Goal: Task Accomplishment & Management: Complete application form

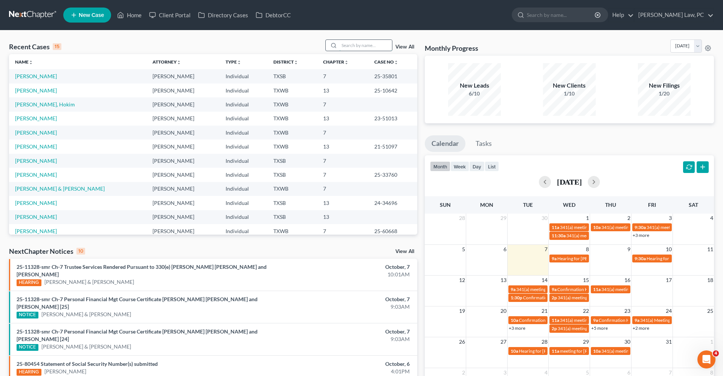
click at [373, 45] on input "search" at bounding box center [365, 45] width 53 height 11
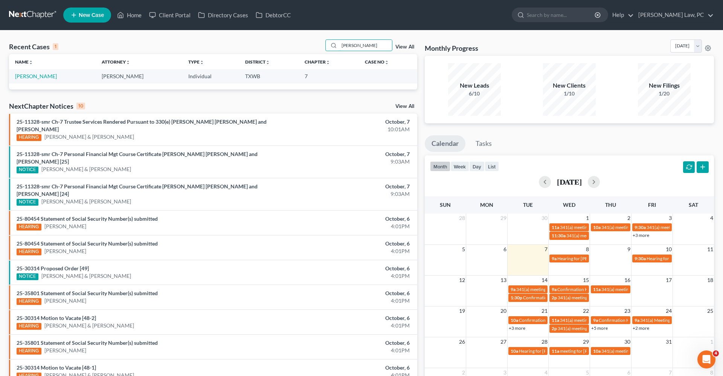
type input "Hiram"
drag, startPoint x: 338, startPoint y: 53, endPoint x: 39, endPoint y: 77, distance: 299.9
click at [39, 77] on link "[PERSON_NAME]" at bounding box center [36, 76] width 42 height 6
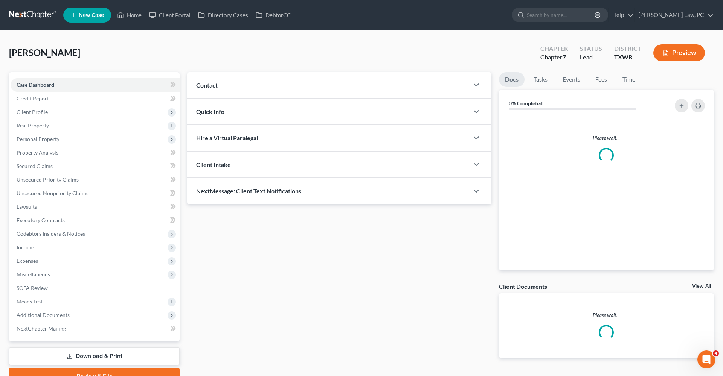
click at [27, 78] on div "Case Dashboard Payments Invoices Payments Payments Credit Report Client Profile…" at bounding box center [94, 207] width 171 height 270
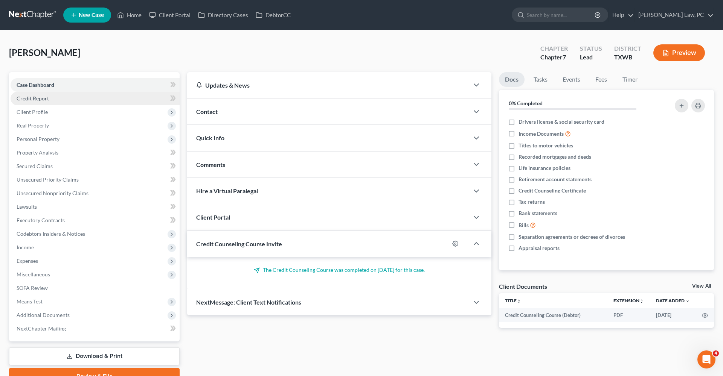
click at [33, 100] on span "Credit Report" at bounding box center [33, 98] width 32 height 6
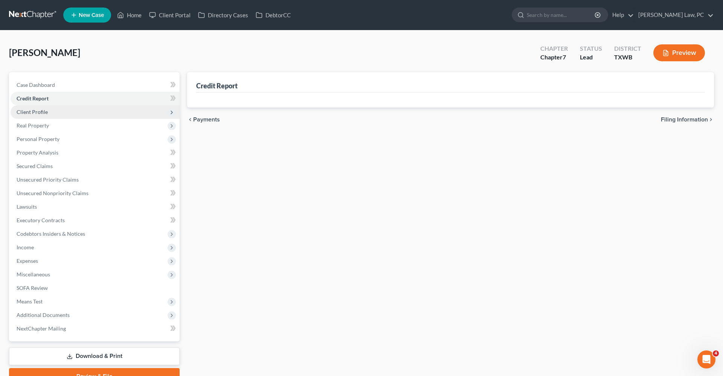
click at [34, 111] on span "Client Profile" at bounding box center [32, 112] width 31 height 6
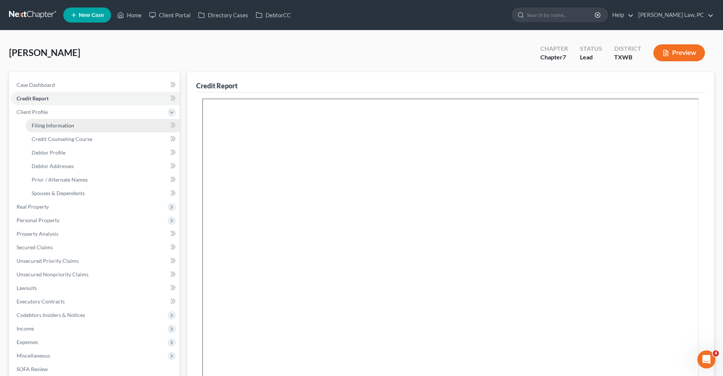
click at [55, 125] on span "Filing Information" at bounding box center [53, 125] width 43 height 6
select select "1"
select select "0"
select select "80"
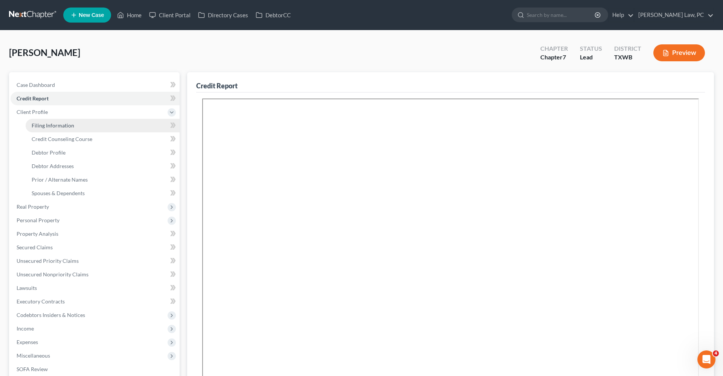
select select "1"
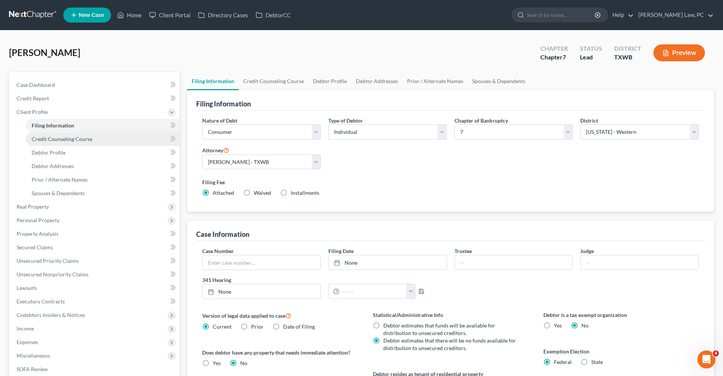
click at [64, 141] on span "Credit Counseling Course" at bounding box center [62, 139] width 61 height 6
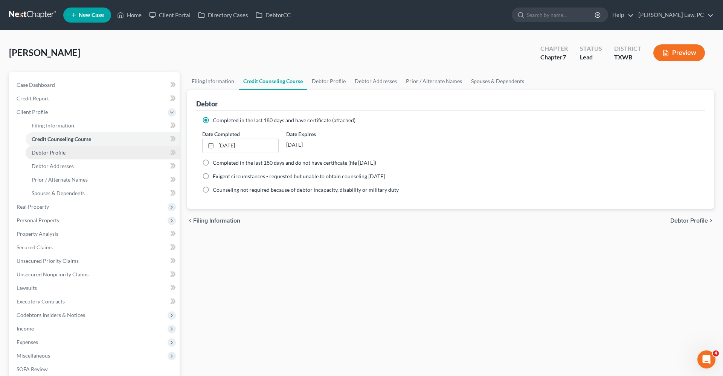
click at [51, 154] on span "Debtor Profile" at bounding box center [49, 152] width 34 height 6
select select "0"
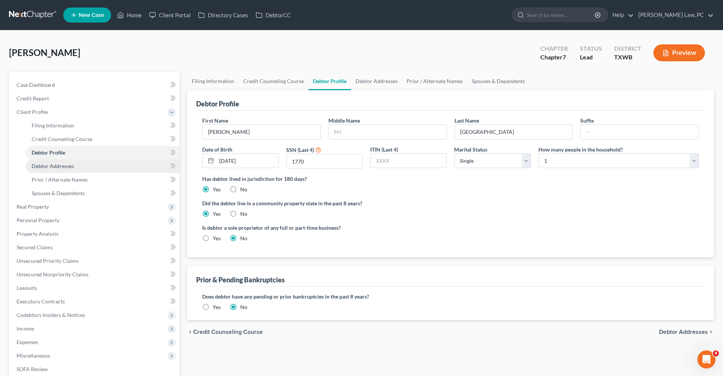
click at [40, 165] on span "Debtor Addresses" at bounding box center [53, 166] width 42 height 6
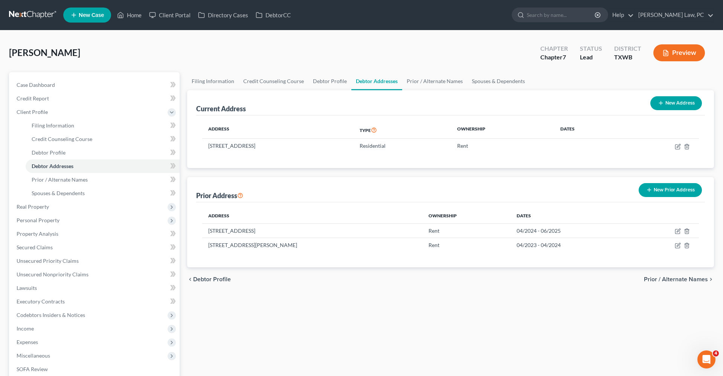
click at [656, 194] on button "New Prior Address" at bounding box center [670, 190] width 63 height 14
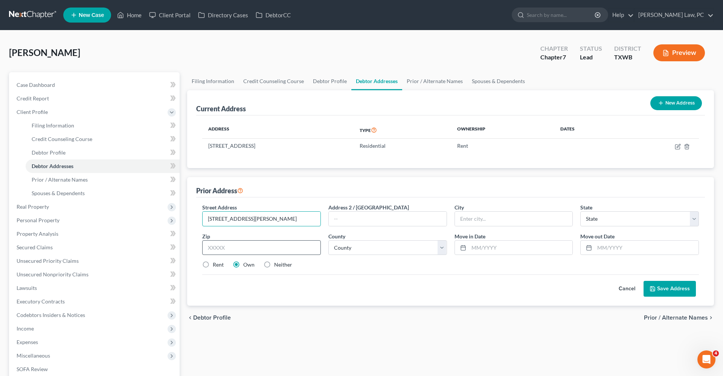
type input "211 Jaime St"
type input "78589"
click at [217, 266] on label "Rent" at bounding box center [218, 265] width 11 height 8
click at [217, 266] on input "Rent" at bounding box center [218, 263] width 5 height 5
radio input "true"
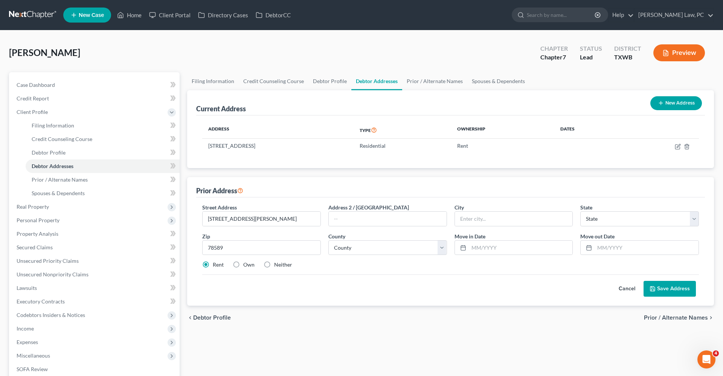
type input "San Juan"
select select "45"
drag, startPoint x: 229, startPoint y: 249, endPoint x: 202, endPoint y: 249, distance: 26.7
click at [202, 249] on div "Zip * 78589" at bounding box center [261, 244] width 126 height 23
select select "107"
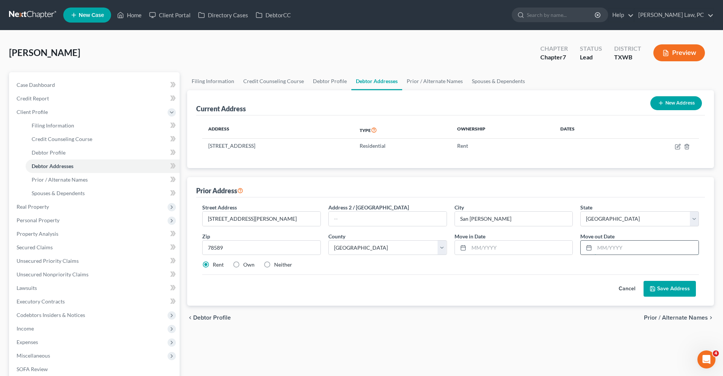
click at [609, 247] on input "text" at bounding box center [646, 248] width 104 height 14
type input "04/2023"
click at [503, 244] on input "text" at bounding box center [521, 248] width 104 height 14
type input "04/2022"
click at [681, 292] on button "Save Address" at bounding box center [669, 289] width 52 height 16
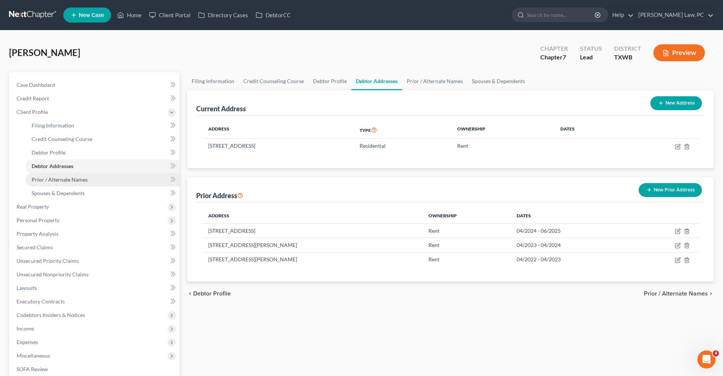
click at [75, 180] on span "Prior / Alternate Names" at bounding box center [60, 180] width 56 height 6
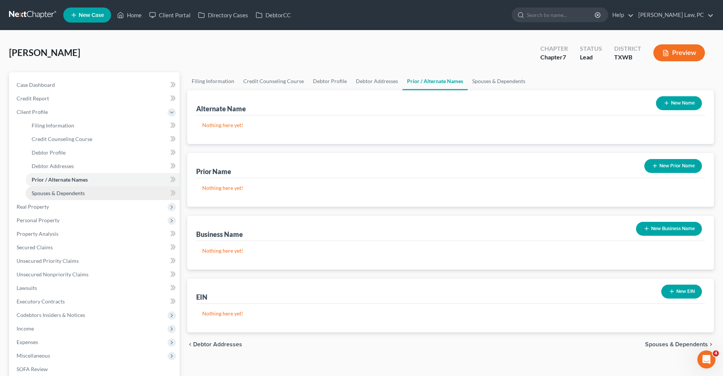
click at [73, 194] on span "Spouses & Dependents" at bounding box center [58, 193] width 53 height 6
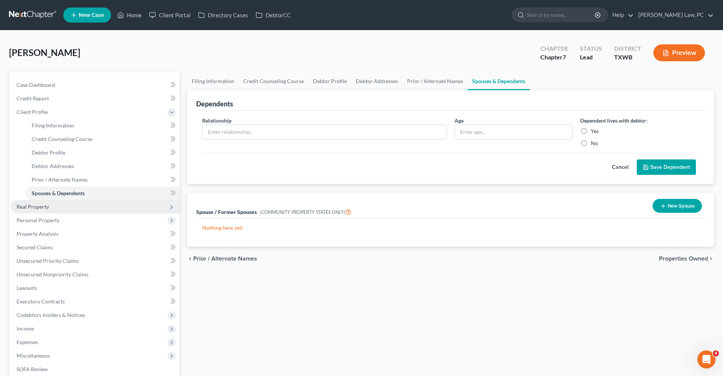
click at [45, 203] on span "Real Property" at bounding box center [95, 207] width 169 height 14
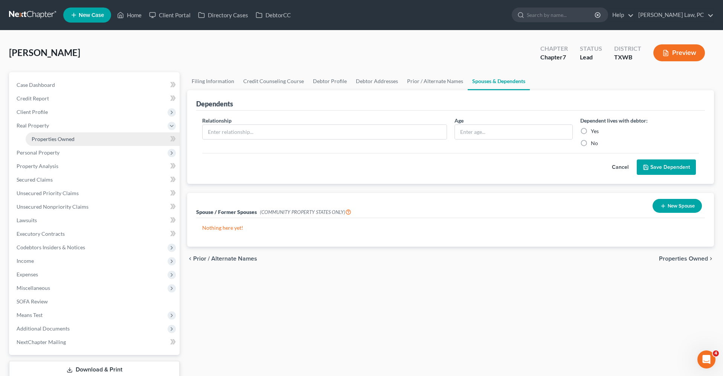
click at [54, 139] on span "Properties Owned" at bounding box center [53, 139] width 43 height 6
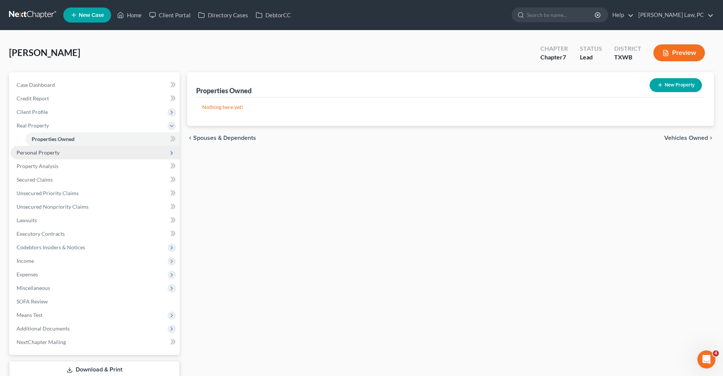
click at [52, 149] on span "Personal Property" at bounding box center [38, 152] width 43 height 6
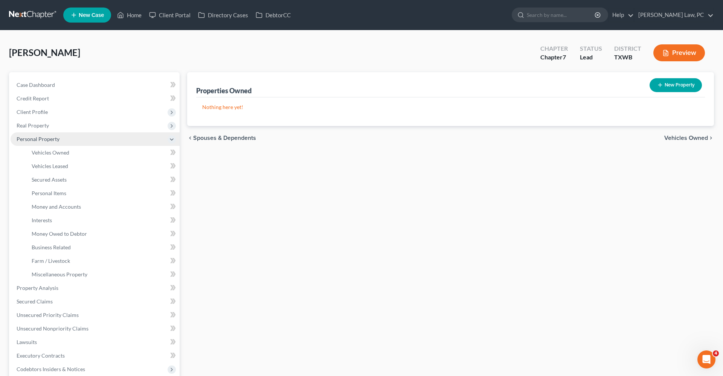
click at [52, 149] on span "Vehicles Owned" at bounding box center [51, 152] width 38 height 6
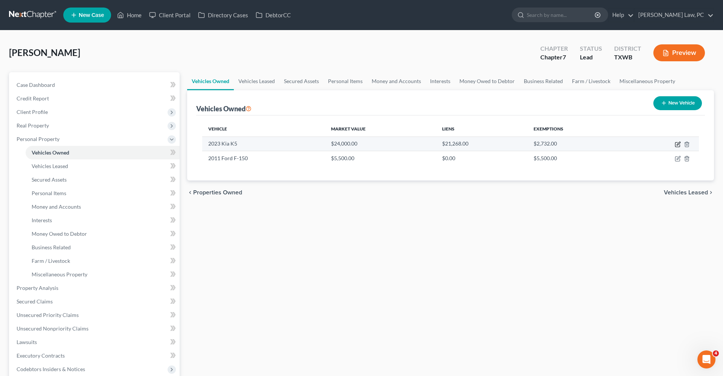
click at [678, 143] on icon "button" at bounding box center [678, 145] width 6 height 6
select select "0"
select select "3"
select select "0"
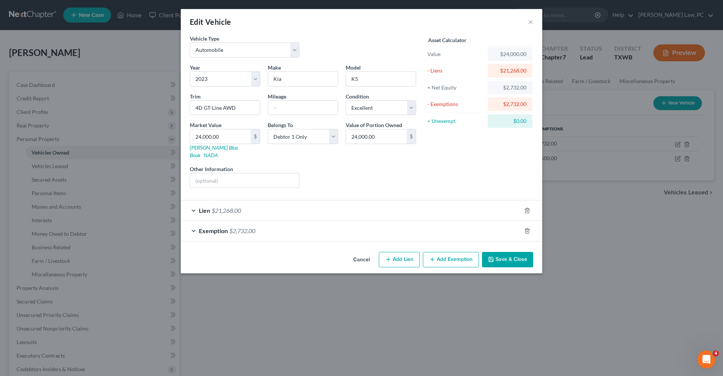
click at [293, 223] on div "Exemption $2,732.00" at bounding box center [351, 231] width 340 height 20
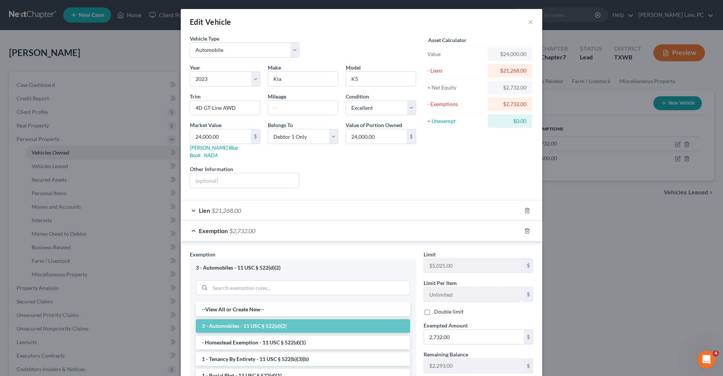
click at [199, 227] on span "Exemption" at bounding box center [213, 230] width 29 height 7
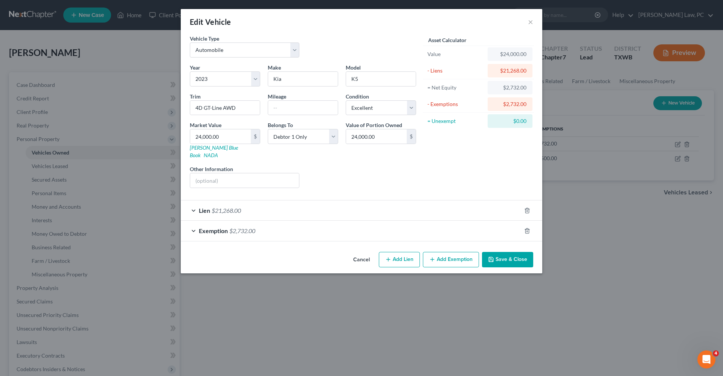
click at [521, 252] on button "Save & Close" at bounding box center [507, 260] width 51 height 16
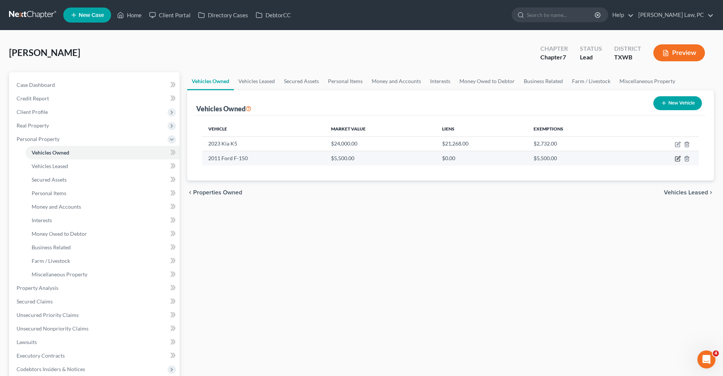
click at [678, 157] on icon "button" at bounding box center [678, 158] width 3 height 3
select select "0"
select select "15"
select select "4"
select select "0"
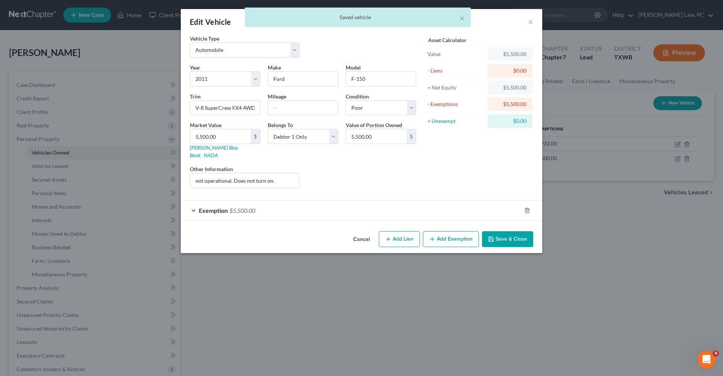
click at [275, 208] on div "Exemption $5,500.00" at bounding box center [351, 211] width 340 height 20
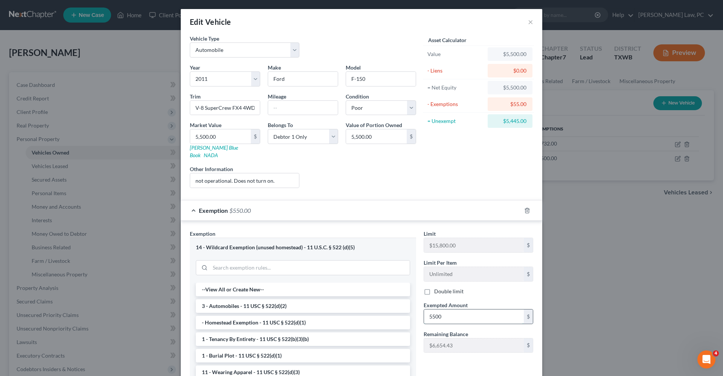
type input "5,500"
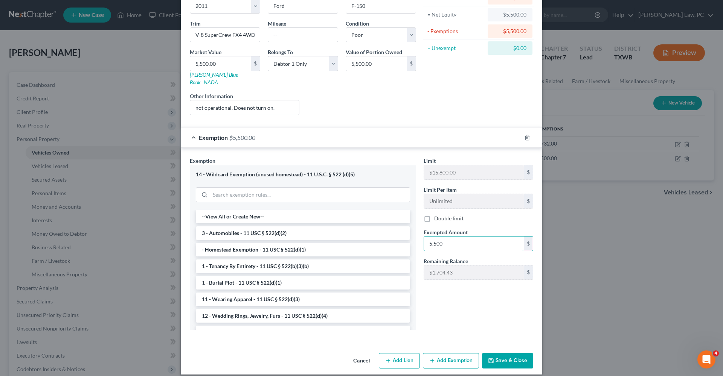
scroll to position [73, 0]
click at [450, 356] on button "Add Exemption" at bounding box center [451, 362] width 56 height 16
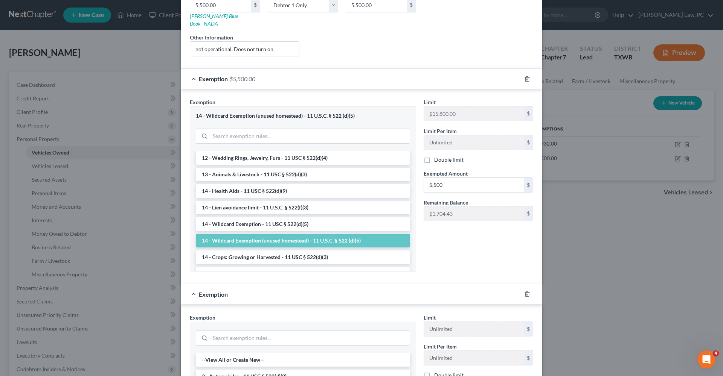
scroll to position [138, 0]
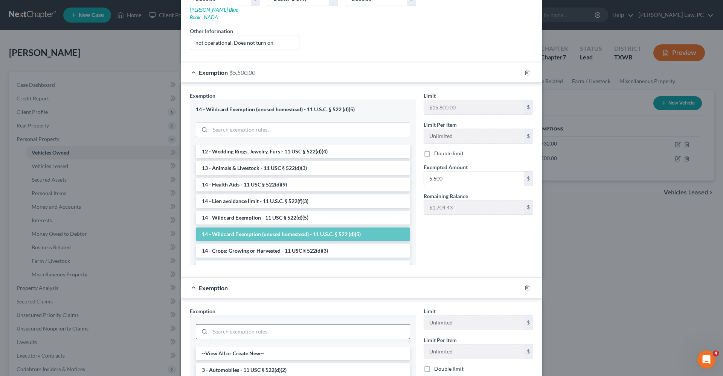
click at [242, 325] on input "search" at bounding box center [310, 332] width 200 height 14
click at [259, 364] on li "3 - Automobiles - 11 USC § 522(d)(2)" at bounding box center [303, 371] width 214 height 14
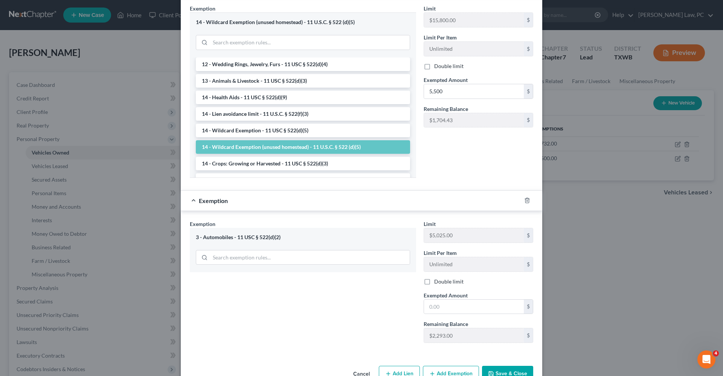
scroll to position [227, 0]
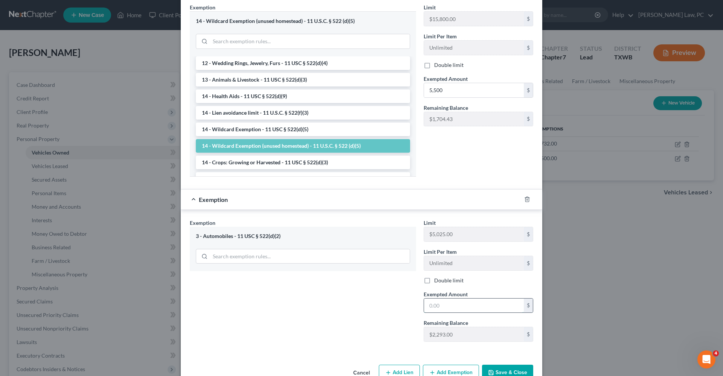
click at [449, 299] on input "text" at bounding box center [474, 306] width 100 height 14
type input "2,293"
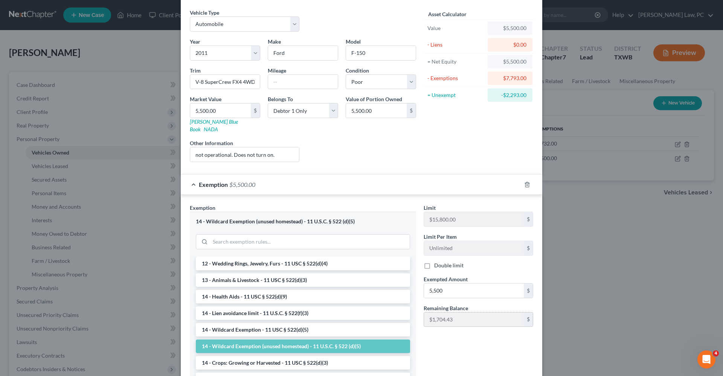
scroll to position [28, 0]
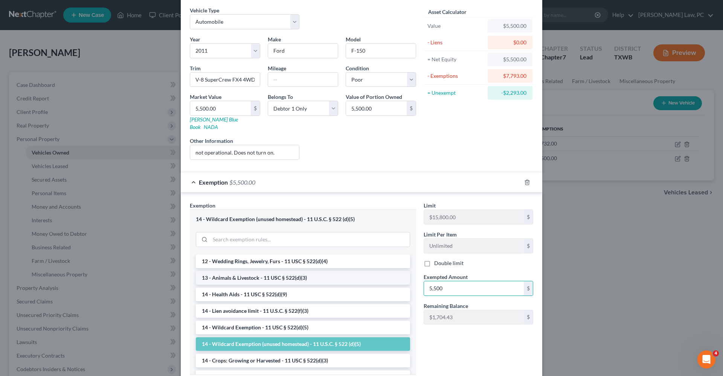
drag, startPoint x: 456, startPoint y: 279, endPoint x: 390, endPoint y: 276, distance: 66.0
click at [390, 276] on div "Exemption Set must be selected for CA. Exemption * 14 - Wildcard Exemption (unu…" at bounding box center [361, 292] width 351 height 180
type input "3,207"
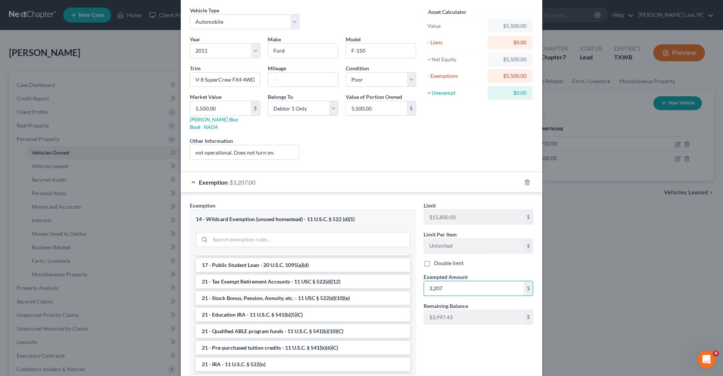
scroll to position [264, 0]
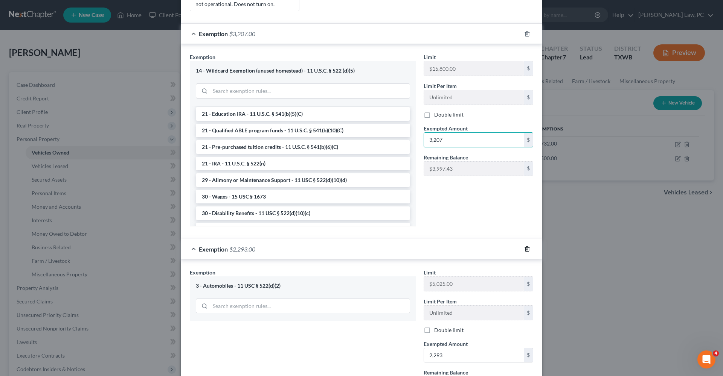
click at [529, 246] on icon "button" at bounding box center [527, 249] width 6 height 6
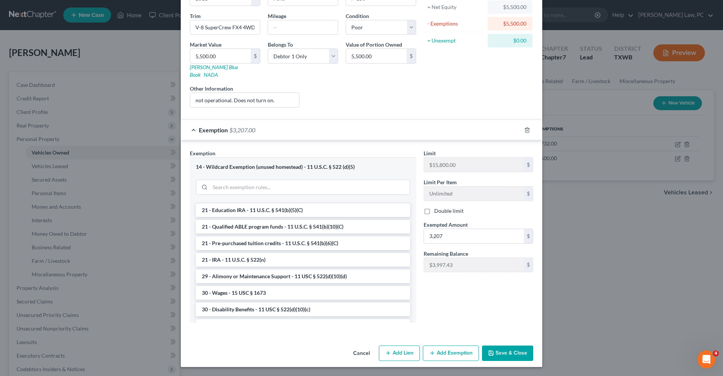
scroll to position [73, 0]
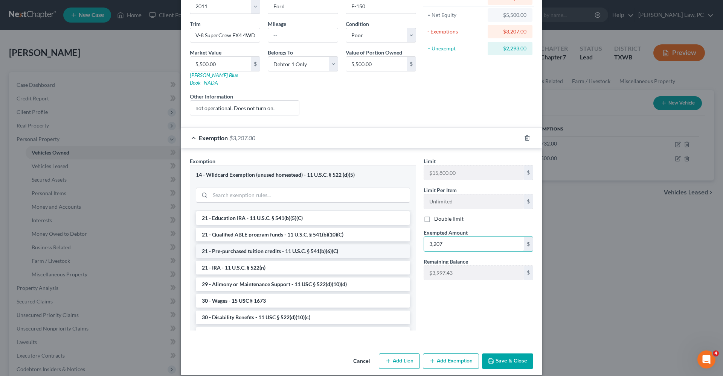
drag, startPoint x: 448, startPoint y: 238, endPoint x: 408, endPoint y: 238, distance: 39.9
click at [408, 238] on div "Exemption Set must be selected for CA. Exemption * 14 - Wildcard Exemption (unu…" at bounding box center [361, 247] width 351 height 180
type input "5,500"
click at [510, 354] on button "Save & Close" at bounding box center [507, 362] width 51 height 16
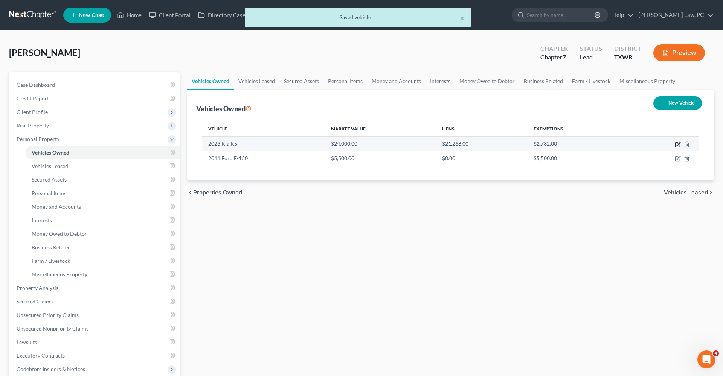
click at [677, 146] on icon "button" at bounding box center [678, 145] width 6 height 6
select select "0"
select select "3"
select select "0"
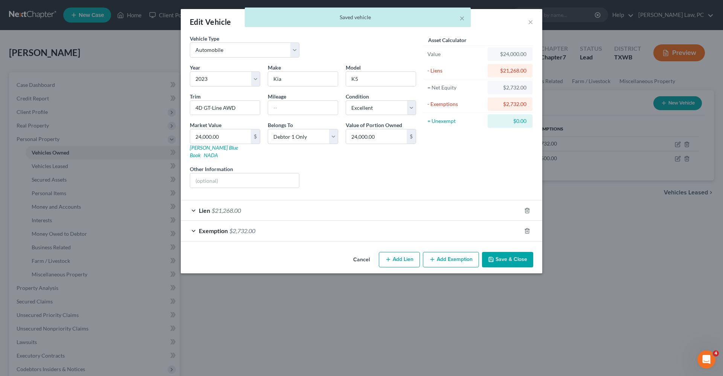
click at [404, 226] on div "Exemption $2,732.00" at bounding box center [351, 231] width 340 height 20
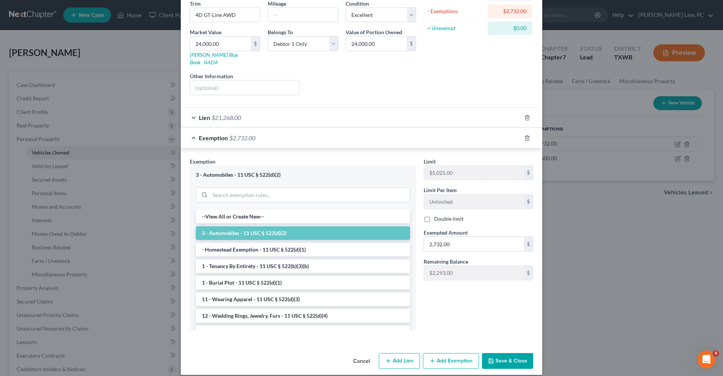
scroll to position [93, 0]
click at [523, 361] on button "Save & Close" at bounding box center [507, 362] width 51 height 16
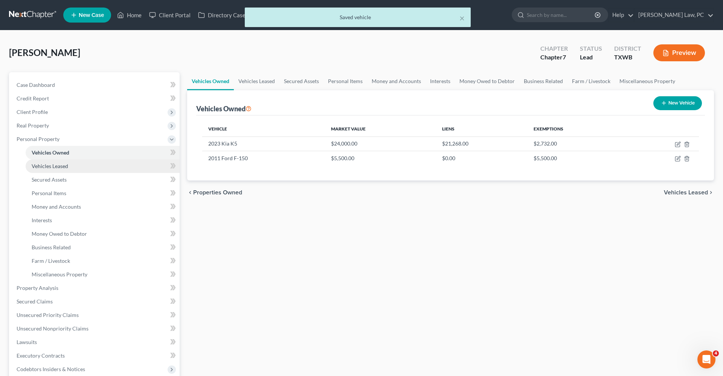
click at [48, 163] on span "Vehicles Leased" at bounding box center [50, 166] width 37 height 6
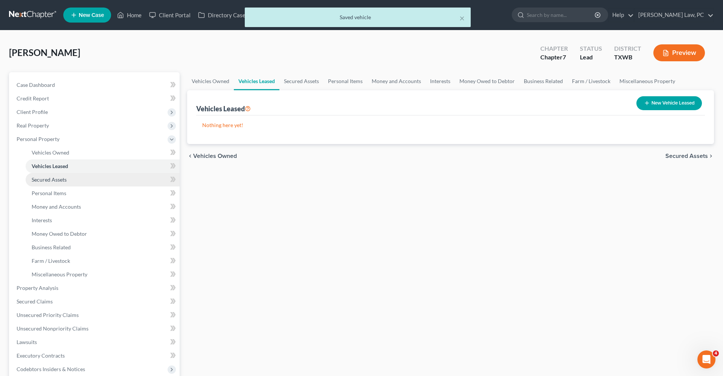
click at [56, 177] on span "Secured Assets" at bounding box center [49, 180] width 35 height 6
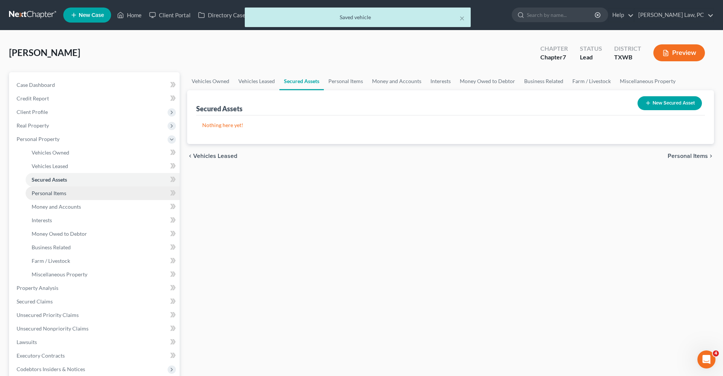
click at [58, 193] on span "Personal Items" at bounding box center [49, 193] width 35 height 6
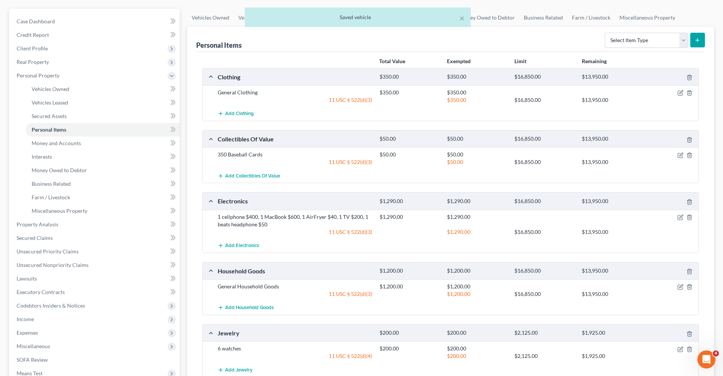
scroll to position [65, 0]
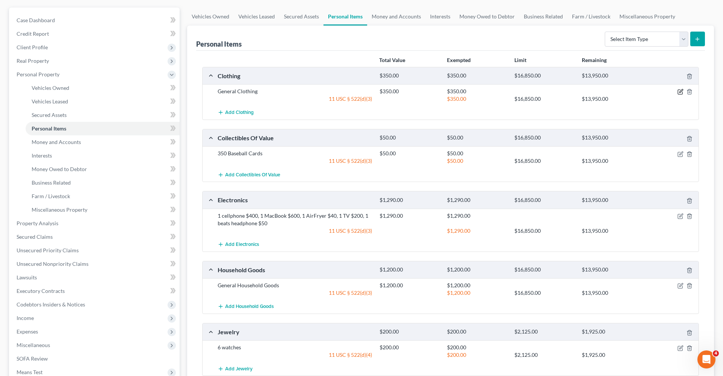
click at [680, 89] on icon "button" at bounding box center [680, 92] width 6 height 6
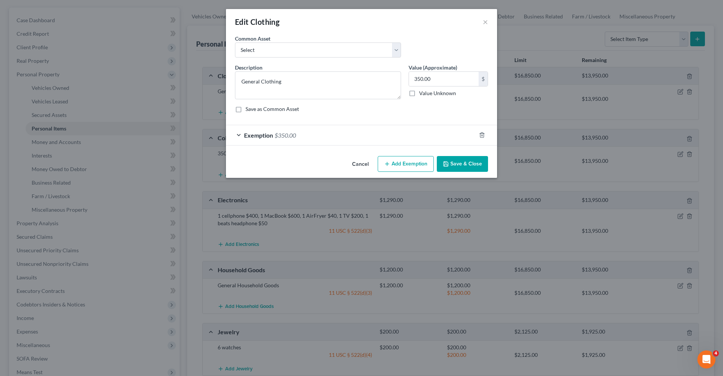
click at [288, 136] on span "$350.00" at bounding box center [284, 135] width 21 height 7
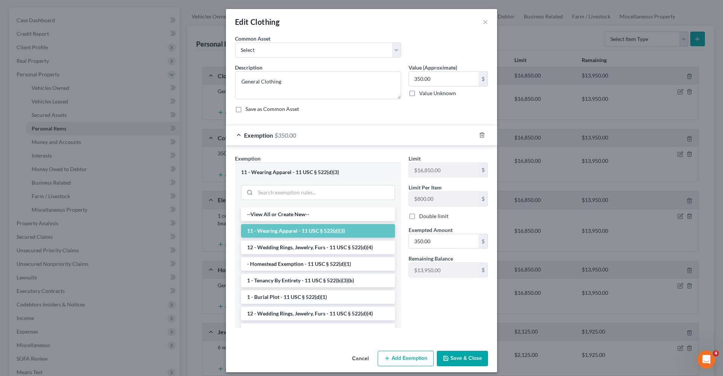
click at [460, 365] on button "Save & Close" at bounding box center [462, 359] width 51 height 16
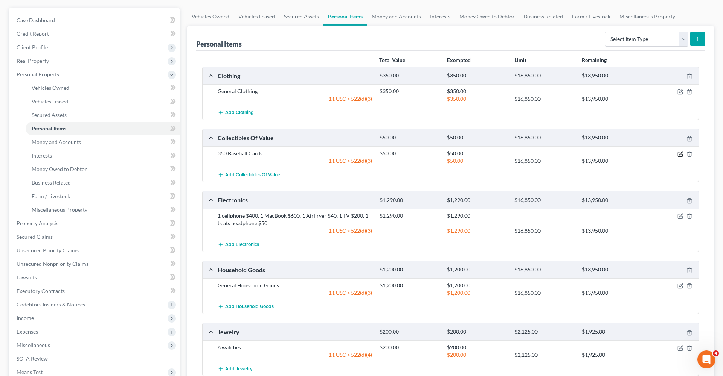
click at [680, 154] on icon "button" at bounding box center [680, 154] width 6 height 6
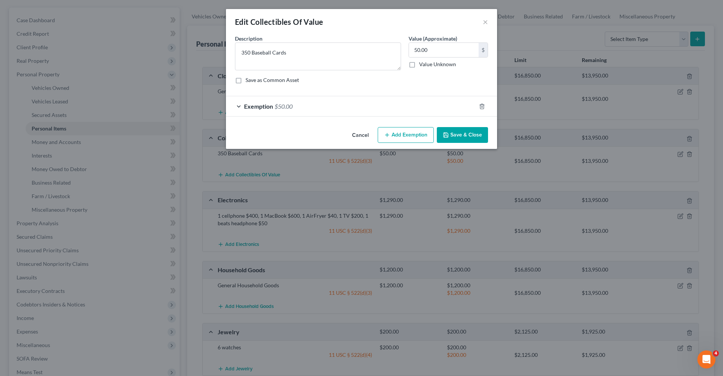
click at [313, 108] on div "Exemption $50.00" at bounding box center [351, 106] width 250 height 20
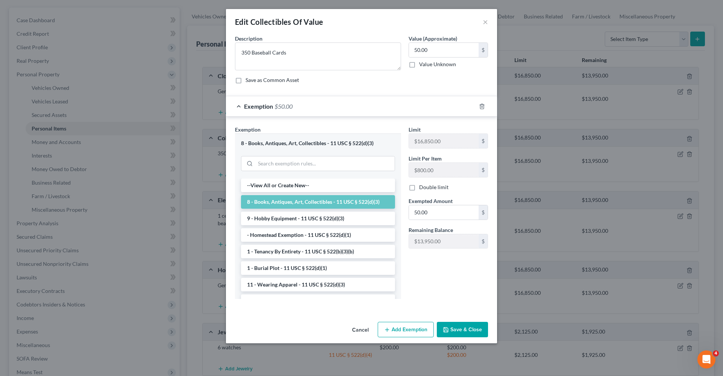
click at [467, 329] on button "Save & Close" at bounding box center [462, 330] width 51 height 16
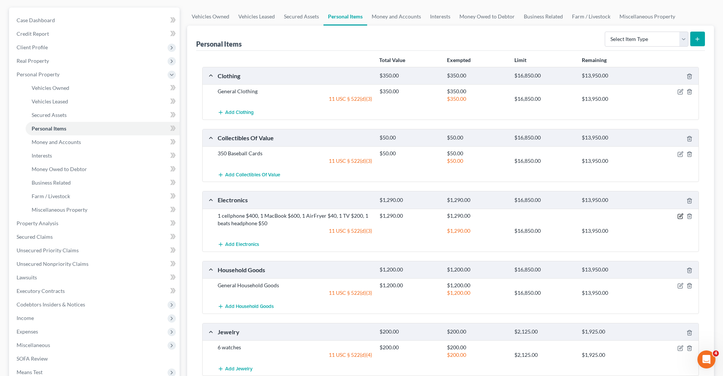
click at [681, 216] on icon "button" at bounding box center [680, 215] width 3 height 3
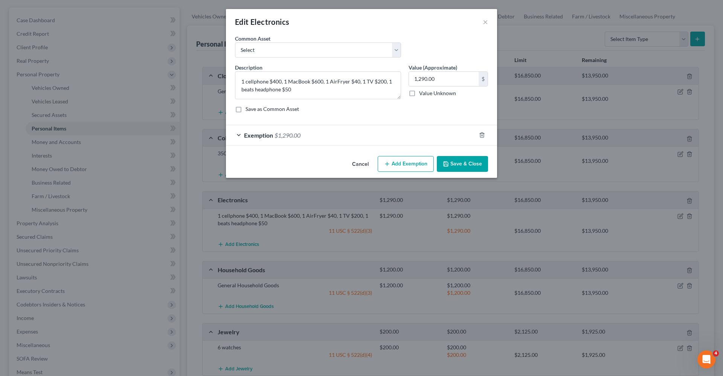
click at [374, 134] on div "Exemption $1,290.00" at bounding box center [351, 135] width 250 height 20
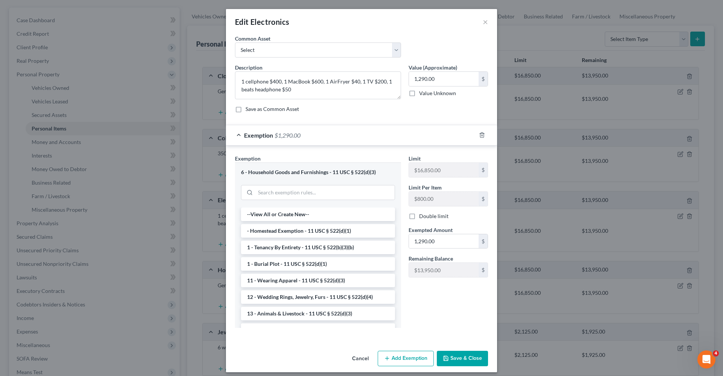
click at [471, 363] on button "Save & Close" at bounding box center [462, 359] width 51 height 16
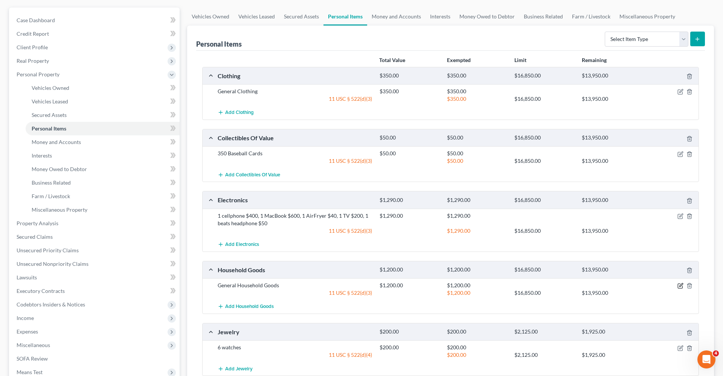
click at [680, 287] on icon "button" at bounding box center [680, 286] width 6 height 6
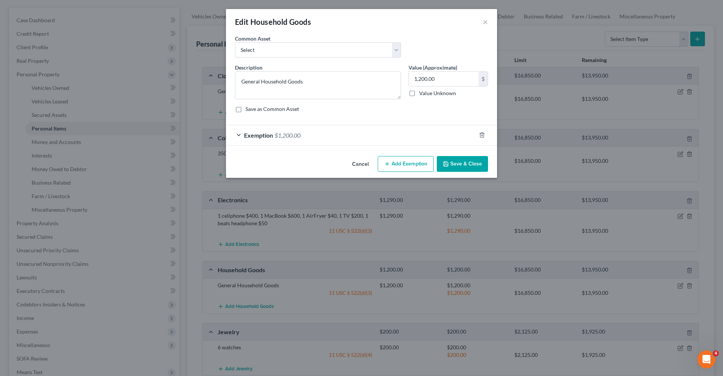
click at [317, 135] on div "Exemption $1,200.00" at bounding box center [351, 135] width 250 height 20
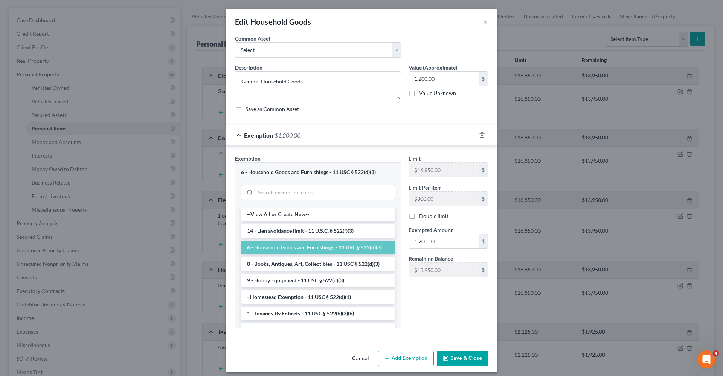
click at [469, 356] on button "Save & Close" at bounding box center [462, 359] width 51 height 16
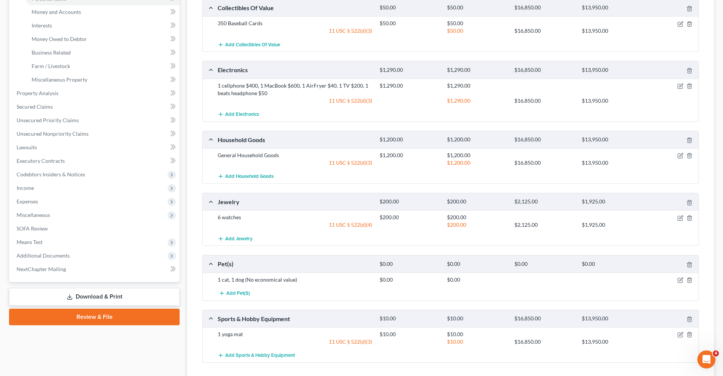
scroll to position [215, 0]
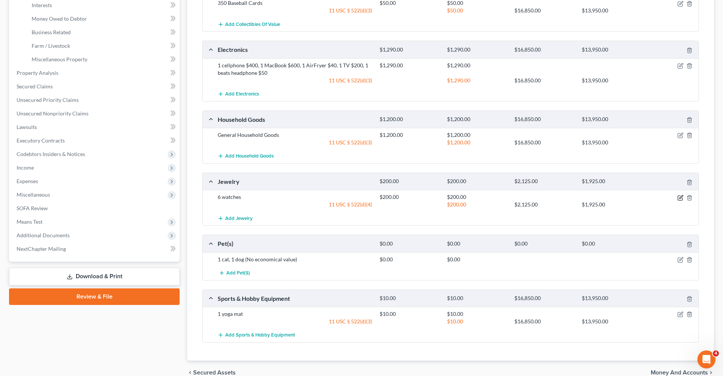
click at [679, 197] on icon "button" at bounding box center [680, 198] width 6 height 6
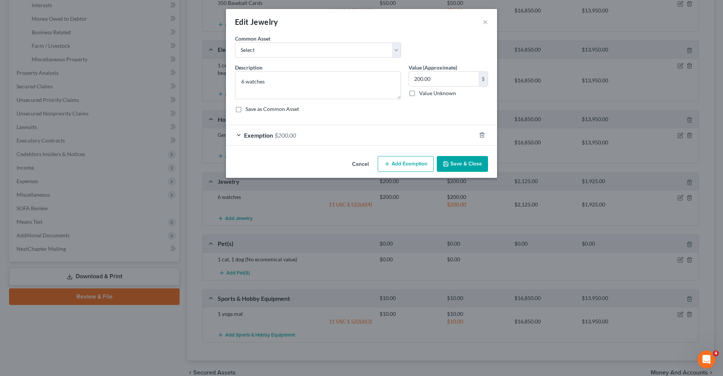
click at [315, 136] on div "Exemption $200.00" at bounding box center [351, 135] width 250 height 20
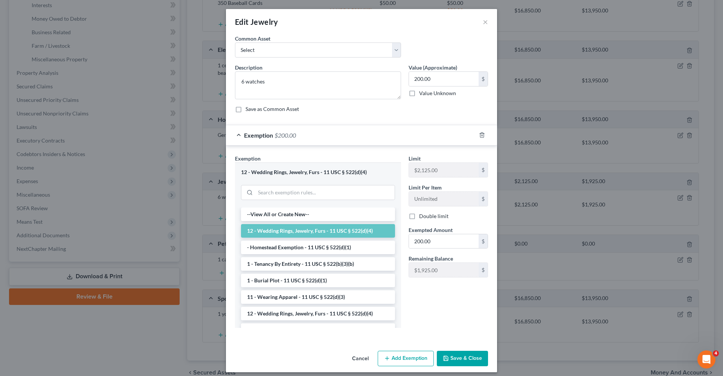
click at [461, 360] on button "Save & Close" at bounding box center [462, 359] width 51 height 16
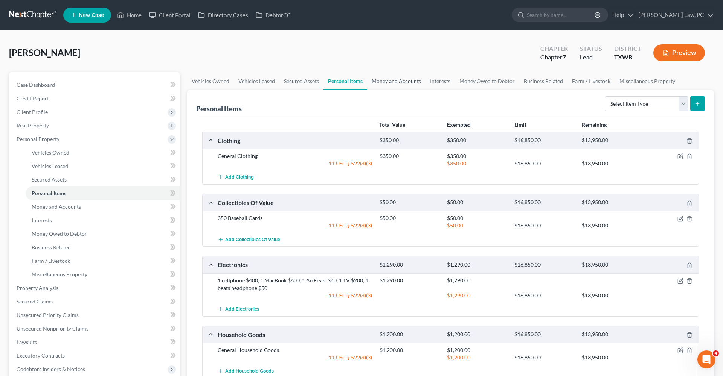
scroll to position [0, 0]
click at [389, 77] on link "Money and Accounts" at bounding box center [396, 81] width 58 height 18
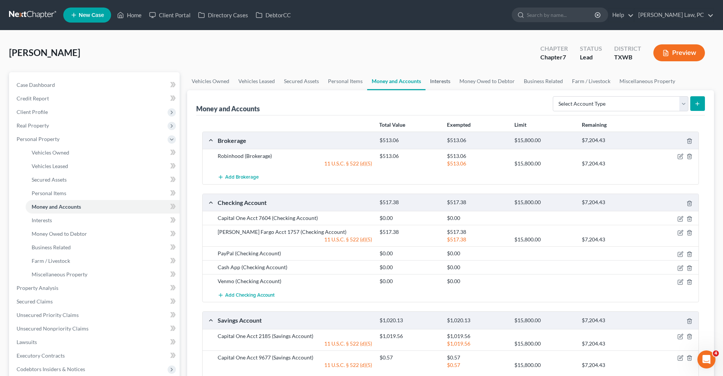
click at [440, 84] on link "Interests" at bounding box center [439, 81] width 29 height 18
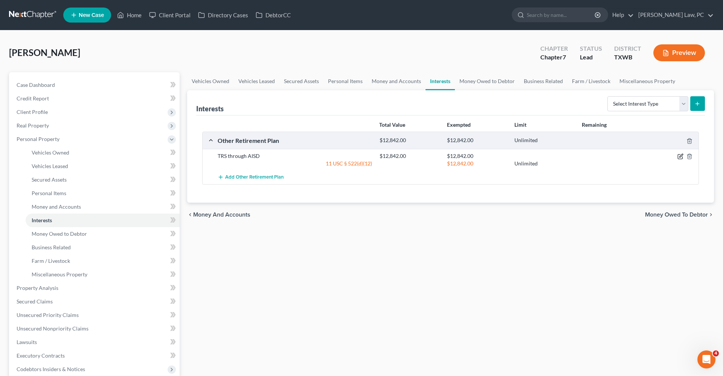
click at [679, 157] on icon "button" at bounding box center [680, 155] width 3 height 3
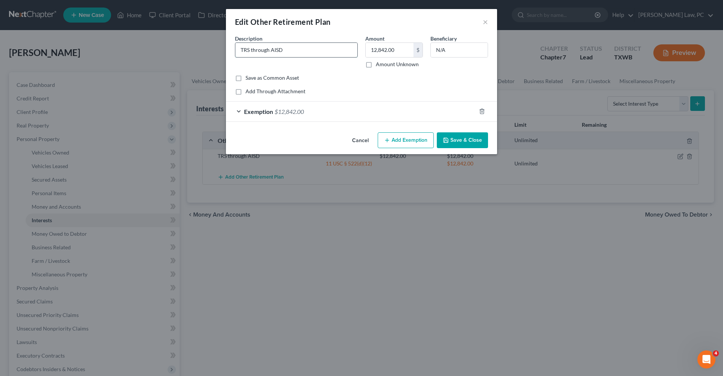
click at [274, 51] on input "TRS through AISD" at bounding box center [296, 50] width 122 height 14
type input "TRS through Austin ISD"
click at [454, 144] on button "Save & Close" at bounding box center [462, 141] width 51 height 16
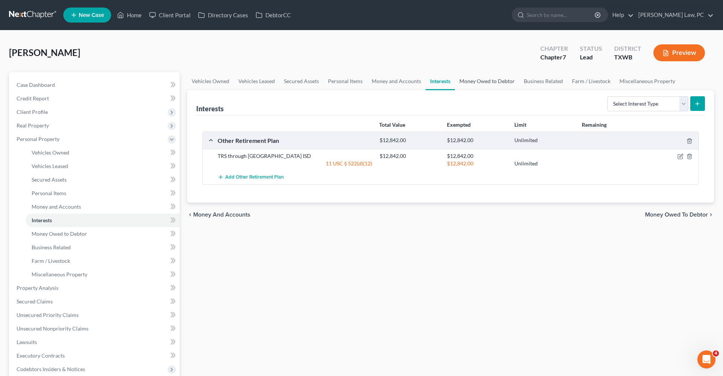
click at [491, 77] on link "Money Owed to Debtor" at bounding box center [487, 81] width 64 height 18
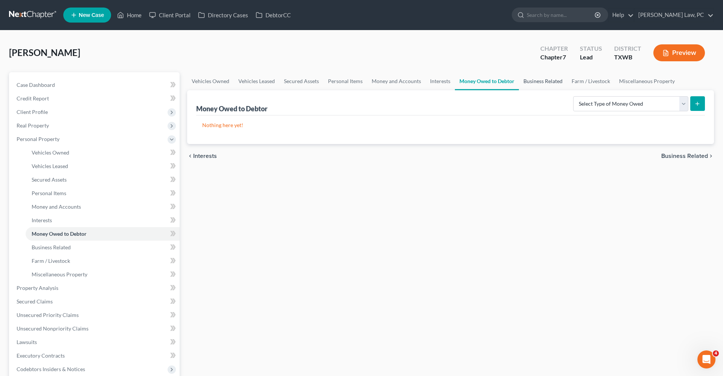
click at [548, 81] on link "Business Related" at bounding box center [543, 81] width 48 height 18
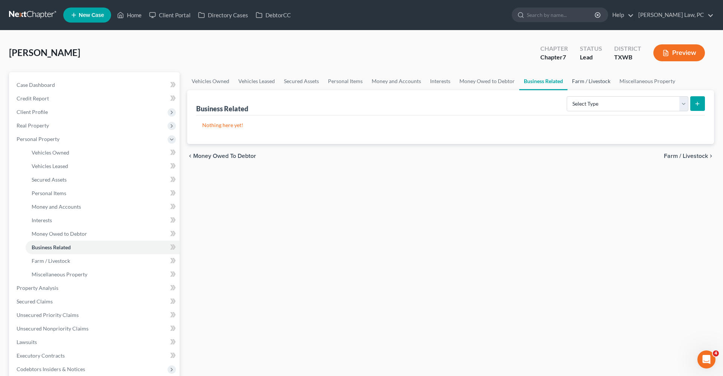
click at [598, 83] on link "Farm / Livestock" at bounding box center [590, 81] width 47 height 18
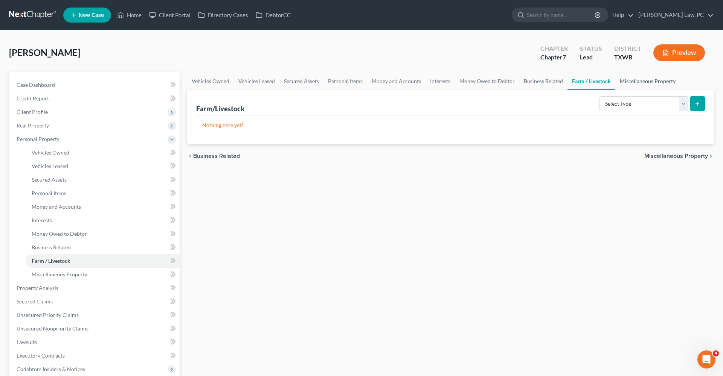
click at [649, 82] on link "Miscellaneous Property" at bounding box center [647, 81] width 65 height 18
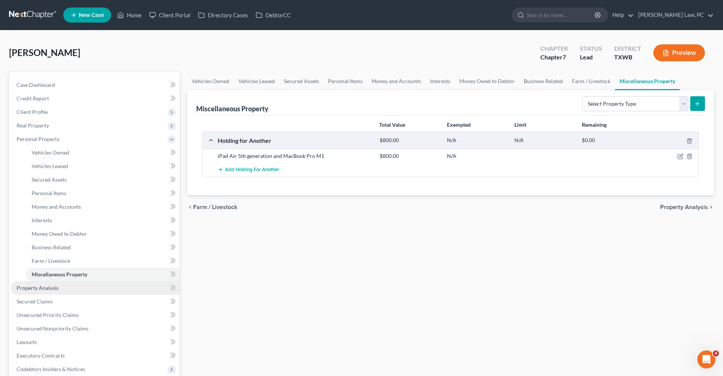
click at [41, 290] on span "Property Analysis" at bounding box center [38, 288] width 42 height 6
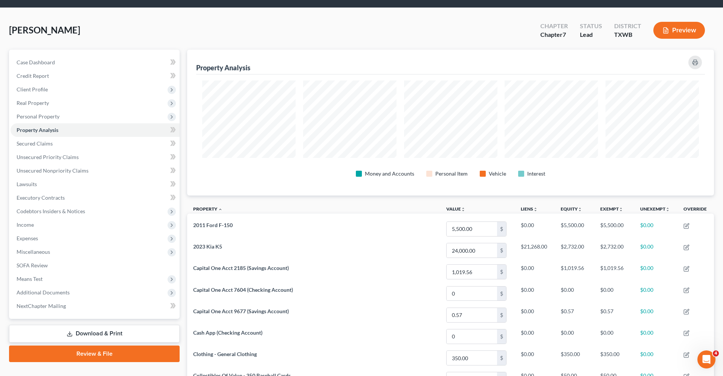
scroll to position [24, 0]
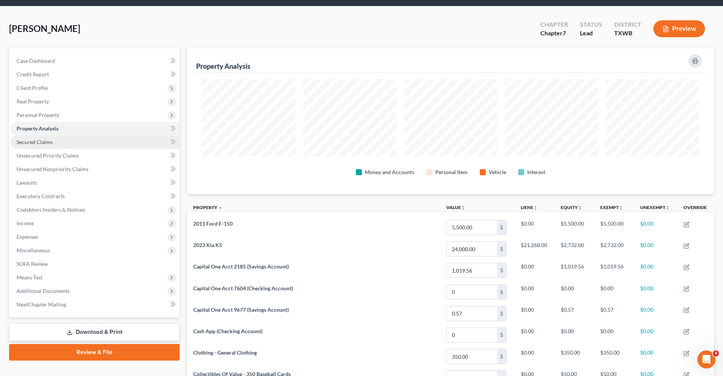
click at [43, 143] on span "Secured Claims" at bounding box center [35, 142] width 36 height 6
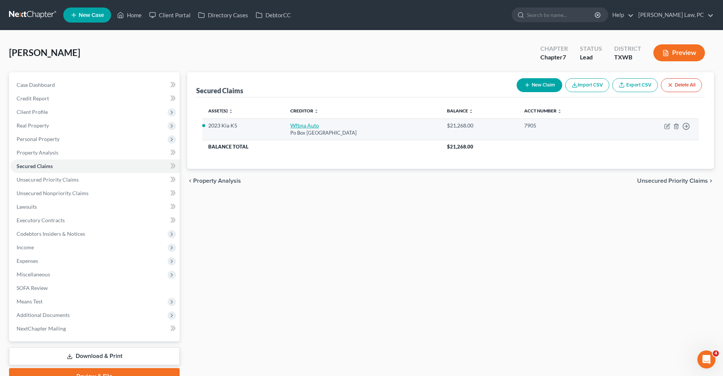
click at [292, 125] on link "Wfbna Auto" at bounding box center [304, 125] width 29 height 6
select select "28"
select select "0"
select select "2"
select select "0"
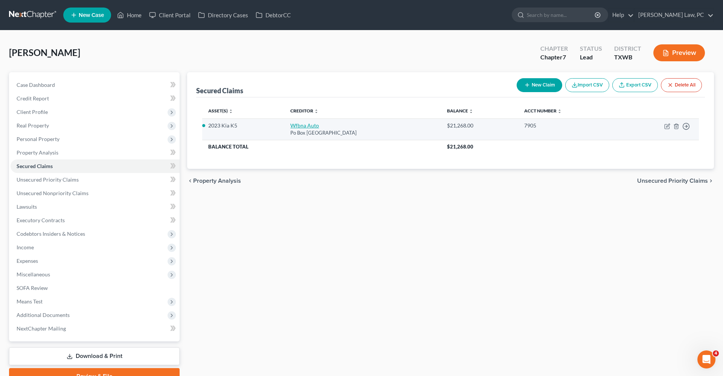
select select "0"
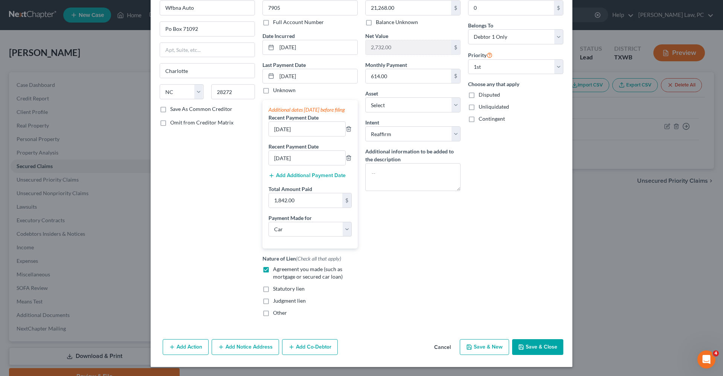
scroll to position [48, 0]
click at [529, 351] on button "Save & Close" at bounding box center [537, 348] width 51 height 16
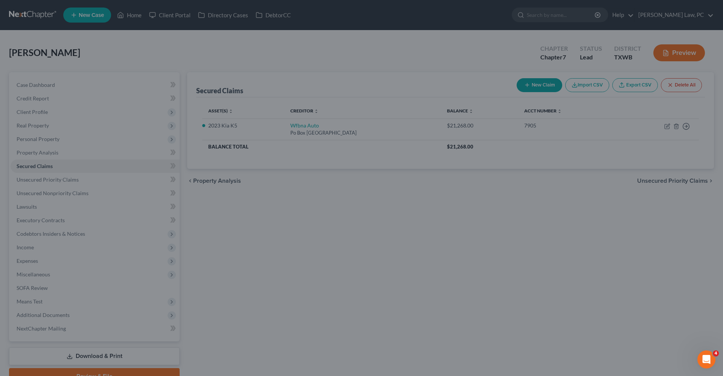
select select "6"
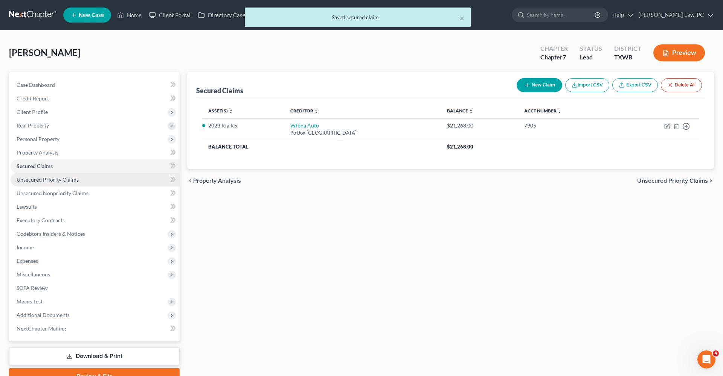
click at [59, 183] on link "Unsecured Priority Claims" at bounding box center [95, 180] width 169 height 14
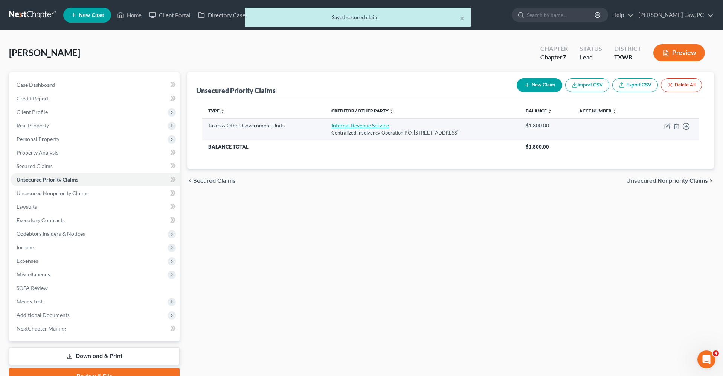
click at [331, 128] on link "Internal Revenue Service" at bounding box center [360, 125] width 58 height 6
select select "0"
select select "39"
select select "0"
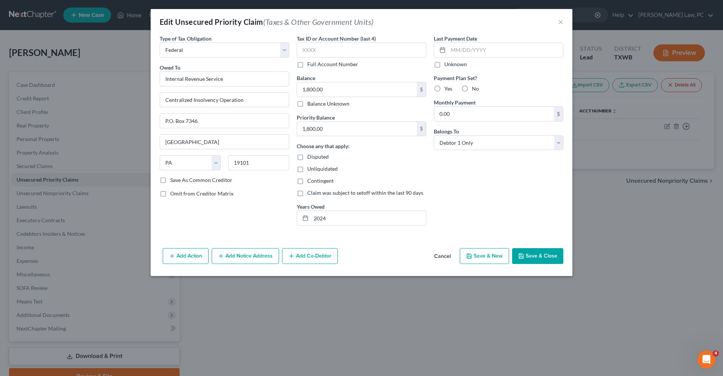
click at [536, 254] on button "Save & Close" at bounding box center [537, 256] width 51 height 16
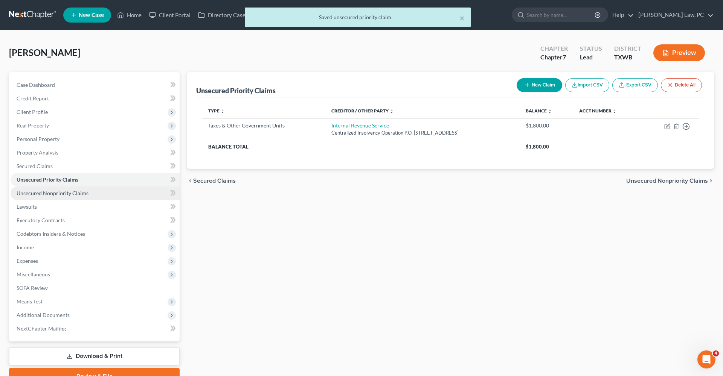
click at [73, 193] on span "Unsecured Nonpriority Claims" at bounding box center [53, 193] width 72 height 6
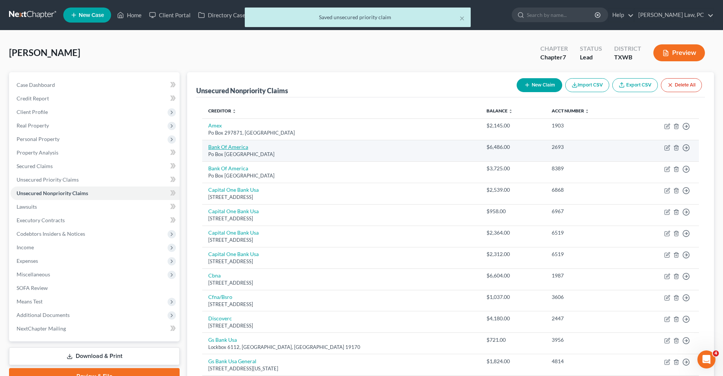
click at [221, 145] on link "Bank Of America" at bounding box center [228, 147] width 40 height 6
select select "45"
select select "2"
select select "0"
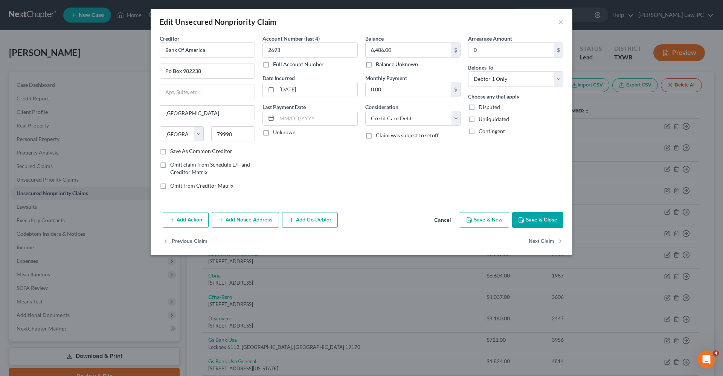
click at [556, 218] on button "Save & Close" at bounding box center [537, 220] width 51 height 16
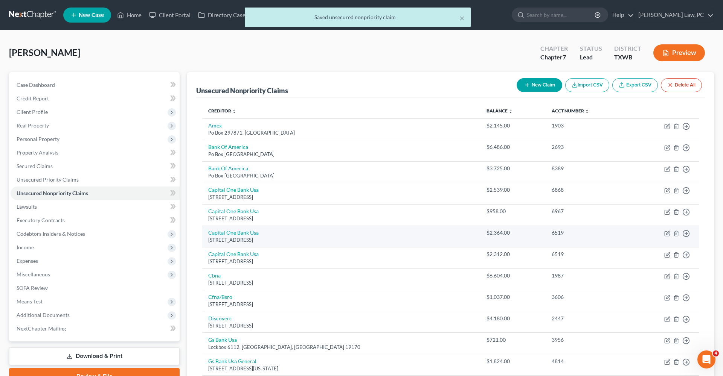
click at [237, 228] on td "Capital One Bank Usa Po Box 31293, Salt Lake City, UT 84131" at bounding box center [341, 236] width 278 height 21
click at [237, 233] on link "Capital One Bank Usa" at bounding box center [233, 233] width 50 height 6
select select "46"
select select "1"
select select "0"
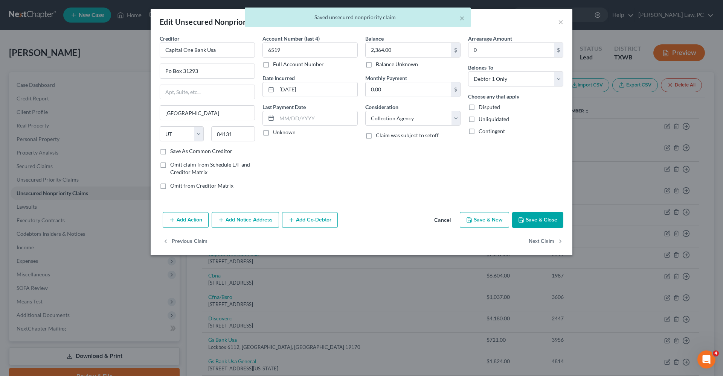
click at [526, 222] on button "Save & Close" at bounding box center [537, 220] width 51 height 16
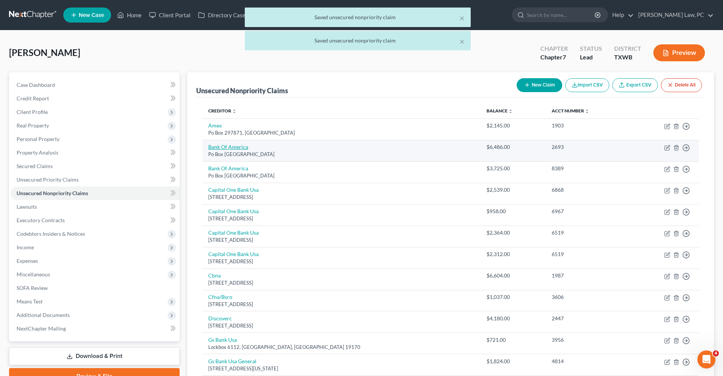
click at [233, 146] on link "Bank Of America" at bounding box center [228, 147] width 40 height 6
select select "45"
select select "2"
select select "0"
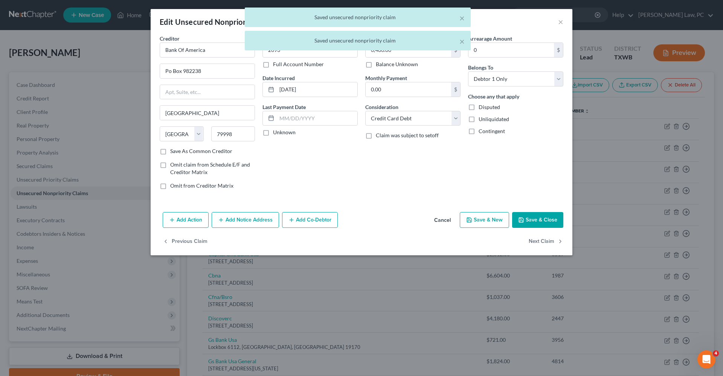
click at [549, 217] on button "Save & Close" at bounding box center [537, 220] width 51 height 16
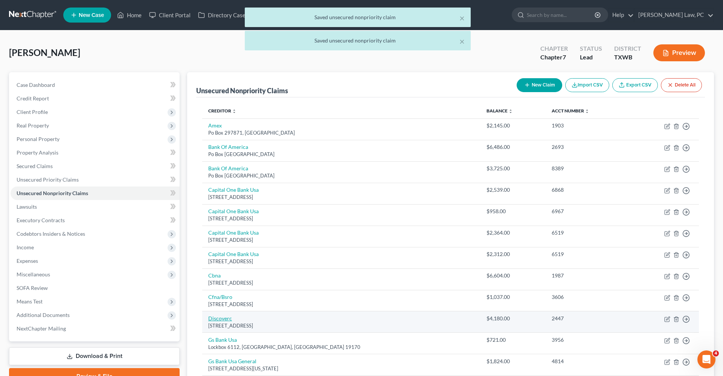
click at [216, 315] on link "Discoverc" at bounding box center [220, 318] width 24 height 6
select select "46"
select select "2"
select select "0"
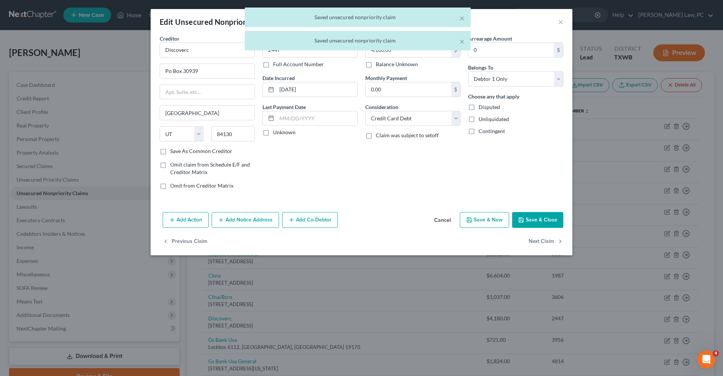
click at [543, 219] on button "Save & Close" at bounding box center [537, 220] width 51 height 16
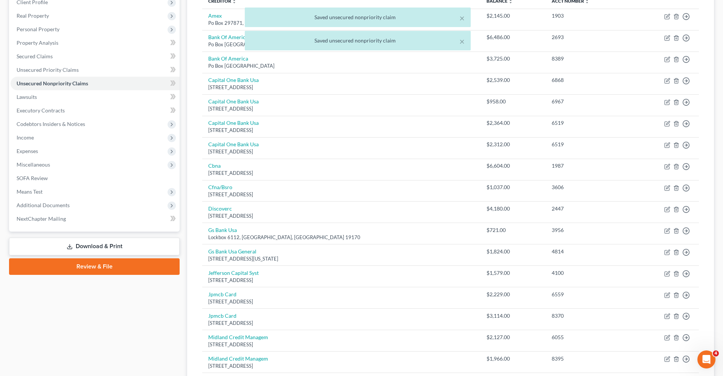
scroll to position [110, 0]
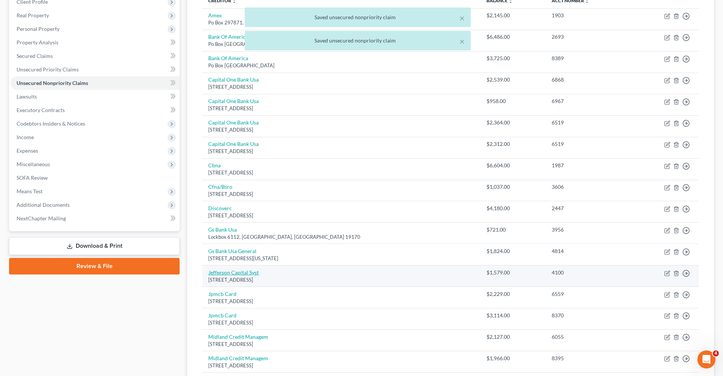
click at [221, 273] on link "Jefferson Capital Syst" at bounding box center [233, 273] width 50 height 6
select select "24"
select select "1"
select select "0"
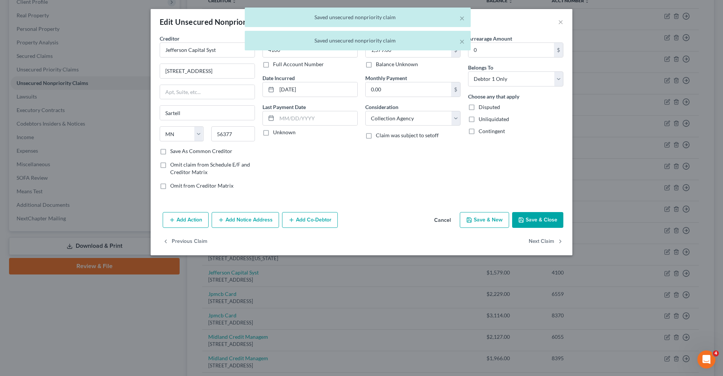
click at [524, 218] on icon "button" at bounding box center [521, 220] width 6 height 6
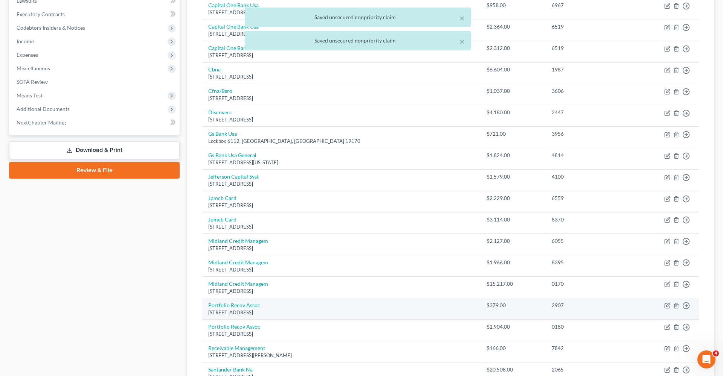
scroll to position [229, 0]
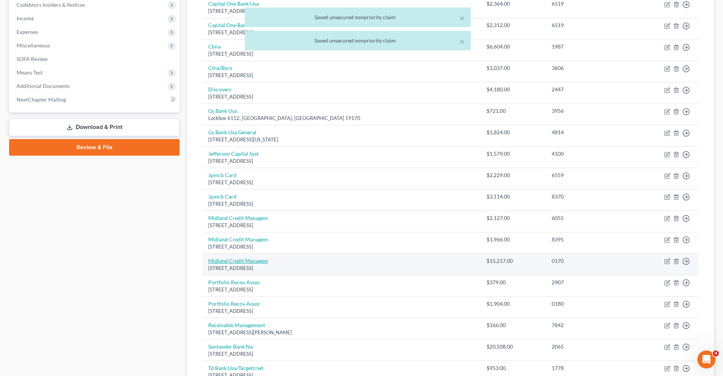
click at [241, 258] on link "Midland Credit Managem" at bounding box center [238, 261] width 60 height 6
select select "23"
select select "1"
select select "0"
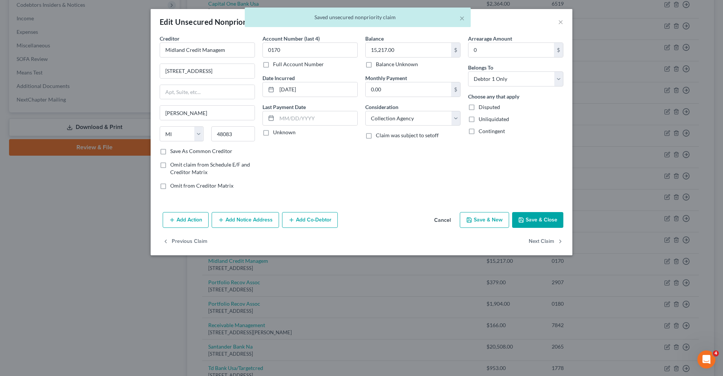
click at [555, 217] on button "Save & Close" at bounding box center [537, 220] width 51 height 16
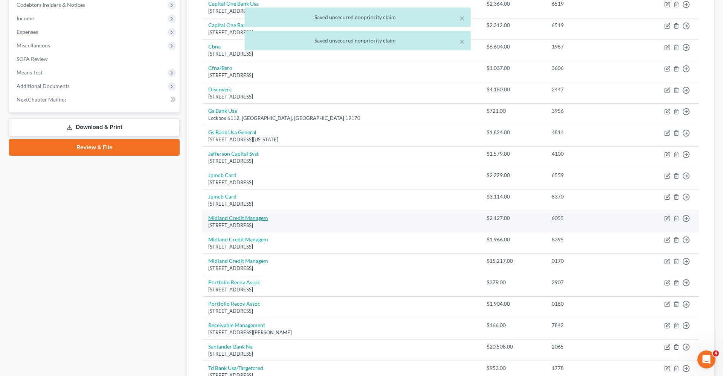
click at [232, 216] on link "Midland Credit Managem" at bounding box center [238, 218] width 60 height 6
select select "23"
select select "1"
select select "0"
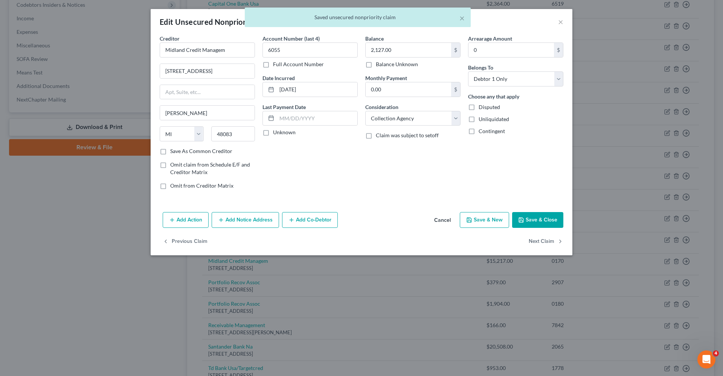
click at [532, 220] on button "Save & Close" at bounding box center [537, 220] width 51 height 16
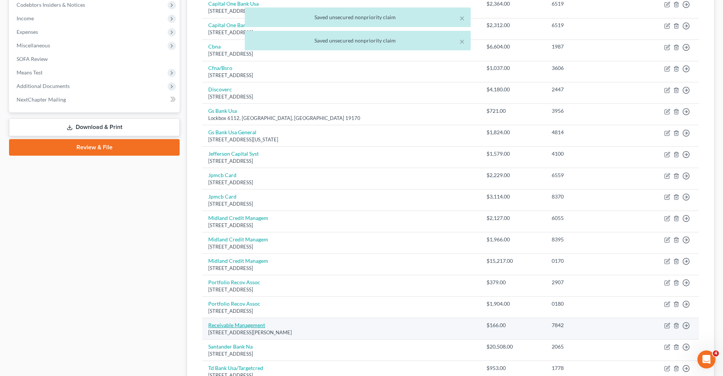
click at [241, 322] on link "Receivable Management" at bounding box center [236, 325] width 57 height 6
select select "39"
select select "1"
select select "0"
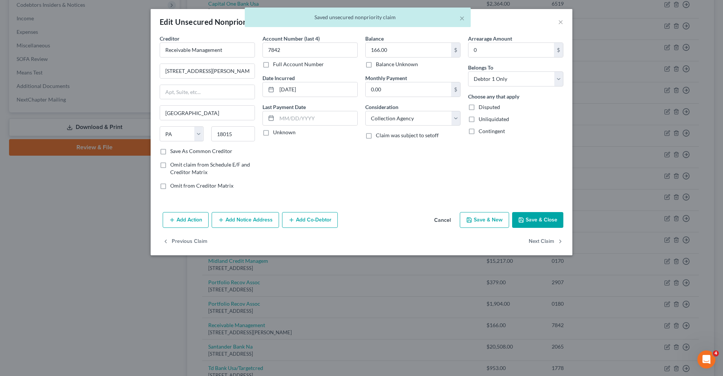
click at [529, 222] on button "Save & Close" at bounding box center [537, 220] width 51 height 16
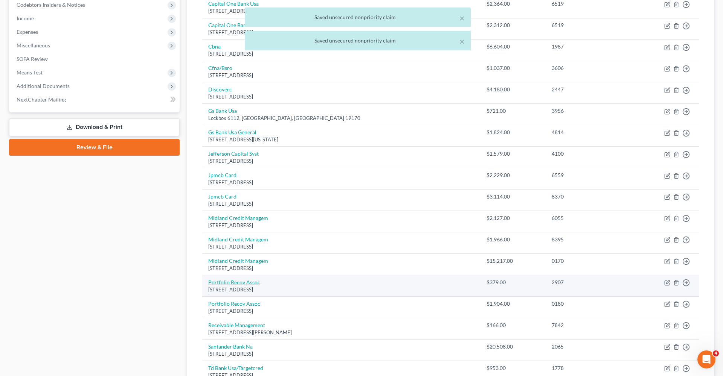
click at [243, 279] on link "Portfolio Recov Assoc" at bounding box center [234, 282] width 52 height 6
select select "48"
select select "1"
select select "0"
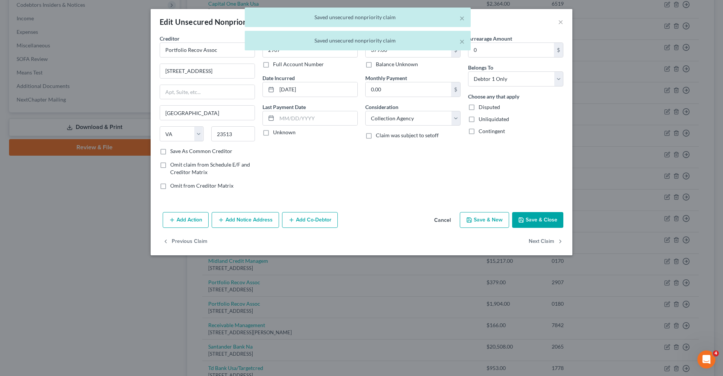
click at [543, 221] on button "Save & Close" at bounding box center [537, 220] width 51 height 16
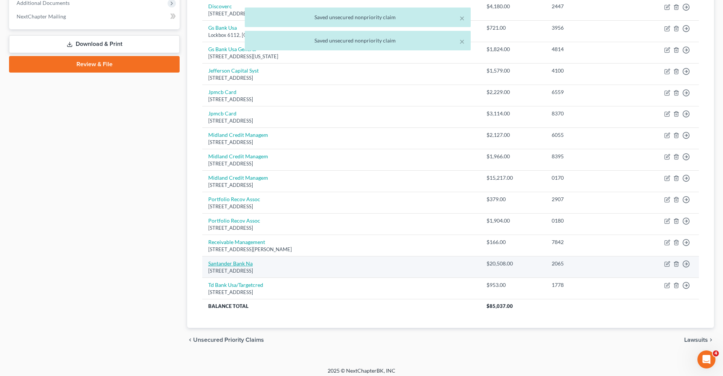
scroll to position [312, 0]
click at [228, 261] on link "Santander Bank Na" at bounding box center [230, 264] width 44 height 6
select select "39"
select select "10"
select select "0"
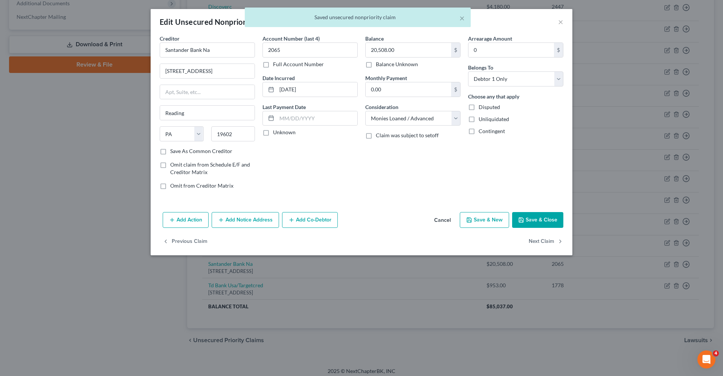
click at [540, 210] on div "Add Action Add Notice Address Add Co-Debtor Cancel Save & New Save & Close" at bounding box center [362, 221] width 422 height 25
click at [541, 221] on button "Save & Close" at bounding box center [537, 220] width 51 height 16
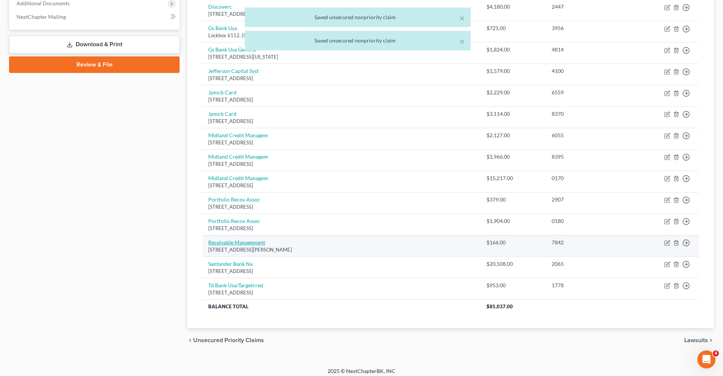
click at [233, 239] on link "Receivable Management" at bounding box center [236, 242] width 57 height 6
select select "39"
select select "1"
select select "0"
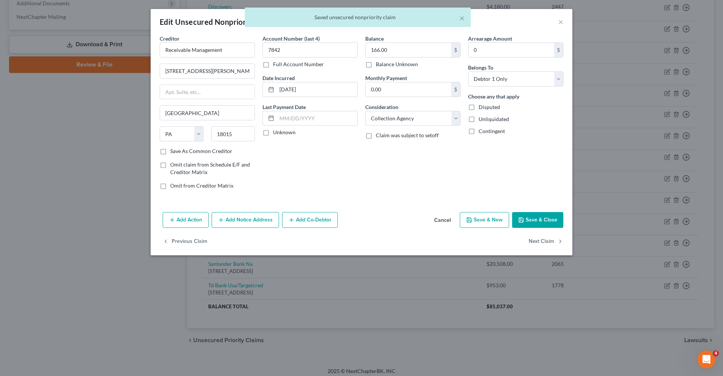
click at [537, 223] on button "Save & Close" at bounding box center [537, 220] width 51 height 16
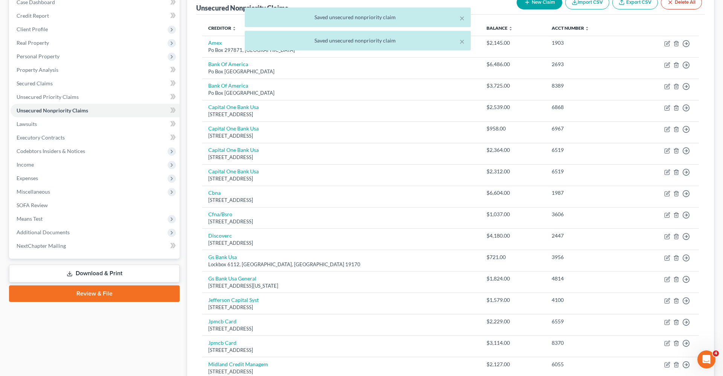
scroll to position [14, 0]
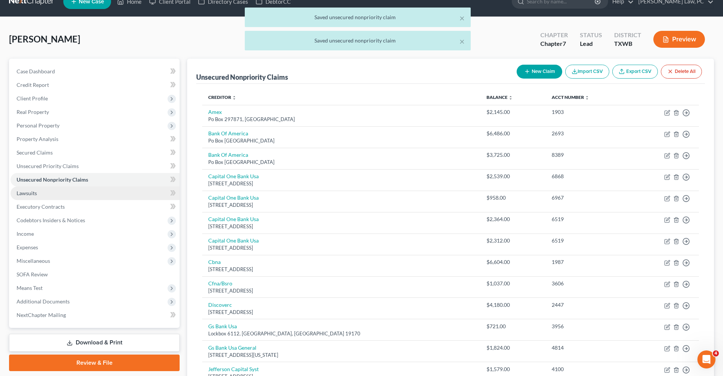
click at [21, 194] on span "Lawsuits" at bounding box center [27, 193] width 20 height 6
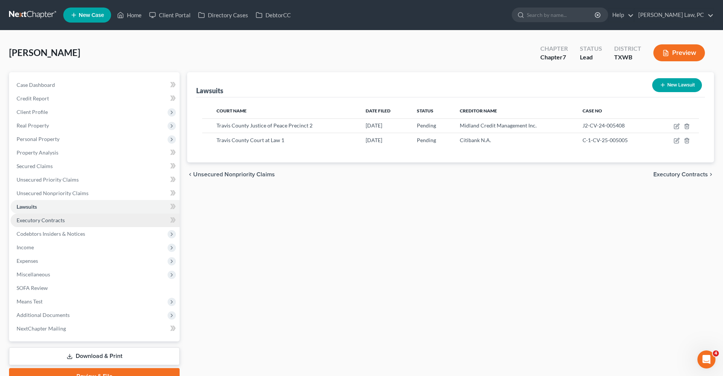
click at [48, 219] on span "Executory Contracts" at bounding box center [41, 220] width 48 height 6
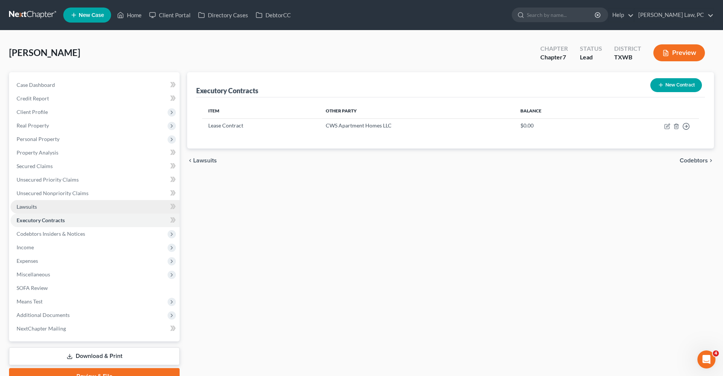
click at [27, 208] on span "Lawsuits" at bounding box center [27, 207] width 20 height 6
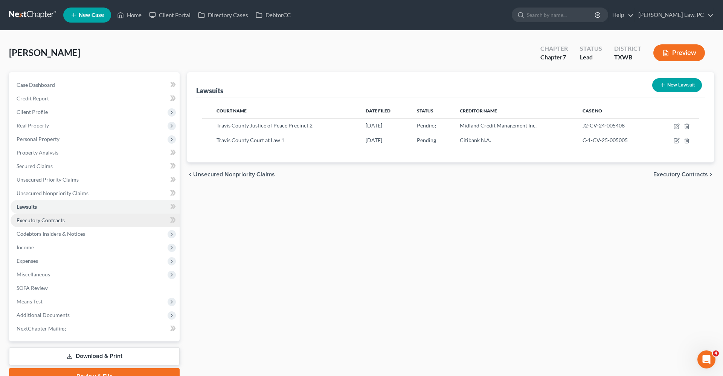
click at [36, 220] on span "Executory Contracts" at bounding box center [41, 220] width 48 height 6
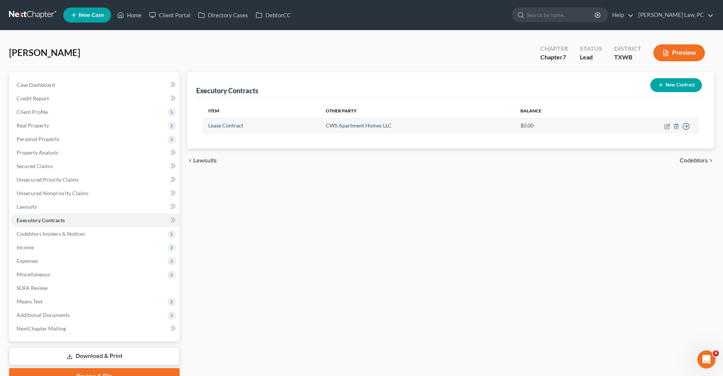
click at [356, 126] on td "CWS Apartment Homes LLC" at bounding box center [417, 126] width 195 height 15
click at [666, 124] on icon "button" at bounding box center [667, 126] width 6 height 6
select select "3"
select select "45"
select select "0"
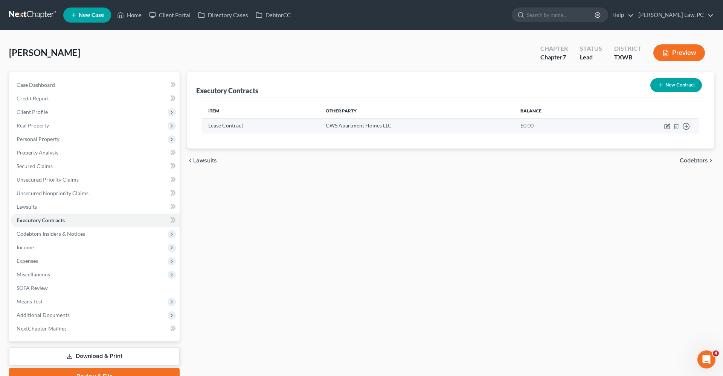
select select "0"
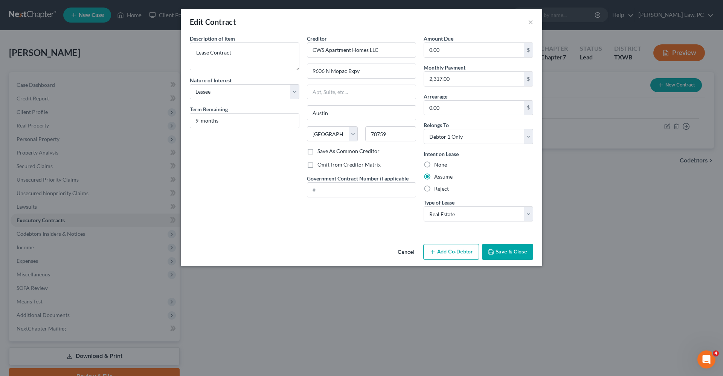
click at [516, 255] on button "Save & Close" at bounding box center [507, 252] width 51 height 16
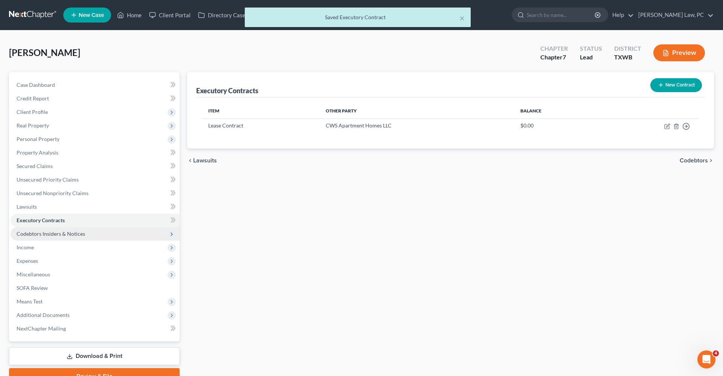
click at [66, 234] on span "Codebtors Insiders & Notices" at bounding box center [51, 234] width 69 height 6
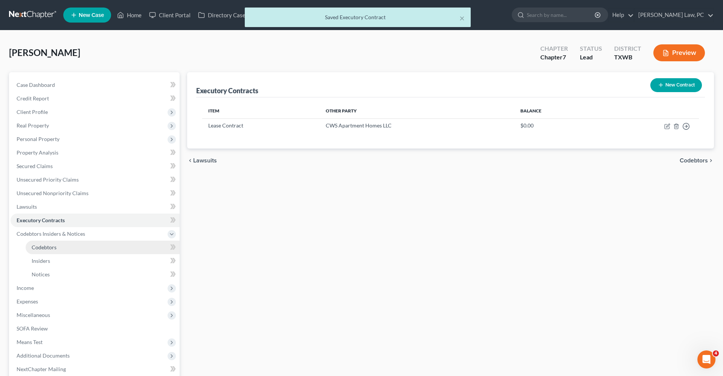
click at [41, 246] on span "Codebtors" at bounding box center [44, 247] width 25 height 6
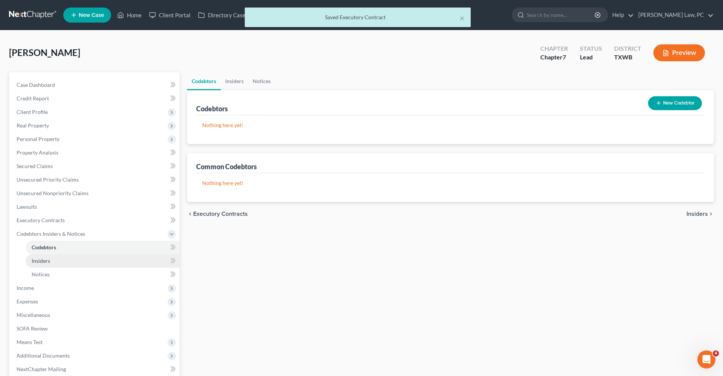
click at [44, 259] on span "Insiders" at bounding box center [41, 261] width 18 height 6
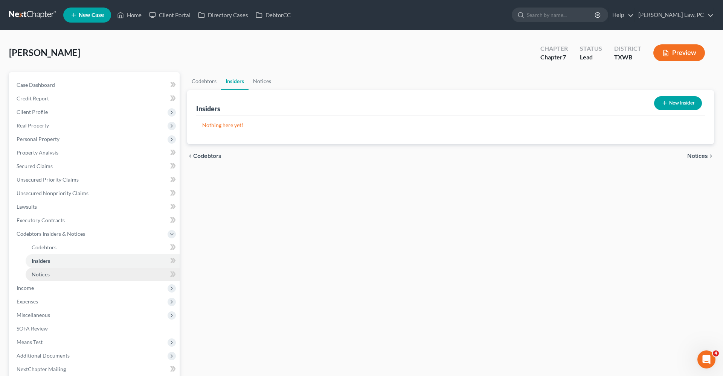
click at [47, 276] on span "Notices" at bounding box center [41, 274] width 18 height 6
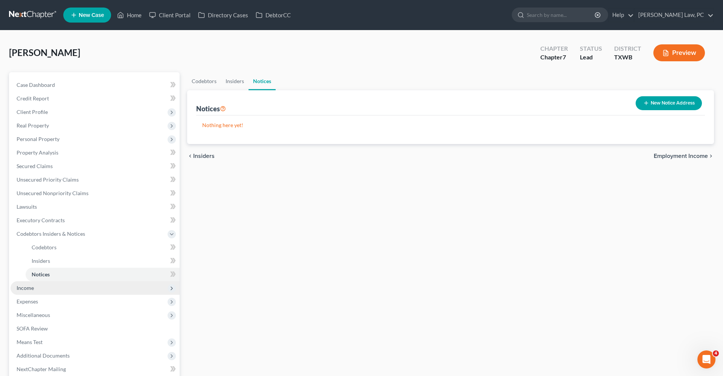
click at [23, 287] on span "Income" at bounding box center [25, 288] width 17 height 6
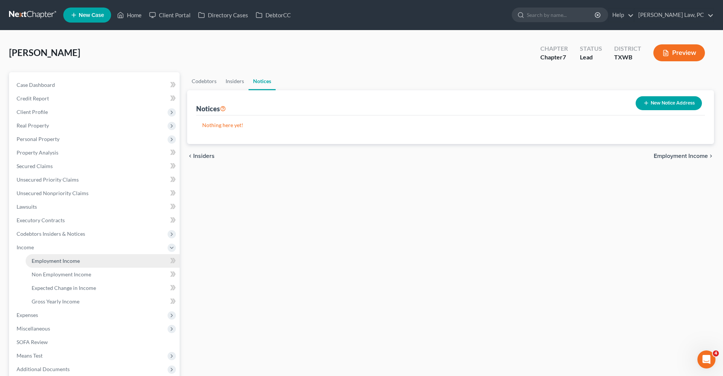
click at [54, 259] on span "Employment Income" at bounding box center [56, 261] width 48 height 6
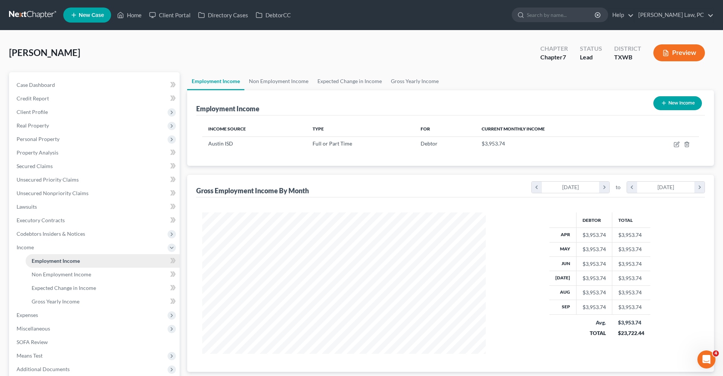
scroll to position [142, 299]
click at [677, 146] on icon "button" at bounding box center [677, 145] width 6 height 6
select select "0"
select select "45"
select select "1"
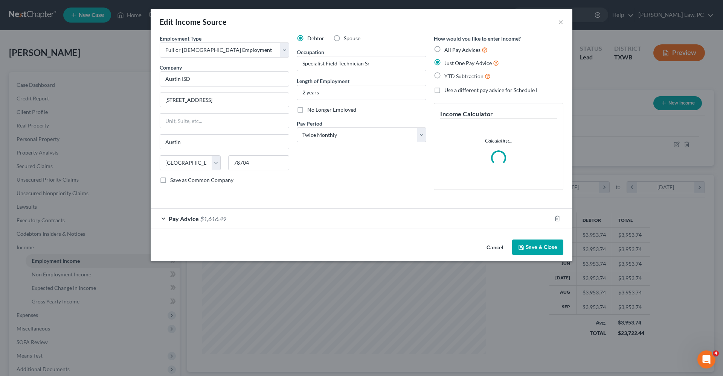
click at [530, 244] on button "Save & Close" at bounding box center [537, 248] width 51 height 16
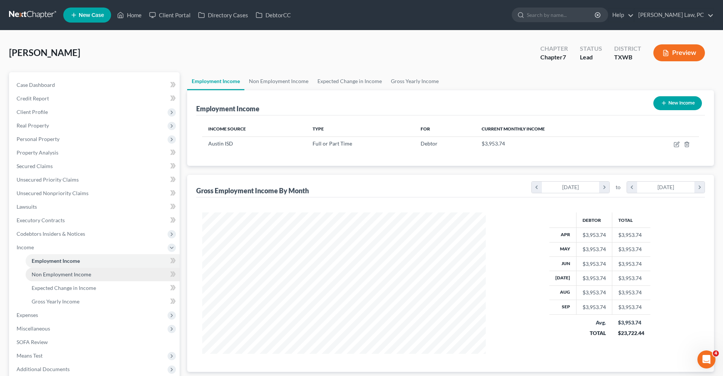
click at [64, 273] on span "Non Employment Income" at bounding box center [61, 274] width 59 height 6
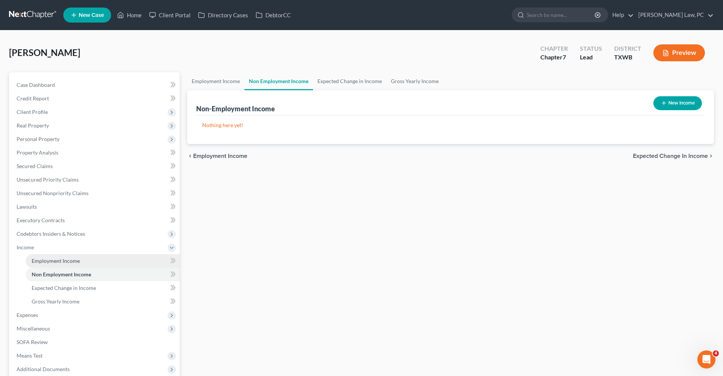
click at [56, 264] on span "Employment Income" at bounding box center [56, 261] width 48 height 6
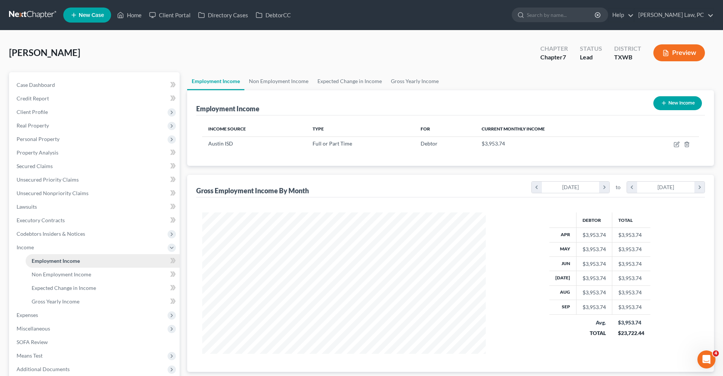
scroll to position [142, 299]
click at [676, 144] on icon "button" at bounding box center [677, 145] width 6 height 6
select select "0"
select select "45"
select select "1"
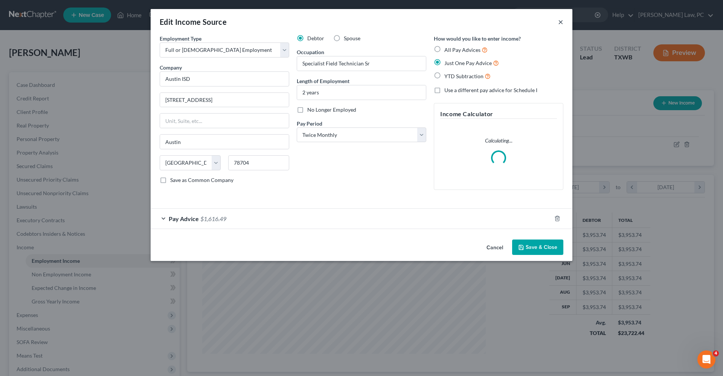
click at [561, 23] on button "×" at bounding box center [560, 21] width 5 height 9
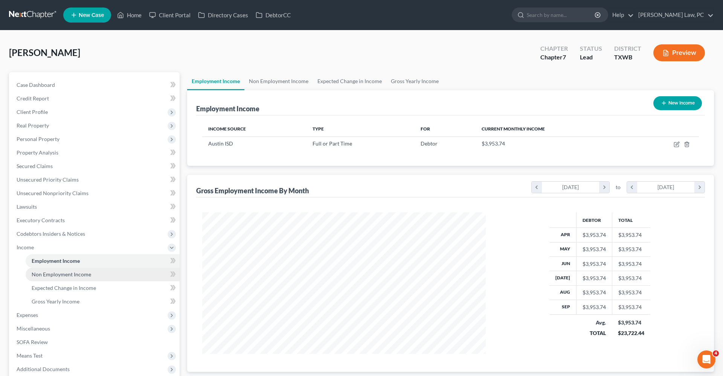
click at [68, 276] on span "Non Employment Income" at bounding box center [61, 274] width 59 height 6
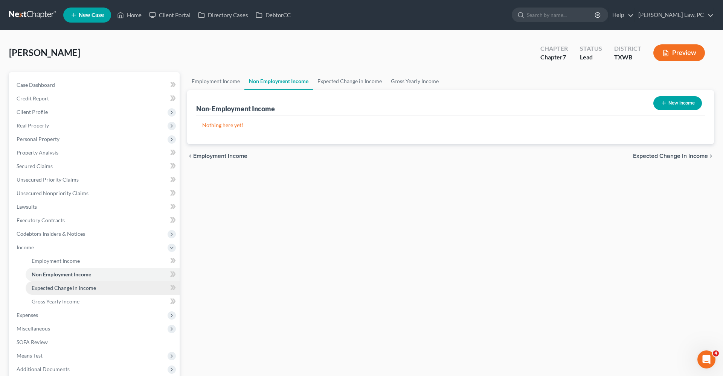
click at [76, 288] on span "Expected Change in Income" at bounding box center [64, 288] width 64 height 6
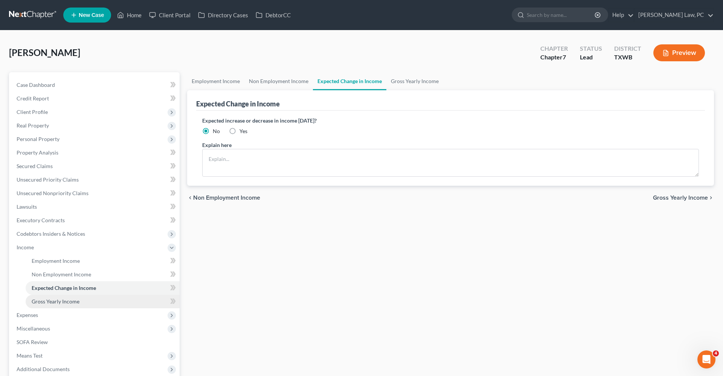
click at [70, 300] on span "Gross Yearly Income" at bounding box center [56, 302] width 48 height 6
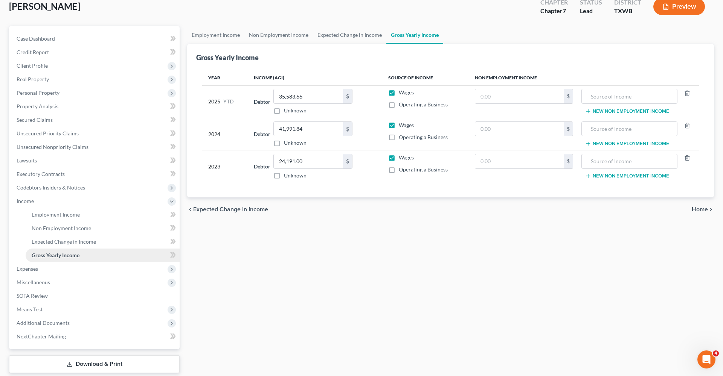
scroll to position [55, 0]
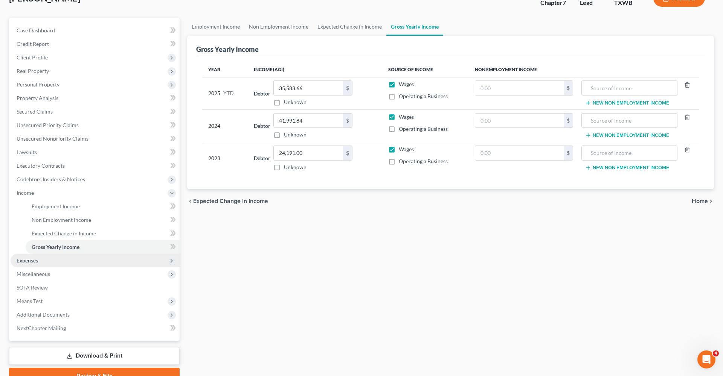
click at [26, 261] on span "Expenses" at bounding box center [27, 261] width 21 height 6
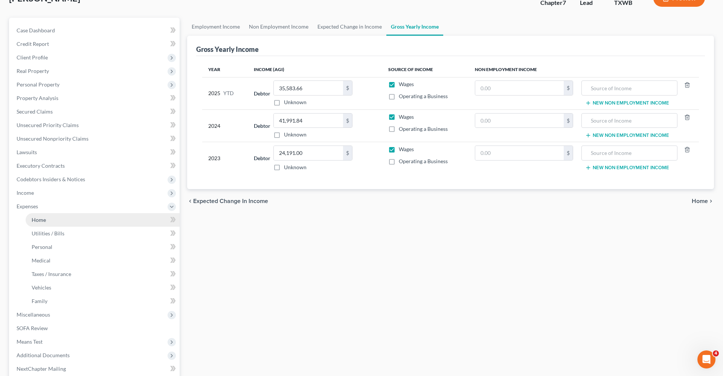
click at [45, 222] on span "Home" at bounding box center [39, 220] width 14 height 6
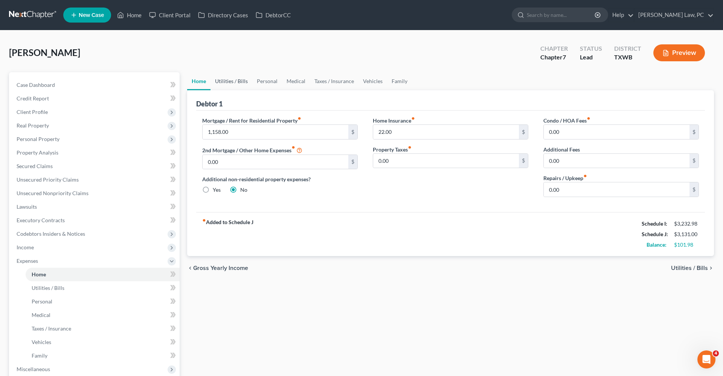
click at [230, 81] on link "Utilities / Bills" at bounding box center [231, 81] width 42 height 18
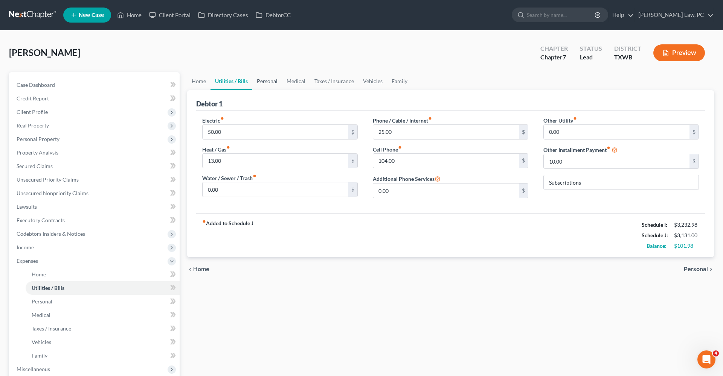
click at [273, 82] on link "Personal" at bounding box center [267, 81] width 30 height 18
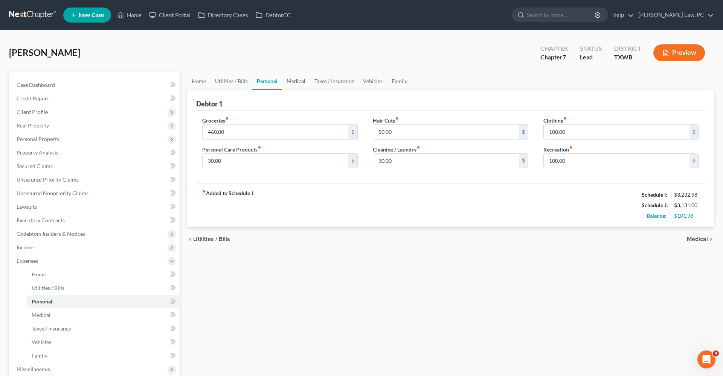
click at [304, 79] on link "Medical" at bounding box center [296, 81] width 28 height 18
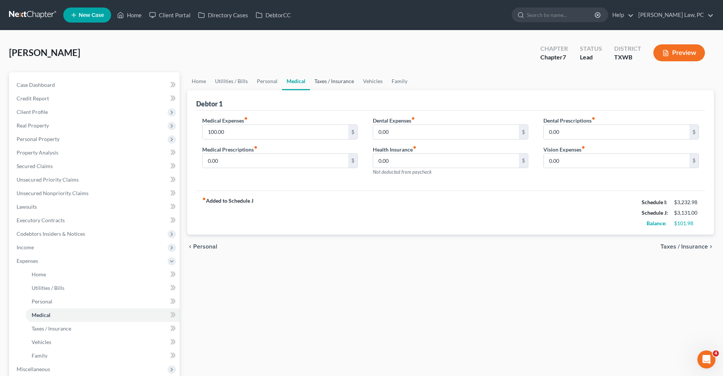
click at [334, 81] on link "Taxes / Insurance" at bounding box center [334, 81] width 49 height 18
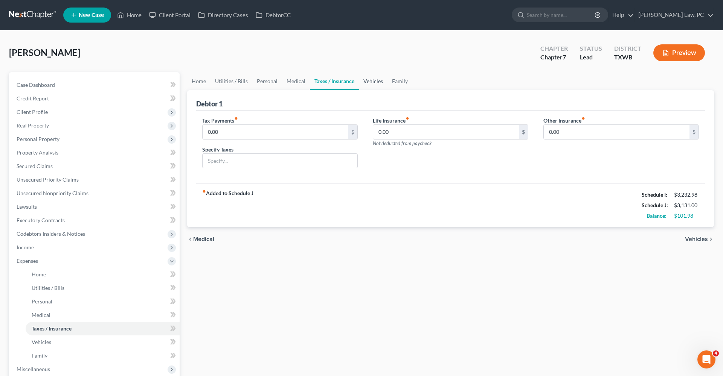
click at [370, 81] on link "Vehicles" at bounding box center [373, 81] width 29 height 18
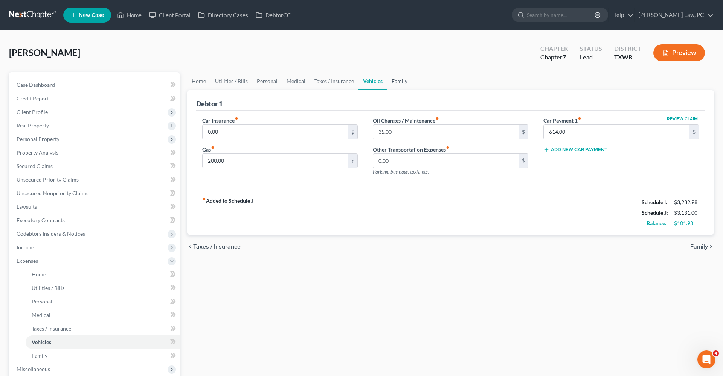
click at [405, 80] on link "Family" at bounding box center [399, 81] width 25 height 18
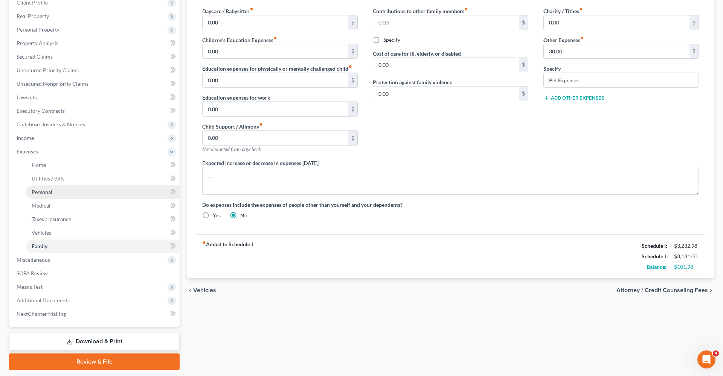
scroll to position [125, 0]
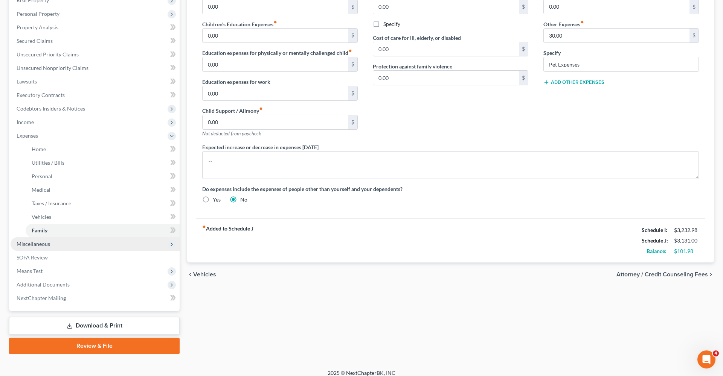
click at [37, 246] on span "Miscellaneous" at bounding box center [34, 244] width 34 height 6
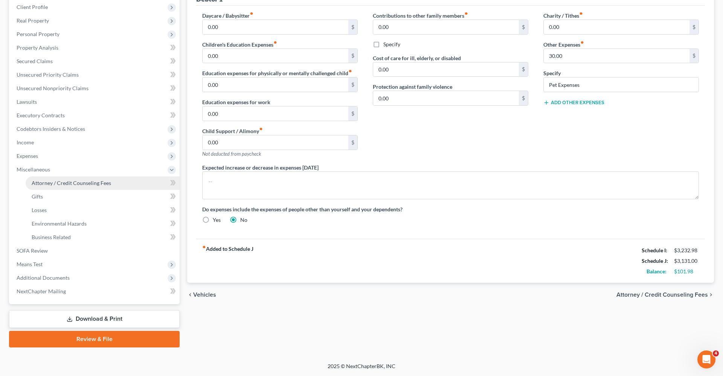
click at [57, 184] on span "Attorney / Credit Counseling Fees" at bounding box center [71, 183] width 79 height 6
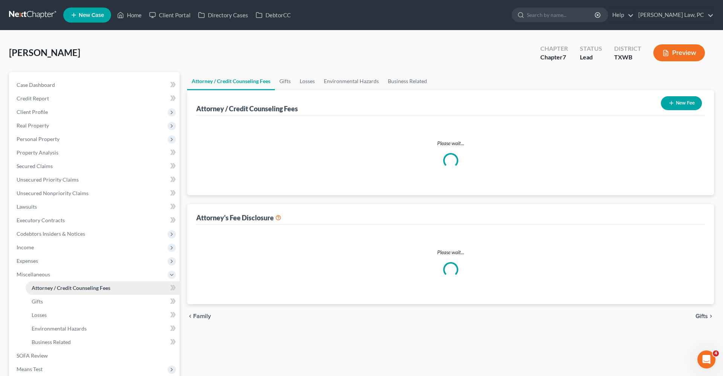
select select "4"
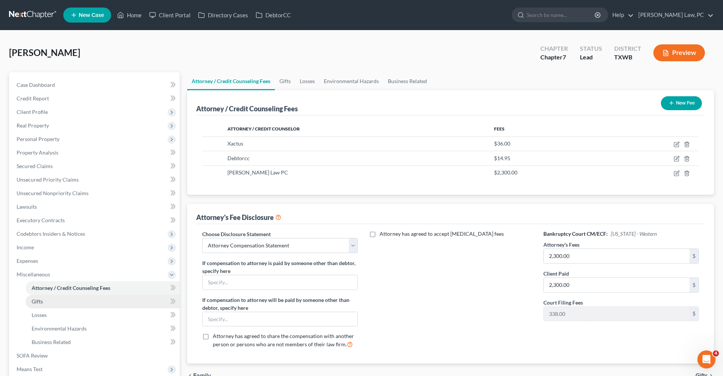
click at [43, 300] on span "Gifts" at bounding box center [37, 302] width 11 height 6
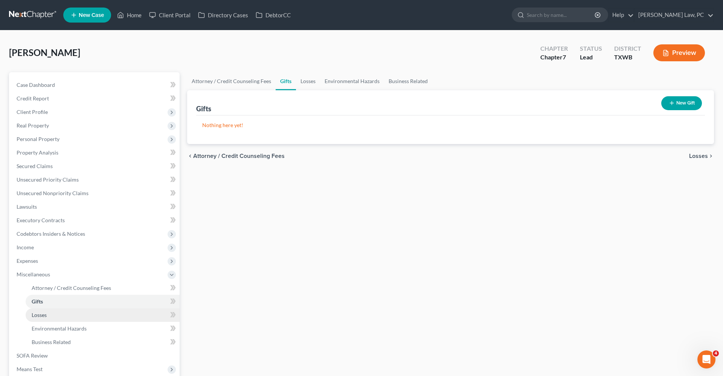
click at [41, 319] on link "Losses" at bounding box center [103, 316] width 154 height 14
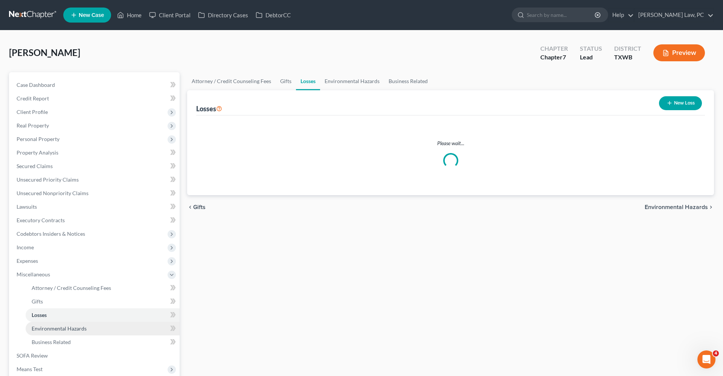
click at [52, 330] on span "Environmental Hazards" at bounding box center [59, 329] width 55 height 6
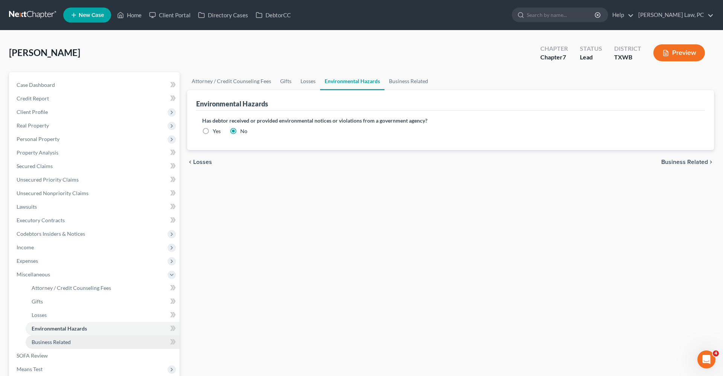
click at [57, 341] on span "Business Related" at bounding box center [51, 342] width 39 height 6
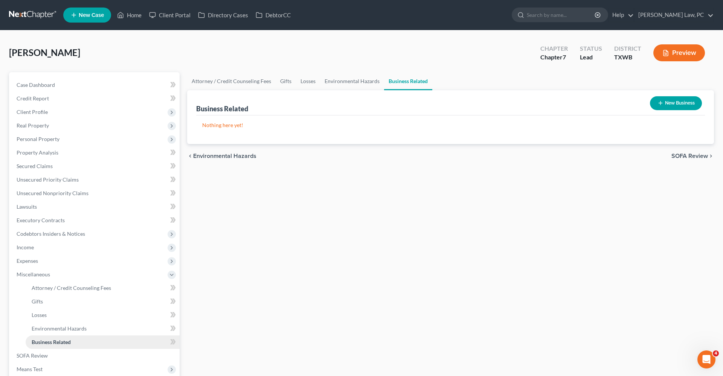
scroll to position [49, 0]
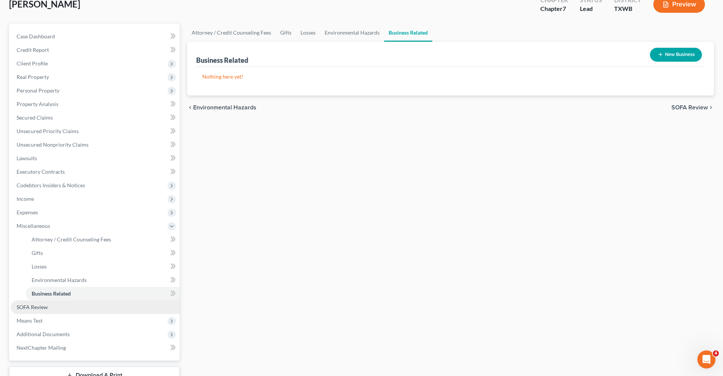
click at [39, 306] on span "SOFA Review" at bounding box center [32, 307] width 31 height 6
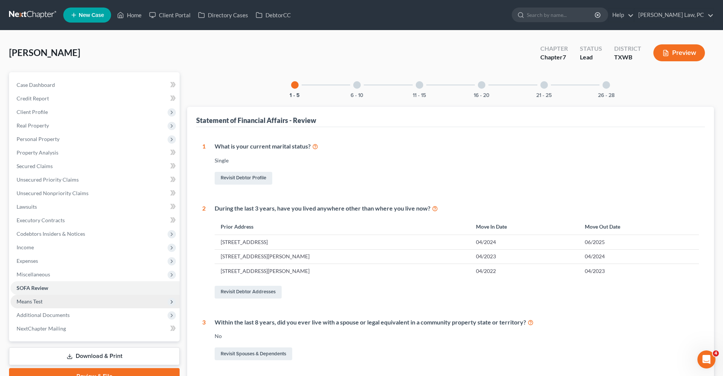
click at [39, 300] on span "Means Test" at bounding box center [30, 302] width 26 height 6
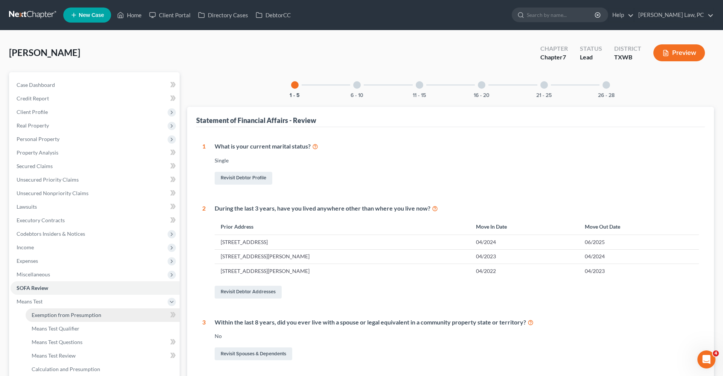
click at [46, 311] on link "Exemption from Presumption" at bounding box center [103, 316] width 154 height 14
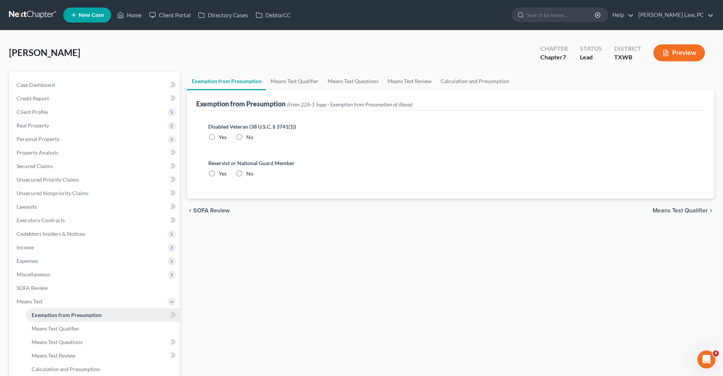
radio input "true"
click at [292, 79] on link "Means Test Qualifier" at bounding box center [294, 81] width 57 height 18
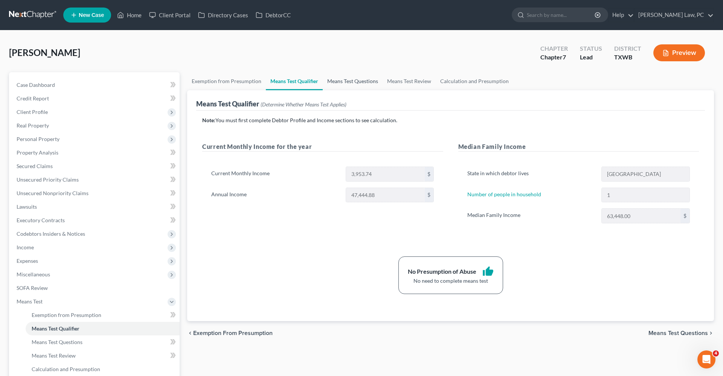
click at [350, 85] on link "Means Test Questions" at bounding box center [353, 81] width 60 height 18
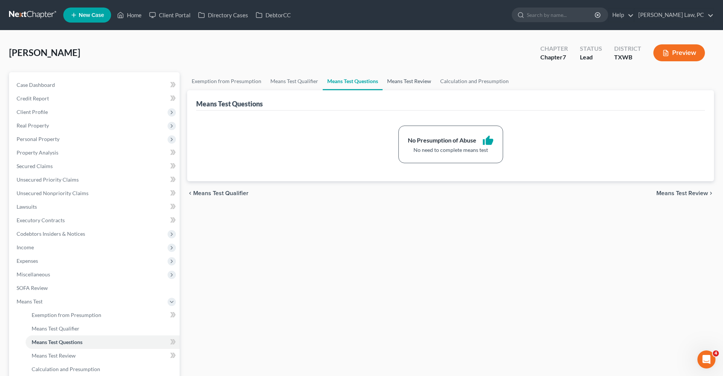
click at [393, 83] on link "Means Test Review" at bounding box center [409, 81] width 53 height 18
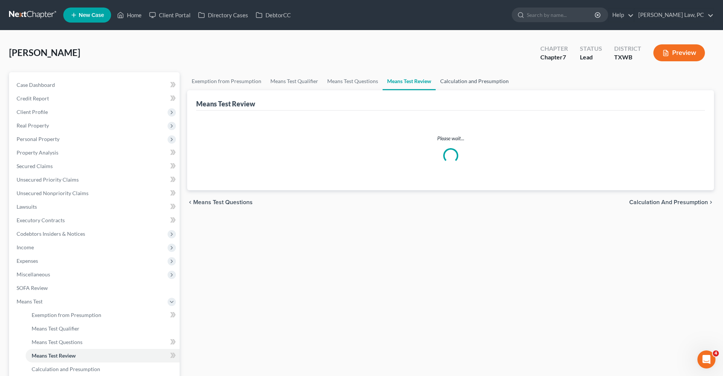
click at [456, 83] on link "Calculation and Presumption" at bounding box center [475, 81] width 78 height 18
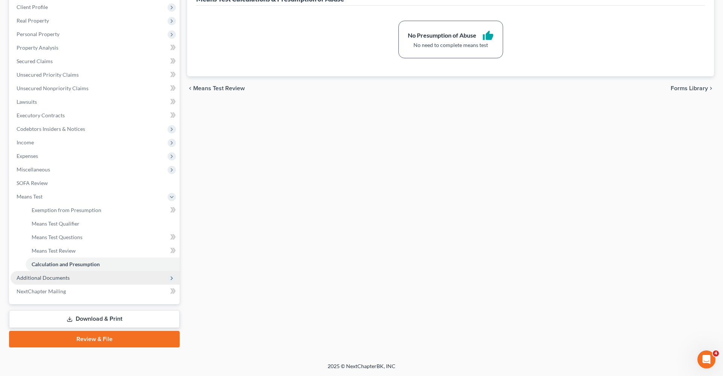
scroll to position [105, 0]
click at [46, 277] on span "Additional Documents" at bounding box center [43, 278] width 53 height 6
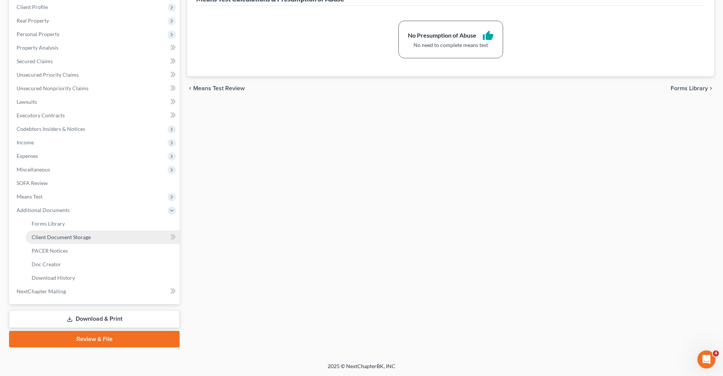
click at [59, 235] on span "Client Document Storage" at bounding box center [61, 237] width 59 height 6
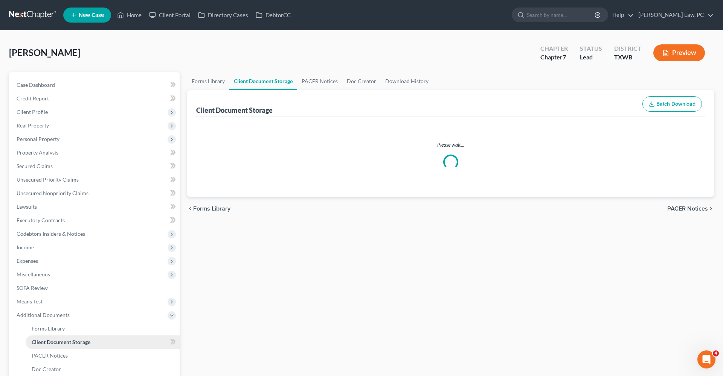
select select "0"
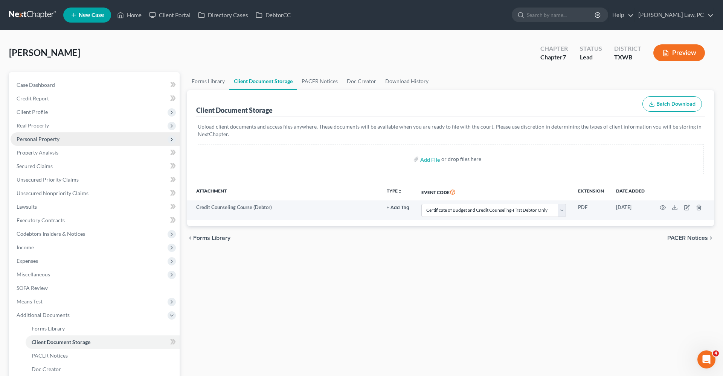
click at [38, 139] on span "Personal Property" at bounding box center [38, 139] width 43 height 6
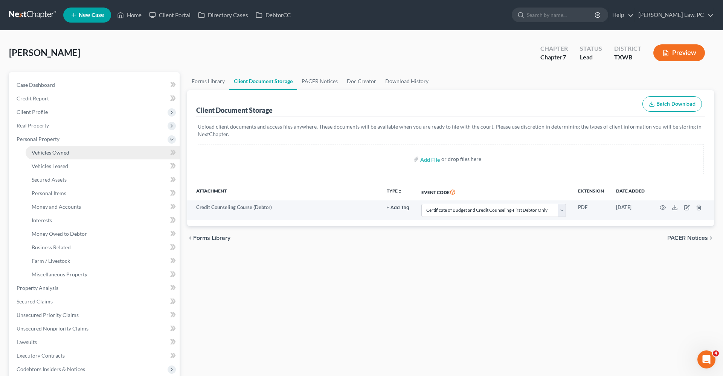
click at [41, 152] on span "Vehicles Owned" at bounding box center [51, 152] width 38 height 6
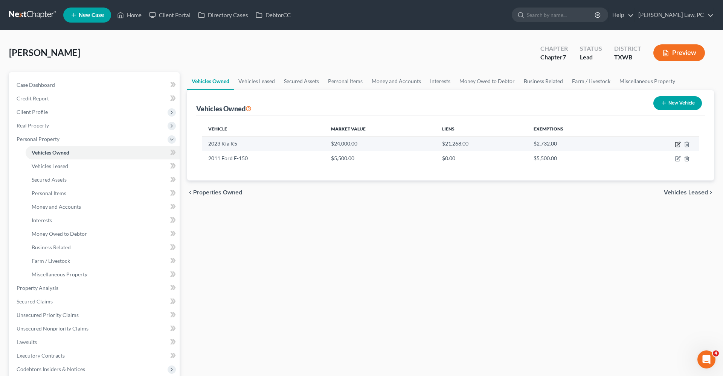
click at [678, 146] on icon "button" at bounding box center [678, 145] width 6 height 6
select select "0"
select select "3"
select select "0"
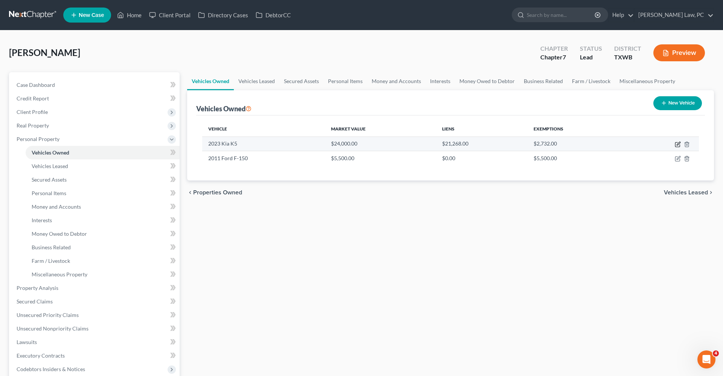
select select "28"
select select "0"
select select "2"
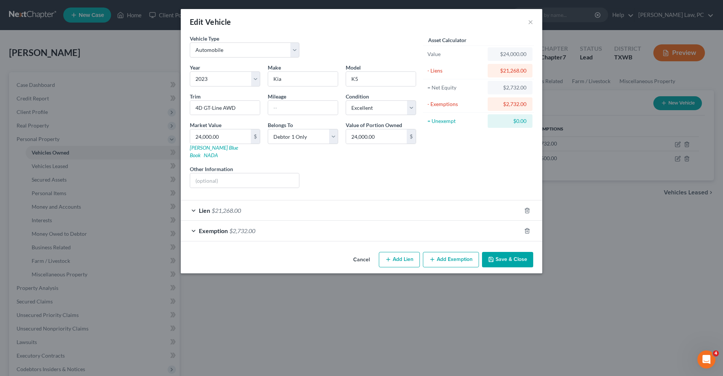
click at [258, 210] on div "Lien $21,268.00" at bounding box center [351, 211] width 340 height 20
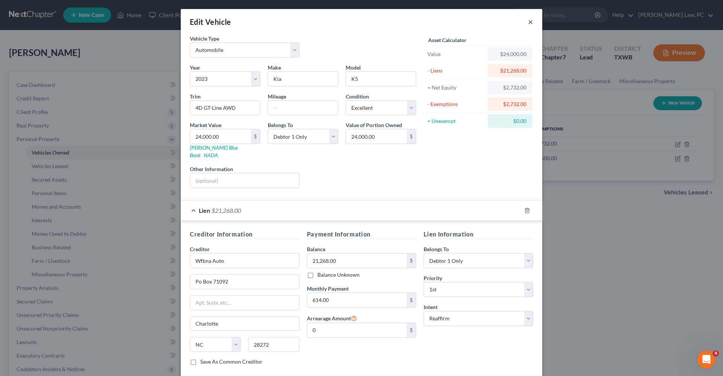
click at [532, 23] on button "×" at bounding box center [530, 21] width 5 height 9
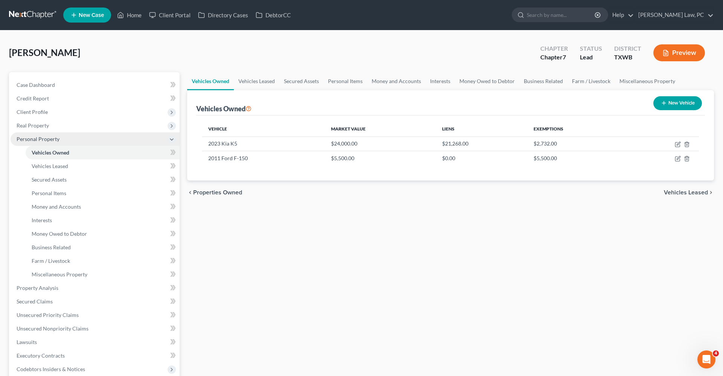
click at [49, 140] on span "Personal Property" at bounding box center [38, 139] width 43 height 6
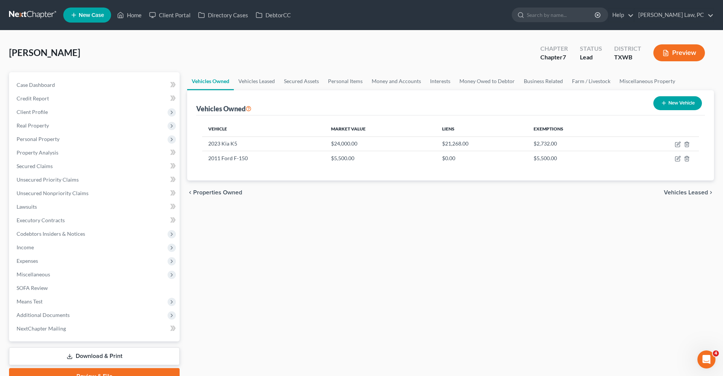
click at [48, 15] on link at bounding box center [33, 15] width 48 height 14
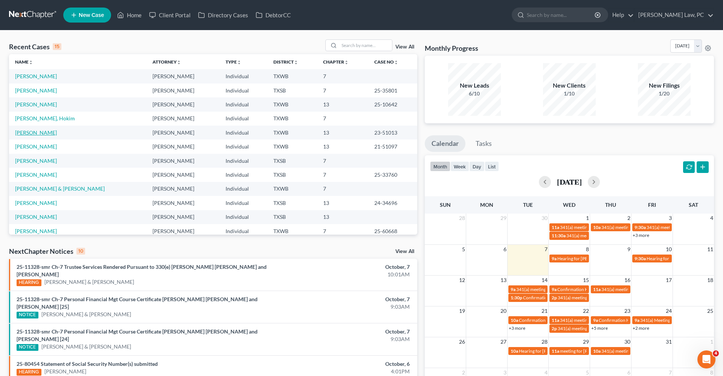
click at [49, 133] on link "[PERSON_NAME]" at bounding box center [36, 133] width 42 height 6
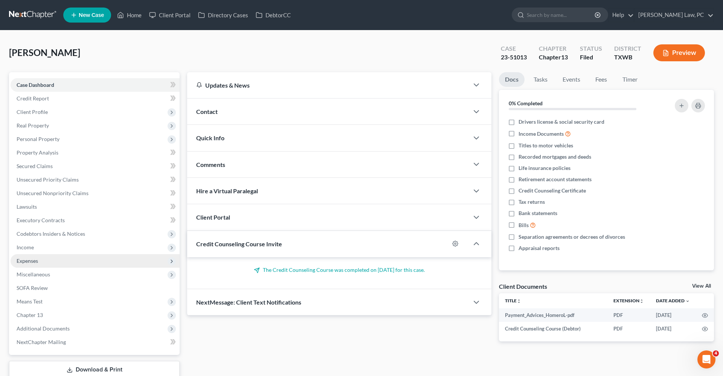
click at [33, 261] on span "Expenses" at bounding box center [27, 261] width 21 height 6
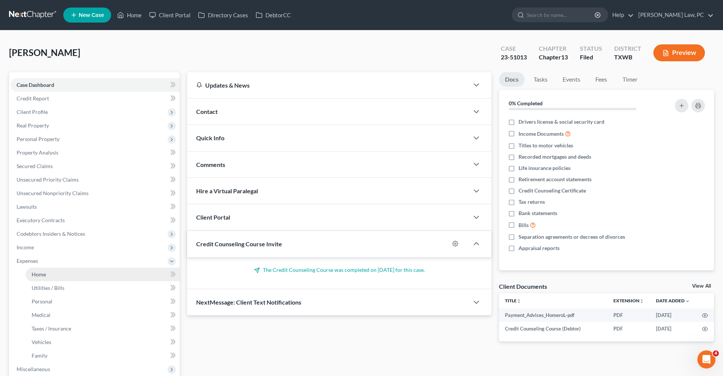
click at [39, 276] on span "Home" at bounding box center [39, 274] width 14 height 6
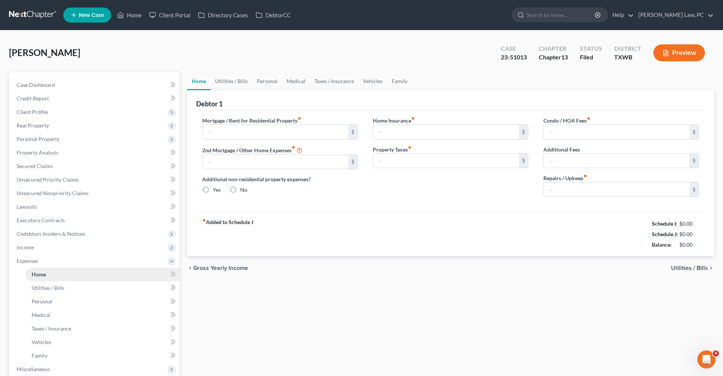
type input "280.00"
type input "0.00"
radio input "true"
type input "0.00"
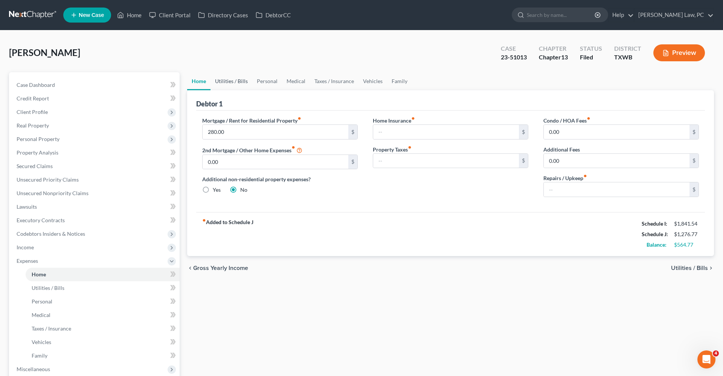
click at [234, 82] on link "Utilities / Bills" at bounding box center [231, 81] width 42 height 18
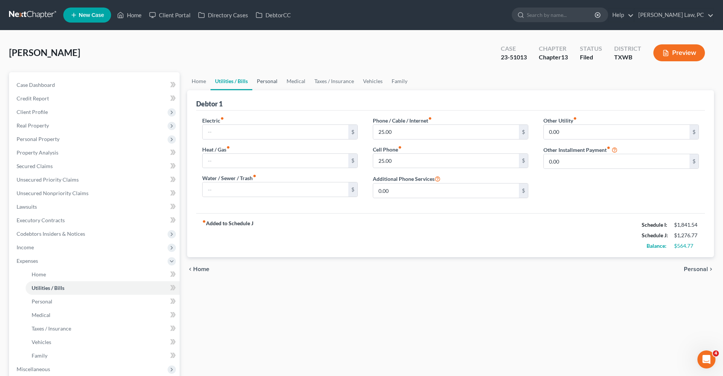
click at [265, 82] on link "Personal" at bounding box center [267, 81] width 30 height 18
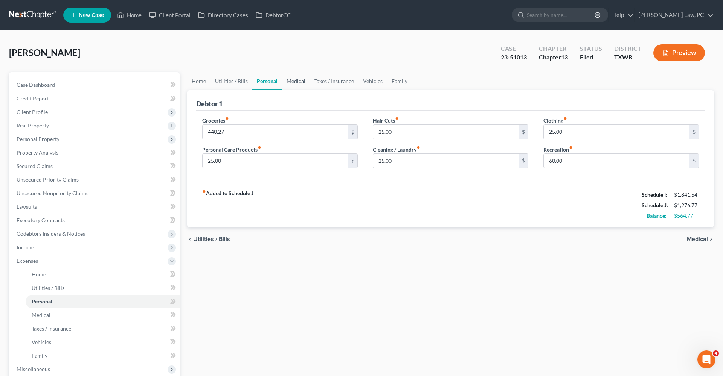
click at [295, 81] on link "Medical" at bounding box center [296, 81] width 28 height 18
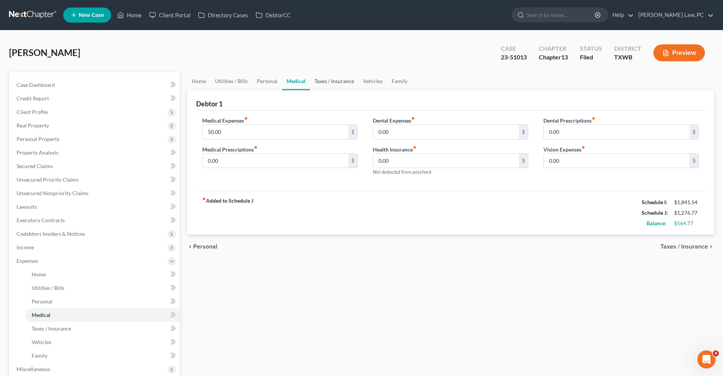
click at [336, 85] on link "Taxes / Insurance" at bounding box center [334, 81] width 49 height 18
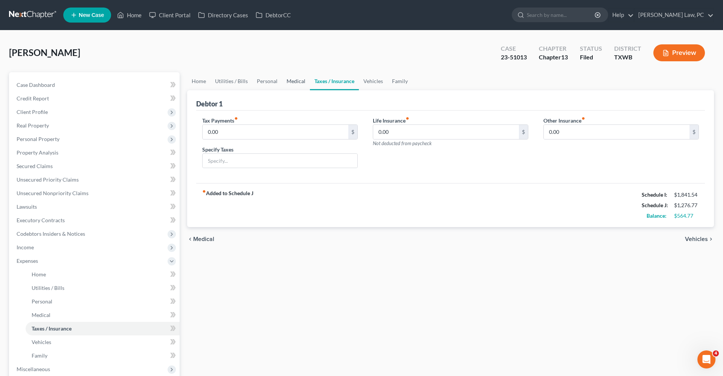
click at [297, 81] on link "Medical" at bounding box center [296, 81] width 28 height 18
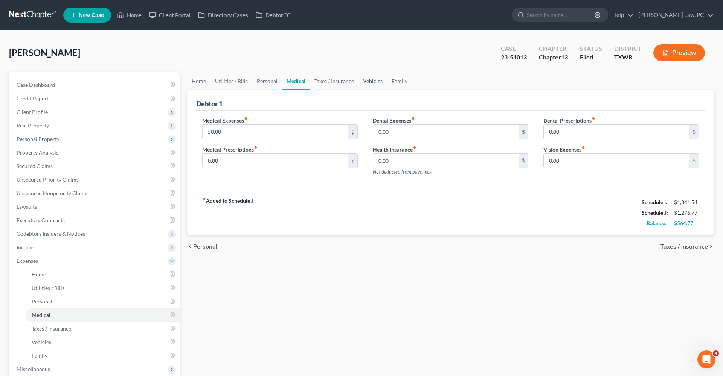
click at [371, 75] on link "Vehicles" at bounding box center [372, 81] width 29 height 18
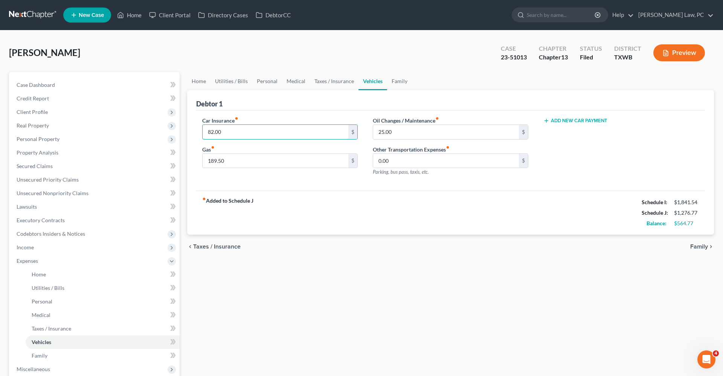
drag, startPoint x: 225, startPoint y: 132, endPoint x: 192, endPoint y: 132, distance: 32.8
click at [192, 132] on div "Debtor 1 Car Insurance fiber_manual_record 82.00 $ Gas fiber_manual_record 189.…" at bounding box center [450, 162] width 527 height 145
type input "89.50"
click at [242, 167] on input "189.50" at bounding box center [276, 161] width 146 height 14
click at [397, 84] on link "Family" at bounding box center [399, 81] width 25 height 18
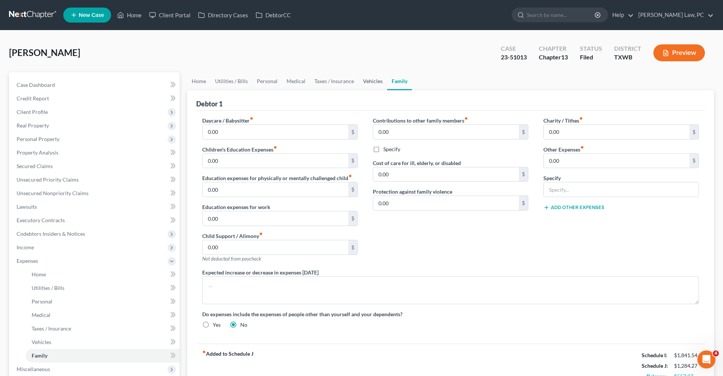
click at [379, 84] on link "Vehicles" at bounding box center [372, 81] width 29 height 18
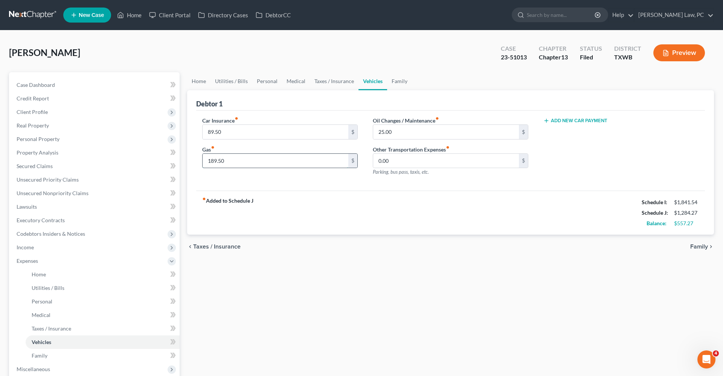
drag, startPoint x: 229, startPoint y: 162, endPoint x: 206, endPoint y: 162, distance: 23.0
click at [206, 162] on input "189.50" at bounding box center [276, 161] width 146 height 14
drag, startPoint x: 219, startPoint y: 161, endPoint x: 199, endPoint y: 160, distance: 19.6
click at [199, 160] on div "Car Insurance fiber_manual_record 89.50 $ Gas fiber_manual_record 200 $" at bounding box center [280, 150] width 171 height 66
type input "250"
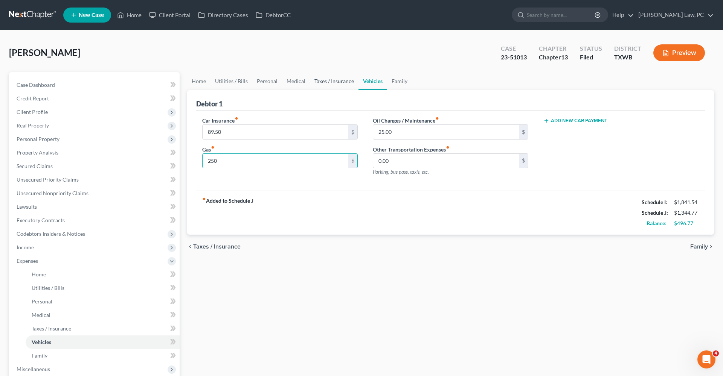
click at [323, 81] on link "Taxes / Insurance" at bounding box center [334, 81] width 49 height 18
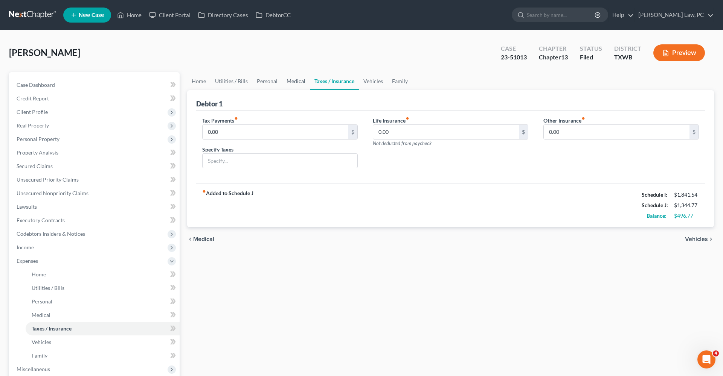
click at [293, 81] on link "Medical" at bounding box center [296, 81] width 28 height 18
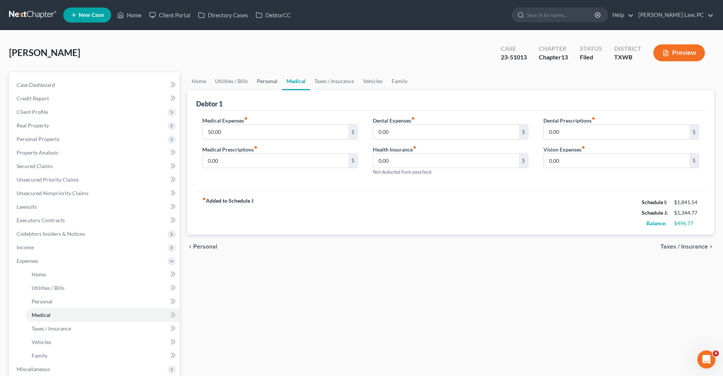
click at [271, 79] on link "Personal" at bounding box center [267, 81] width 30 height 18
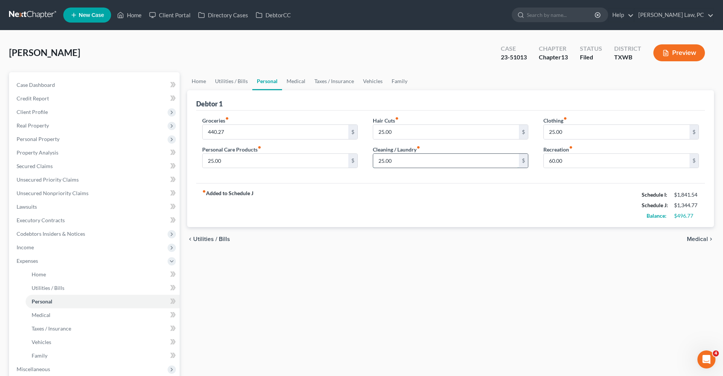
drag, startPoint x: 395, startPoint y: 160, endPoint x: 376, endPoint y: 159, distance: 18.9
click at [376, 159] on input "25.00" at bounding box center [446, 161] width 146 height 14
type input "30"
drag, startPoint x: 568, startPoint y: 132, endPoint x: 535, endPoint y: 132, distance: 33.1
click at [535, 132] on div "Groceries fiber_manual_record 440.27 $ Personal Care Products fiber_manual_reco…" at bounding box center [451, 146] width 512 height 58
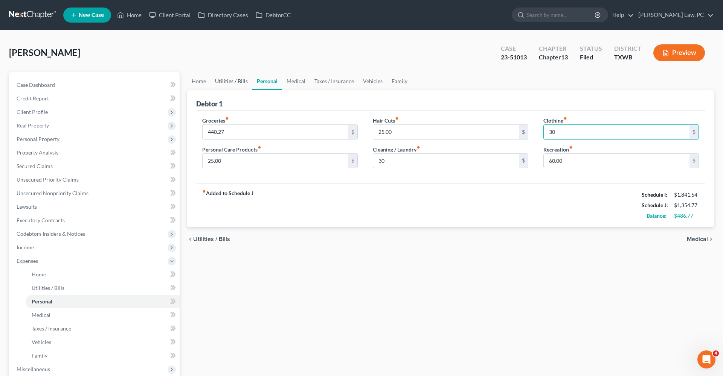
type input "30"
click at [232, 84] on link "Utilities / Bills" at bounding box center [231, 81] width 42 height 18
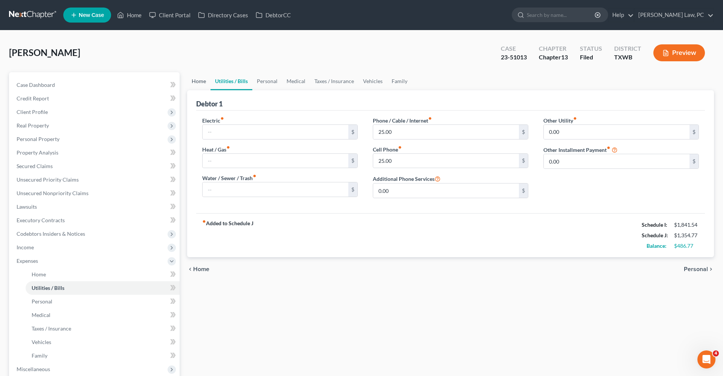
click at [209, 82] on link "Home" at bounding box center [198, 81] width 23 height 18
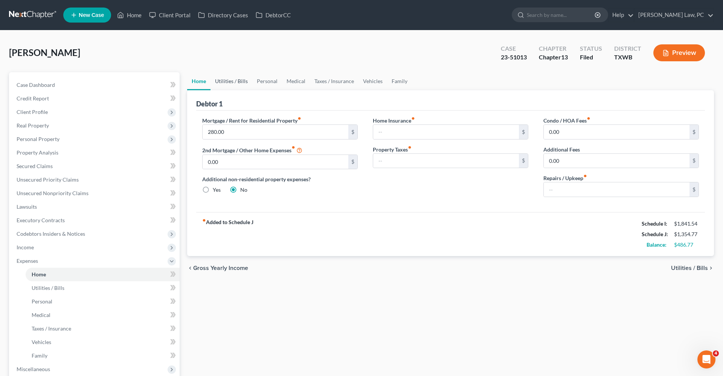
click at [243, 79] on link "Utilities / Bills" at bounding box center [231, 81] width 42 height 18
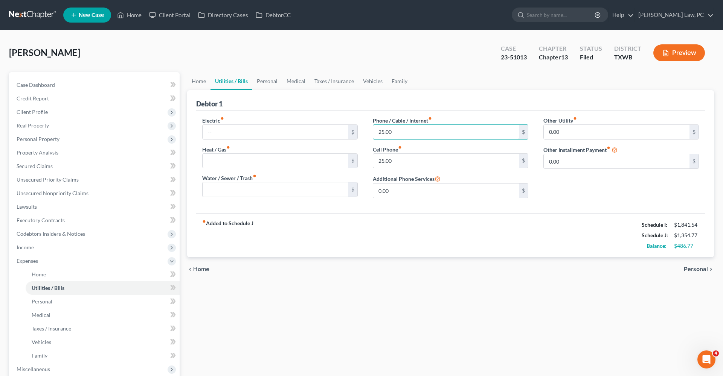
drag, startPoint x: 393, startPoint y: 131, endPoint x: 370, endPoint y: 130, distance: 23.0
type input "30"
drag, startPoint x: 394, startPoint y: 162, endPoint x: 372, endPoint y: 162, distance: 22.2
click at [371, 162] on div "Phone / Cable / Internet fiber_manual_record 30 $ Cell Phone fiber_manual_recor…" at bounding box center [450, 161] width 171 height 88
type input "45"
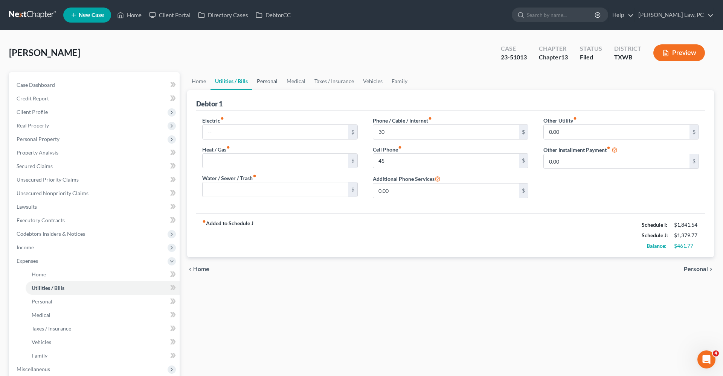
click at [270, 82] on link "Personal" at bounding box center [267, 81] width 30 height 18
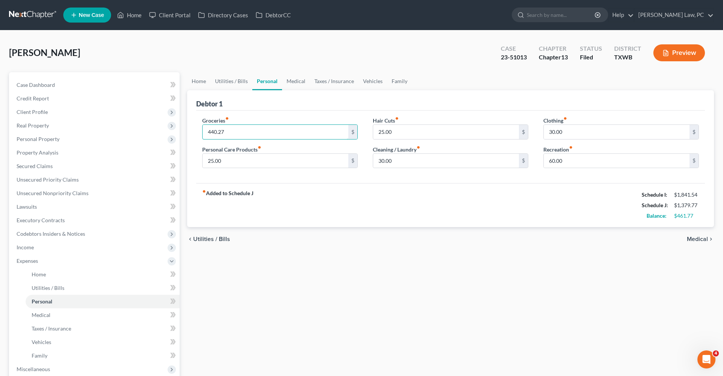
drag, startPoint x: 229, startPoint y: 131, endPoint x: 185, endPoint y: 131, distance: 43.3
click at [185, 131] on div "Home Utilities / Bills Personal Medical Taxes / Insurance Vehicles Family Debto…" at bounding box center [450, 282] width 534 height 421
type input "462.04"
click at [363, 195] on div "fiber_manual_record Added to Schedule J Schedule I: $1,841.54 Schedule J: $1,40…" at bounding box center [450, 205] width 509 height 44
click at [292, 84] on link "Medical" at bounding box center [296, 81] width 28 height 18
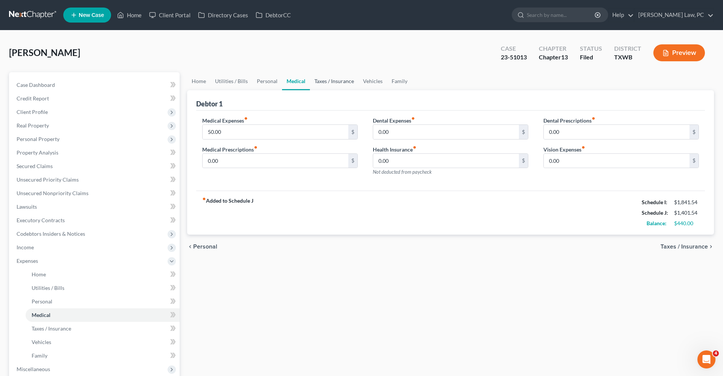
click at [334, 80] on link "Taxes / Insurance" at bounding box center [334, 81] width 49 height 18
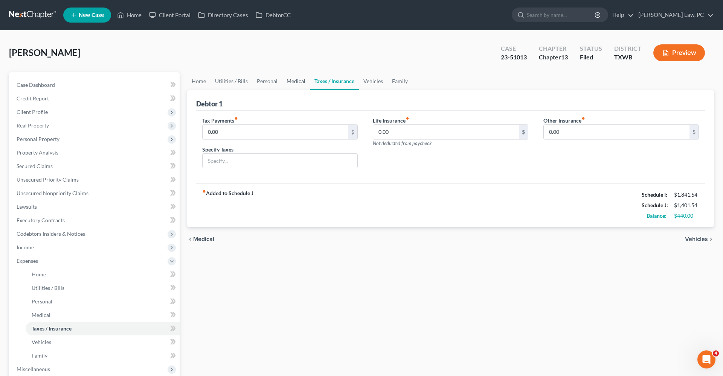
click at [285, 83] on link "Medical" at bounding box center [296, 81] width 28 height 18
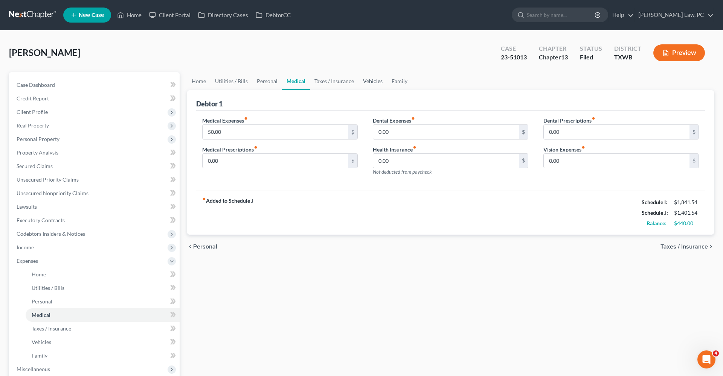
click at [371, 81] on link "Vehicles" at bounding box center [372, 81] width 29 height 18
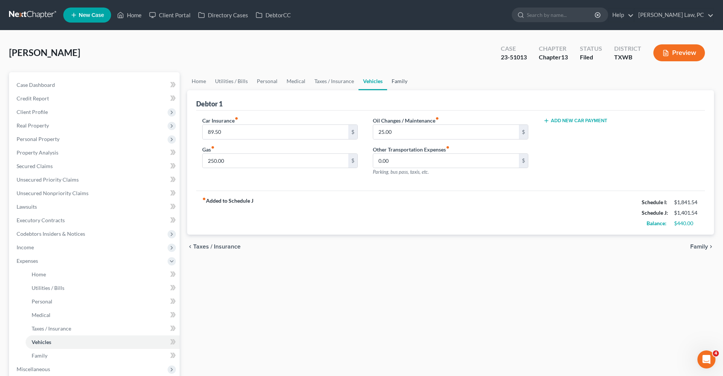
click at [402, 84] on link "Family" at bounding box center [399, 81] width 25 height 18
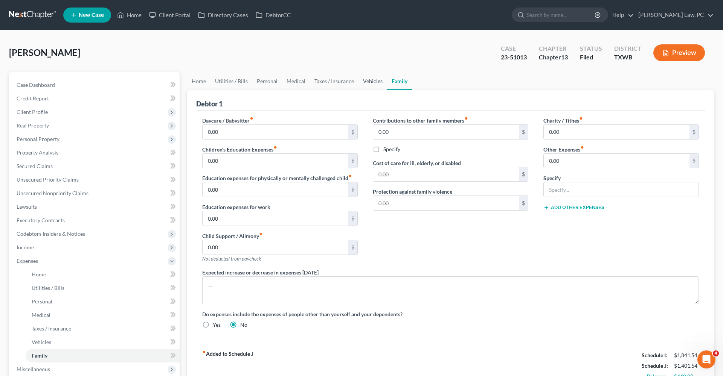
click at [366, 86] on link "Vehicles" at bounding box center [372, 81] width 29 height 18
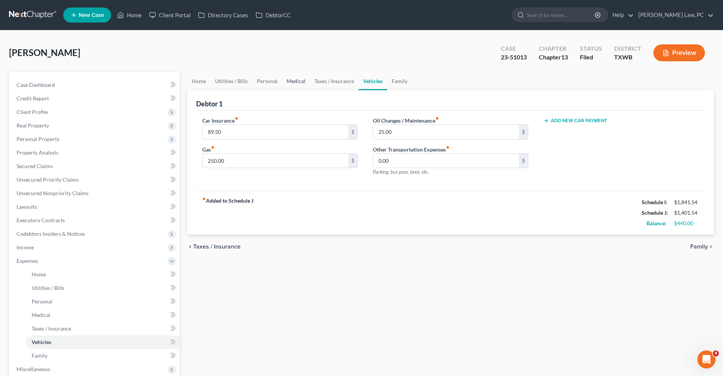
click at [295, 79] on link "Medical" at bounding box center [296, 81] width 28 height 18
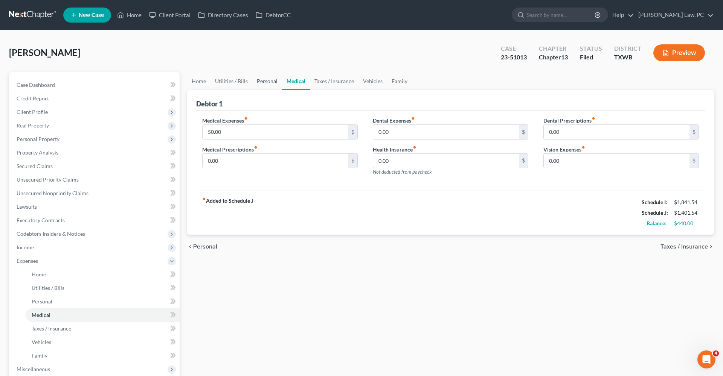
click at [261, 80] on link "Personal" at bounding box center [267, 81] width 30 height 18
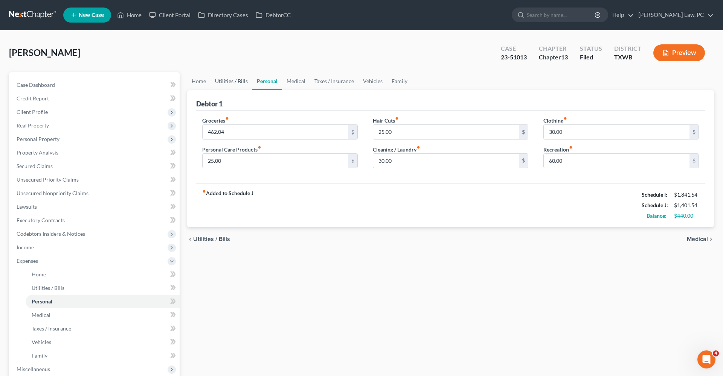
click at [235, 81] on link "Utilities / Bills" at bounding box center [231, 81] width 42 height 18
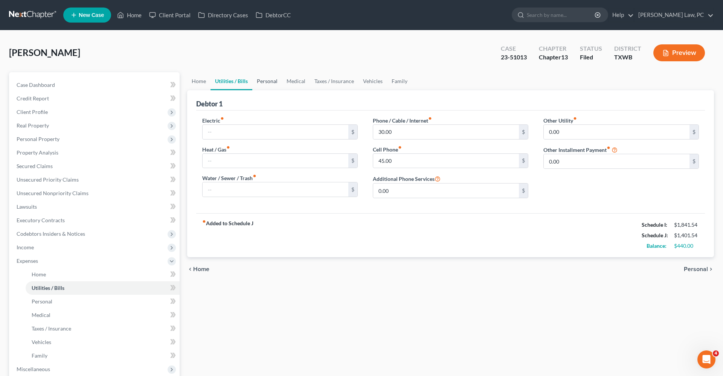
click at [278, 78] on link "Personal" at bounding box center [267, 81] width 30 height 18
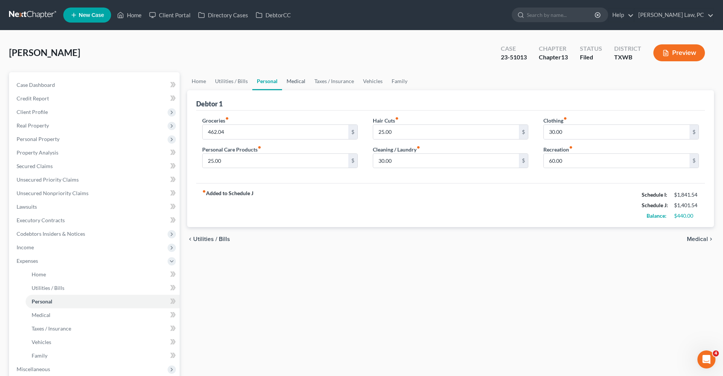
click at [293, 85] on link "Medical" at bounding box center [296, 81] width 28 height 18
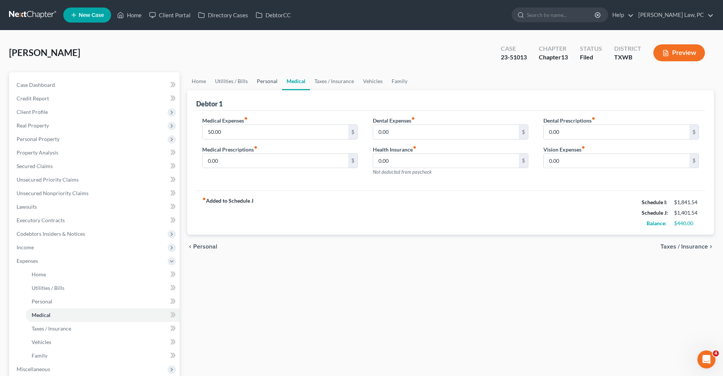
click at [266, 84] on link "Personal" at bounding box center [267, 81] width 30 height 18
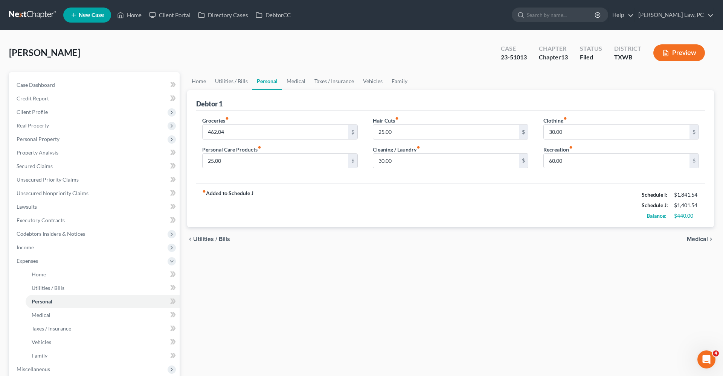
click at [292, 90] on div "Debtor 1" at bounding box center [450, 100] width 509 height 20
click at [300, 82] on link "Medical" at bounding box center [296, 81] width 28 height 18
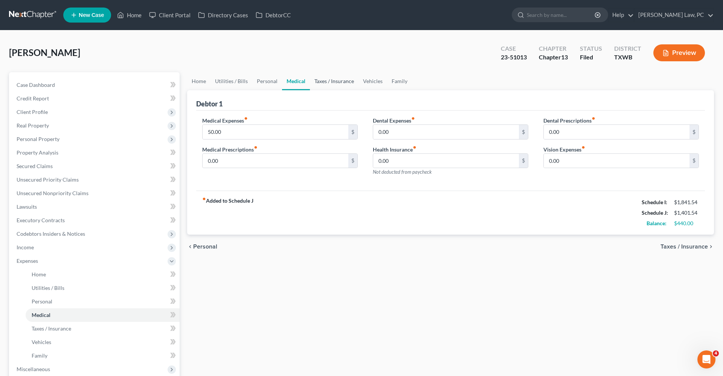
click at [337, 81] on link "Taxes / Insurance" at bounding box center [334, 81] width 49 height 18
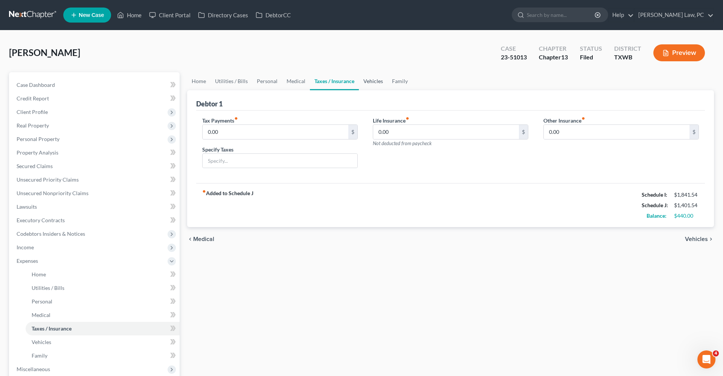
click at [375, 83] on link "Vehicles" at bounding box center [373, 81] width 29 height 18
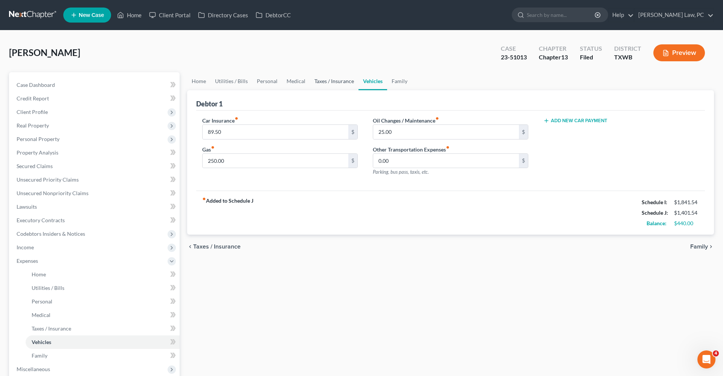
click at [325, 84] on link "Taxes / Insurance" at bounding box center [334, 81] width 49 height 18
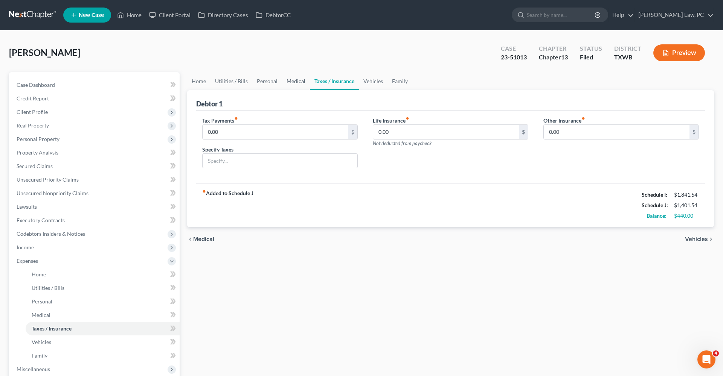
click at [285, 83] on link "Medical" at bounding box center [296, 81] width 28 height 18
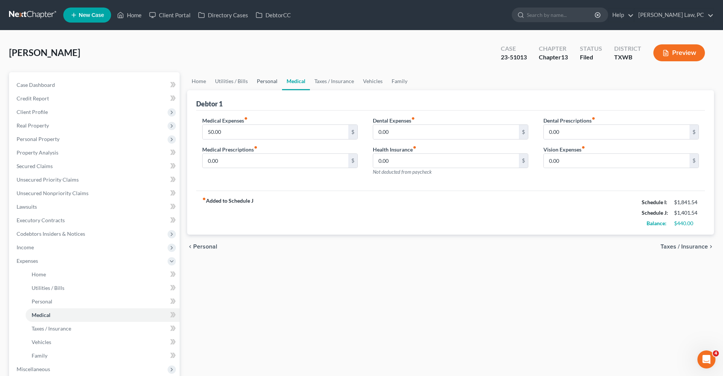
click at [268, 82] on link "Personal" at bounding box center [267, 81] width 30 height 18
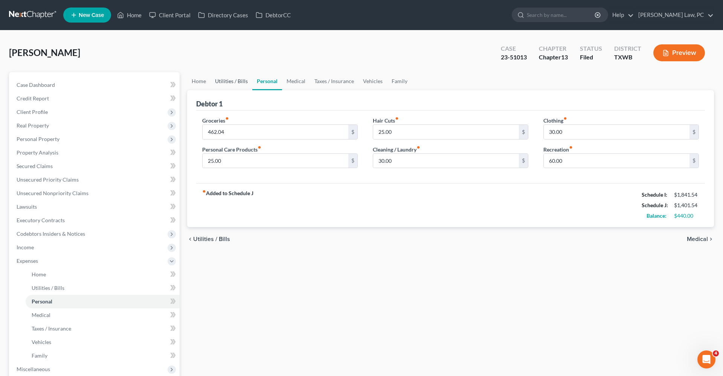
click at [239, 82] on link "Utilities / Bills" at bounding box center [231, 81] width 42 height 18
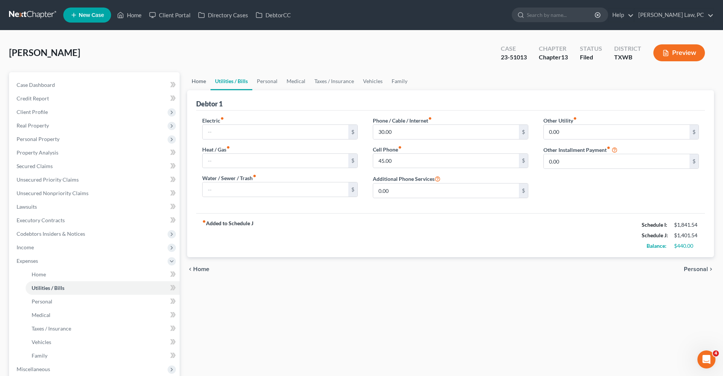
click at [202, 83] on link "Home" at bounding box center [198, 81] width 23 height 18
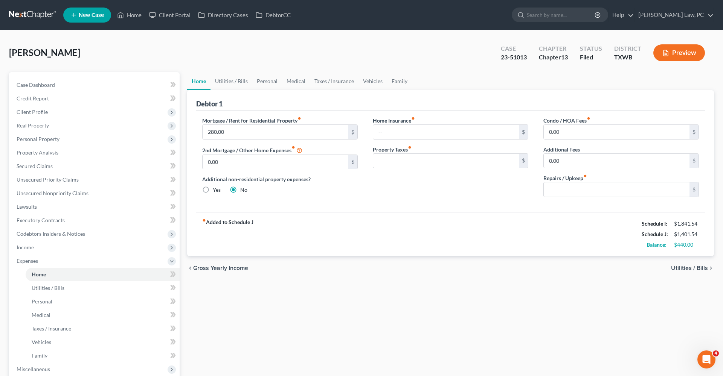
click at [30, 14] on link at bounding box center [33, 15] width 48 height 14
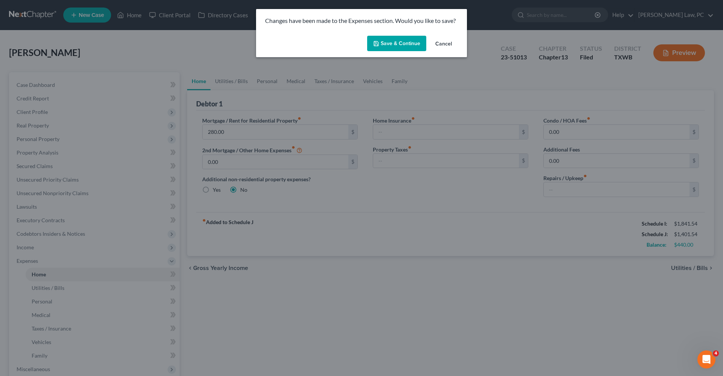
click at [378, 48] on button "Save & Continue" at bounding box center [396, 44] width 59 height 16
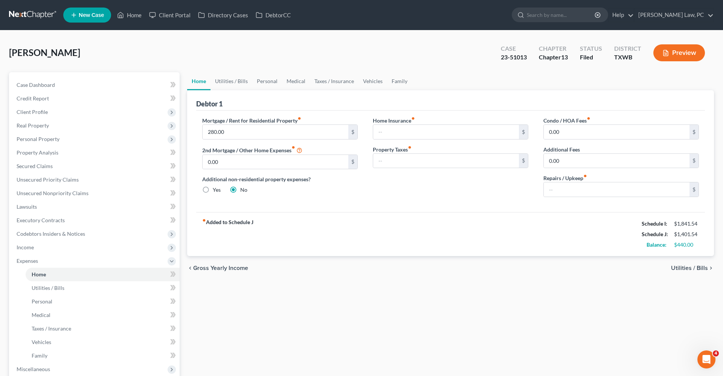
click at [36, 17] on link at bounding box center [33, 15] width 48 height 14
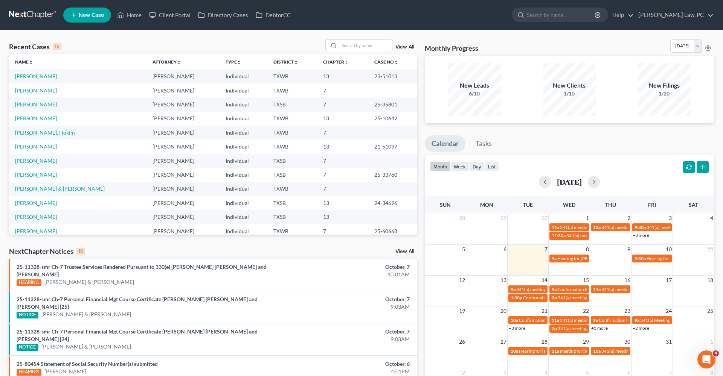
click at [38, 90] on link "[PERSON_NAME]" at bounding box center [36, 90] width 42 height 6
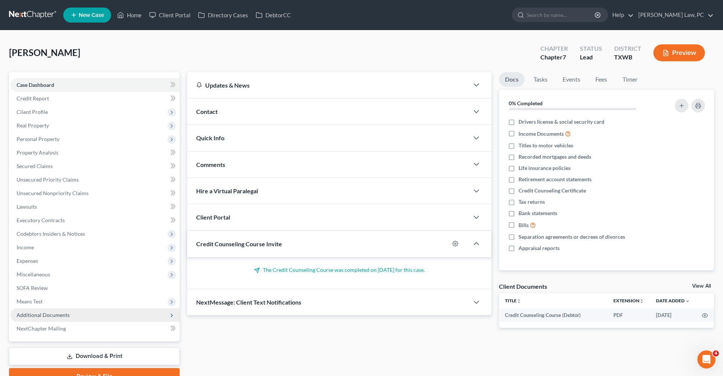
click at [53, 313] on span "Additional Documents" at bounding box center [43, 315] width 53 height 6
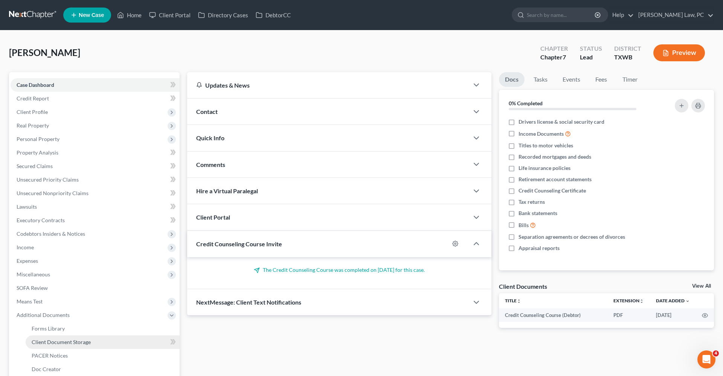
click at [75, 343] on span "Client Document Storage" at bounding box center [61, 342] width 59 height 6
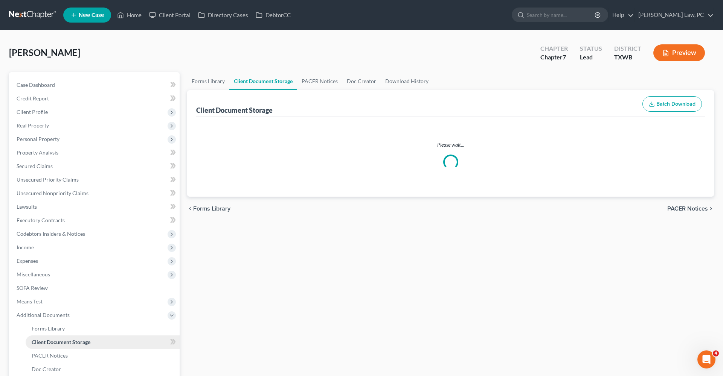
select select "0"
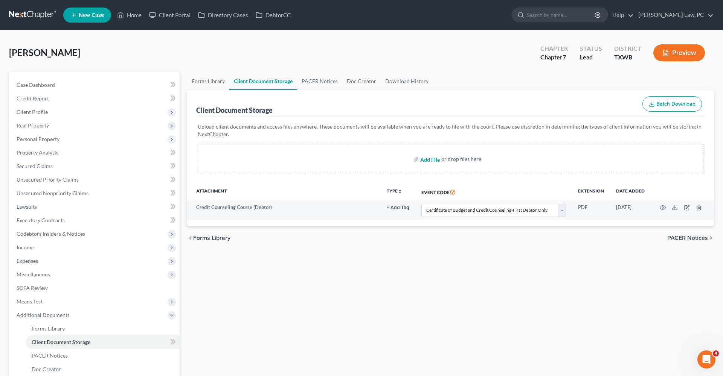
click at [429, 160] on input "file" at bounding box center [429, 159] width 18 height 14
type input "C:\fakepath\Feb 15 to Sep 30 Paystubs with Coversheet Abitua_Hiram.pdf"
select select "0"
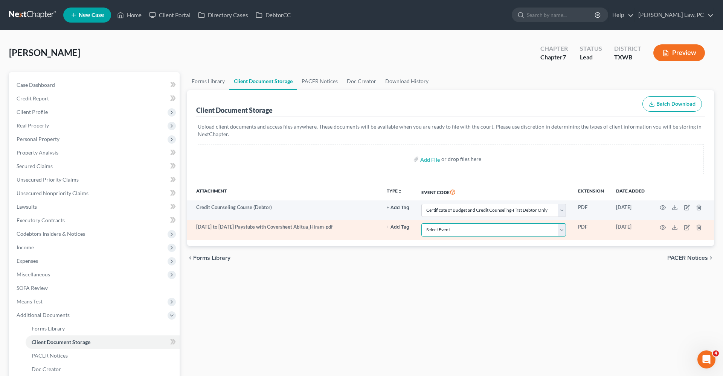
select select "10"
click at [663, 228] on icon "button" at bounding box center [663, 228] width 6 height 6
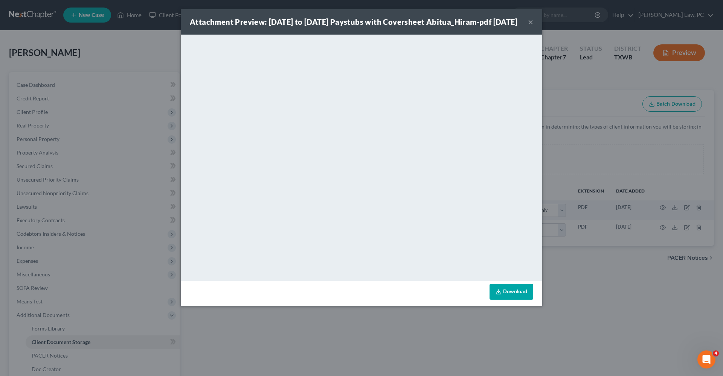
click at [531, 26] on button "×" at bounding box center [530, 21] width 5 height 9
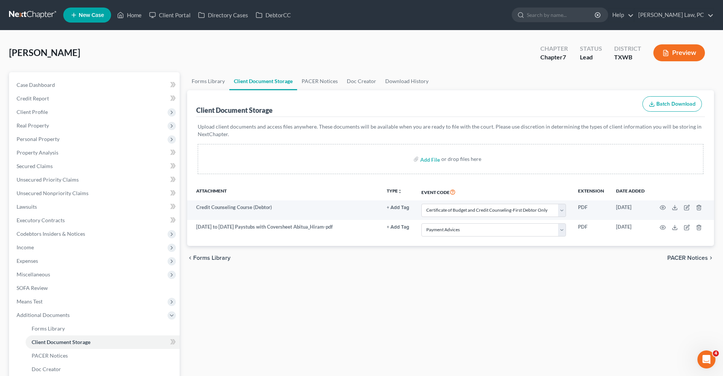
click at [28, 15] on link at bounding box center [33, 15] width 48 height 14
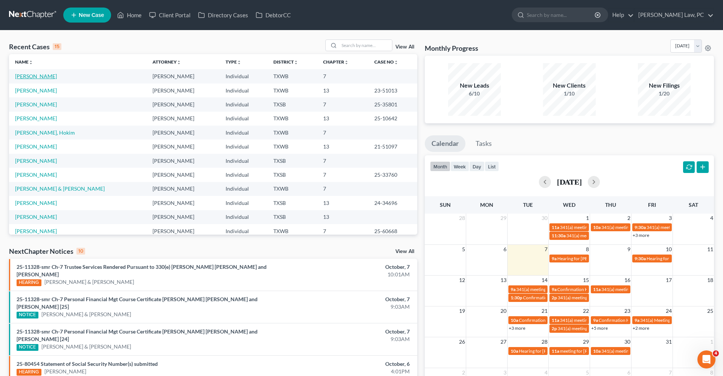
click at [31, 75] on link "[PERSON_NAME]" at bounding box center [36, 76] width 42 height 6
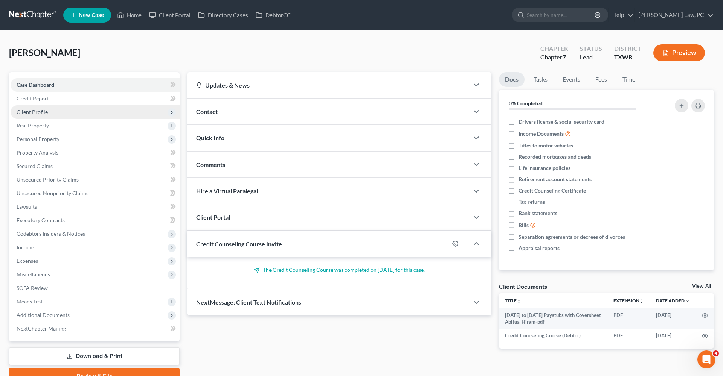
click at [35, 114] on span "Client Profile" at bounding box center [32, 112] width 31 height 6
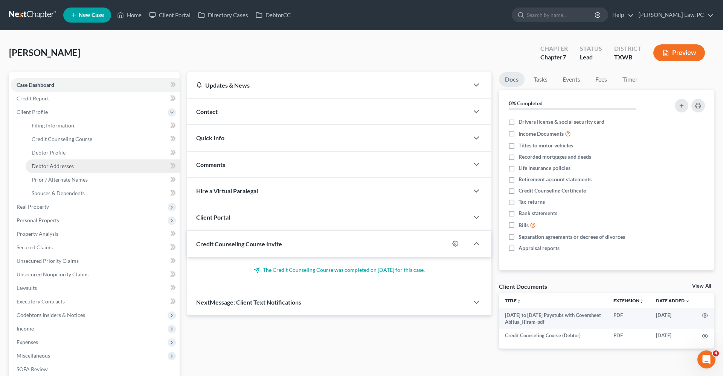
click at [52, 168] on span "Debtor Addresses" at bounding box center [53, 166] width 42 height 6
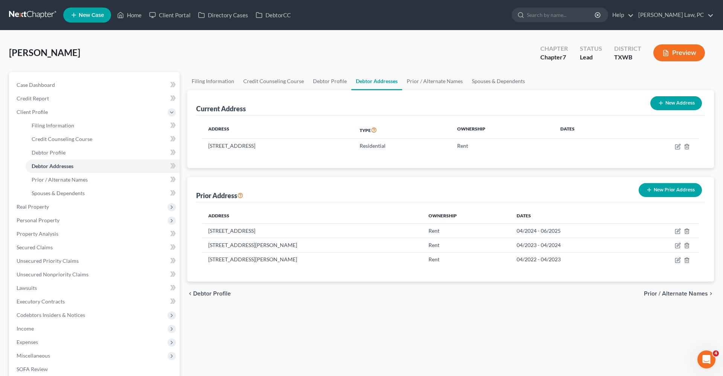
click at [32, 16] on link at bounding box center [33, 15] width 48 height 14
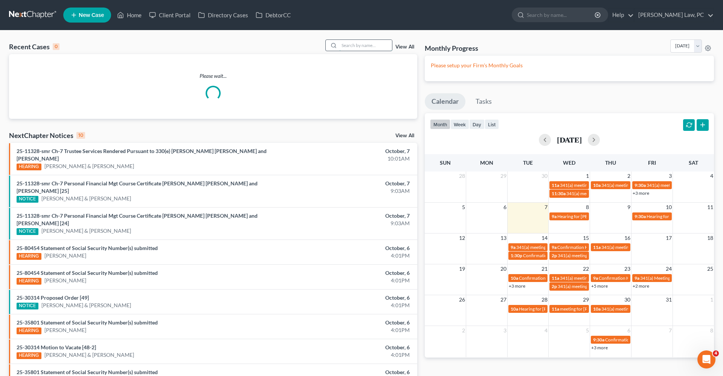
click at [360, 44] on input "search" at bounding box center [365, 45] width 53 height 11
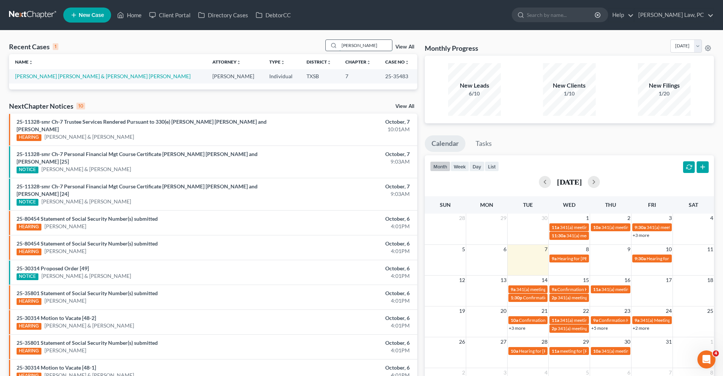
type input "[PERSON_NAME]"
drag, startPoint x: 360, startPoint y: 44, endPoint x: 50, endPoint y: 75, distance: 311.0
click at [50, 75] on link "[PERSON_NAME] [PERSON_NAME] & [PERSON_NAME] [PERSON_NAME]" at bounding box center [102, 76] width 175 height 6
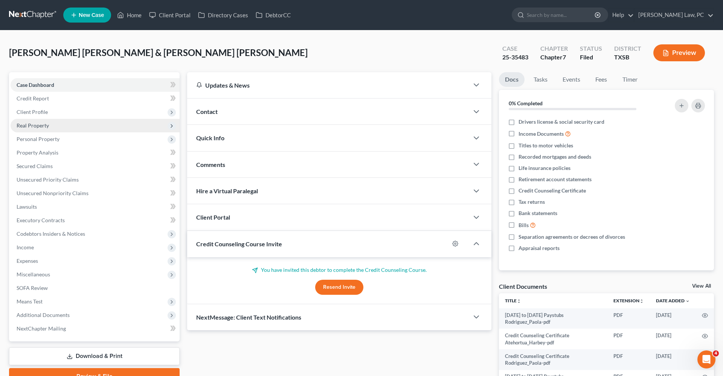
click at [32, 128] on span "Real Property" at bounding box center [33, 125] width 32 height 6
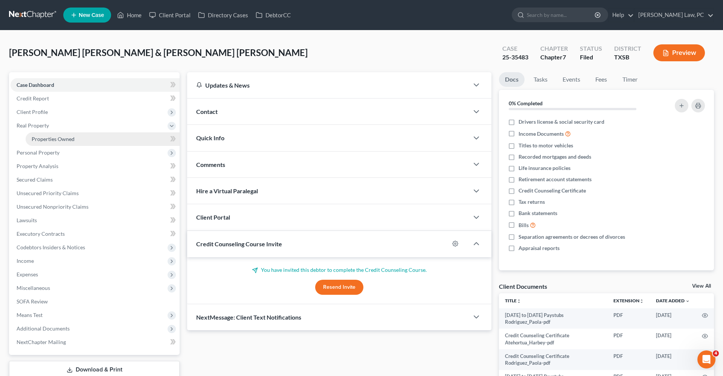
click at [45, 136] on link "Properties Owned" at bounding box center [103, 140] width 154 height 14
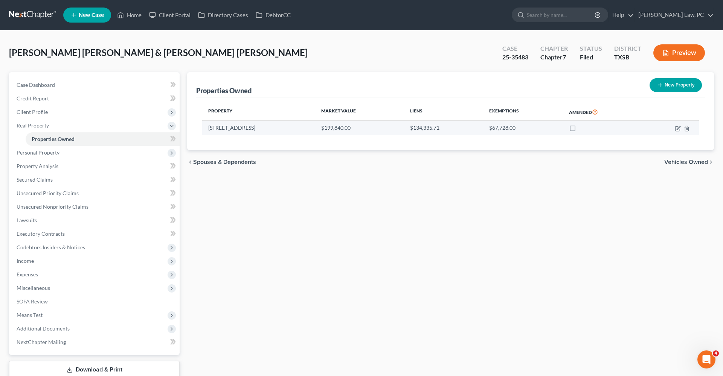
drag, startPoint x: 268, startPoint y: 129, endPoint x: 207, endPoint y: 129, distance: 61.4
click at [207, 129] on td "[STREET_ADDRESS]" at bounding box center [258, 128] width 113 height 14
copy td "[STREET_ADDRESS]"
click at [48, 15] on link at bounding box center [33, 15] width 48 height 14
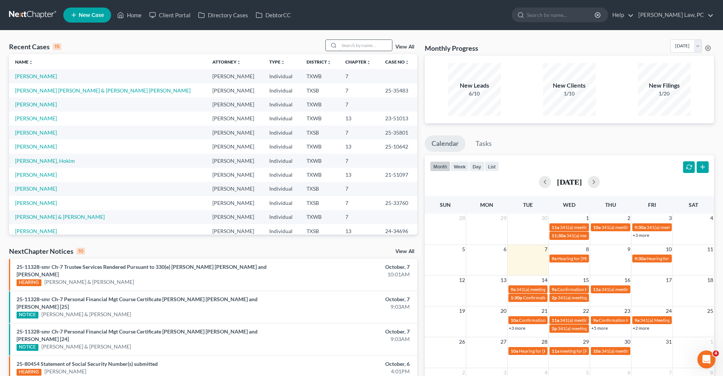
click at [353, 47] on input "search" at bounding box center [365, 45] width 53 height 11
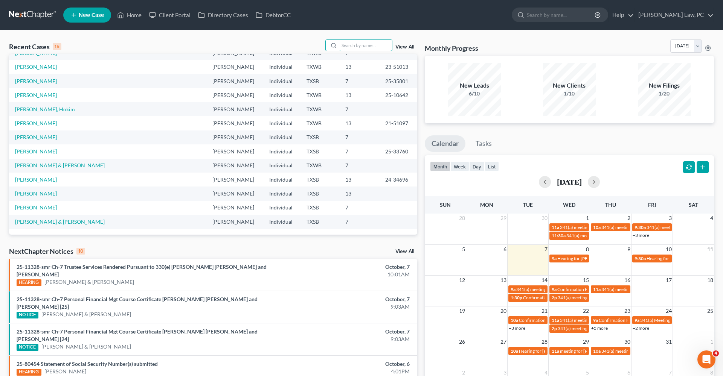
scroll to position [52, 0]
click at [49, 223] on link "[PERSON_NAME] & [PERSON_NAME]" at bounding box center [60, 222] width 90 height 6
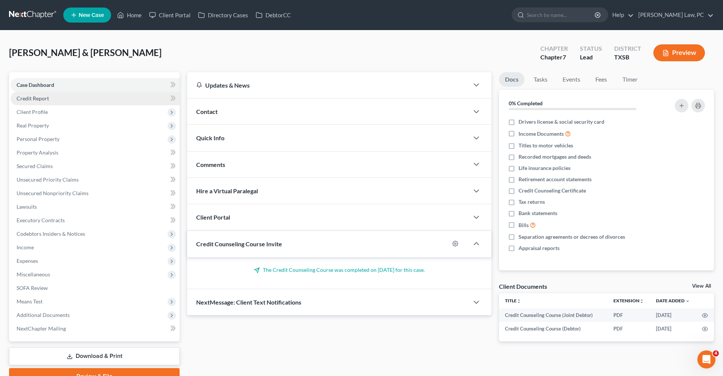
click at [44, 99] on span "Credit Report" at bounding box center [33, 98] width 32 height 6
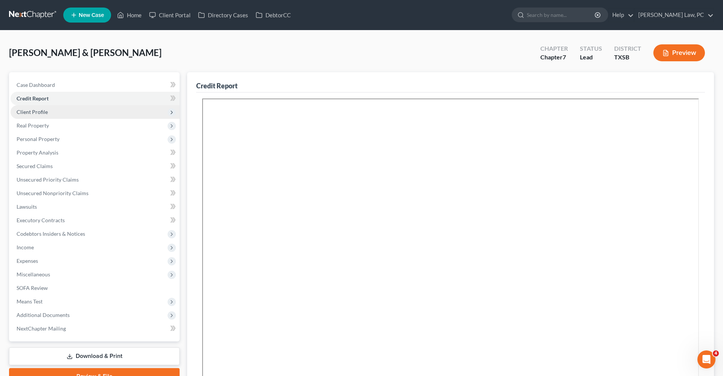
click at [41, 114] on span "Client Profile" at bounding box center [32, 112] width 31 height 6
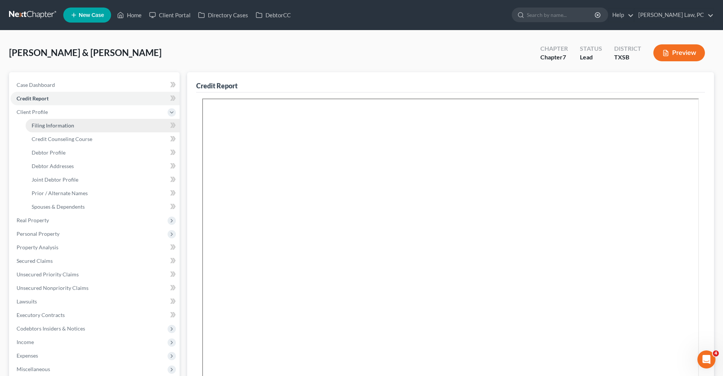
click at [49, 123] on span "Filing Information" at bounding box center [53, 125] width 43 height 6
select select "1"
select select "0"
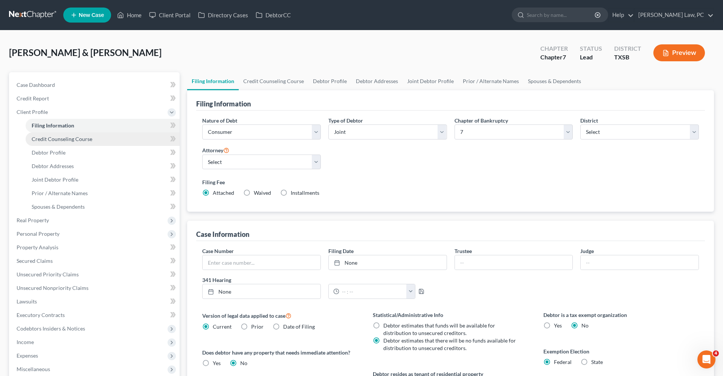
click at [62, 139] on span "Credit Counseling Course" at bounding box center [62, 139] width 61 height 6
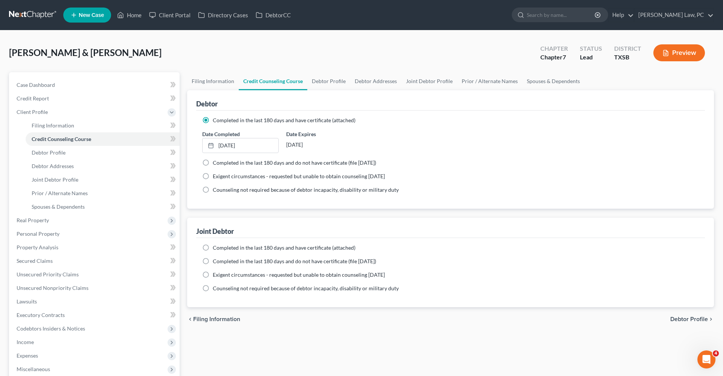
click at [213, 248] on label "Completed in the last 180 days and have certificate (attached)" at bounding box center [284, 248] width 143 height 8
click at [216, 248] on input "Completed in the last 180 days and have certificate (attached)" at bounding box center [218, 246] width 5 height 5
radio input "true"
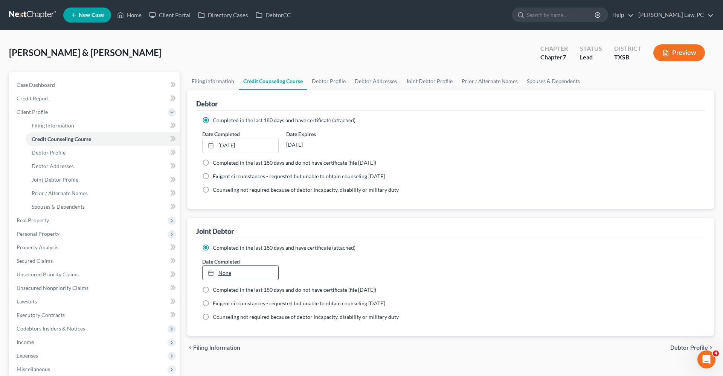
click at [223, 269] on link "None" at bounding box center [241, 273] width 76 height 14
click at [61, 151] on span "Debtor Profile" at bounding box center [49, 152] width 34 height 6
select select "1"
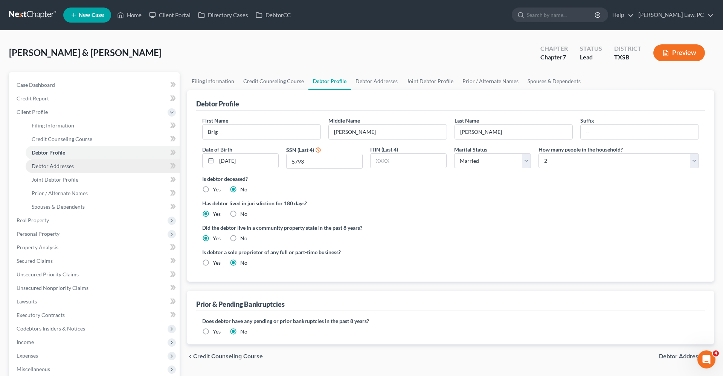
click at [53, 167] on span "Debtor Addresses" at bounding box center [53, 166] width 42 height 6
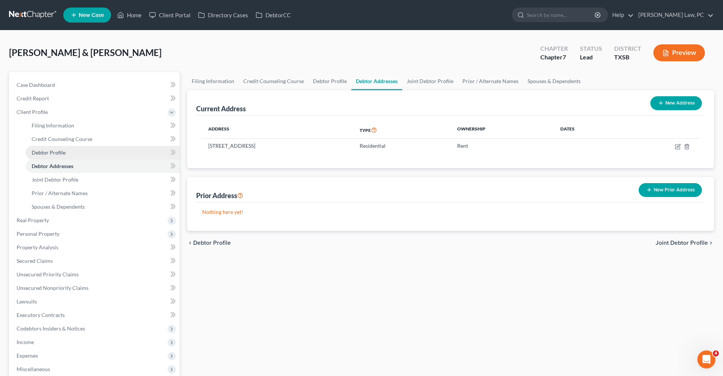
click at [42, 152] on span "Debtor Profile" at bounding box center [49, 152] width 34 height 6
select select "1"
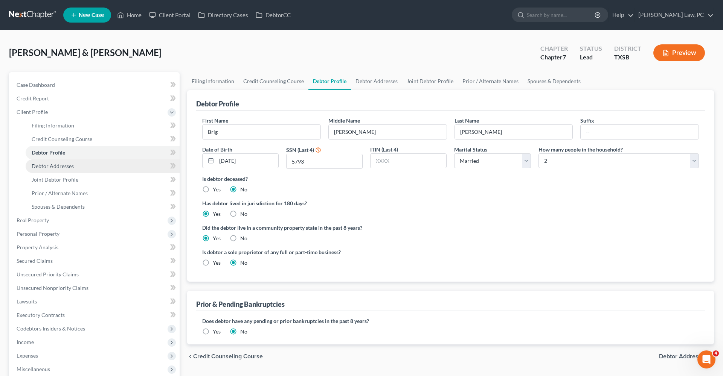
click at [44, 165] on span "Debtor Addresses" at bounding box center [53, 166] width 42 height 6
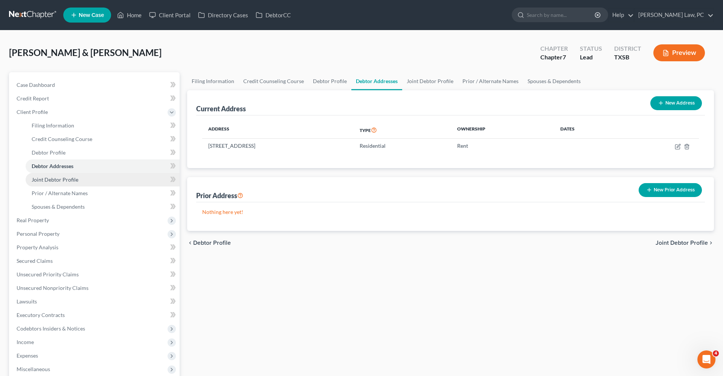
click at [50, 180] on span "Joint Debtor Profile" at bounding box center [55, 180] width 47 height 6
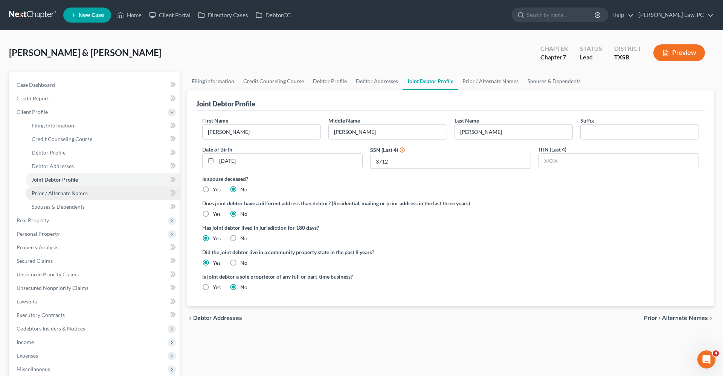
click at [64, 194] on span "Prior / Alternate Names" at bounding box center [60, 193] width 56 height 6
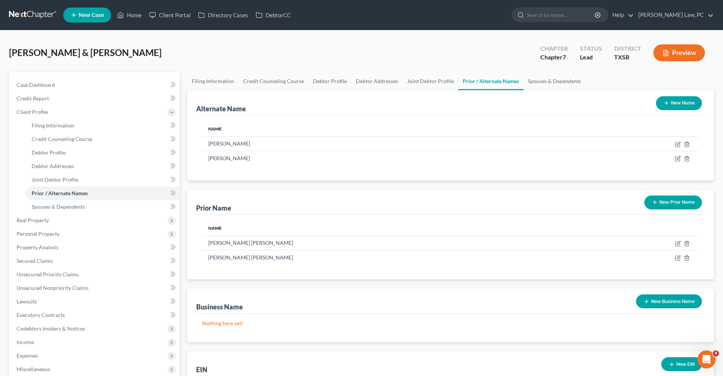
click at [671, 105] on button "New Name" at bounding box center [679, 103] width 46 height 14
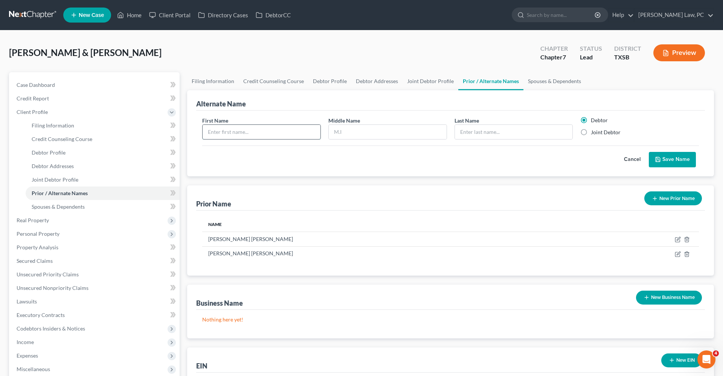
click at [270, 129] on input "text" at bounding box center [262, 132] width 118 height 14
type input "Brig"
click at [367, 137] on input "text" at bounding box center [388, 132] width 118 height 14
type input "J"
click at [477, 132] on input "text" at bounding box center [514, 132] width 118 height 14
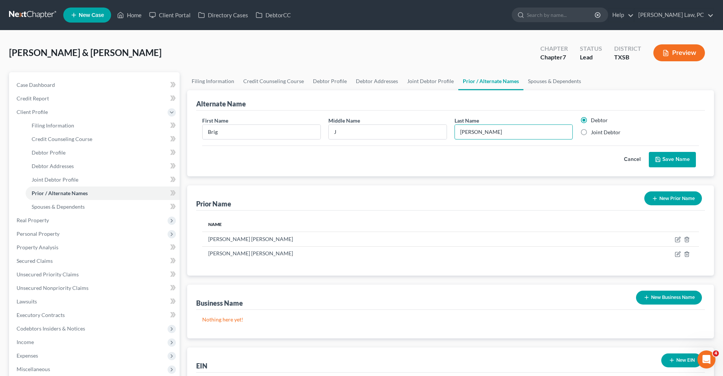
type input "Burgess"
click at [666, 158] on button "Save Name" at bounding box center [672, 160] width 47 height 16
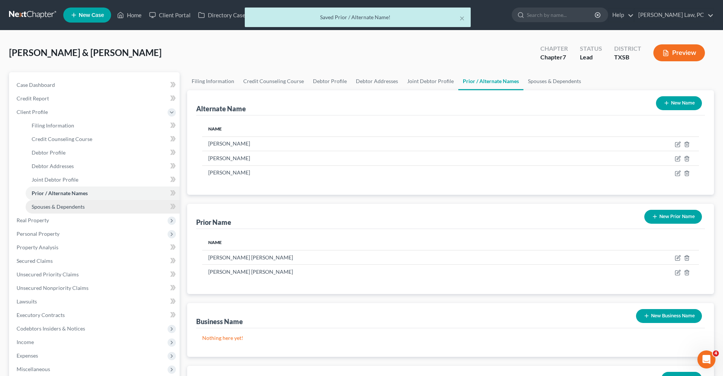
click at [72, 207] on span "Spouses & Dependents" at bounding box center [58, 207] width 53 height 6
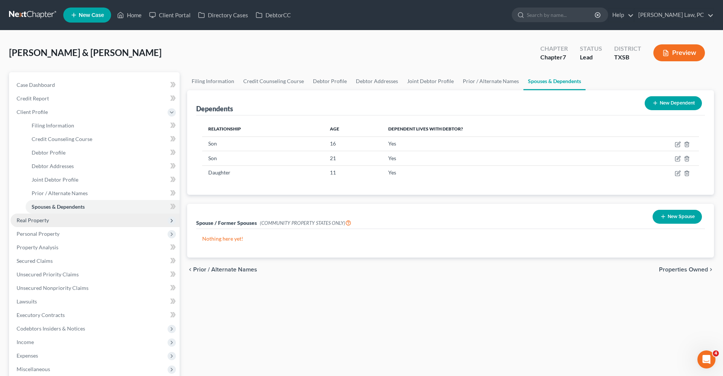
click at [42, 222] on span "Real Property" at bounding box center [33, 220] width 32 height 6
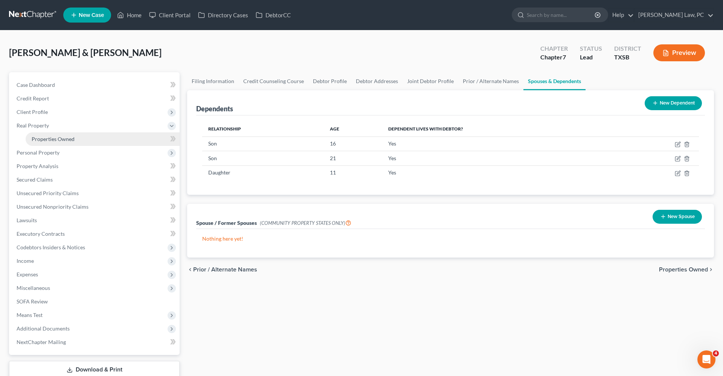
click at [42, 141] on span "Properties Owned" at bounding box center [53, 139] width 43 height 6
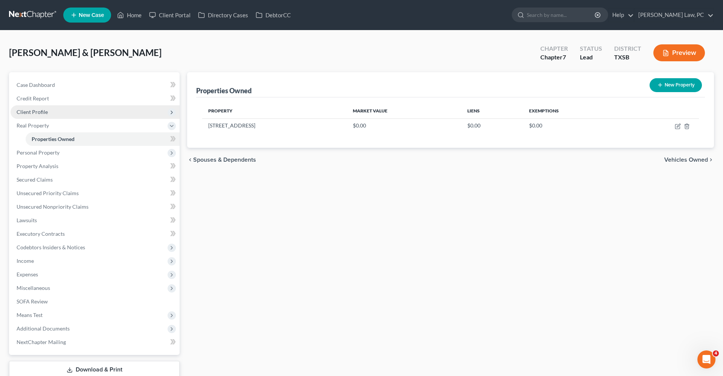
click at [37, 114] on span "Client Profile" at bounding box center [32, 112] width 31 height 6
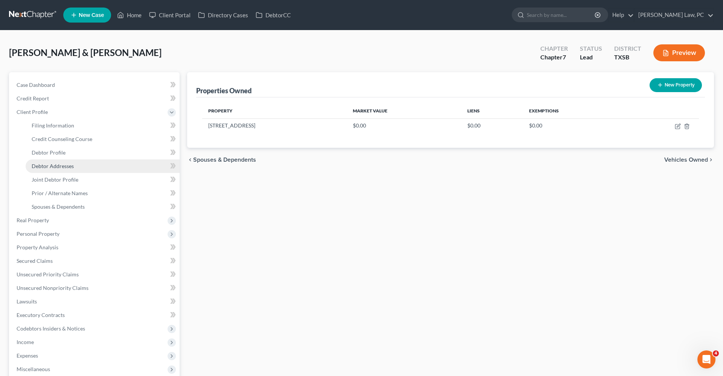
click at [47, 168] on span "Debtor Addresses" at bounding box center [53, 166] width 42 height 6
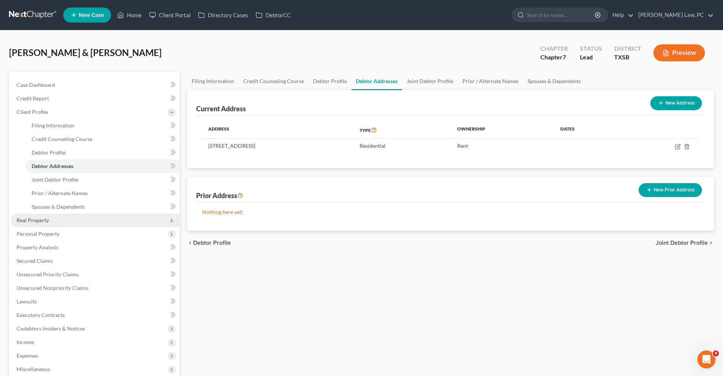
click at [37, 219] on span "Real Property" at bounding box center [33, 220] width 32 height 6
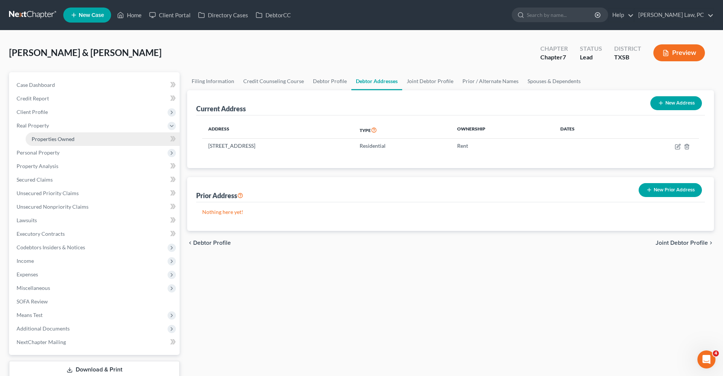
click at [53, 143] on link "Properties Owned" at bounding box center [103, 140] width 154 height 14
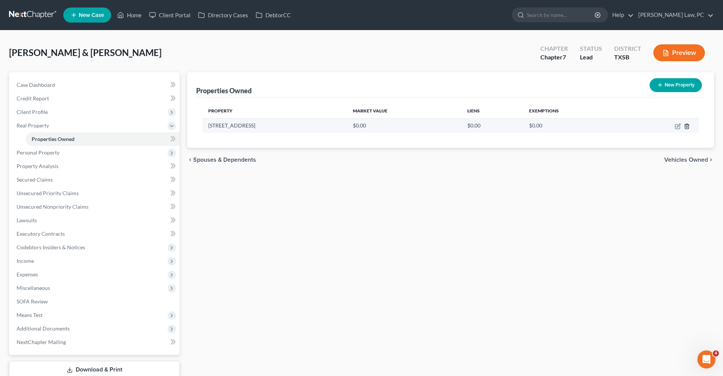
click at [688, 127] on icon "button" at bounding box center [687, 126] width 6 height 6
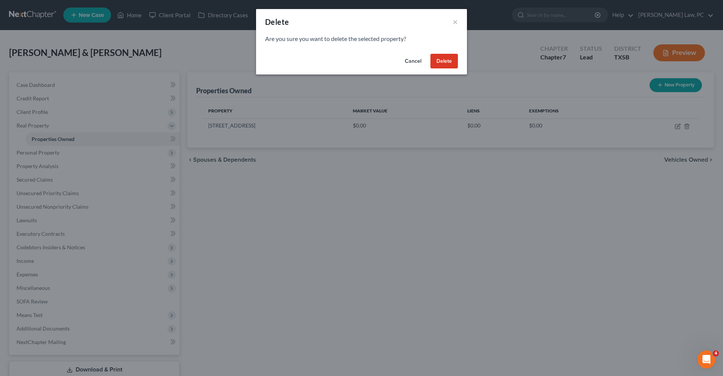
click at [443, 64] on button "Delete" at bounding box center [443, 61] width 27 height 15
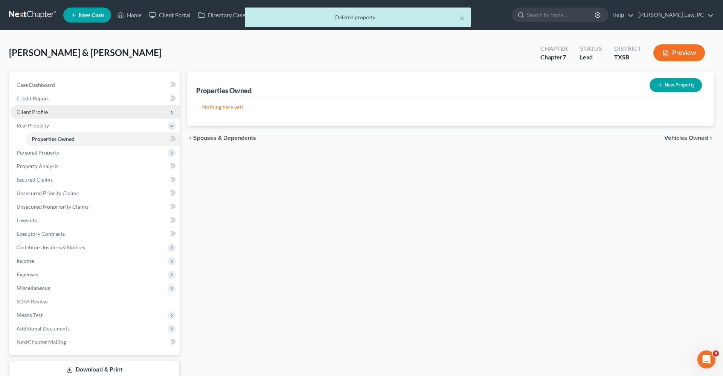
click at [30, 115] on span "Client Profile" at bounding box center [95, 112] width 169 height 14
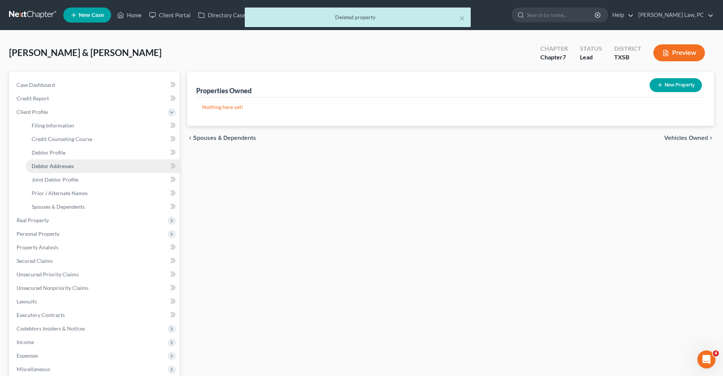
click at [52, 165] on span "Debtor Addresses" at bounding box center [53, 166] width 42 height 6
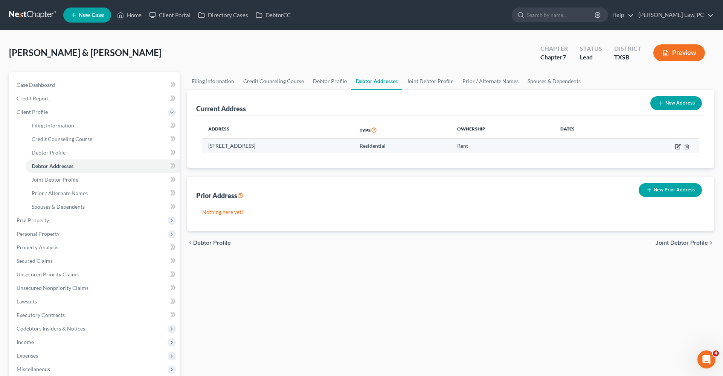
click at [677, 147] on icon "button" at bounding box center [678, 147] width 6 height 6
select select "45"
select select "0"
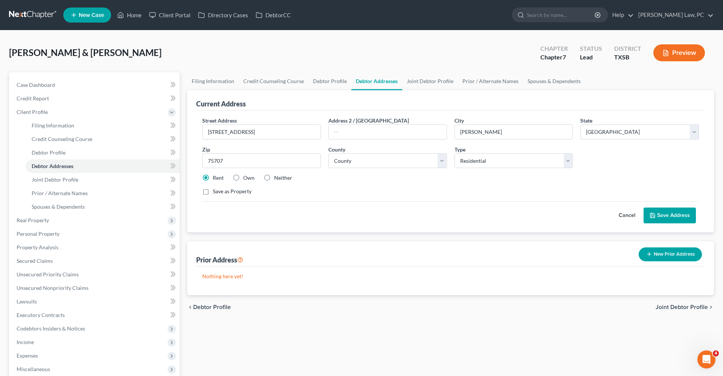
click at [274, 179] on label "Neither" at bounding box center [283, 178] width 18 height 8
click at [277, 179] on input "Neither" at bounding box center [279, 176] width 5 height 5
radio input "true"
click at [679, 211] on button "Save Address" at bounding box center [669, 216] width 52 height 16
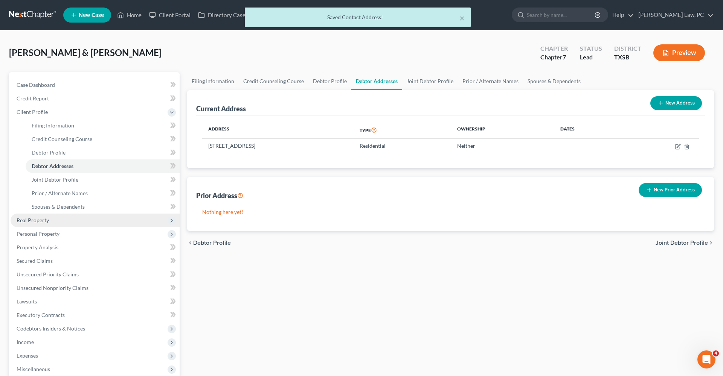
click at [37, 219] on span "Real Property" at bounding box center [33, 220] width 32 height 6
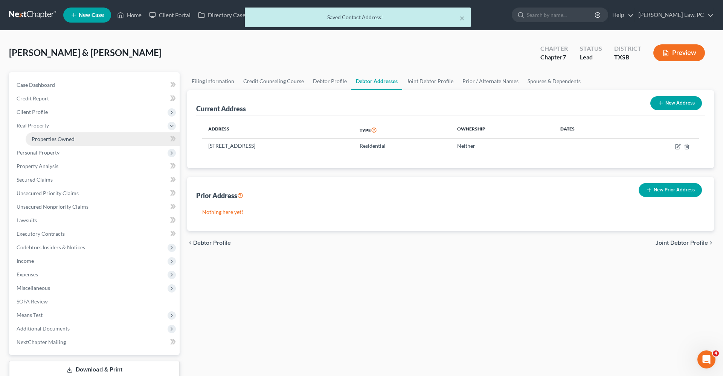
click at [39, 142] on span "Properties Owned" at bounding box center [53, 139] width 43 height 6
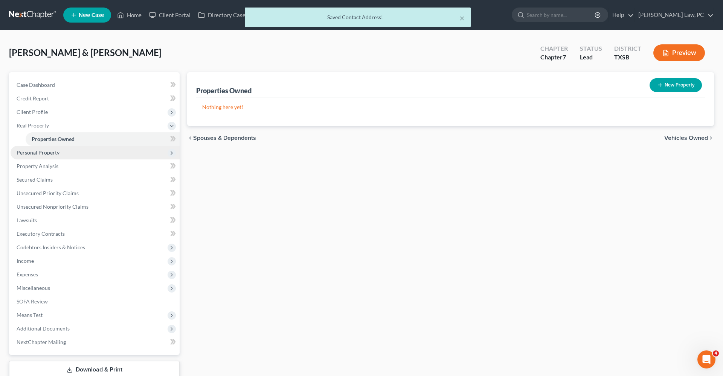
click at [51, 155] on span "Personal Property" at bounding box center [38, 152] width 43 height 6
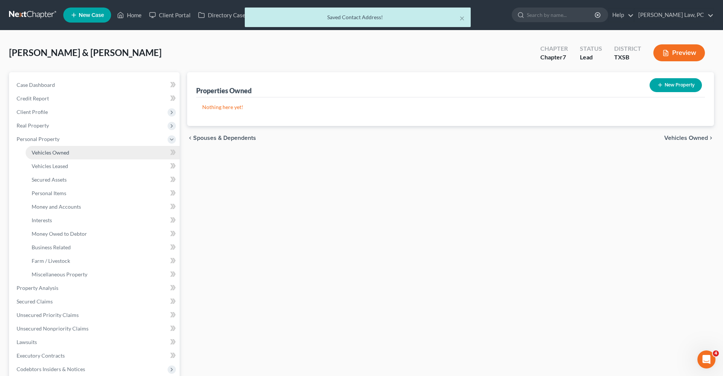
click at [48, 155] on span "Vehicles Owned" at bounding box center [51, 152] width 38 height 6
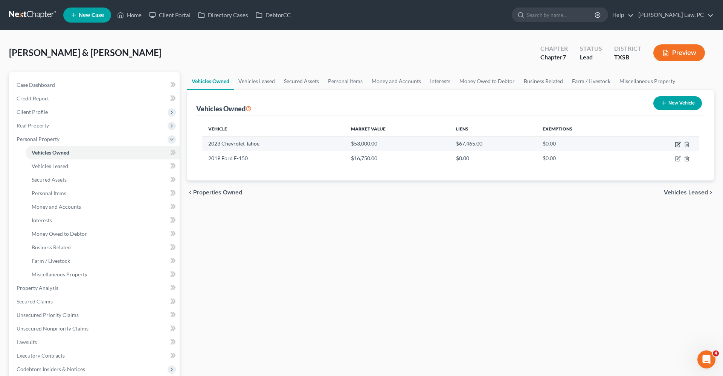
click at [677, 145] on icon "button" at bounding box center [678, 143] width 3 height 3
select select "0"
select select "3"
select select "1"
select select "0"
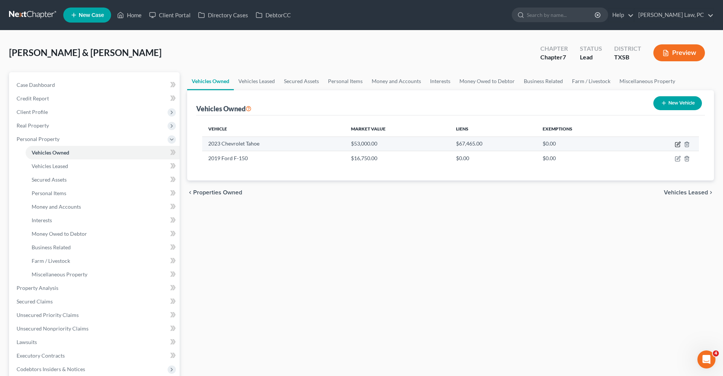
select select "45"
select select "0"
select select "2"
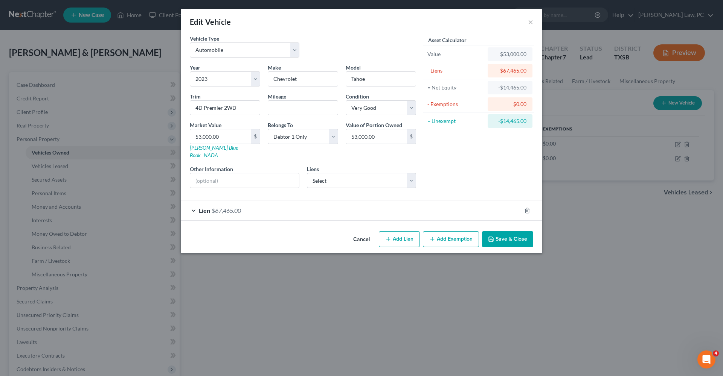
click at [288, 201] on div "Lien $67,465.00" at bounding box center [351, 211] width 340 height 20
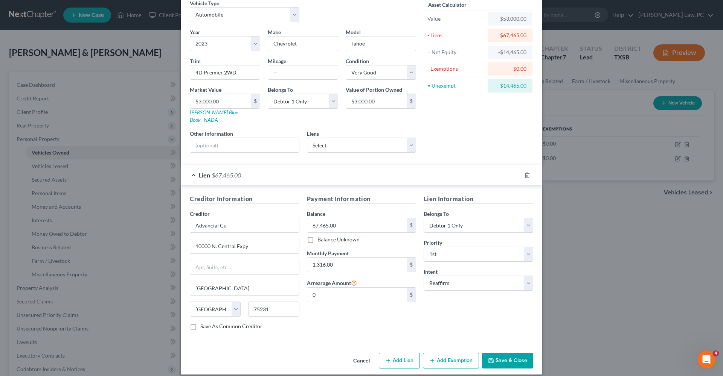
scroll to position [35, 0]
click at [514, 354] on button "Save & Close" at bounding box center [507, 362] width 51 height 16
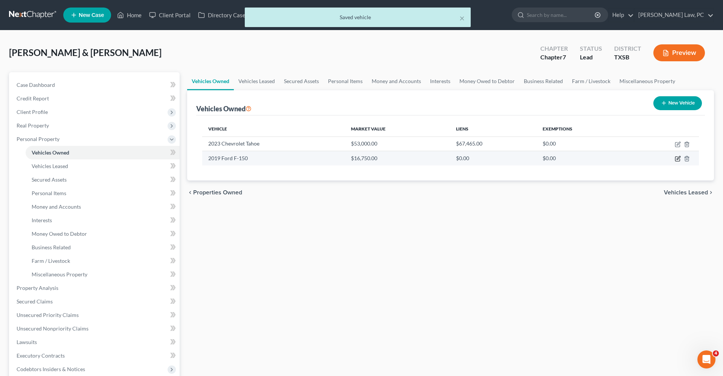
click at [678, 159] on icon "button" at bounding box center [678, 159] width 6 height 6
select select "0"
select select "7"
select select "2"
select select "0"
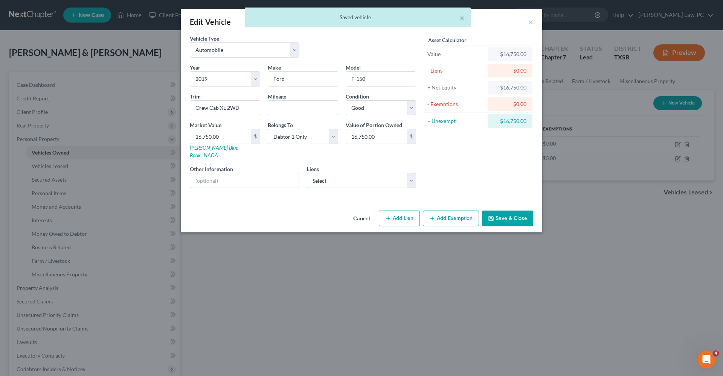
click at [507, 212] on button "Save & Close" at bounding box center [507, 219] width 51 height 16
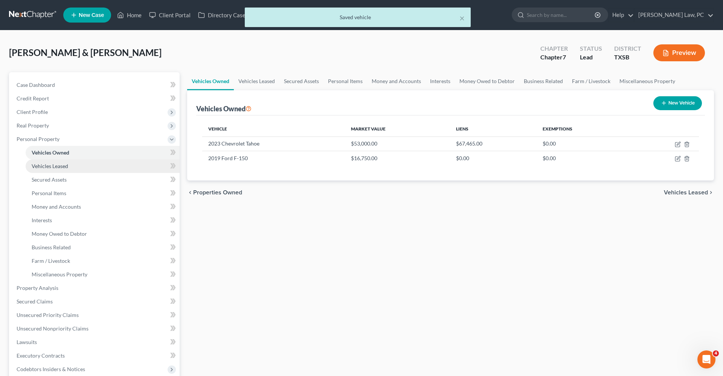
click at [53, 168] on span "Vehicles Leased" at bounding box center [50, 166] width 37 height 6
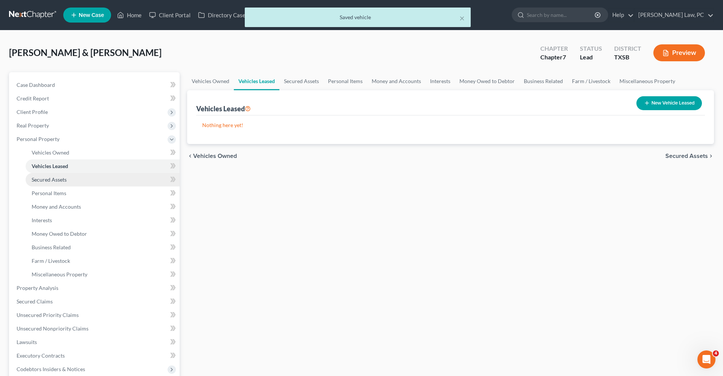
click at [60, 181] on span "Secured Assets" at bounding box center [49, 180] width 35 height 6
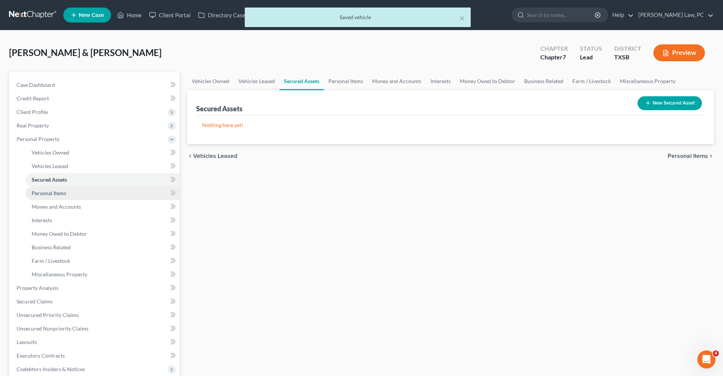
click at [48, 195] on span "Personal Items" at bounding box center [49, 193] width 35 height 6
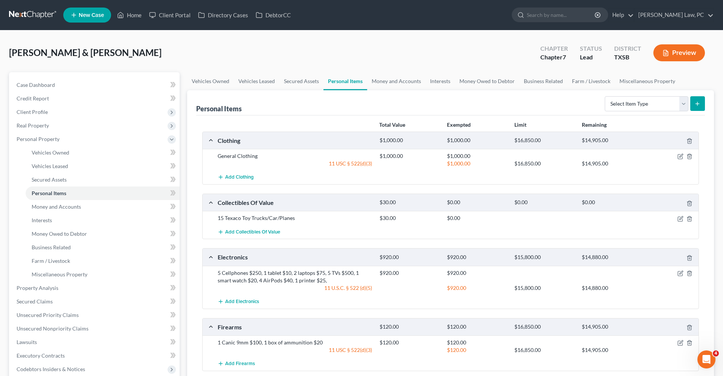
scroll to position [30, 0]
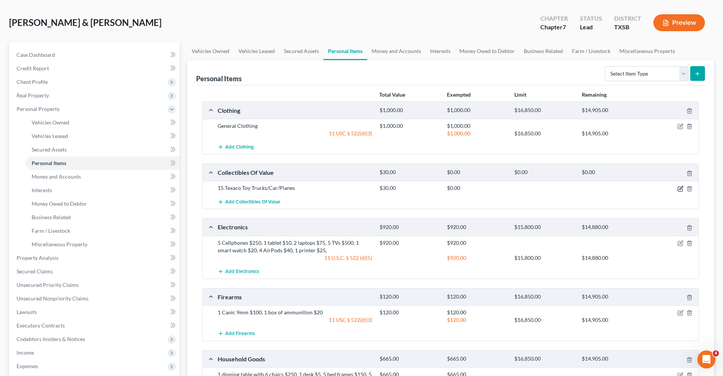
click at [680, 189] on icon "button" at bounding box center [680, 189] width 6 height 6
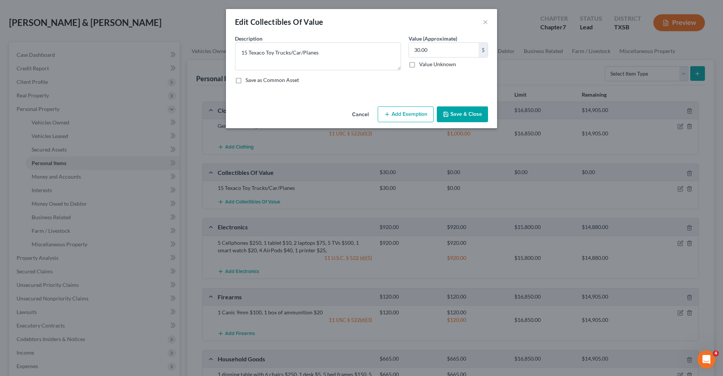
click at [410, 114] on button "Add Exemption" at bounding box center [406, 115] width 56 height 16
select select "2"
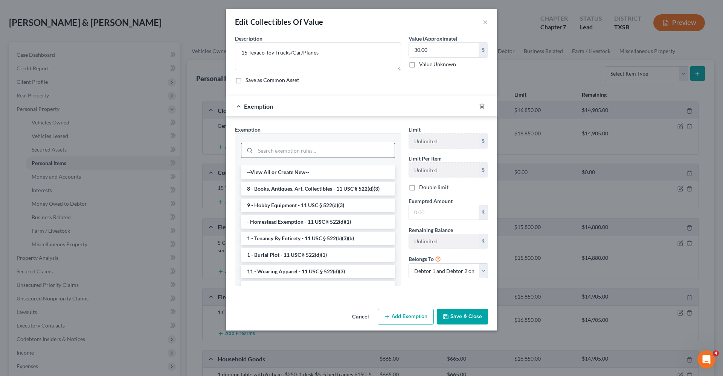
click at [304, 151] on input "search" at bounding box center [324, 150] width 139 height 14
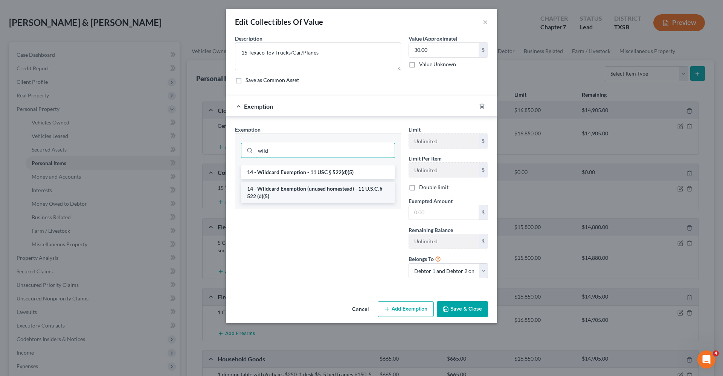
type input "wild"
click at [338, 190] on li "14 - Wildcard Exemption (unused homestead) - 11 U.S.C. § 522 (d)(5)" at bounding box center [318, 192] width 154 height 21
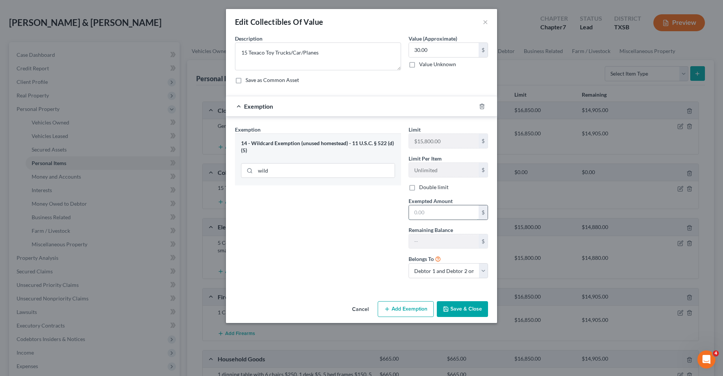
click at [436, 211] on input "text" at bounding box center [444, 213] width 70 height 14
type input "30"
click at [456, 311] on button "Save & Close" at bounding box center [462, 310] width 51 height 16
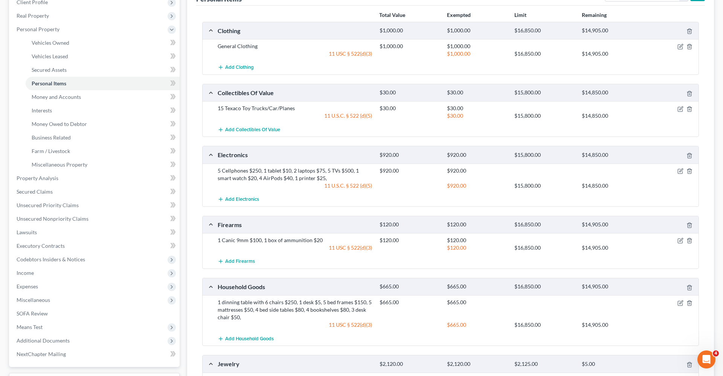
scroll to position [111, 0]
click at [680, 169] on icon "button" at bounding box center [680, 169] width 3 height 3
select select "2"
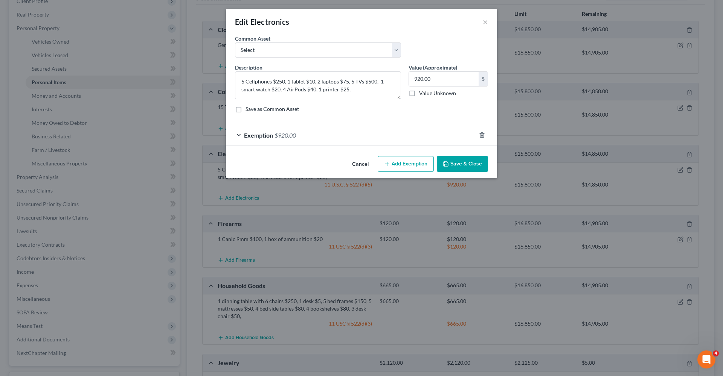
click at [323, 135] on div "Exemption $920.00" at bounding box center [351, 135] width 250 height 20
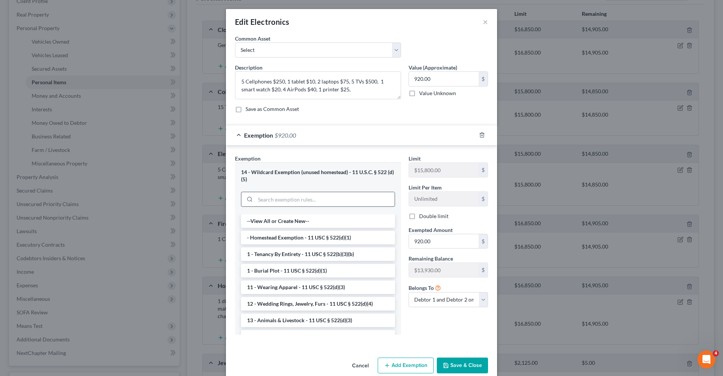
click at [293, 200] on input "search" at bounding box center [324, 199] width 139 height 14
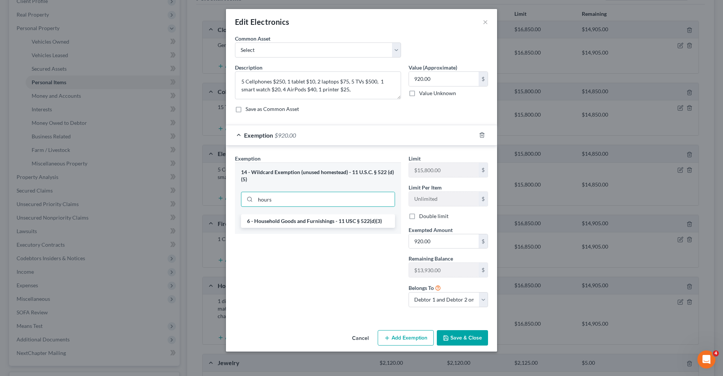
drag, startPoint x: 293, startPoint y: 215, endPoint x: 292, endPoint y: 223, distance: 8.3
click at [292, 223] on div "Exemption Set must be selected for CA. Exemption * 14 - Wildcard Exemption (unu…" at bounding box center [318, 234] width 174 height 159
click at [300, 201] on input "hours" at bounding box center [324, 199] width 139 height 14
type input "hou"
click at [301, 220] on li "6 - Household Goods and Furnishings - 11 USC § 522(d)(3)" at bounding box center [318, 222] width 154 height 14
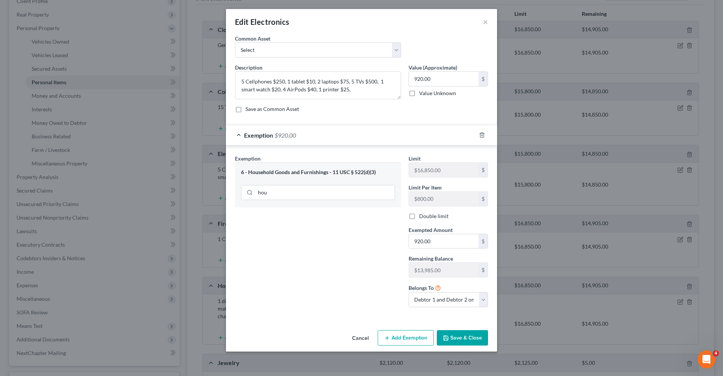
click at [468, 338] on button "Save & Close" at bounding box center [462, 339] width 51 height 16
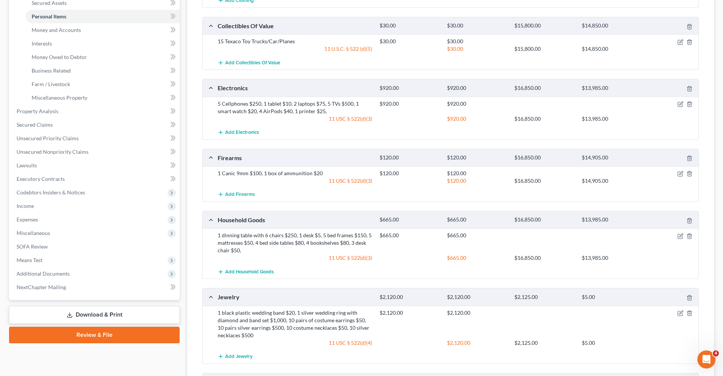
scroll to position [189, 0]
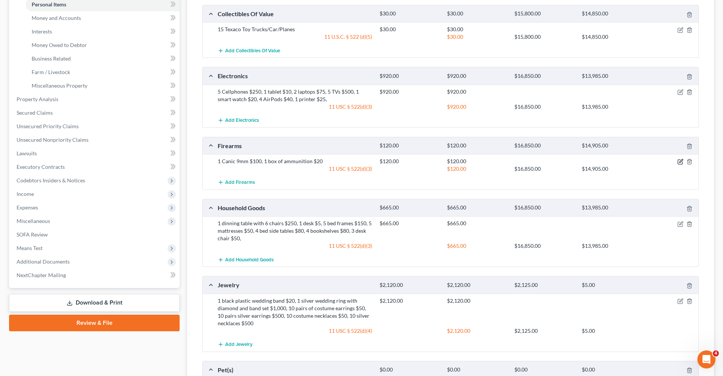
click at [681, 161] on icon "button" at bounding box center [680, 162] width 6 height 6
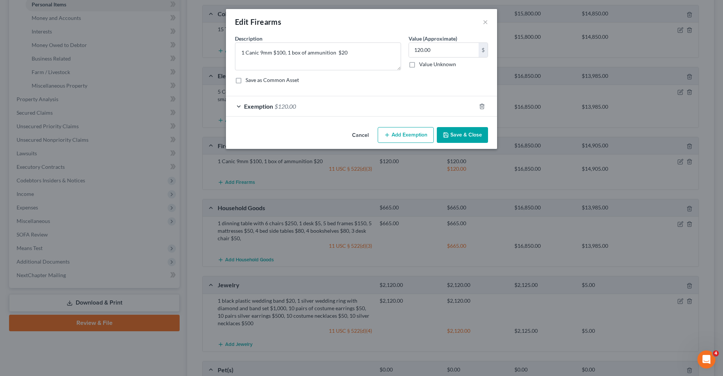
click at [349, 103] on div "Exemption $120.00" at bounding box center [351, 106] width 250 height 20
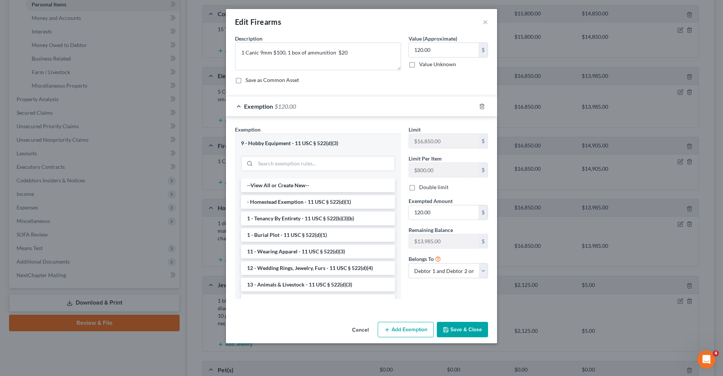
click at [477, 329] on button "Save & Close" at bounding box center [462, 330] width 51 height 16
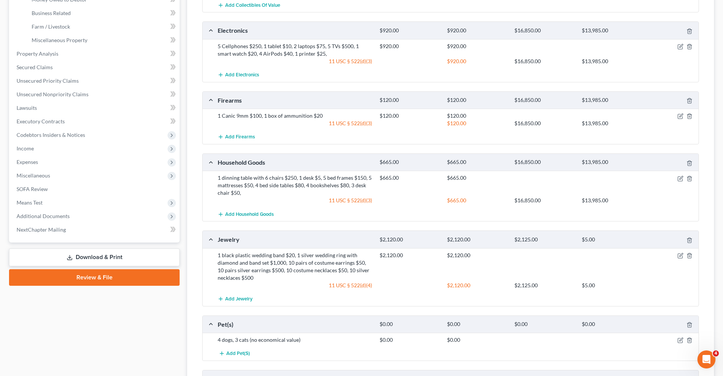
scroll to position [237, 0]
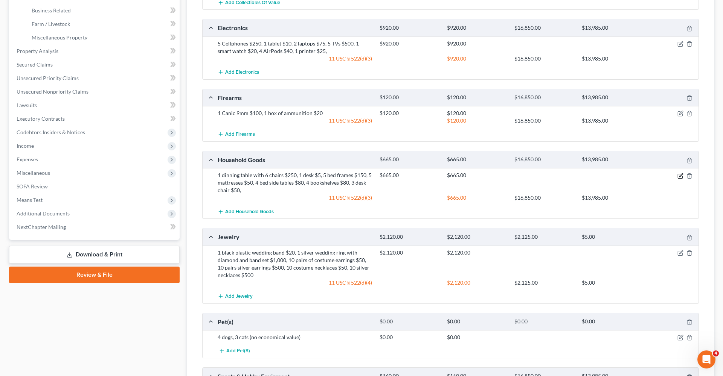
click at [681, 174] on icon "button" at bounding box center [680, 175] width 3 height 3
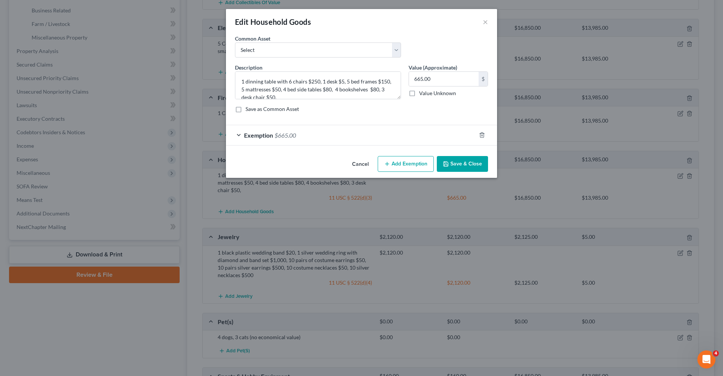
click at [326, 137] on div "Exemption $665.00" at bounding box center [351, 135] width 250 height 20
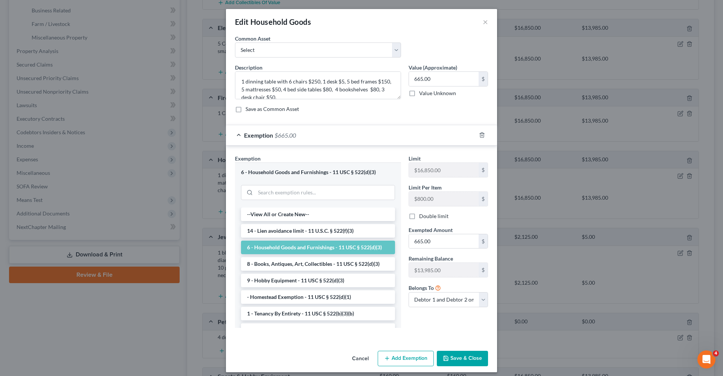
click at [457, 359] on button "Save & Close" at bounding box center [462, 359] width 51 height 16
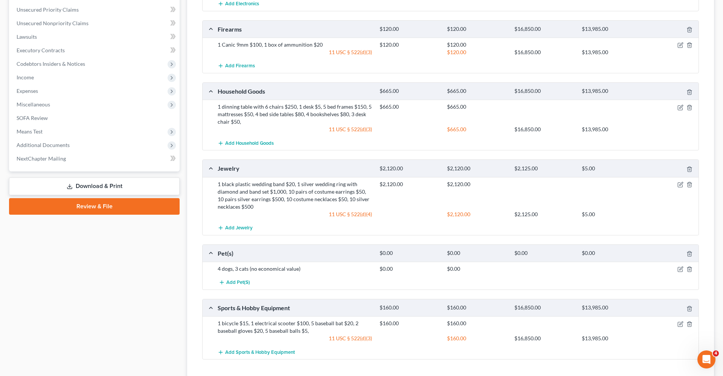
scroll to position [327, 0]
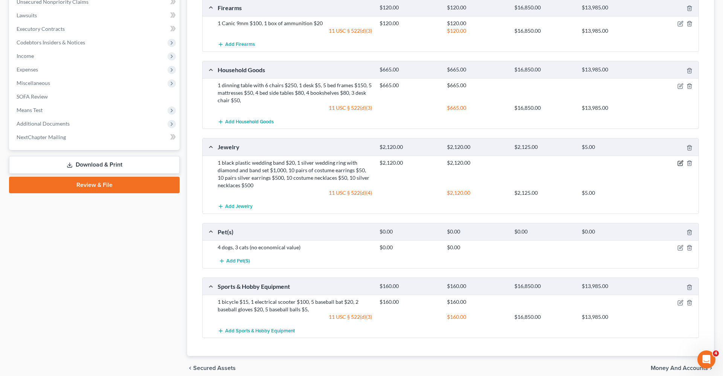
click at [680, 162] on icon "button" at bounding box center [680, 162] width 3 height 3
select select "2"
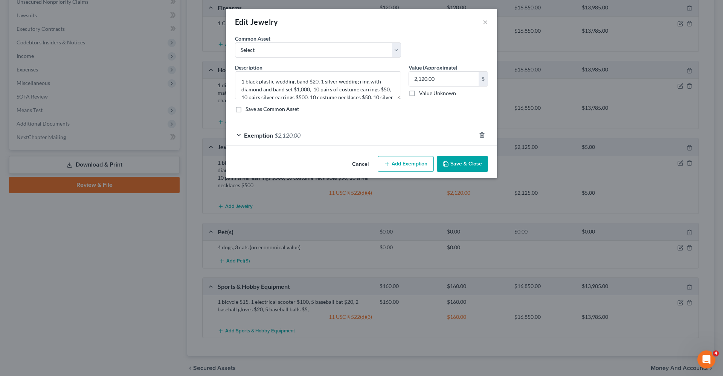
click at [351, 135] on div "Exemption $2,120.00" at bounding box center [351, 135] width 250 height 20
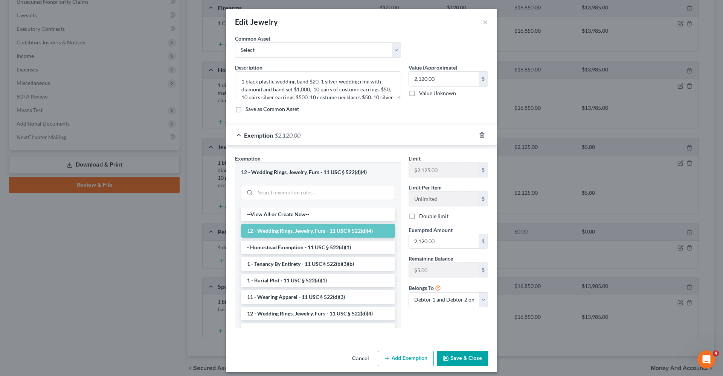
click at [468, 358] on button "Save & Close" at bounding box center [462, 359] width 51 height 16
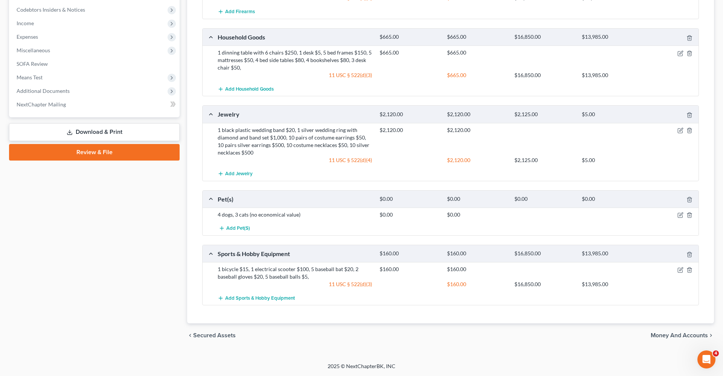
scroll to position [359, 0]
click at [680, 271] on icon "button" at bounding box center [680, 271] width 6 height 6
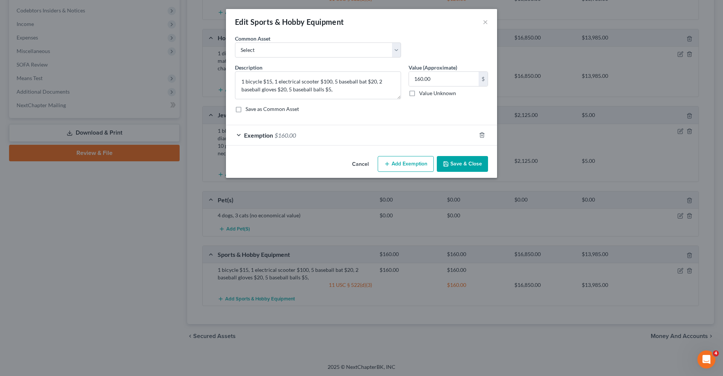
click at [413, 161] on button "Add Exemption" at bounding box center [406, 164] width 56 height 16
select select "2"
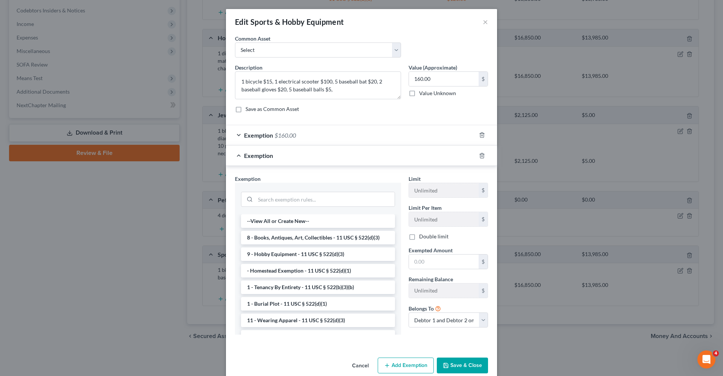
click at [488, 155] on div at bounding box center [486, 156] width 21 height 12
click at [482, 155] on icon "button" at bounding box center [482, 156] width 6 height 6
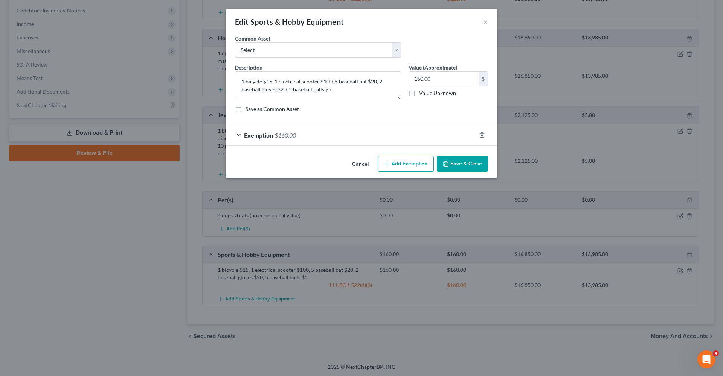
click at [366, 136] on div "Exemption $160.00" at bounding box center [351, 135] width 250 height 20
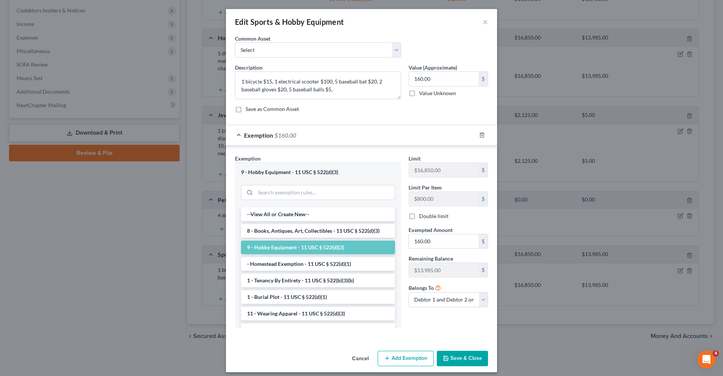
click at [460, 360] on button "Save & Close" at bounding box center [462, 359] width 51 height 16
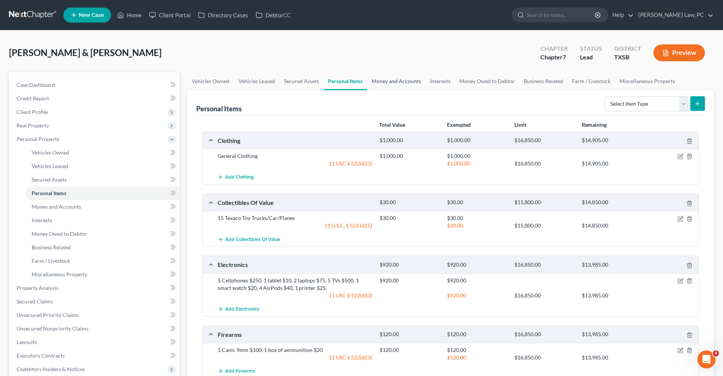
scroll to position [0, 0]
click at [384, 80] on link "Money and Accounts" at bounding box center [396, 81] width 58 height 18
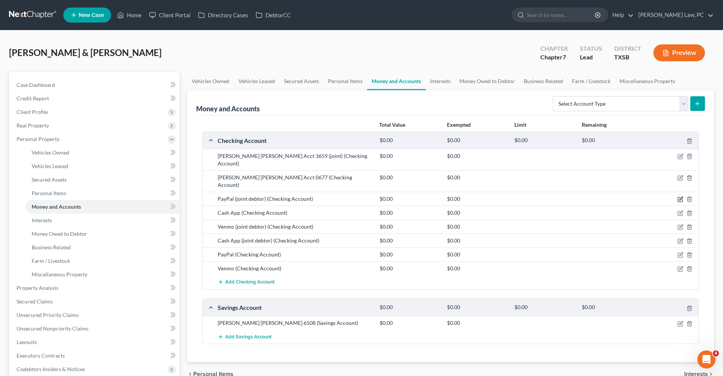
click at [682, 197] on icon "button" at bounding box center [680, 198] width 3 height 3
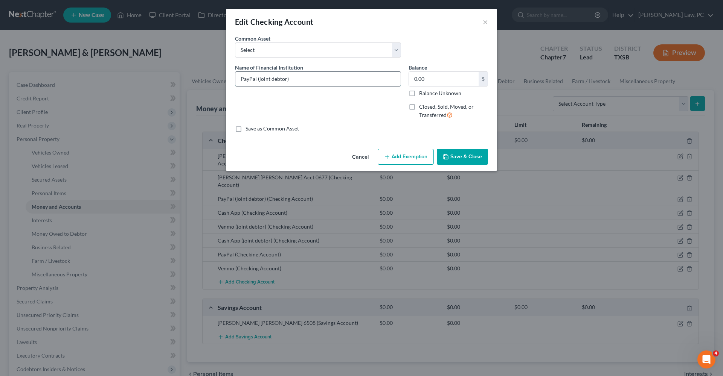
click at [260, 80] on input "PayPal (joint debtor)" at bounding box center [317, 79] width 165 height 14
click at [274, 81] on input "PayPal (Joint debtor)" at bounding box center [317, 79] width 165 height 14
type input "PayPal (Joint Debtor)"
click at [454, 158] on button "Save & Close" at bounding box center [462, 157] width 51 height 16
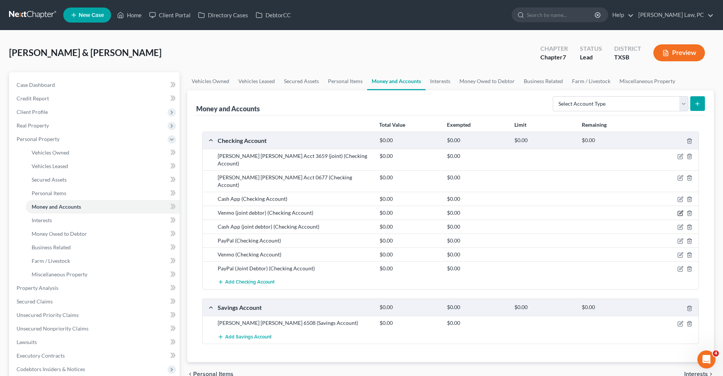
click at [680, 211] on icon "button" at bounding box center [680, 212] width 3 height 3
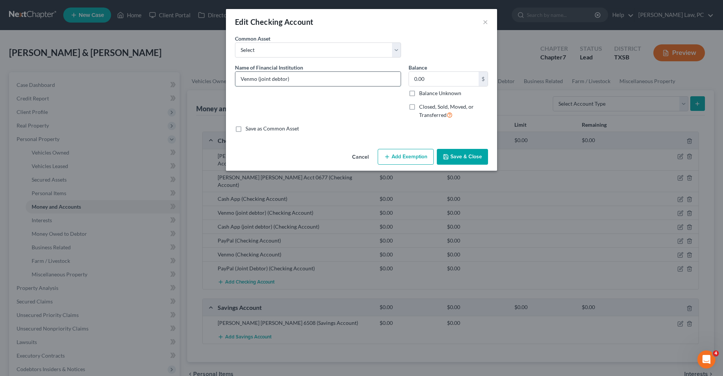
click at [261, 80] on input "Venmo (joint debtor)" at bounding box center [317, 79] width 165 height 14
click at [275, 79] on input "Venmo (Joint debtor)" at bounding box center [317, 79] width 165 height 14
type input "Venmo (Joint Debtor)"
click at [471, 152] on button "Save & Close" at bounding box center [462, 157] width 51 height 16
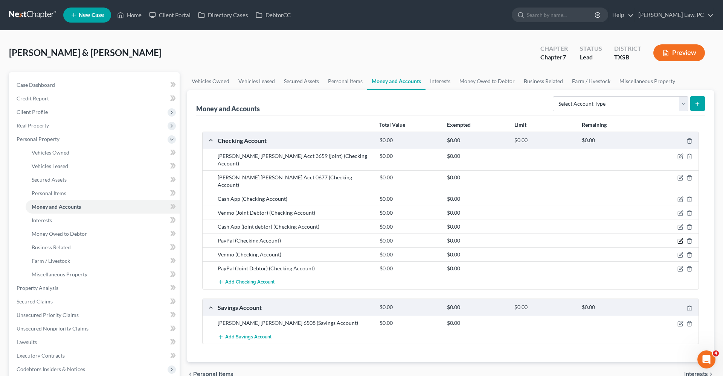
click at [680, 239] on icon "button" at bounding box center [680, 240] width 3 height 3
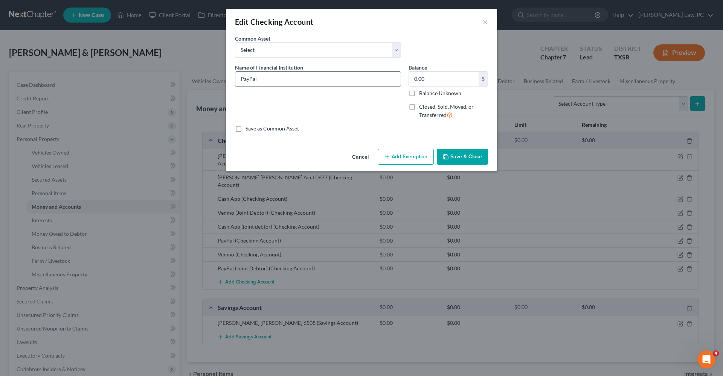
click at [312, 78] on input "PayPal" at bounding box center [317, 79] width 165 height 14
type input "PayPal (Debtor)"
click at [467, 155] on button "Save & Close" at bounding box center [462, 157] width 51 height 16
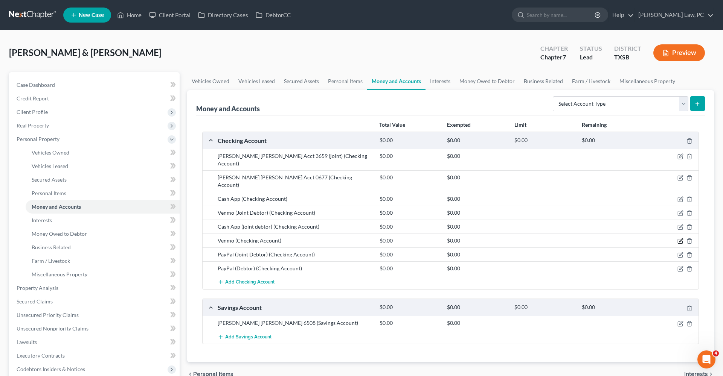
click at [681, 238] on icon "button" at bounding box center [680, 241] width 6 height 6
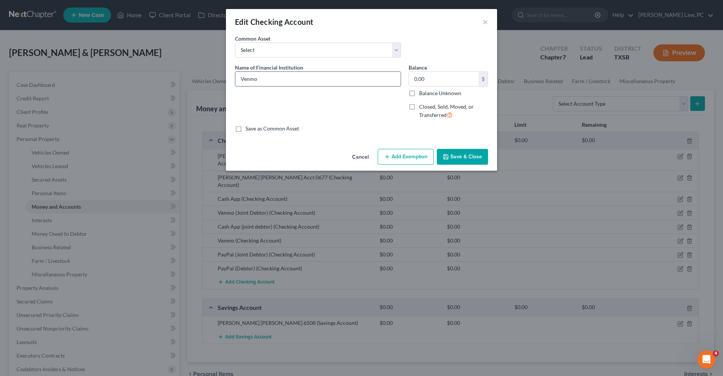
click at [316, 76] on input "Venmo" at bounding box center [317, 79] width 165 height 14
type input "Venmo (Debtor)"
click at [468, 156] on button "Save & Close" at bounding box center [462, 157] width 51 height 16
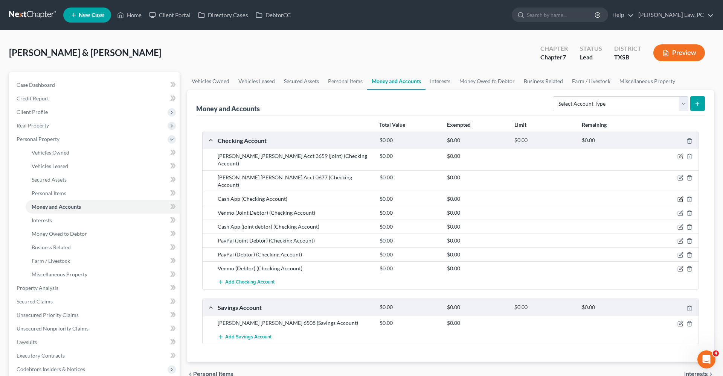
click at [681, 197] on icon "button" at bounding box center [680, 198] width 3 height 3
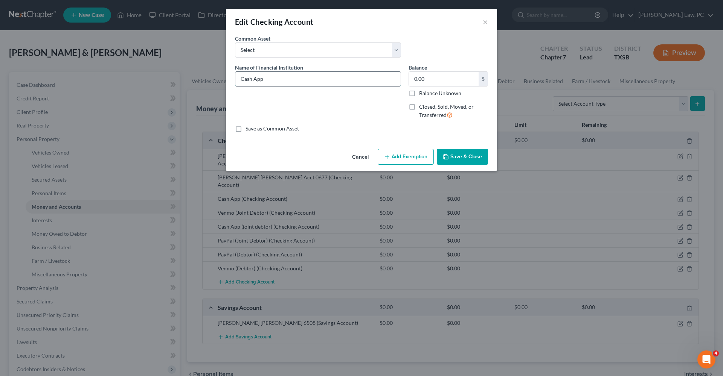
click at [331, 77] on input "Cash App" at bounding box center [317, 79] width 165 height 14
type input "Cash App (Debtor)"
click at [473, 155] on button "Save & Close" at bounding box center [462, 157] width 51 height 16
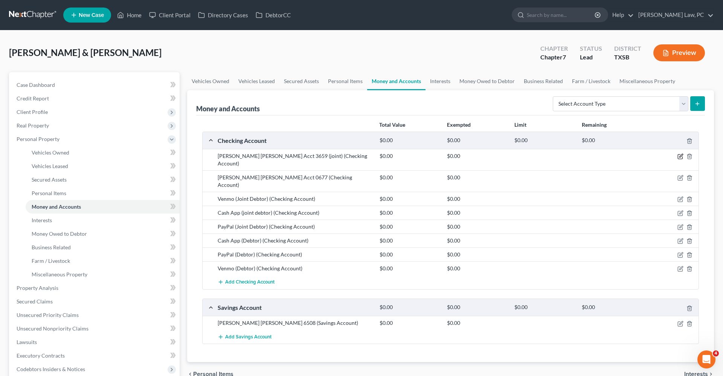
click at [680, 157] on icon "button" at bounding box center [680, 155] width 3 height 3
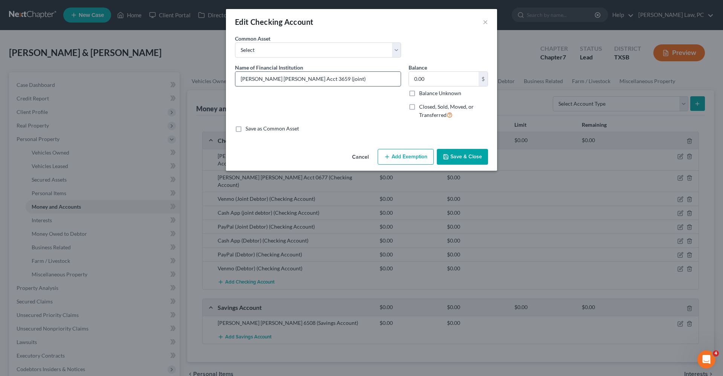
click at [309, 81] on input "JP Morgan Chase Acct 3659 (joint)" at bounding box center [317, 79] width 165 height 14
type input "JP Morgan Chase Acct 3659 (Joint)"
click at [460, 160] on button "Save & Close" at bounding box center [462, 157] width 51 height 16
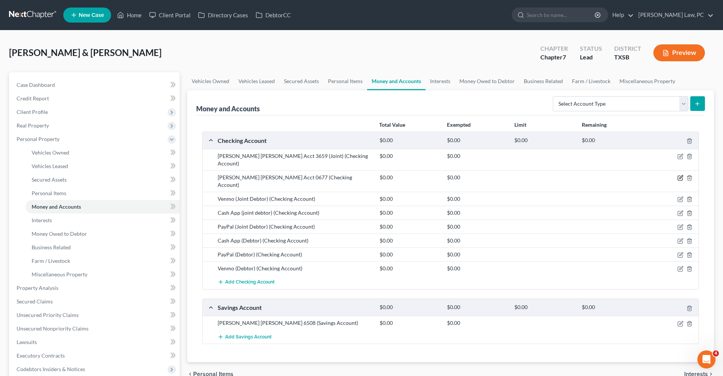
click at [679, 175] on icon "button" at bounding box center [680, 178] width 6 height 6
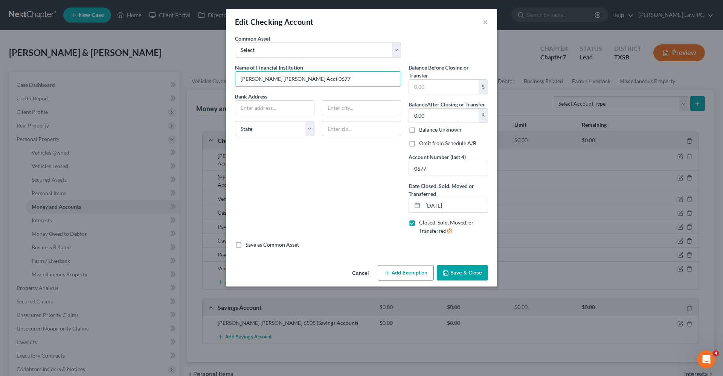
drag, startPoint x: 280, startPoint y: 80, endPoint x: 233, endPoint y: 80, distance: 46.7
paste input "100 Independence Pl, Tyler, TX 75703"
drag, startPoint x: 282, startPoint y: 108, endPoint x: 314, endPoint y: 109, distance: 32.0
click at [314, 109] on div "100 Independence Pl, Tyler, TX 75703" at bounding box center [274, 108] width 87 height 15
type input "100 Independence Pl, Tyler, TX"
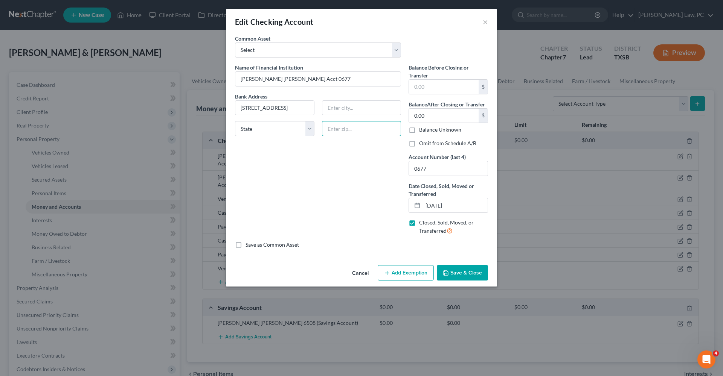
paste input "75703"
type input "75703"
type input "[PERSON_NAME]"
select select "45"
drag, startPoint x: 293, startPoint y: 107, endPoint x: 317, endPoint y: 107, distance: 24.1
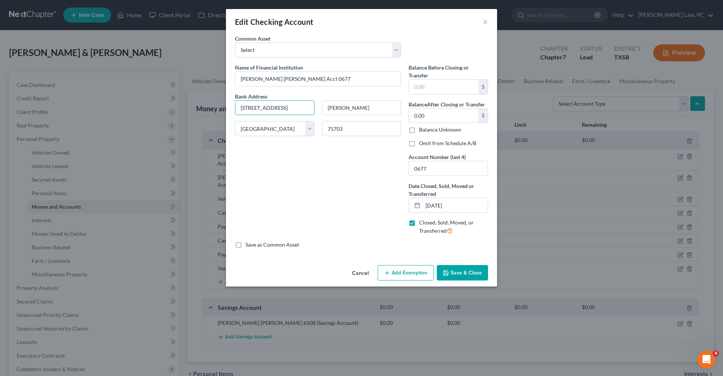
click at [317, 107] on div "100 Independence Pl, Tyler, TX" at bounding box center [274, 108] width 87 height 15
type input "100 Independence Pl"
click at [337, 152] on div "Name of Financial Institution * JP Morgan Chase Acct 0677 Bank Address 100 Inde…" at bounding box center [318, 153] width 174 height 178
click at [465, 271] on button "Save & Close" at bounding box center [462, 273] width 51 height 16
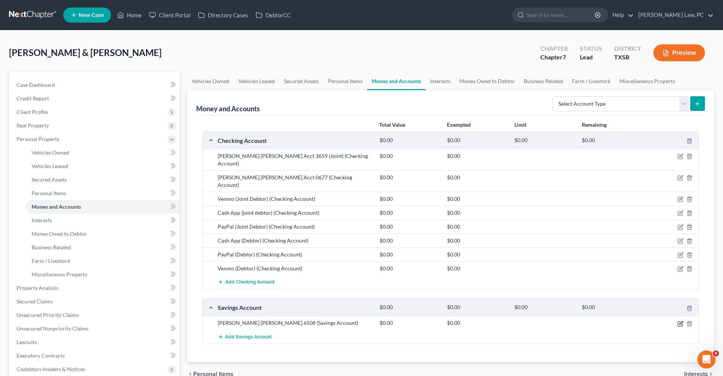
click at [680, 321] on icon "button" at bounding box center [680, 324] width 6 height 6
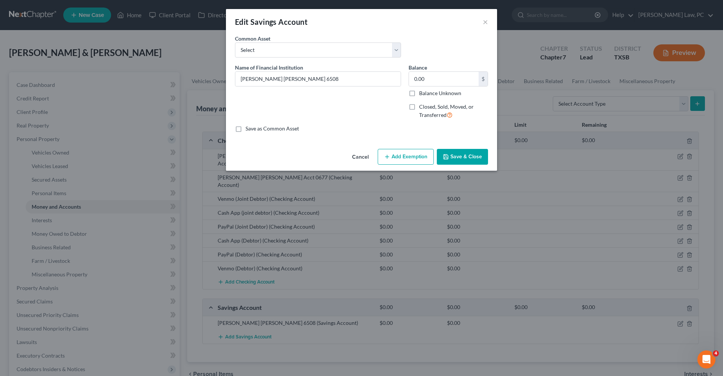
click at [488, 24] on div "Edit Savings Account ×" at bounding box center [361, 22] width 271 height 26
click at [485, 23] on button "×" at bounding box center [485, 21] width 5 height 9
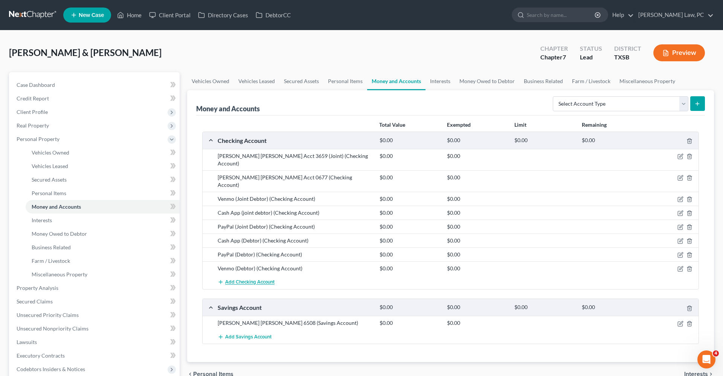
click at [249, 280] on span "Add Checking Account" at bounding box center [249, 283] width 49 height 6
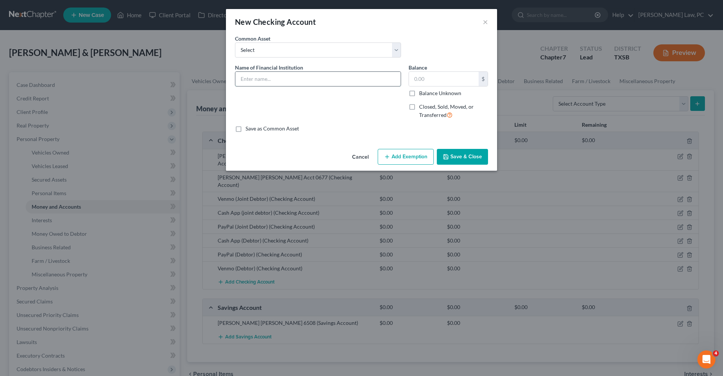
click at [278, 78] on input "text" at bounding box center [317, 79] width 165 height 14
type input "CashApp (Joint Debtor)"
click at [456, 154] on button "Save & Close" at bounding box center [462, 157] width 51 height 16
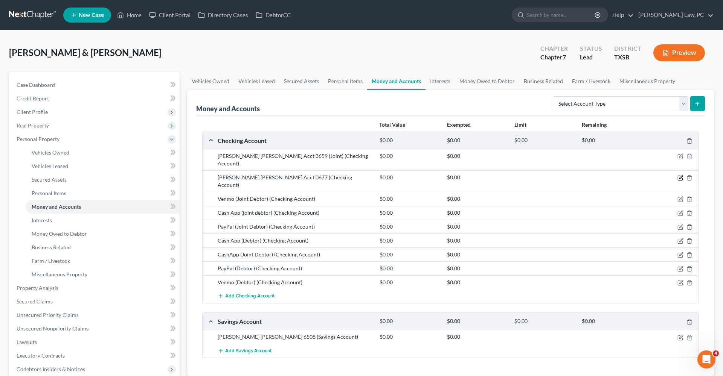
click at [678, 175] on icon "button" at bounding box center [680, 178] width 6 height 6
select select "45"
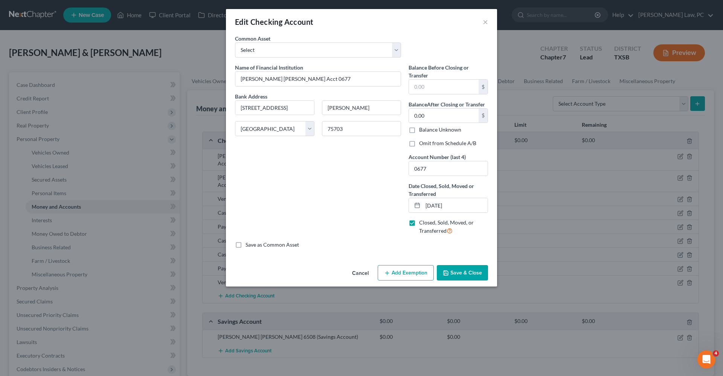
click at [474, 274] on button "Save & Close" at bounding box center [462, 273] width 51 height 16
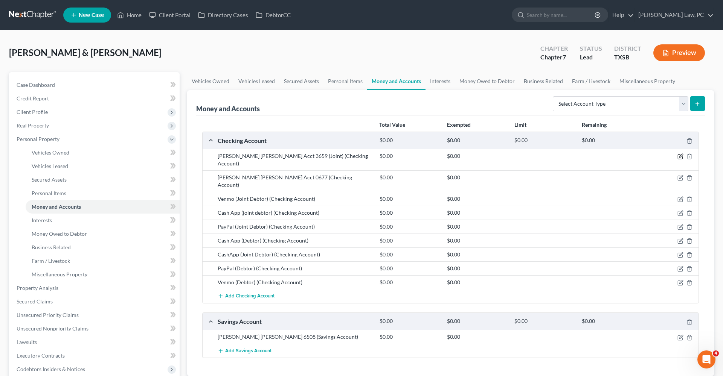
click at [680, 157] on icon "button" at bounding box center [680, 155] width 3 height 3
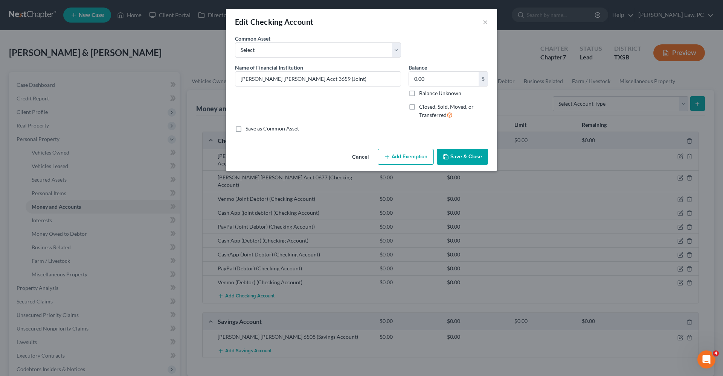
click at [476, 154] on button "Save & Close" at bounding box center [462, 157] width 51 height 16
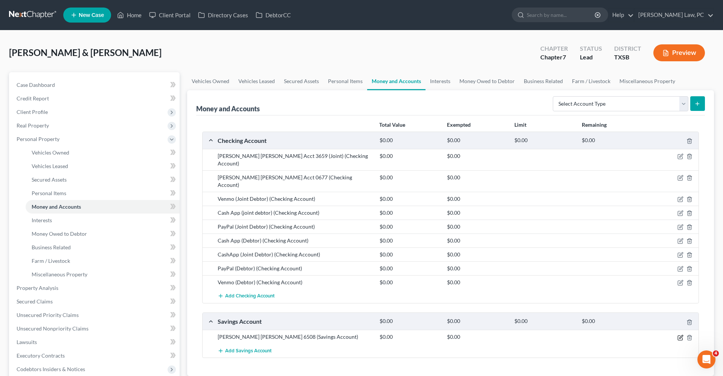
click at [682, 336] on icon "button" at bounding box center [680, 338] width 5 height 5
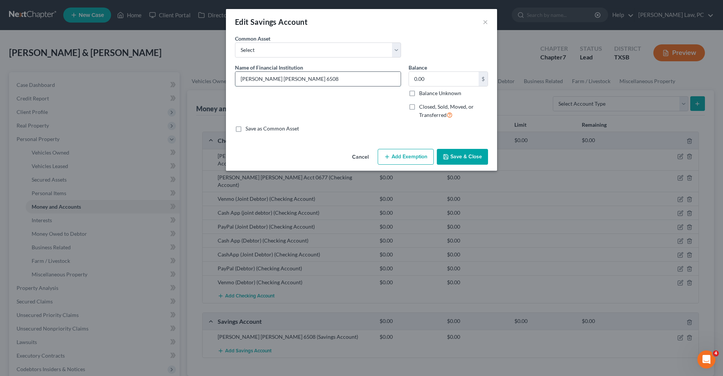
click at [348, 79] on input "JP Morgan Chase 6508" at bounding box center [317, 79] width 165 height 14
click at [283, 80] on input "JP Morgan Chase 6508" at bounding box center [317, 79] width 165 height 14
click at [306, 79] on input "JP Morgan Chase Acct 6508" at bounding box center [317, 79] width 165 height 14
click at [309, 80] on input "JP Morgan Chase Acct 6508 9Debtor)" at bounding box center [317, 79] width 165 height 14
type input "JP Morgan Chase Acct 6508 (Debtor)"
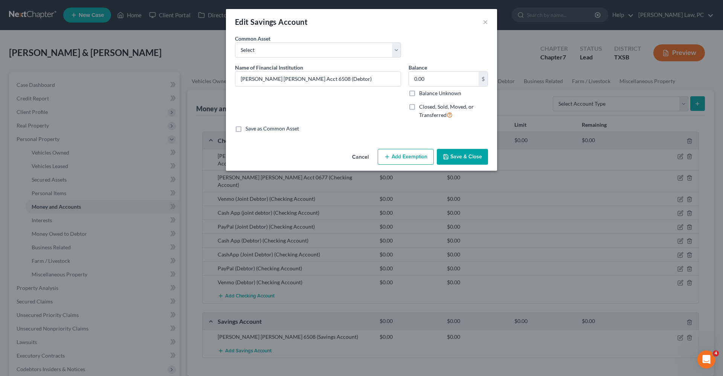
click at [470, 157] on button "Save & Close" at bounding box center [462, 157] width 51 height 16
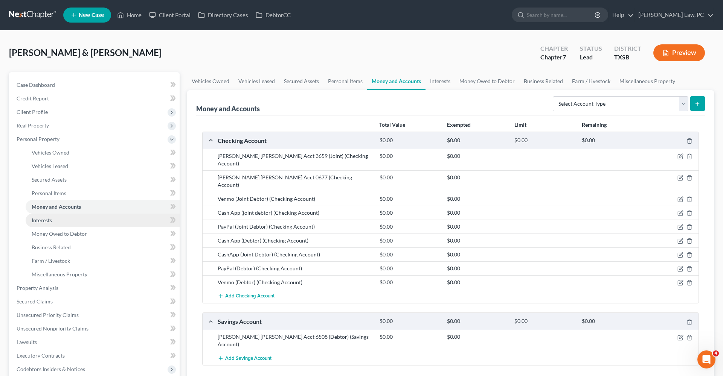
click at [37, 219] on span "Interests" at bounding box center [42, 220] width 20 height 6
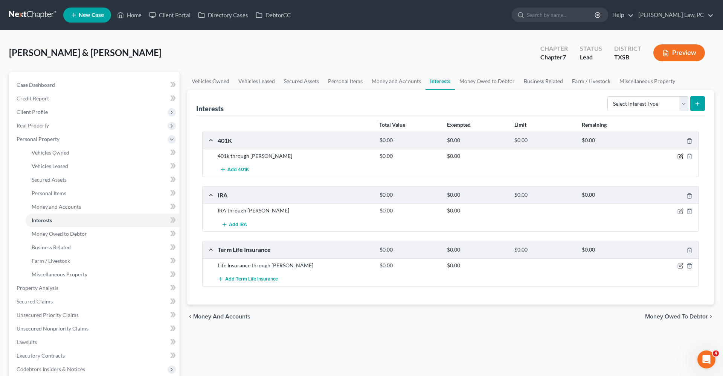
click at [678, 155] on icon "button" at bounding box center [680, 157] width 5 height 5
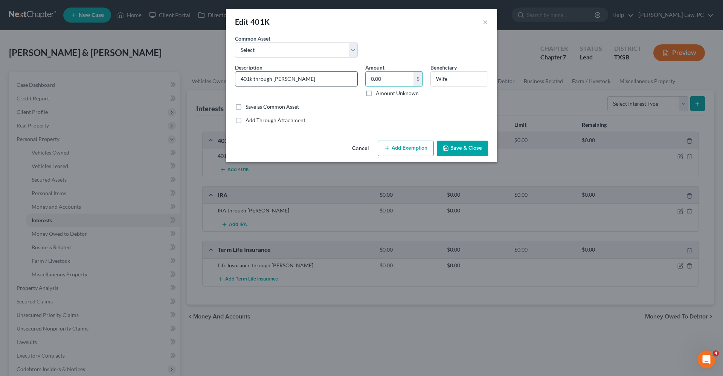
drag, startPoint x: 386, startPoint y: 78, endPoint x: 353, endPoint y: 78, distance: 32.4
click at [353, 78] on div "Description * 401k through Farmer's Amount 0.00 $ Amount Unknown Beneficiary Wi…" at bounding box center [361, 84] width 261 height 40
type input "1,547.96"
click at [389, 154] on button "Add Exemption" at bounding box center [406, 149] width 56 height 16
select select "2"
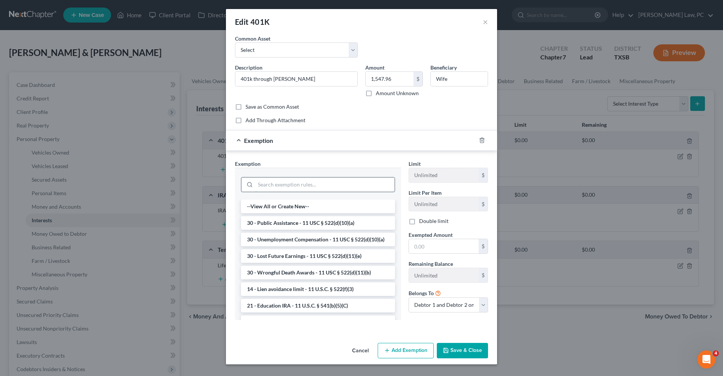
click at [305, 181] on input "search" at bounding box center [324, 185] width 139 height 14
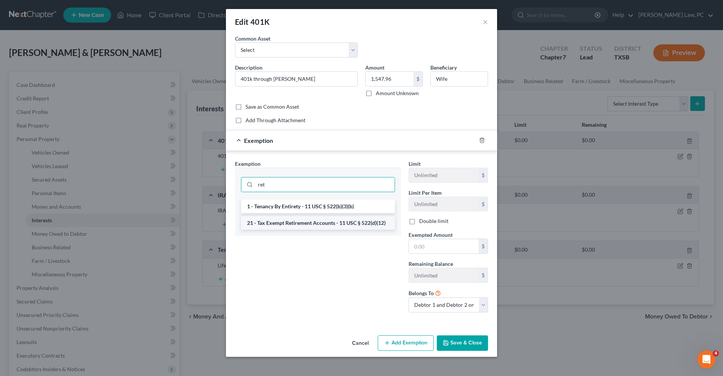
type input "ret"
click at [329, 221] on li "21 - Tax Exempt Retirement Accounts - 11 USC § 522(d)(12)" at bounding box center [318, 223] width 154 height 14
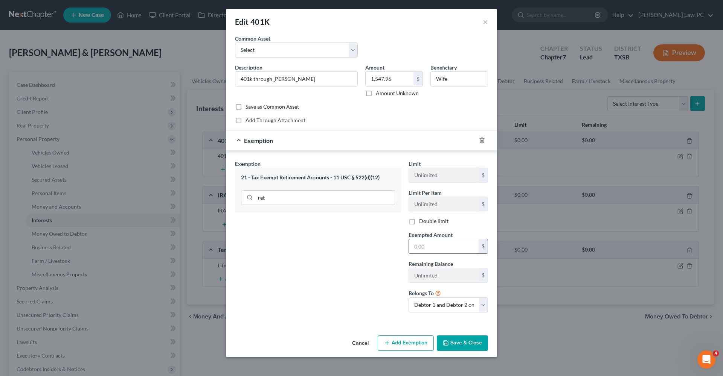
click at [428, 248] on input "text" at bounding box center [444, 246] width 70 height 14
type input "1,547.96"
click at [465, 346] on button "Save & Close" at bounding box center [462, 344] width 51 height 16
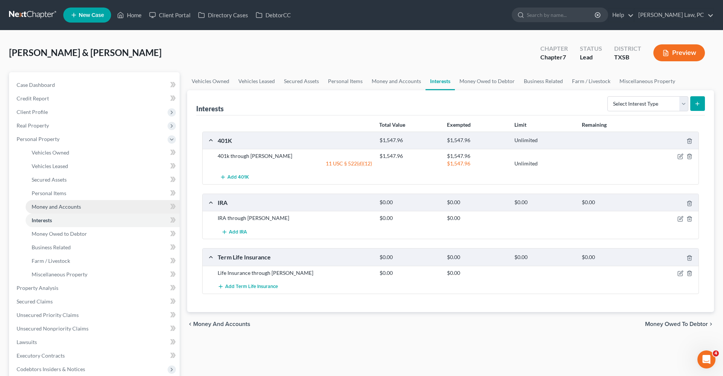
click at [58, 208] on span "Money and Accounts" at bounding box center [56, 207] width 49 height 6
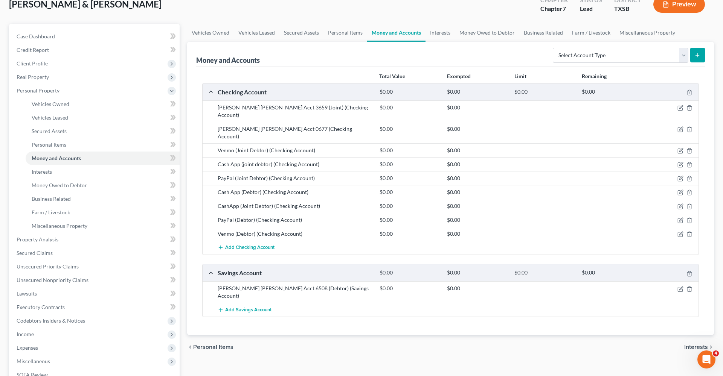
scroll to position [54, 0]
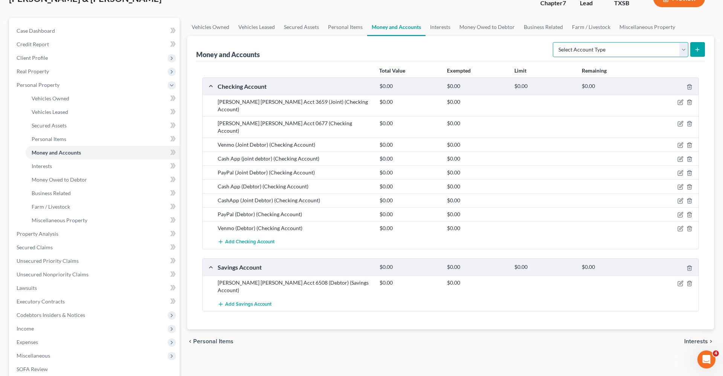
select select "other"
click at [698, 52] on icon "submit" at bounding box center [697, 50] width 6 height 6
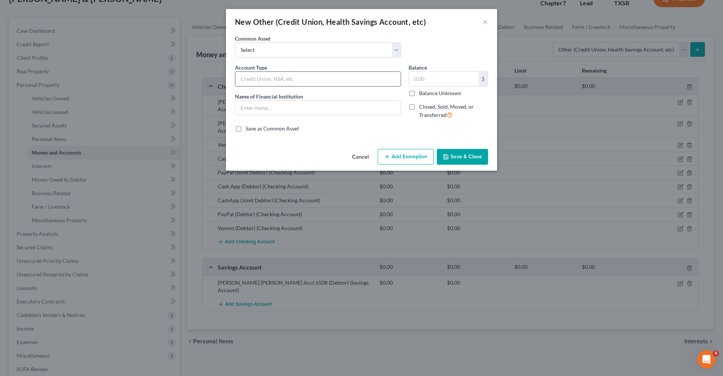
click at [280, 79] on input "text" at bounding box center [317, 79] width 165 height 14
type input "HSA"
click at [290, 106] on input "text" at bounding box center [317, 108] width 165 height 14
type input "HSA"
click at [467, 155] on button "Save & Close" at bounding box center [462, 157] width 51 height 16
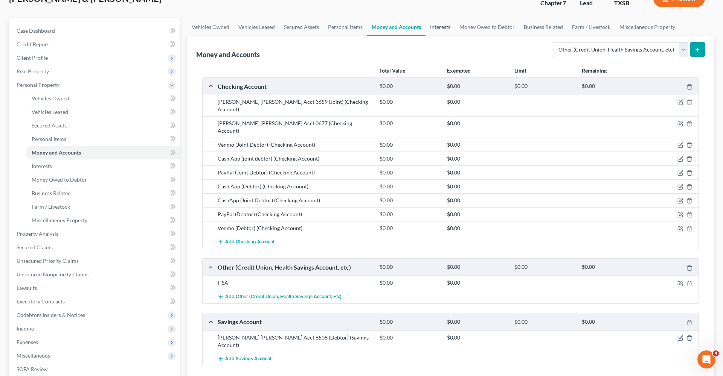
click at [436, 27] on link "Interests" at bounding box center [439, 27] width 29 height 18
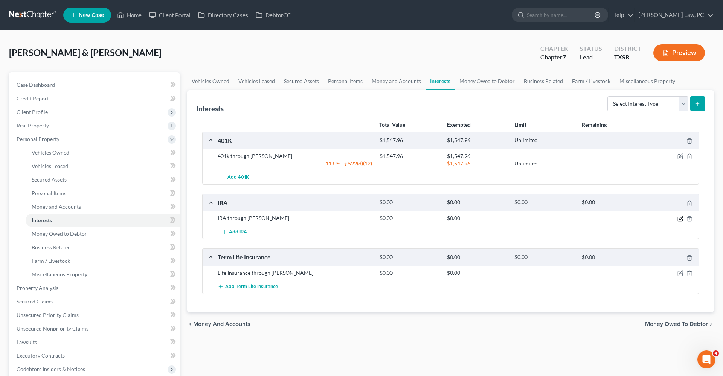
click at [681, 219] on icon "button" at bounding box center [680, 217] width 3 height 3
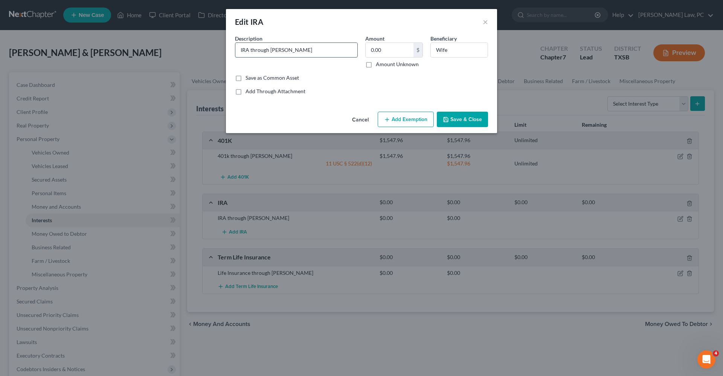
click at [251, 51] on input "IRA through Farmer's" at bounding box center [296, 50] width 122 height 14
type input "IRA Through Farmer's"
click at [463, 117] on button "Save & Close" at bounding box center [462, 120] width 51 height 16
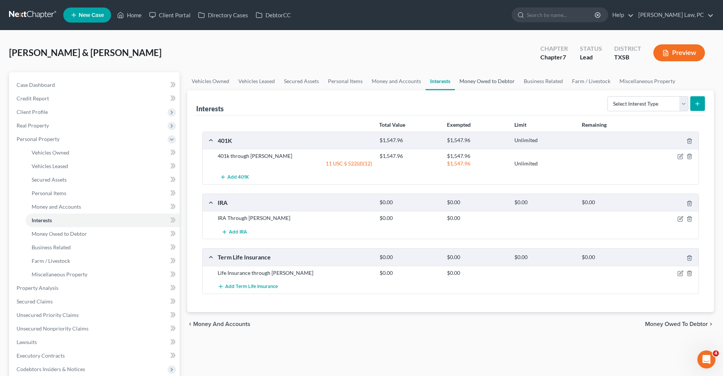
click at [480, 82] on link "Money Owed to Debtor" at bounding box center [487, 81] width 64 height 18
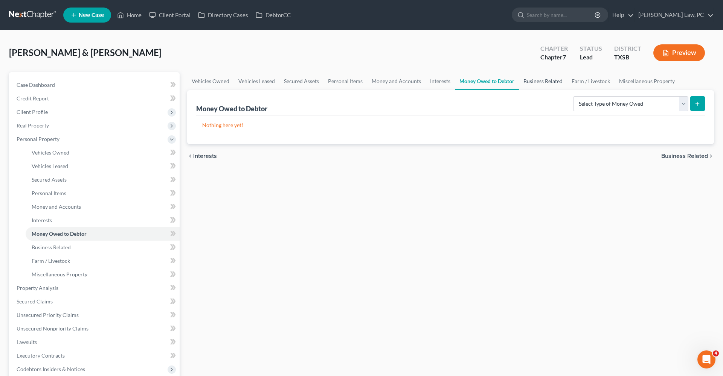
click at [526, 82] on link "Business Related" at bounding box center [543, 81] width 48 height 18
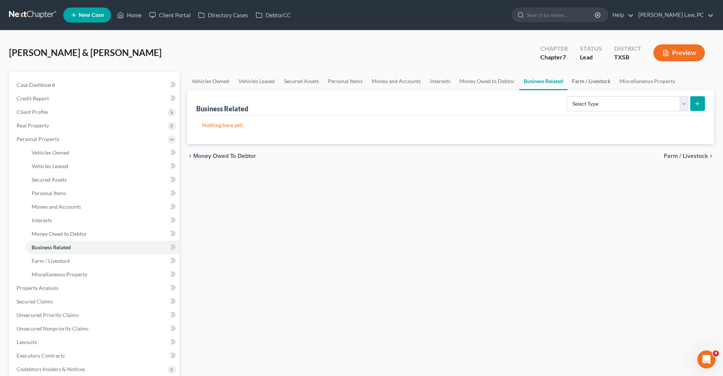
click at [590, 84] on link "Farm / Livestock" at bounding box center [590, 81] width 47 height 18
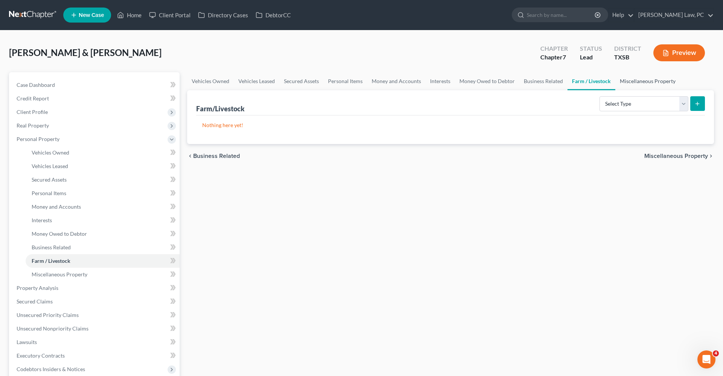
click at [632, 82] on link "Miscellaneous Property" at bounding box center [647, 81] width 65 height 18
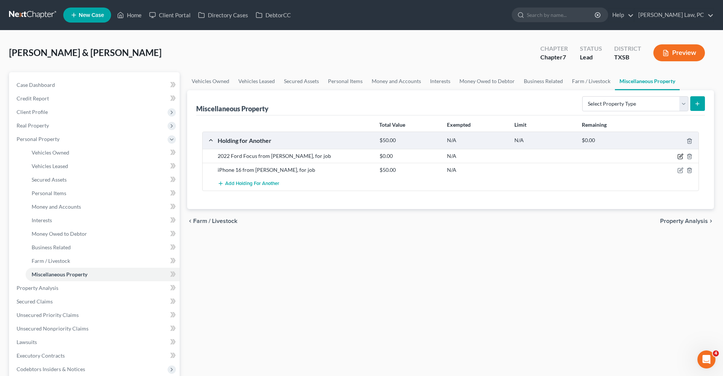
click at [679, 155] on icon "button" at bounding box center [680, 157] width 6 height 6
select select "50"
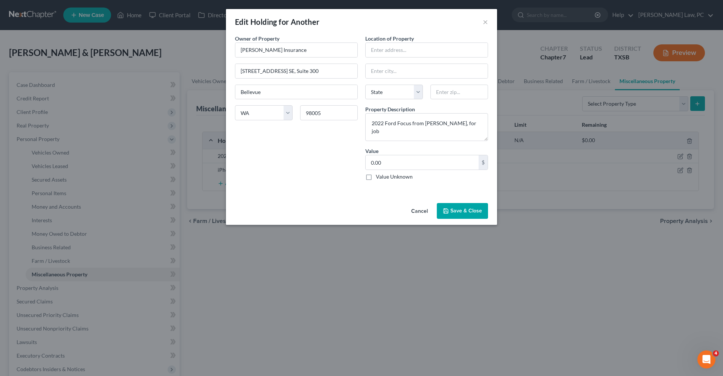
click at [457, 212] on button "Save & Close" at bounding box center [462, 211] width 51 height 16
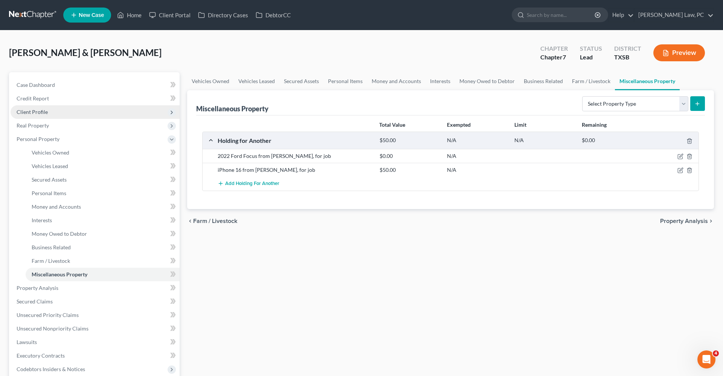
click at [26, 114] on span "Client Profile" at bounding box center [32, 112] width 31 height 6
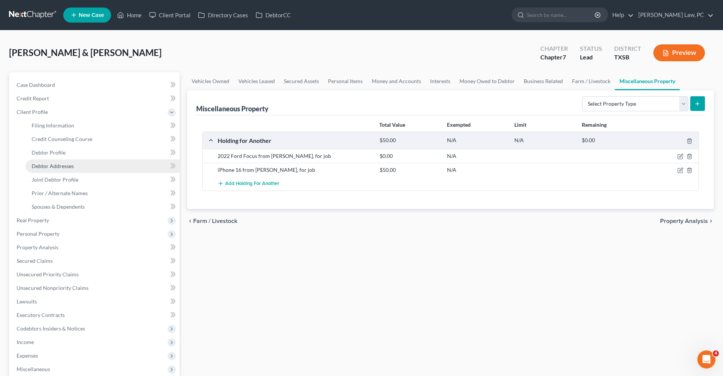
click at [52, 168] on span "Debtor Addresses" at bounding box center [53, 166] width 42 height 6
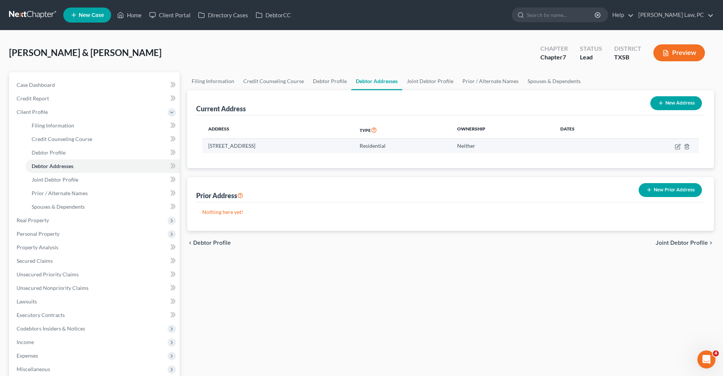
drag, startPoint x: 295, startPoint y: 146, endPoint x: 204, endPoint y: 147, distance: 91.1
click at [204, 147] on td "4312 Lazy Creek Dr, Tyler, TX 75707" at bounding box center [277, 146] width 151 height 14
copy td "4312 Lazy Creek Dr, Tyler, TX 75707"
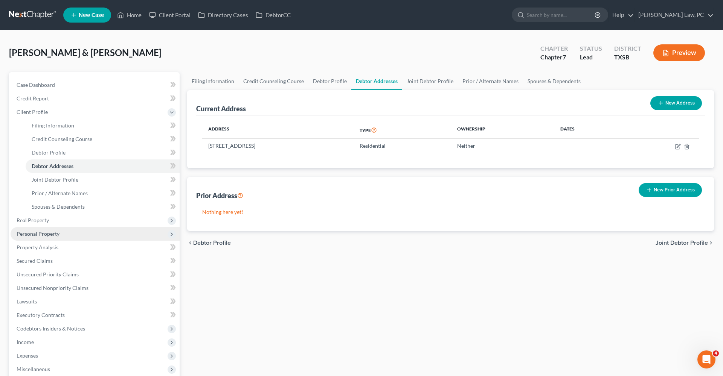
click at [34, 234] on span "Personal Property" at bounding box center [38, 234] width 43 height 6
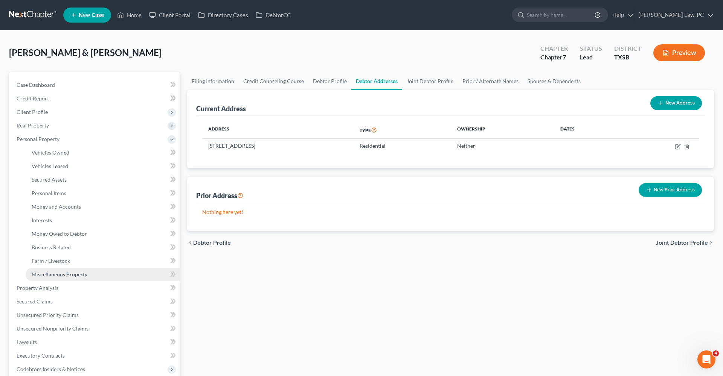
click at [49, 276] on span "Miscellaneous Property" at bounding box center [60, 274] width 56 height 6
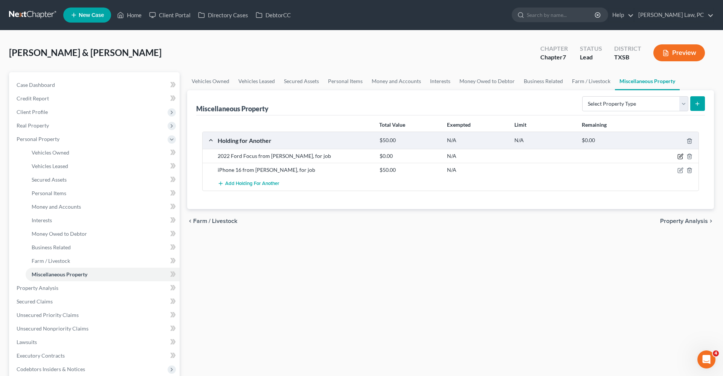
click at [681, 157] on icon "button" at bounding box center [680, 157] width 6 height 6
select select "50"
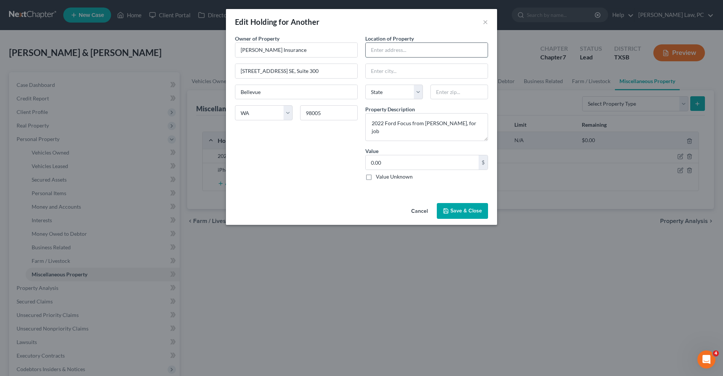
paste input "4312 Lazy Creek Dr, Tyler, TX 75707"
drag, startPoint x: 458, startPoint y: 49, endPoint x: 440, endPoint y: 51, distance: 17.8
click at [440, 51] on input "4312 Lazy Creek Dr, Tyler, TX 75707" at bounding box center [427, 50] width 122 height 14
type input "4312 Lazy Creek Dr, Tyler, TX"
paste input "75707"
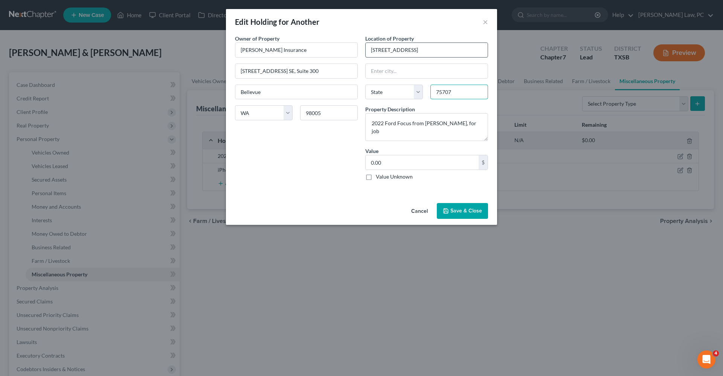
type input "75707"
type input "Tyler"
select select "45"
click at [445, 46] on input "4312 Lazy Creek Dr, Tyler, TX" at bounding box center [427, 50] width 122 height 14
click at [452, 51] on input "4312 Lazy Creek Dr, Tyler, TX" at bounding box center [427, 50] width 122 height 14
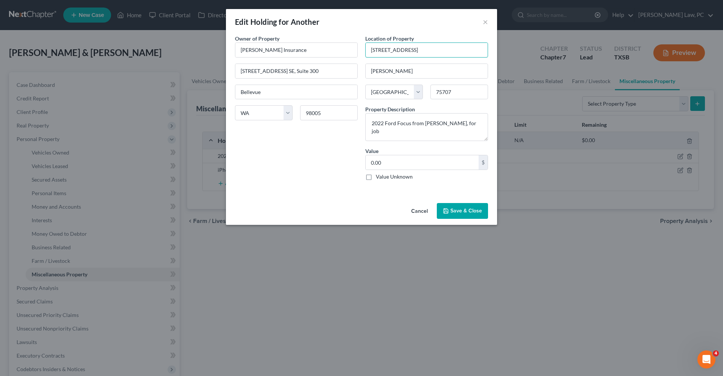
type input "4312 Lazy Creek Dr."
click at [463, 210] on button "Save & Close" at bounding box center [462, 211] width 51 height 16
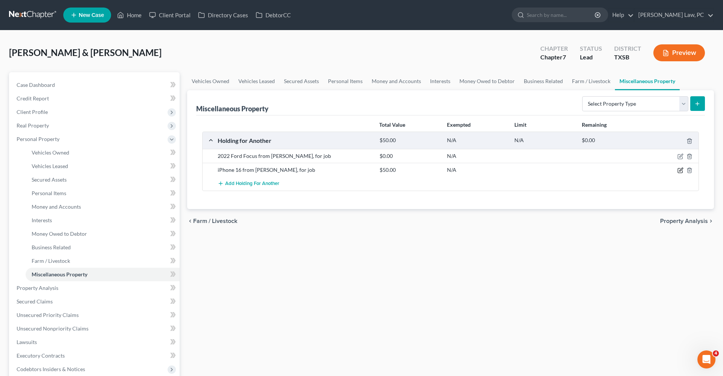
click at [679, 169] on icon "button" at bounding box center [680, 171] width 6 height 6
select select "50"
select select "45"
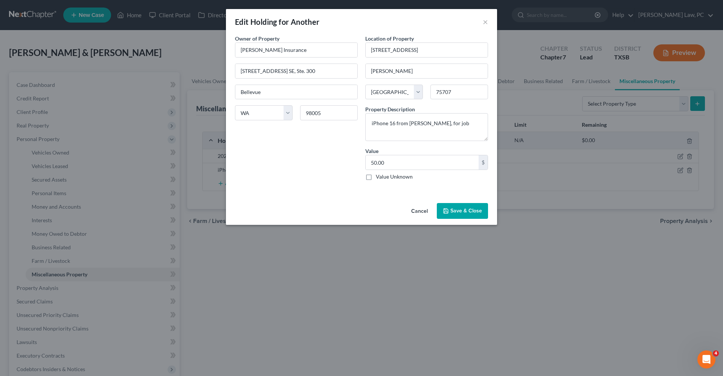
click at [459, 208] on button "Save & Close" at bounding box center [462, 211] width 51 height 16
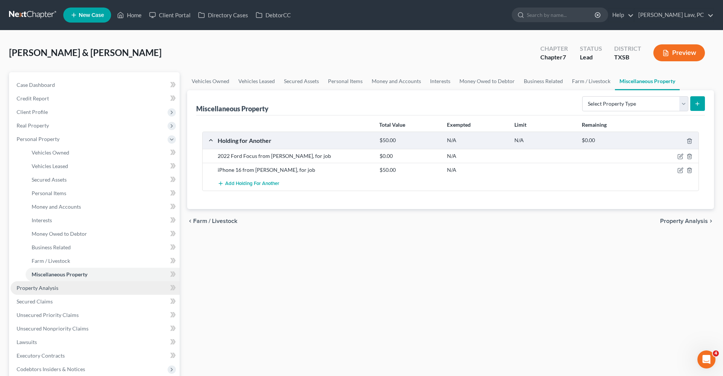
click at [37, 290] on span "Property Analysis" at bounding box center [38, 288] width 42 height 6
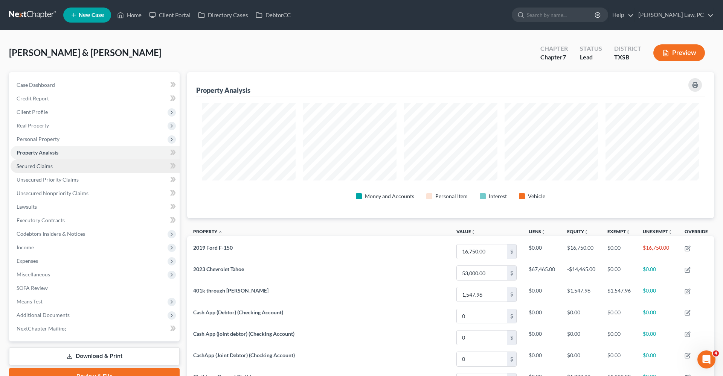
scroll to position [146, 527]
click at [41, 138] on span "Personal Property" at bounding box center [38, 139] width 43 height 6
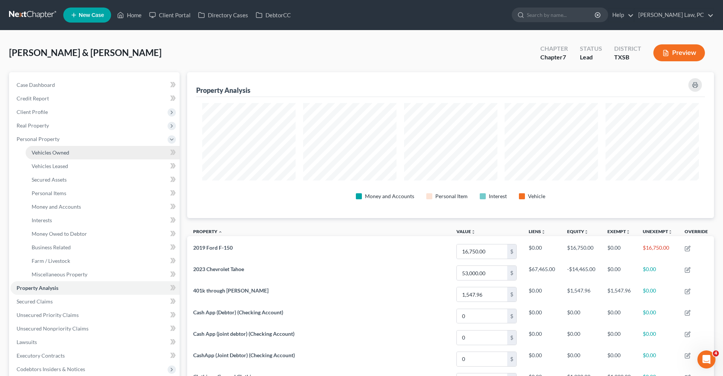
click at [61, 150] on span "Vehicles Owned" at bounding box center [51, 152] width 38 height 6
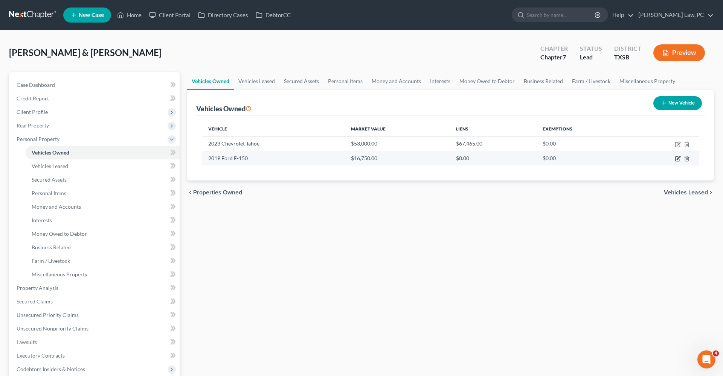
click at [677, 159] on icon "button" at bounding box center [678, 159] width 6 height 6
select select "0"
select select "7"
select select "2"
select select "0"
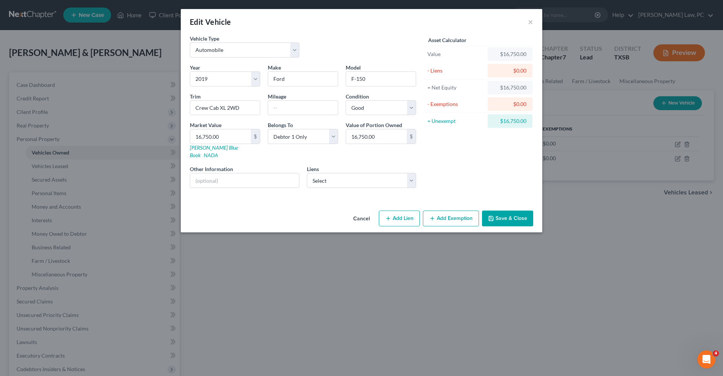
click at [448, 213] on button "Add Exemption" at bounding box center [451, 219] width 56 height 16
select select "2"
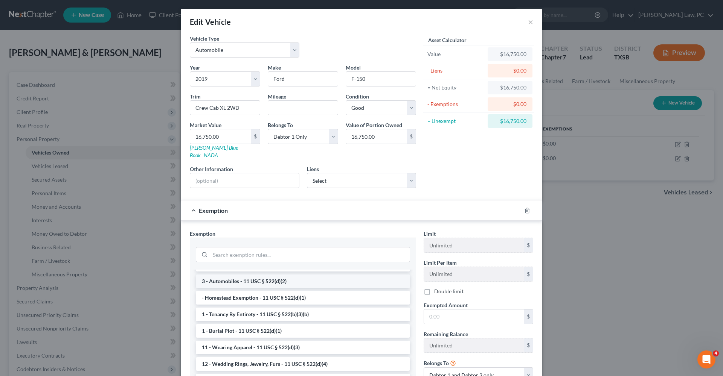
scroll to position [18, 0]
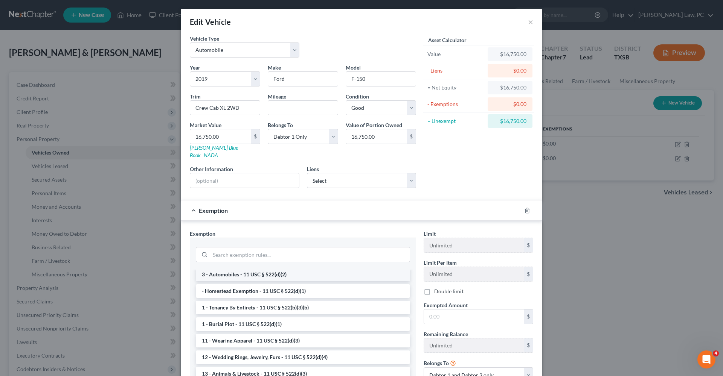
click at [254, 269] on li "3 - Automobiles - 11 USC § 522(d)(2)" at bounding box center [303, 275] width 214 height 14
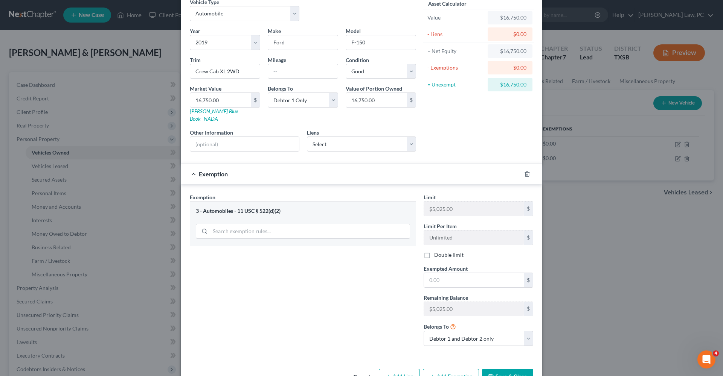
scroll to position [48, 0]
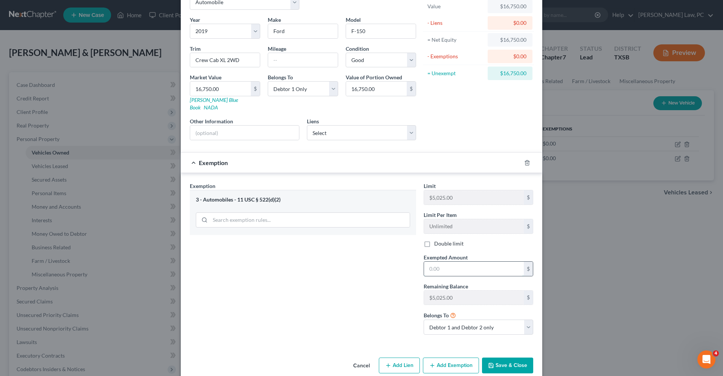
click at [446, 262] on input "text" at bounding box center [474, 269] width 100 height 14
type input "5,025"
click at [448, 359] on button "Add Exemption" at bounding box center [451, 366] width 56 height 16
select select "2"
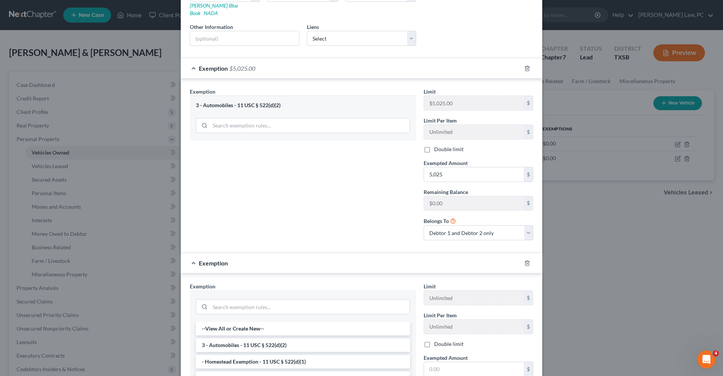
scroll to position [171, 0]
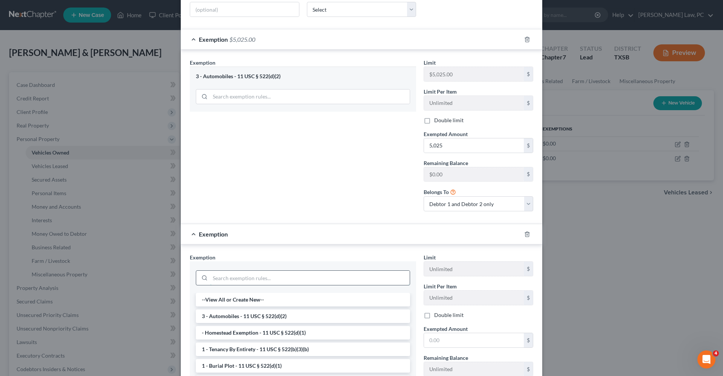
click at [257, 273] on input "search" at bounding box center [310, 278] width 200 height 14
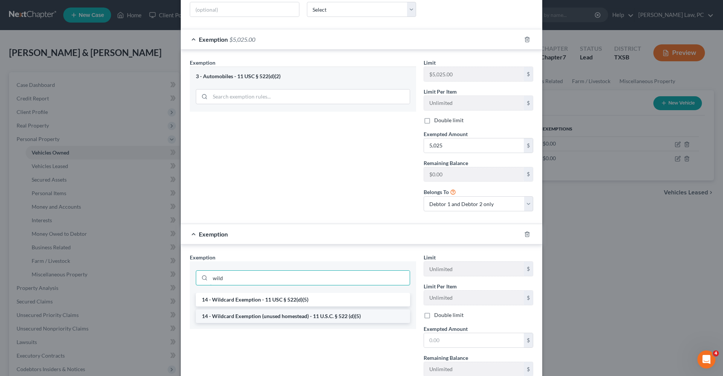
type input "wild"
click at [291, 310] on li "14 - Wildcard Exemption (unused homestead) - 11 U.S.C. § 522 (d)(5)" at bounding box center [303, 317] width 214 height 14
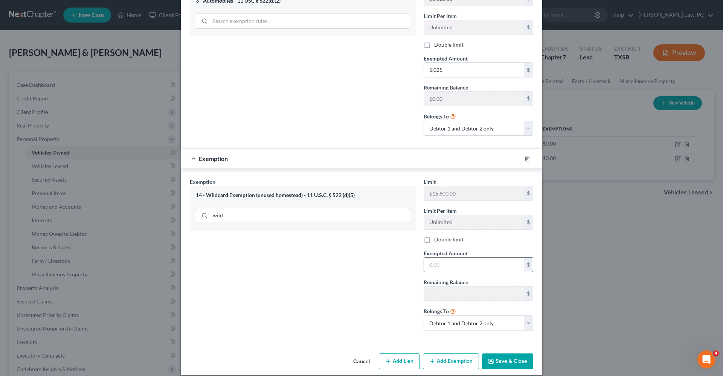
scroll to position [247, 0]
click at [435, 258] on input "text" at bounding box center [474, 265] width 100 height 14
type input "11,725"
click at [518, 354] on button "Save & Close" at bounding box center [507, 362] width 51 height 16
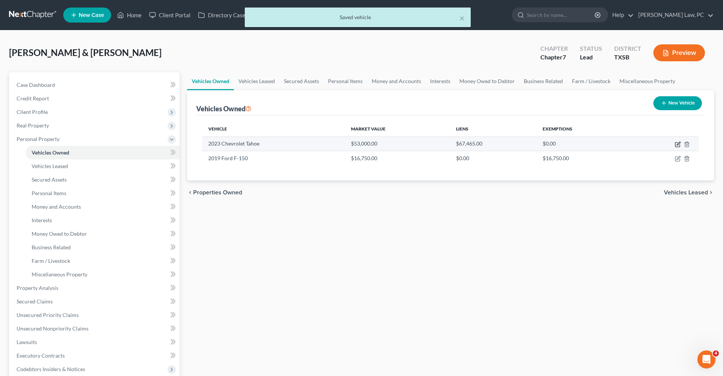
click at [678, 144] on icon "button" at bounding box center [678, 145] width 6 height 6
select select "0"
select select "3"
select select "1"
select select "0"
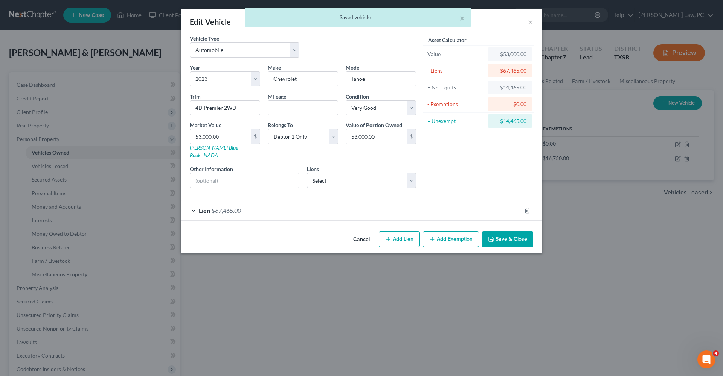
click at [430, 202] on div "Lien $67,465.00" at bounding box center [351, 211] width 340 height 20
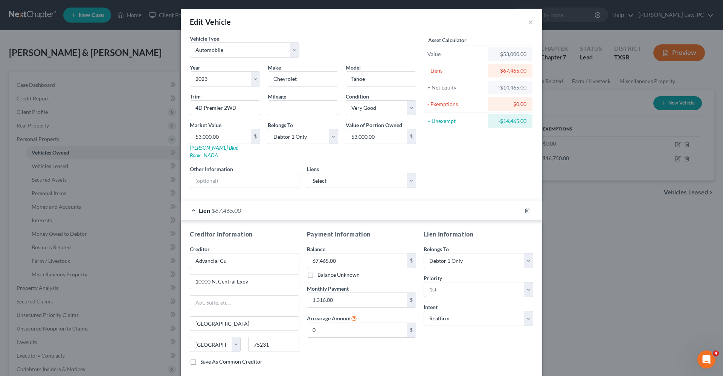
click at [192, 201] on div "Lien $67,465.00" at bounding box center [351, 211] width 340 height 20
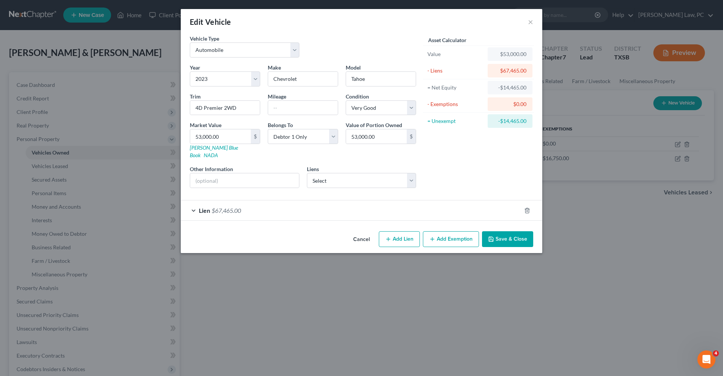
click at [507, 232] on button "Save & Close" at bounding box center [507, 240] width 51 height 16
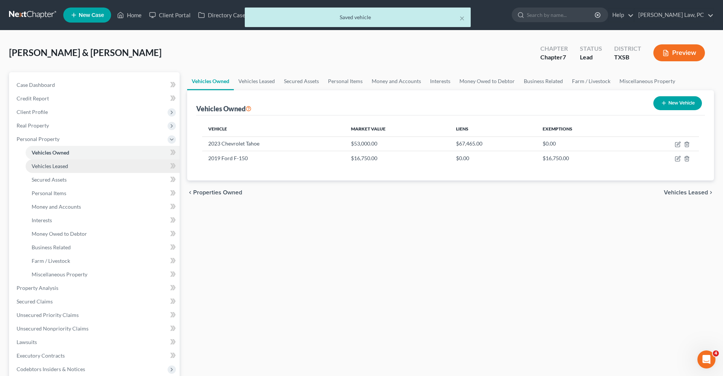
click at [62, 166] on span "Vehicles Leased" at bounding box center [50, 166] width 37 height 6
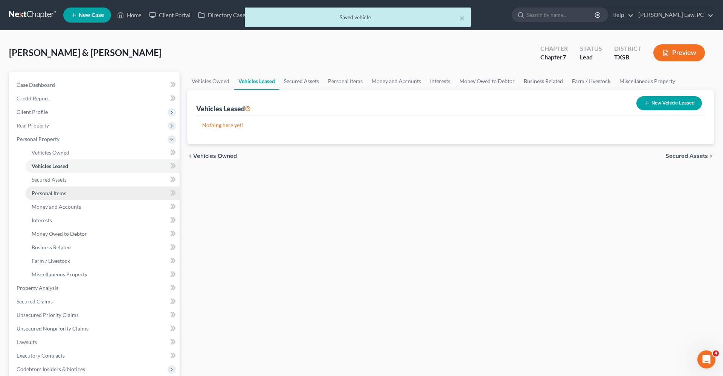
click at [61, 188] on link "Personal Items" at bounding box center [103, 194] width 154 height 14
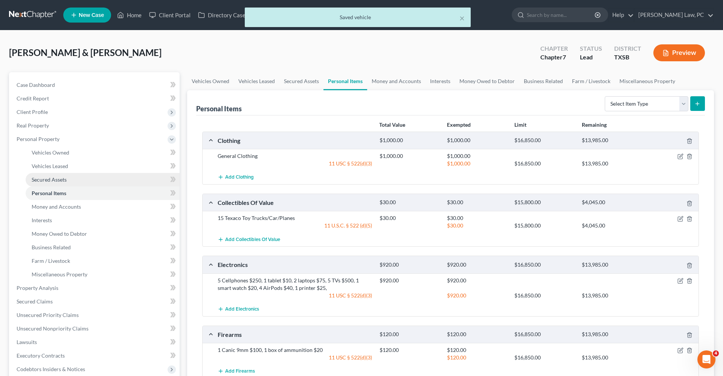
click at [54, 178] on span "Secured Assets" at bounding box center [49, 180] width 35 height 6
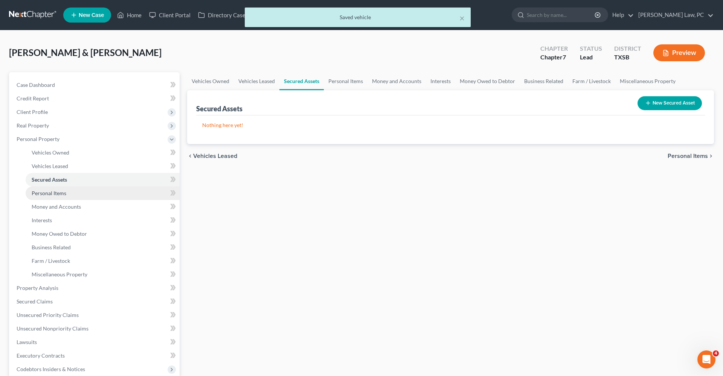
click at [58, 191] on span "Personal Items" at bounding box center [49, 193] width 35 height 6
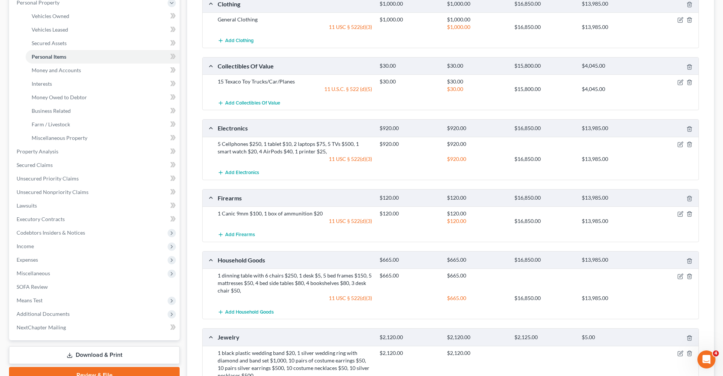
scroll to position [139, 0]
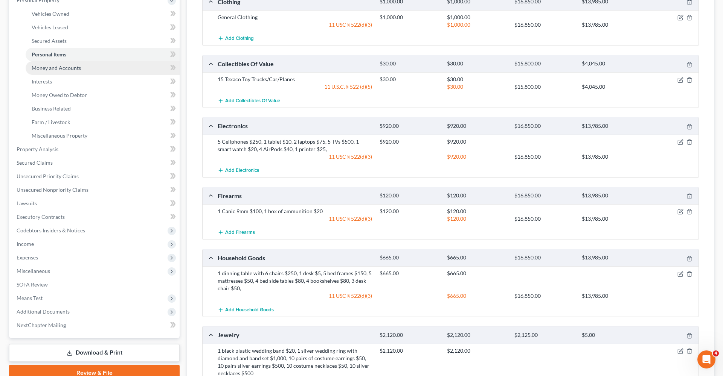
click at [45, 72] on link "Money and Accounts" at bounding box center [103, 68] width 154 height 14
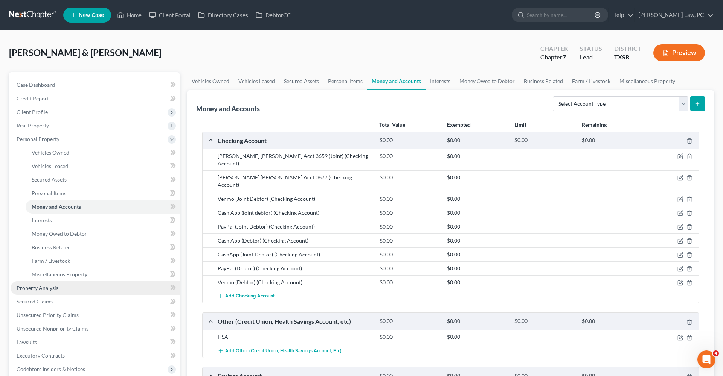
click at [30, 288] on span "Property Analysis" at bounding box center [38, 288] width 42 height 6
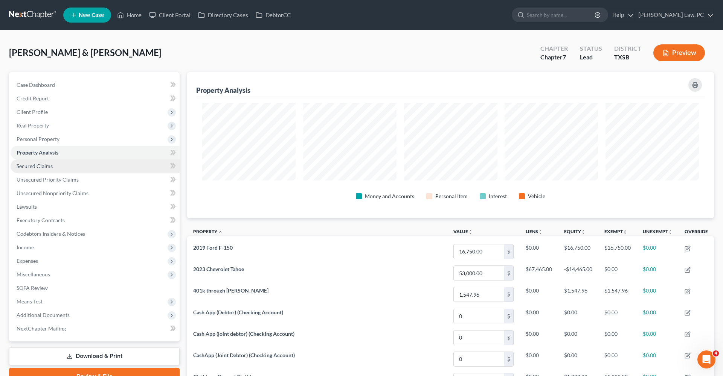
scroll to position [146, 527]
click at [29, 166] on span "Secured Claims" at bounding box center [35, 166] width 36 height 6
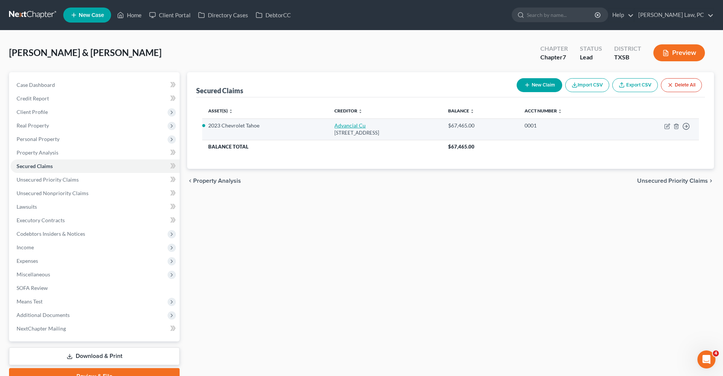
click at [335, 126] on link "Advancial Cu" at bounding box center [349, 125] width 31 height 6
select select "45"
select select "0"
select select "2"
select select "0"
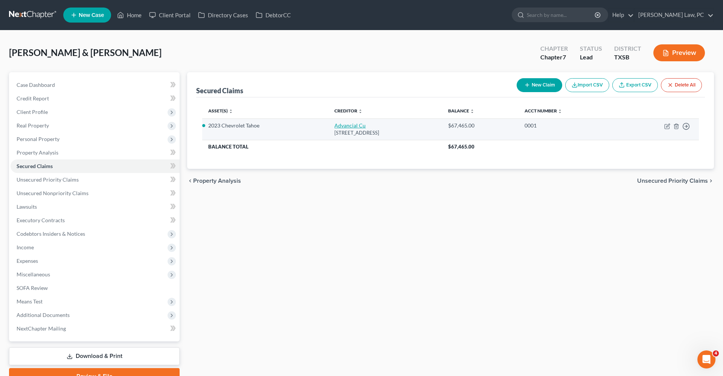
select select "0"
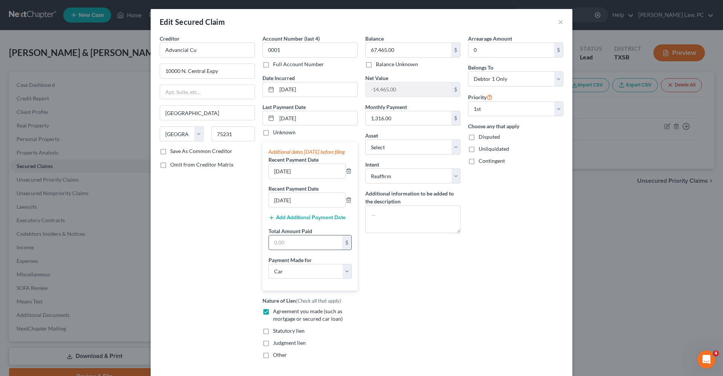
click at [290, 247] on input "text" at bounding box center [305, 243] width 73 height 14
click at [418, 282] on div "Balance 67,465.00 $ Balance Unknown Balance Undetermined 67,465.00 $ Balance Un…" at bounding box center [412, 200] width 103 height 331
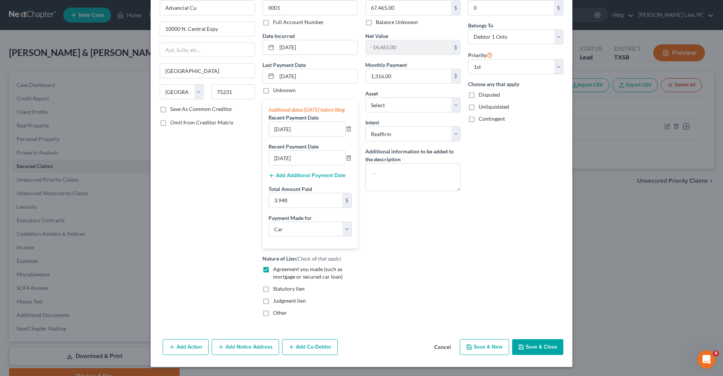
scroll to position [50, 0]
click at [536, 350] on button "Save & Close" at bounding box center [537, 348] width 51 height 16
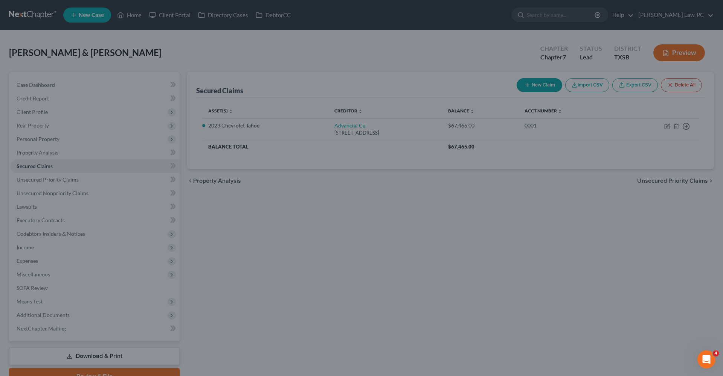
type input "3,948.00"
select select "8"
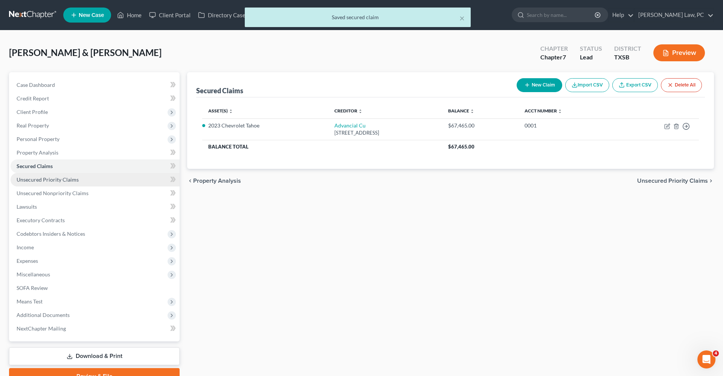
click at [51, 181] on span "Unsecured Priority Claims" at bounding box center [48, 180] width 62 height 6
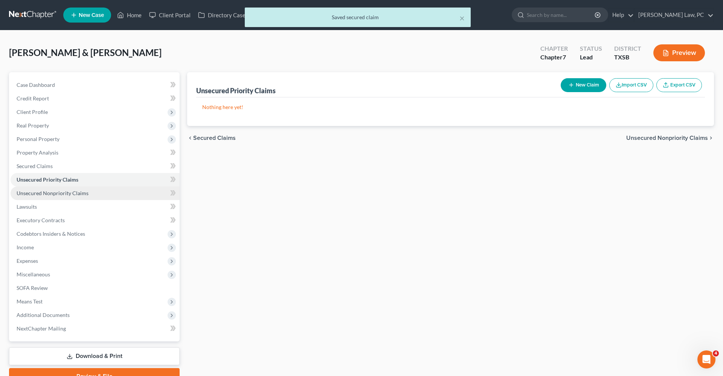
click at [57, 190] on link "Unsecured Nonpriority Claims" at bounding box center [95, 194] width 169 height 14
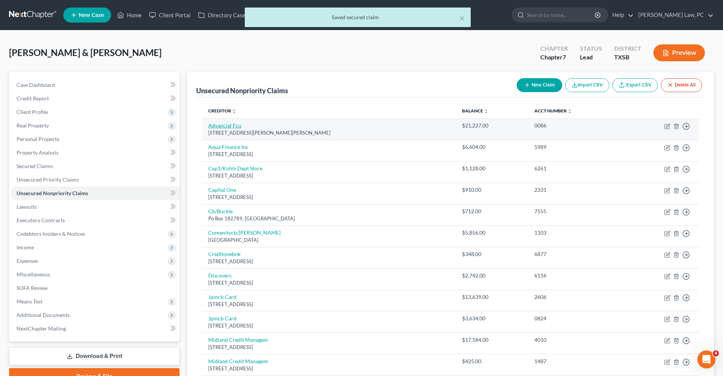
click at [225, 126] on link "Advancial Fcu" at bounding box center [224, 125] width 33 height 6
select select "45"
select select "2"
select select "0"
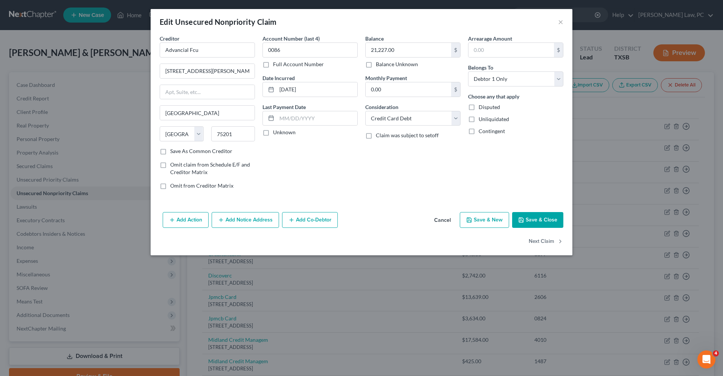
click at [535, 219] on button "Save & Close" at bounding box center [537, 220] width 51 height 16
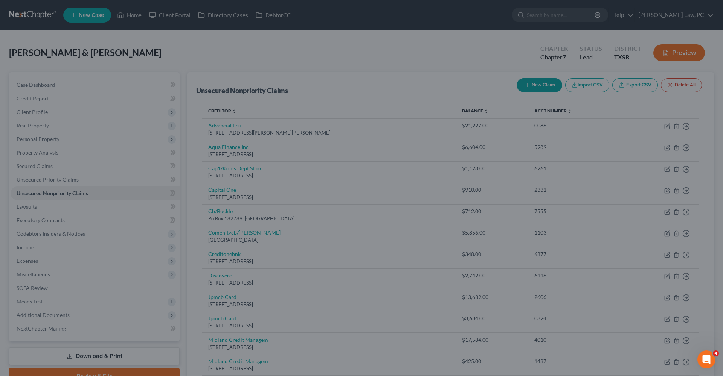
type input "0"
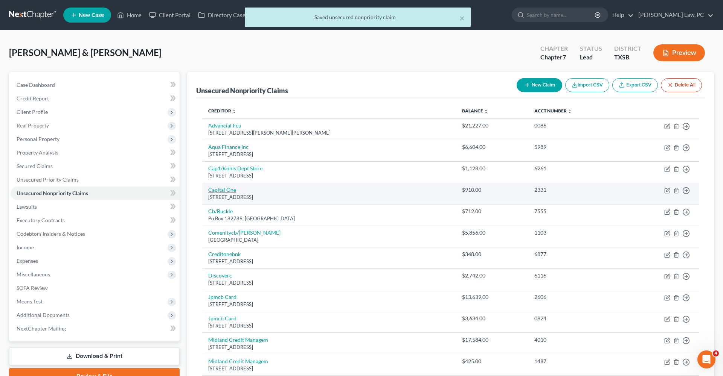
click at [230, 189] on link "Capital One" at bounding box center [222, 190] width 28 height 6
select select "46"
select select "2"
select select "1"
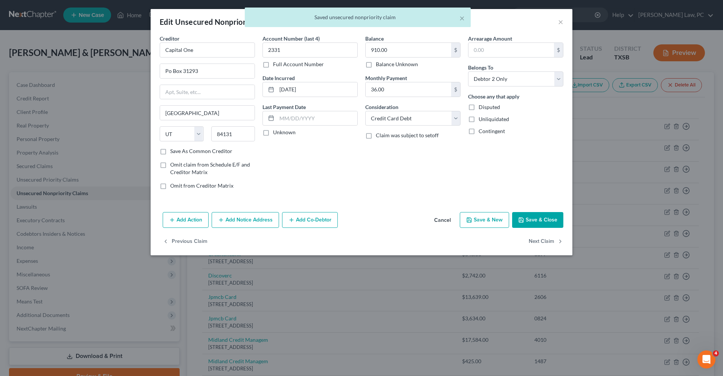
click at [531, 217] on button "Save & Close" at bounding box center [537, 220] width 51 height 16
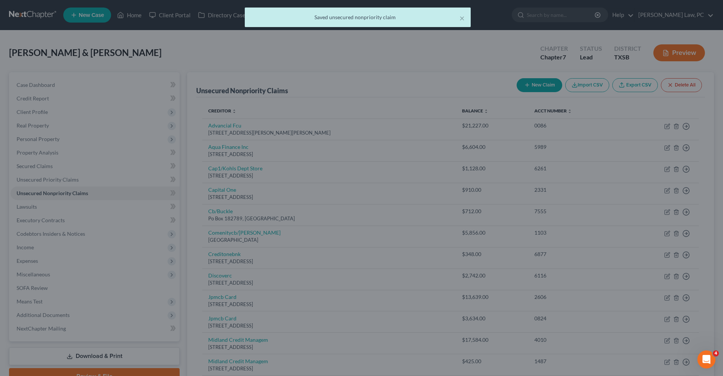
type input "0"
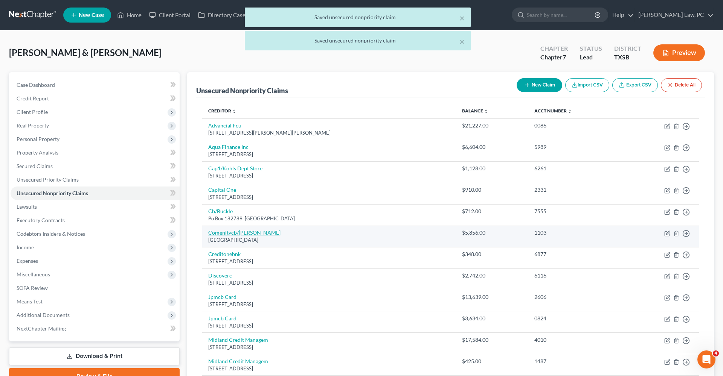
click at [239, 230] on link "Comenitycb/Ulta Mc" at bounding box center [244, 233] width 72 height 6
select select "36"
select select "2"
select select "1"
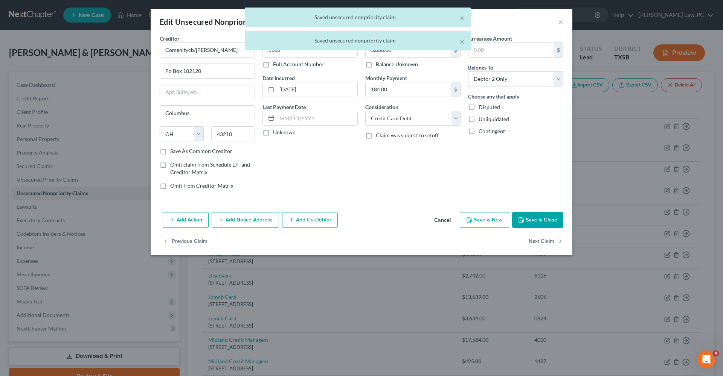
click at [542, 218] on button "Save & Close" at bounding box center [537, 220] width 51 height 16
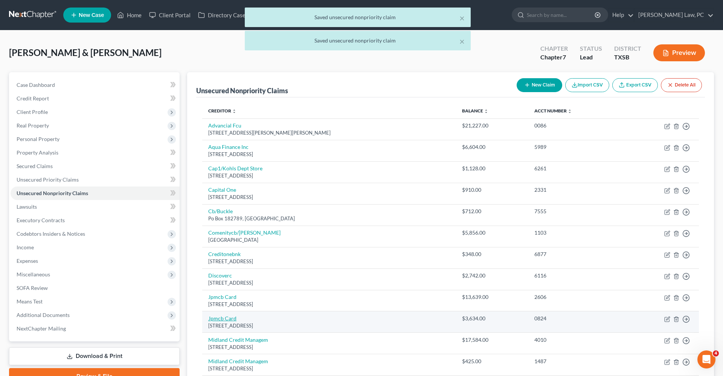
click at [228, 317] on link "Jpmcb Card" at bounding box center [222, 318] width 28 height 6
select select "7"
select select "2"
select select "1"
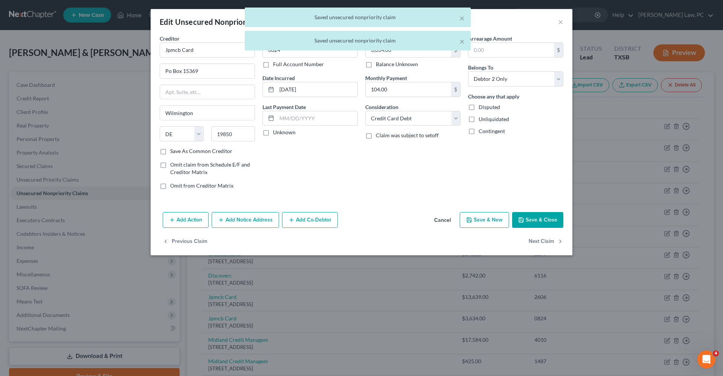
click at [544, 224] on button "Save & Close" at bounding box center [537, 220] width 51 height 16
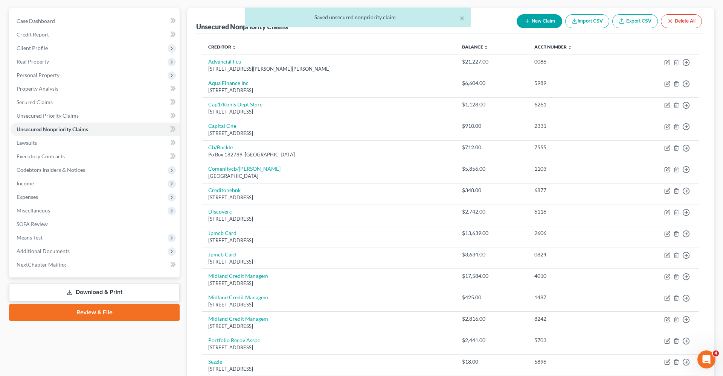
scroll to position [87, 0]
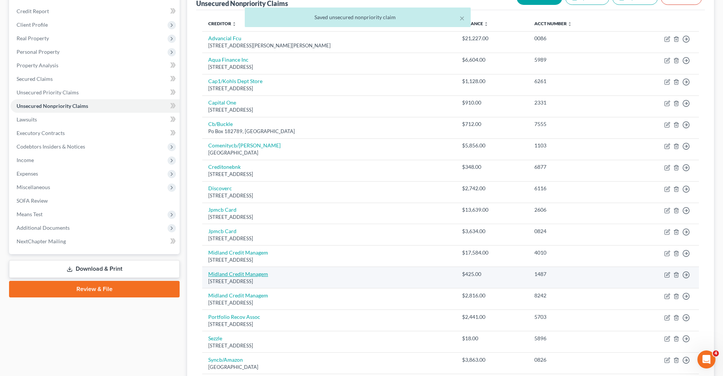
click at [255, 271] on link "Midland Credit Managem" at bounding box center [238, 274] width 60 height 6
select select "23"
select select "1"
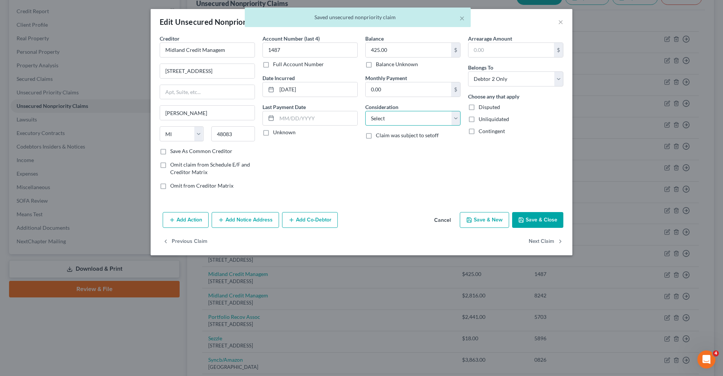
select select "1"
click at [223, 151] on label "Save As Common Creditor" at bounding box center [201, 152] width 62 height 8
click at [178, 151] on input "Save As Common Creditor" at bounding box center [175, 150] width 5 height 5
click at [539, 219] on button "Save & Close" at bounding box center [537, 220] width 51 height 16
checkbox input "false"
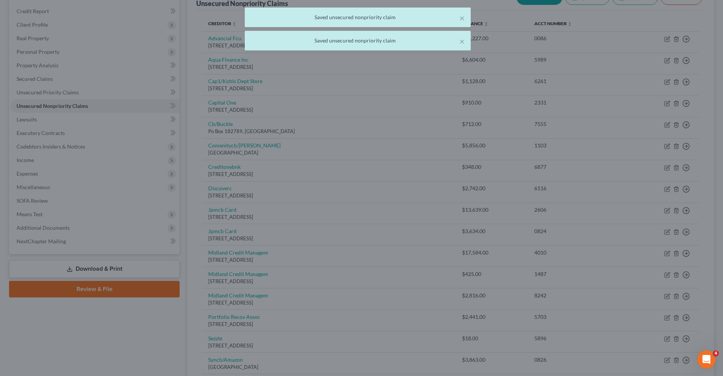
type input "0"
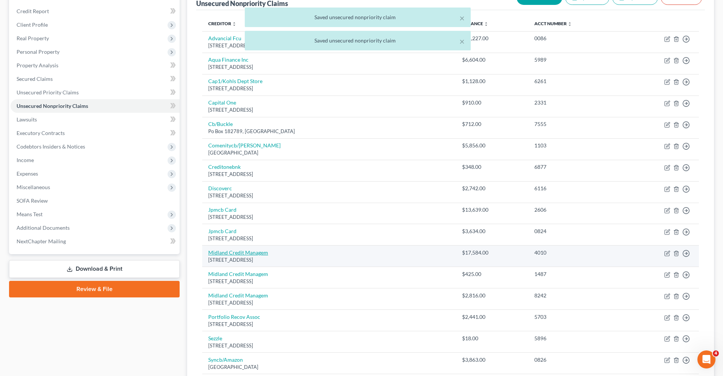
click at [229, 250] on link "Midland Credit Managem" at bounding box center [238, 253] width 60 height 6
select select "23"
select select "0"
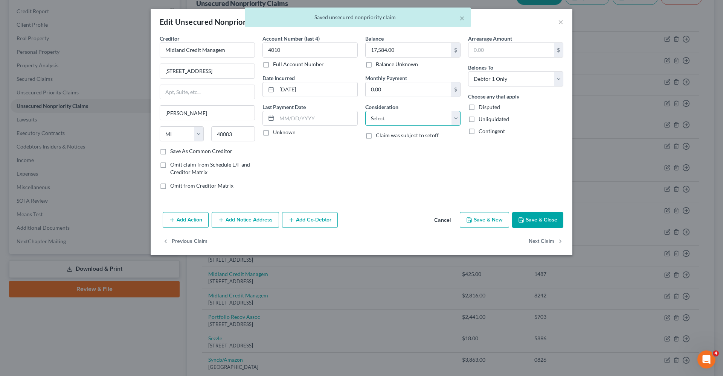
select select "1"
click at [207, 152] on label "Save As Common Creditor" at bounding box center [201, 152] width 62 height 8
click at [178, 152] on input "Save As Common Creditor" at bounding box center [175, 150] width 5 height 5
click at [546, 221] on button "Save & Close" at bounding box center [537, 220] width 51 height 16
checkbox input "false"
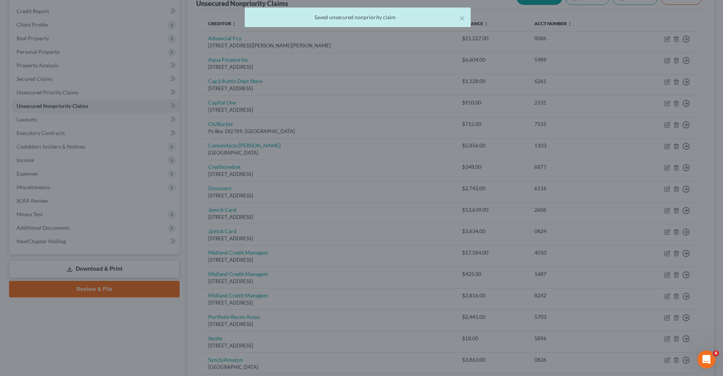
type input "0"
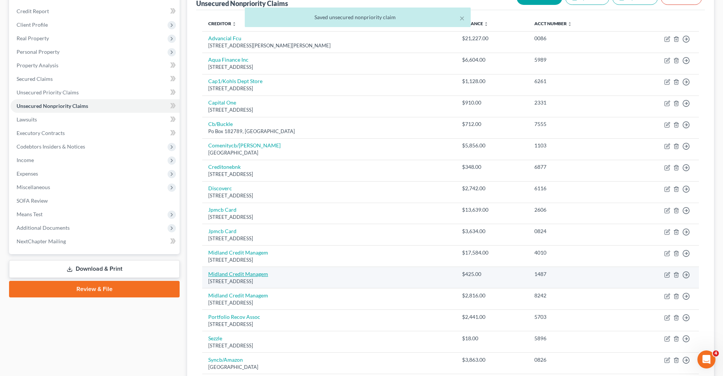
click at [249, 272] on link "Midland Credit Managem" at bounding box center [238, 274] width 60 height 6
select select "23"
select select "1"
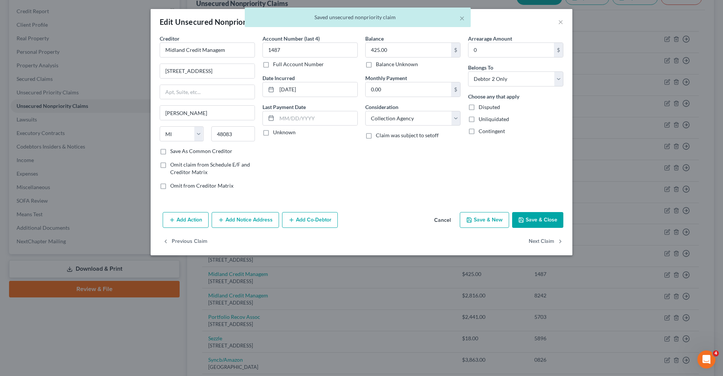
click at [542, 219] on button "Save & Close" at bounding box center [537, 220] width 51 height 16
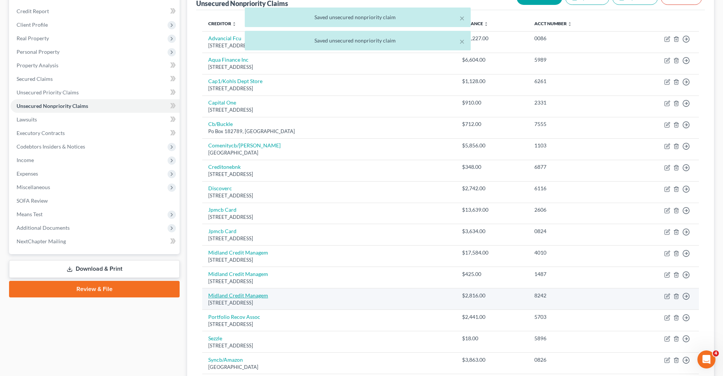
click at [247, 296] on link "Midland Credit Managem" at bounding box center [238, 296] width 60 height 6
select select "23"
select select "1"
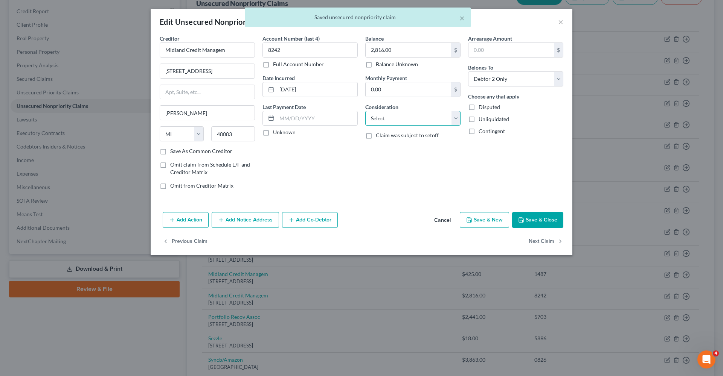
select select "1"
click at [213, 152] on label "Save As Common Creditor" at bounding box center [201, 152] width 62 height 8
click at [178, 152] on input "Save As Common Creditor" at bounding box center [175, 150] width 5 height 5
click at [548, 218] on button "Save & Close" at bounding box center [537, 220] width 51 height 16
checkbox input "false"
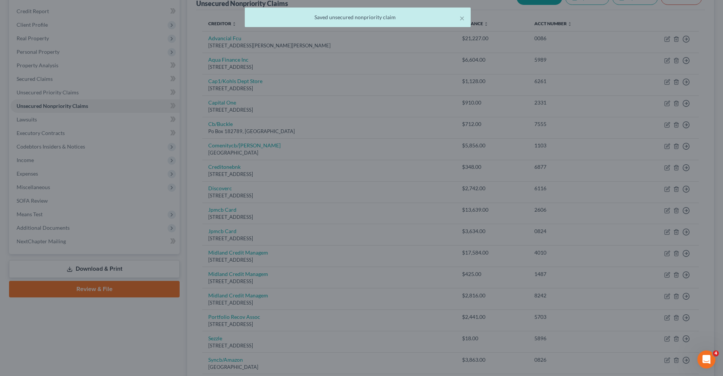
type input "0"
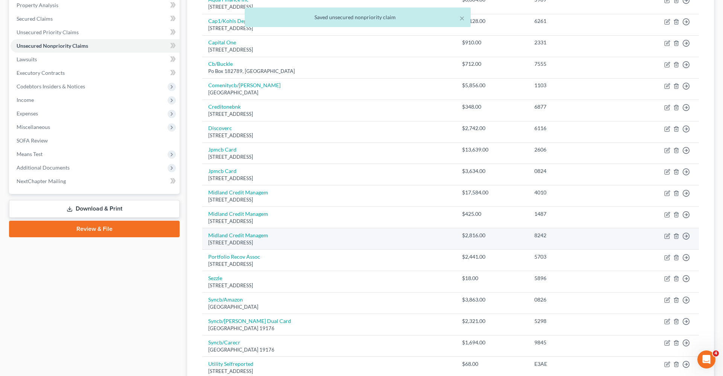
scroll to position [151, 0]
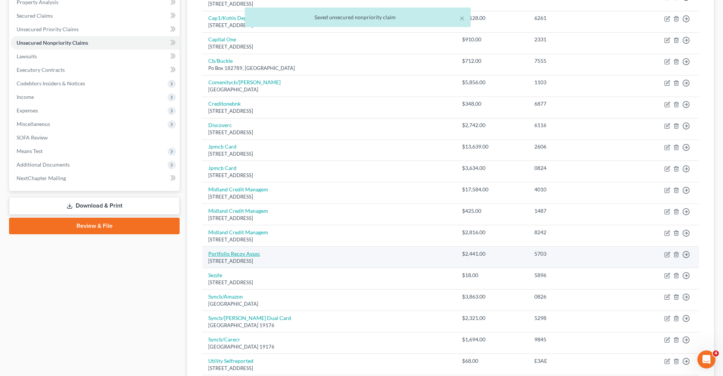
click at [234, 251] on link "Portfolio Recov Assoc" at bounding box center [234, 254] width 52 height 6
select select "48"
select select "1"
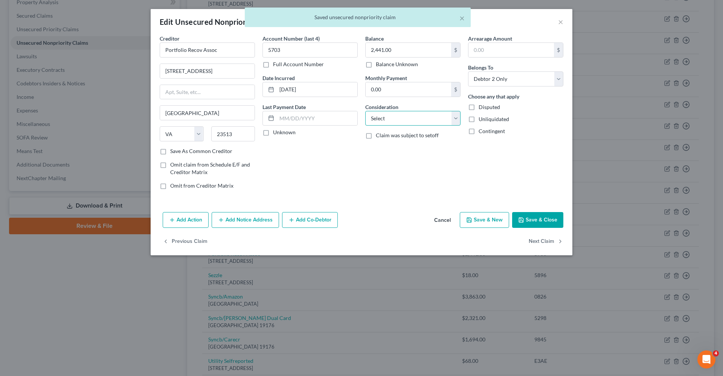
select select "1"
click at [549, 225] on button "Save & Close" at bounding box center [537, 220] width 51 height 16
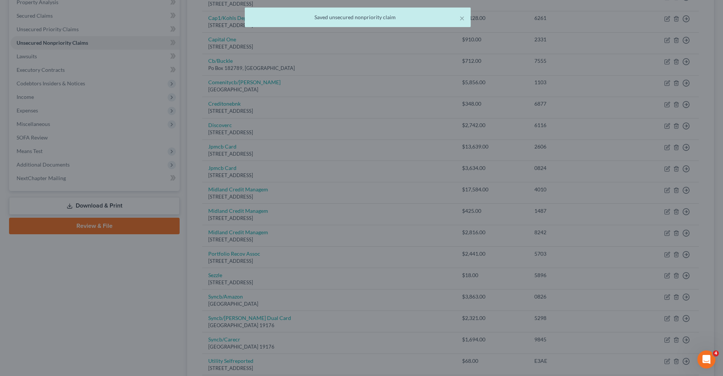
type input "0"
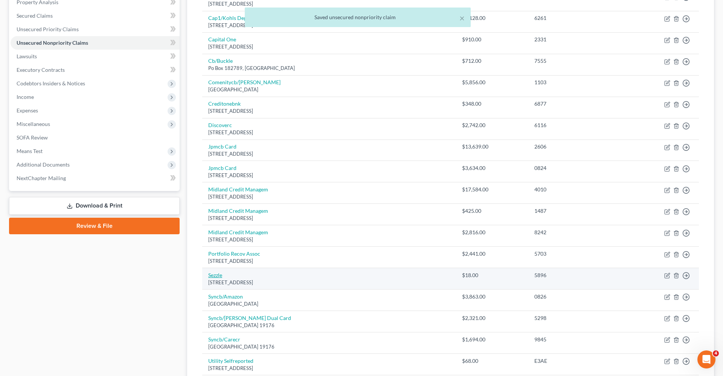
click at [216, 276] on link "Sezzle" at bounding box center [215, 275] width 14 height 6
select select "24"
select select "2"
select select "1"
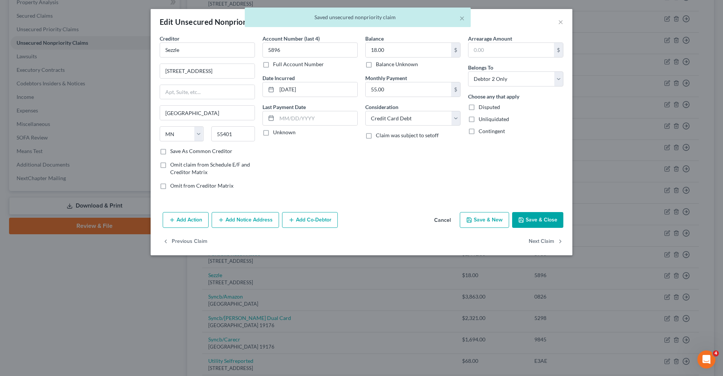
click at [543, 224] on button "Save & Close" at bounding box center [537, 220] width 51 height 16
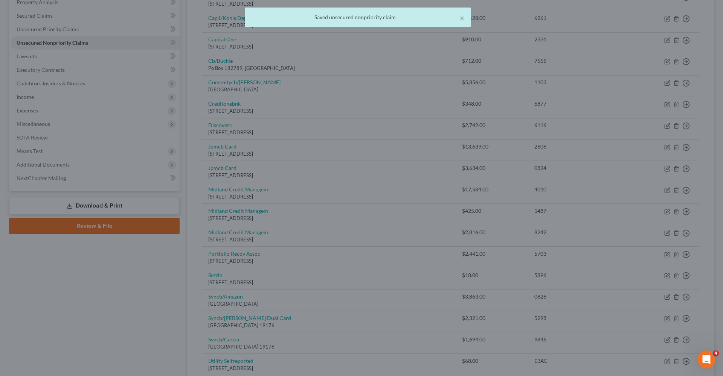
type input "0"
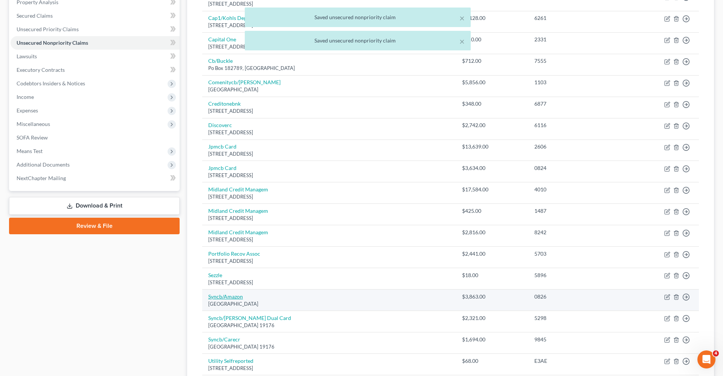
click at [228, 295] on link "Syncb/Amazon" at bounding box center [225, 297] width 35 height 6
select select "39"
select select "2"
select select "1"
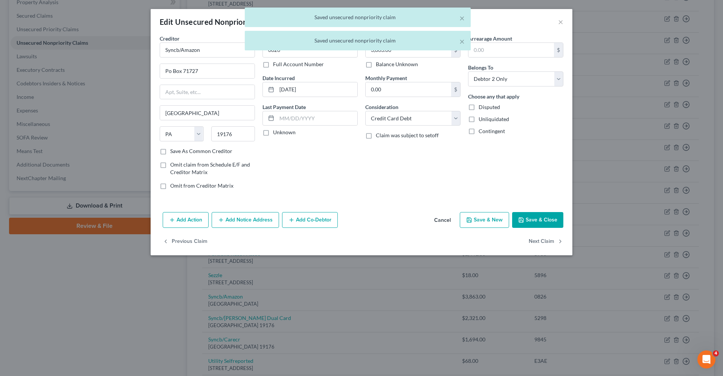
click at [553, 221] on button "Save & Close" at bounding box center [537, 220] width 51 height 16
type input "0"
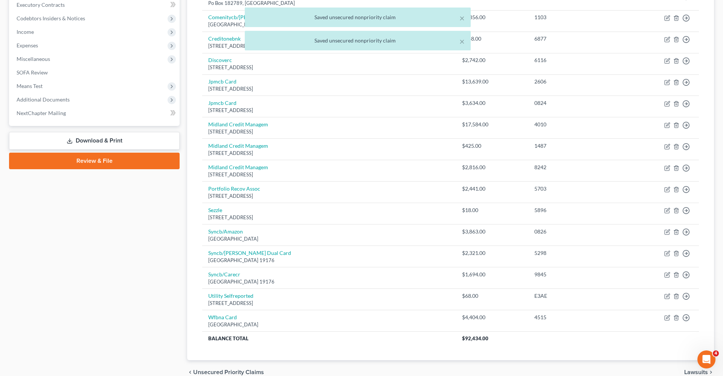
scroll to position [227, 0]
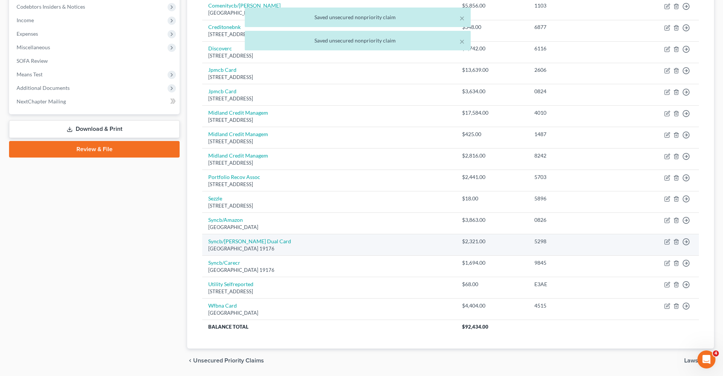
click at [233, 235] on td "Syncb/Belk Dual Card Po Box 71746, Philadelphia, PA 19176" at bounding box center [329, 245] width 254 height 21
click at [216, 238] on link "Syncb/Belk Dual Card" at bounding box center [249, 241] width 83 height 6
select select "39"
select select "2"
select select "1"
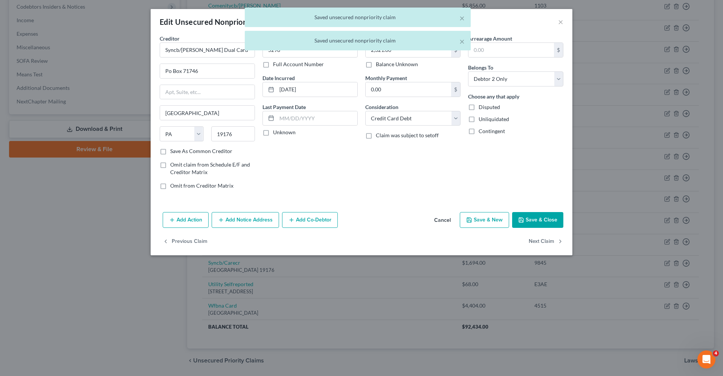
click at [557, 219] on button "Save & Close" at bounding box center [537, 220] width 51 height 16
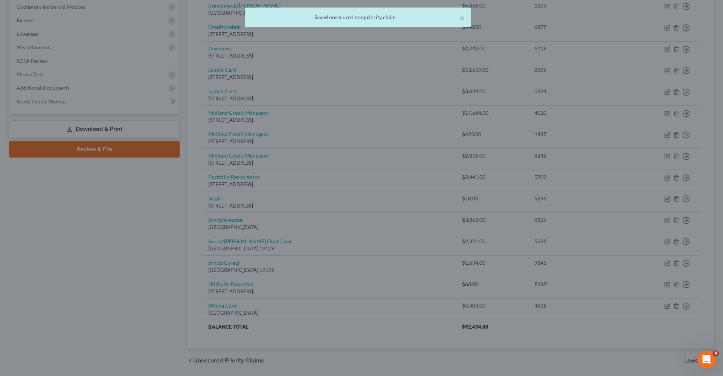
type input "0"
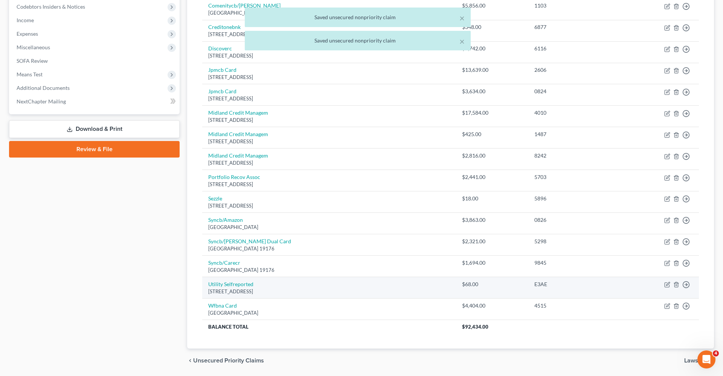
click at [235, 284] on td "Utility Selfreported Po Box 4500, Allen, TX 75013" at bounding box center [329, 287] width 254 height 21
click at [225, 281] on link "Utility Selfreported" at bounding box center [230, 284] width 45 height 6
select select "45"
select select "1"
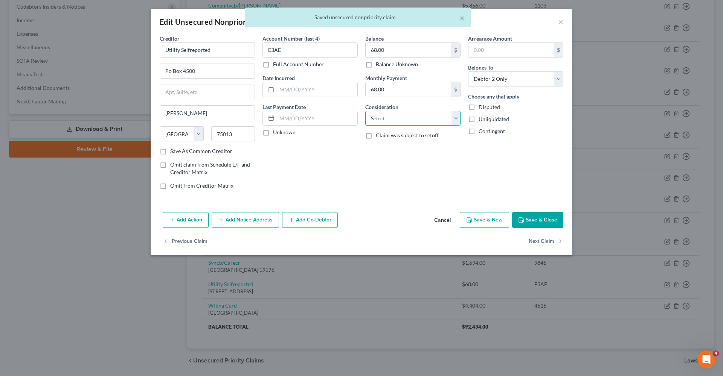
select select "20"
click at [557, 220] on button "Save & Close" at bounding box center [537, 220] width 51 height 16
type input "0"
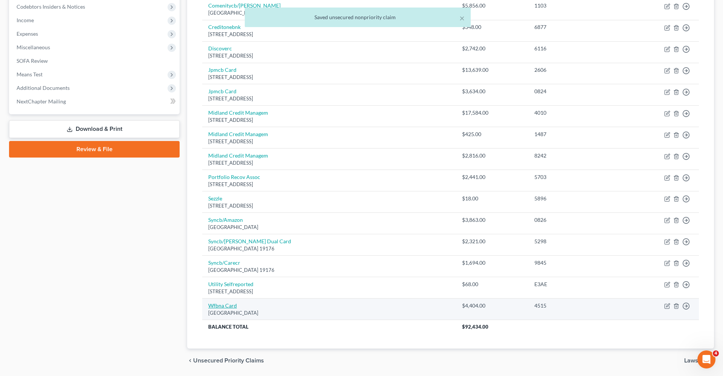
click at [220, 303] on link "Wfbna Card" at bounding box center [222, 306] width 29 height 6
select select "24"
select select "2"
select select "0"
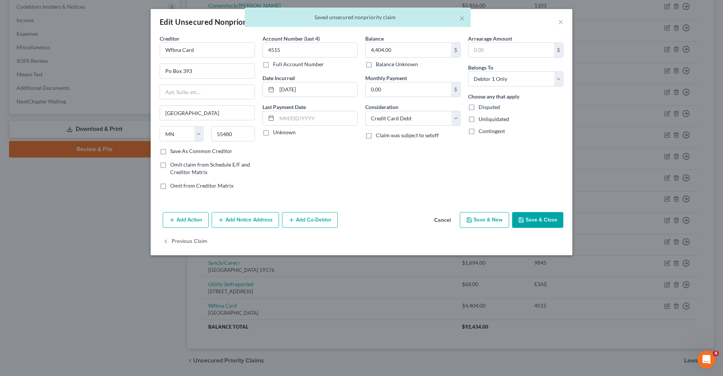
click at [534, 222] on button "Save & Close" at bounding box center [537, 220] width 51 height 16
type input "0"
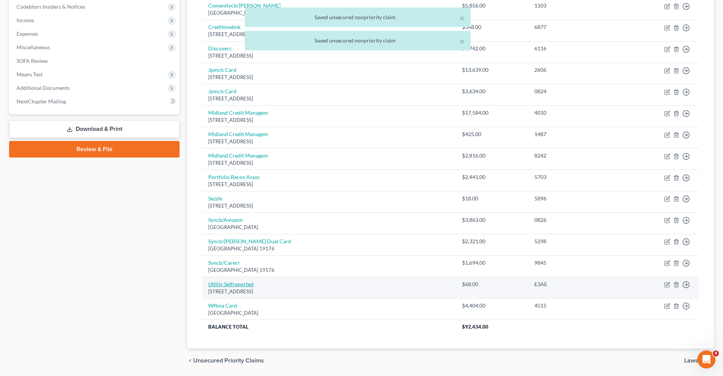
click at [240, 281] on link "Utility Selfreported" at bounding box center [230, 284] width 45 height 6
select select "45"
select select "20"
select select "1"
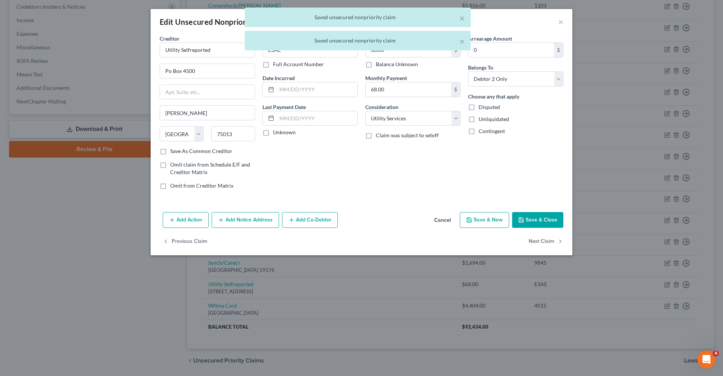
click at [539, 220] on button "Save & Close" at bounding box center [537, 220] width 51 height 16
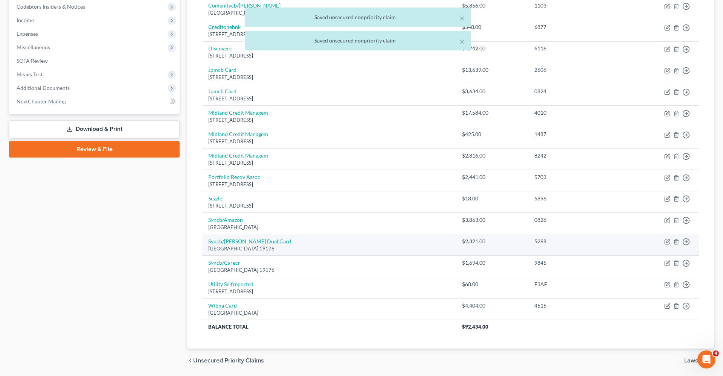
click at [223, 238] on link "Syncb/Belk Dual Card" at bounding box center [249, 241] width 83 height 6
select select "39"
select select "2"
select select "1"
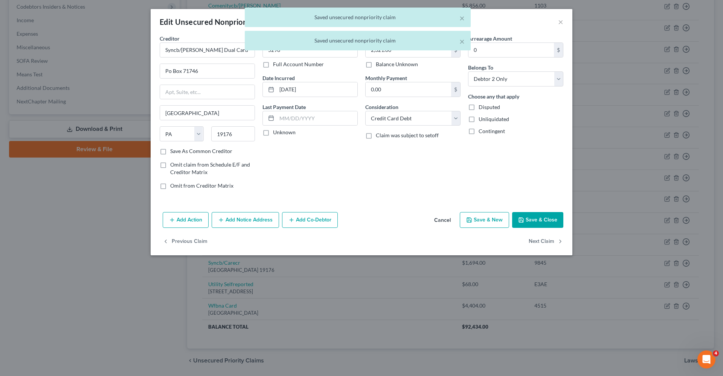
click at [522, 222] on icon "button" at bounding box center [521, 220] width 6 height 6
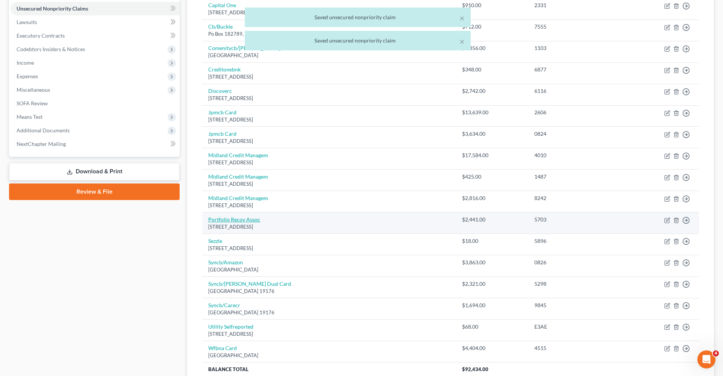
scroll to position [185, 0]
click at [216, 216] on link "Portfolio Recov Assoc" at bounding box center [234, 219] width 52 height 6
select select "48"
select select "1"
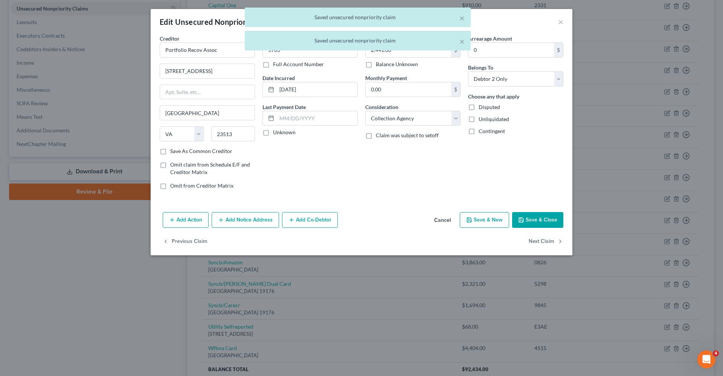
click at [549, 220] on button "Save & Close" at bounding box center [537, 220] width 51 height 16
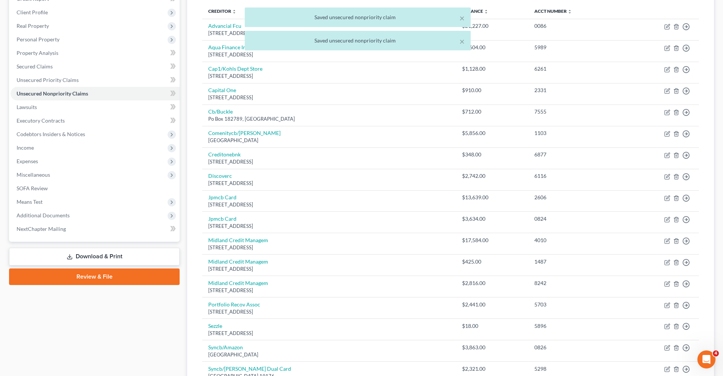
scroll to position [76, 0]
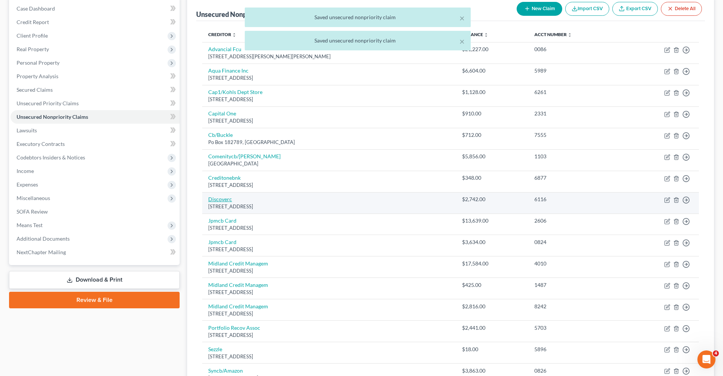
click at [222, 201] on link "Discoverc" at bounding box center [220, 199] width 24 height 6
select select "46"
select select "2"
select select "1"
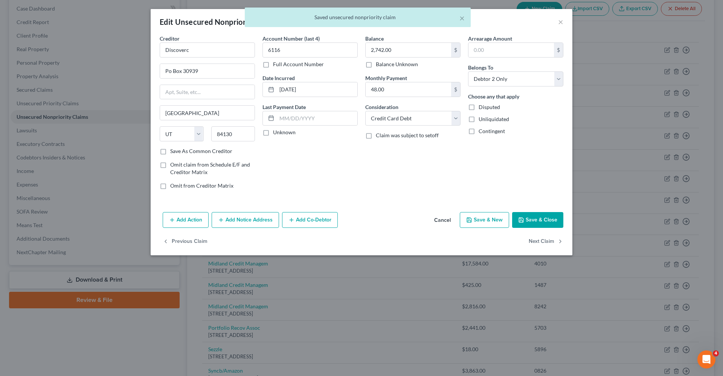
click at [541, 213] on button "Save & Close" at bounding box center [537, 220] width 51 height 16
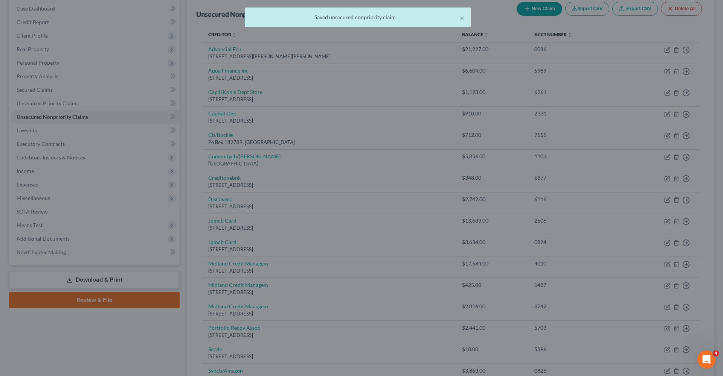
type input "0"
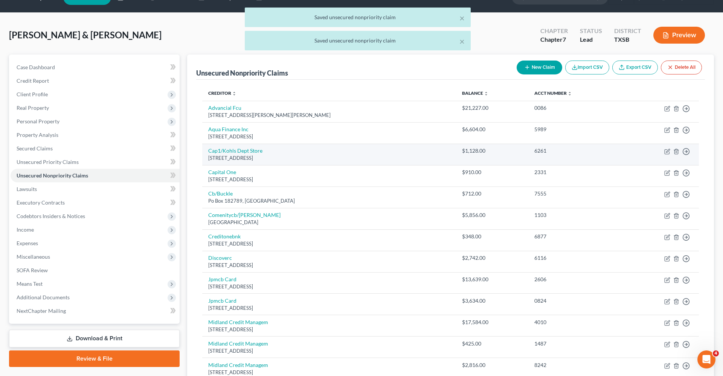
scroll to position [5, 0]
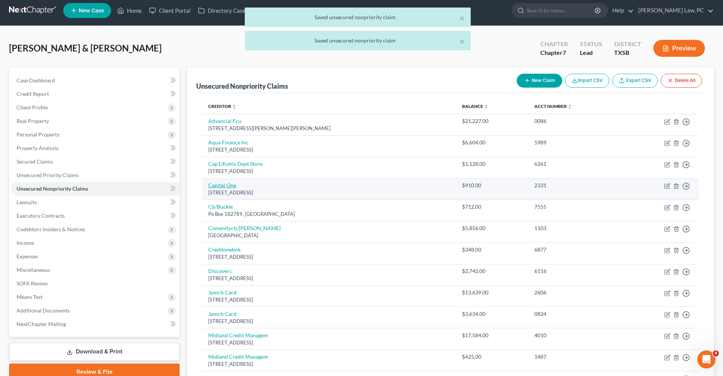
click at [220, 187] on link "Capital One" at bounding box center [222, 185] width 28 height 6
select select "46"
select select "2"
select select "1"
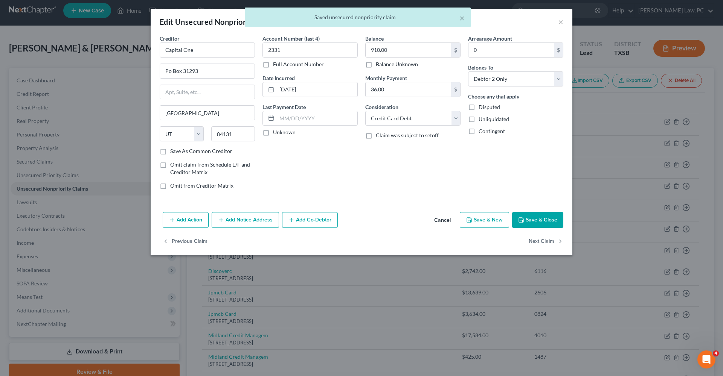
click at [543, 218] on button "Save & Close" at bounding box center [537, 220] width 51 height 16
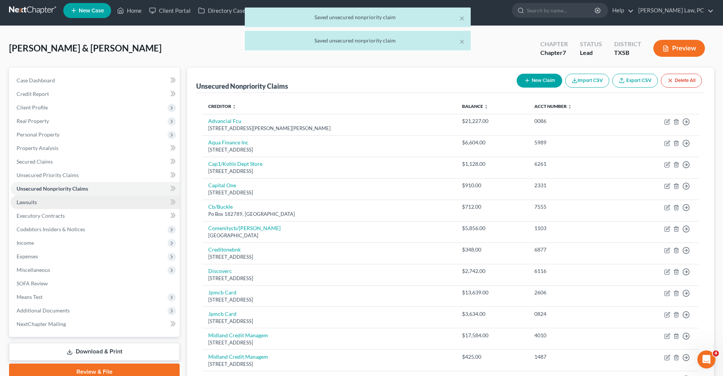
click at [34, 199] on span "Lawsuits" at bounding box center [27, 202] width 20 height 6
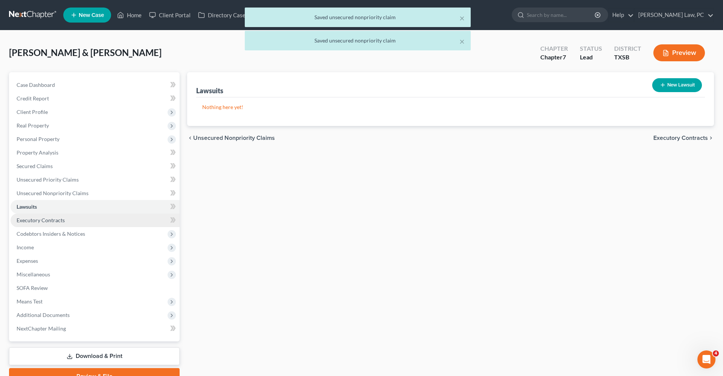
click at [48, 215] on link "Executory Contracts" at bounding box center [95, 221] width 169 height 14
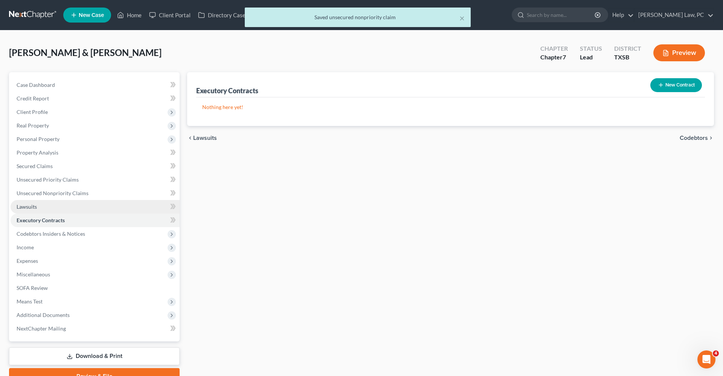
click at [30, 203] on link "Lawsuits" at bounding box center [95, 207] width 169 height 14
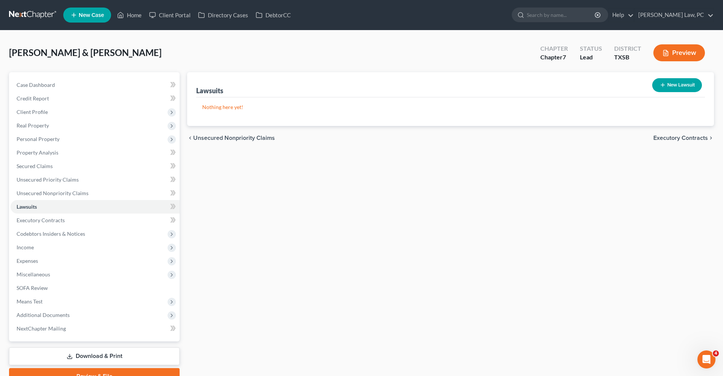
click at [660, 87] on icon "button" at bounding box center [663, 85] width 6 height 6
select select "0"
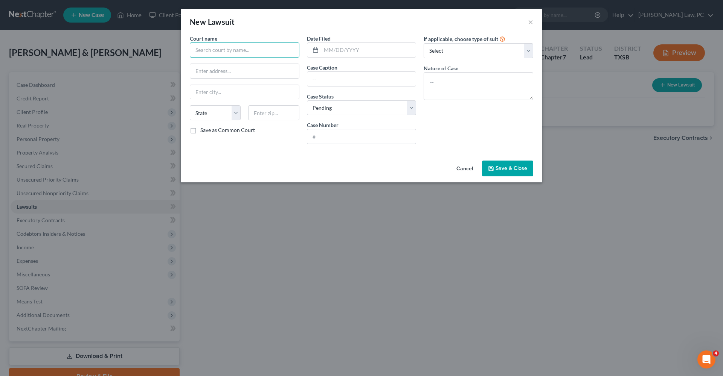
click at [227, 52] on input "text" at bounding box center [245, 50] width 110 height 15
drag, startPoint x: 291, startPoint y: 51, endPoint x: 177, endPoint y: 50, distance: 114.5
click at [177, 50] on div "New Lawsuit × Court name * Smith County Justice of Peace Precinct 3 State AL AK…" at bounding box center [361, 188] width 723 height 376
type input "Smith County Justice of Peace Precinct 3"
paste input "313 E Duval St, Troup, TX 75789"
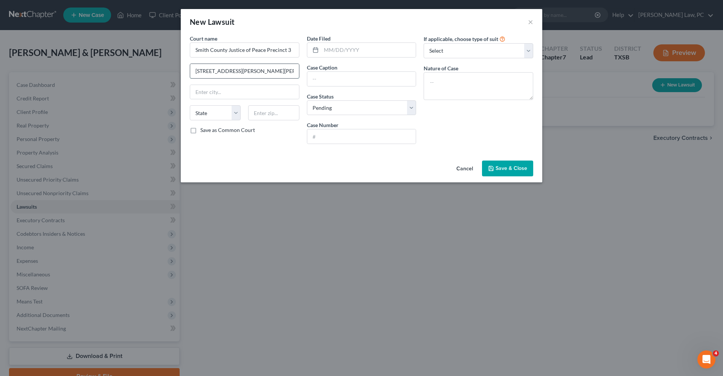
drag, startPoint x: 275, startPoint y: 73, endPoint x: 255, endPoint y: 73, distance: 20.3
click at [255, 73] on input "313 E Duval St, Troup, TX 75789" at bounding box center [244, 71] width 109 height 14
type input "313 E Duval St, Troup, TX"
paste input "75789"
type input "75789"
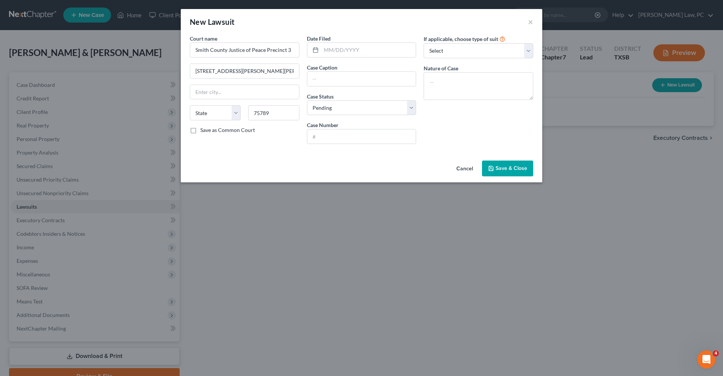
click at [244, 129] on label "Save as Common Court" at bounding box center [227, 130] width 55 height 8
click at [208, 129] on input "Save as Common Court" at bounding box center [205, 128] width 5 height 5
checkbox input "true"
type input "Troup"
select select "45"
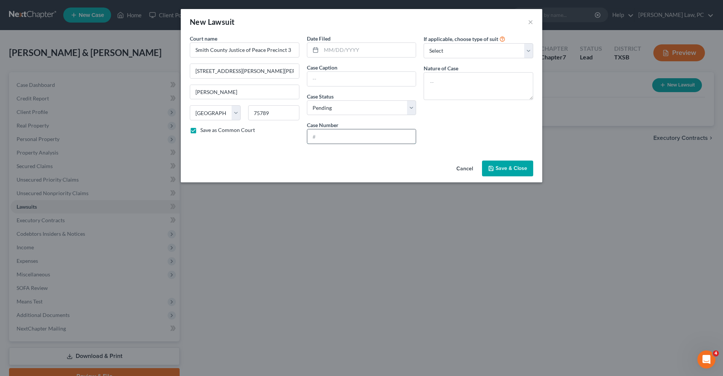
click at [337, 142] on input "text" at bounding box center [361, 137] width 109 height 14
type input "DC25-648JP3"
click at [343, 81] on input "text" at bounding box center [361, 79] width 109 height 14
type input "Midland Credit Management Inc vs Brig Burgess"
select select "4"
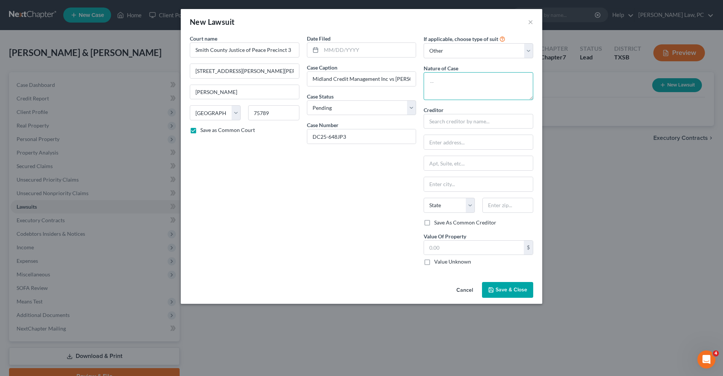
click at [446, 87] on textarea at bounding box center [479, 86] width 110 height 28
type textarea "Debt Claim"
click at [446, 122] on input "text" at bounding box center [479, 121] width 110 height 15
drag, startPoint x: 387, startPoint y: 80, endPoint x: 300, endPoint y: 79, distance: 87.7
click at [300, 79] on div "Court name * Smith County Justice of Peace Precinct 3 313 E Duval St, Troup, TX…" at bounding box center [361, 153] width 351 height 237
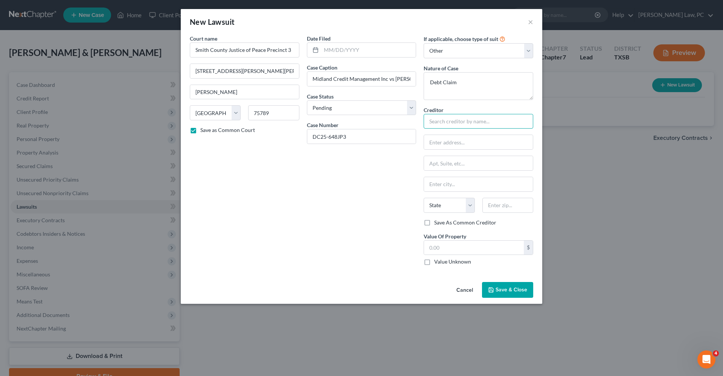
click at [450, 122] on input "text" at bounding box center [479, 121] width 110 height 15
paste input "Midland Credit Management Inc"
click at [373, 193] on div "Date Filed Case Caption Midland Credit Management Inc vs Brig Burgess Case Stat…" at bounding box center [361, 153] width 117 height 237
click at [511, 119] on input "Midland Credit Management Inc" at bounding box center [479, 121] width 110 height 15
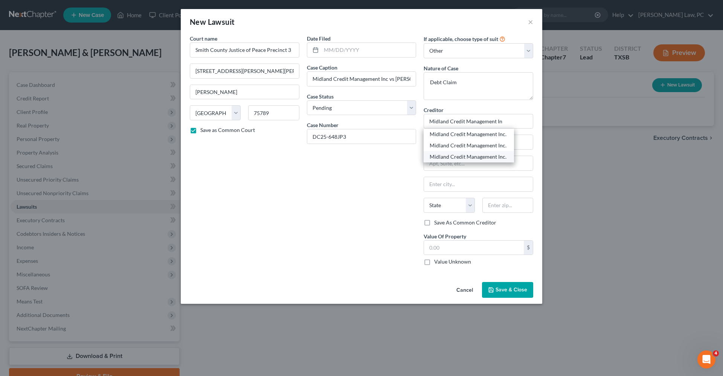
click at [497, 156] on div "Midland Credit Management Inc." at bounding box center [469, 157] width 78 height 8
type input "Midland Credit Management Inc."
type input "P.O. Box 460568"
type input "Houston"
select select "45"
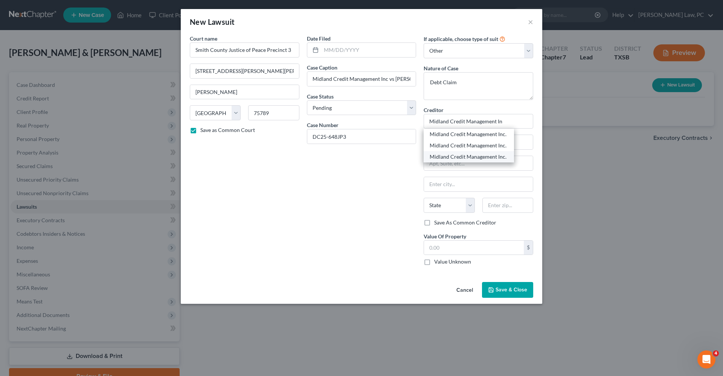
type input "77056"
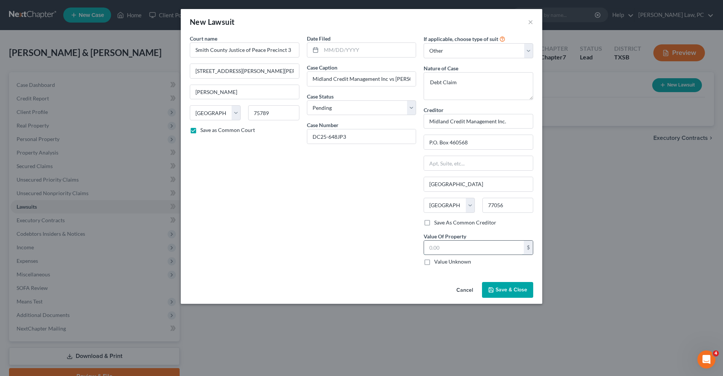
click at [451, 248] on input "text" at bounding box center [474, 248] width 100 height 14
type input "17,584.36"
click at [397, 220] on div "Date Filed Case Caption Midland Credit Management Inc vs Brig Burgess Case Stat…" at bounding box center [361, 153] width 117 height 237
click at [338, 50] on input "text" at bounding box center [368, 50] width 95 height 14
type input "09/10/2025"
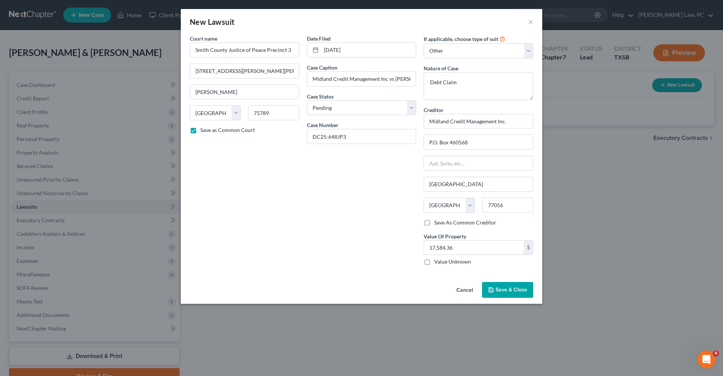
click at [385, 188] on div "Date Filed 09/10/2025 Case Caption Midland Credit Management Inc vs Brig Burges…" at bounding box center [361, 153] width 117 height 237
click at [502, 291] on span "Save & Close" at bounding box center [511, 290] width 32 height 6
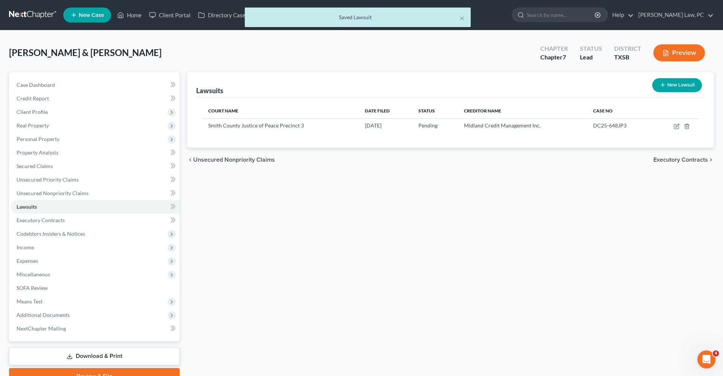
click at [666, 86] on button "New Lawsuit" at bounding box center [677, 85] width 50 height 14
select select "0"
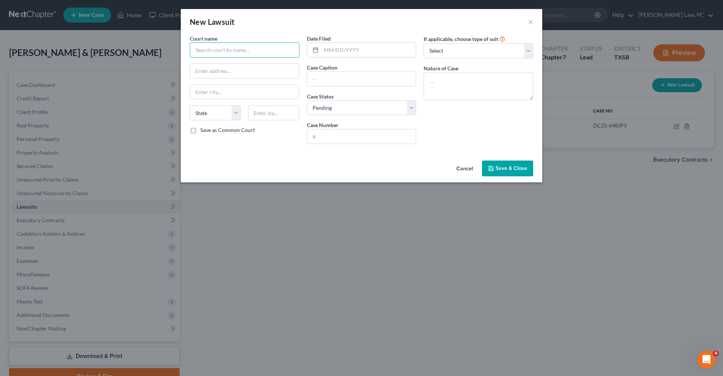
click at [206, 54] on input "text" at bounding box center [245, 50] width 110 height 15
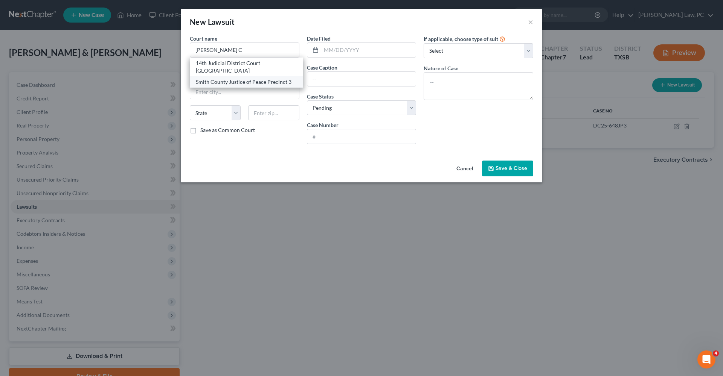
click at [231, 78] on div "Smith County Justice of Peace Precinct 3" at bounding box center [246, 82] width 101 height 8
type input "Smith County Justice of Peace Precinct 3"
type input "313 E Duval St, Troup, TX"
type input "Troup"
select select "45"
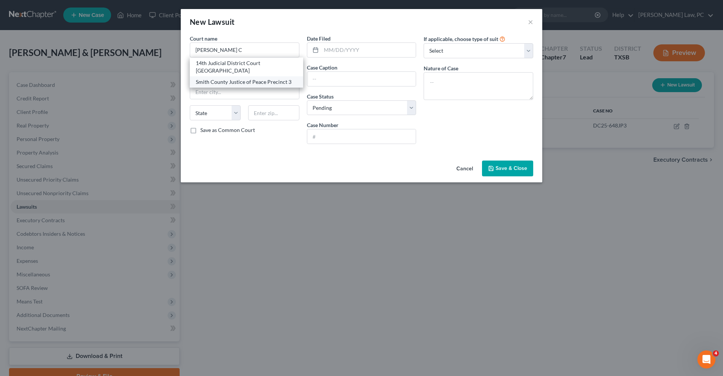
type input "75789"
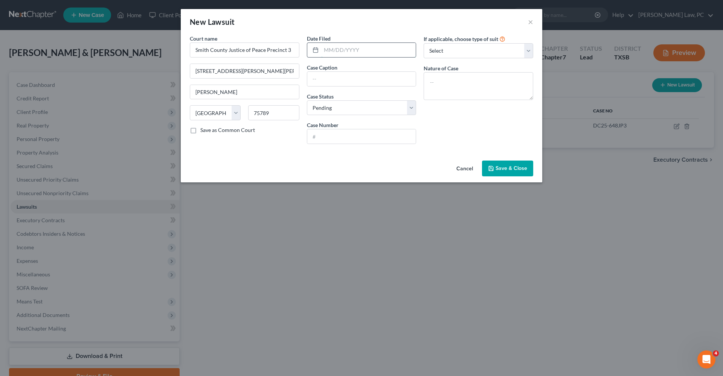
click at [342, 49] on input "text" at bounding box center [368, 50] width 95 height 14
click at [335, 80] on input "text" at bounding box center [361, 79] width 109 height 14
type input "M"
paste input "Midland Credit Management Inc"
type input "Midland Credit Management Inc vs. Jenna Burgess"
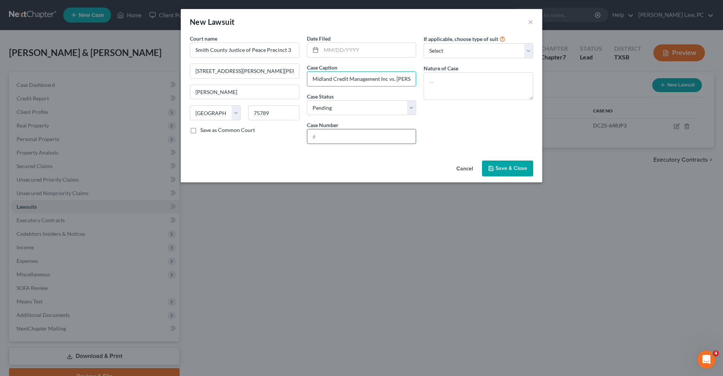
click at [354, 139] on input "text" at bounding box center [361, 137] width 109 height 14
type input "DC25-594JP3"
select select "4"
drag, startPoint x: 462, startPoint y: 45, endPoint x: -107, endPoint y: 36, distance: 568.6
click at [446, 82] on textarea at bounding box center [479, 86] width 110 height 28
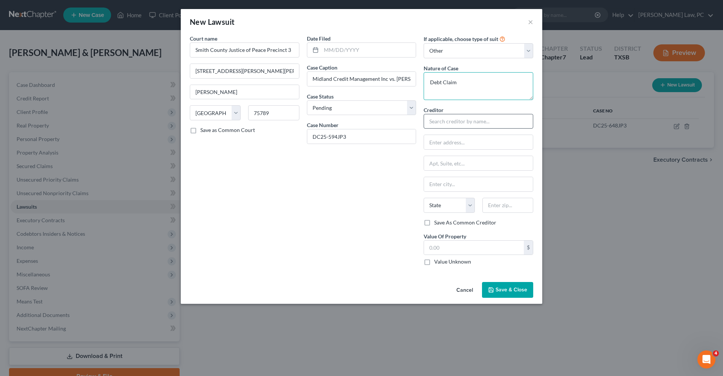
type textarea "Debt Claim"
click at [458, 120] on input "text" at bounding box center [479, 121] width 110 height 15
paste input "Midland Credit Management Inc"
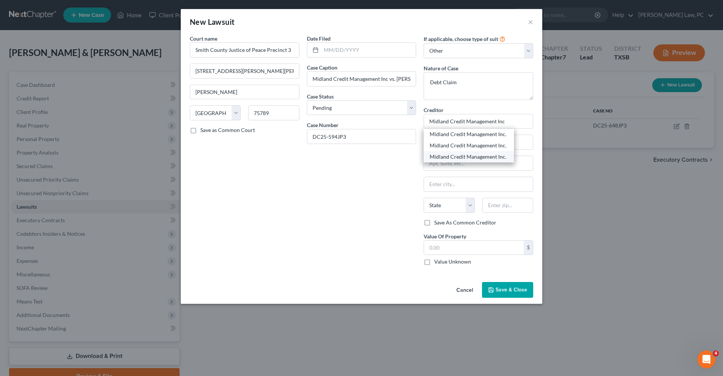
click at [470, 154] on div "Midland Credit Management Inc." at bounding box center [469, 157] width 78 height 8
type input "Midland Credit Management Inc."
type input "P.O. Box 460568"
type input "Houston"
select select "45"
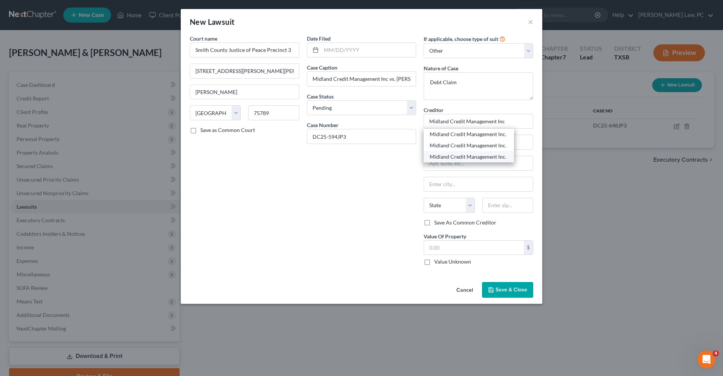
type input "77056"
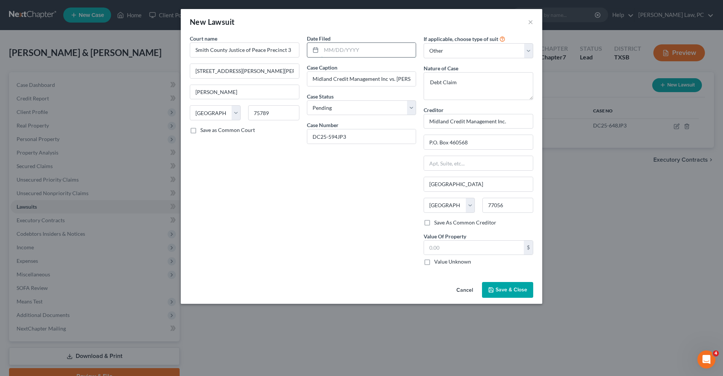
click at [325, 53] on input "text" at bounding box center [368, 50] width 95 height 14
type input "08/20/2025"
click at [469, 244] on input "text" at bounding box center [474, 248] width 100 height 14
type input "2,816.69"
click at [360, 236] on div "Date Filed 08/20/2025 Case Caption Midland Credit Management Inc vs. Jenna Burg…" at bounding box center [361, 153] width 117 height 237
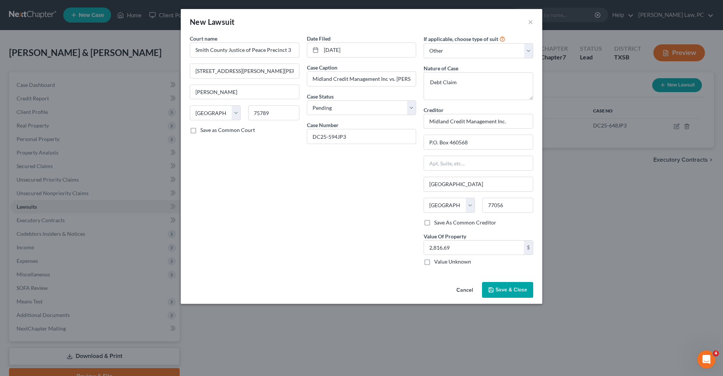
click at [520, 293] on span "Save & Close" at bounding box center [511, 290] width 32 height 6
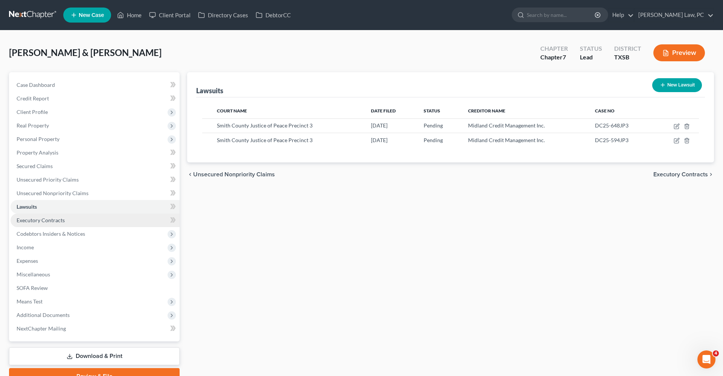
click at [38, 220] on span "Executory Contracts" at bounding box center [41, 220] width 48 height 6
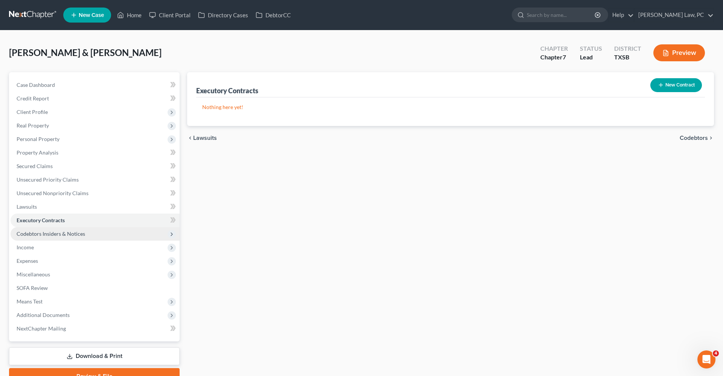
click at [72, 232] on span "Codebtors Insiders & Notices" at bounding box center [51, 234] width 69 height 6
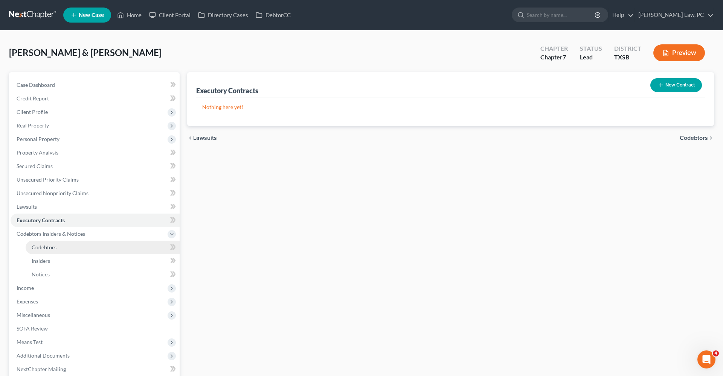
click at [45, 245] on span "Codebtors" at bounding box center [44, 247] width 25 height 6
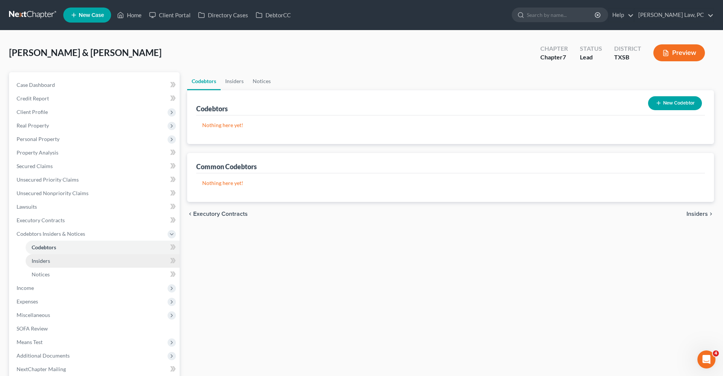
click at [50, 259] on span "Insiders" at bounding box center [41, 261] width 18 height 6
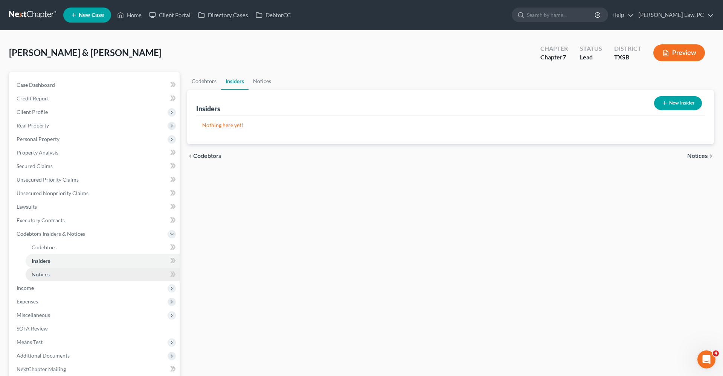
click at [47, 274] on span "Notices" at bounding box center [41, 274] width 18 height 6
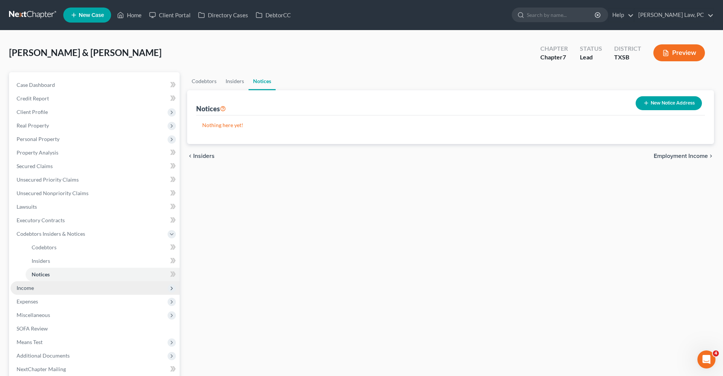
click at [28, 288] on span "Income" at bounding box center [25, 288] width 17 height 6
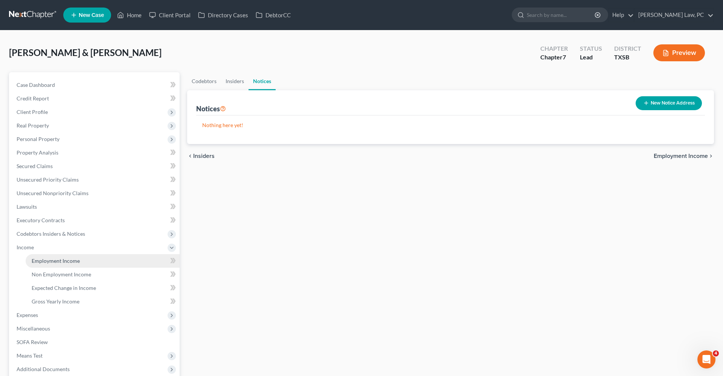
click at [43, 264] on span "Employment Income" at bounding box center [56, 261] width 48 height 6
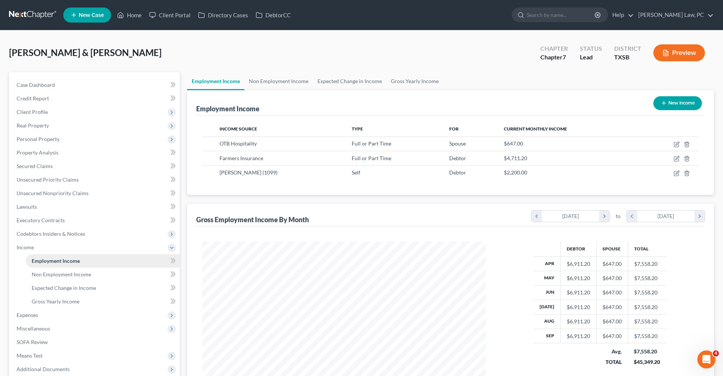
scroll to position [142, 299]
click at [675, 142] on icon "button" at bounding box center [677, 145] width 6 height 6
select select "0"
select select "45"
select select "0"
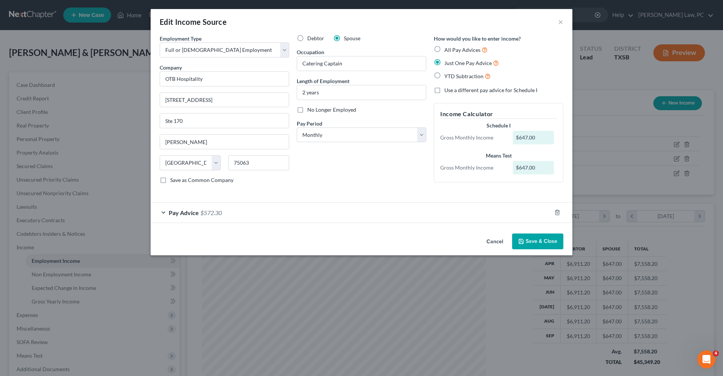
click at [163, 212] on div "Pay Advice $572.30" at bounding box center [351, 213] width 401 height 20
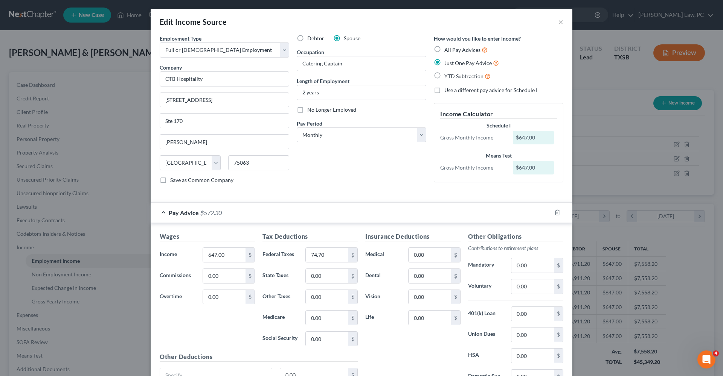
scroll to position [0, 0]
click at [561, 23] on button "×" at bounding box center [560, 21] width 5 height 9
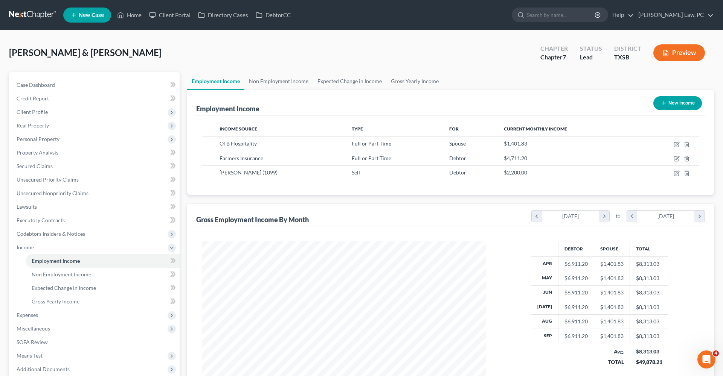
scroll to position [142, 299]
click at [676, 146] on icon "button" at bounding box center [677, 145] width 6 height 6
select select "0"
select select "45"
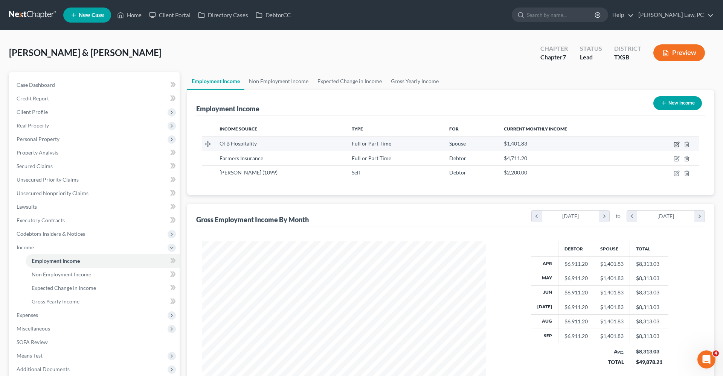
select select "2"
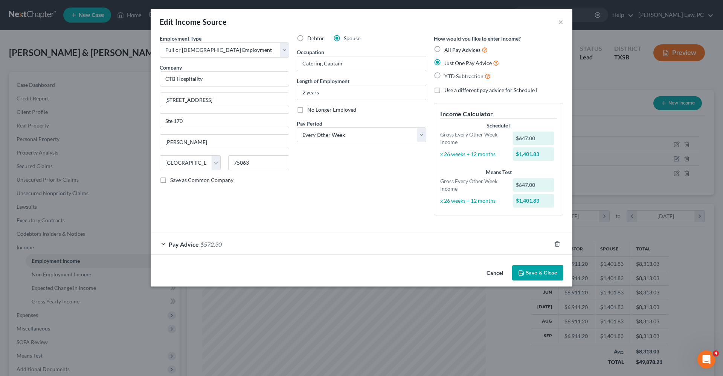
click at [268, 250] on div "Pay Advice $572.30" at bounding box center [351, 245] width 401 height 20
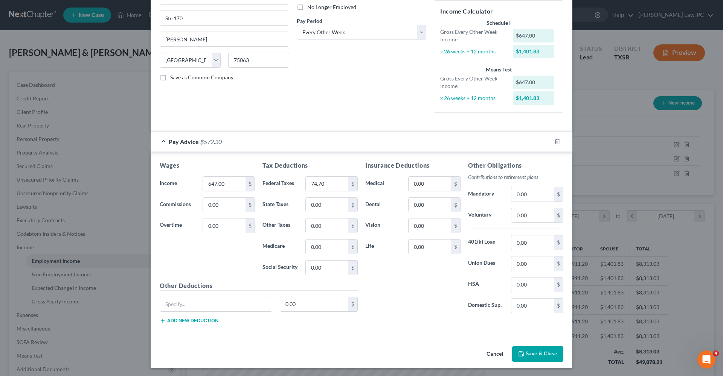
scroll to position [102, 0]
click at [552, 358] on button "Save & Close" at bounding box center [537, 355] width 51 height 16
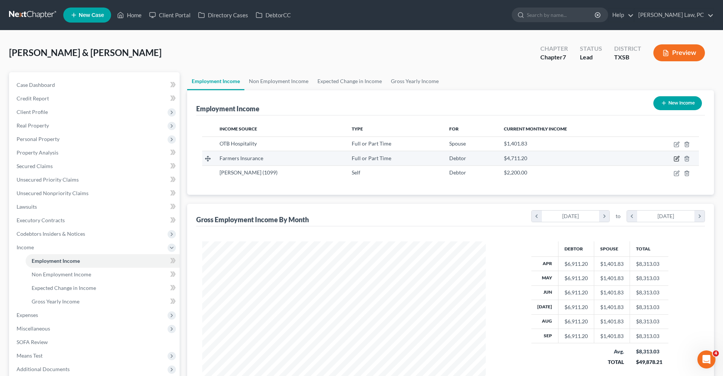
click at [676, 160] on icon "button" at bounding box center [676, 158] width 3 height 3
select select "0"
select select "2"
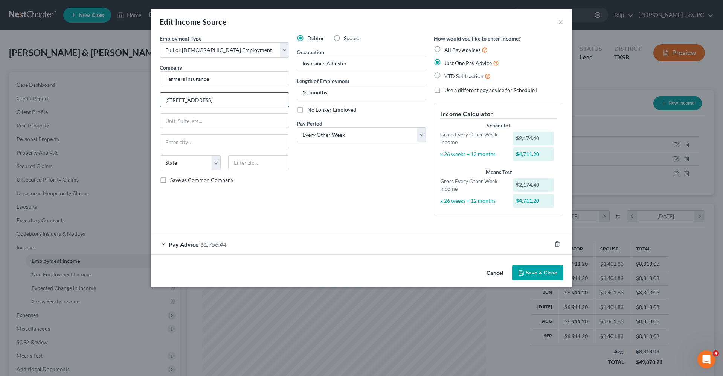
click at [181, 101] on input "[STREET_ADDRESS]" at bounding box center [224, 100] width 129 height 14
type input "[STREET_ADDRESS]"
type input "91367"
click at [335, 230] on form "Employment Type * Select Full or [DEMOGRAPHIC_DATA] Employment Self Employment …" at bounding box center [362, 145] width 404 height 220
type input "[GEOGRAPHIC_DATA]"
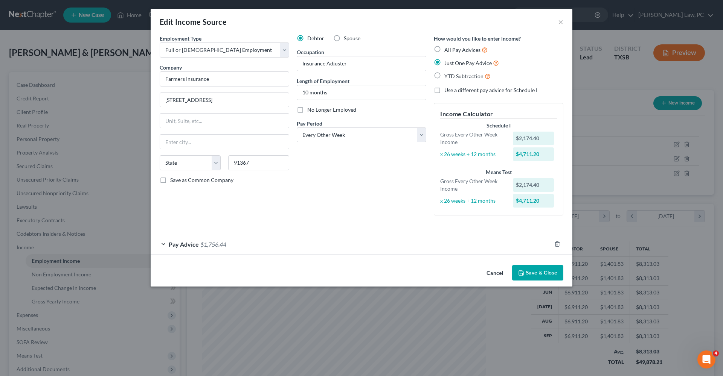
select select "4"
click at [540, 275] on button "Save & Close" at bounding box center [537, 273] width 51 height 16
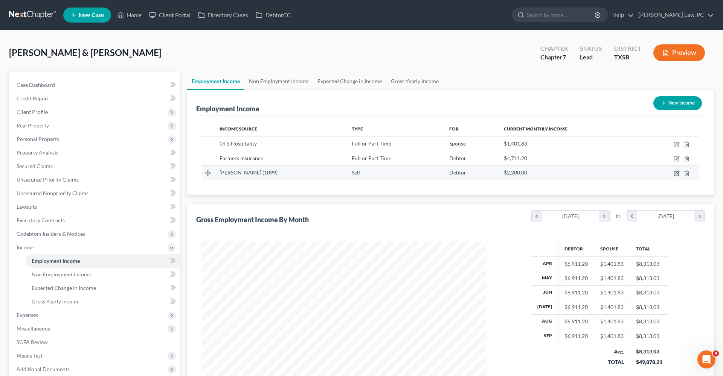
click at [677, 173] on icon "button" at bounding box center [677, 174] width 6 height 6
select select "1"
select select "0"
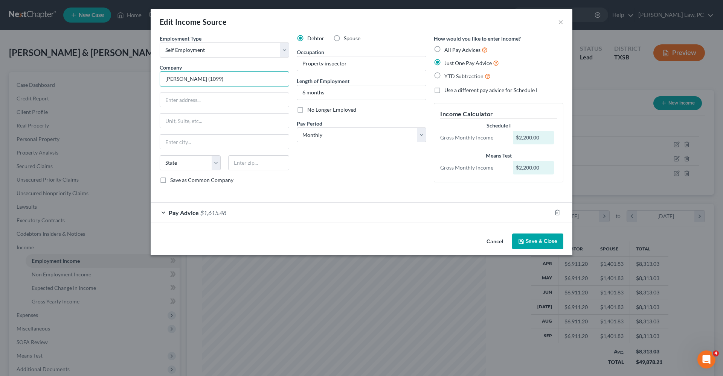
click at [187, 78] on input "[PERSON_NAME] (1099)" at bounding box center [225, 79] width 130 height 15
type input "[PERSON_NAME] Claim Consultants (1099)"
type input "PO Box 745654"
type input "30374"
click at [384, 187] on div "Debtor Spouse Occupation Property inspector Length of Employment 6 months No Lo…" at bounding box center [361, 112] width 137 height 155
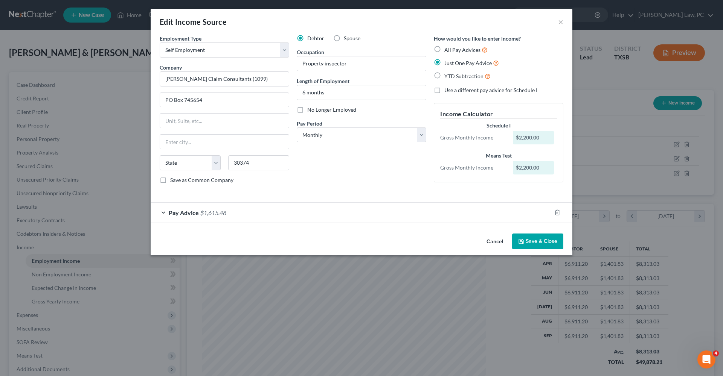
type input "[GEOGRAPHIC_DATA]"
select select "10"
click at [184, 215] on span "Pay Advice" at bounding box center [184, 212] width 30 height 7
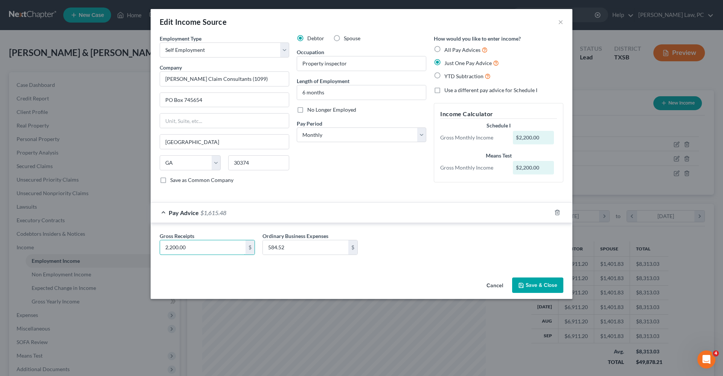
drag, startPoint x: 191, startPoint y: 247, endPoint x: 140, endPoint y: 248, distance: 50.8
click at [140, 248] on div "Edit Income Source × Employment Type * Select Full or [DEMOGRAPHIC_DATA] Employ…" at bounding box center [361, 188] width 723 height 376
type input "1,928.33"
click at [320, 275] on div "Cancel Save & Close" at bounding box center [362, 287] width 422 height 25
click at [533, 287] on button "Save & Close" at bounding box center [537, 286] width 51 height 16
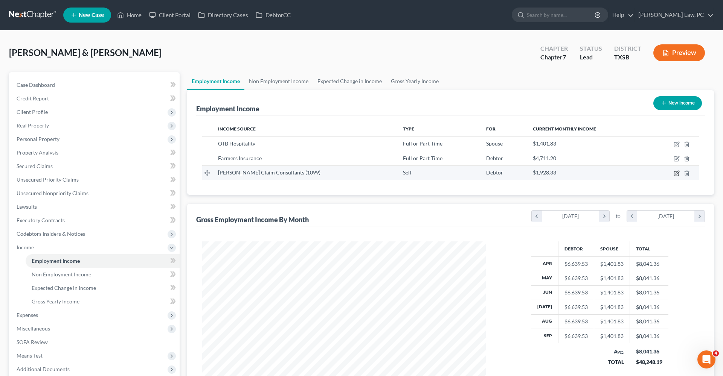
click at [678, 174] on icon "button" at bounding box center [677, 174] width 6 height 6
select select "1"
select select "10"
select select "0"
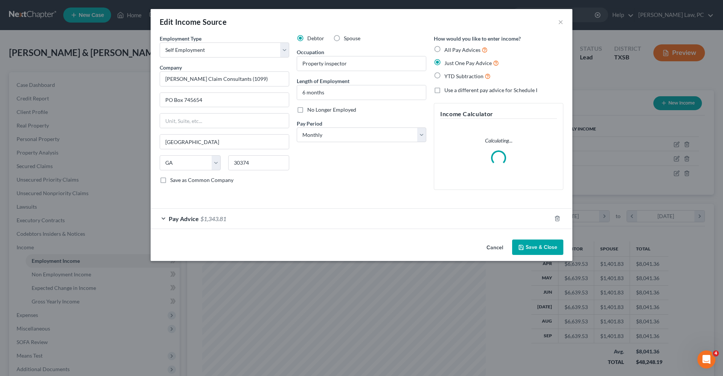
click at [297, 214] on div "Pay Advice $1,343.81" at bounding box center [351, 219] width 401 height 20
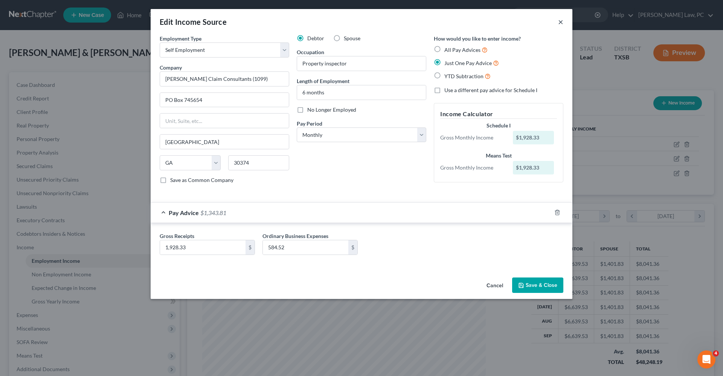
click at [559, 23] on button "×" at bounding box center [560, 21] width 5 height 9
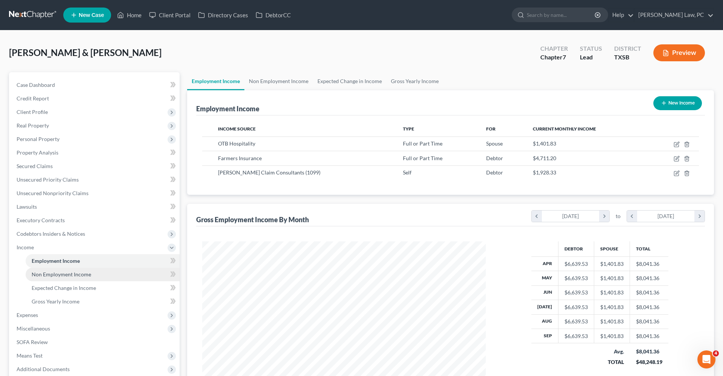
click at [64, 275] on span "Non Employment Income" at bounding box center [61, 274] width 59 height 6
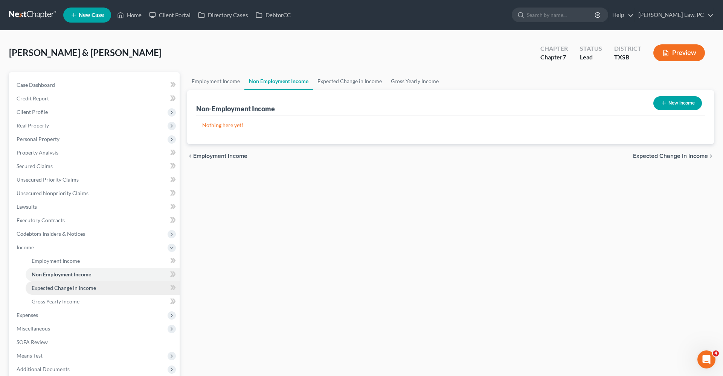
click at [67, 283] on link "Expected Change in Income" at bounding box center [103, 289] width 154 height 14
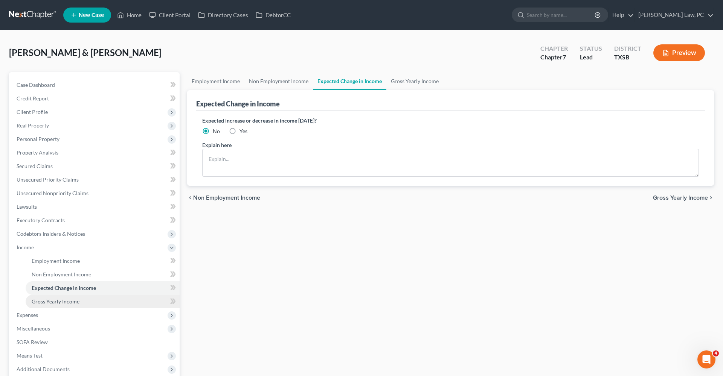
click at [70, 299] on span "Gross Yearly Income" at bounding box center [56, 302] width 48 height 6
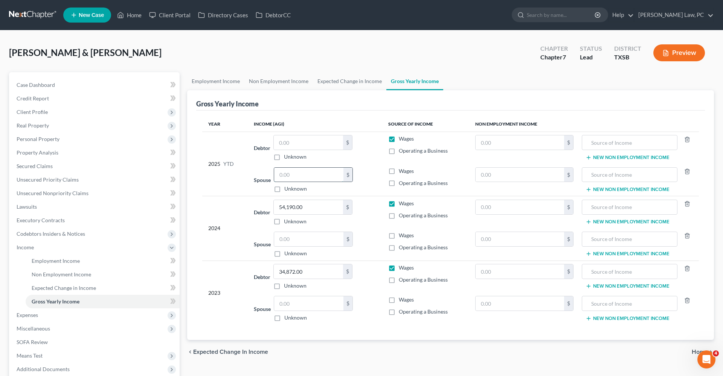
click at [289, 175] on input "text" at bounding box center [308, 175] width 69 height 14
type input "6,894.82"
click at [301, 152] on div "$ Unknown" at bounding box center [312, 148] width 79 height 26
click at [287, 143] on input "text" at bounding box center [308, 143] width 69 height 14
type input "40,882.53"
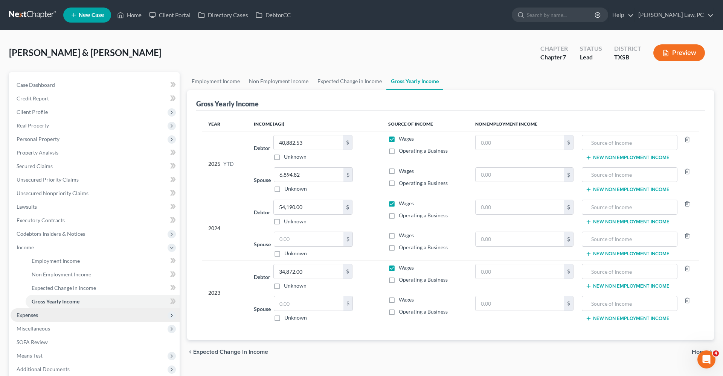
click at [29, 312] on span "Expenses" at bounding box center [27, 315] width 21 height 6
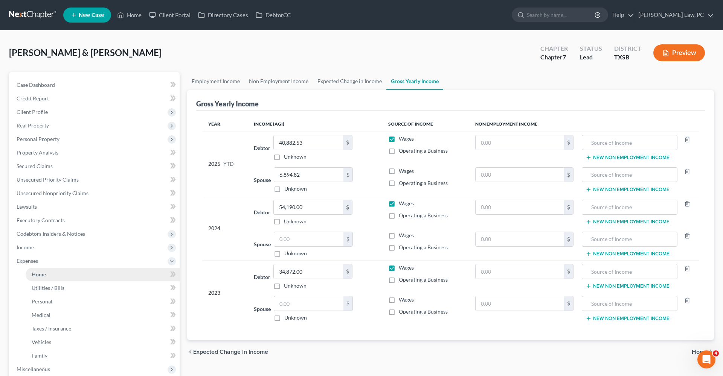
click at [37, 277] on span "Home" at bounding box center [39, 274] width 14 height 6
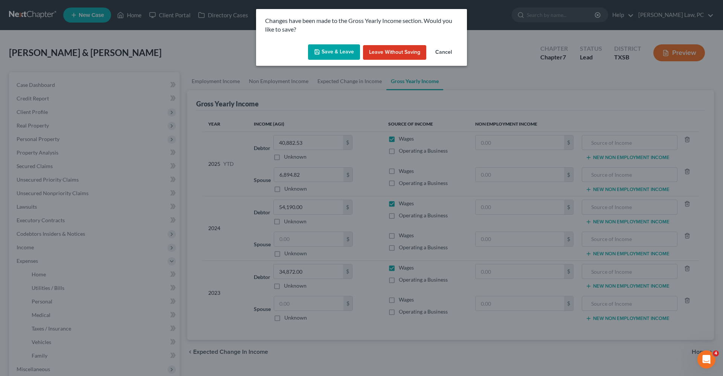
click at [346, 46] on button "Save & Leave" at bounding box center [334, 52] width 52 height 16
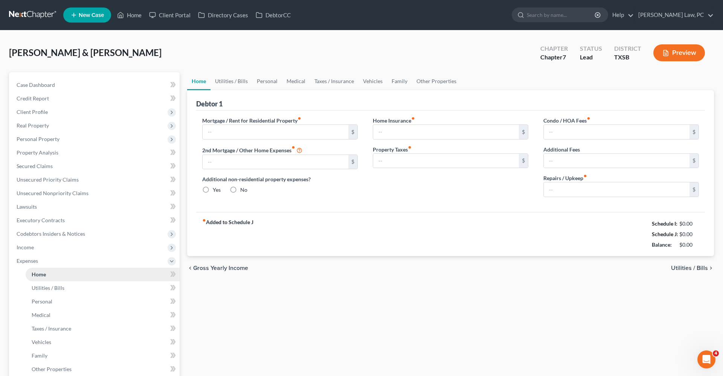
type input "1,936.00"
type input "0.00"
radio input "true"
type input "15.00"
type input "0.00"
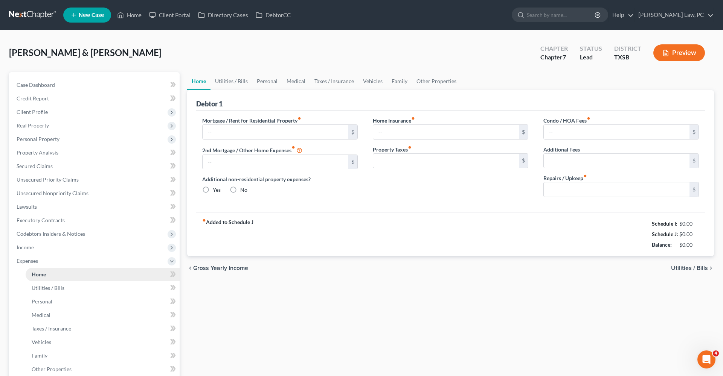
type input "0.00"
type input "100.00"
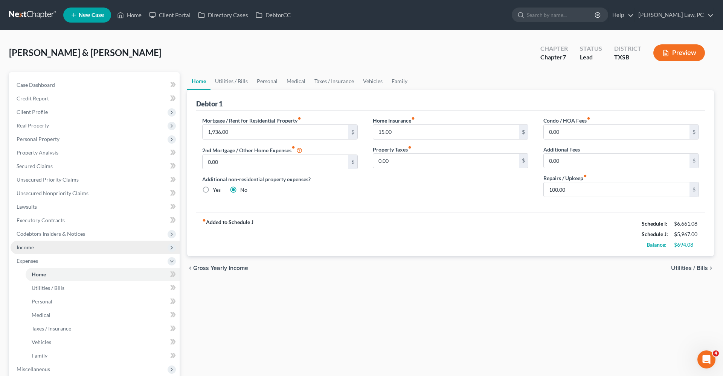
click at [22, 248] on span "Income" at bounding box center [25, 247] width 17 height 6
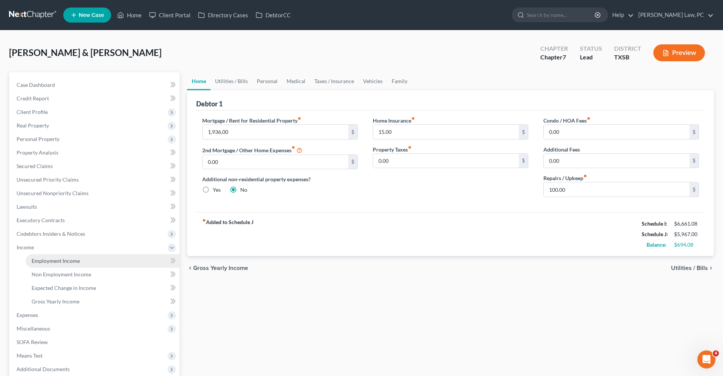
click at [55, 264] on link "Employment Income" at bounding box center [103, 262] width 154 height 14
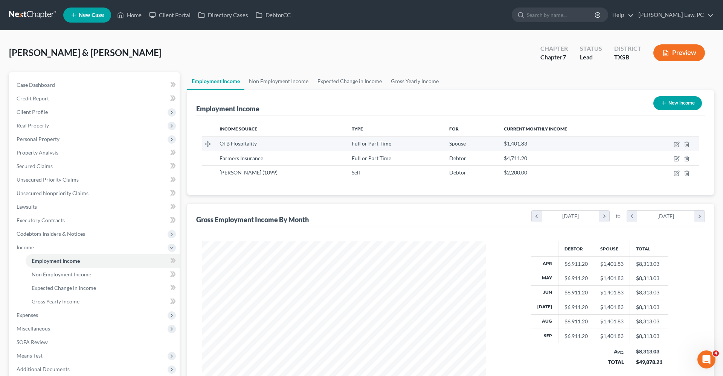
scroll to position [142, 299]
click at [674, 144] on icon "button" at bounding box center [677, 145] width 6 height 6
select select "0"
select select "45"
select select "2"
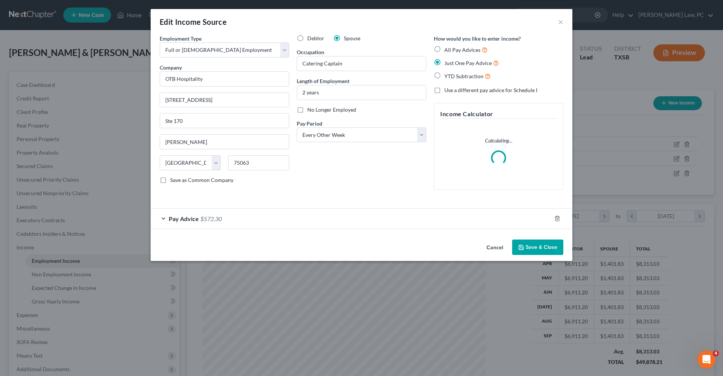
click at [234, 218] on div "Pay Advice $572.30" at bounding box center [351, 219] width 401 height 20
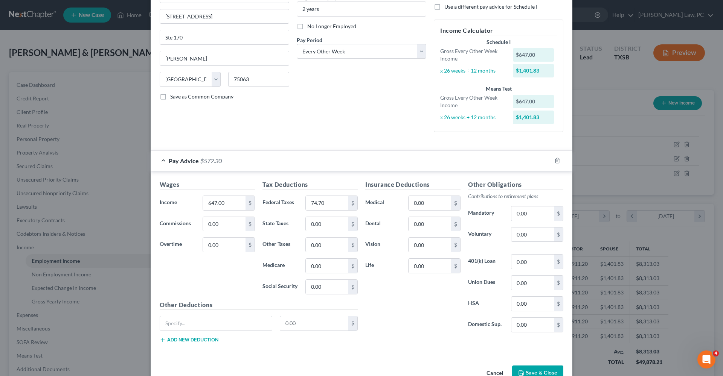
scroll to position [84, 0]
drag, startPoint x: 312, startPoint y: 201, endPoint x: 295, endPoint y: 201, distance: 17.7
click at [295, 201] on div "Federal Taxes 74.70 $" at bounding box center [310, 202] width 103 height 15
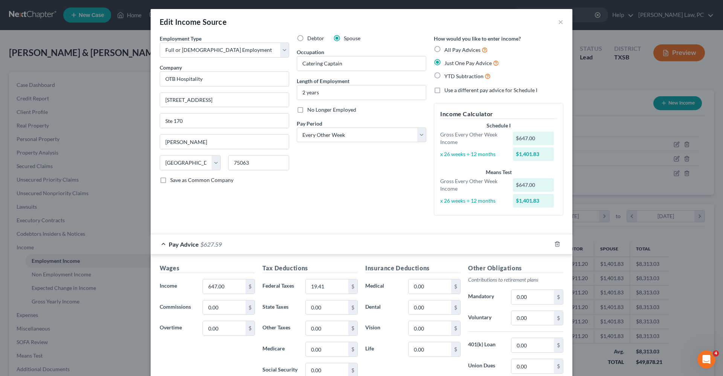
scroll to position [0, 0]
type input "19.41"
click at [561, 23] on button "×" at bounding box center [560, 21] width 5 height 9
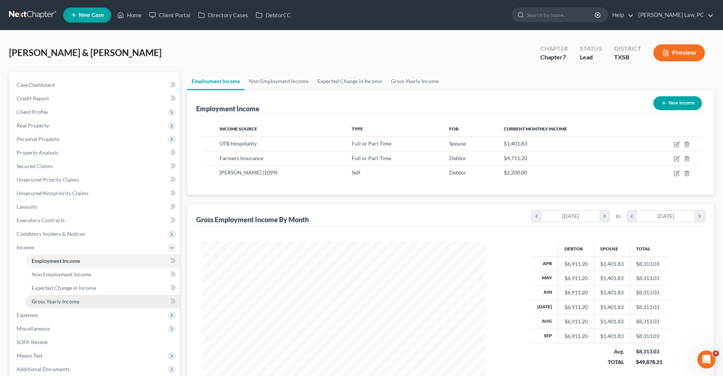
click at [48, 304] on span "Gross Yearly Income" at bounding box center [56, 302] width 48 height 6
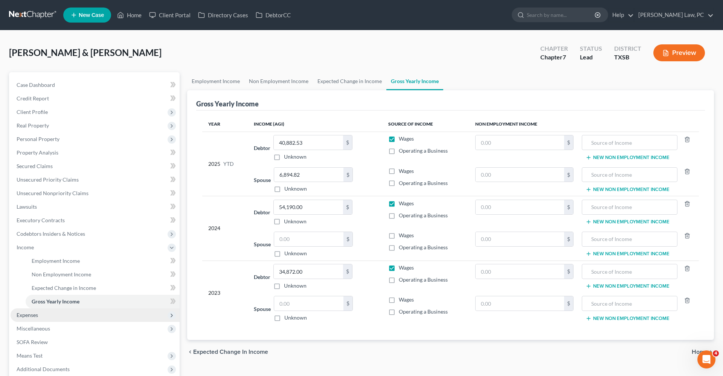
click at [30, 314] on span "Expenses" at bounding box center [27, 315] width 21 height 6
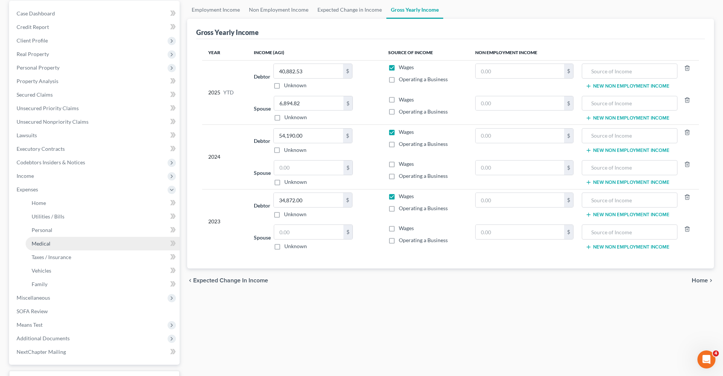
scroll to position [81, 0]
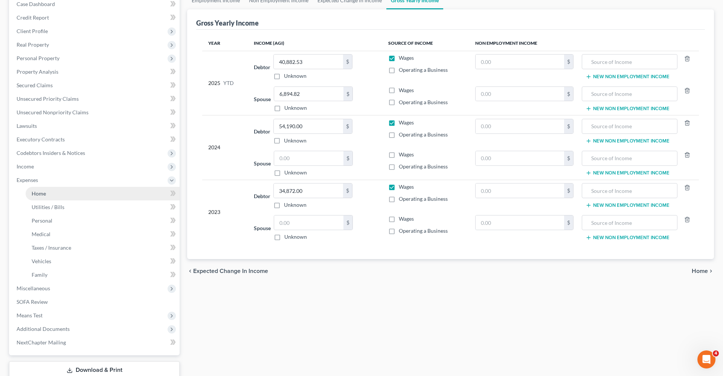
click at [41, 195] on span "Home" at bounding box center [39, 194] width 14 height 6
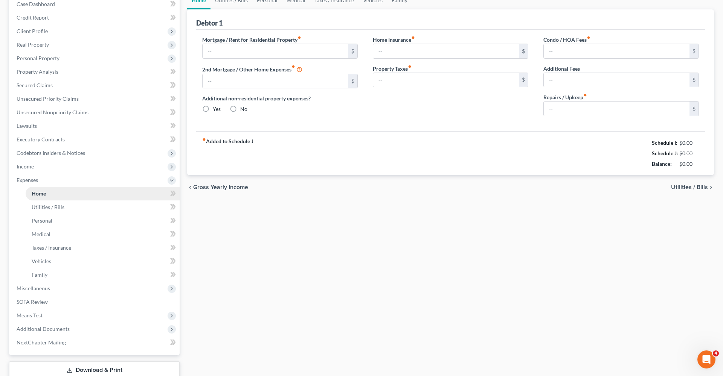
scroll to position [1, 0]
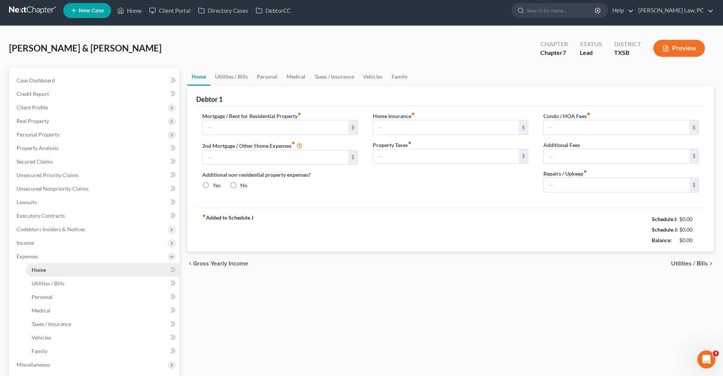
type input "1,936.00"
type input "0.00"
radio input "true"
type input "15.00"
type input "0.00"
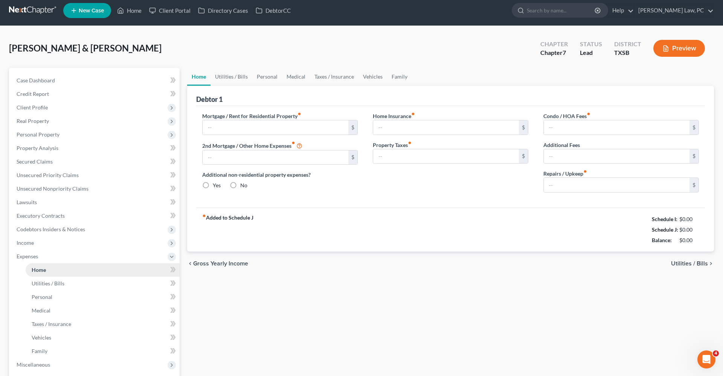
type input "0.00"
type input "100.00"
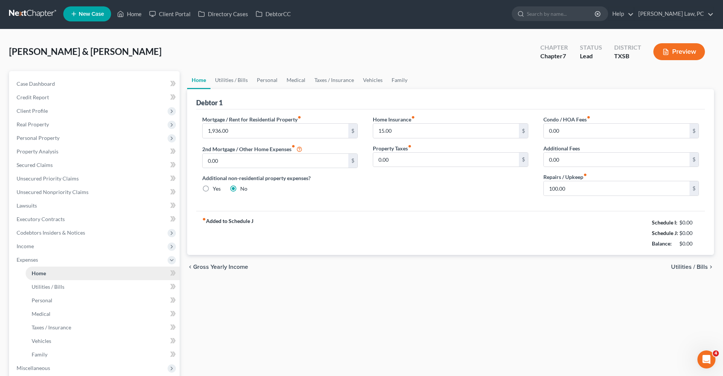
scroll to position [0, 0]
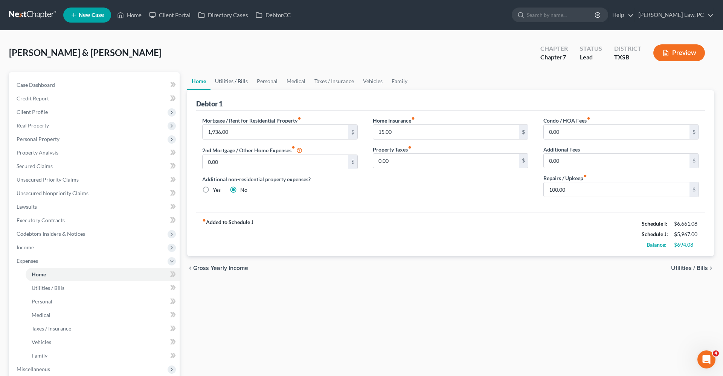
click at [227, 81] on link "Utilities / Bills" at bounding box center [231, 81] width 42 height 18
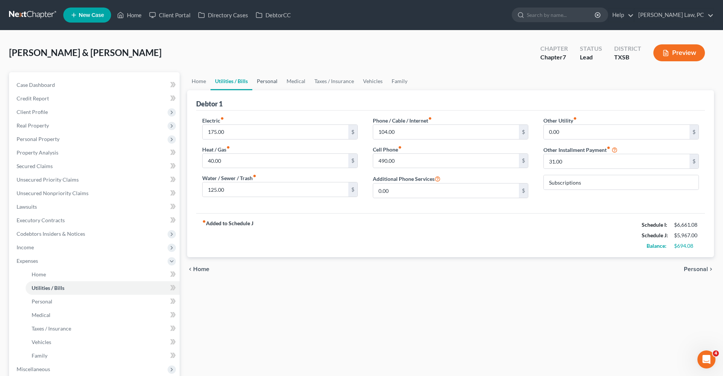
click at [274, 82] on link "Personal" at bounding box center [267, 81] width 30 height 18
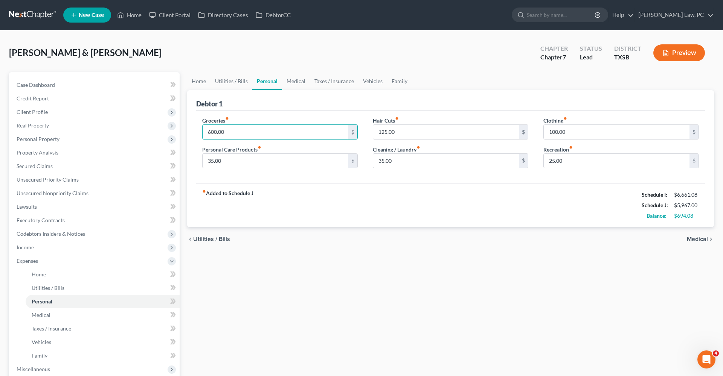
drag, startPoint x: 233, startPoint y: 132, endPoint x: 201, endPoint y: 131, distance: 32.0
click at [201, 131] on div "Groceries fiber_manual_record 600.00 $ Personal Care Products fiber_manual_reco…" at bounding box center [280, 146] width 171 height 58
type input "1,200"
drag, startPoint x: 226, startPoint y: 161, endPoint x: 192, endPoint y: 162, distance: 34.3
click at [192, 162] on div "Debtor 1 Groceries fiber_manual_record 1,200 $ Personal Care Products fiber_man…" at bounding box center [450, 158] width 527 height 137
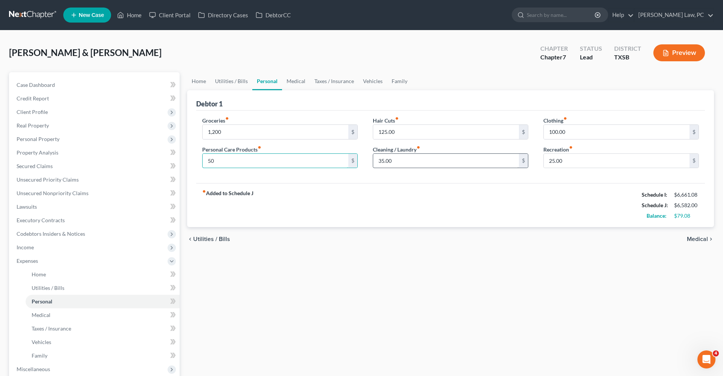
type input "50"
drag, startPoint x: 405, startPoint y: 157, endPoint x: 360, endPoint y: 158, distance: 44.8
click at [360, 158] on div "Groceries fiber_manual_record 1,200 $ Personal Care Products fiber_manual_recor…" at bounding box center [451, 146] width 512 height 58
type input "60"
drag, startPoint x: 221, startPoint y: 163, endPoint x: 187, endPoint y: 162, distance: 34.3
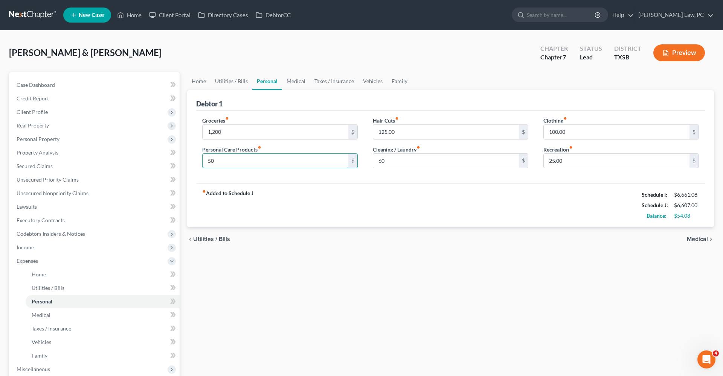
click at [187, 162] on div "Home Utilities / Bills Personal Medical Taxes / Insurance Vehicles Family Debto…" at bounding box center [450, 276] width 534 height 408
type input "65"
drag, startPoint x: 565, startPoint y: 163, endPoint x: 539, endPoint y: 163, distance: 25.6
click at [539, 163] on div "Clothing fiber_manual_record 100.00 $ Recreation fiber_manual_record 25.00 $" at bounding box center [621, 146] width 171 height 58
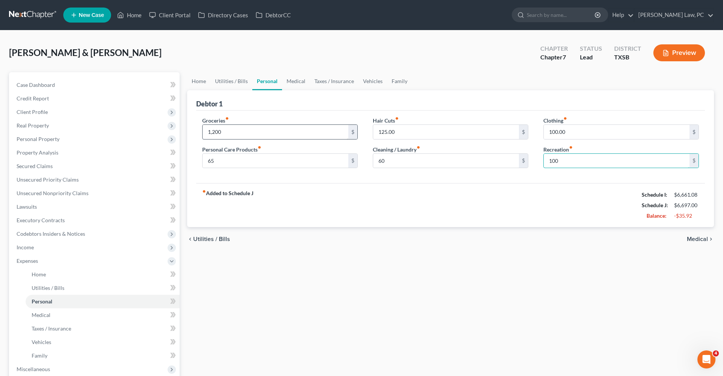
type input "100"
drag, startPoint x: 221, startPoint y: 134, endPoint x: 183, endPoint y: 134, distance: 37.3
click at [183, 134] on div "Home Utilities / Bills Personal Medical Taxes / Insurance Vehicles Family Debto…" at bounding box center [450, 276] width 534 height 408
type input "1,000"
click at [293, 82] on link "Medical" at bounding box center [296, 81] width 28 height 18
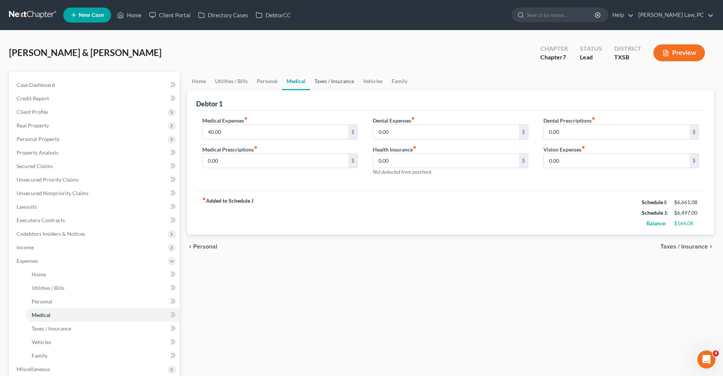
click at [328, 82] on link "Taxes / Insurance" at bounding box center [334, 81] width 49 height 18
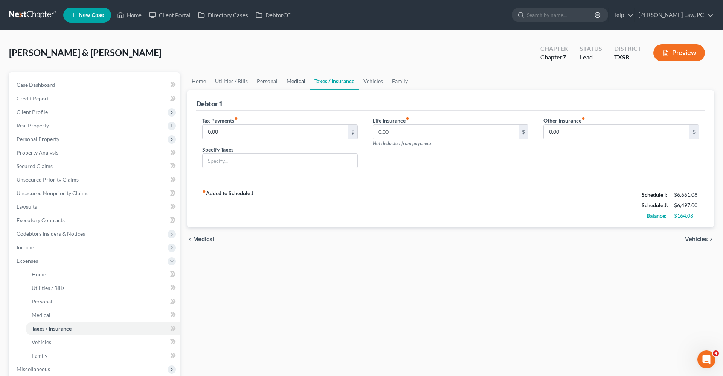
click at [288, 83] on link "Medical" at bounding box center [296, 81] width 28 height 18
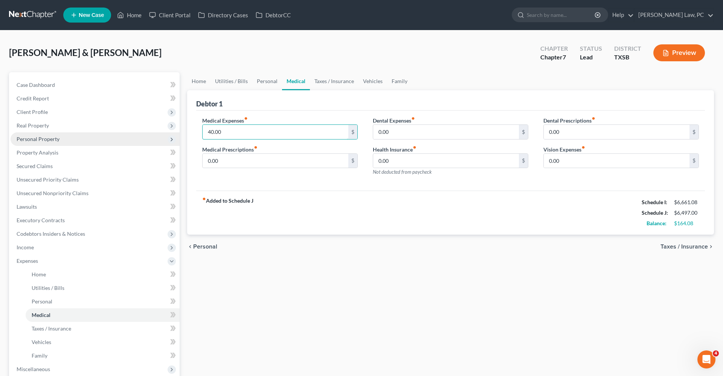
drag, startPoint x: 231, startPoint y: 133, endPoint x: 177, endPoint y: 133, distance: 53.8
click at [177, 133] on div "Petition Navigation Case Dashboard Payments Invoices Payments Payments Credit R…" at bounding box center [361, 276] width 712 height 408
type input "100"
click at [329, 83] on link "Taxes / Insurance" at bounding box center [334, 81] width 49 height 18
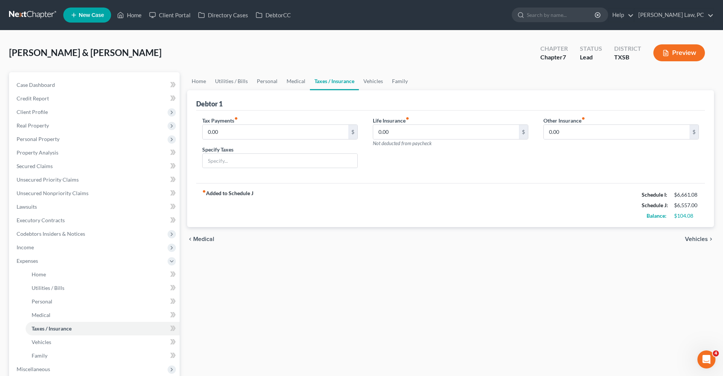
click at [329, 83] on link "Taxes / Insurance" at bounding box center [334, 81] width 49 height 18
click at [377, 78] on link "Vehicles" at bounding box center [373, 81] width 29 height 18
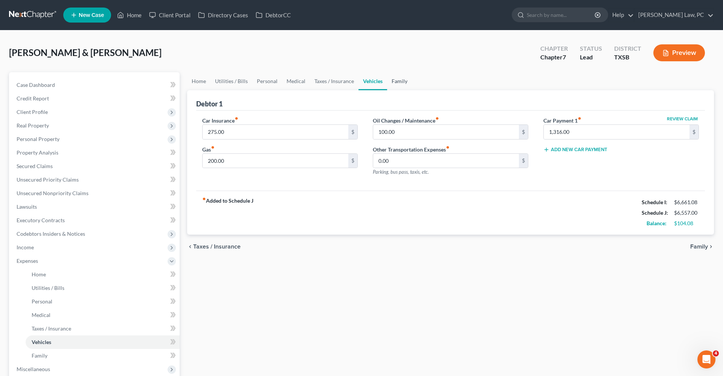
click at [398, 85] on link "Family" at bounding box center [399, 81] width 25 height 18
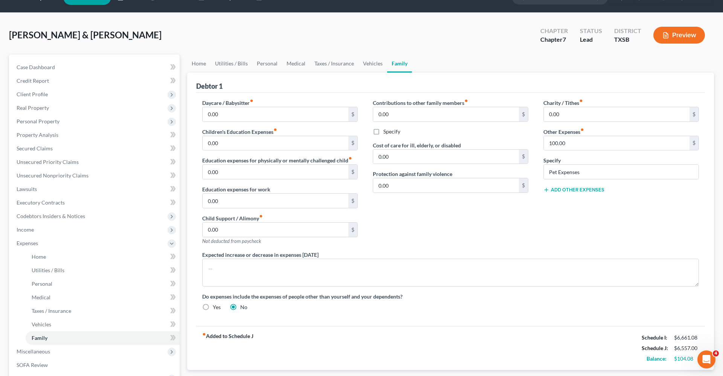
scroll to position [21, 0]
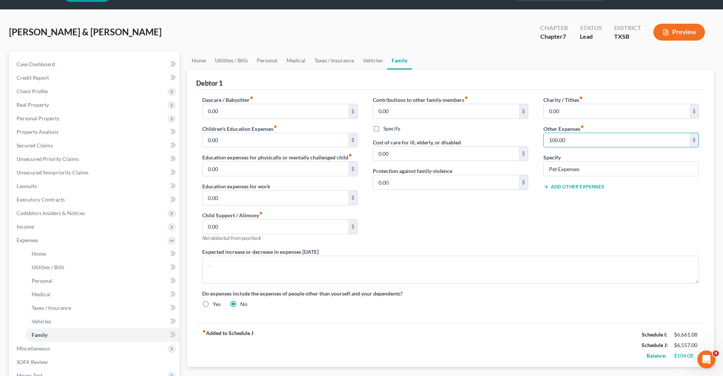
drag, startPoint x: 560, startPoint y: 141, endPoint x: 533, endPoint y: 140, distance: 26.7
click at [533, 140] on div "Daycare / Babysitter fiber_manual_record 0.00 $ Children's Education Expenses f…" at bounding box center [451, 205] width 512 height 218
click at [277, 58] on link "Personal" at bounding box center [267, 61] width 30 height 18
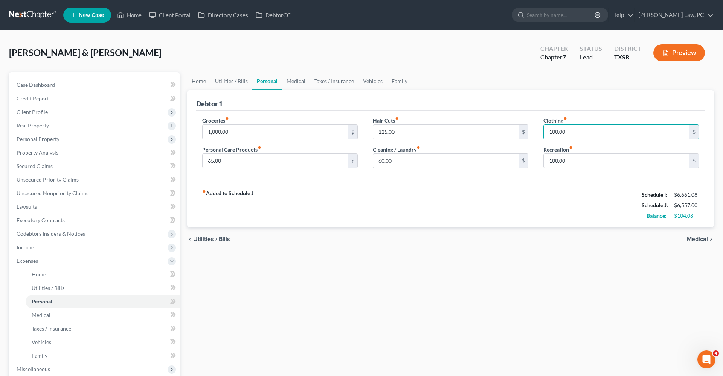
drag, startPoint x: 571, startPoint y: 132, endPoint x: 539, endPoint y: 132, distance: 31.6
click at [539, 132] on div "Clothing fiber_manual_record 100.00 $ Recreation fiber_manual_record 100.00 $" at bounding box center [621, 146] width 171 height 58
click at [487, 187] on div "fiber_manual_record Added to Schedule J Schedule I: $6,661.08 Schedule J: $6,57…" at bounding box center [450, 205] width 509 height 44
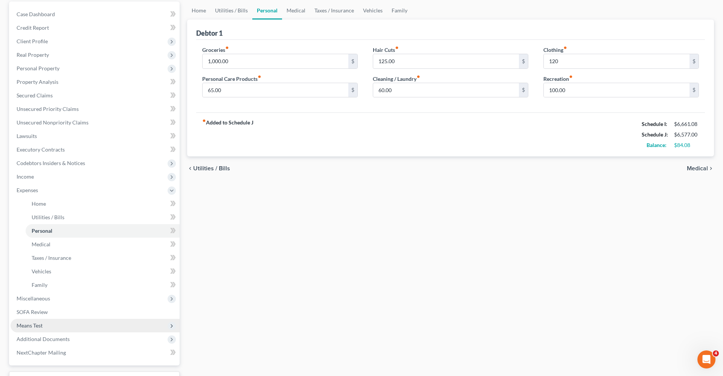
scroll to position [79, 0]
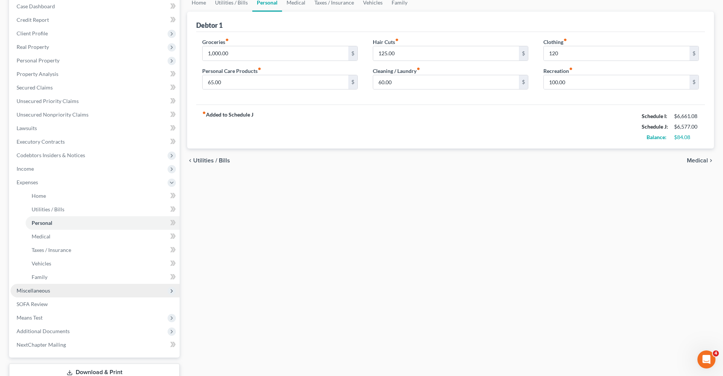
click at [34, 295] on span "Miscellaneous" at bounding box center [95, 291] width 169 height 14
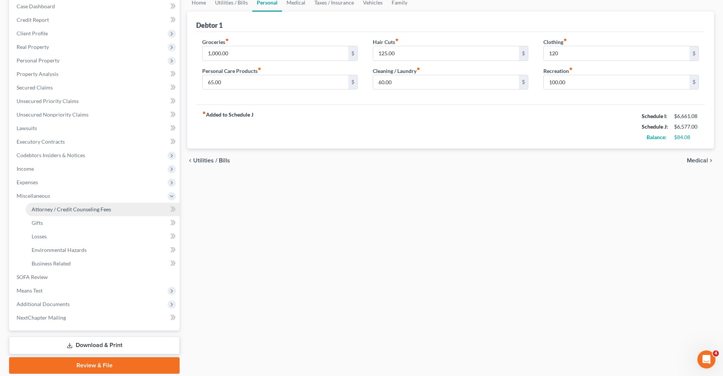
click at [54, 211] on span "Attorney / Credit Counseling Fees" at bounding box center [71, 209] width 79 height 6
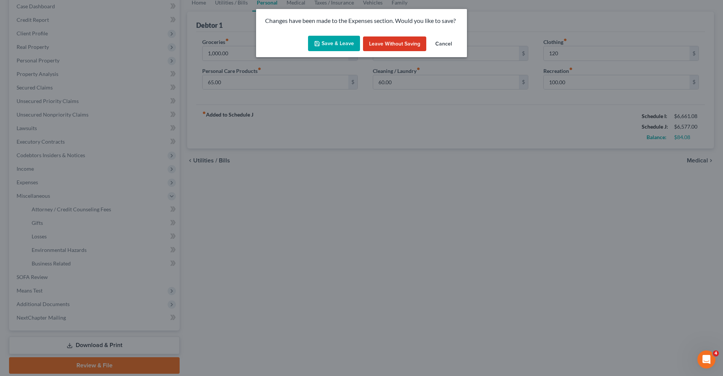
click at [327, 47] on button "Save & Leave" at bounding box center [334, 44] width 52 height 16
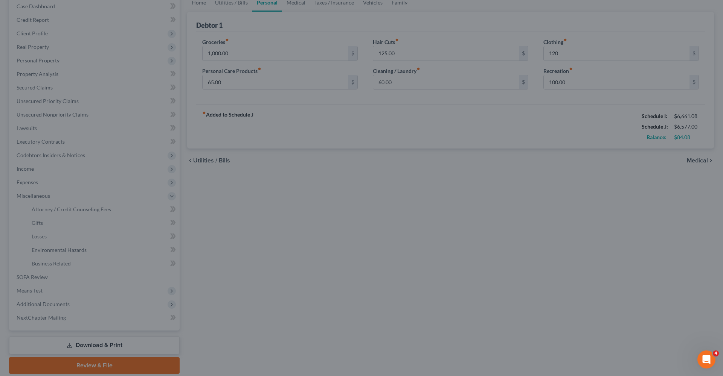
type input "120.00"
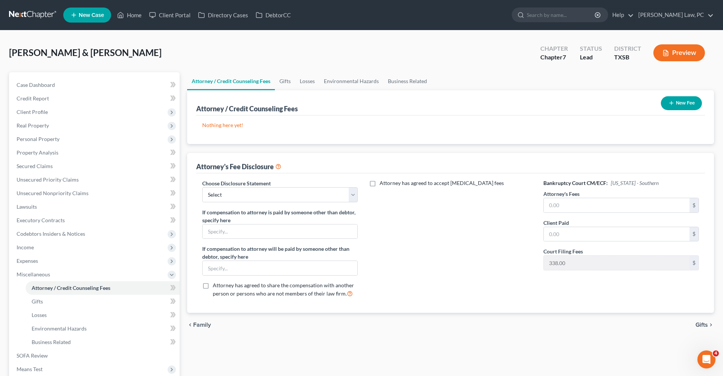
click at [245, 186] on label "Choose Disclosure Statement" at bounding box center [236, 184] width 69 height 8
select select "4"
click at [569, 204] on input "text" at bounding box center [617, 205] width 146 height 14
type input "2,500"
click at [568, 236] on input "text" at bounding box center [617, 234] width 146 height 14
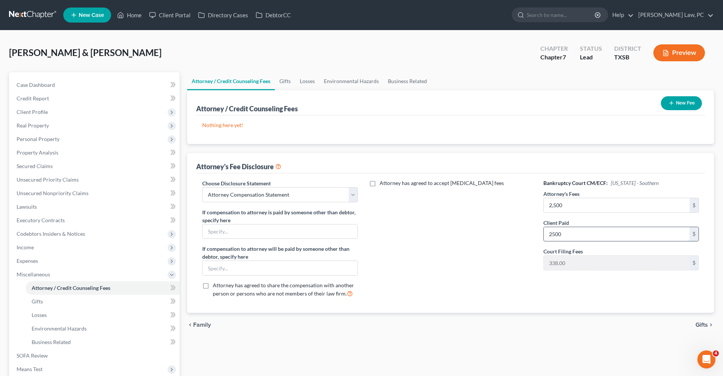
type input "2,500"
click at [670, 104] on icon "button" at bounding box center [671, 103] width 6 height 6
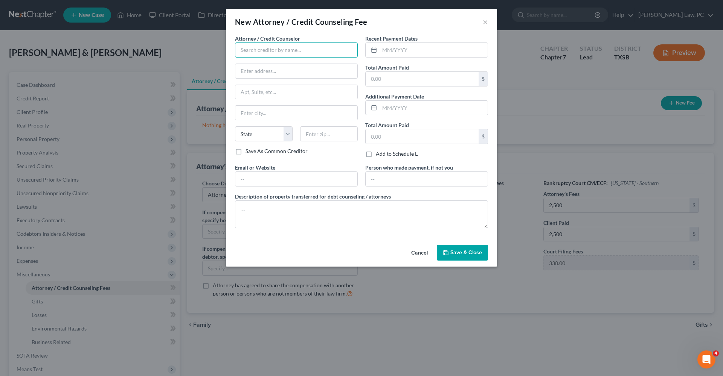
click at [282, 47] on input "text" at bounding box center [296, 50] width 123 height 15
click at [280, 66] on div "Debtorcc" at bounding box center [280, 63] width 78 height 8
type input "Debtorcc"
type input "[STREET_ADDRESS]"
type input "[GEOGRAPHIC_DATA]"
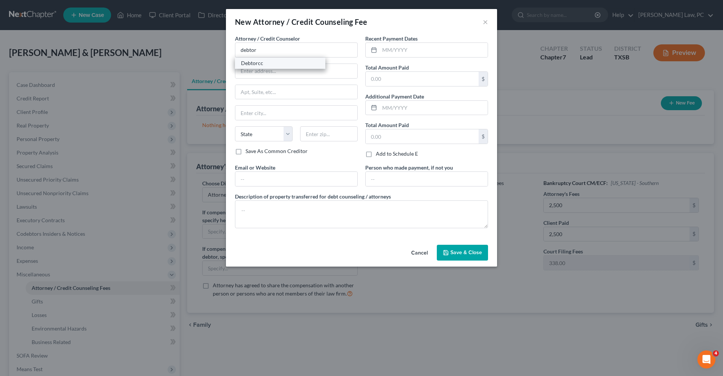
select select "33"
type input "07306"
click at [408, 49] on input "text" at bounding box center [433, 50] width 108 height 14
type input "0"
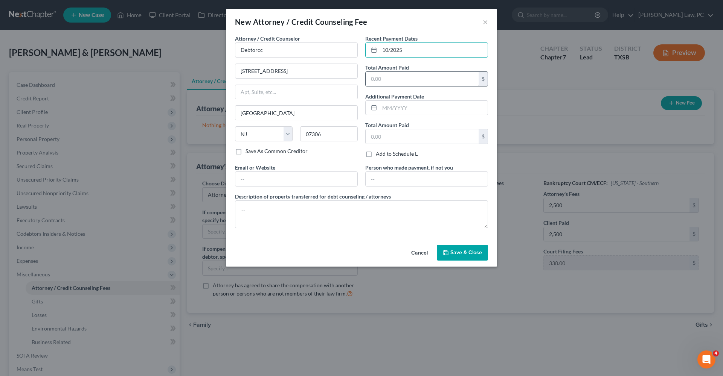
type input "10/2025"
click at [390, 83] on input "text" at bounding box center [422, 79] width 113 height 14
type input "29.90"
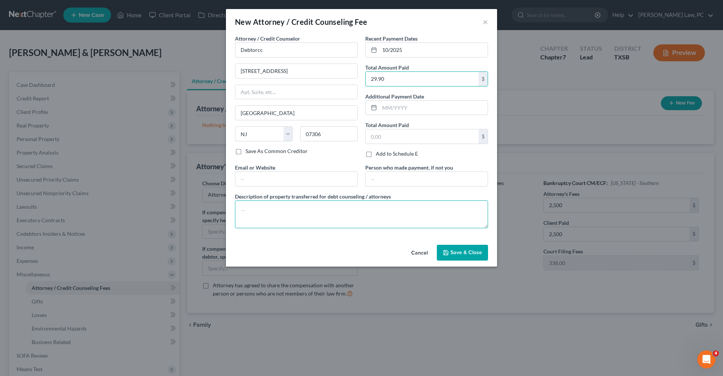
click at [331, 212] on textarea at bounding box center [361, 215] width 253 height 28
type textarea "Credit Counseling"
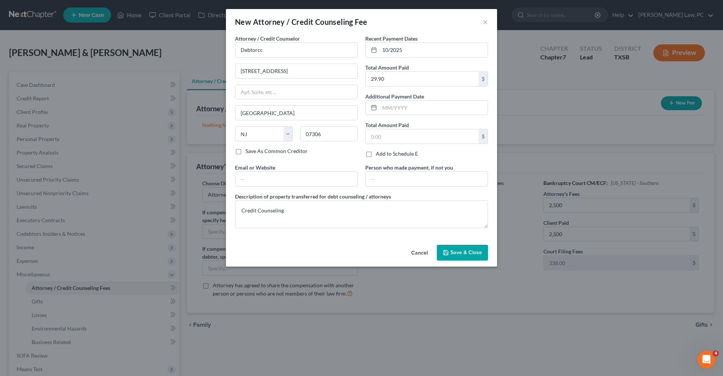
click at [461, 255] on span "Save & Close" at bounding box center [466, 253] width 32 height 6
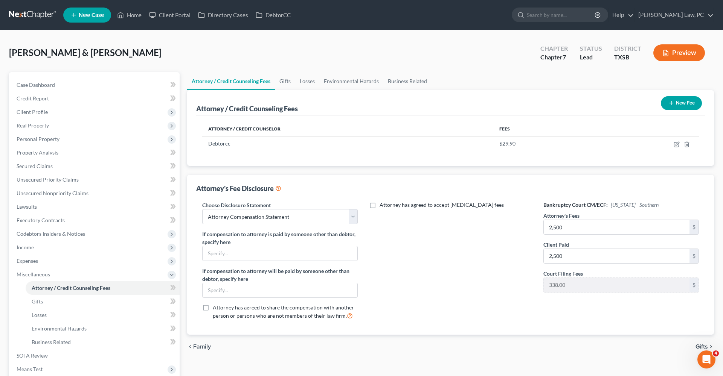
click at [686, 107] on button "New Fee" at bounding box center [681, 103] width 41 height 14
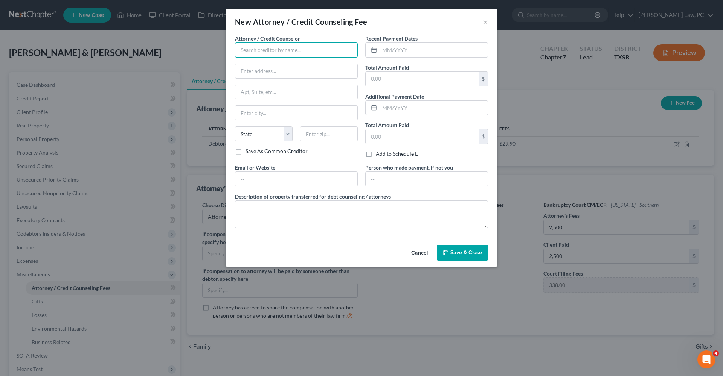
click at [276, 52] on input "text" at bounding box center [296, 50] width 123 height 15
click at [269, 63] on div "Xactus" at bounding box center [280, 63] width 78 height 8
type input "Xactus"
type input "[STREET_ADDRESS][PERSON_NAME]"
type input "Suite 100"
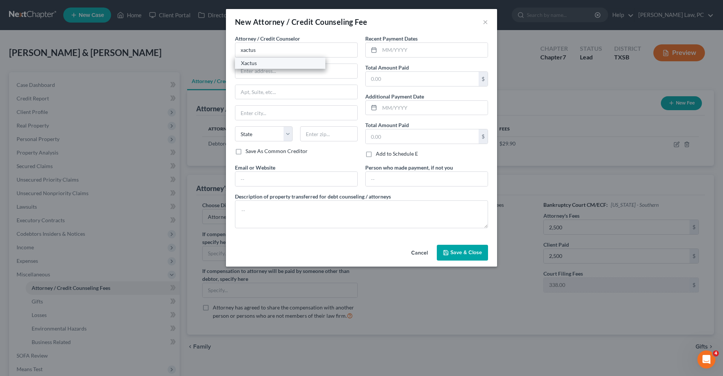
type input "Broomall"
select select "39"
type input "19008"
click at [418, 49] on input "text" at bounding box center [433, 50] width 108 height 14
type input "10/2025"
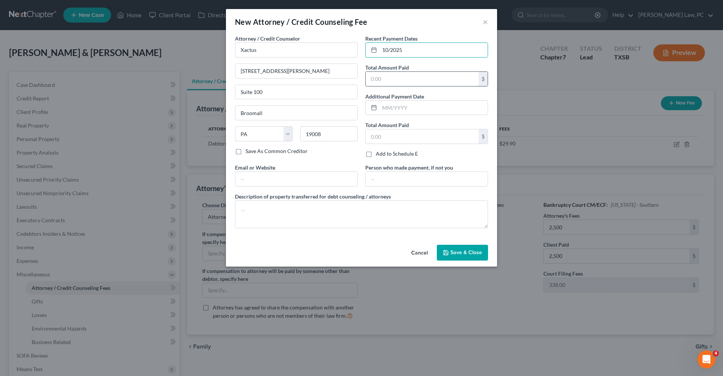
click at [424, 76] on input "text" at bounding box center [422, 79] width 113 height 14
type input "64"
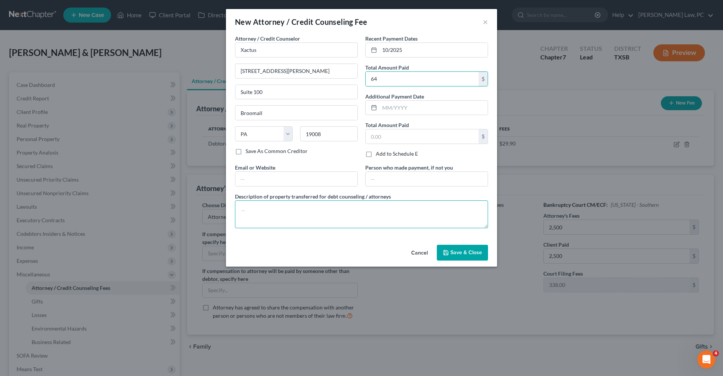
click at [271, 217] on textarea at bounding box center [361, 215] width 253 height 28
type textarea "Credit Report"
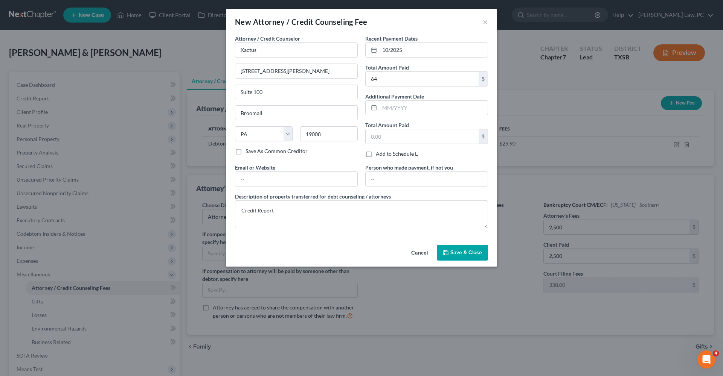
click at [472, 250] on span "Save & Close" at bounding box center [466, 253] width 32 height 6
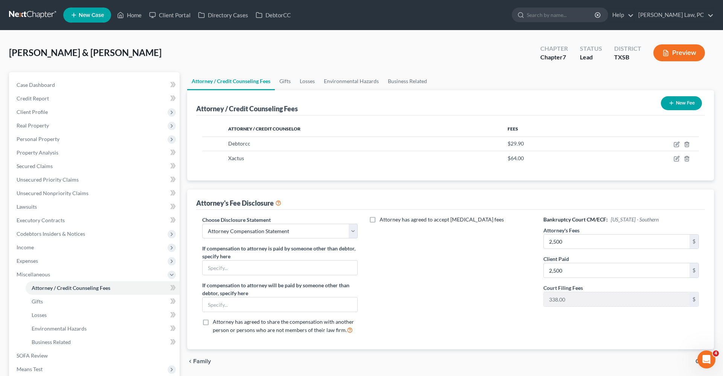
click at [682, 105] on button "New Fee" at bounding box center [681, 103] width 41 height 14
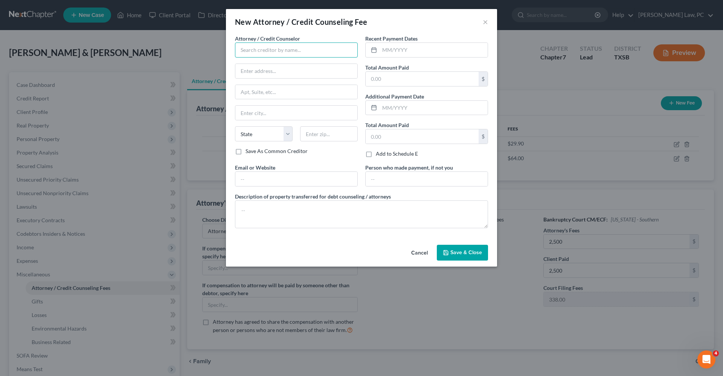
click at [271, 49] on input "text" at bounding box center [296, 50] width 123 height 15
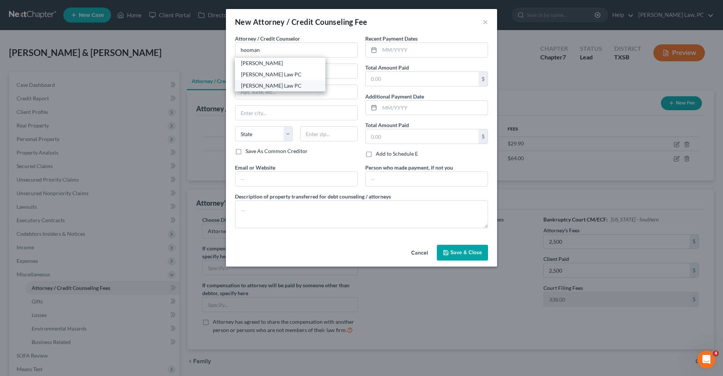
click at [295, 87] on div "[PERSON_NAME] Law PC" at bounding box center [280, 86] width 78 height 8
type input "[PERSON_NAME] Law PC"
type input "[STREET_ADDRESS]"
type input "201 Q"
type input "Austin"
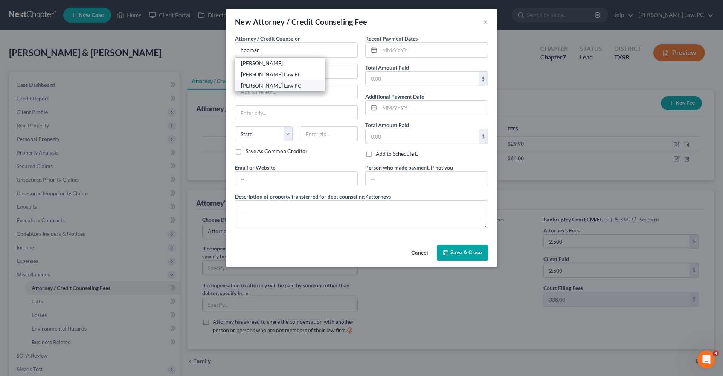
select select "45"
type input "78735"
click at [411, 52] on input "text" at bounding box center [433, 50] width 108 height 14
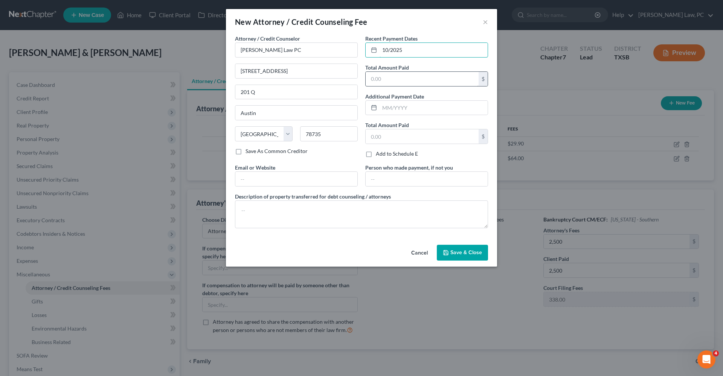
type input "10/2025"
click at [415, 76] on input "text" at bounding box center [422, 79] width 113 height 14
type input "2,500"
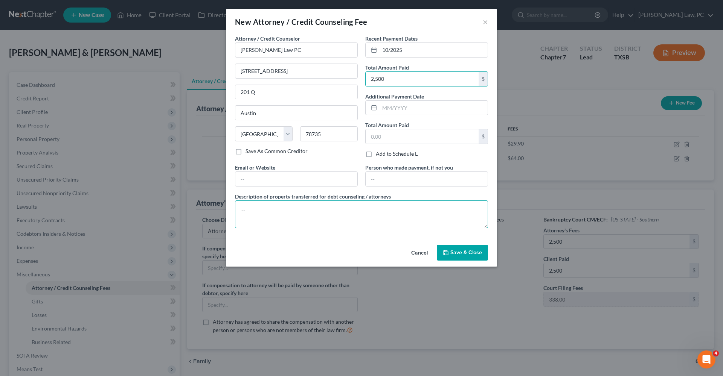
click at [305, 219] on textarea at bounding box center [361, 215] width 253 height 28
type textarea "Attorneys Fees"
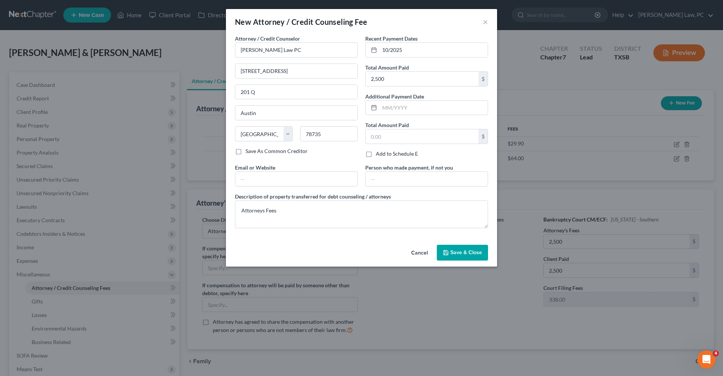
click at [471, 248] on button "Save & Close" at bounding box center [462, 253] width 51 height 16
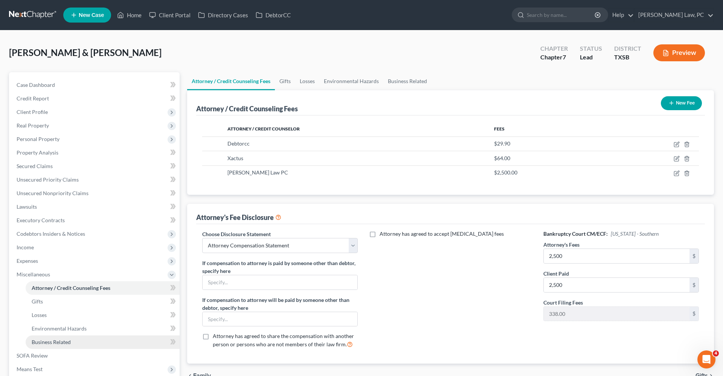
click at [62, 340] on span "Business Related" at bounding box center [51, 342] width 39 height 6
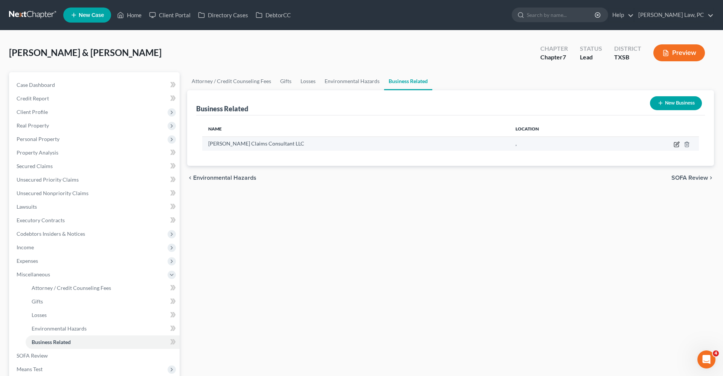
click at [676, 145] on icon "button" at bounding box center [677, 145] width 6 height 6
select select "member"
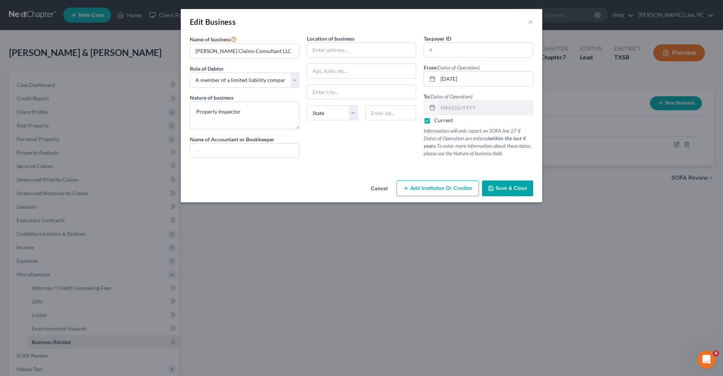
click at [502, 190] on span "Save & Close" at bounding box center [511, 188] width 32 height 6
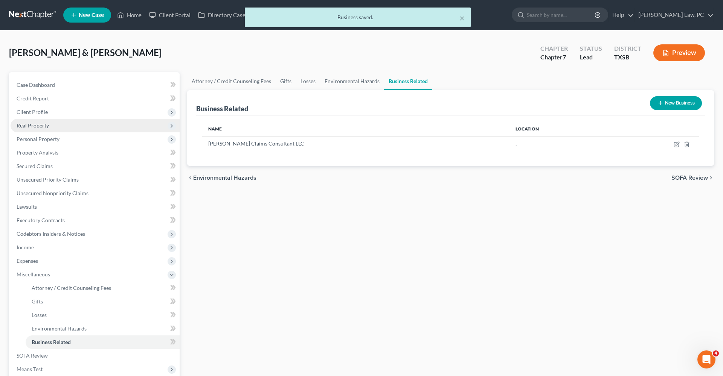
click at [41, 126] on span "Real Property" at bounding box center [33, 125] width 32 height 6
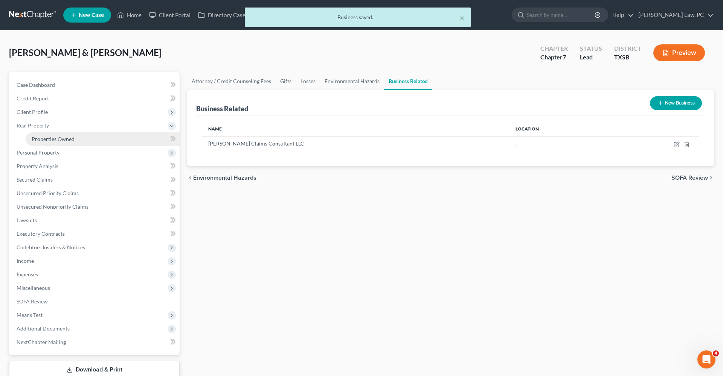
click at [52, 141] on span "Properties Owned" at bounding box center [53, 139] width 43 height 6
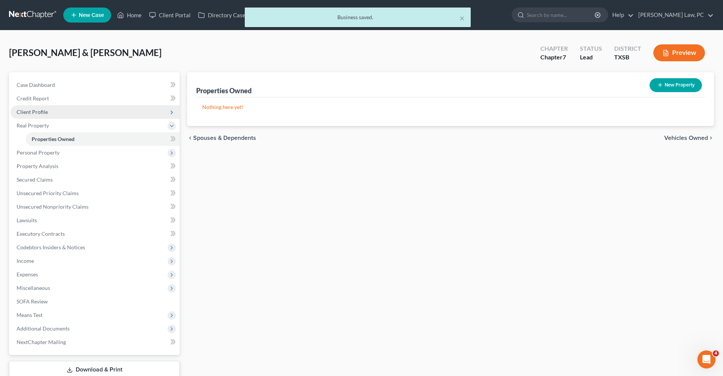
click at [33, 112] on span "Client Profile" at bounding box center [32, 112] width 31 height 6
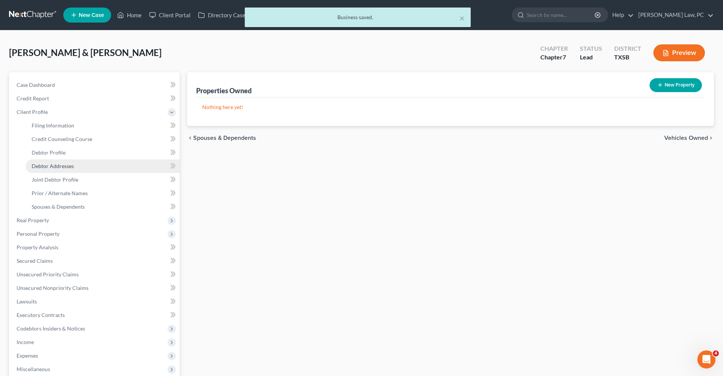
click at [54, 163] on link "Debtor Addresses" at bounding box center [103, 167] width 154 height 14
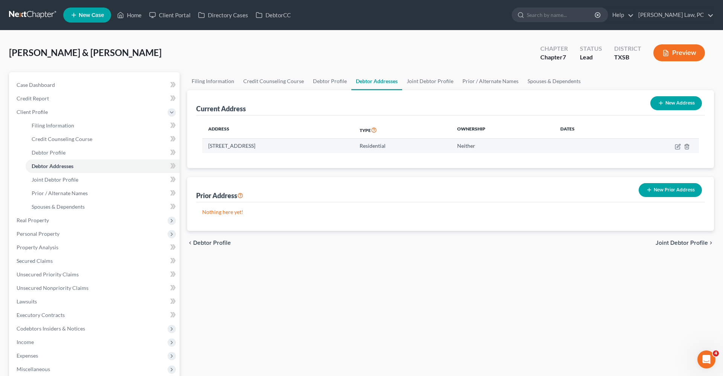
drag, startPoint x: 293, startPoint y: 145, endPoint x: 208, endPoint y: 143, distance: 84.7
click at [208, 143] on td "[STREET_ADDRESS]" at bounding box center [277, 146] width 151 height 14
copy td "[STREET_ADDRESS]"
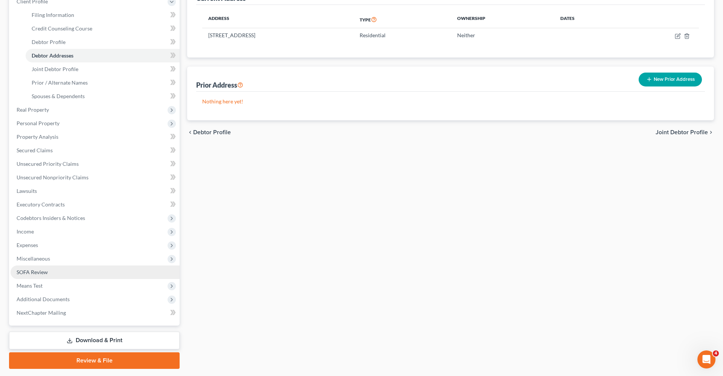
scroll to position [119, 0]
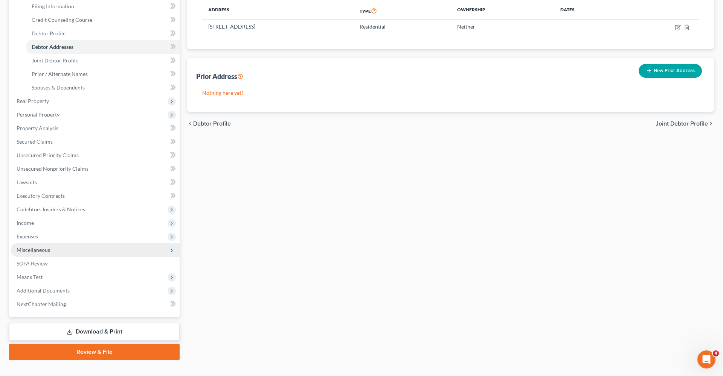
click at [34, 253] on span "Miscellaneous" at bounding box center [34, 250] width 34 height 6
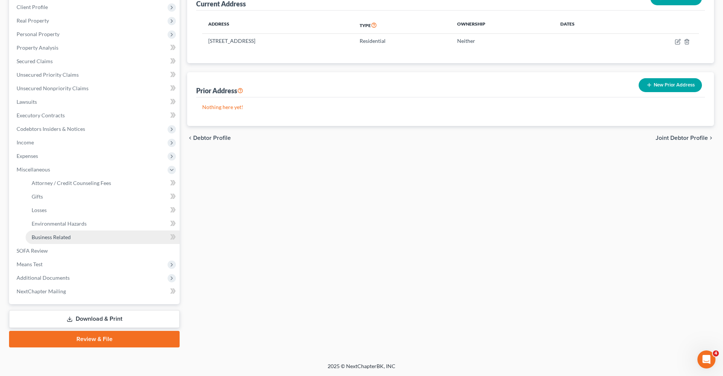
click at [56, 236] on span "Business Related" at bounding box center [51, 237] width 39 height 6
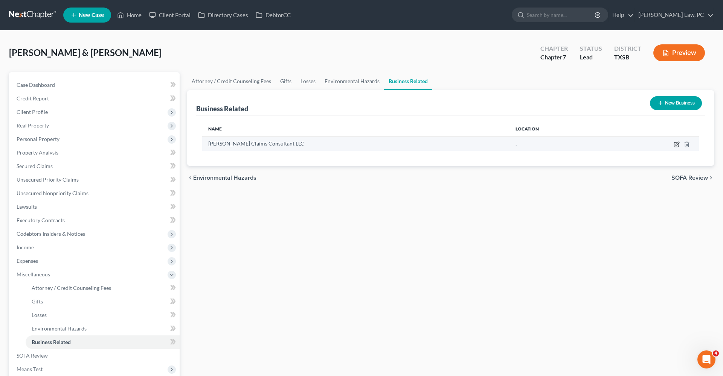
click at [677, 146] on icon "button" at bounding box center [677, 145] width 6 height 6
select select "member"
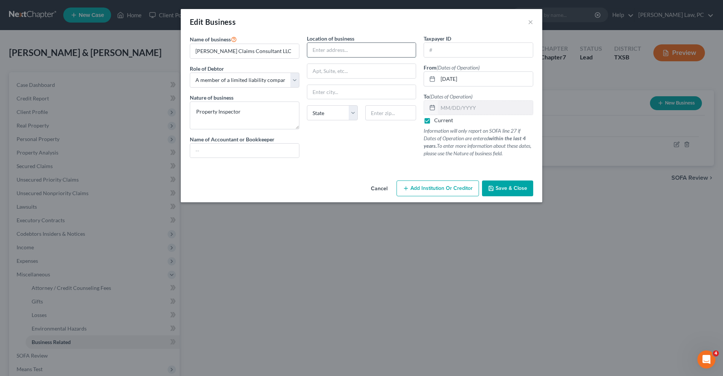
paste input "[STREET_ADDRESS]"
drag, startPoint x: 381, startPoint y: 50, endPoint x: 411, endPoint y: 50, distance: 29.7
click at [411, 50] on input "[STREET_ADDRESS]" at bounding box center [361, 50] width 109 height 14
type input "[STREET_ADDRESS]"
paste input "75707"
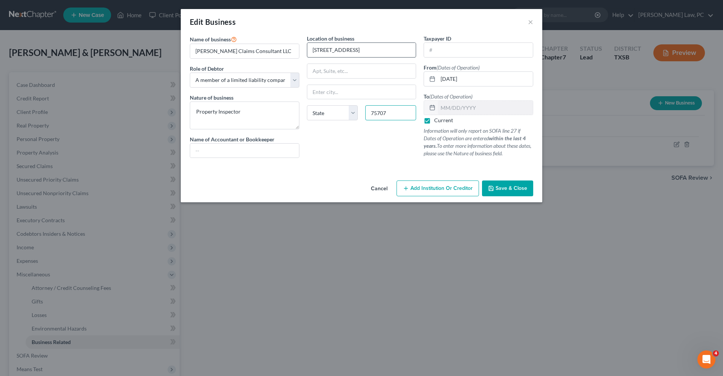
type input "75707"
type input "[PERSON_NAME]"
select select "45"
click at [383, 52] on input "[STREET_ADDRESS]" at bounding box center [361, 50] width 109 height 14
type input "[STREET_ADDRESS]"
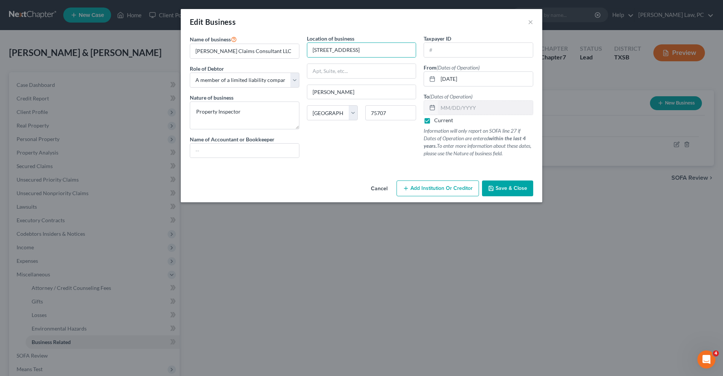
click at [509, 193] on button "Save & Close" at bounding box center [507, 189] width 51 height 16
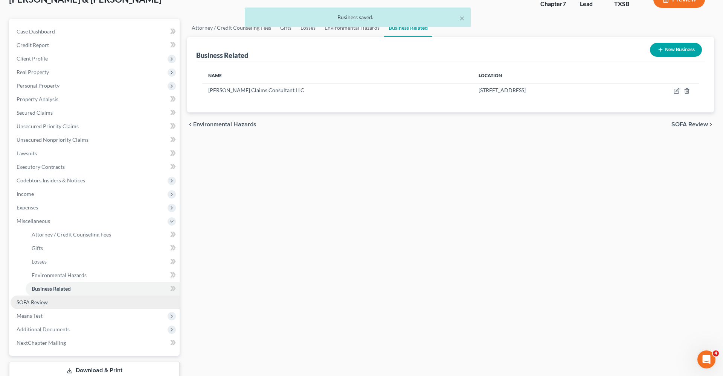
scroll to position [69, 0]
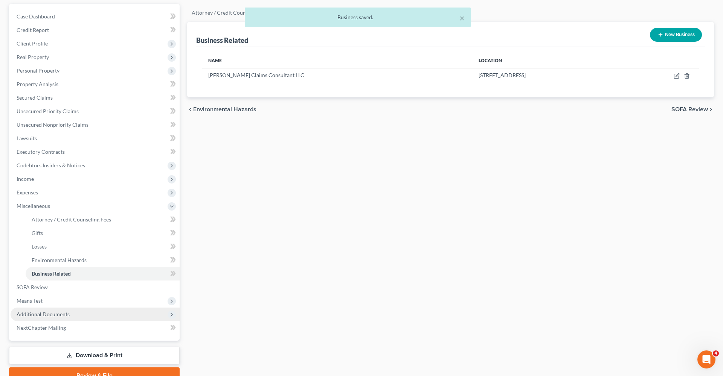
click at [43, 313] on span "Additional Documents" at bounding box center [43, 314] width 53 height 6
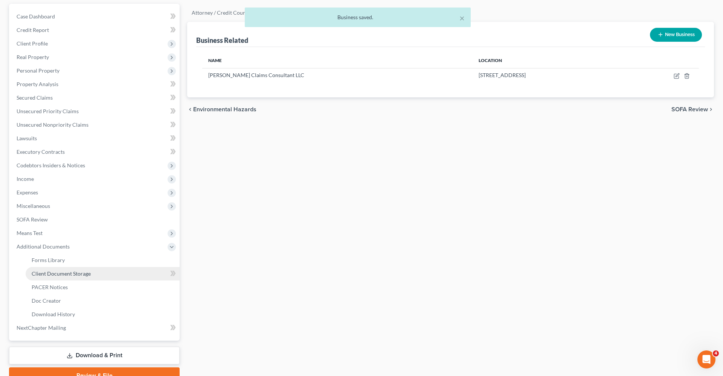
click at [54, 277] on span "Client Document Storage" at bounding box center [61, 274] width 59 height 6
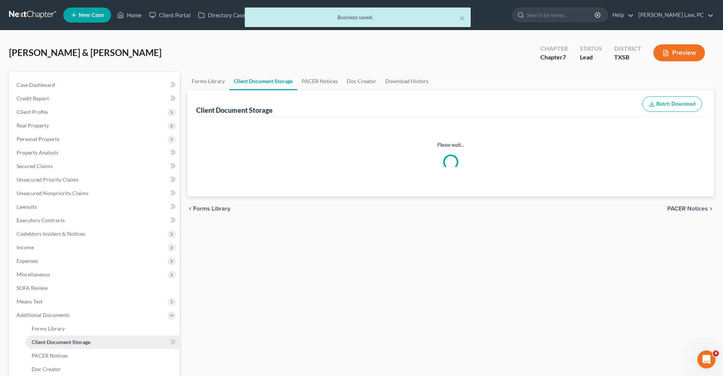
select select "8"
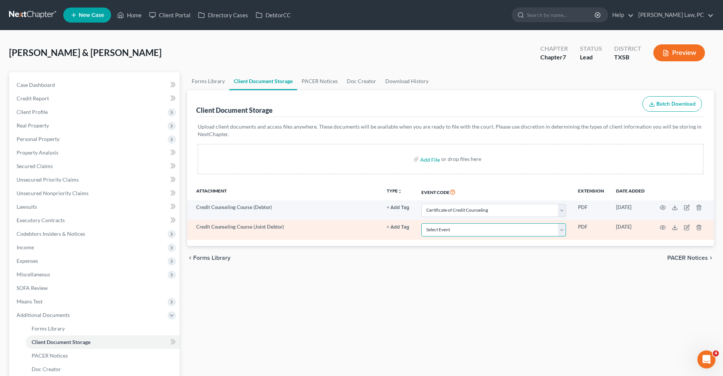
select select "8"
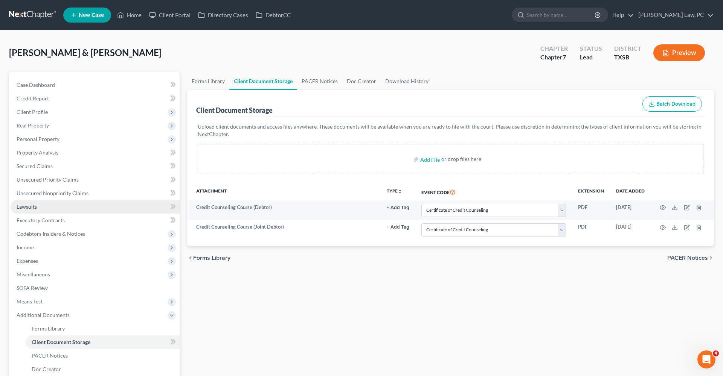
click at [30, 205] on span "Lawsuits" at bounding box center [27, 207] width 20 height 6
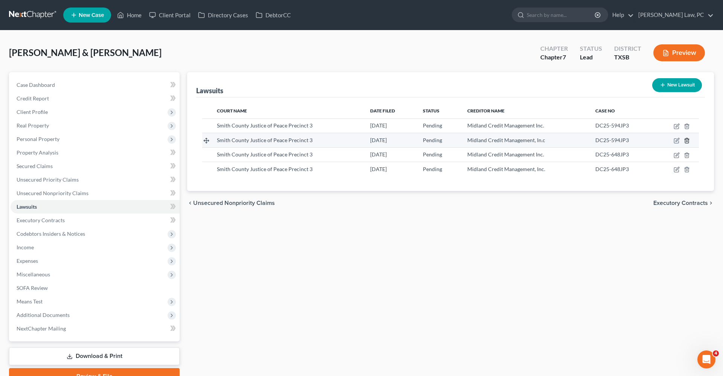
click at [686, 141] on line "button" at bounding box center [686, 142] width 0 height 2
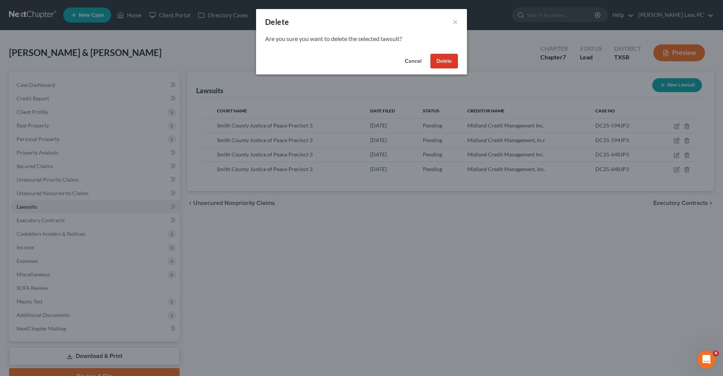
click at [445, 62] on button "Delete" at bounding box center [443, 61] width 27 height 15
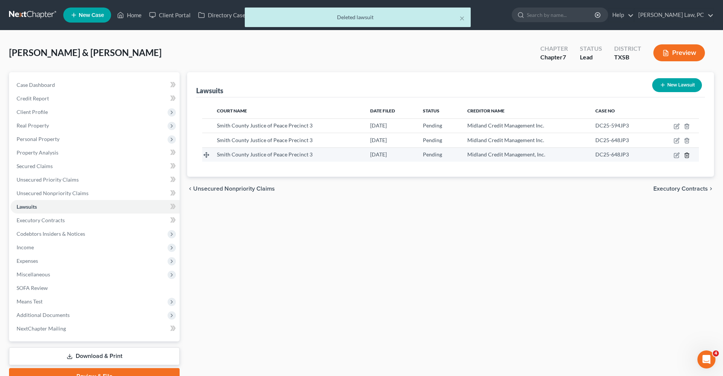
click at [686, 156] on line "button" at bounding box center [686, 156] width 0 height 2
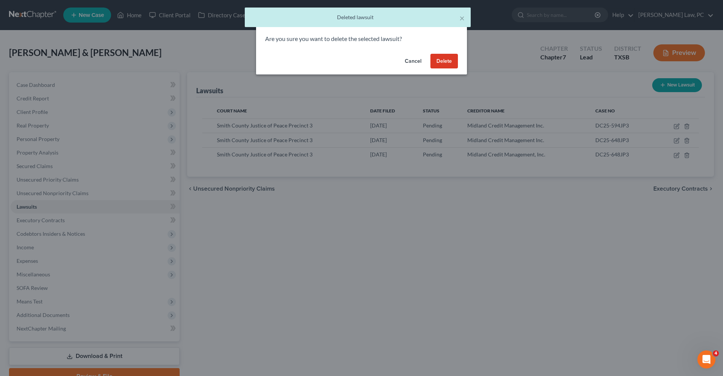
click at [435, 58] on button "Delete" at bounding box center [443, 61] width 27 height 15
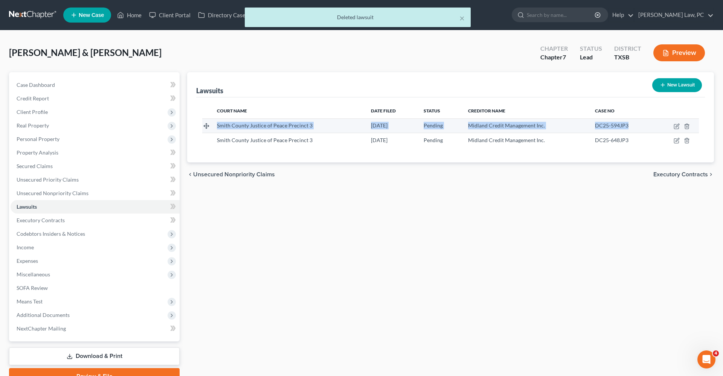
drag, startPoint x: 218, startPoint y: 127, endPoint x: 644, endPoint y: 124, distance: 426.2
click at [644, 124] on tr "Smith County Justice of Peace Precinct 3 [DATE] Pending Midland Credit Manageme…" at bounding box center [450, 126] width 497 height 14
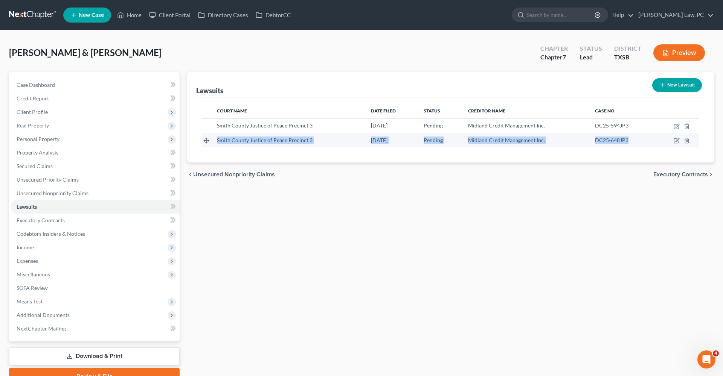
drag, startPoint x: 217, startPoint y: 142, endPoint x: 637, endPoint y: 138, distance: 419.4
click at [637, 138] on tr "Smith County Justice of Peace Precinct 3 [DATE] Pending Midland Credit Manageme…" at bounding box center [450, 140] width 497 height 14
copy tr "Smith County Justice of Peace Precinct 3 [DATE] Pending Midland Credit Manageme…"
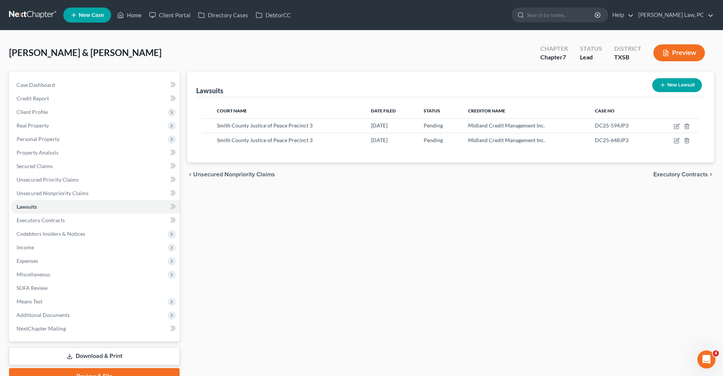
click at [352, 265] on div "Lawsuits New Lawsuit Court Name Date Filed Status Creditor Name Case No Smith C…" at bounding box center [450, 228] width 534 height 313
click at [29, 138] on span "Personal Property" at bounding box center [38, 139] width 43 height 6
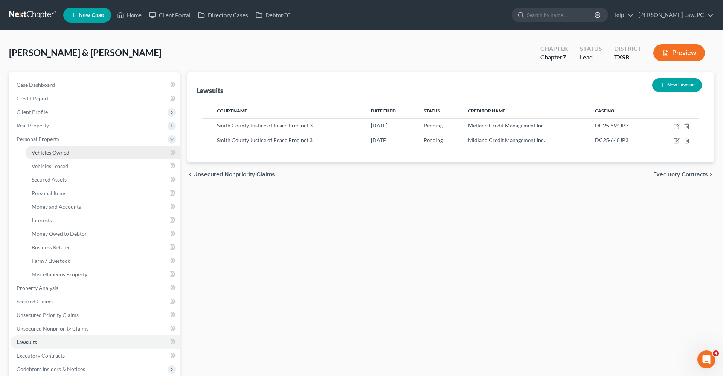
click at [43, 153] on span "Vehicles Owned" at bounding box center [51, 152] width 38 height 6
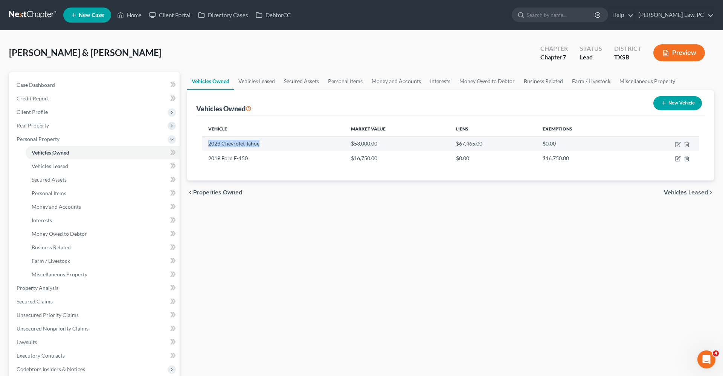
drag, startPoint x: 209, startPoint y: 144, endPoint x: 264, endPoint y: 145, distance: 55.4
click at [264, 145] on td "2023 Chevrolet Tahoe" at bounding box center [273, 144] width 143 height 14
copy td "2023 Chevrolet Tahoe"
click at [23, 14] on link at bounding box center [33, 15] width 48 height 14
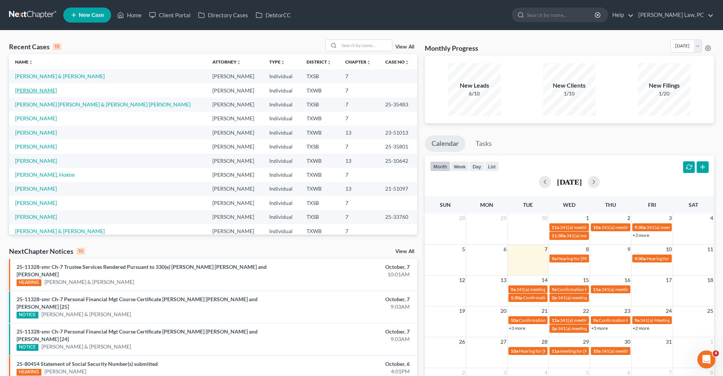
click at [27, 91] on link "[PERSON_NAME]" at bounding box center [36, 90] width 42 height 6
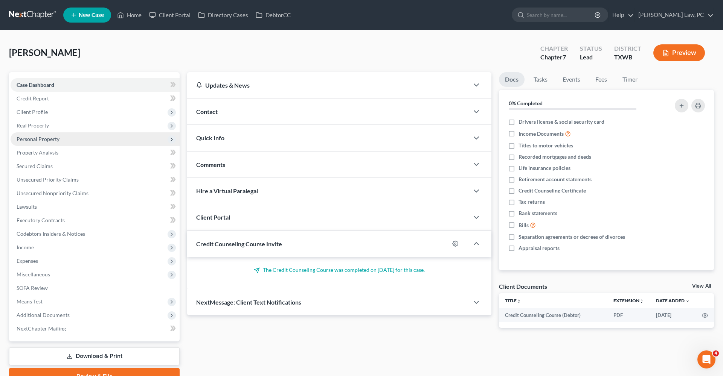
click at [43, 138] on span "Personal Property" at bounding box center [38, 139] width 43 height 6
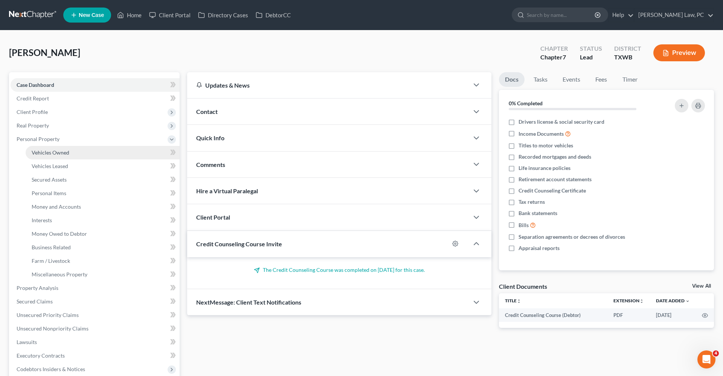
click at [55, 150] on span "Vehicles Owned" at bounding box center [51, 152] width 38 height 6
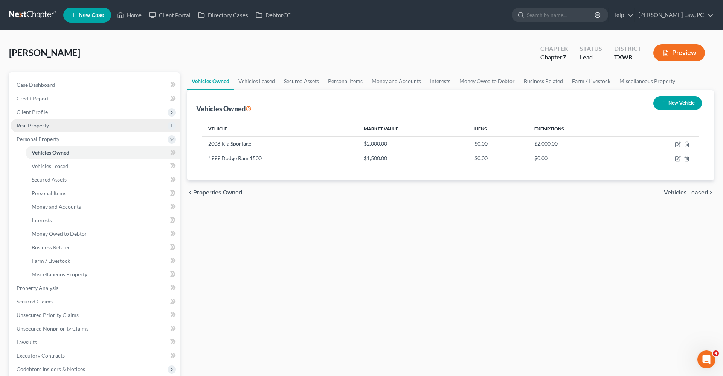
click at [36, 130] on span "Real Property" at bounding box center [95, 126] width 169 height 14
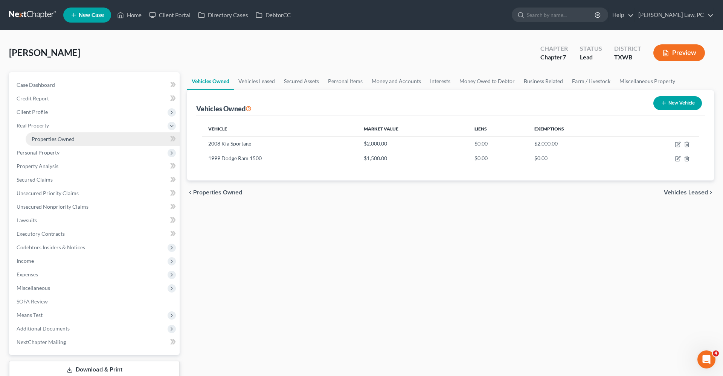
click at [42, 135] on link "Properties Owned" at bounding box center [103, 140] width 154 height 14
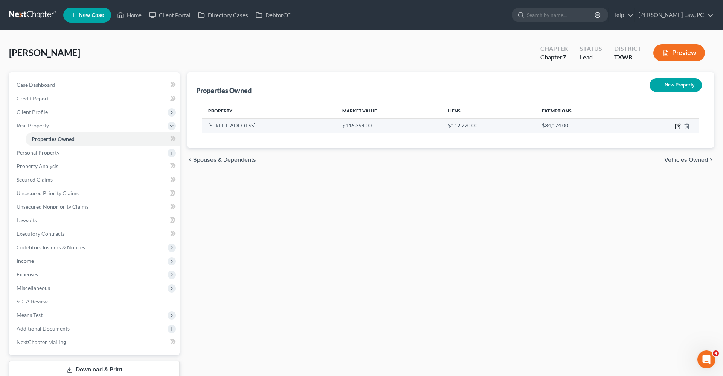
click at [678, 128] on icon "button" at bounding box center [678, 126] width 6 height 6
select select "45"
select select "0"
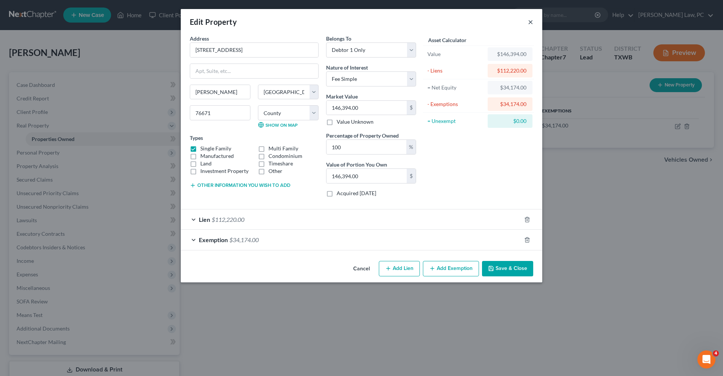
click at [532, 23] on button "×" at bounding box center [530, 21] width 5 height 9
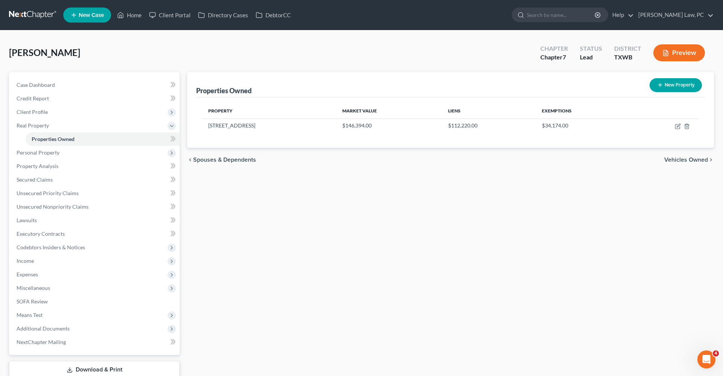
click at [23, 18] on link at bounding box center [33, 15] width 48 height 14
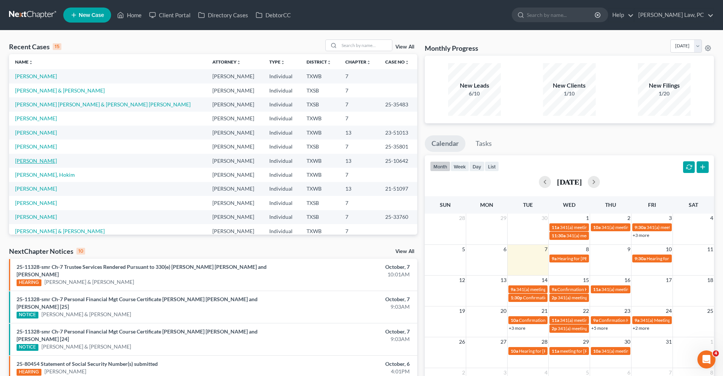
click at [35, 159] on link "[PERSON_NAME]" at bounding box center [36, 161] width 42 height 6
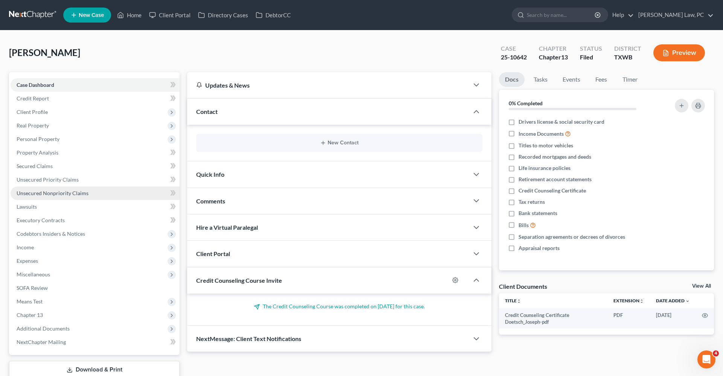
click at [52, 195] on span "Unsecured Nonpriority Claims" at bounding box center [53, 193] width 72 height 6
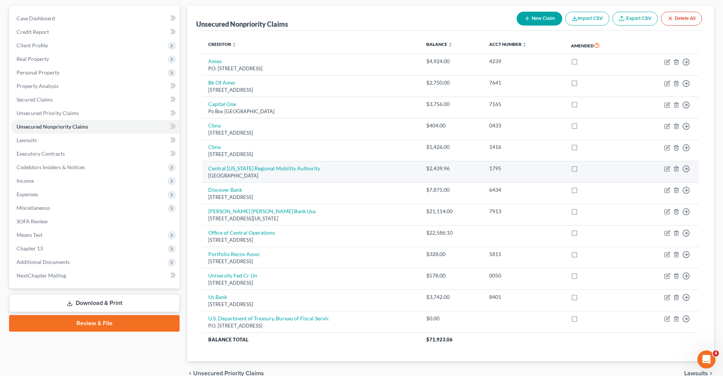
scroll to position [67, 0]
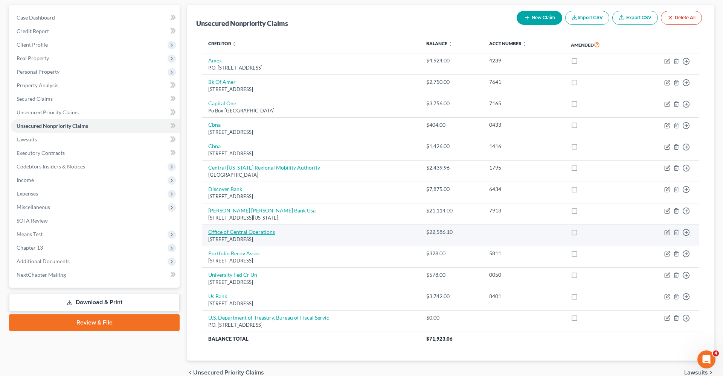
click at [246, 229] on link "Office of Central Operations" at bounding box center [241, 232] width 67 height 6
select select "21"
select select "14"
select select "0"
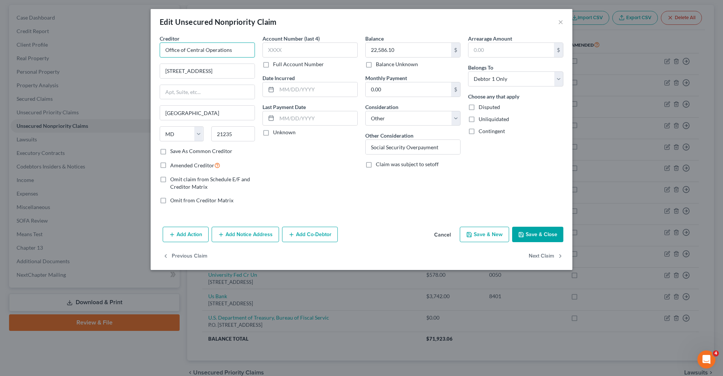
click at [165, 50] on input "Office of Central Operations" at bounding box center [207, 50] width 95 height 15
type input "Social Security Administration (Office of Central Operations)"
click at [530, 233] on button "Save & Close" at bounding box center [537, 235] width 51 height 16
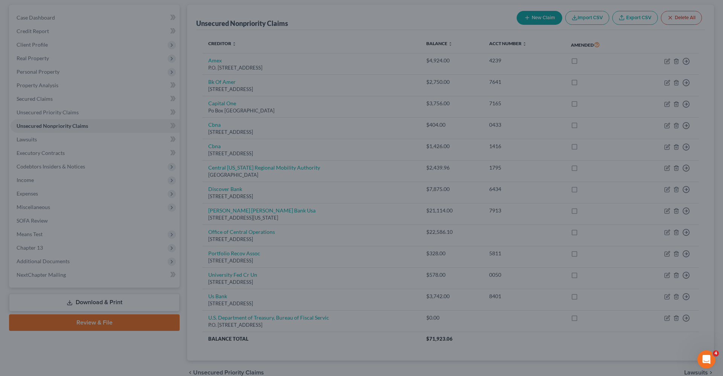
type input "0"
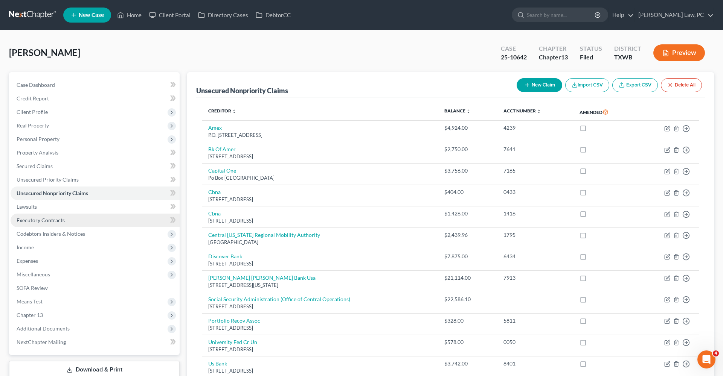
scroll to position [0, 0]
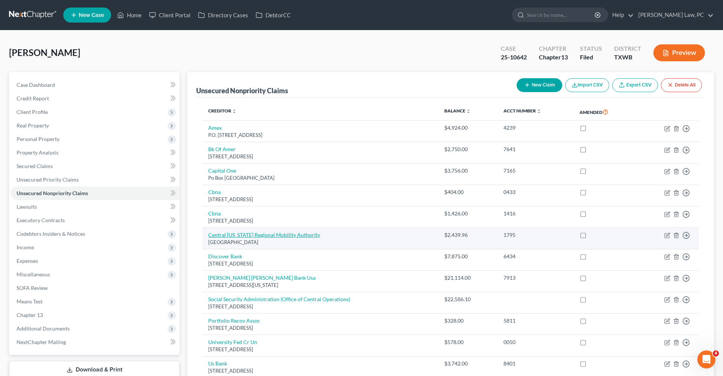
click at [282, 236] on link "Central [US_STATE] Regional Mobility Authority" at bounding box center [264, 235] width 112 height 6
select select "45"
select select "4"
select select "0"
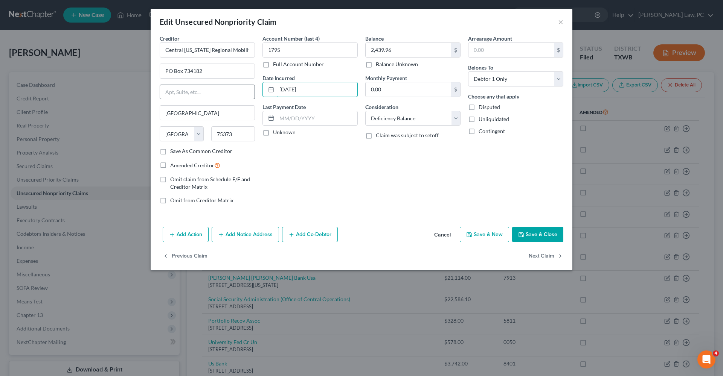
drag, startPoint x: 308, startPoint y: 89, endPoint x: 233, endPoint y: 89, distance: 74.2
click at [233, 89] on div "Creditor * Central [US_STATE] Regional Mobility Authority PO Box 734182 [GEOGRA…" at bounding box center [361, 123] width 411 height 176
click at [538, 236] on button "Save & Close" at bounding box center [537, 235] width 51 height 16
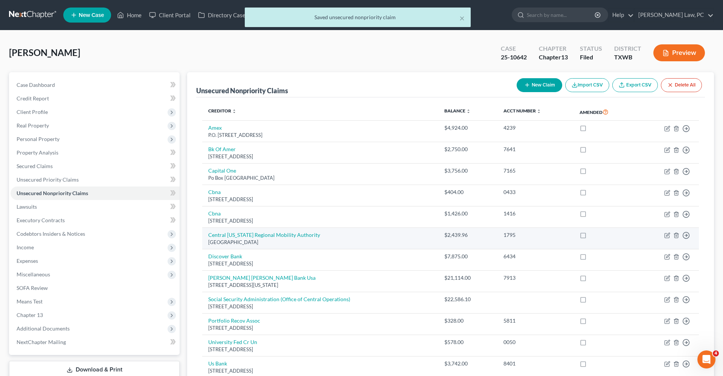
click at [590, 237] on label at bounding box center [590, 237] width 0 height 0
click at [593, 235] on input "checkbox" at bounding box center [595, 234] width 5 height 5
checkbox input "true"
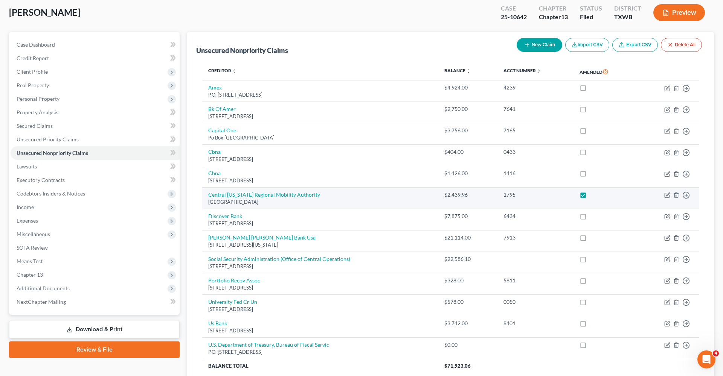
scroll to position [41, 0]
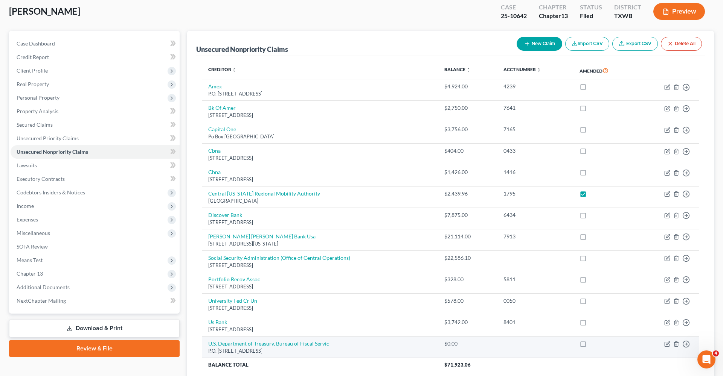
click at [308, 341] on link "U.S. Department of Treasury, Bureau of Fiscal Servic" at bounding box center [268, 344] width 121 height 6
select select "0"
select select "9"
select select "0"
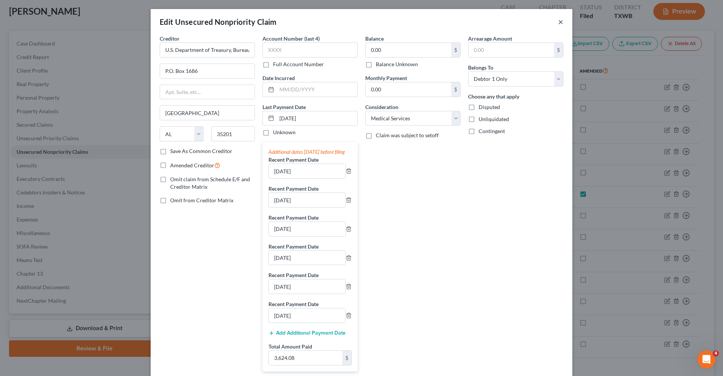
click at [561, 22] on button "×" at bounding box center [560, 21] width 5 height 9
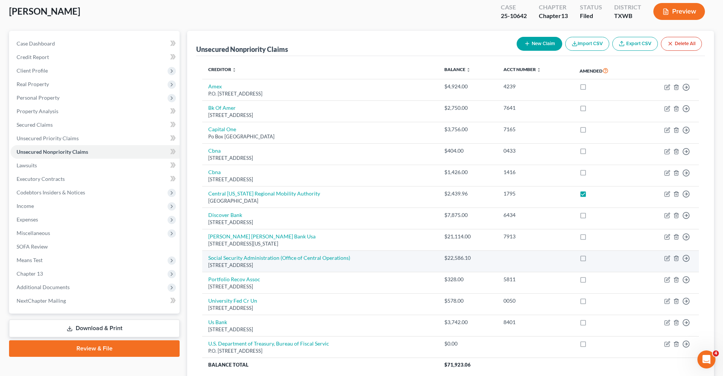
click at [590, 260] on label at bounding box center [590, 260] width 0 height 0
click at [593, 256] on input "checkbox" at bounding box center [595, 257] width 5 height 5
checkbox input "true"
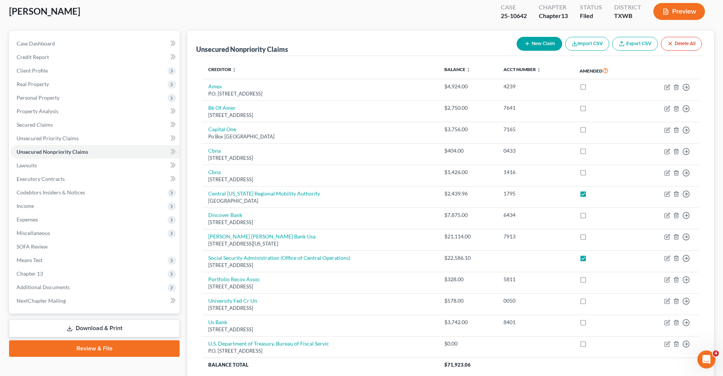
click at [87, 327] on link "Download & Print" at bounding box center [94, 329] width 171 height 18
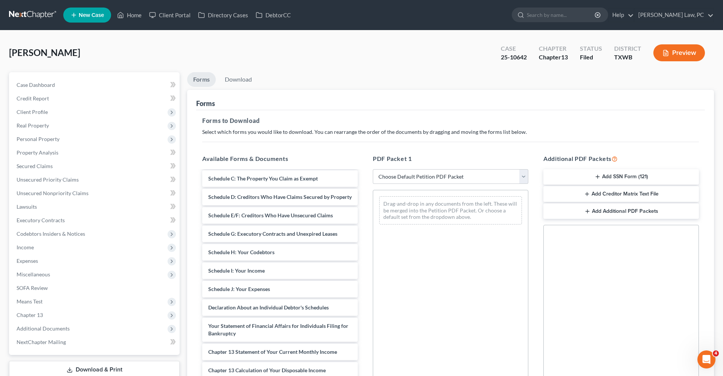
scroll to position [75, 0]
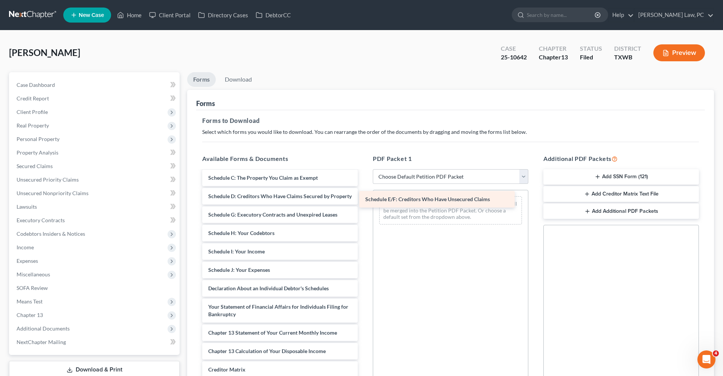
drag, startPoint x: 251, startPoint y: 211, endPoint x: 407, endPoint y: 196, distance: 156.6
click at [364, 196] on div "Schedule E/F: Creditors Who Have Unsecured Claims Credit Counseling Certificate…" at bounding box center [280, 268] width 168 height 345
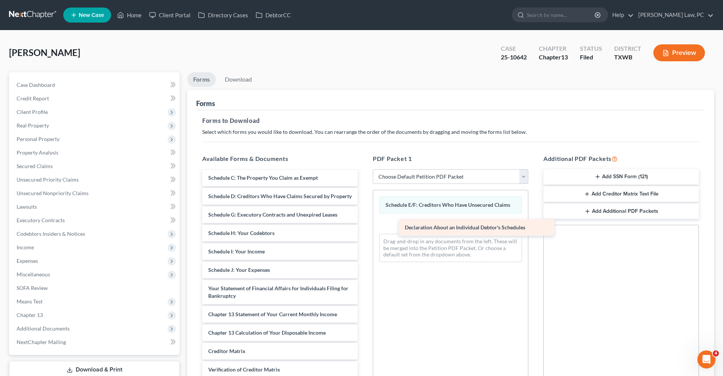
drag, startPoint x: 244, startPoint y: 288, endPoint x: 436, endPoint y: 224, distance: 203.0
click at [364, 224] on div "Declaration About an Individual Debtor's Schedules Credit Counseling Certificat…" at bounding box center [280, 259] width 168 height 327
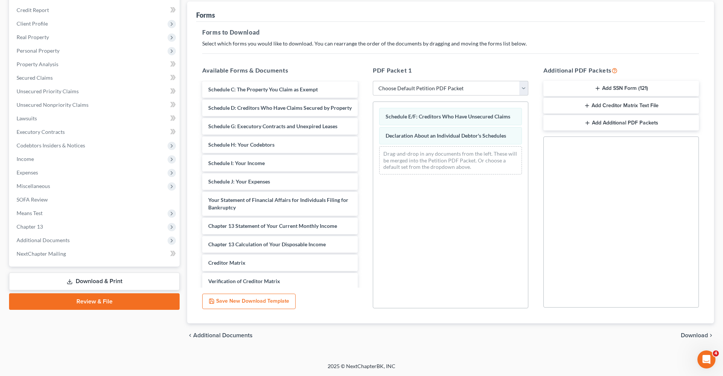
click at [693, 336] on span "Download" at bounding box center [694, 336] width 27 height 6
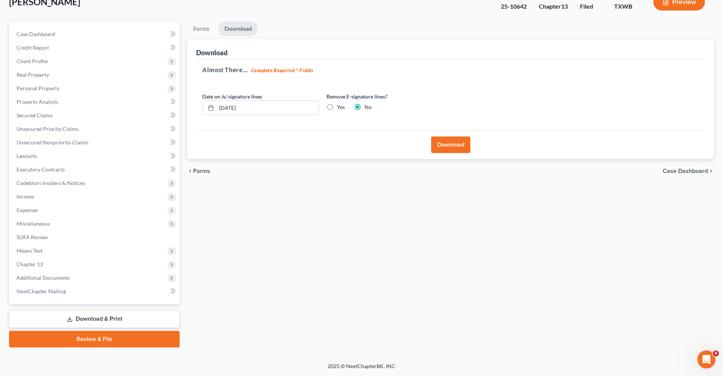
click at [462, 139] on button "Download" at bounding box center [450, 145] width 39 height 17
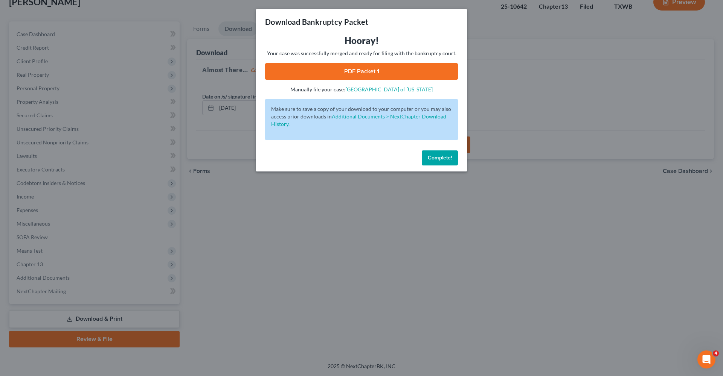
click at [342, 70] on link "PDF Packet 1" at bounding box center [361, 71] width 193 height 17
click at [437, 158] on span "Complete!" at bounding box center [440, 158] width 24 height 6
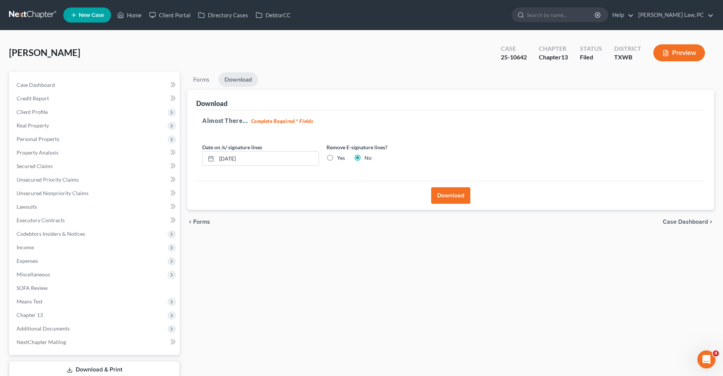
scroll to position [0, 0]
click at [29, 19] on link at bounding box center [33, 15] width 48 height 14
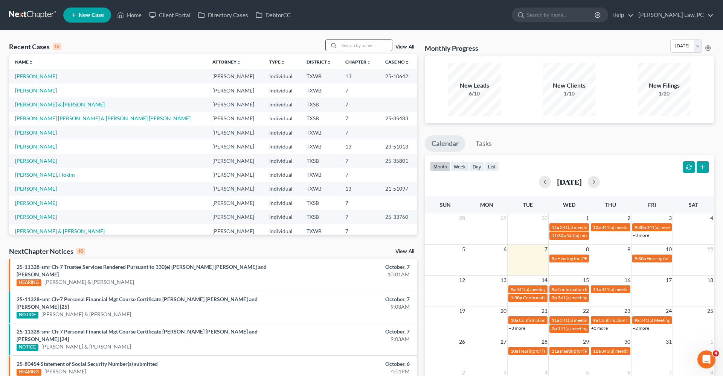
click at [368, 44] on input "search" at bounding box center [365, 45] width 53 height 11
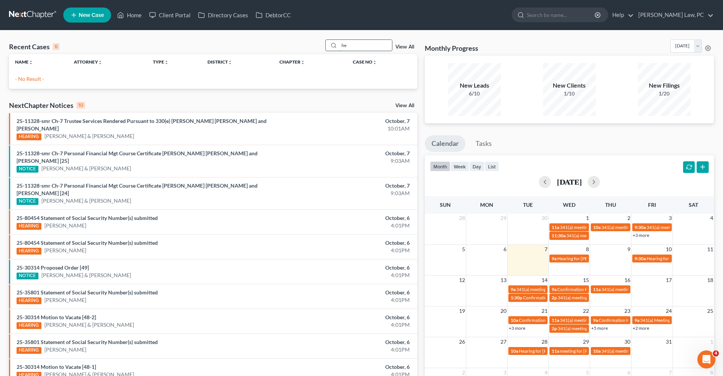
type input "h"
type input "messa"
click at [82, 15] on span "New Case" at bounding box center [91, 15] width 25 height 6
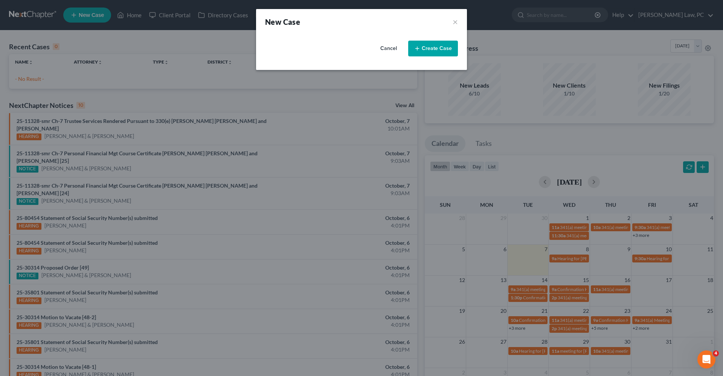
select select "79"
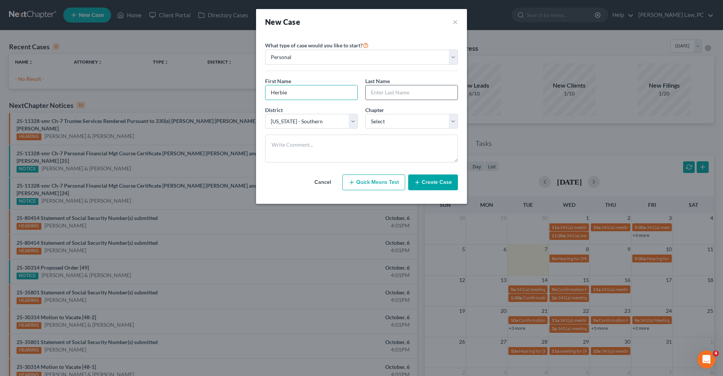
type input "Herbie"
type input "Messam"
select select "0"
click at [428, 186] on button "Create Case" at bounding box center [433, 183] width 50 height 16
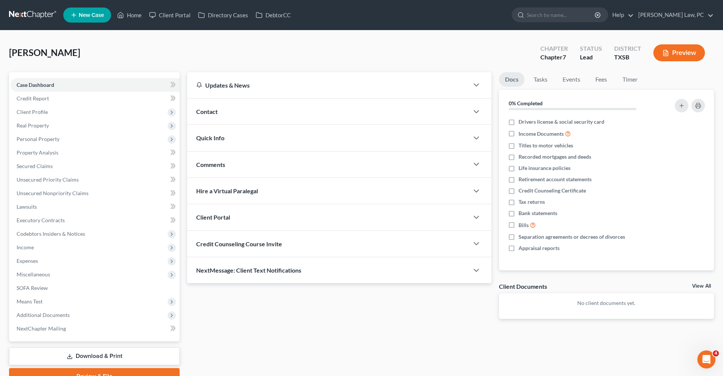
click at [206, 244] on span "Credit Counseling Course Invite" at bounding box center [239, 244] width 86 height 7
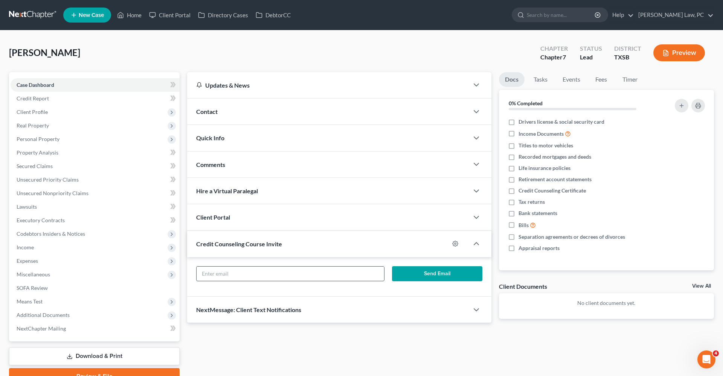
click at [220, 274] on input "text" at bounding box center [290, 274] width 187 height 14
paste input "herbiemessam@yahoo.com"
type input "herbiemessam@yahoo.com"
click at [419, 274] on button "Send Email" at bounding box center [437, 274] width 90 height 15
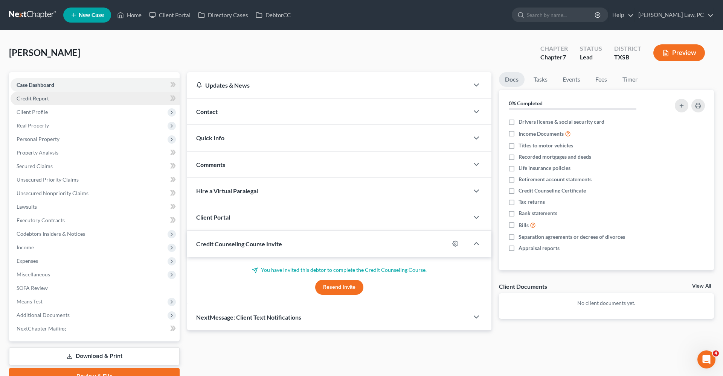
click at [43, 101] on span "Credit Report" at bounding box center [33, 98] width 32 height 6
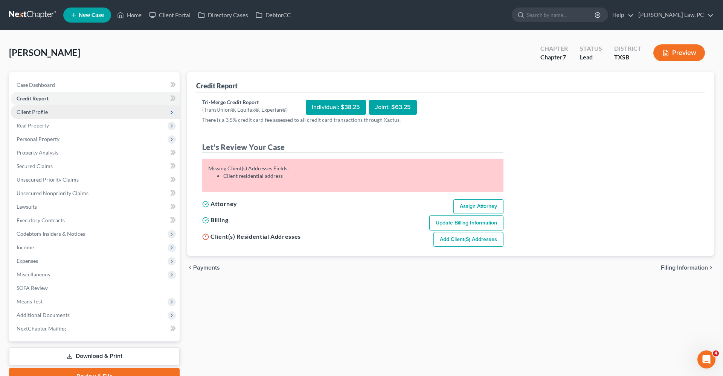
click at [39, 114] on span "Client Profile" at bounding box center [32, 112] width 31 height 6
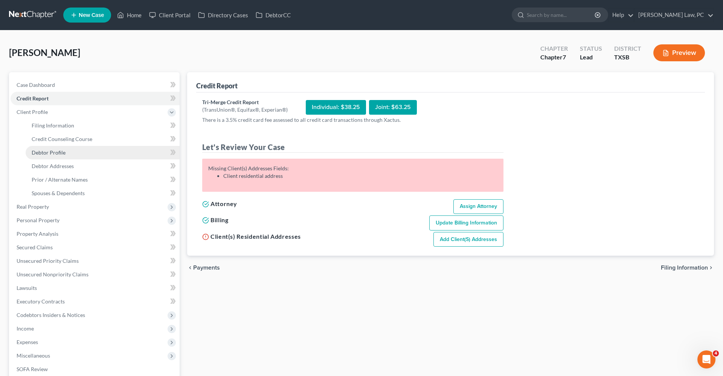
click at [56, 153] on span "Debtor Profile" at bounding box center [49, 152] width 34 height 6
select select "0"
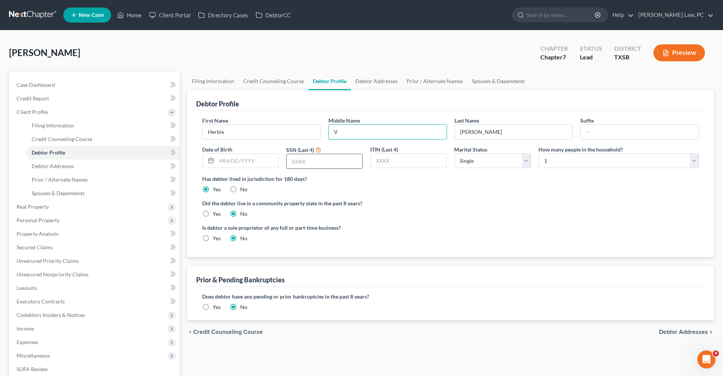
type input "V"
click at [310, 164] on input "text" at bounding box center [325, 161] width 76 height 14
type input "4713"
click at [214, 215] on label "Yes" at bounding box center [217, 214] width 8 height 8
click at [216, 215] on input "Yes" at bounding box center [218, 212] width 5 height 5
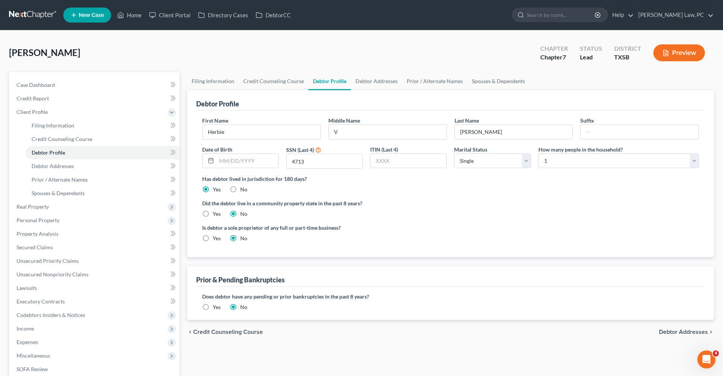
radio input "true"
radio input "false"
click at [65, 169] on span "Debtor Addresses" at bounding box center [53, 166] width 42 height 6
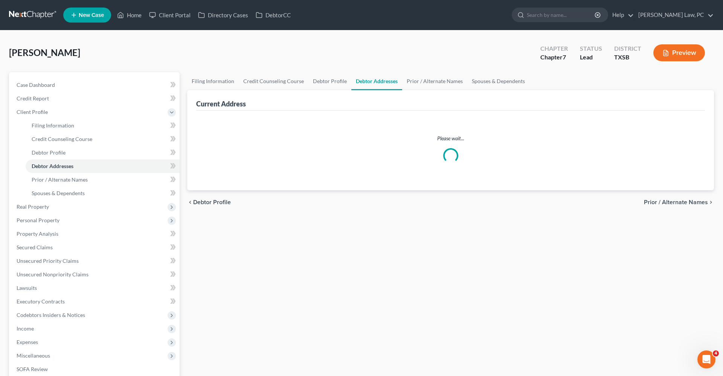
select select "0"
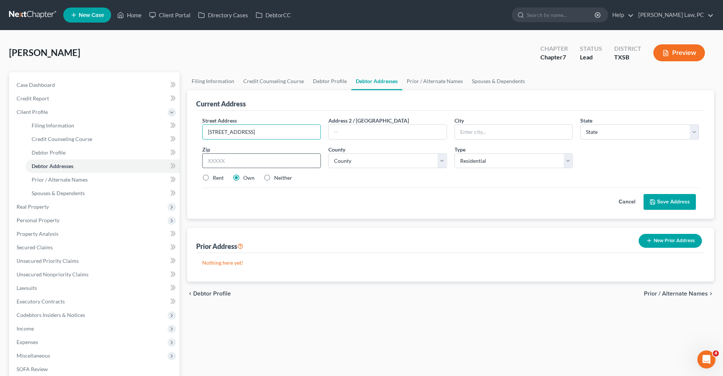
type input "14626 Merry Meadow Dr"
click at [341, 184] on div "Street Address * 14626 Merry Meadow Dr Address 2 / PO Box City * State * State …" at bounding box center [450, 153] width 504 height 72
drag, startPoint x: 232, startPoint y: 160, endPoint x: 198, endPoint y: 159, distance: 34.6
click at [198, 159] on div "Street Address * 14626 Merry Meadow Dr Address 2 / PO Box City * State * State …" at bounding box center [450, 165] width 509 height 108
click at [218, 164] on input "770494" at bounding box center [261, 161] width 119 height 15
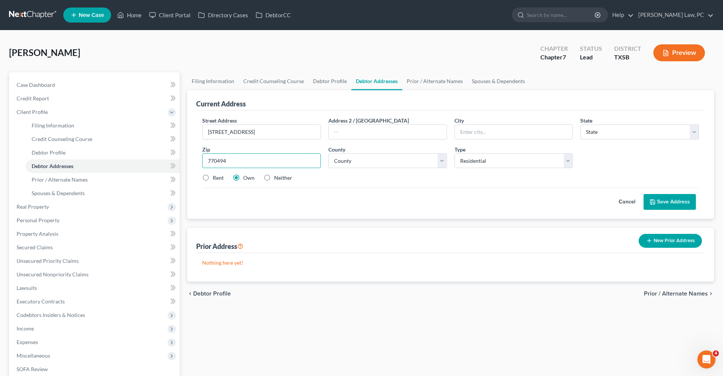
click at [227, 162] on input "770494" at bounding box center [261, 161] width 119 height 15
type input "77049"
type input "Houston"
select select "45"
drag, startPoint x: 388, startPoint y: 165, endPoint x: 399, endPoint y: 183, distance: 21.1
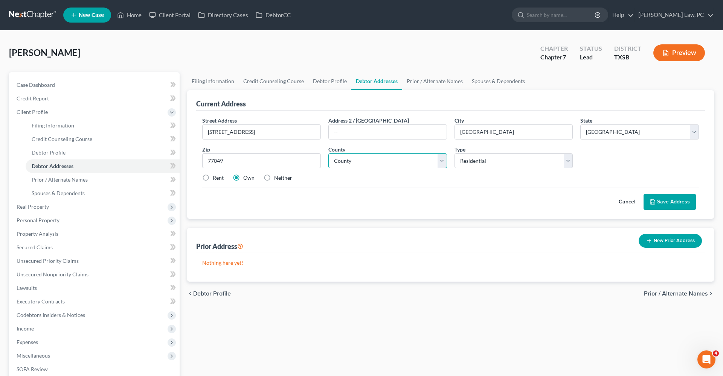
click at [399, 183] on div "Street Address * 14626 Merry Meadow Dr Address 2 / PO Box City * Houston State …" at bounding box center [450, 153] width 504 height 72
select select "100"
drag, startPoint x: 283, startPoint y: 133, endPoint x: 180, endPoint y: 132, distance: 103.2
click at [180, 132] on div "Petition Navigation Case Dashboard Payments Invoices Payments Payments Credit R…" at bounding box center [361, 269] width 712 height 394
click at [677, 201] on button "Save Address" at bounding box center [669, 202] width 52 height 16
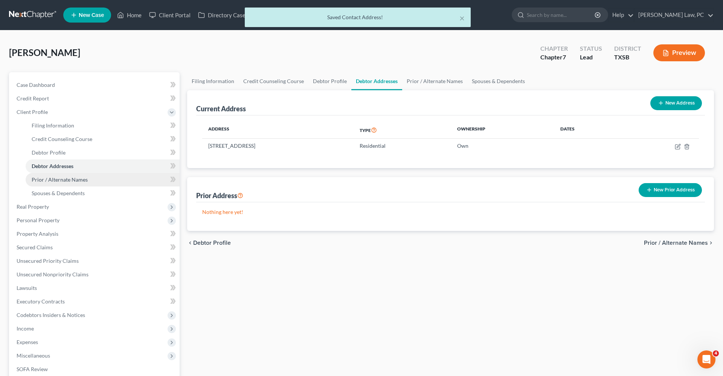
click at [52, 180] on span "Prior / Alternate Names" at bounding box center [60, 180] width 56 height 6
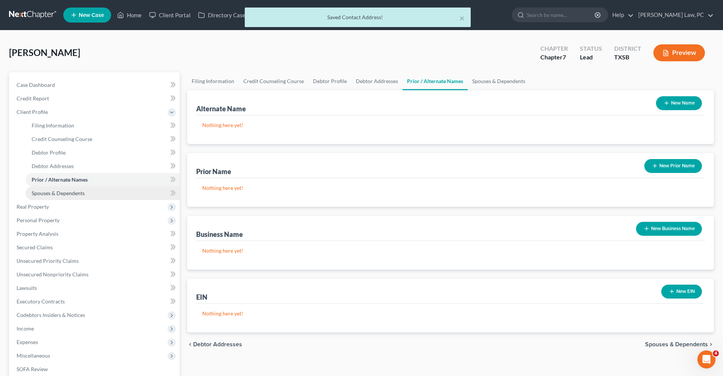
click at [65, 192] on span "Spouses & Dependents" at bounding box center [58, 193] width 53 height 6
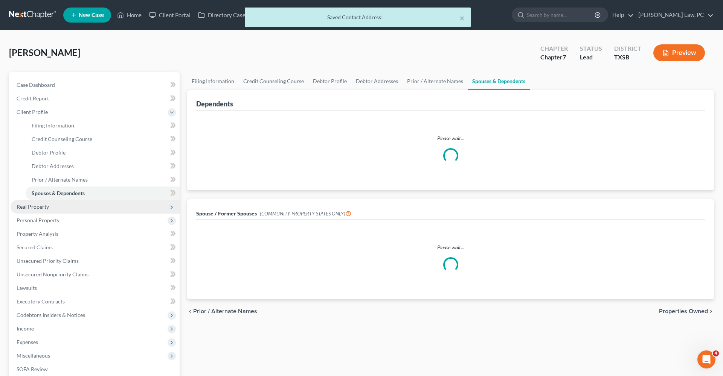
click at [34, 209] on span "Real Property" at bounding box center [33, 207] width 32 height 6
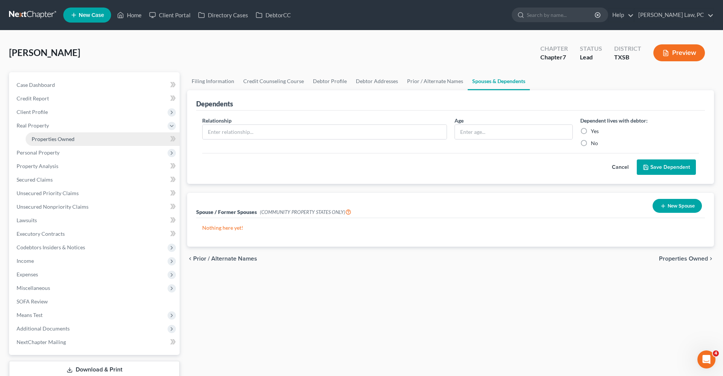
click at [52, 138] on span "Properties Owned" at bounding box center [53, 139] width 43 height 6
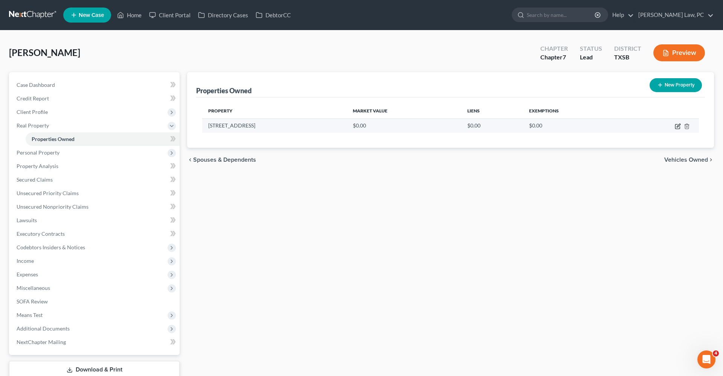
click at [677, 126] on icon "button" at bounding box center [678, 126] width 6 height 6
select select "45"
select select "100"
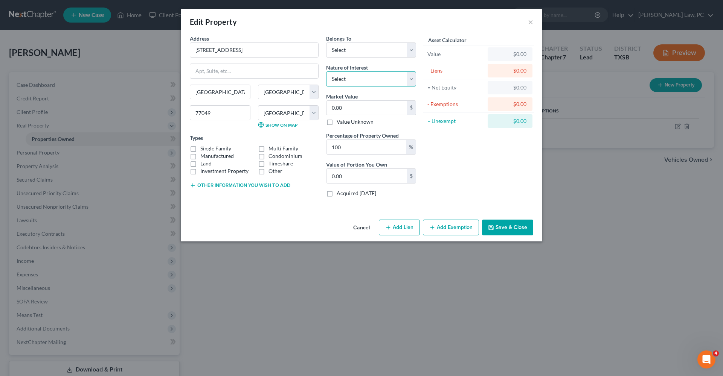
select select "0"
drag, startPoint x: 348, startPoint y: 111, endPoint x: 313, endPoint y: 108, distance: 35.2
click at [313, 108] on div "Address * 14626 Merry Meadow Dr Houston State AL AK AR AZ CA CO CT DE DC FL GA …" at bounding box center [303, 119] width 234 height 169
paste input "197,286"
type input "197,286"
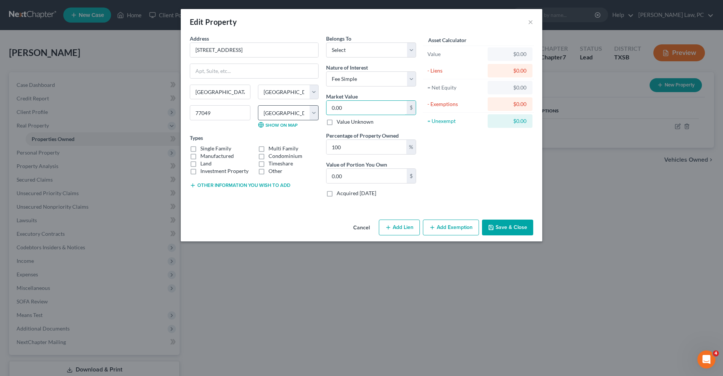
type input "197,286.00"
type input "197,286"
click at [481, 176] on div "Asset Calculator Value $197,286.00 - Liens $0.00 = Net Equity $0.00 - Exemption…" at bounding box center [478, 119] width 117 height 169
click at [215, 148] on label "Single Family" at bounding box center [215, 149] width 31 height 8
click at [208, 148] on input "Single Family" at bounding box center [205, 147] width 5 height 5
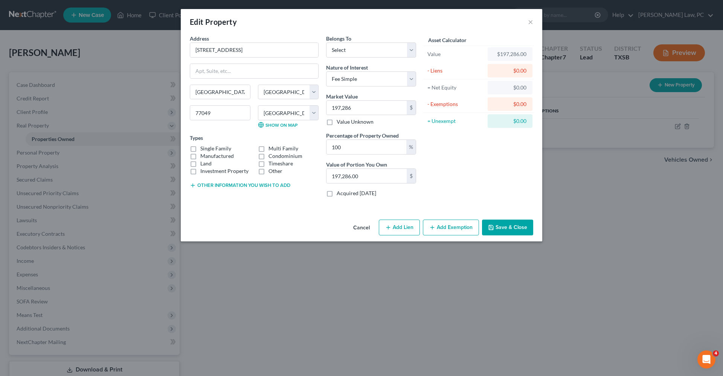
checkbox input "true"
click at [519, 228] on button "Save & Close" at bounding box center [507, 228] width 51 height 16
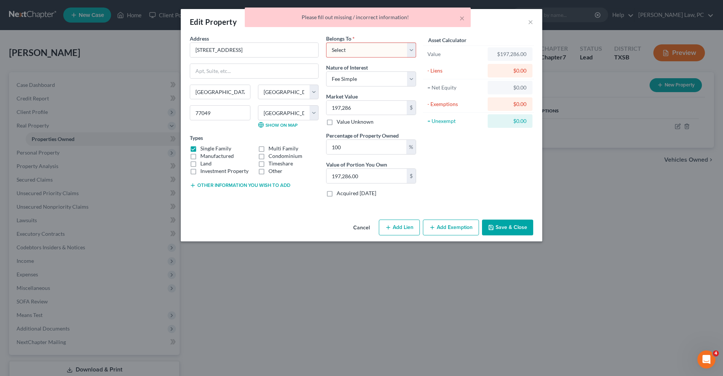
select select "0"
click at [510, 231] on button "Save & Close" at bounding box center [507, 228] width 51 height 16
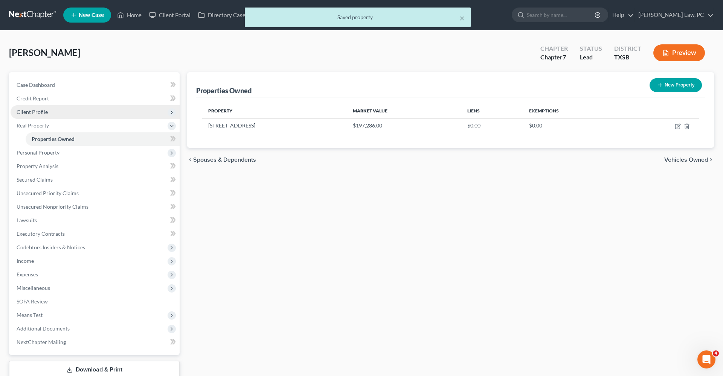
click at [23, 112] on span "Client Profile" at bounding box center [32, 112] width 31 height 6
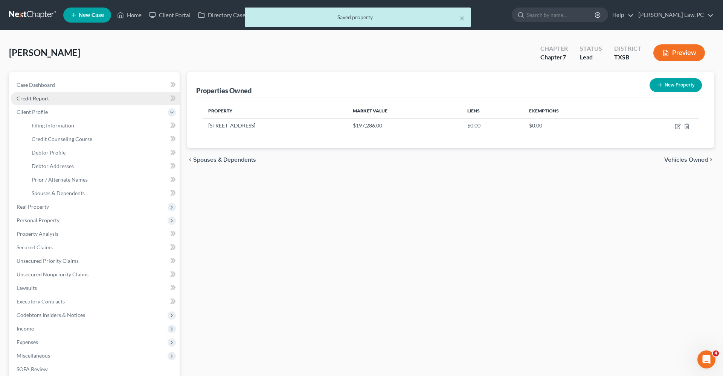
click at [29, 97] on span "Credit Report" at bounding box center [33, 98] width 32 height 6
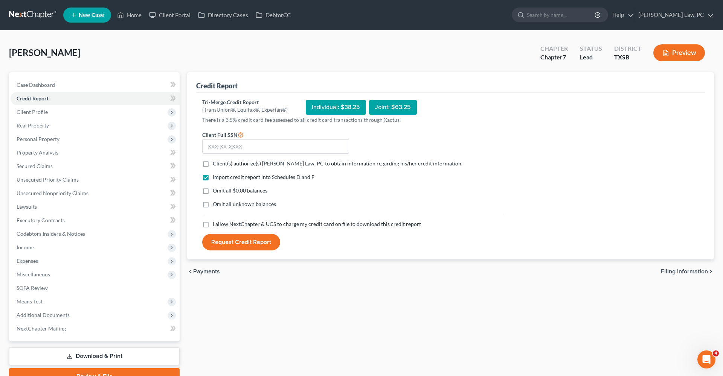
click at [213, 167] on label "Client(s) authorize(s) Hooman Khoshnood Law, PC to obtain information regarding…" at bounding box center [338, 164] width 250 height 8
click at [216, 165] on input "Client(s) authorize(s) Hooman Khoshnood Law, PC to obtain information regarding…" at bounding box center [218, 162] width 5 height 5
checkbox input "true"
click at [213, 226] on label "I allow NextChapter & UCS to charge my credit card on file to download this cre…" at bounding box center [317, 225] width 208 height 8
click at [216, 226] on input "I allow NextChapter & UCS to charge my credit card on file to download this cre…" at bounding box center [218, 223] width 5 height 5
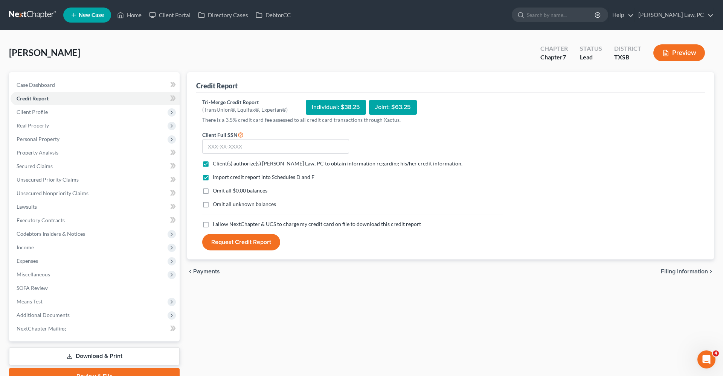
checkbox input "true"
click at [233, 154] on input "text" at bounding box center [275, 146] width 147 height 15
click at [233, 149] on input "text" at bounding box center [275, 146] width 147 height 15
type input "105-68-4713"
click at [243, 241] on button "Request Credit Report" at bounding box center [241, 242] width 78 height 17
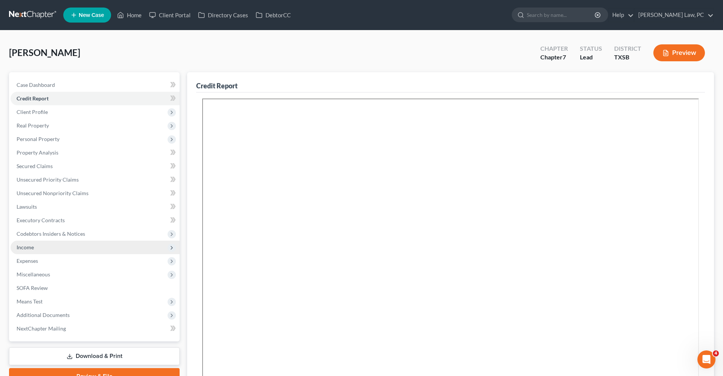
click at [18, 248] on span "Income" at bounding box center [25, 247] width 17 height 6
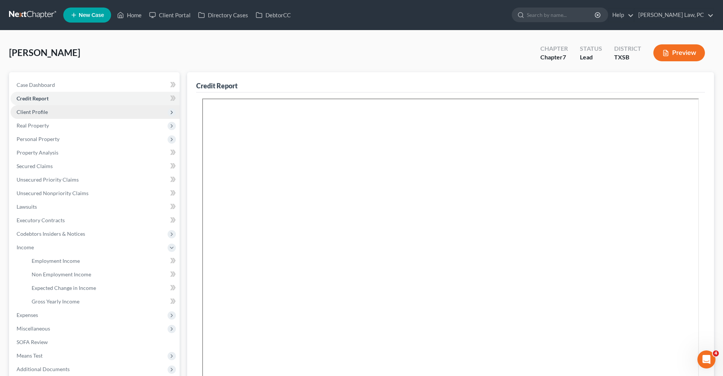
click at [32, 116] on span "Client Profile" at bounding box center [95, 112] width 169 height 14
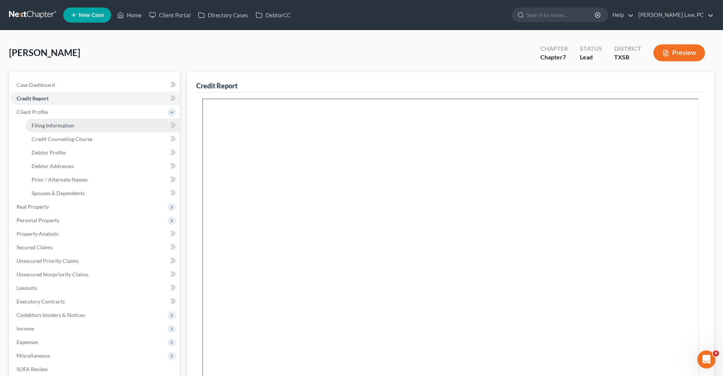
click at [47, 128] on span "Filing Information" at bounding box center [53, 125] width 43 height 6
select select "1"
select select "0"
select select "79"
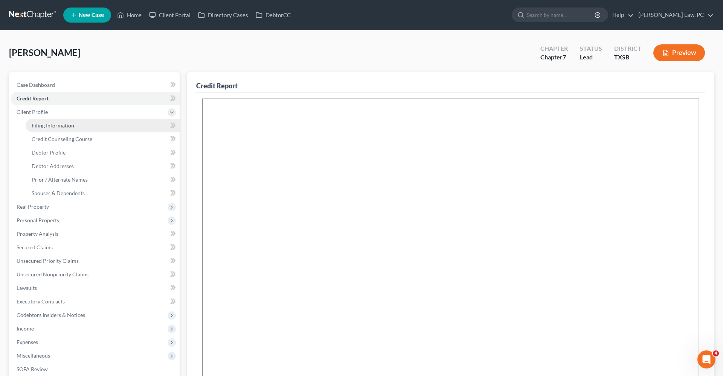
select select "45"
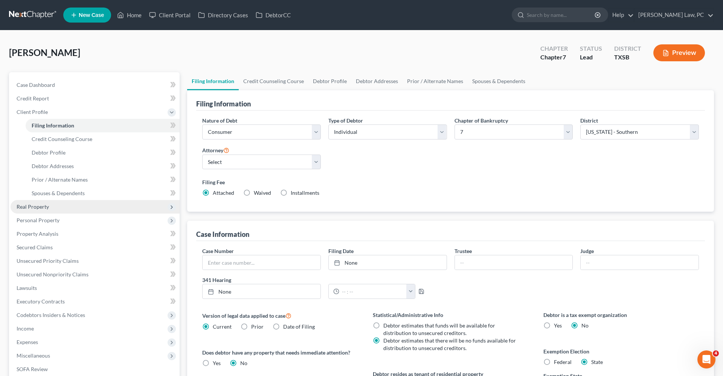
click at [41, 206] on span "Real Property" at bounding box center [33, 207] width 32 height 6
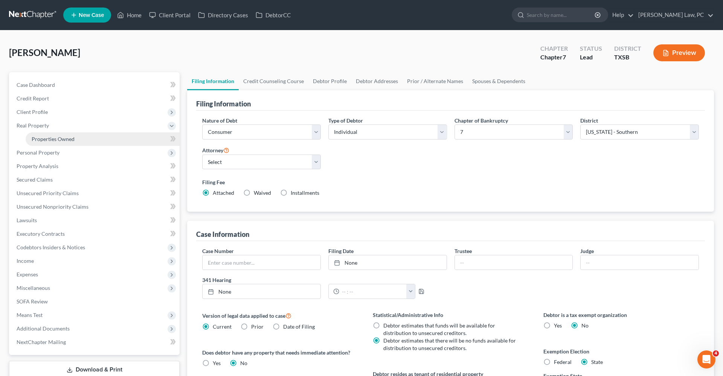
click at [69, 139] on span "Properties Owned" at bounding box center [53, 139] width 43 height 6
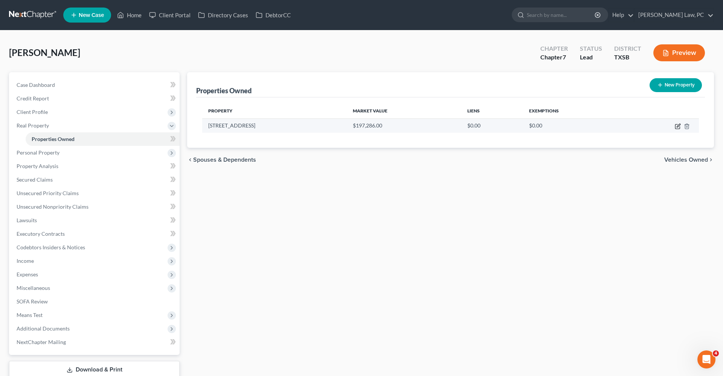
click at [679, 126] on icon "button" at bounding box center [678, 125] width 3 height 3
select select "45"
select select "100"
select select "0"
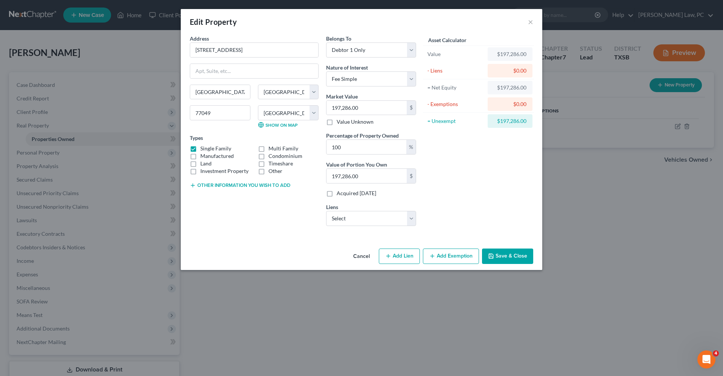
click at [359, 233] on div "Address * 14626 Merry Meadow Dr Houston State AL AK AR AZ CA CO CT DE DC FL GA …" at bounding box center [361, 140] width 361 height 211
select select "0"
select select
select select "45"
select select "0"
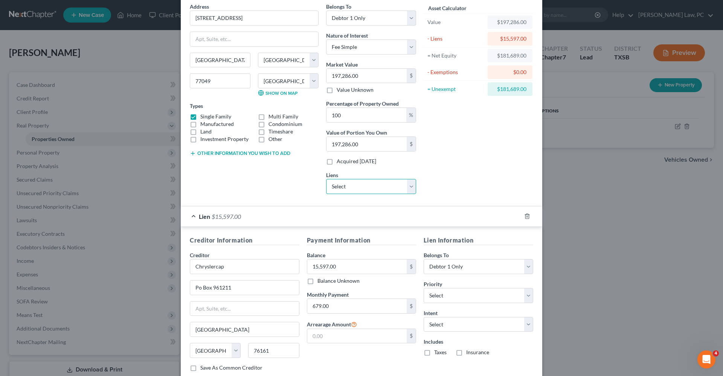
scroll to position [52, 0]
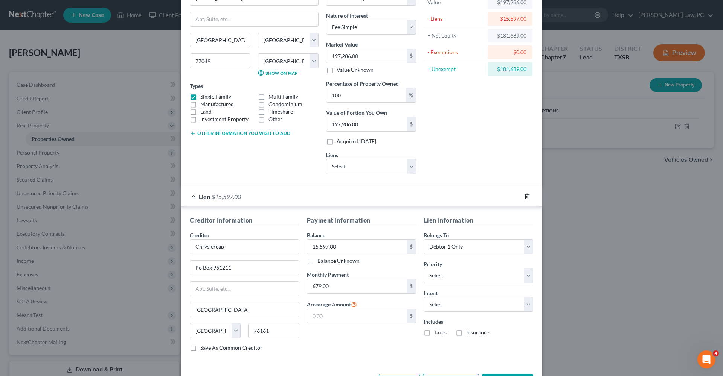
click at [526, 195] on icon "button" at bounding box center [526, 196] width 3 height 5
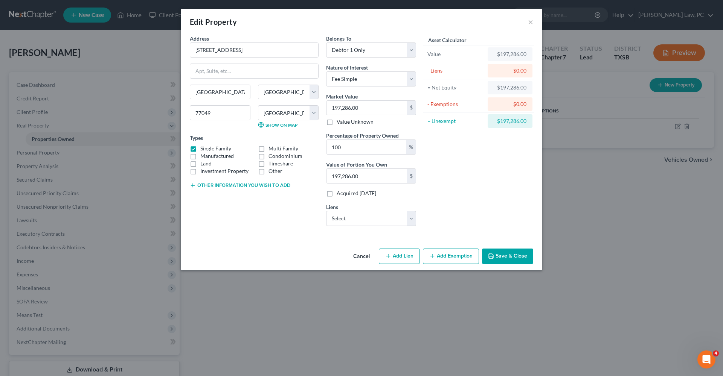
click at [503, 257] on button "Save & Close" at bounding box center [507, 257] width 51 height 16
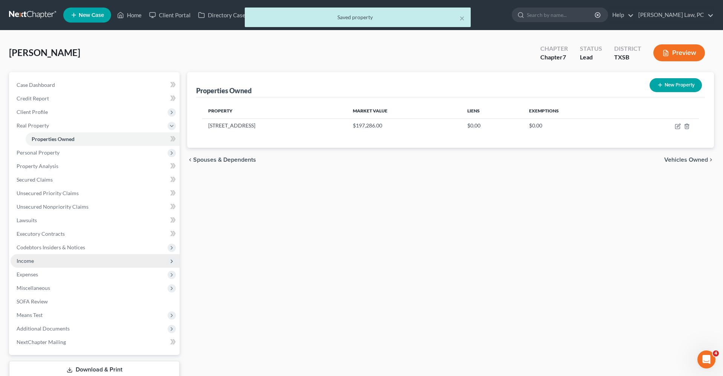
click at [26, 263] on span "Income" at bounding box center [25, 261] width 17 height 6
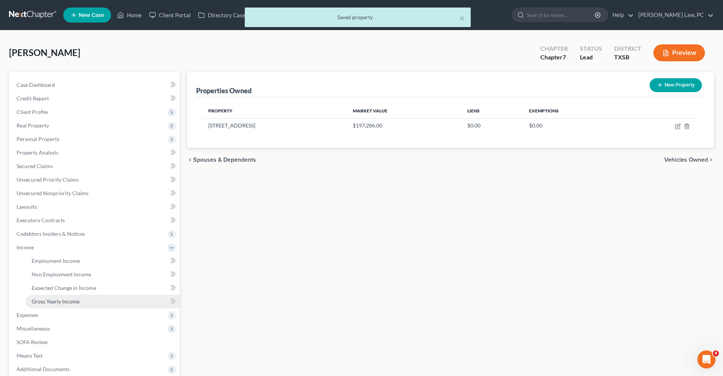
click at [53, 301] on span "Gross Yearly Income" at bounding box center [56, 302] width 48 height 6
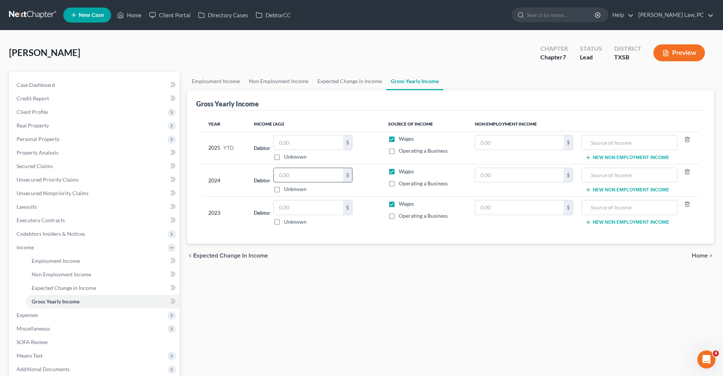
click at [312, 172] on input "text" at bounding box center [308, 175] width 69 height 14
type input "61,134"
click at [289, 209] on input "text" at bounding box center [308, 208] width 69 height 14
type input "58,298"
click at [43, 262] on span "Employment Income" at bounding box center [56, 261] width 48 height 6
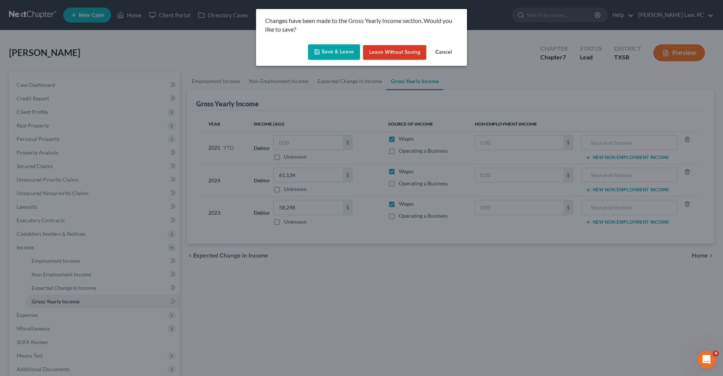
click at [326, 55] on button "Save & Leave" at bounding box center [334, 52] width 52 height 16
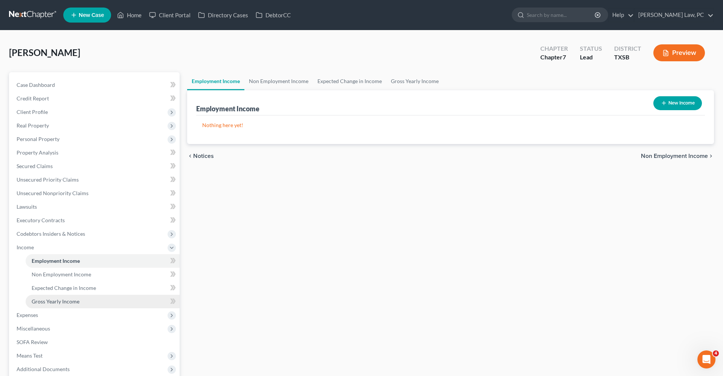
click at [49, 300] on span "Gross Yearly Income" at bounding box center [56, 302] width 48 height 6
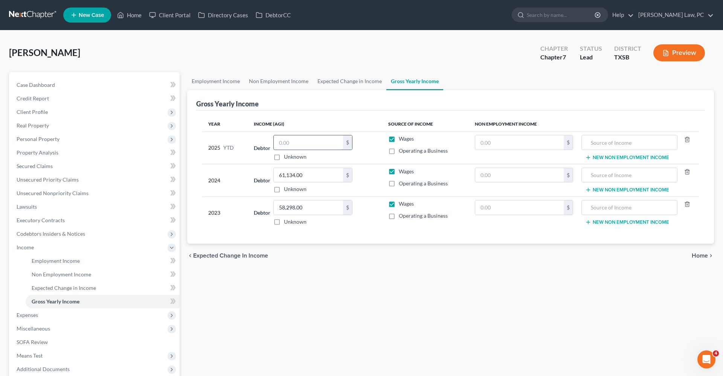
click at [294, 144] on input "text" at bounding box center [308, 143] width 69 height 14
type input "39,206.94"
click at [55, 263] on span "Employment Income" at bounding box center [56, 261] width 48 height 6
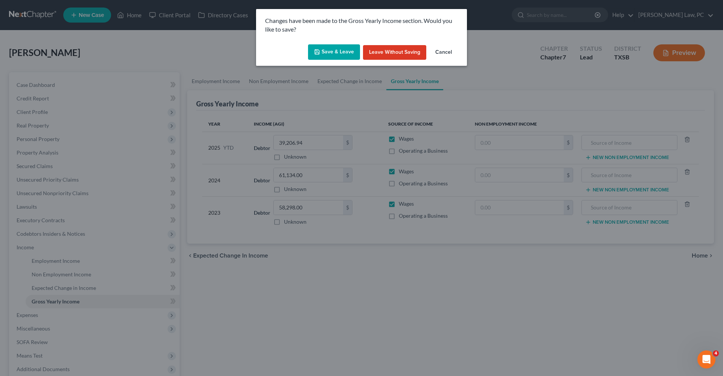
click at [328, 59] on button "Save & Leave" at bounding box center [334, 52] width 52 height 16
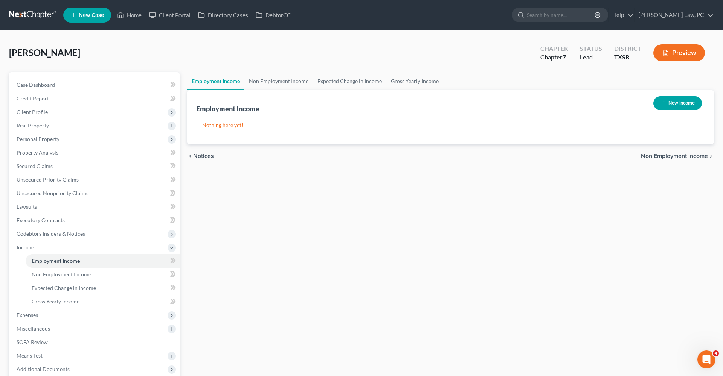
click at [663, 100] on button "New Income" at bounding box center [677, 103] width 49 height 14
select select "0"
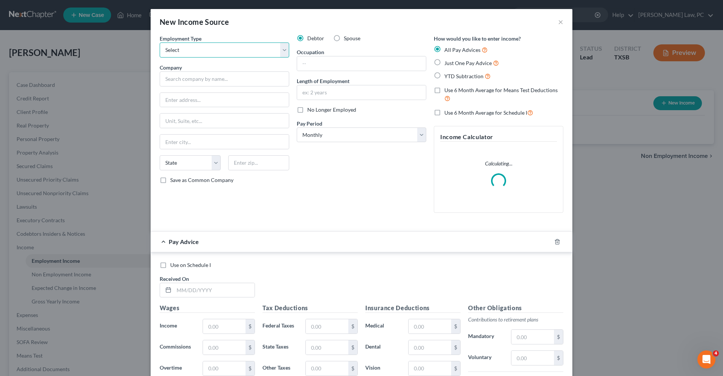
select select "0"
click at [207, 82] on input "text" at bounding box center [225, 79] width 130 height 15
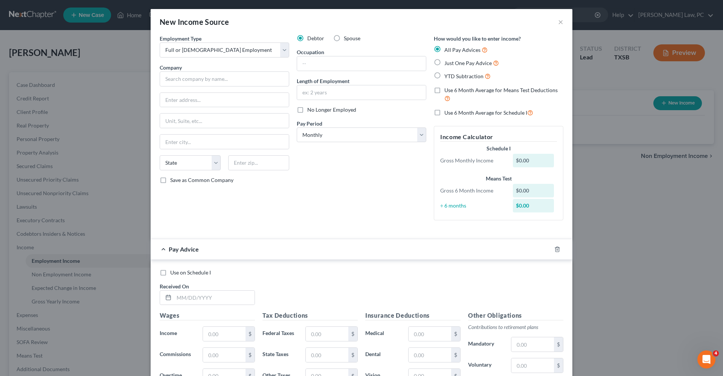
click at [447, 63] on span "Just One Pay Advice" at bounding box center [467, 63] width 47 height 6
click at [447, 63] on input "Just One Pay Advice" at bounding box center [449, 61] width 5 height 5
radio input "true"
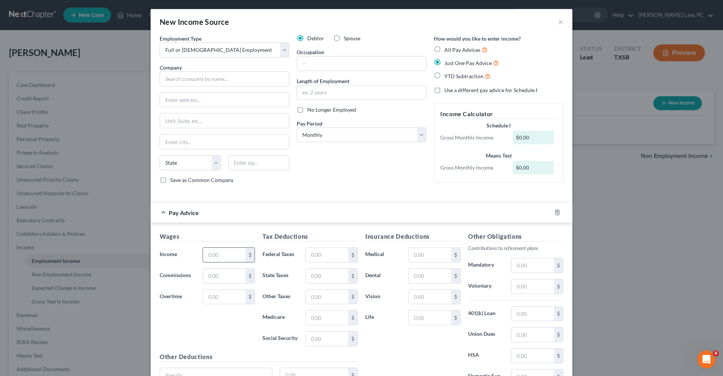
click at [228, 259] on input "text" at bounding box center [224, 255] width 43 height 14
type input "2,203.97"
click at [327, 343] on input "text" at bounding box center [327, 339] width 43 height 14
type input "134.51"
click at [331, 254] on input "text" at bounding box center [327, 255] width 43 height 14
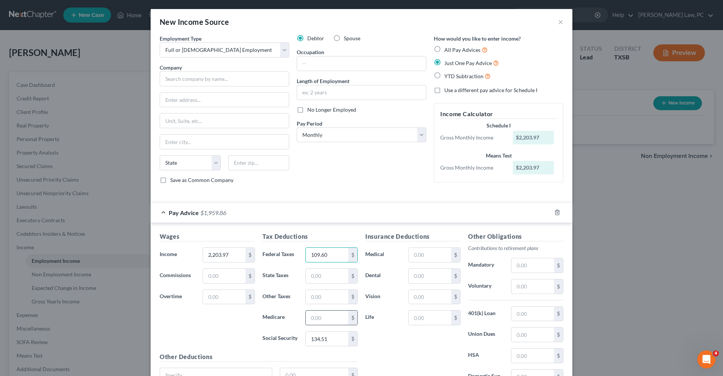
type input "109.60"
click at [331, 313] on input "text" at bounding box center [327, 318] width 43 height 14
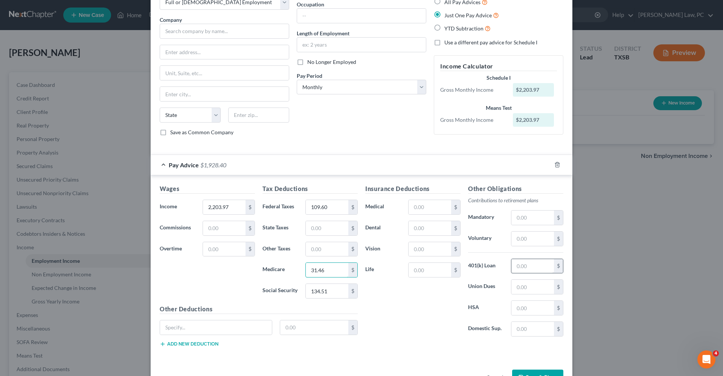
type input "31.46"
click at [527, 266] on input "text" at bounding box center [532, 266] width 43 height 14
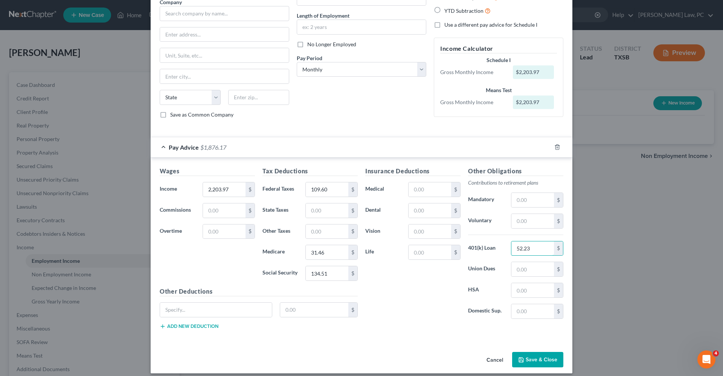
scroll to position [68, 0]
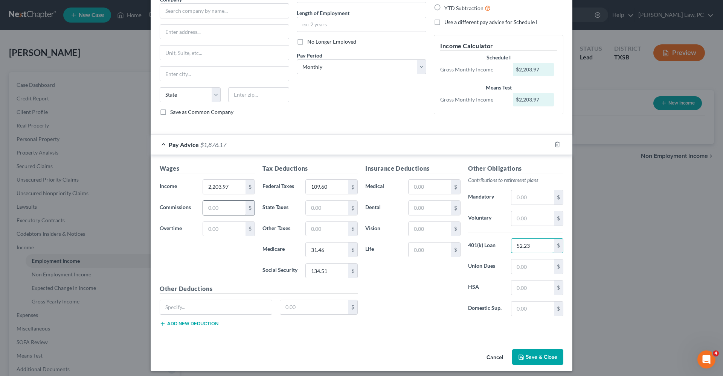
type input "52.23"
click at [218, 207] on input "text" at bounding box center [224, 208] width 43 height 14
type input "25.39"
click at [197, 271] on div "Wages Income * 2,203.97 $ Commissions 25.39 $ Overtime $" at bounding box center [207, 224] width 103 height 120
click at [523, 216] on input "text" at bounding box center [532, 219] width 43 height 14
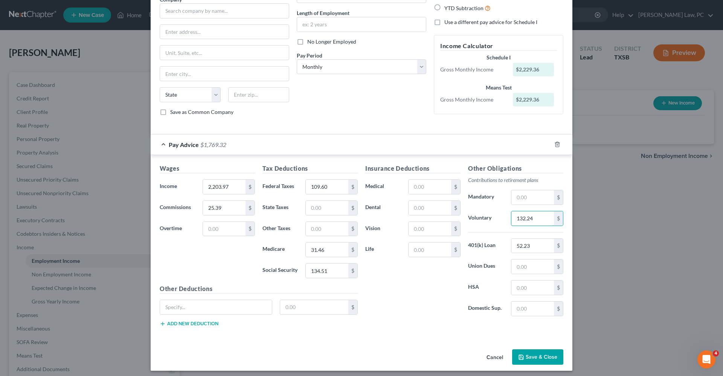
type input "132.24"
click at [416, 309] on div "Insurance Deductions Medical $ Dental $ Vision $ Life $" at bounding box center [412, 243] width 103 height 158
type input "HMO"
click at [301, 311] on input "text" at bounding box center [314, 307] width 69 height 14
type input "28.05"
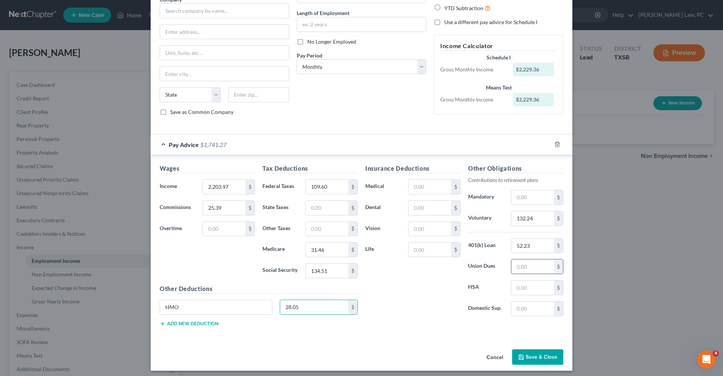
click at [523, 266] on input "text" at bounding box center [532, 267] width 43 height 14
type input "5"
click at [428, 209] on input "text" at bounding box center [429, 208] width 43 height 14
type input "1.62"
click at [424, 233] on input "text" at bounding box center [429, 229] width 43 height 14
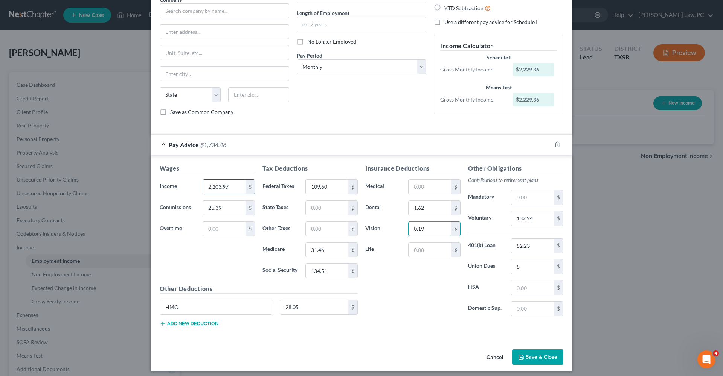
type input "0.19"
drag, startPoint x: 234, startPoint y: 186, endPoint x: 192, endPoint y: 186, distance: 41.4
click at [192, 186] on div "Income * 2,203.97 $" at bounding box center [207, 187] width 103 height 15
type input "2,137.85"
click at [229, 285] on h5 "Other Deductions" at bounding box center [259, 289] width 198 height 9
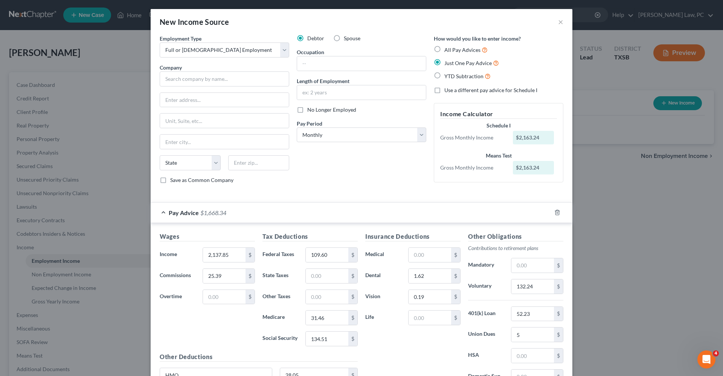
scroll to position [0, 0]
select select "2"
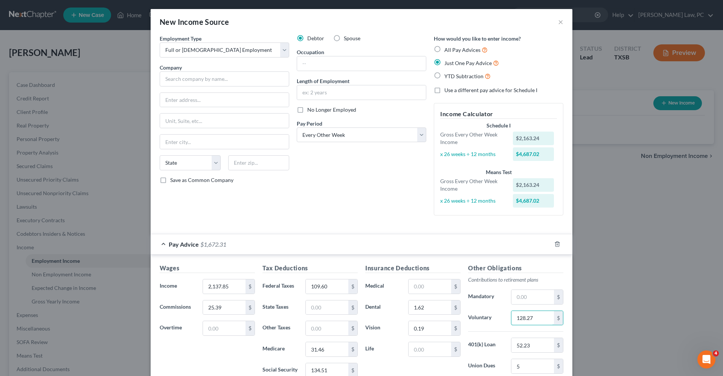
type input "128.27"
click at [514, 328] on div "Other Obligations Contributions to retirement plans Mandatory $ Voluntary 128.2…" at bounding box center [515, 343] width 103 height 158
click at [223, 83] on input "text" at bounding box center [225, 79] width 130 height 15
type input "Silver Eagle Distributors Houston LL"
type input "7777 Washington Ave"
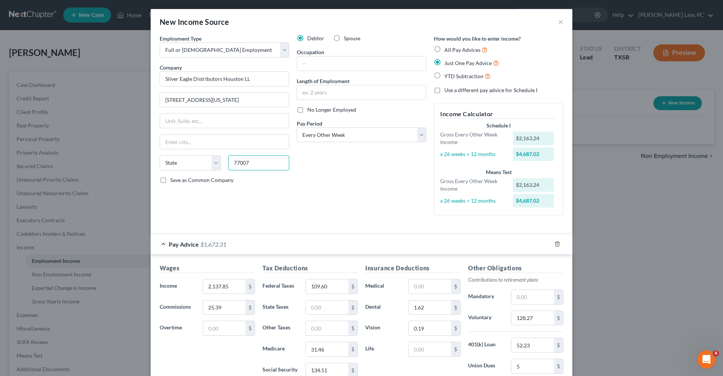
type input "77007"
click at [297, 185] on div "Debtor Spouse Occupation Length of Employment No Longer Employed Pay Period * S…" at bounding box center [361, 128] width 137 height 187
type input "Houston"
select select "45"
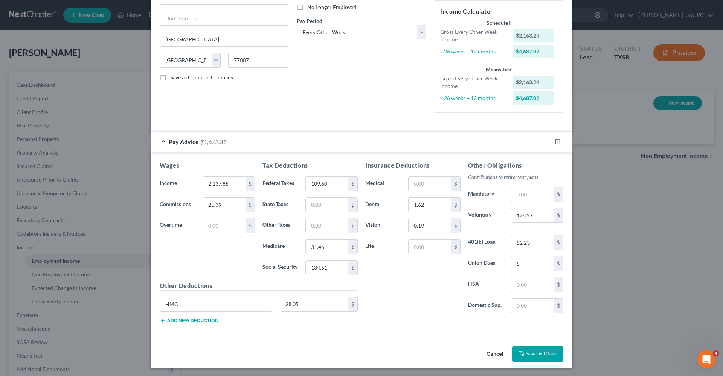
scroll to position [102, 0]
click at [529, 347] on button "Save & Close" at bounding box center [537, 355] width 51 height 16
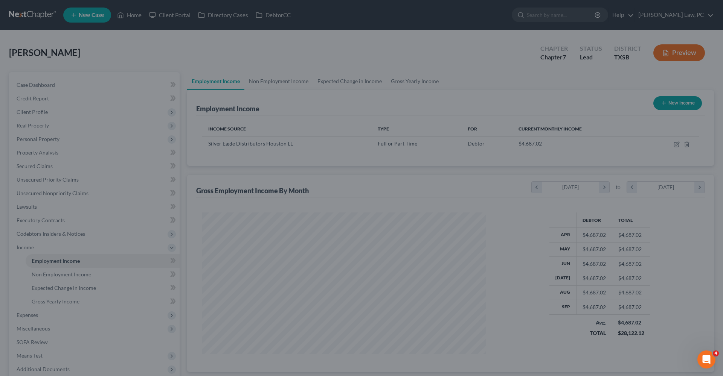
scroll to position [142, 299]
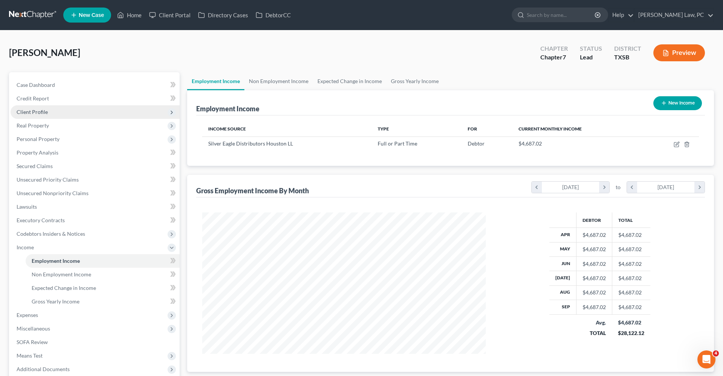
click at [34, 112] on span "Client Profile" at bounding box center [32, 112] width 31 height 6
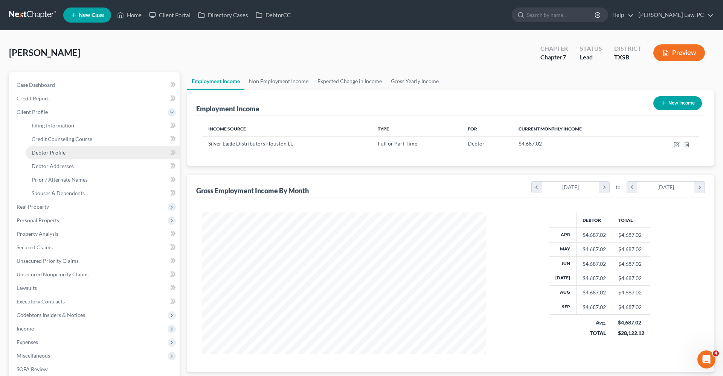
click at [51, 152] on span "Debtor Profile" at bounding box center [49, 152] width 34 height 6
select select "0"
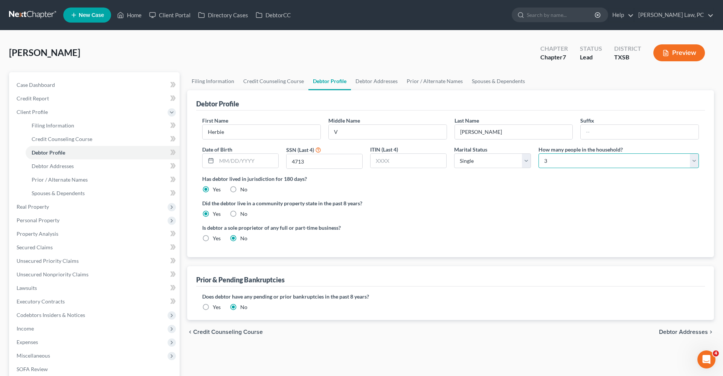
select select "1"
click at [73, 194] on span "Spouses & Dependents" at bounding box center [58, 193] width 53 height 6
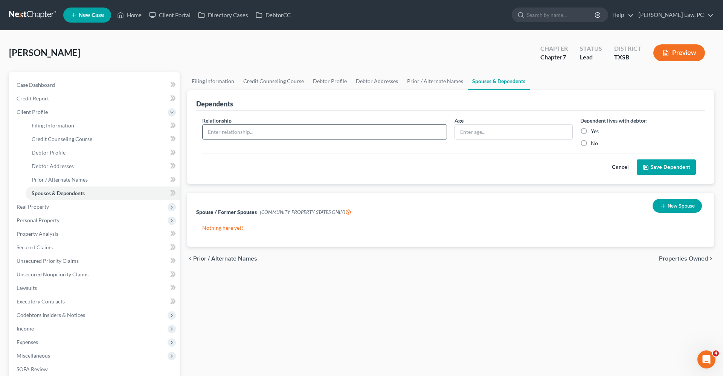
click at [250, 132] on input "text" at bounding box center [325, 132] width 244 height 14
type input "Mother"
click at [591, 133] on label "Yes" at bounding box center [595, 132] width 8 height 8
click at [594, 133] on input "Yes" at bounding box center [596, 130] width 5 height 5
radio input "true"
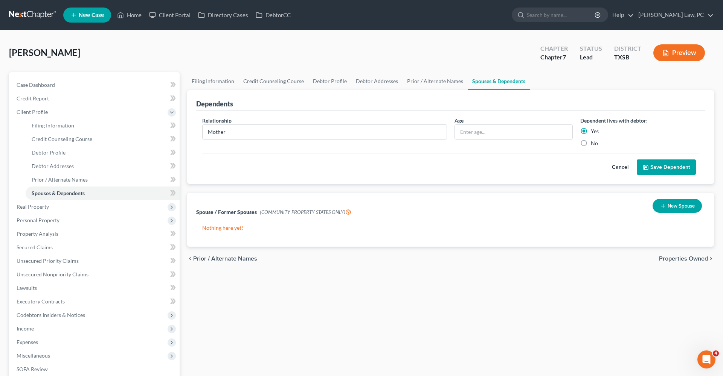
click at [643, 169] on icon "submit" at bounding box center [646, 168] width 6 height 6
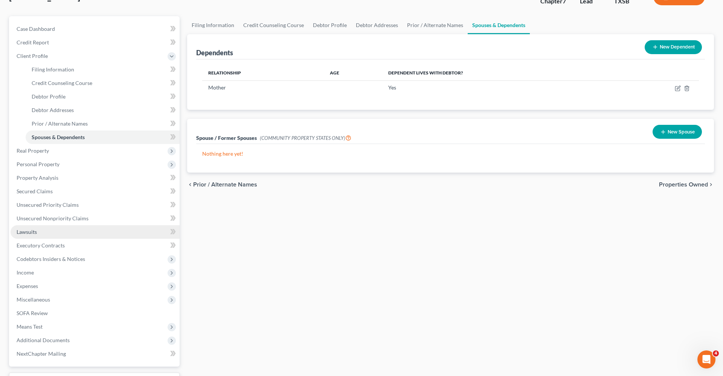
scroll to position [57, 0]
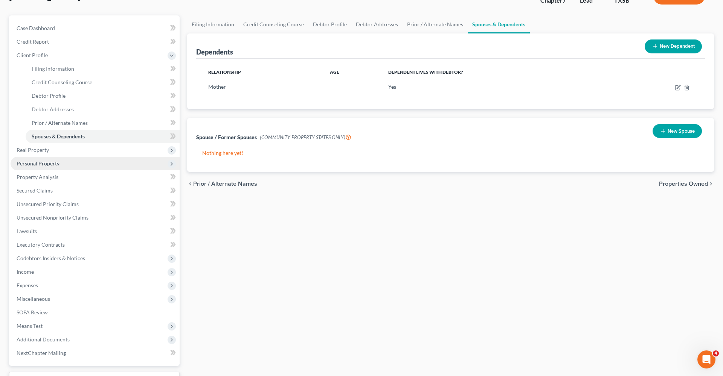
click at [27, 164] on span "Personal Property" at bounding box center [38, 163] width 43 height 6
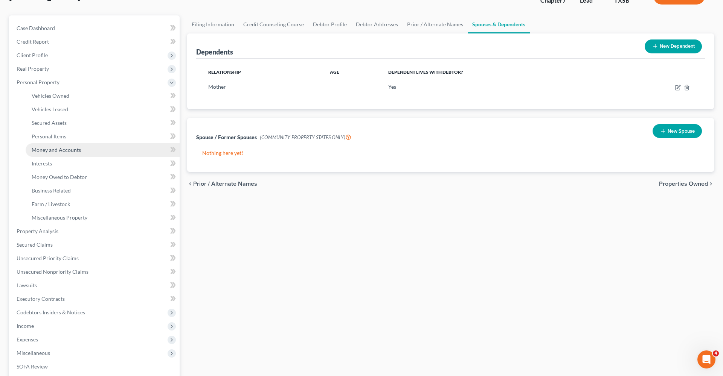
click at [55, 149] on span "Money and Accounts" at bounding box center [56, 150] width 49 height 6
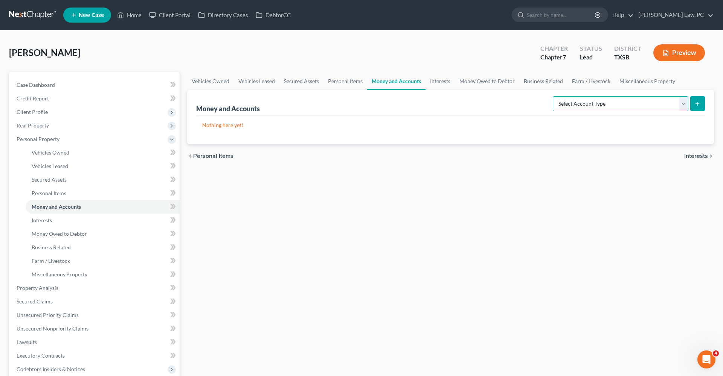
select select "checking"
click at [695, 104] on icon "submit" at bounding box center [697, 104] width 6 height 6
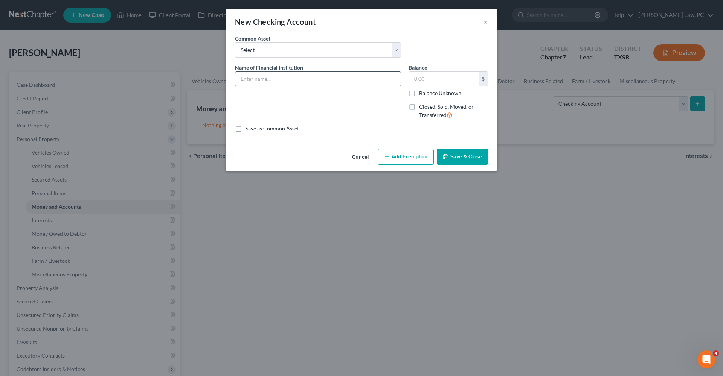
click at [250, 83] on input "text" at bounding box center [317, 79] width 165 height 14
click at [426, 80] on input "text" at bounding box center [444, 79] width 70 height 14
click at [296, 78] on input "Bank of America" at bounding box center [317, 79] width 165 height 14
type input "Bank of America Acct 4467 (Joint with Mother)"
click at [451, 159] on button "Save & Close" at bounding box center [462, 157] width 51 height 16
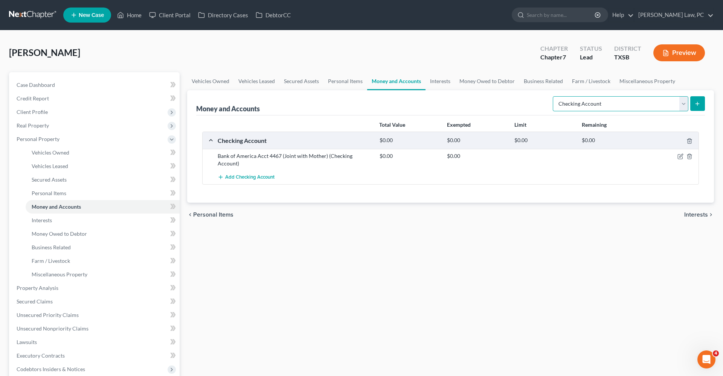
select select "savings"
click at [700, 107] on button "submit" at bounding box center [697, 103] width 15 height 15
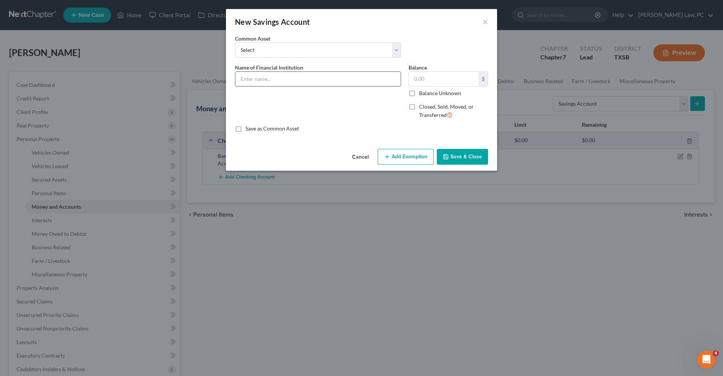
click at [267, 80] on input "text" at bounding box center [317, 79] width 165 height 14
type input "Bank of America Acct 3491"
click at [475, 156] on button "Save & Close" at bounding box center [462, 157] width 51 height 16
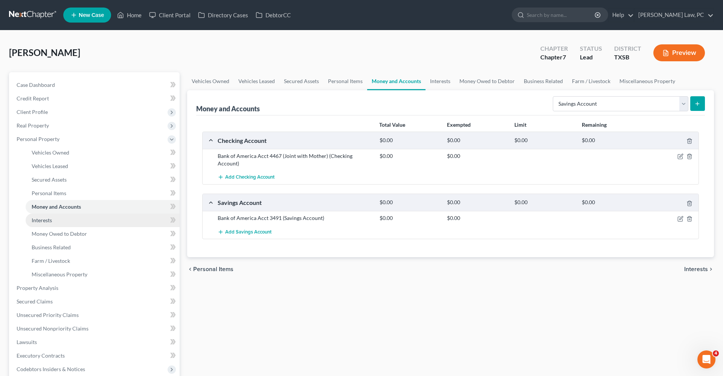
click at [41, 221] on span "Interests" at bounding box center [42, 220] width 20 height 6
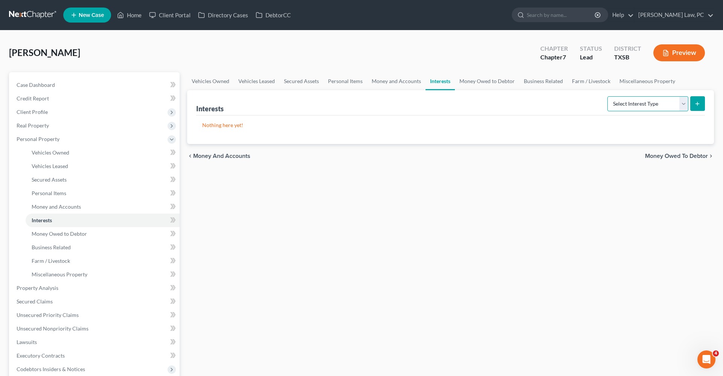
select select "401k"
click at [697, 105] on line "submit" at bounding box center [697, 103] width 0 height 3
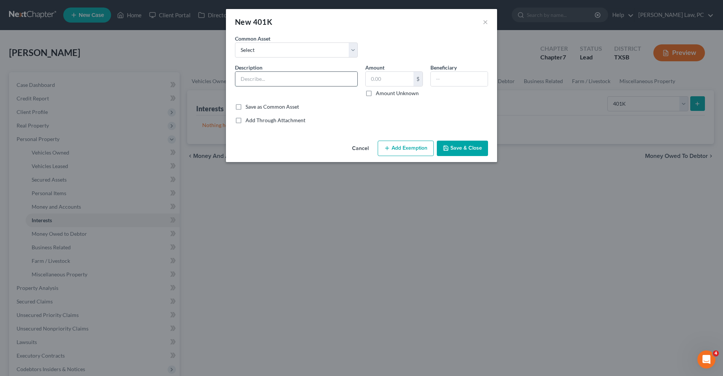
click at [270, 78] on input "text" at bounding box center [296, 79] width 122 height 14
click at [315, 77] on input "401K Through" at bounding box center [296, 79] width 122 height 14
type input "401K Through Silver Eagle Distributors Houston LL"
click at [472, 146] on button "Save & Close" at bounding box center [462, 149] width 51 height 16
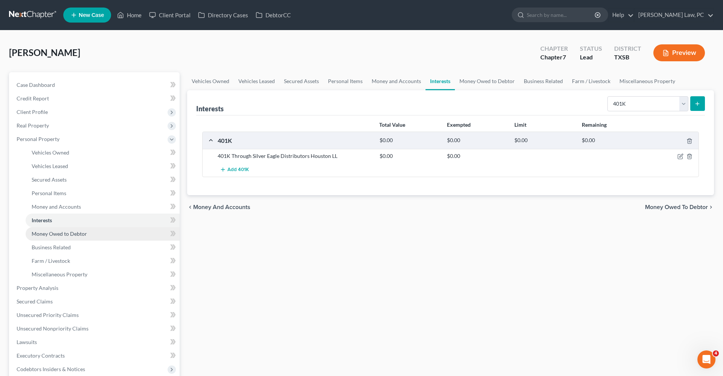
click at [54, 232] on span "Money Owed to Debtor" at bounding box center [59, 234] width 55 height 6
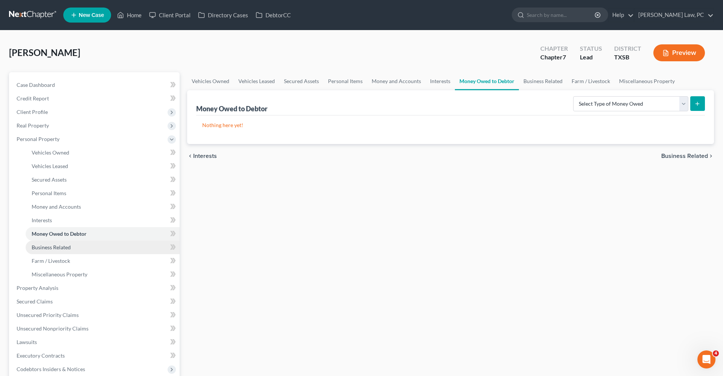
click at [65, 246] on span "Business Related" at bounding box center [51, 247] width 39 height 6
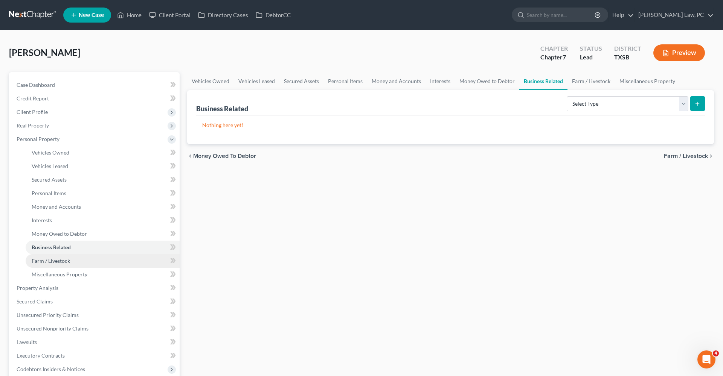
click at [66, 258] on link "Farm / Livestock" at bounding box center [103, 262] width 154 height 14
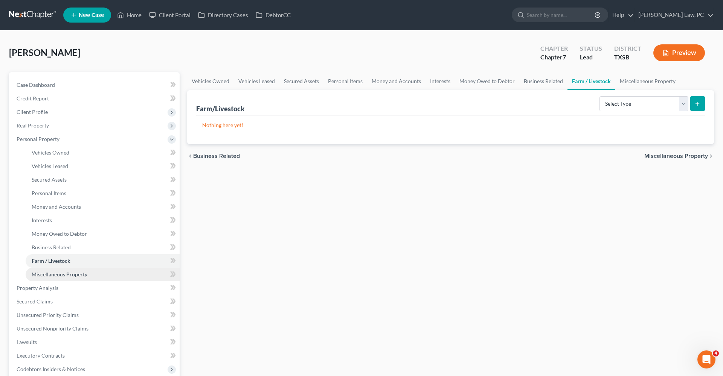
click at [75, 272] on span "Miscellaneous Property" at bounding box center [60, 274] width 56 height 6
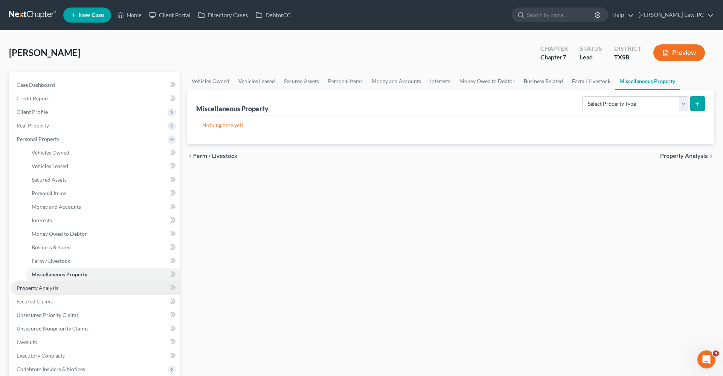
click at [13, 289] on link "Property Analysis" at bounding box center [95, 289] width 169 height 14
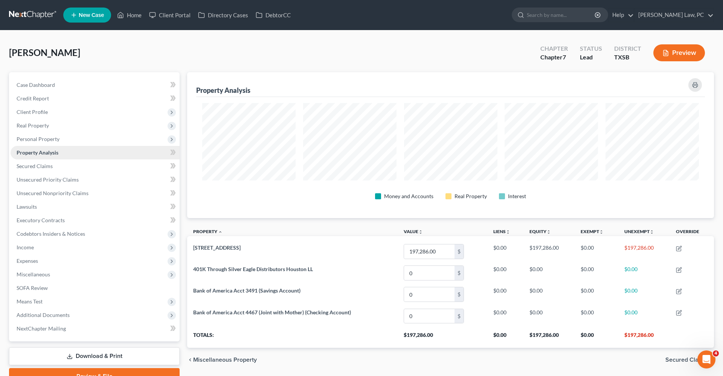
scroll to position [146, 527]
click at [42, 140] on span "Personal Property" at bounding box center [38, 139] width 43 height 6
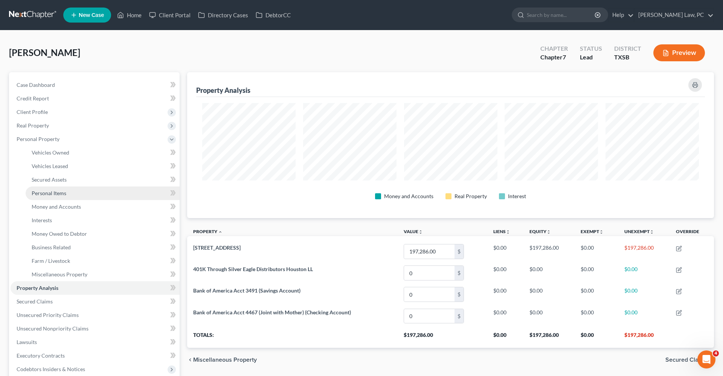
click at [49, 191] on span "Personal Items" at bounding box center [49, 193] width 35 height 6
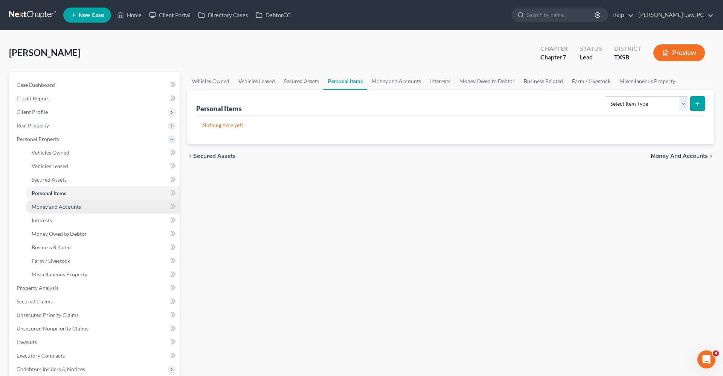
click at [61, 206] on span "Money and Accounts" at bounding box center [56, 207] width 49 height 6
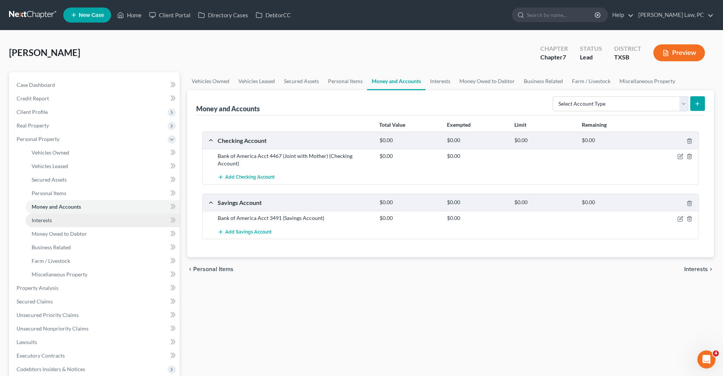
click at [47, 219] on span "Interests" at bounding box center [42, 220] width 20 height 6
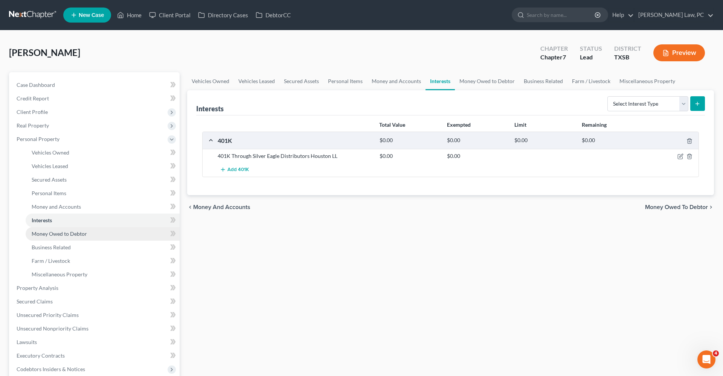
click at [69, 239] on link "Money Owed to Debtor" at bounding box center [103, 234] width 154 height 14
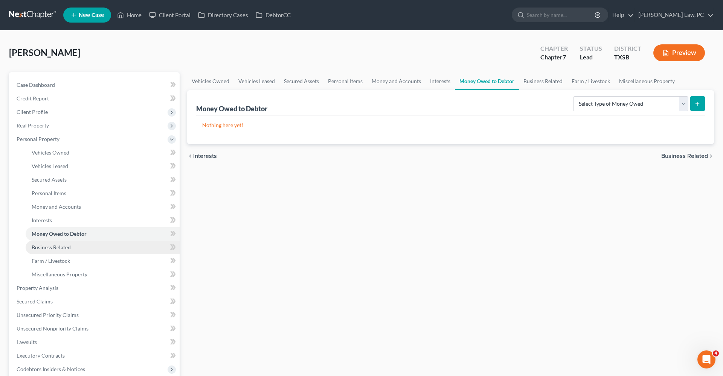
click at [66, 248] on span "Business Related" at bounding box center [51, 247] width 39 height 6
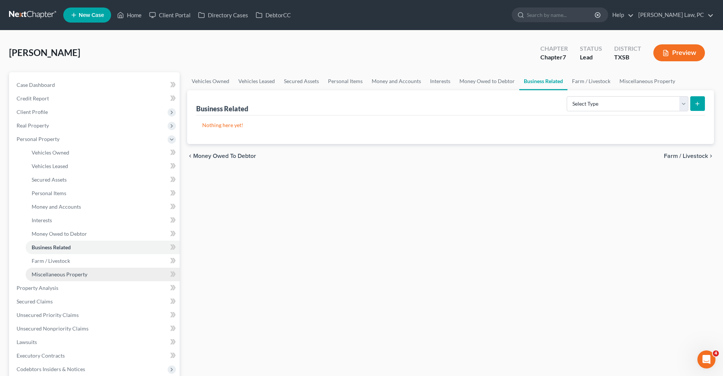
click at [68, 272] on span "Miscellaneous Property" at bounding box center [60, 274] width 56 height 6
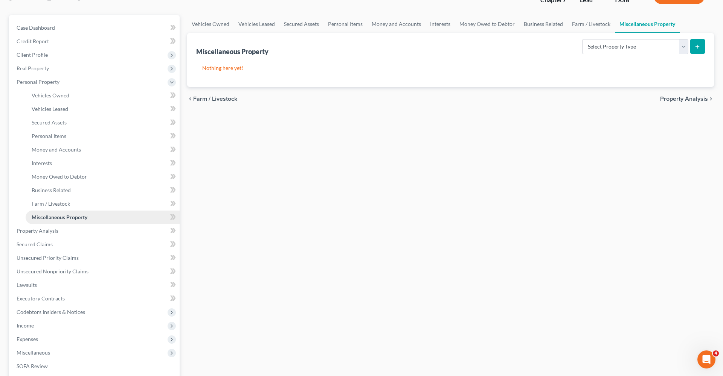
scroll to position [58, 0]
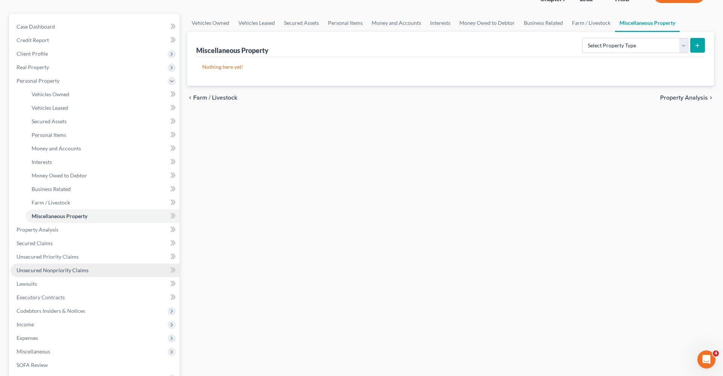
click at [45, 270] on span "Unsecured Nonpriority Claims" at bounding box center [53, 270] width 72 height 6
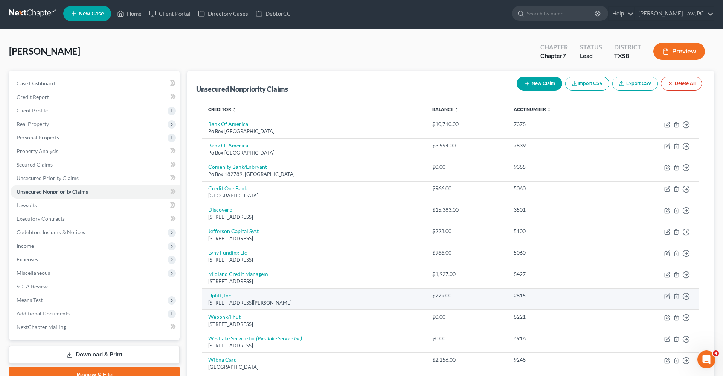
scroll to position [2, 0]
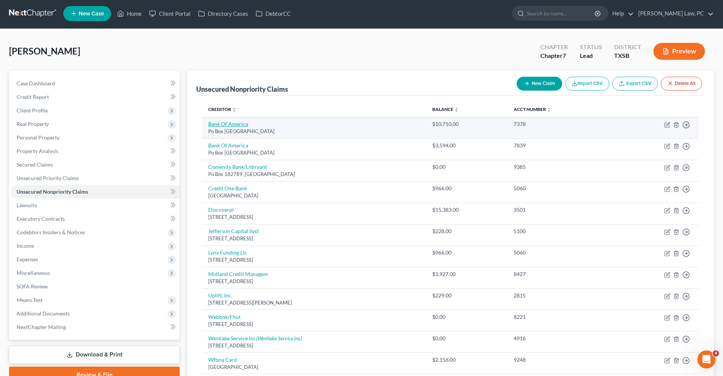
click at [216, 126] on link "Bank Of America" at bounding box center [228, 124] width 40 height 6
select select "45"
select select "2"
select select "0"
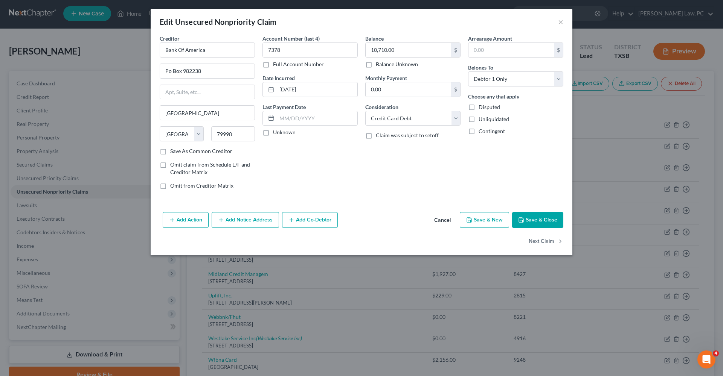
click at [523, 223] on icon "button" at bounding box center [521, 220] width 6 height 6
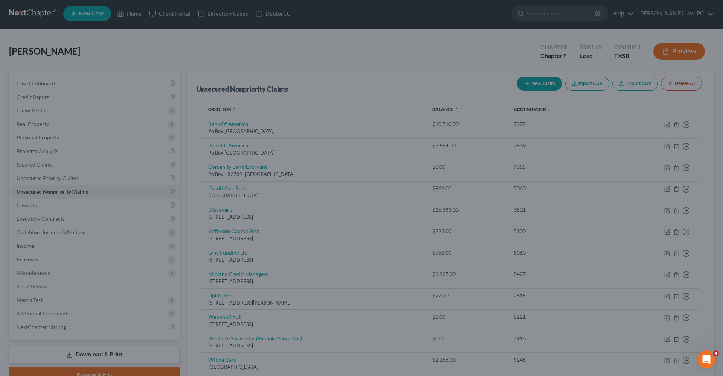
type input "0"
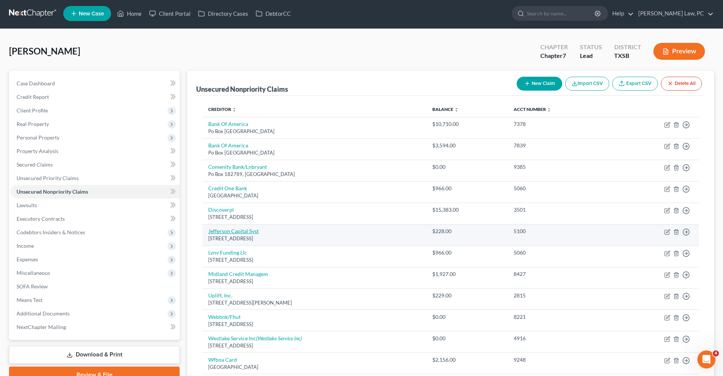
click at [217, 231] on link "Jefferson Capital Syst" at bounding box center [233, 231] width 50 height 6
select select "24"
select select "0"
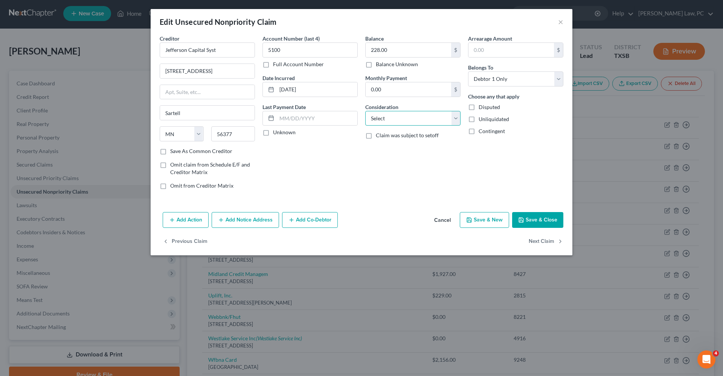
select select "1"
click at [537, 223] on button "Save & Close" at bounding box center [537, 220] width 51 height 16
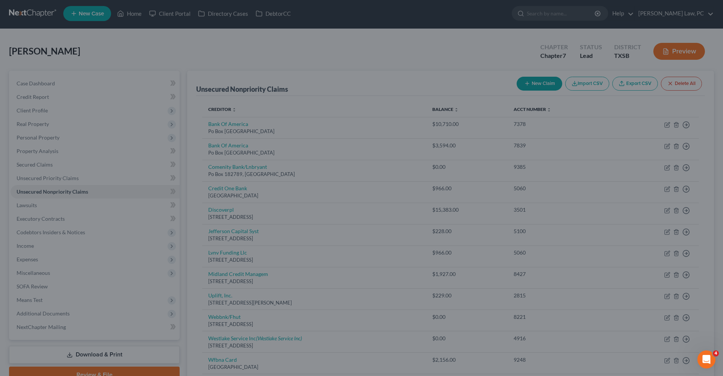
type input "0"
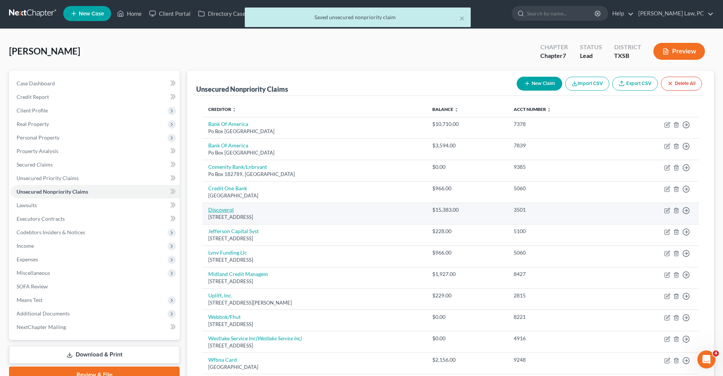
click at [221, 208] on link "Discoverpl" at bounding box center [221, 210] width 26 height 6
select select "46"
select select "0"
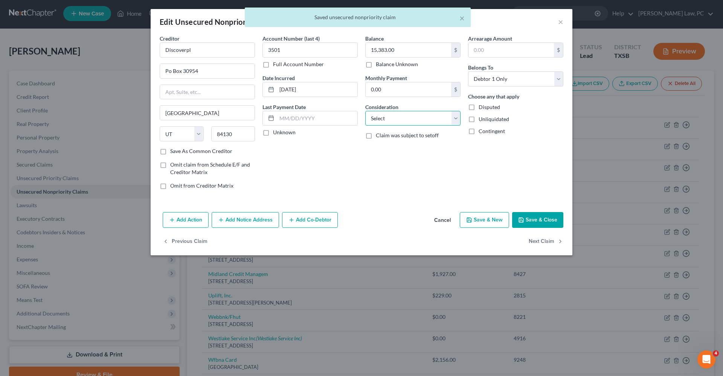
select select "2"
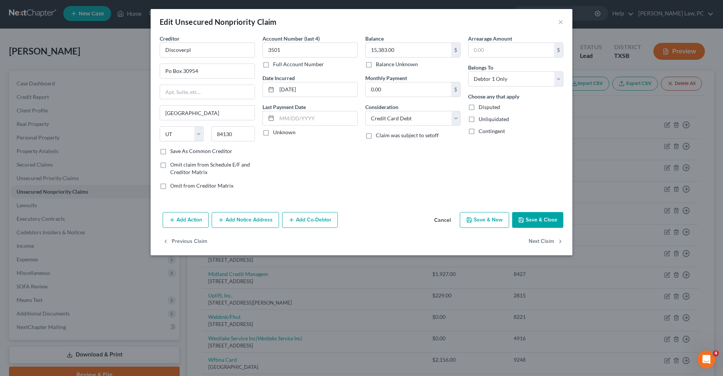
click at [534, 226] on button "Save & Close" at bounding box center [537, 220] width 51 height 16
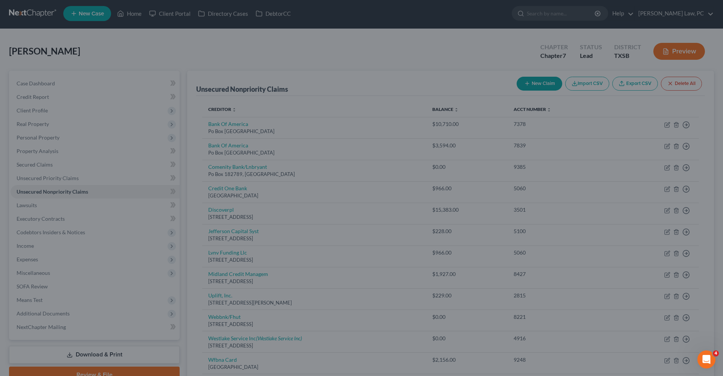
type input "0"
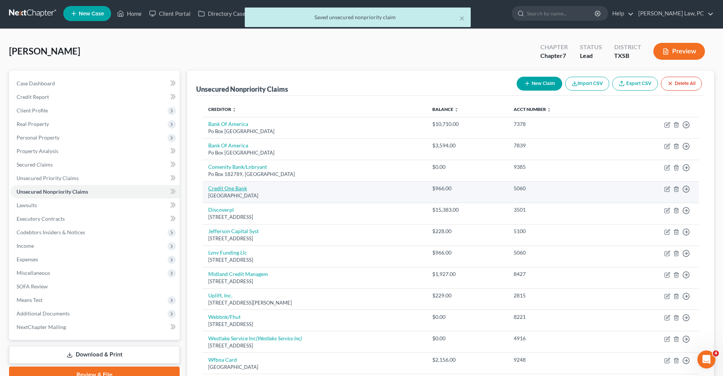
click at [226, 187] on link "Credit One Bank" at bounding box center [227, 188] width 39 height 6
select select "31"
select select "2"
select select "0"
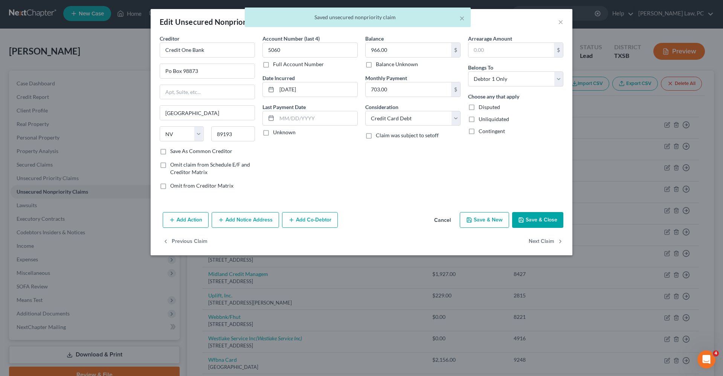
click at [539, 219] on button "Save & Close" at bounding box center [537, 220] width 51 height 16
type input "0"
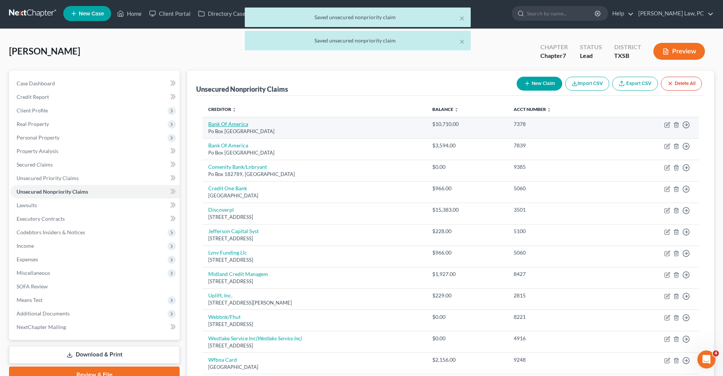
click at [227, 126] on link "Bank Of America" at bounding box center [228, 124] width 40 height 6
select select "45"
select select "2"
select select "0"
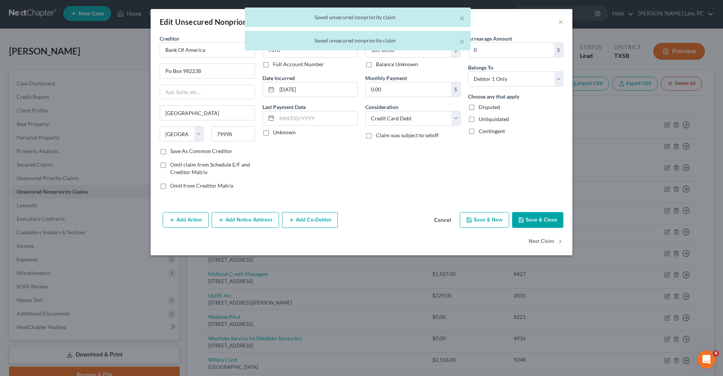
click at [532, 221] on button "Save & Close" at bounding box center [537, 220] width 51 height 16
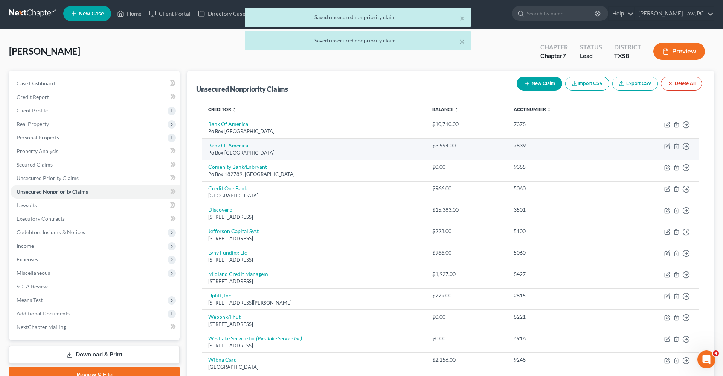
click at [221, 146] on link "Bank Of America" at bounding box center [228, 145] width 40 height 6
select select "45"
select select "2"
select select "0"
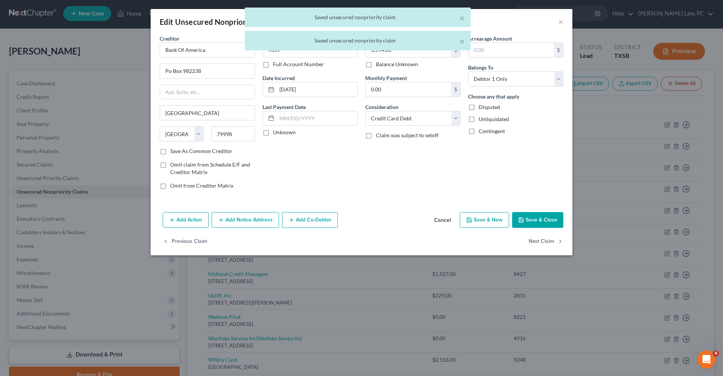
click at [536, 219] on button "Save & Close" at bounding box center [537, 220] width 51 height 16
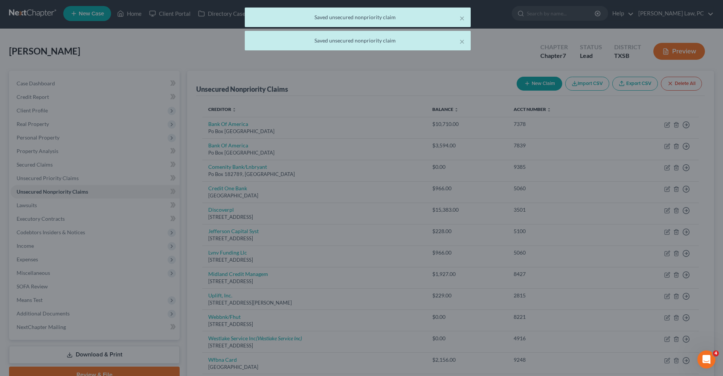
type input "0"
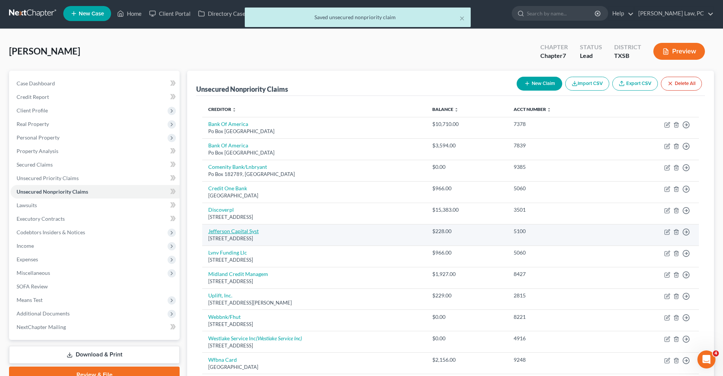
click at [222, 232] on link "Jefferson Capital Syst" at bounding box center [233, 231] width 50 height 6
select select "24"
select select "1"
select select "0"
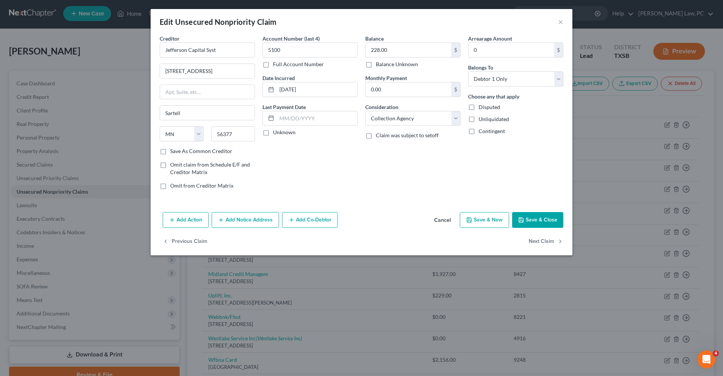
click at [548, 219] on button "Save & Close" at bounding box center [537, 220] width 51 height 16
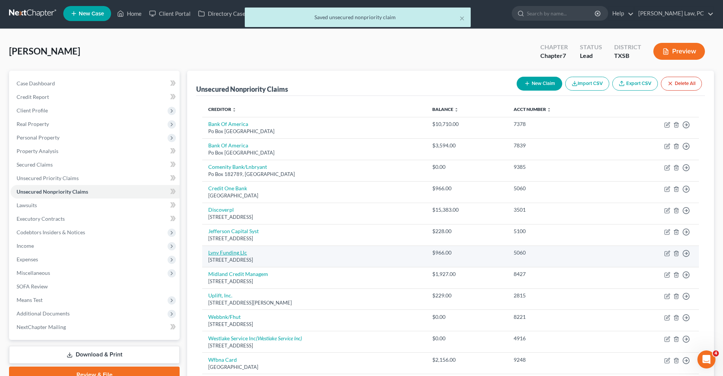
click at [224, 250] on link "Lvnv Funding Llc" at bounding box center [227, 253] width 39 height 6
select select "42"
select select "0"
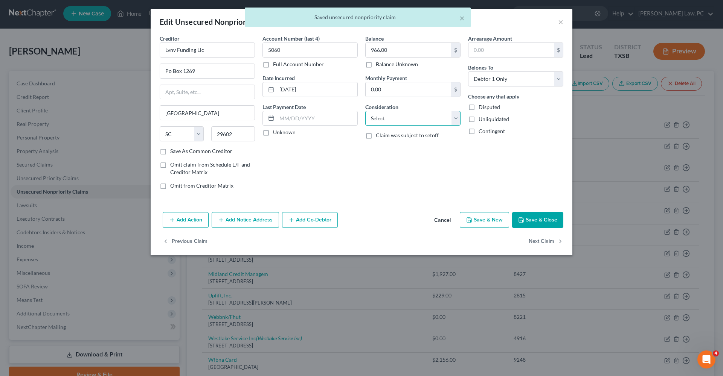
select select "1"
click at [530, 221] on button "Save & Close" at bounding box center [537, 220] width 51 height 16
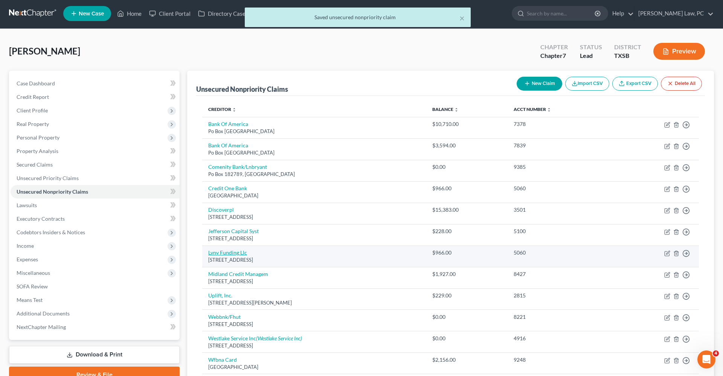
click at [231, 253] on link "Lvnv Funding Llc" at bounding box center [227, 253] width 39 height 6
select select "42"
select select "1"
select select "0"
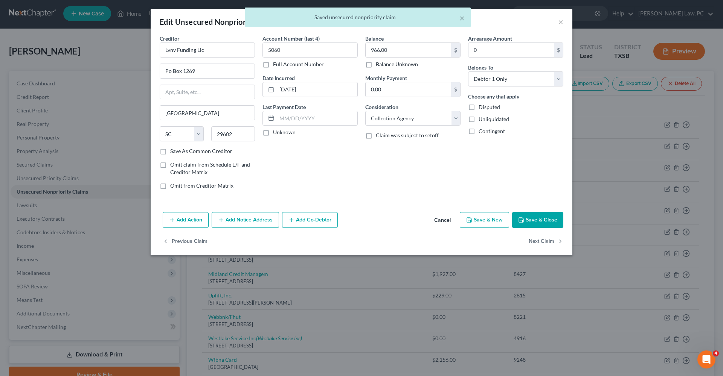
click at [535, 223] on button "Save & Close" at bounding box center [537, 220] width 51 height 16
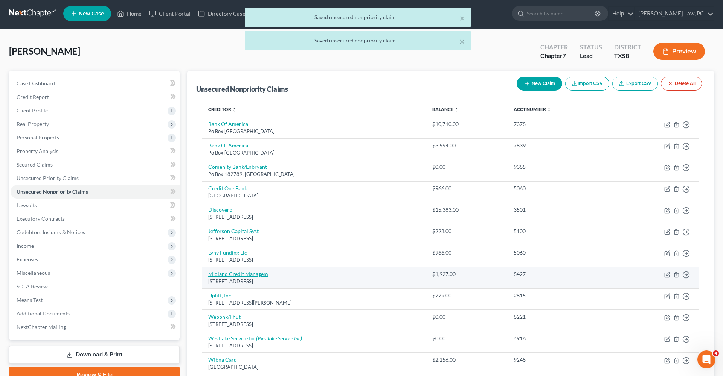
click at [235, 271] on link "Midland Credit Managem" at bounding box center [238, 274] width 60 height 6
select select "23"
select select "0"
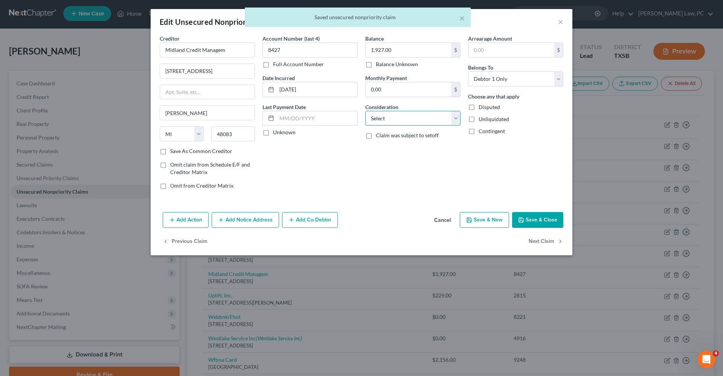
select select "1"
click at [528, 217] on button "Save & Close" at bounding box center [537, 220] width 51 height 16
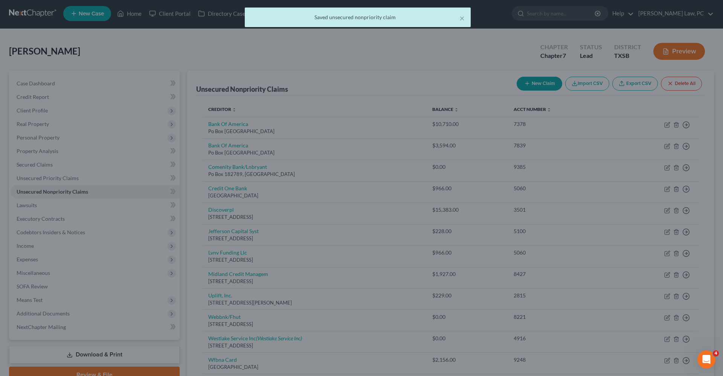
type input "0"
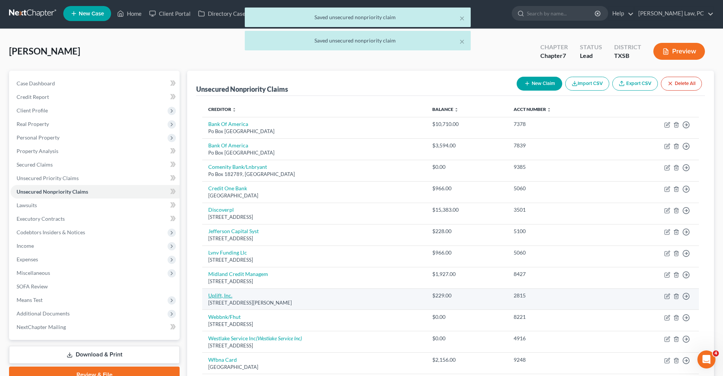
click at [217, 293] on link "Uplift, Inc." at bounding box center [220, 296] width 24 height 6
select select "4"
select select "1"
select select "0"
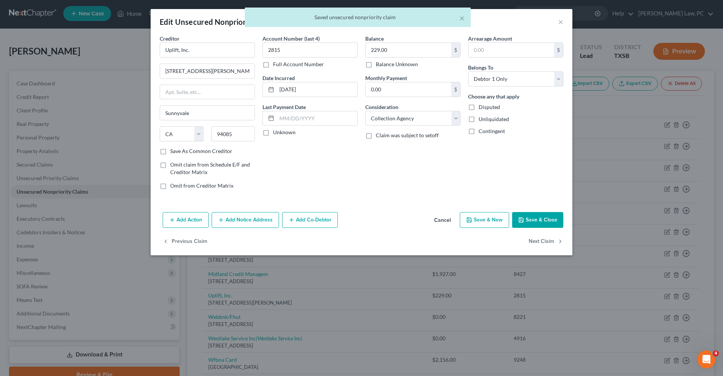
click at [526, 224] on button "Save & Close" at bounding box center [537, 220] width 51 height 16
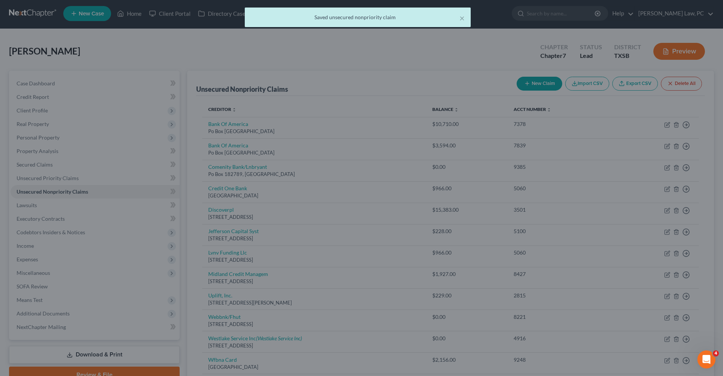
type input "0"
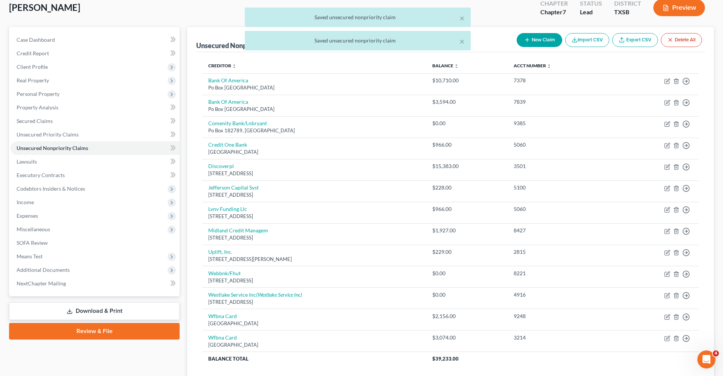
scroll to position [45, 0]
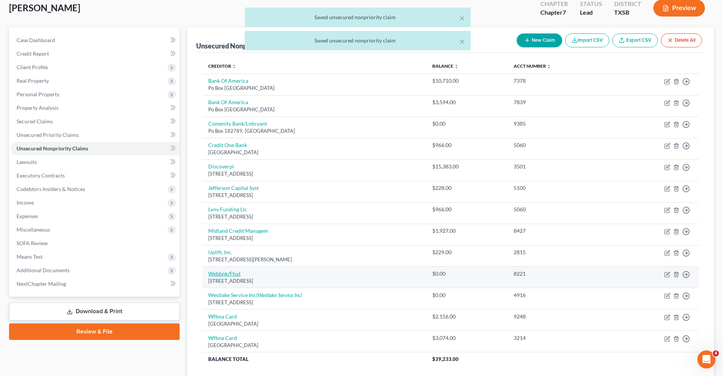
click at [218, 272] on link "Webbnk/Fhut" at bounding box center [224, 274] width 32 height 6
select select "24"
select select "2"
select select "0"
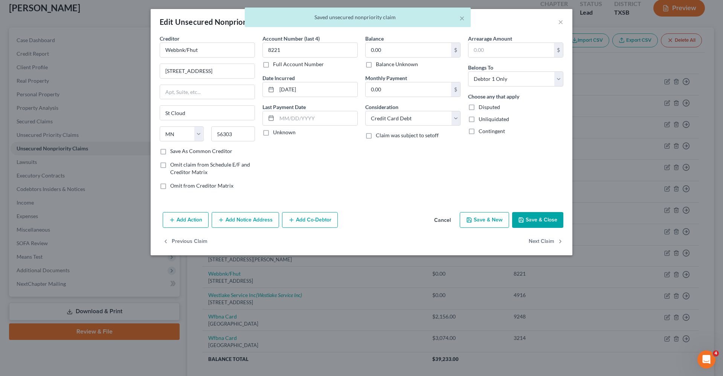
click at [522, 219] on icon "button" at bounding box center [521, 220] width 6 height 6
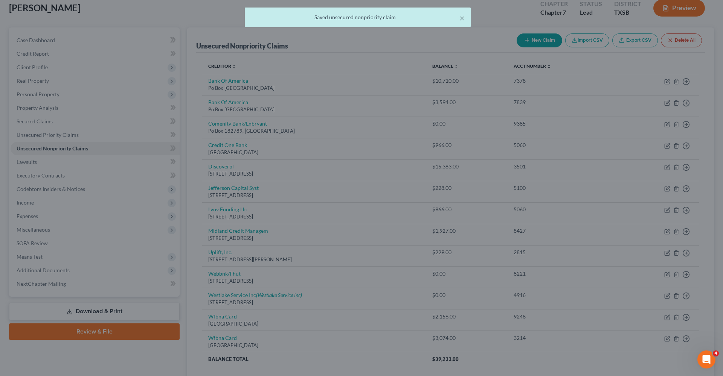
type input "0"
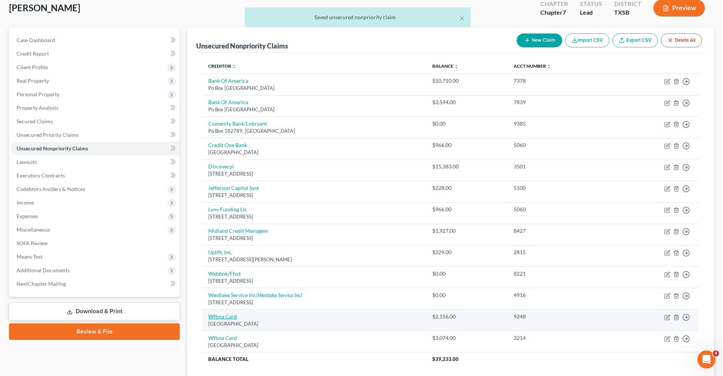
click at [219, 314] on link "Wfbna Card" at bounding box center [222, 317] width 29 height 6
select select "24"
select select "2"
select select "0"
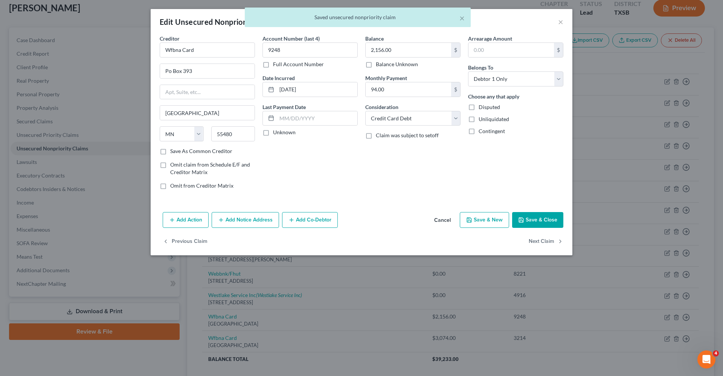
click at [540, 220] on button "Save & Close" at bounding box center [537, 220] width 51 height 16
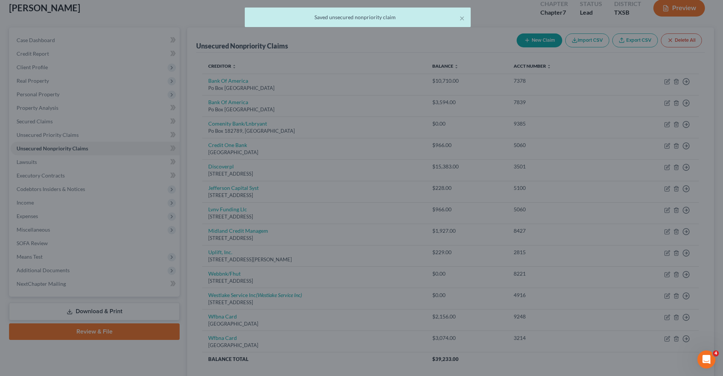
type input "0"
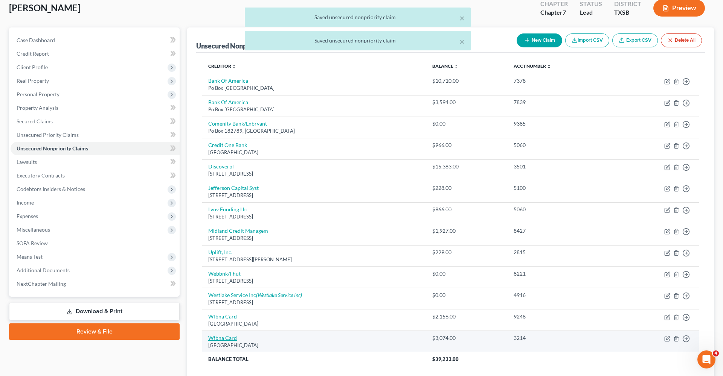
click at [217, 335] on link "Wfbna Card" at bounding box center [222, 338] width 29 height 6
select select "24"
select select "2"
select select "0"
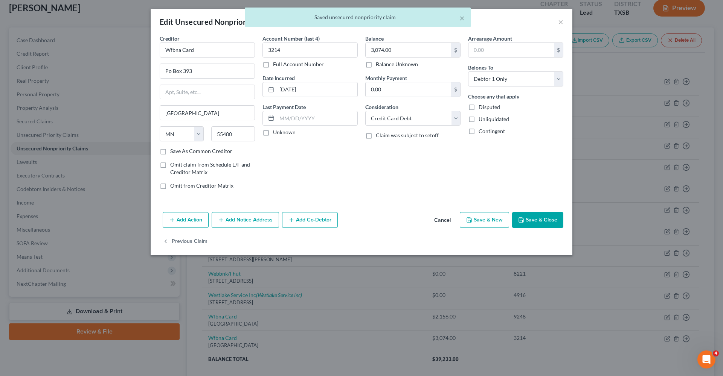
click at [535, 222] on button "Save & Close" at bounding box center [537, 220] width 51 height 16
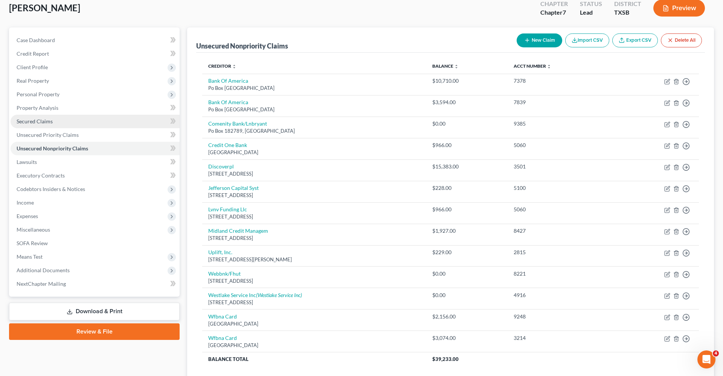
click at [34, 116] on link "Secured Claims" at bounding box center [95, 122] width 169 height 14
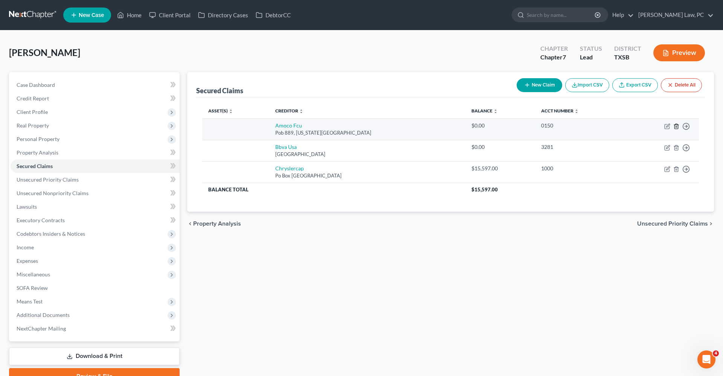
click at [676, 126] on line "button" at bounding box center [676, 127] width 0 height 2
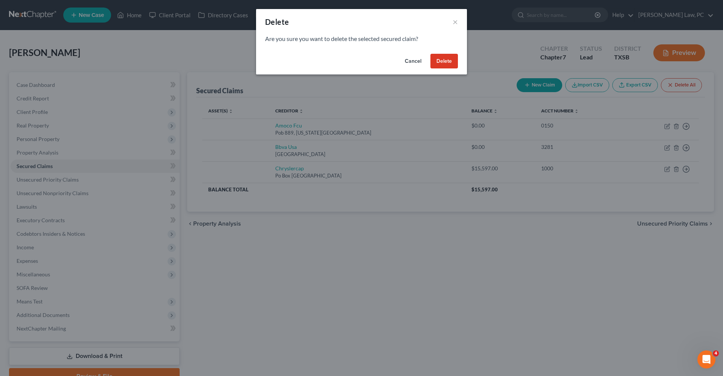
click at [455, 58] on button "Delete" at bounding box center [443, 61] width 27 height 15
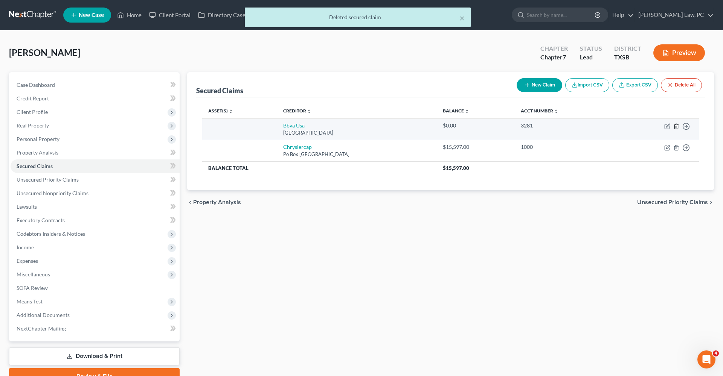
click at [675, 126] on icon "button" at bounding box center [676, 126] width 6 height 6
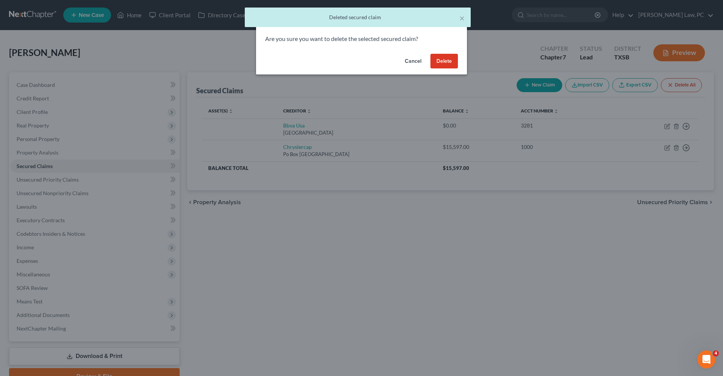
click at [440, 61] on button "Delete" at bounding box center [443, 61] width 27 height 15
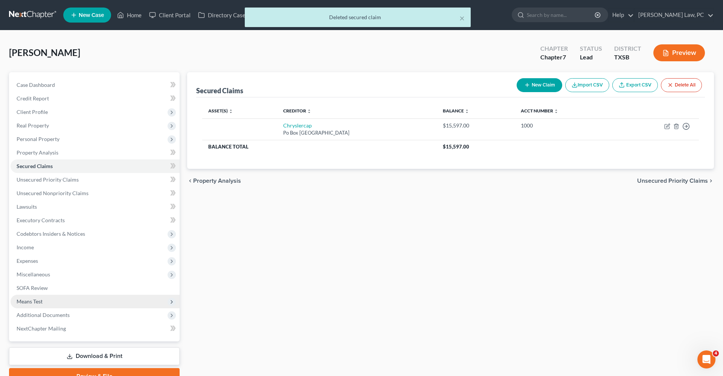
click at [32, 302] on span "Means Test" at bounding box center [30, 302] width 26 height 6
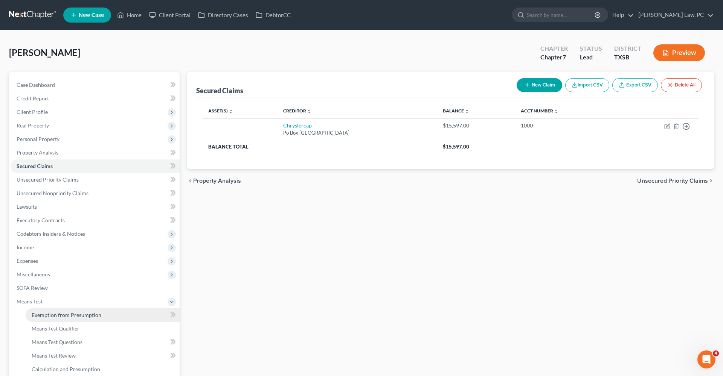
click at [56, 315] on span "Exemption from Presumption" at bounding box center [67, 315] width 70 height 6
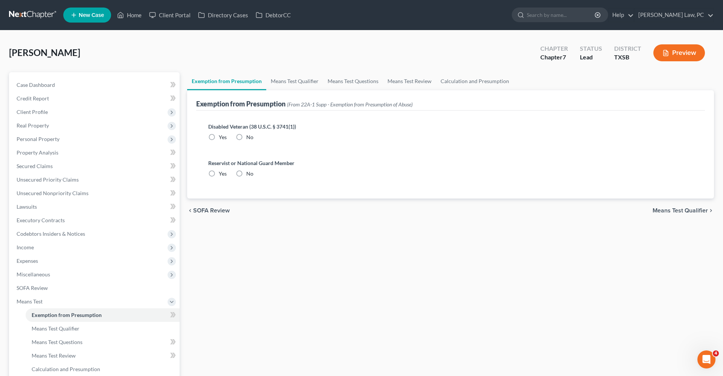
click at [246, 137] on label "No" at bounding box center [249, 138] width 7 height 8
click at [249, 137] on input "No" at bounding box center [251, 136] width 5 height 5
radio input "true"
click at [246, 173] on label "No" at bounding box center [249, 174] width 7 height 8
click at [249, 173] on input "No" at bounding box center [251, 172] width 5 height 5
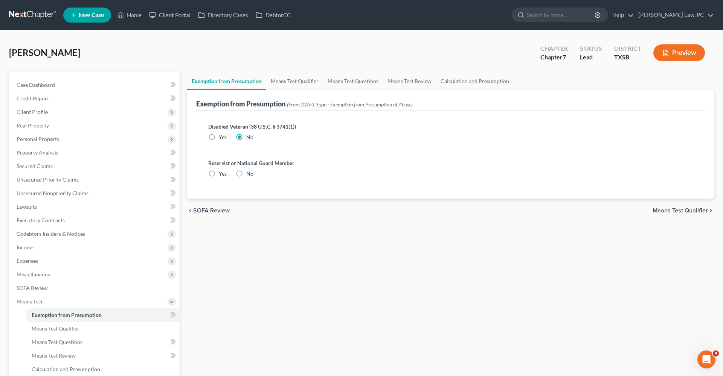
radio input "true"
click at [291, 81] on link "Means Test Qualifier" at bounding box center [294, 81] width 57 height 18
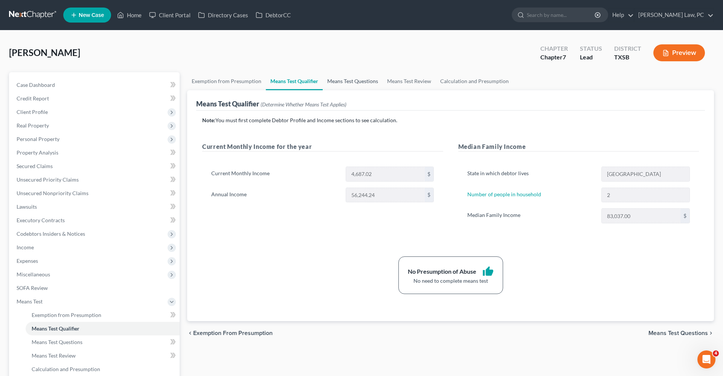
click at [336, 84] on link "Means Test Questions" at bounding box center [353, 81] width 60 height 18
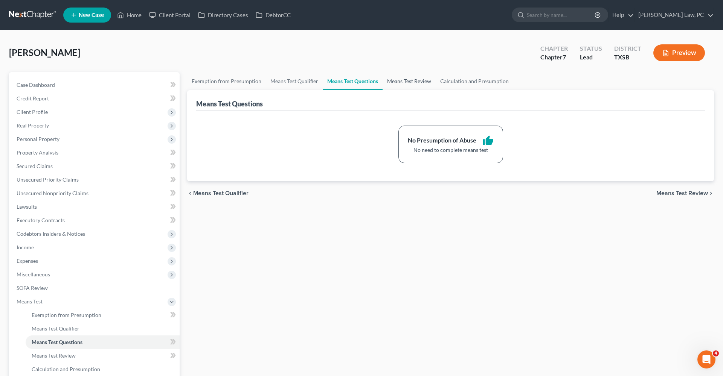
click at [402, 88] on link "Means Test Review" at bounding box center [409, 81] width 53 height 18
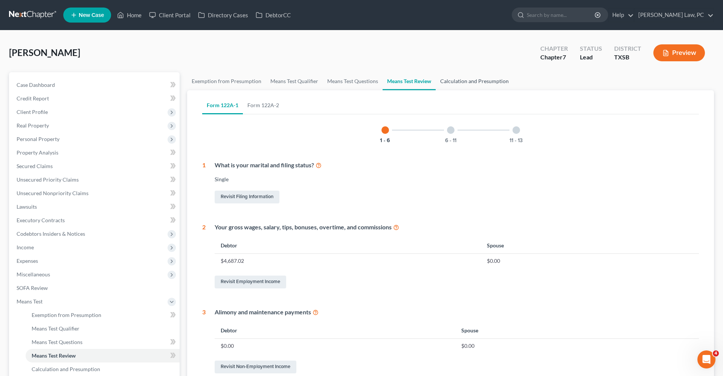
click at [457, 85] on link "Calculation and Presumption" at bounding box center [475, 81] width 78 height 18
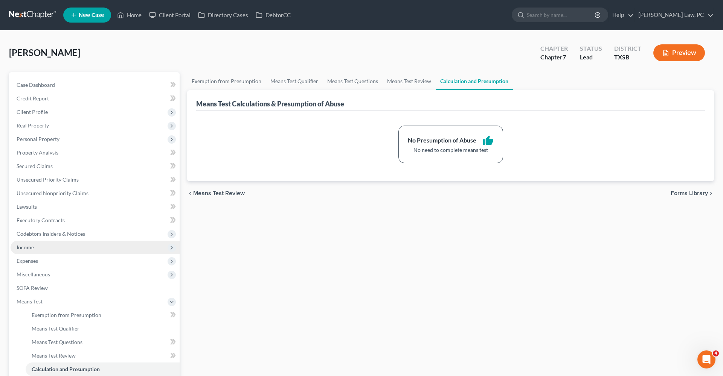
click at [22, 246] on span "Income" at bounding box center [25, 247] width 17 height 6
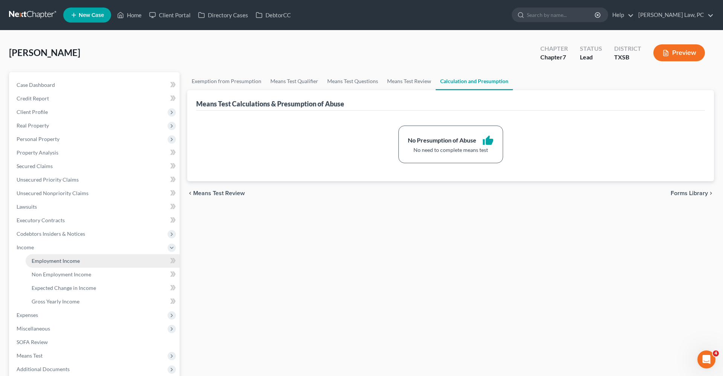
click at [46, 262] on span "Employment Income" at bounding box center [56, 261] width 48 height 6
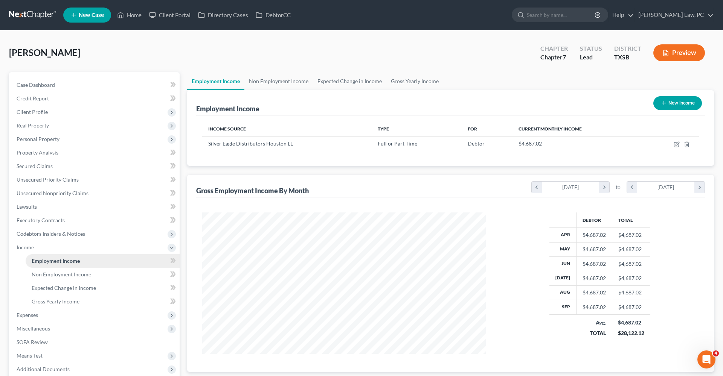
scroll to position [142, 299]
click at [55, 274] on span "Non Employment Income" at bounding box center [61, 274] width 59 height 6
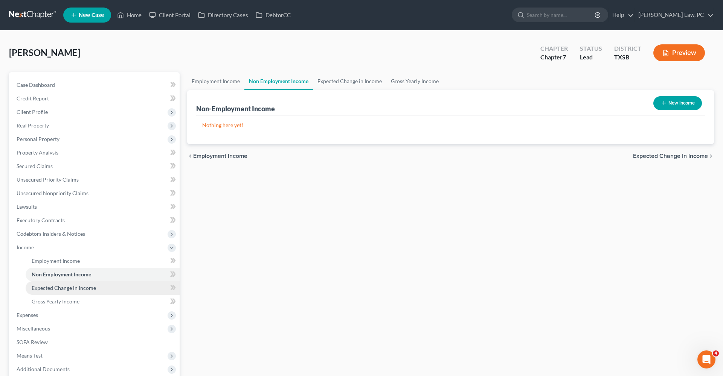
click at [62, 284] on link "Expected Change in Income" at bounding box center [103, 289] width 154 height 14
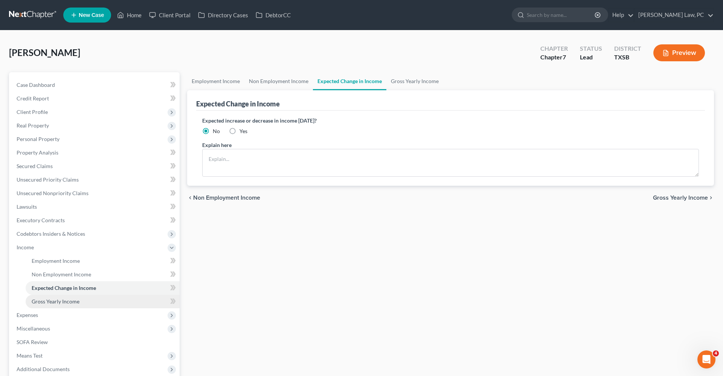
click at [62, 298] on link "Gross Yearly Income" at bounding box center [103, 302] width 154 height 14
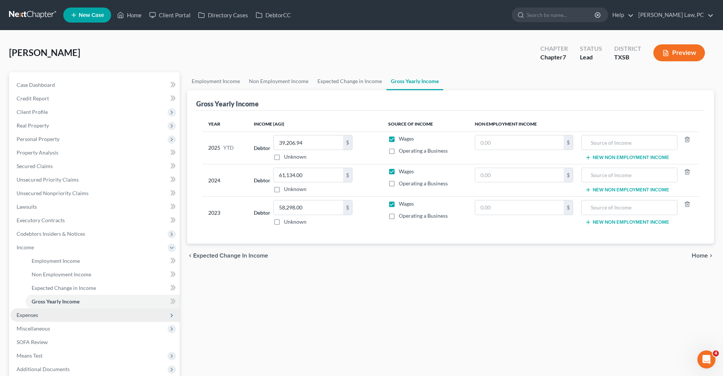
click at [30, 317] on span "Expenses" at bounding box center [27, 315] width 21 height 6
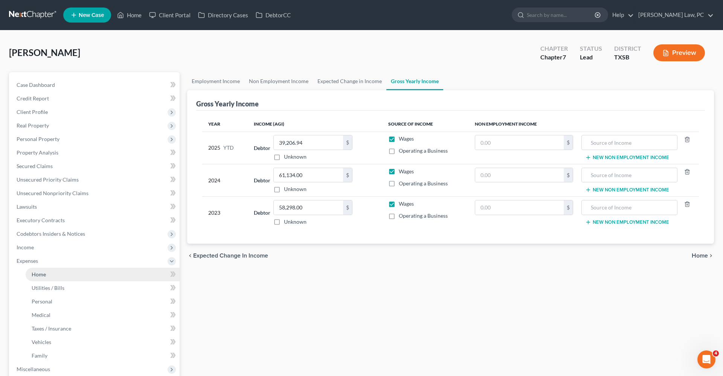
click at [40, 275] on span "Home" at bounding box center [39, 274] width 14 height 6
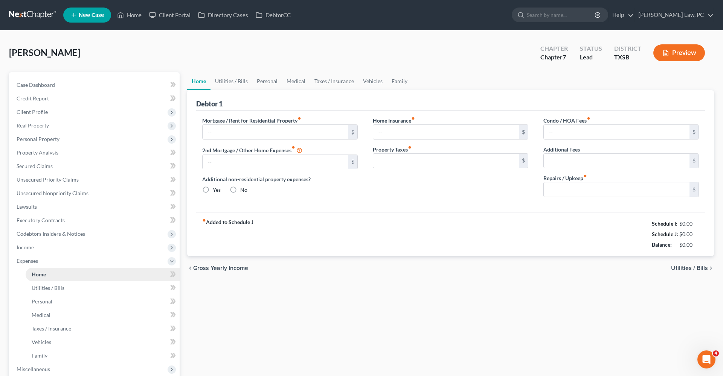
type input "0.00"
radio input "true"
type input "0.00"
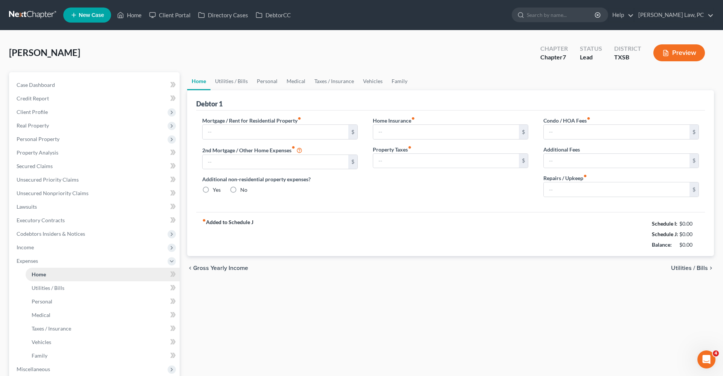
type input "0.00"
click at [237, 84] on link "Utilities / Bills" at bounding box center [231, 81] width 42 height 18
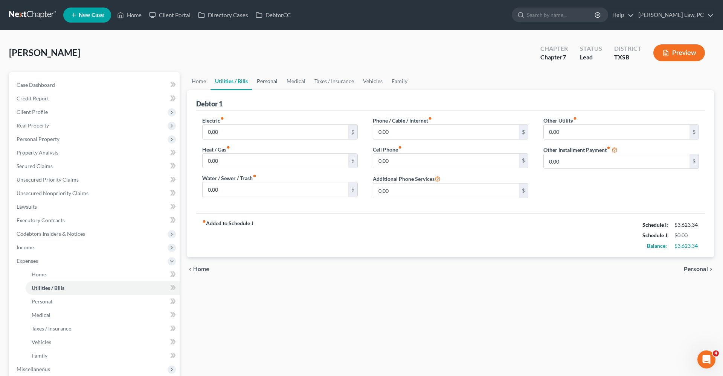
click at [275, 80] on link "Personal" at bounding box center [267, 81] width 30 height 18
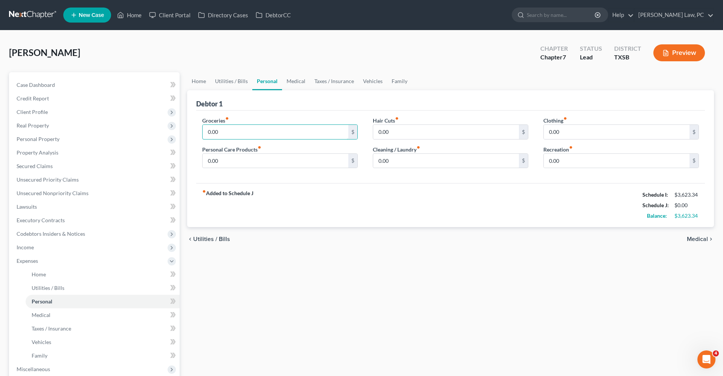
drag, startPoint x: 225, startPoint y: 131, endPoint x: 191, endPoint y: 130, distance: 33.9
click at [191, 130] on div "Debtor 1 Groceries fiber_manual_record 0.00 $ Personal Care Products fiber_manu…" at bounding box center [450, 158] width 527 height 137
type input "860"
click at [264, 160] on input "0.00" at bounding box center [276, 161] width 146 height 14
drag, startPoint x: 231, startPoint y: 161, endPoint x: 188, endPoint y: 161, distance: 42.5
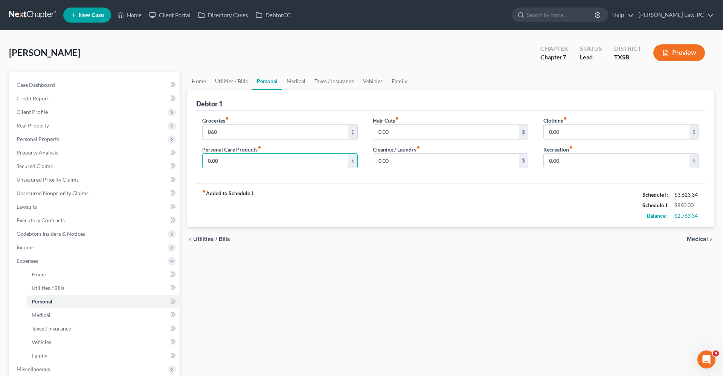
click at [188, 161] on div "Debtor 1 Groceries fiber_manual_record 860 $ Personal Care Products fiber_manua…" at bounding box center [450, 158] width 527 height 137
type input "50"
drag, startPoint x: 397, startPoint y: 132, endPoint x: 358, endPoint y: 132, distance: 38.8
click at [358, 132] on div "Groceries fiber_manual_record 860 $ Personal Care Products fiber_manual_record …" at bounding box center [451, 146] width 512 height 58
type input "50"
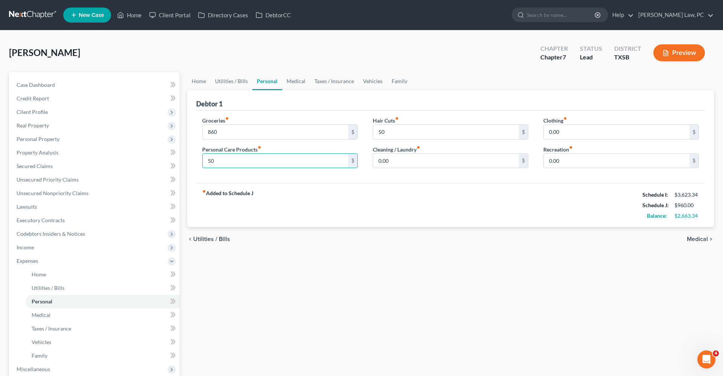
drag, startPoint x: 215, startPoint y: 161, endPoint x: 201, endPoint y: 160, distance: 14.0
click at [201, 160] on div "Groceries fiber_manual_record 860 $ Personal Care Products fiber_manual_record …" at bounding box center [280, 146] width 171 height 58
type input "41"
drag, startPoint x: 397, startPoint y: 158, endPoint x: 358, endPoint y: 156, distance: 39.2
click at [357, 157] on div "Groceries fiber_manual_record 860 $ Personal Care Products fiber_manual_record …" at bounding box center [451, 146] width 512 height 58
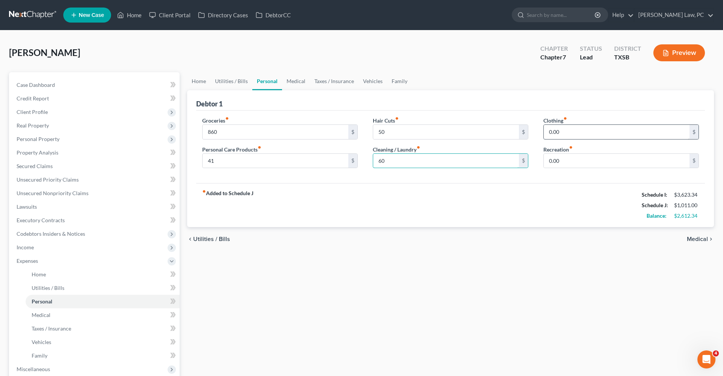
type input "60"
drag, startPoint x: 571, startPoint y: 133, endPoint x: 524, endPoint y: 133, distance: 46.7
click at [524, 133] on div "Groceries fiber_manual_record 860 $ Personal Care Products fiber_manual_record …" at bounding box center [451, 146] width 512 height 58
type input "100"
drag, startPoint x: 575, startPoint y: 160, endPoint x: 523, endPoint y: 158, distance: 52.0
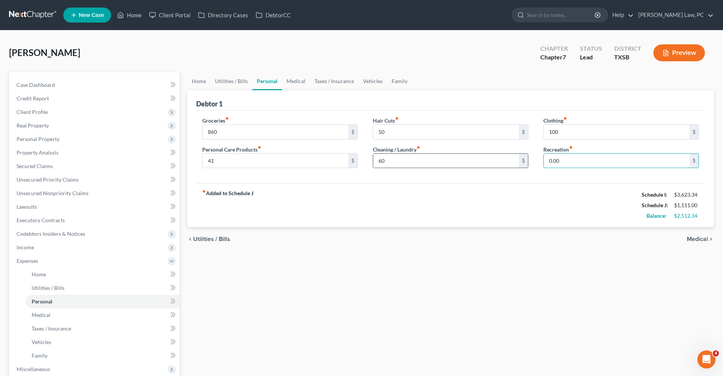
click at [523, 158] on div "Groceries fiber_manual_record 860 $ Personal Care Products fiber_manual_record …" at bounding box center [451, 146] width 512 height 58
type input "100"
click at [294, 82] on link "Medical" at bounding box center [296, 81] width 28 height 18
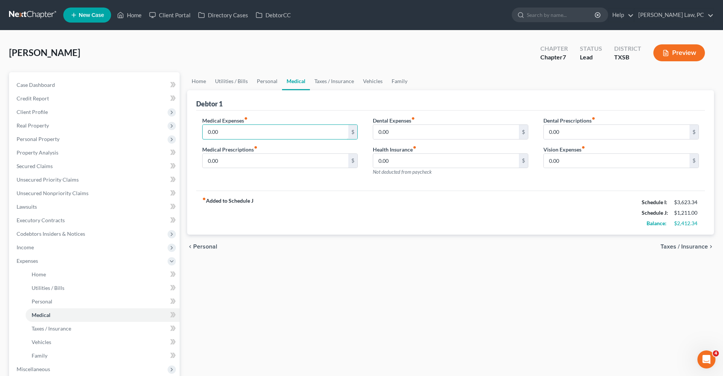
drag, startPoint x: 220, startPoint y: 132, endPoint x: 195, endPoint y: 132, distance: 24.5
click at [195, 132] on div "Medical Expenses fiber_manual_record 0.00 $ Medical Prescriptions fiber_manual_…" at bounding box center [280, 150] width 171 height 66
type input "100"
click at [329, 83] on link "Taxes / Insurance" at bounding box center [334, 81] width 49 height 18
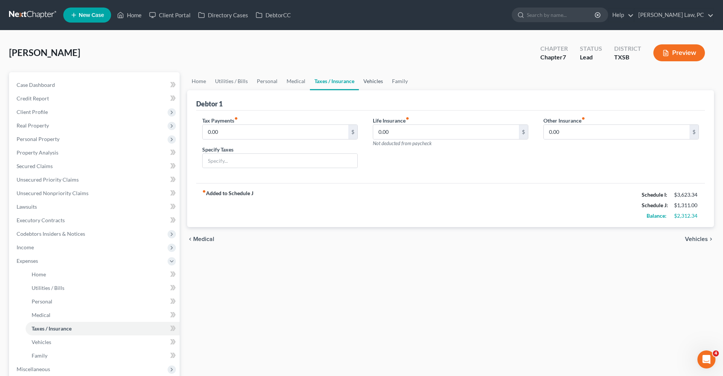
click at [380, 80] on link "Vehicles" at bounding box center [373, 81] width 29 height 18
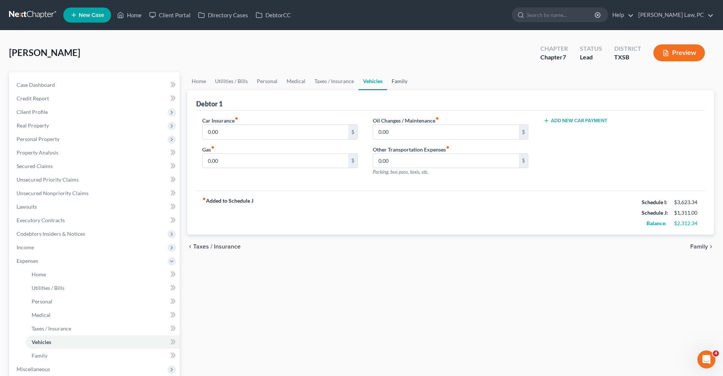
click at [401, 82] on link "Family" at bounding box center [399, 81] width 25 height 18
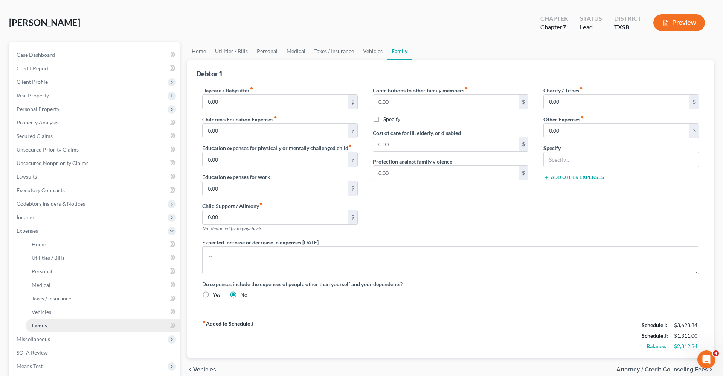
scroll to position [37, 0]
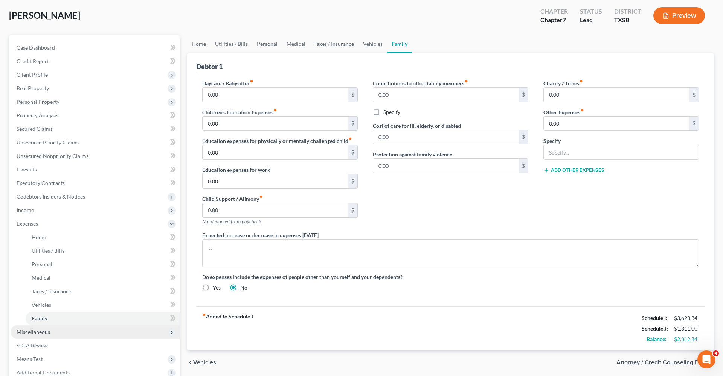
click at [43, 334] on span "Miscellaneous" at bounding box center [34, 332] width 34 height 6
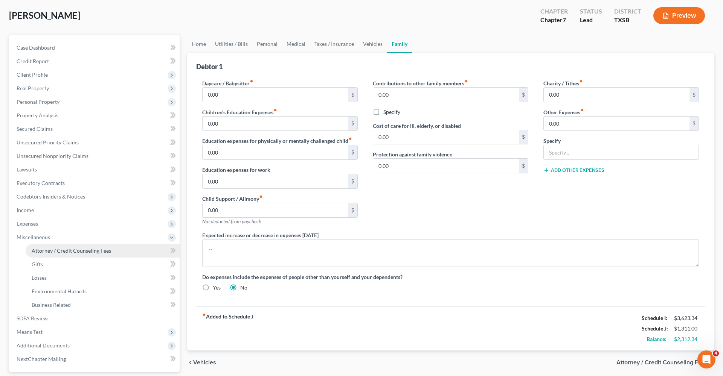
click at [54, 251] on span "Attorney / Credit Counseling Fees" at bounding box center [71, 251] width 79 height 6
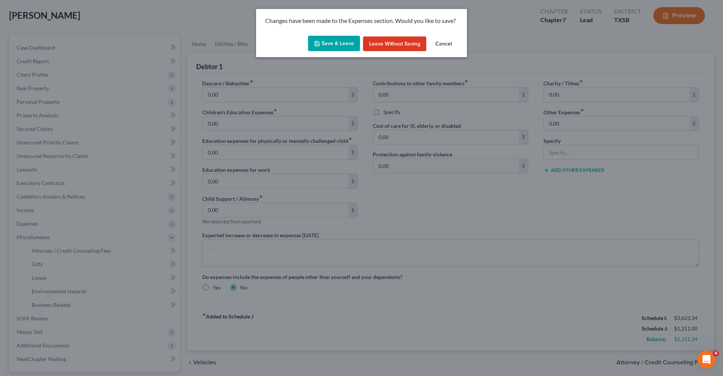
click at [332, 37] on button "Save & Leave" at bounding box center [334, 44] width 52 height 16
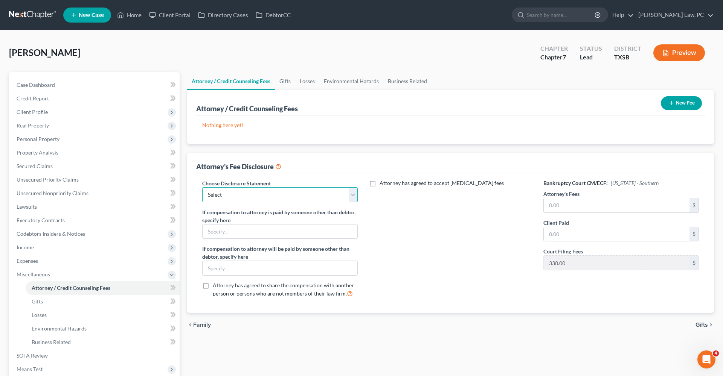
select select "4"
click at [578, 207] on input "text" at bounding box center [617, 205] width 146 height 14
type input "2,000"
click at [581, 236] on input "text" at bounding box center [617, 234] width 146 height 14
type input "2,000"
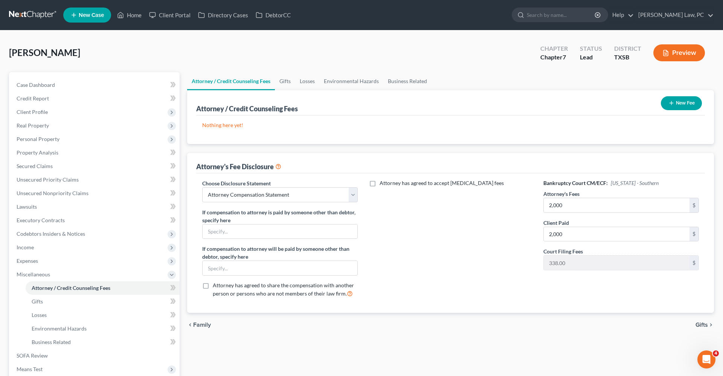
click at [675, 99] on button "New Fee" at bounding box center [681, 103] width 41 height 14
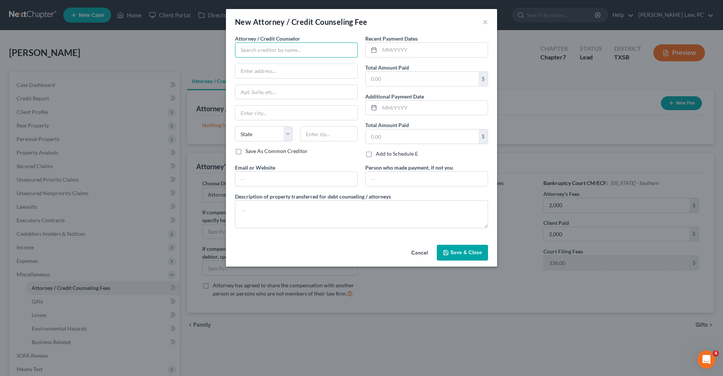
click at [275, 50] on input "text" at bounding box center [296, 50] width 123 height 15
click at [264, 64] on div "Debtorcc" at bounding box center [280, 63] width 78 height 8
type input "Debtorcc"
type input "378 Summit Ave"
type input "Jersey City"
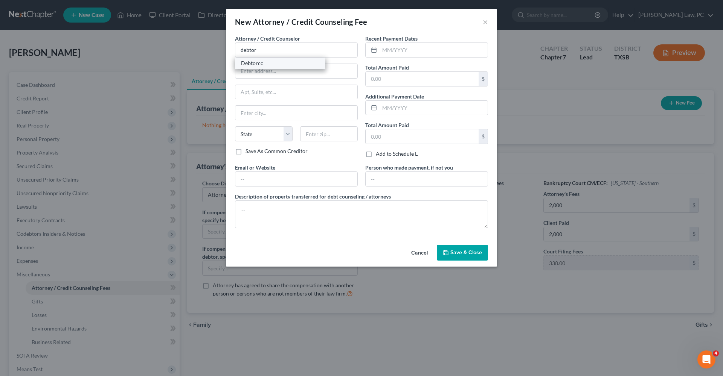
select select "33"
type input "07306"
click at [401, 52] on input "text" at bounding box center [433, 50] width 108 height 14
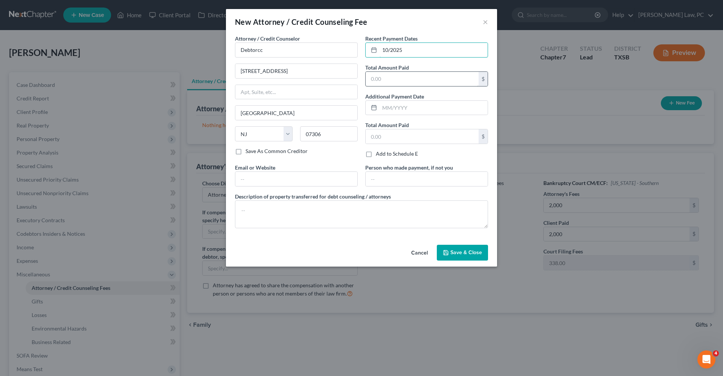
type input "10/2025"
click at [399, 72] on input "text" at bounding box center [422, 79] width 113 height 14
type input "14.95"
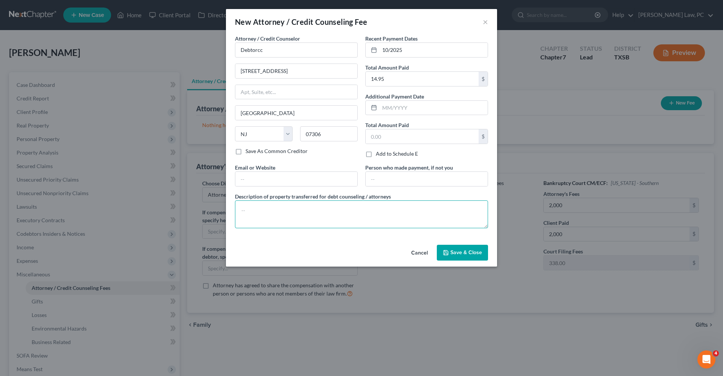
click at [293, 213] on textarea at bounding box center [361, 215] width 253 height 28
type textarea "Credit Counseling"
click at [459, 253] on span "Save & Close" at bounding box center [466, 253] width 32 height 6
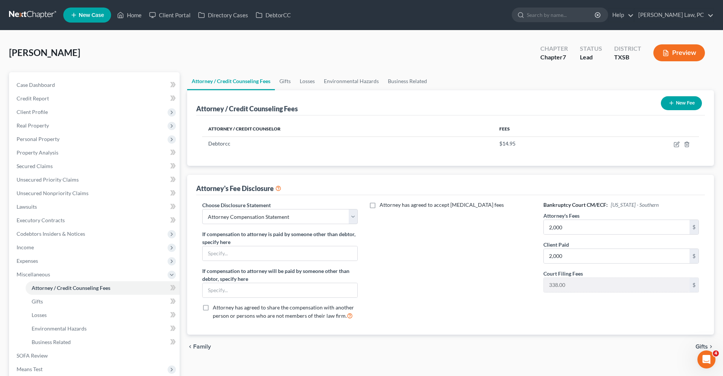
click at [673, 107] on button "New Fee" at bounding box center [681, 103] width 41 height 14
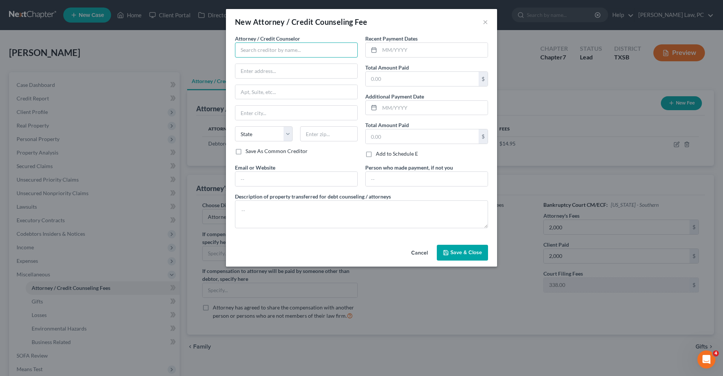
click at [251, 47] on input "text" at bounding box center [296, 50] width 123 height 15
click at [256, 66] on div "Xactus" at bounding box center [280, 63] width 78 height 8
type input "Xactus"
type input "370 Reed Road"
type input "Suite 100"
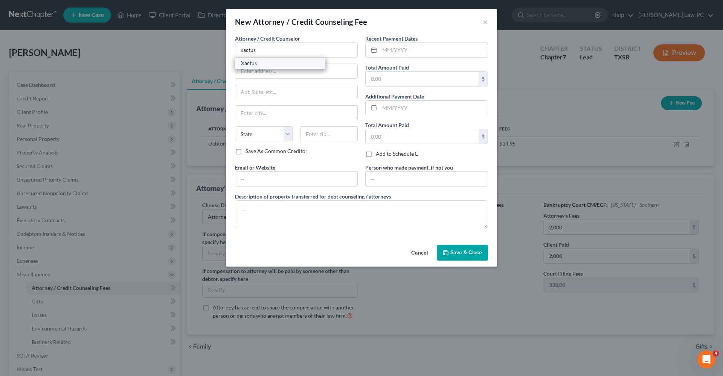
type input "Broomall"
select select "39"
type input "19008"
click at [392, 53] on input "text" at bounding box center [433, 50] width 108 height 14
type input "10/2025"
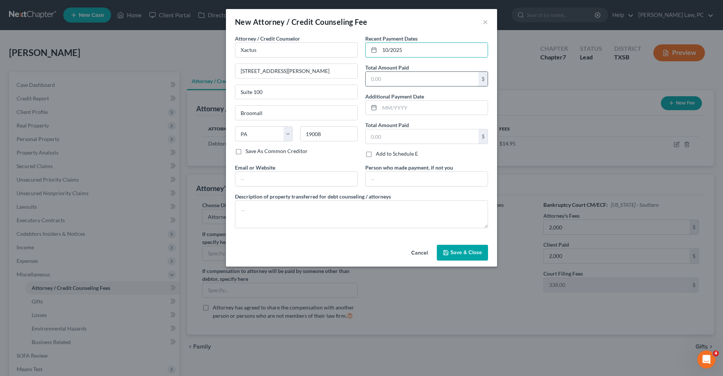
click at [388, 83] on input "text" at bounding box center [422, 79] width 113 height 14
type input "39"
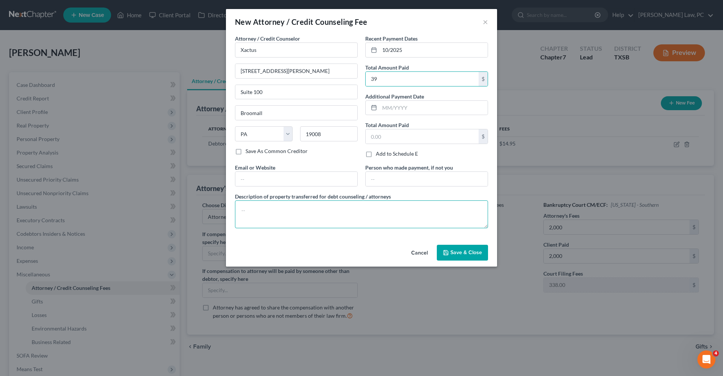
click at [283, 218] on textarea at bounding box center [361, 215] width 253 height 28
click at [260, 212] on textarea "Credit report" at bounding box center [361, 215] width 253 height 28
type textarea "Credit Report"
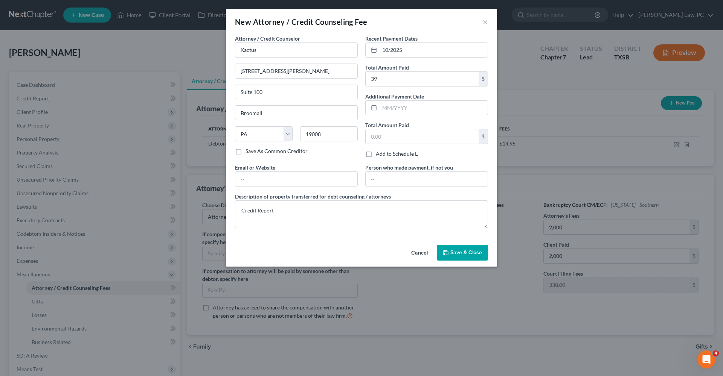
click at [472, 256] on button "Save & Close" at bounding box center [462, 253] width 51 height 16
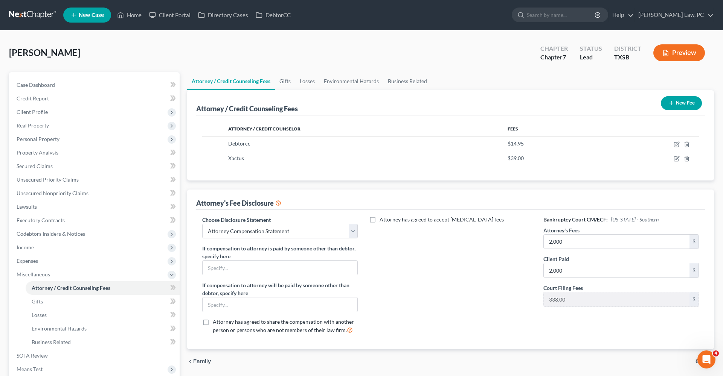
click at [674, 107] on button "New Fee" at bounding box center [681, 103] width 41 height 14
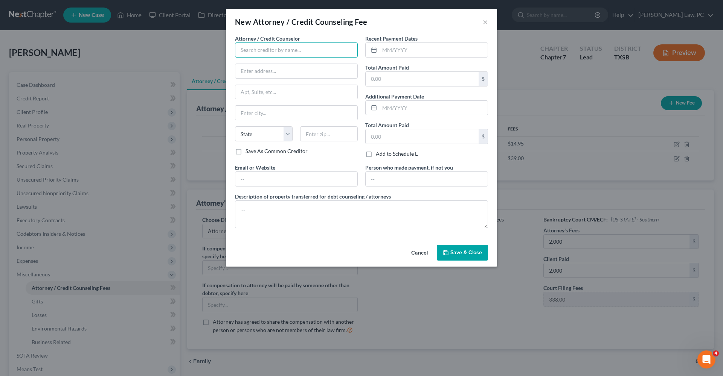
click at [245, 52] on input "text" at bounding box center [296, 50] width 123 height 15
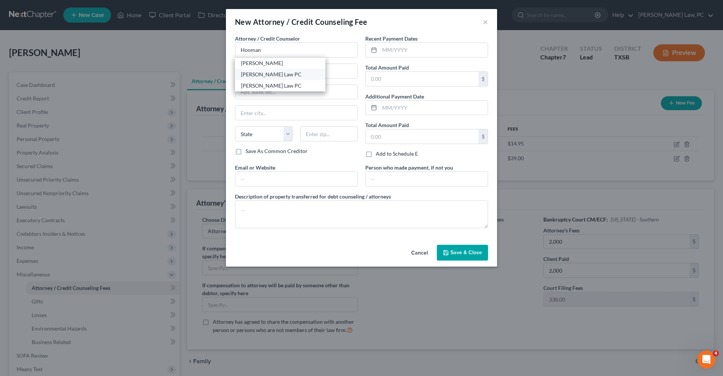
click at [268, 77] on div "Hooman Khoshnood Law PC" at bounding box center [280, 75] width 78 height 8
type input "Hooman Khoshnood Law PC"
type input "505 Huntland Dr"
type input "295"
type input "Austin"
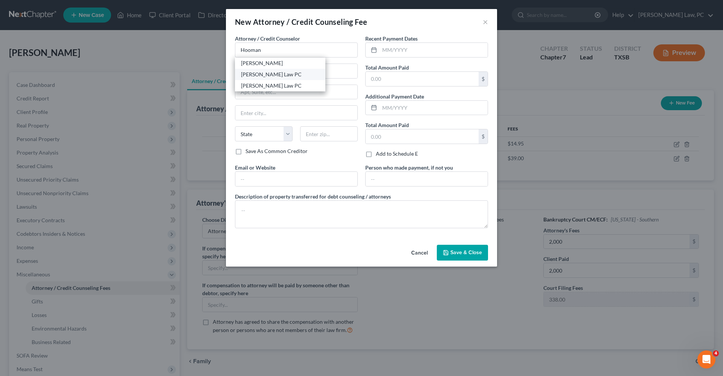
select select "45"
type input "78752"
click at [414, 46] on input "text" at bounding box center [433, 50] width 108 height 14
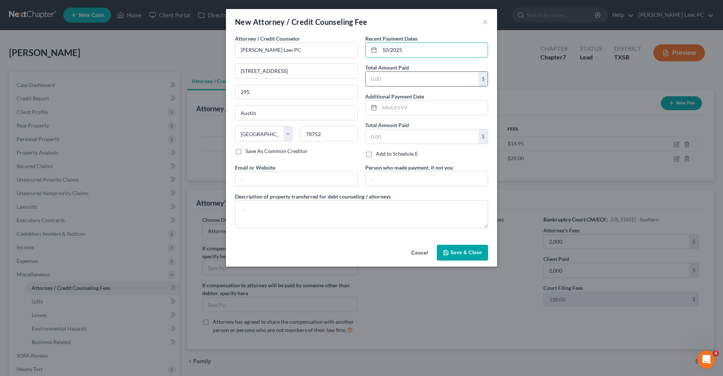
type input "10/2025"
click at [408, 83] on input "text" at bounding box center [422, 79] width 113 height 14
type input "2,000"
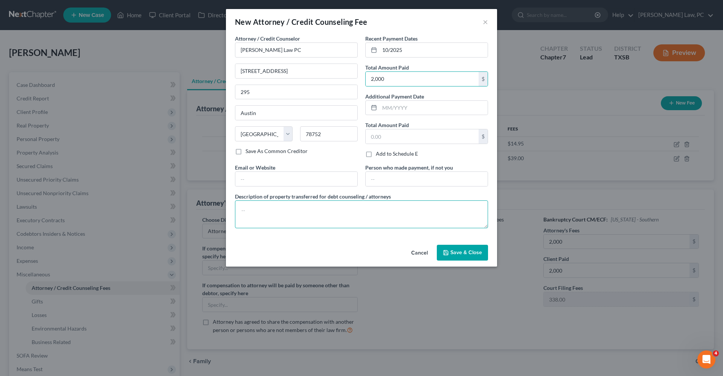
click at [271, 213] on textarea at bounding box center [361, 215] width 253 height 28
type textarea "Attorneys Fees"
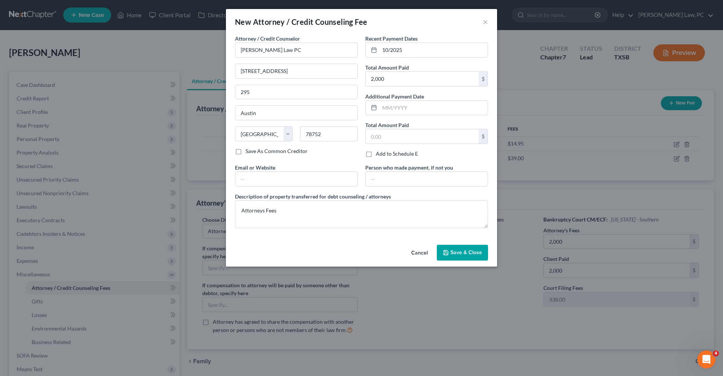
click at [462, 254] on span "Save & Close" at bounding box center [466, 253] width 32 height 6
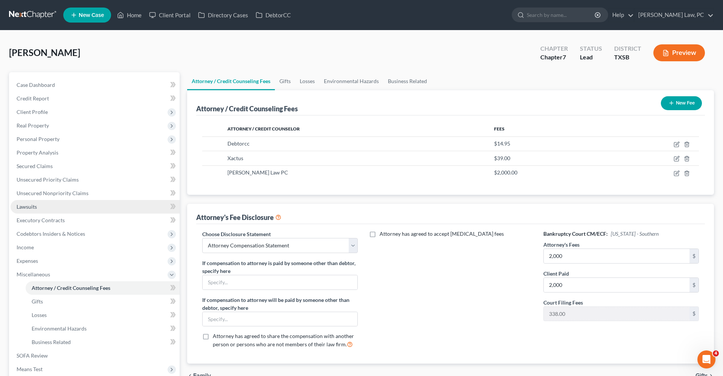
click at [24, 209] on span "Lawsuits" at bounding box center [27, 207] width 20 height 6
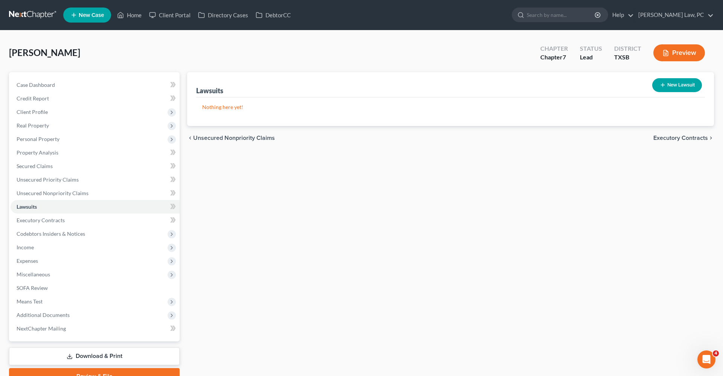
click at [672, 90] on button "New Lawsuit" at bounding box center [677, 85] width 50 height 14
select select "0"
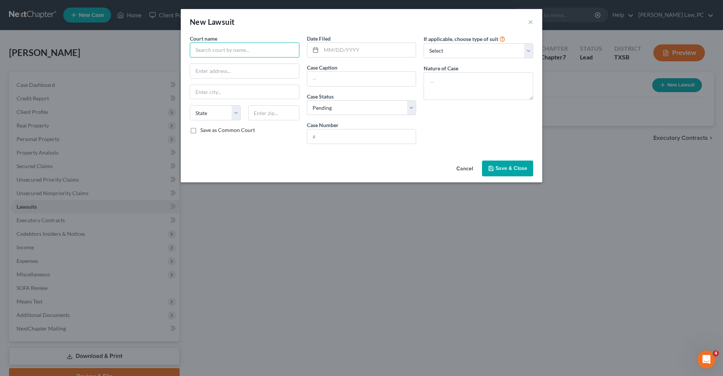
click at [247, 49] on input "text" at bounding box center [245, 50] width 110 height 15
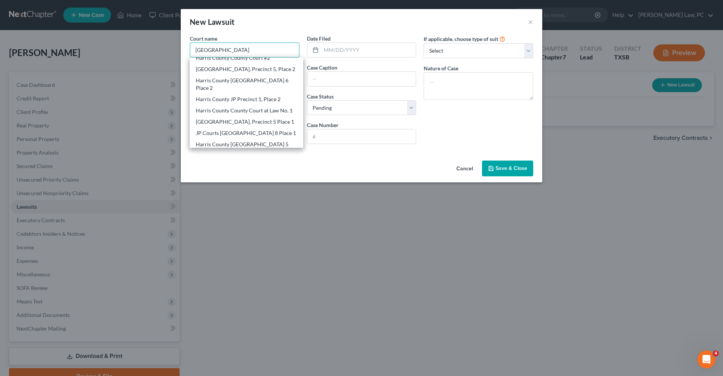
scroll to position [149, 0]
click at [281, 132] on div "JP Courts Harris County Precinct 8 Place 1" at bounding box center [246, 136] width 101 height 8
type input "JP Courts Harris County Precinct 8 Place 1"
type input "7330 Spencer Hwy"
type input "Pasadena"
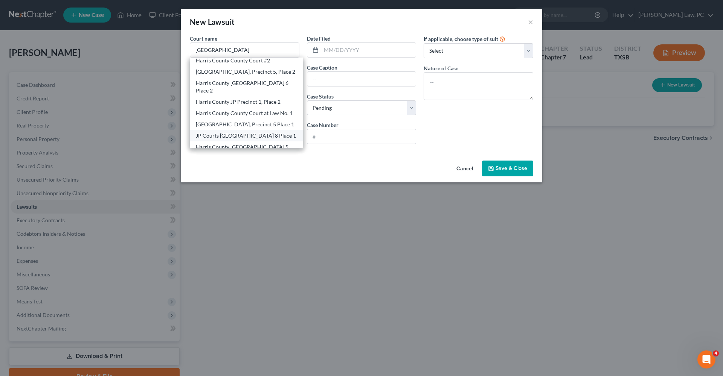
select select "45"
type input "77505"
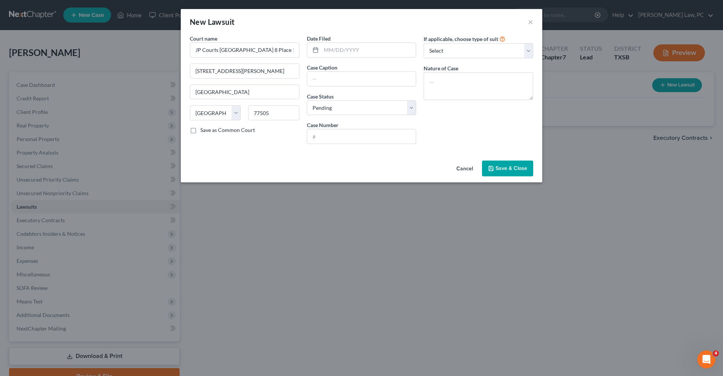
scroll to position [0, 0]
drag, startPoint x: 219, startPoint y: 50, endPoint x: 157, endPoint y: 50, distance: 62.5
click at [157, 50] on div "New Lawsuit × Court name * JP Courts Harris County Precinct 8 Place 1 7330 Spen…" at bounding box center [361, 188] width 723 height 376
click at [228, 52] on input "Harris County Precinct 8 Place 1" at bounding box center [245, 50] width 110 height 15
type input "Harris County Justice of Peace Precinct 8 Place 1"
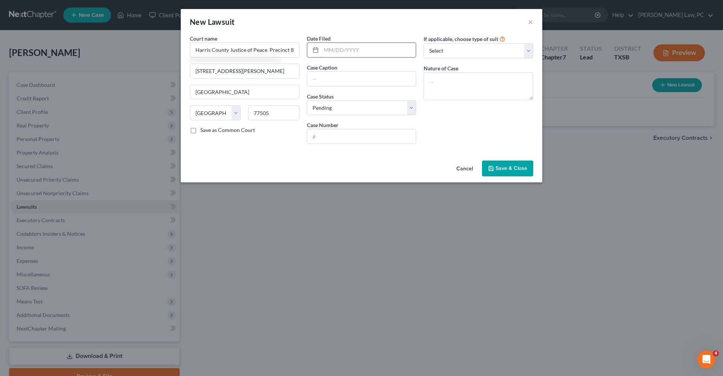
click at [360, 52] on input "text" at bounding box center [368, 50] width 95 height 14
click at [324, 135] on input "text" at bounding box center [361, 137] width 109 height 14
paste input "258100363782"
type input "258100363782"
click at [329, 77] on input "text" at bounding box center [361, 79] width 109 height 14
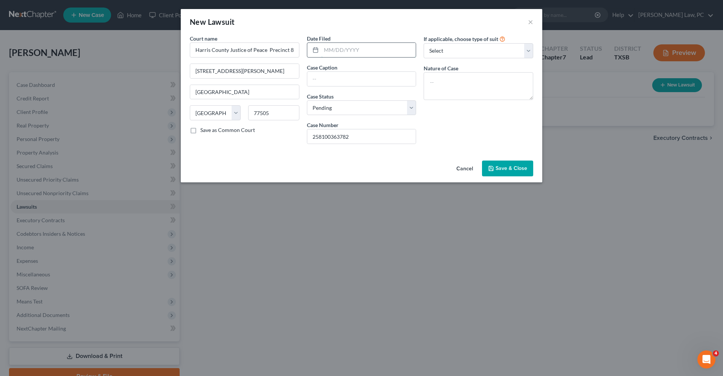
click at [332, 51] on input "text" at bounding box center [368, 50] width 95 height 14
type input "09/05/2025"
select select "4"
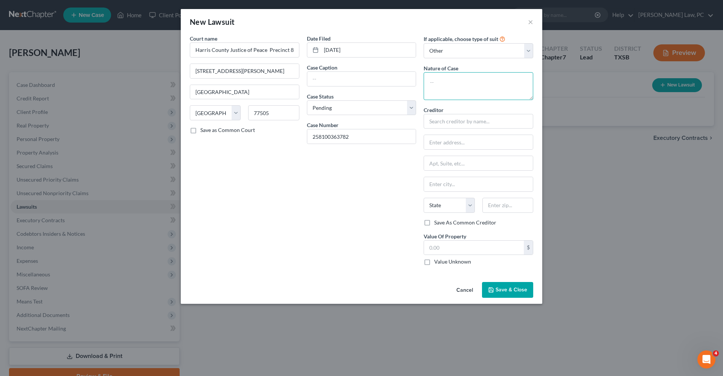
click at [446, 86] on textarea at bounding box center [479, 86] width 110 height 28
type textarea "Debt Claim"
click at [320, 76] on input "text" at bounding box center [361, 79] width 109 height 14
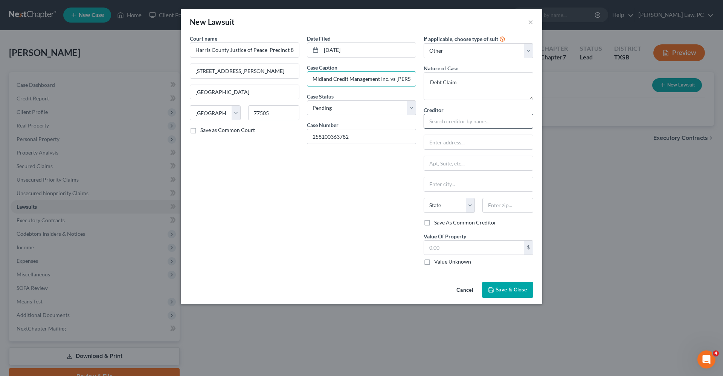
type input "Midland Credit Management Inc. vs Herbie Messam"
click at [454, 120] on input "text" at bounding box center [479, 121] width 110 height 15
drag, startPoint x: 387, startPoint y: 79, endPoint x: 277, endPoint y: 78, distance: 110.3
click at [277, 78] on div "Court name * Harris County Justice of Peace Precinct 8 Place 1 7330 Spencer Hwy…" at bounding box center [361, 153] width 351 height 237
click at [441, 125] on input "text" at bounding box center [479, 121] width 110 height 15
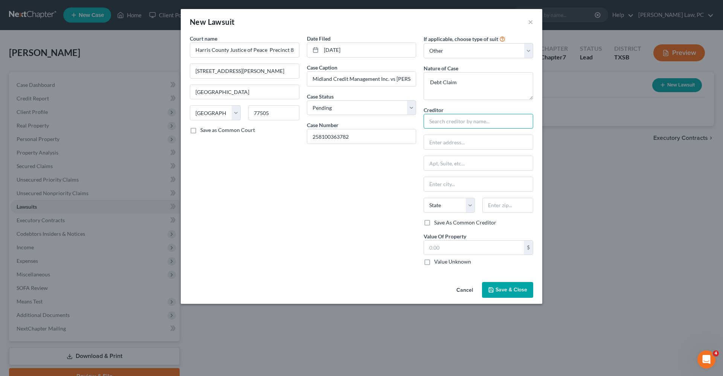
paste input "Midland Credit Management Inc"
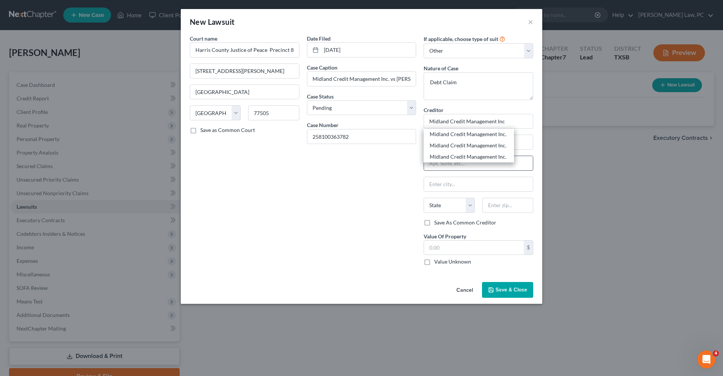
click at [495, 158] on div "Midland Credit Management Inc." at bounding box center [469, 157] width 78 height 8
type input "Midland Credit Management Inc."
type input "P.O. Box 460568"
type input "Houston"
select select "45"
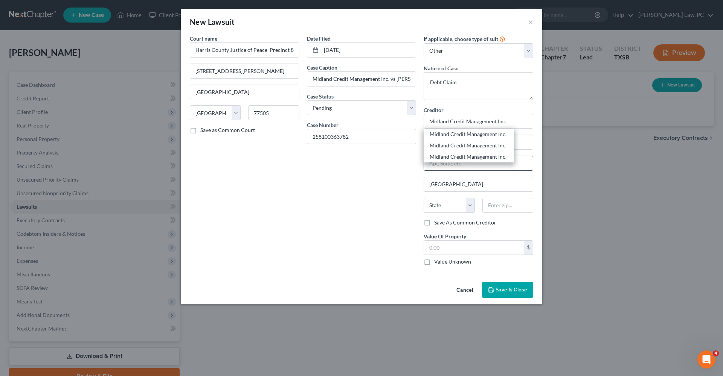
type input "77056"
click at [451, 246] on input "text" at bounding box center [474, 248] width 100 height 14
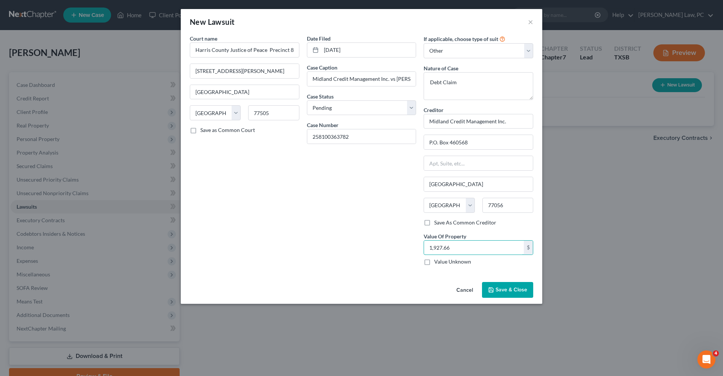
type input "1,927.66"
click at [508, 295] on button "Save & Close" at bounding box center [507, 290] width 51 height 16
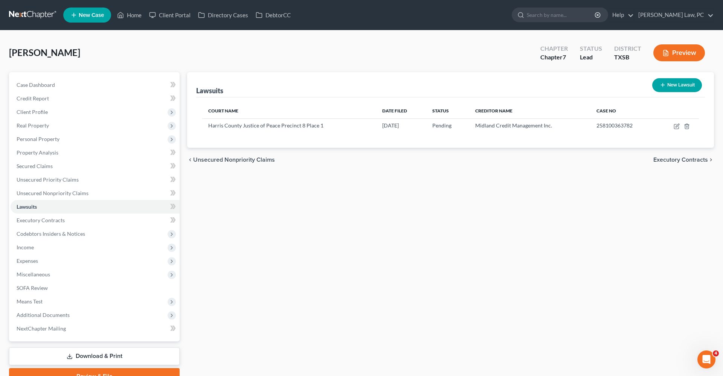
click at [665, 87] on icon "button" at bounding box center [663, 85] width 6 height 6
select select "0"
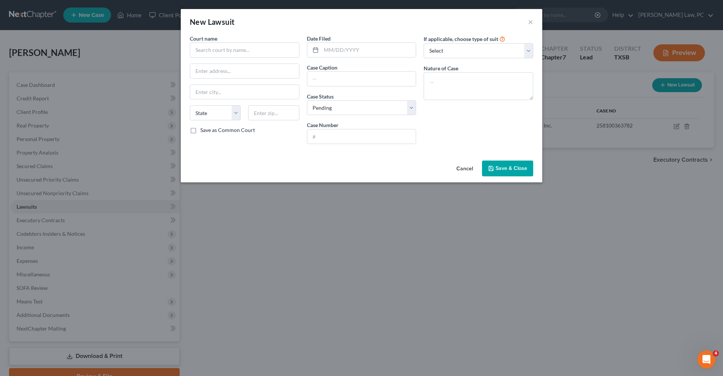
click at [197, 59] on div "Court name * State AL AK AR AZ CA CO CT DE DC FL GA GU HI ID IL IN IA KS KY LA …" at bounding box center [244, 93] width 117 height 116
click at [209, 54] on input "text" at bounding box center [245, 50] width 110 height 15
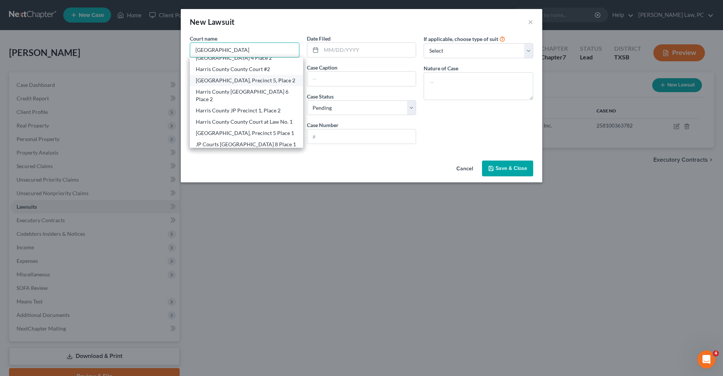
scroll to position [153, 0]
click at [263, 129] on div "JP Courts Harris County Precinct 8 Place 1" at bounding box center [246, 133] width 101 height 8
type input "JP Courts Harris County Precinct 8 Place 1"
type input "7330 Spencer Hwy"
type input "Pasadena"
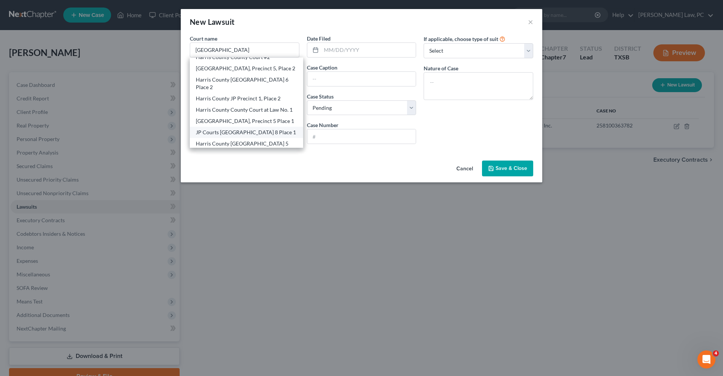
select select "45"
type input "77505"
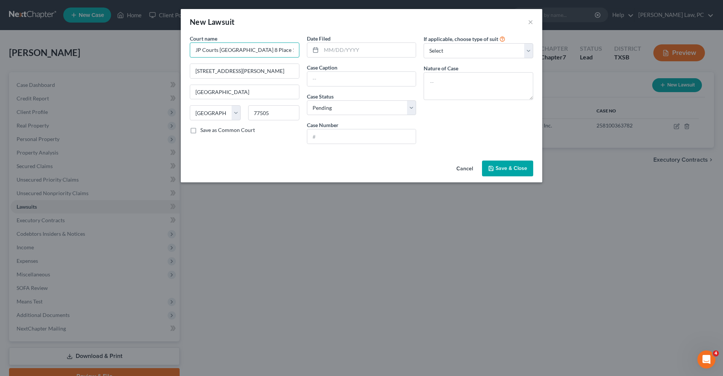
drag, startPoint x: 219, startPoint y: 50, endPoint x: 157, endPoint y: 50, distance: 61.7
click at [157, 50] on div "New Lawsuit × Court name * JP Courts Harris County Precinct 8 Place 1 7330 Spen…" at bounding box center [361, 188] width 723 height 376
click at [229, 50] on input "Harris County Precinct 8 Place 1" at bounding box center [245, 50] width 110 height 15
click at [344, 134] on input "text" at bounding box center [361, 137] width 109 height 14
paste input "258100264093"
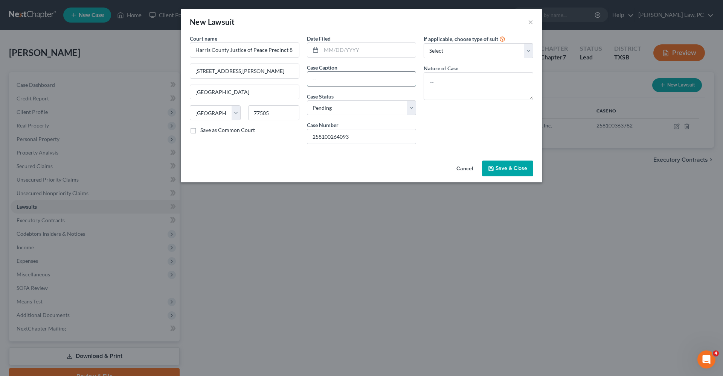
click at [326, 79] on input "text" at bounding box center [361, 79] width 109 height 14
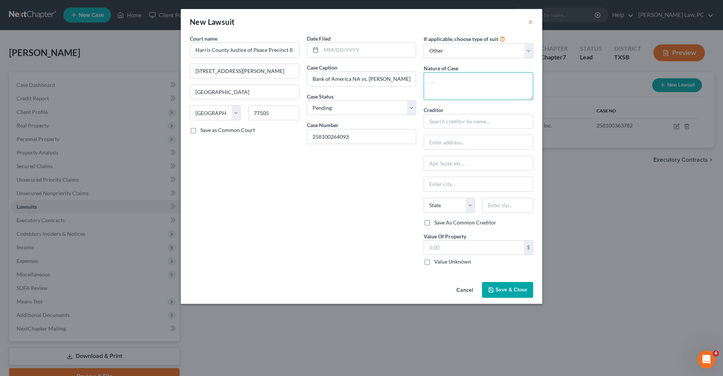
drag, startPoint x: 442, startPoint y: 53, endPoint x: -111, endPoint y: 43, distance: 553.2
click at [442, 89] on textarea at bounding box center [479, 86] width 110 height 28
drag, startPoint x: 358, startPoint y: 79, endPoint x: 294, endPoint y: 78, distance: 64.8
click at [294, 79] on div "Court name * Harris County Justice of Peace Precinct 8 Place 1 7330 Spencer Hwy…" at bounding box center [361, 153] width 351 height 237
click at [447, 123] on input "text" at bounding box center [479, 121] width 110 height 15
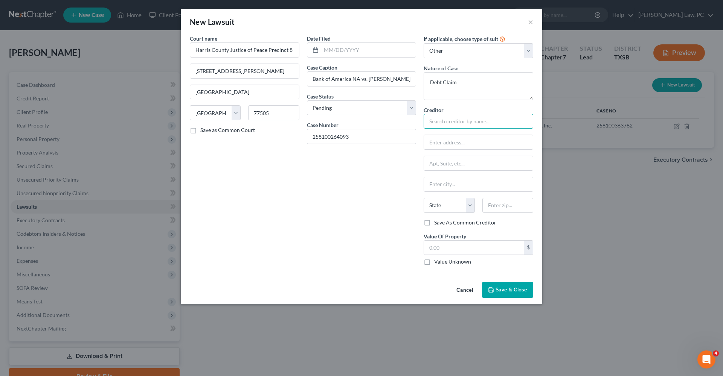
paste input "Bank of America NA"
click at [480, 136] on div "Bank of America N.A" at bounding box center [469, 135] width 78 height 8
click at [495, 292] on button "Save & Close" at bounding box center [507, 290] width 51 height 16
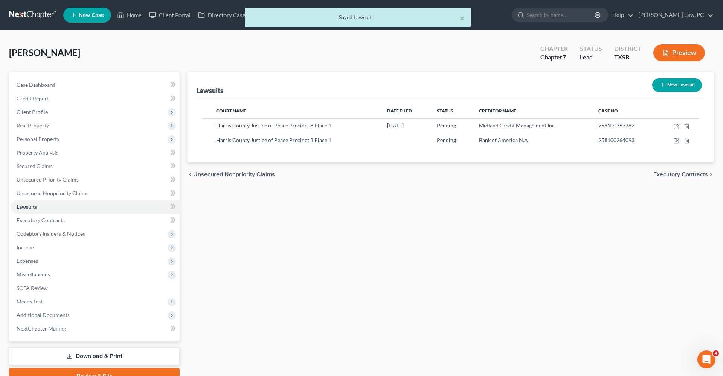
click at [677, 84] on button "New Lawsuit" at bounding box center [677, 85] width 50 height 14
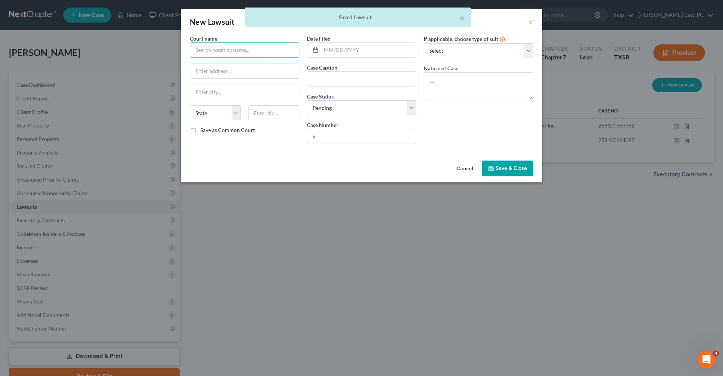
click at [228, 48] on input "text" at bounding box center [245, 50] width 110 height 15
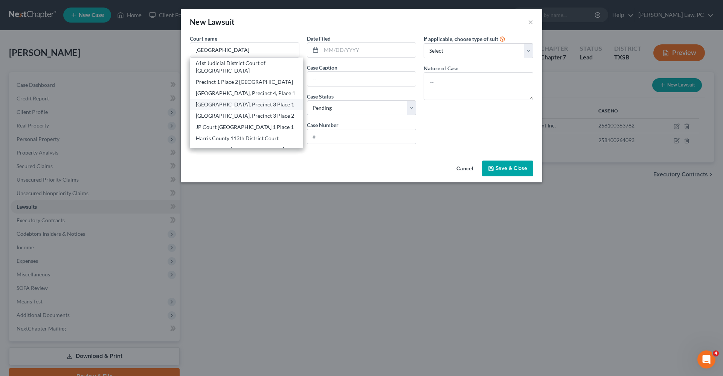
click at [271, 106] on div "JP Court Harris County, Precinct 3 Place 1" at bounding box center [246, 105] width 101 height 8
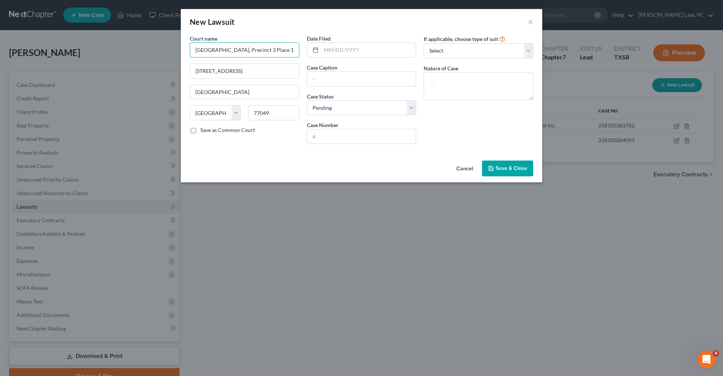
drag, startPoint x: 216, startPoint y: 51, endPoint x: 162, endPoint y: 51, distance: 54.6
click at [162, 51] on div "New Lawsuit × Court name * JP Court Harris County, Precinct 3 Place 1 14350 Wal…" at bounding box center [361, 188] width 723 height 376
click at [231, 50] on input "Harris County, Precinct 3 Place 1" at bounding box center [245, 50] width 110 height 15
click at [339, 51] on input "text" at bounding box center [368, 50] width 95 height 14
click at [328, 79] on input "text" at bounding box center [361, 79] width 109 height 14
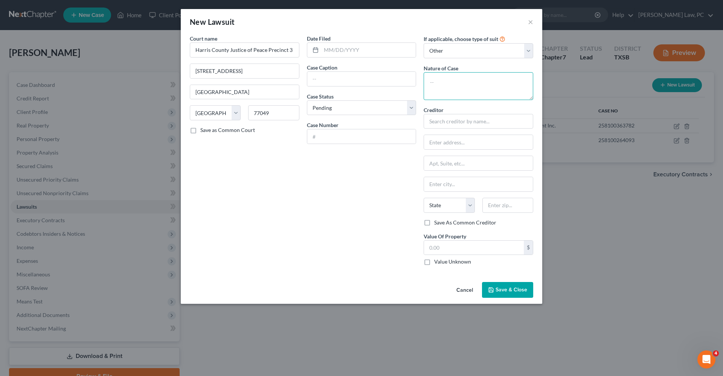
click at [456, 87] on textarea at bounding box center [479, 86] width 110 height 28
click at [315, 83] on input "text" at bounding box center [361, 79] width 109 height 14
click at [325, 134] on input "text" at bounding box center [361, 137] width 109 height 14
paste input "243100218994"
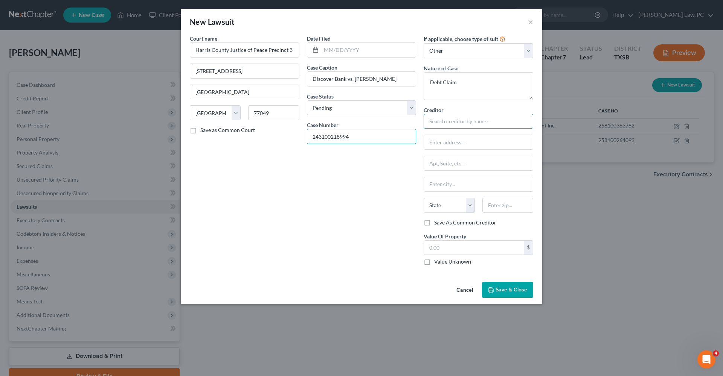
click at [472, 119] on input "text" at bounding box center [479, 121] width 110 height 15
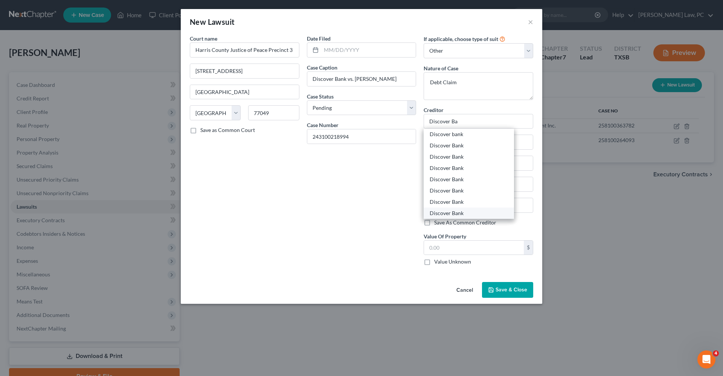
click at [465, 212] on div "Discover Bank" at bounding box center [469, 214] width 78 height 8
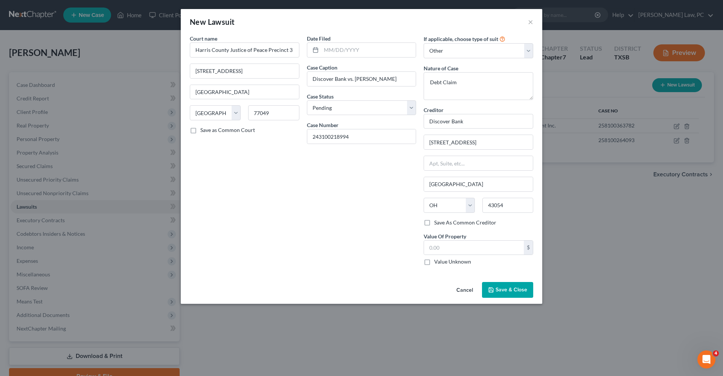
click at [500, 290] on span "Save & Close" at bounding box center [511, 290] width 32 height 6
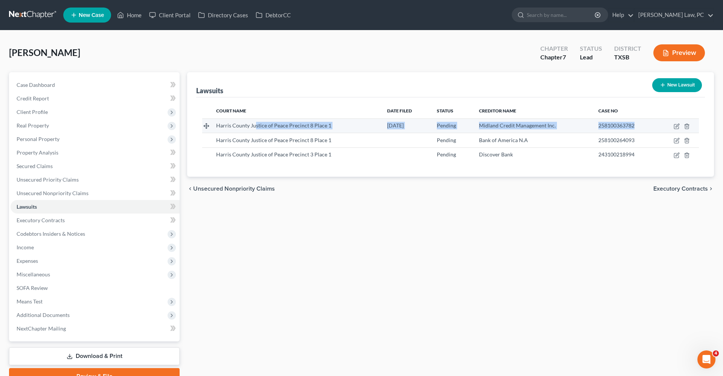
drag, startPoint x: 643, startPoint y: 126, endPoint x: 254, endPoint y: 123, distance: 389.3
click at [254, 123] on tr "Harris County Justice of Peace Precinct 8 Place 1 09/05/2025 Pending Midland Cr…" at bounding box center [450, 126] width 497 height 14
drag, startPoint x: 217, startPoint y: 126, endPoint x: 637, endPoint y: 130, distance: 420.2
click at [637, 130] on tr "Harris County Justice of Peace Precinct 8 Place 1 09/05/2025 Pending Midland Cr…" at bounding box center [450, 126] width 497 height 14
copy tr "Harris County Justice of Peace Precinct 8 Place 1 09/05/2025 Pending Midland Cr…"
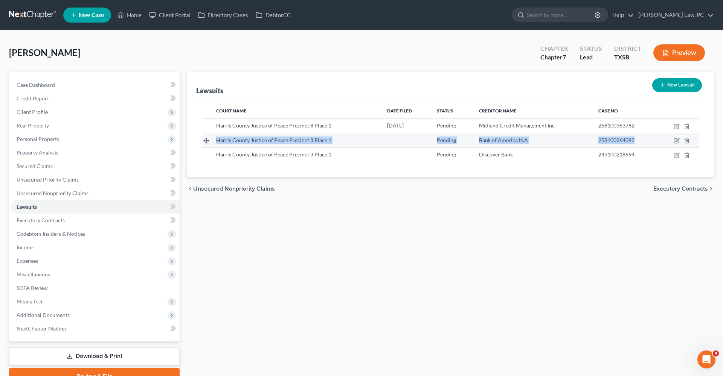
drag, startPoint x: 216, startPoint y: 141, endPoint x: 642, endPoint y: 141, distance: 426.2
click at [642, 142] on tr "Harris County Justice of Peace Precinct 8 Place 1 Pending Bank of America N.A 2…" at bounding box center [450, 140] width 497 height 14
copy tr "Harris County Justice of Peace Precinct 8 Place 1 Pending Bank of America N.A 2…"
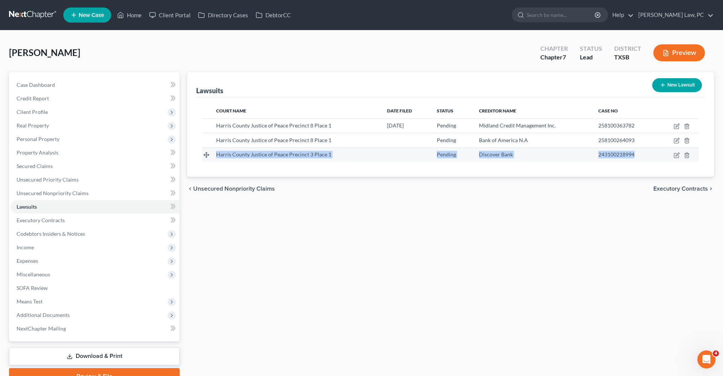
drag, startPoint x: 216, startPoint y: 155, endPoint x: 644, endPoint y: 149, distance: 427.3
click at [644, 149] on tr "Harris County Justice of Peace Precinct 3 Place 1 Pending Discover Bank 2431002…" at bounding box center [450, 155] width 497 height 14
copy tr "Harris County Justice of Peace Precinct 3 Place 1 Pending Discover Bank"
click at [638, 159] on td "243100218994" at bounding box center [624, 155] width 65 height 14
drag, startPoint x: 216, startPoint y: 157, endPoint x: 637, endPoint y: 158, distance: 420.9
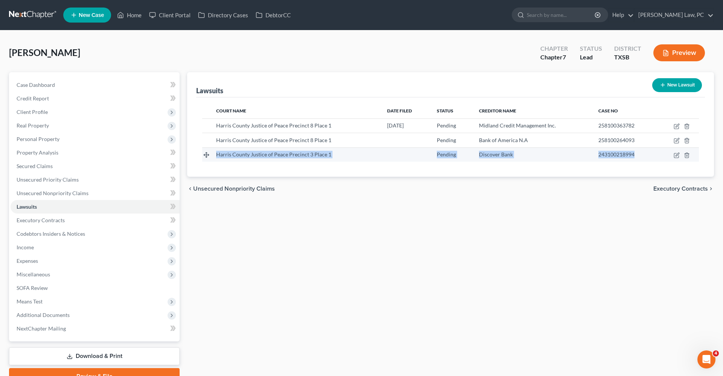
click at [637, 158] on tr "Harris County Justice of Peace Precinct 3 Place 1 Pending Discover Bank 2431002…" at bounding box center [450, 155] width 497 height 14
copy tr "Harris County Justice of Peace Precinct 3 Place 1 Pending Discover Bank 2431002…"
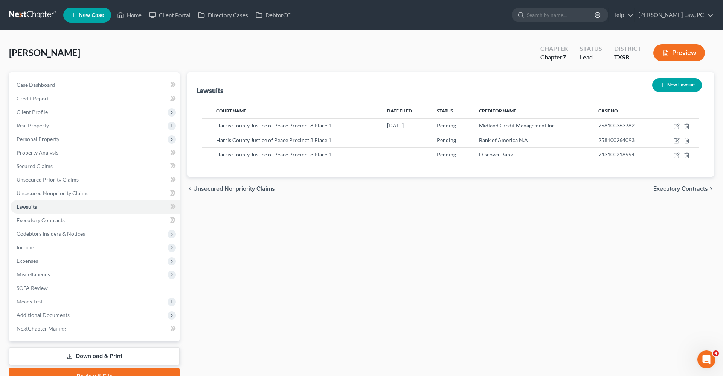
click at [277, 266] on div "Lawsuits New Lawsuit Court Name Date Filed Status Creditor Name Case No Harris …" at bounding box center [450, 228] width 534 height 313
click at [55, 188] on link "Unsecured Nonpriority Claims" at bounding box center [95, 194] width 169 height 14
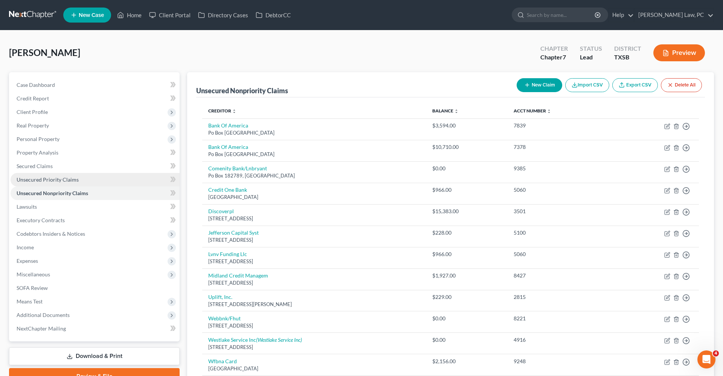
click at [47, 181] on span "Unsecured Priority Claims" at bounding box center [48, 180] width 62 height 6
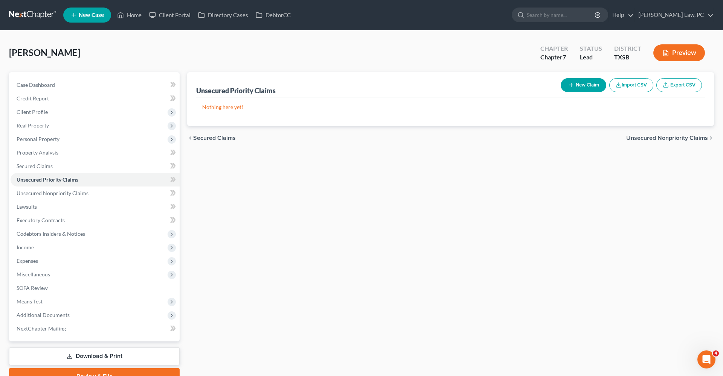
click at [32, 15] on link at bounding box center [33, 15] width 48 height 14
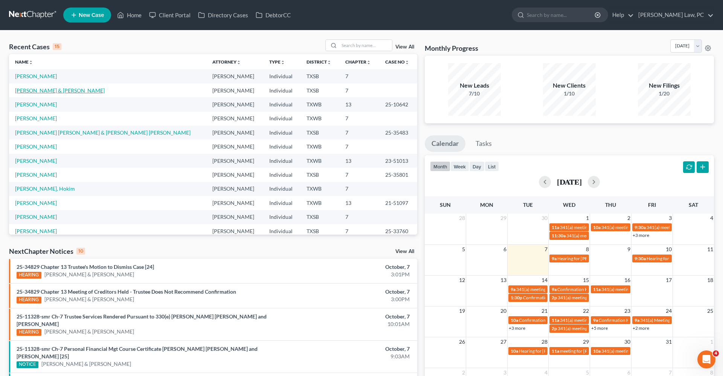
click at [54, 91] on link "[PERSON_NAME] & [PERSON_NAME]" at bounding box center [60, 90] width 90 height 6
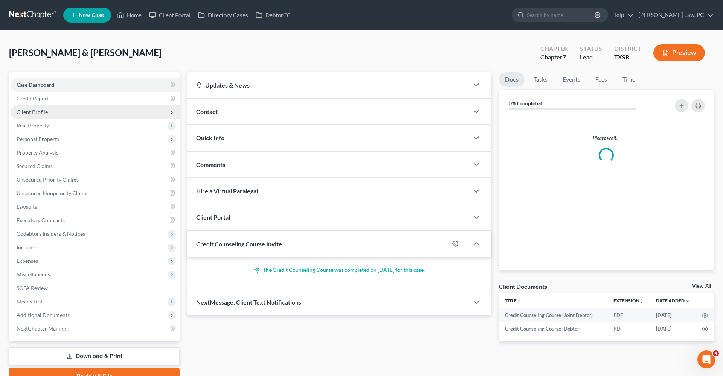
click at [41, 113] on span "Client Profile" at bounding box center [32, 112] width 31 height 6
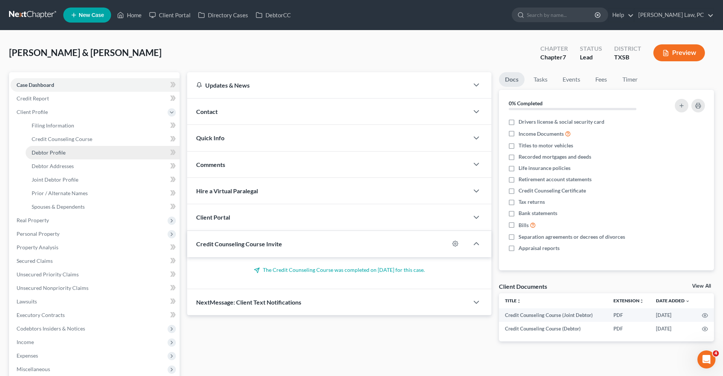
click at [56, 154] on span "Debtor Profile" at bounding box center [49, 152] width 34 height 6
select select "1"
select select "4"
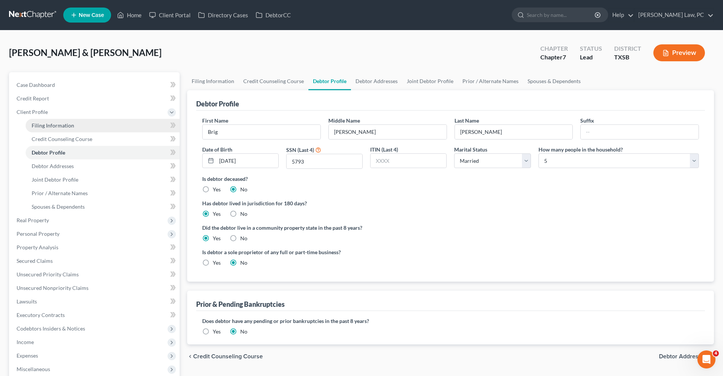
click at [46, 128] on span "Filing Information" at bounding box center [53, 125] width 43 height 6
select select "1"
select select "0"
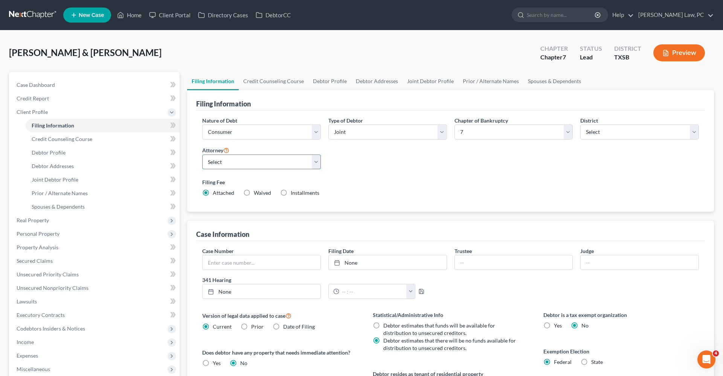
select select "3"
select select "77"
click at [513, 184] on label "Filing Fee" at bounding box center [450, 182] width 497 height 8
click at [42, 219] on span "Real Property" at bounding box center [33, 220] width 32 height 6
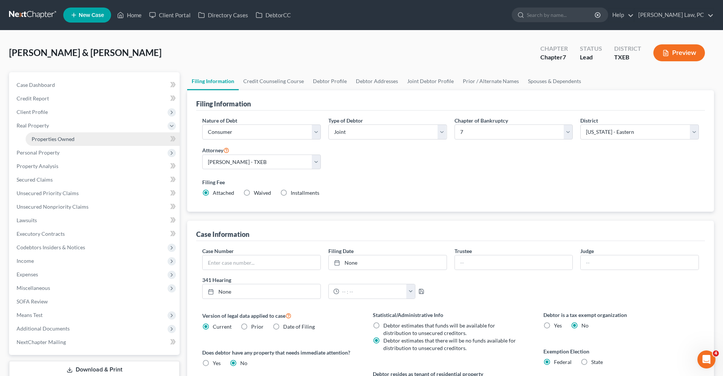
click at [53, 141] on span "Properties Owned" at bounding box center [53, 139] width 43 height 6
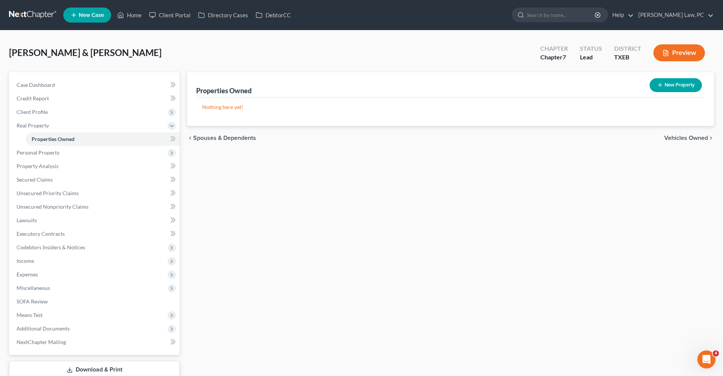
click at [30, 12] on link at bounding box center [33, 15] width 48 height 14
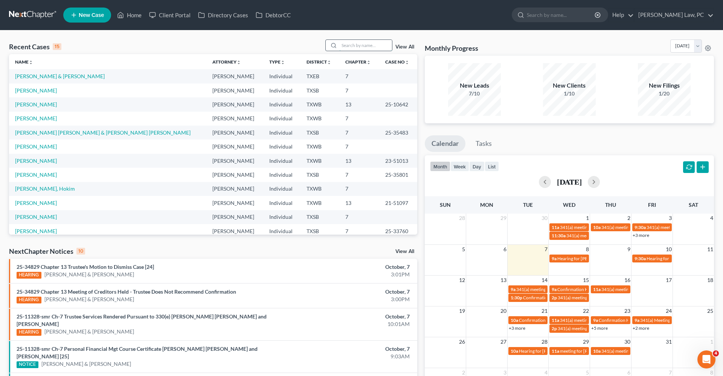
click at [355, 49] on input "search" at bounding box center [365, 45] width 53 height 11
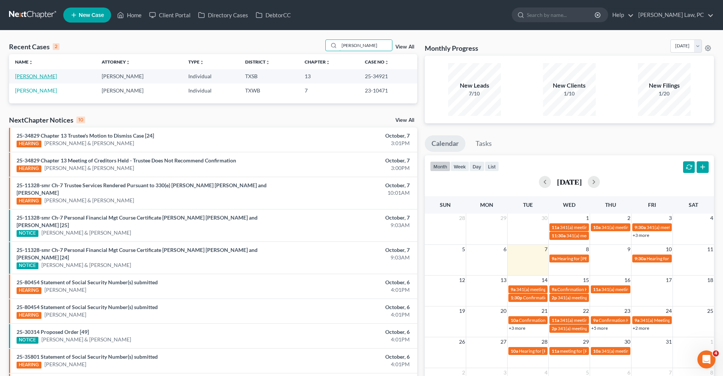
type input "[PERSON_NAME]"
click at [39, 78] on link "[PERSON_NAME]" at bounding box center [36, 76] width 42 height 6
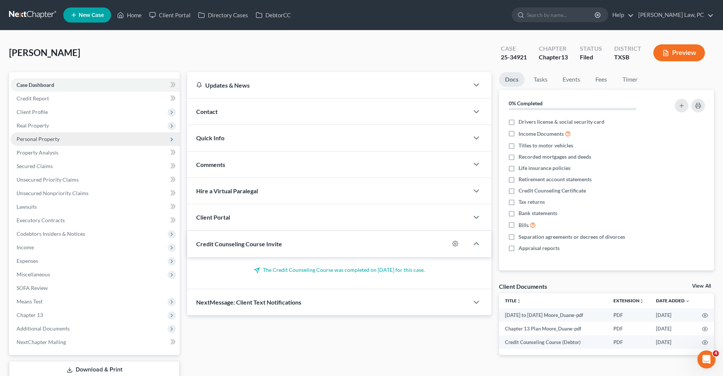
click at [50, 138] on span "Personal Property" at bounding box center [38, 139] width 43 height 6
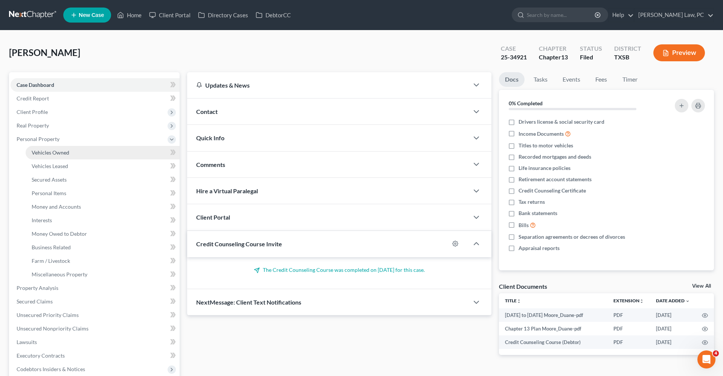
click at [60, 155] on span "Vehicles Owned" at bounding box center [51, 152] width 38 height 6
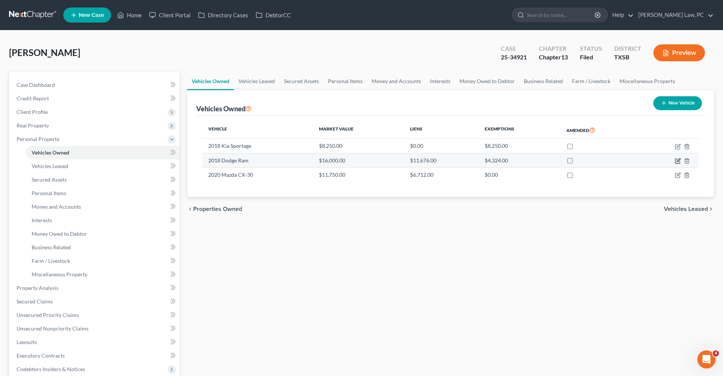
click at [677, 158] on icon "button" at bounding box center [678, 161] width 6 height 6
select select "0"
select select "8"
select select "2"
select select "0"
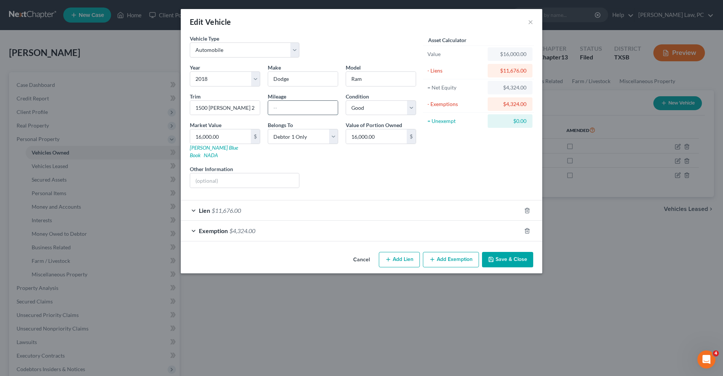
click at [290, 110] on input "text" at bounding box center [303, 108] width 70 height 14
click at [283, 104] on input "text" at bounding box center [303, 108] width 70 height 14
type input "157,097"
click at [367, 182] on div "Year Select 2026 2025 2024 2023 2022 2021 2020 2019 2018 2017 2016 2015 2014 20…" at bounding box center [303, 129] width 234 height 131
click at [528, 252] on button "Save & Close" at bounding box center [507, 260] width 51 height 16
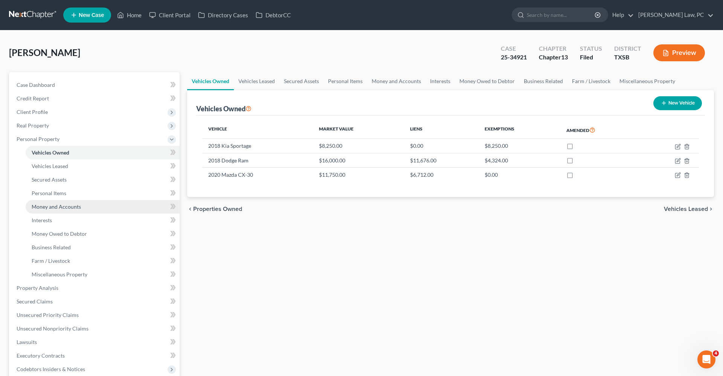
click at [67, 207] on span "Money and Accounts" at bounding box center [56, 207] width 49 height 6
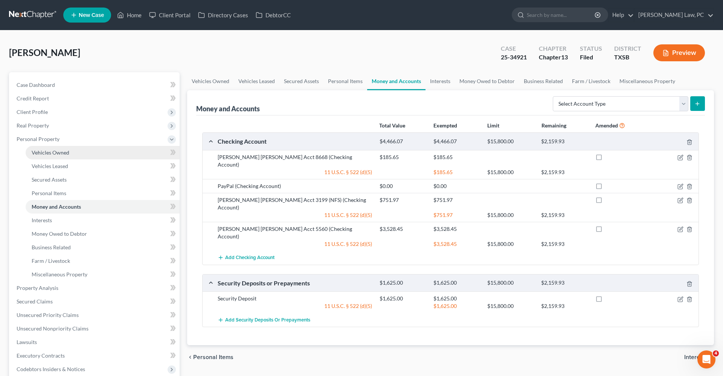
click at [46, 155] on span "Vehicles Owned" at bounding box center [51, 152] width 38 height 6
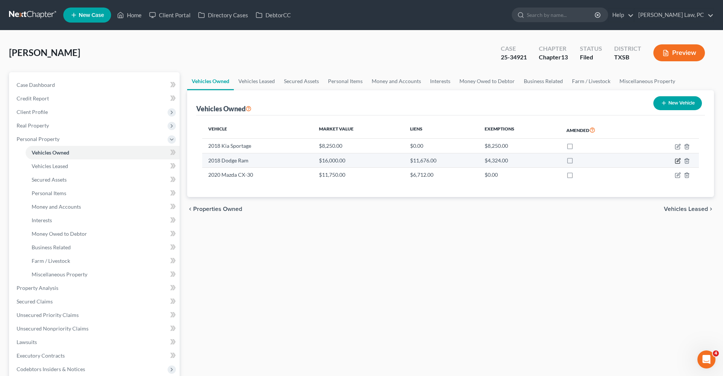
click at [677, 162] on icon "button" at bounding box center [678, 159] width 3 height 3
select select "0"
select select "8"
select select "2"
select select "0"
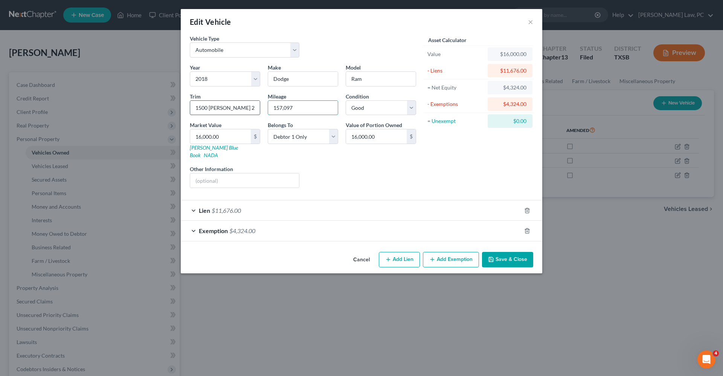
drag, startPoint x: 300, startPoint y: 110, endPoint x: 254, endPoint y: 110, distance: 46.3
click at [254, 110] on div "Year Select 2026 2025 2024 2023 2022 2021 2020 2019 2018 2017 2016 2015 2014 20…" at bounding box center [303, 129] width 234 height 131
click at [310, 104] on input "158097" at bounding box center [303, 108] width 70 height 14
click at [284, 109] on input "158097" at bounding box center [303, 108] width 70 height 14
type input "158 097"
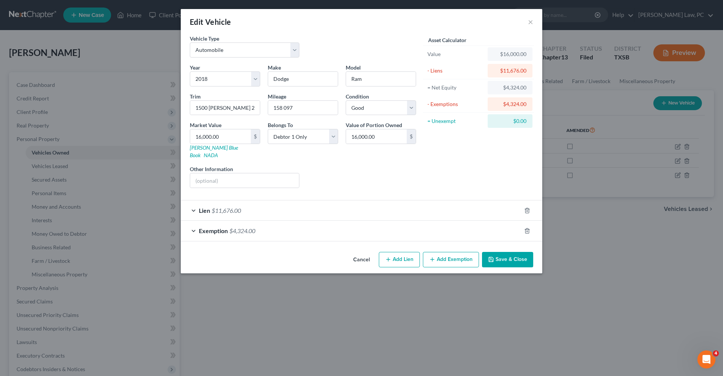
click at [510, 254] on button "Save & Close" at bounding box center [507, 260] width 51 height 16
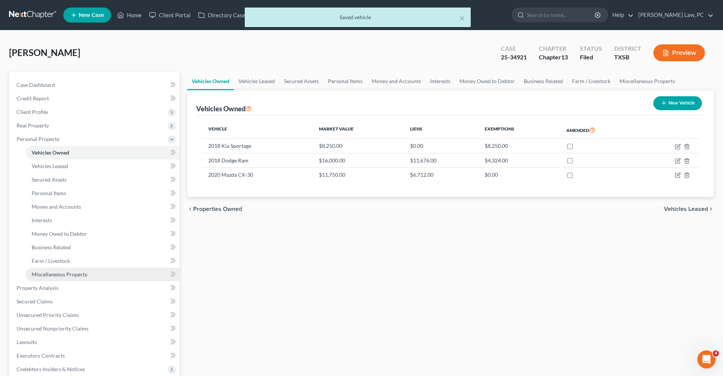
click at [64, 274] on span "Miscellaneous Property" at bounding box center [60, 274] width 56 height 6
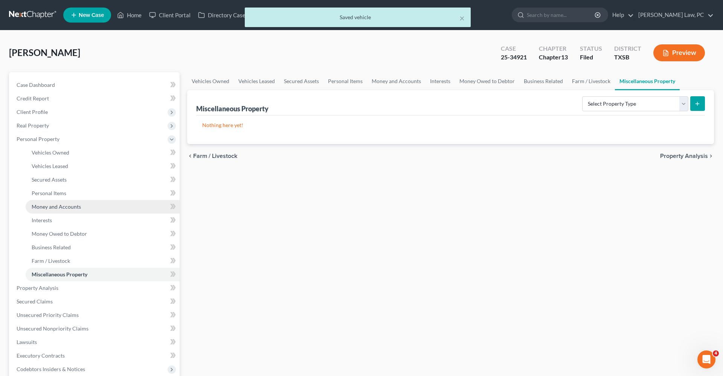
click at [52, 207] on span "Money and Accounts" at bounding box center [56, 207] width 49 height 6
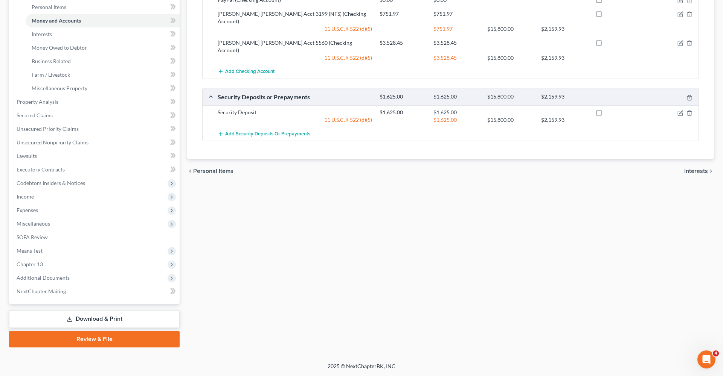
scroll to position [186, 0]
click at [77, 316] on link "Download & Print" at bounding box center [94, 320] width 171 height 18
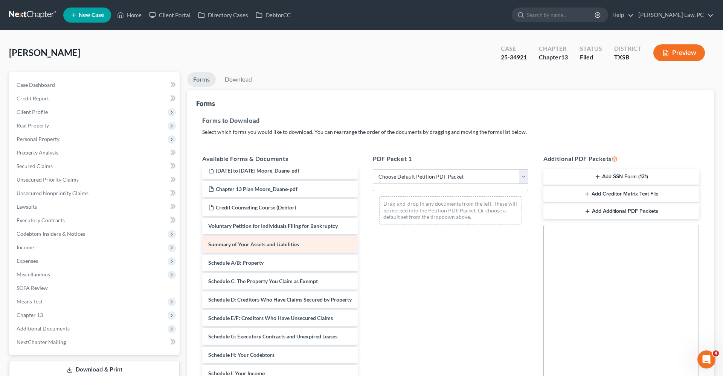
scroll to position [9, 0]
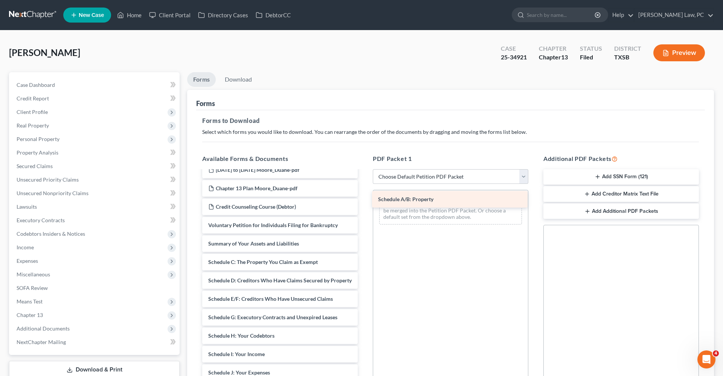
drag, startPoint x: 243, startPoint y: 259, endPoint x: 413, endPoint y: 197, distance: 180.9
click at [364, 197] on div "Schedule A/B: Property [DATE] to [DATE] Moore_Duane-pdf Chapter 13 Plan Moore_D…" at bounding box center [280, 353] width 168 height 382
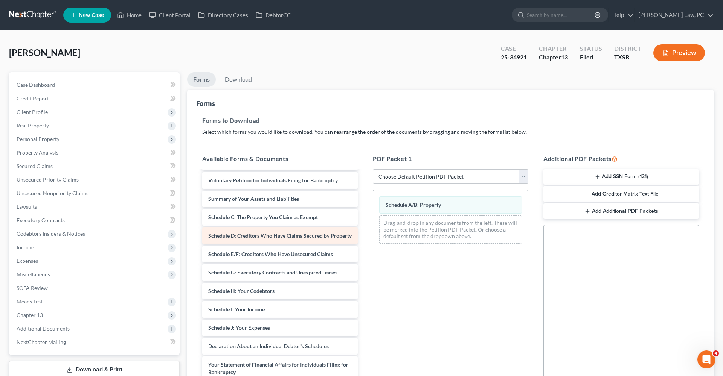
scroll to position [58, 0]
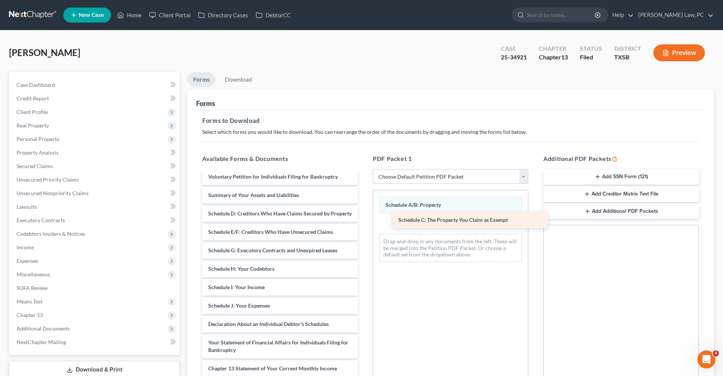
drag, startPoint x: 252, startPoint y: 213, endPoint x: 437, endPoint y: 221, distance: 185.4
click at [364, 221] on div "Schedule C: The Property You Claim as Exempt [DATE] to [DATE] Moore_Duane-pdf C…" at bounding box center [280, 295] width 168 height 364
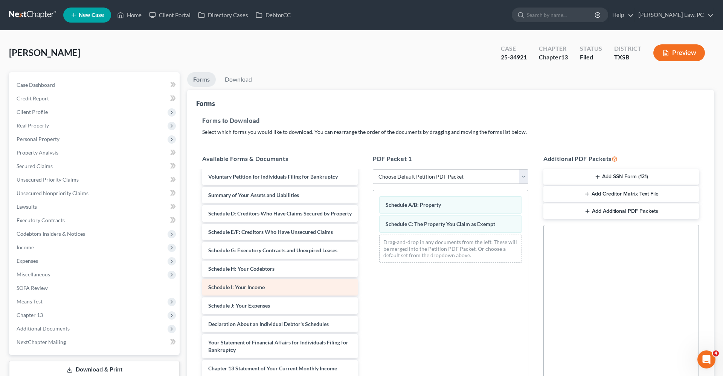
scroll to position [73, 0]
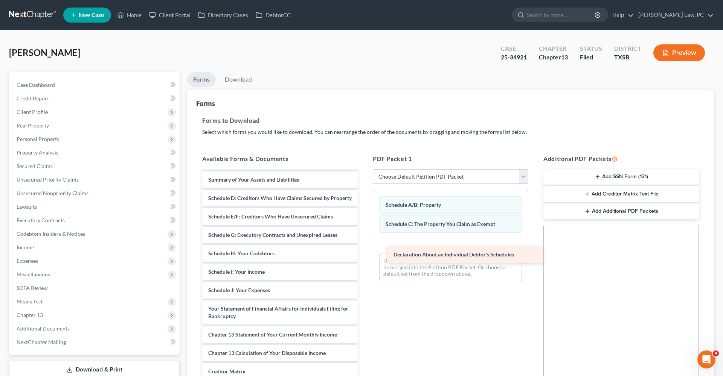
drag, startPoint x: 260, startPoint y: 308, endPoint x: 437, endPoint y: 240, distance: 190.5
click at [364, 240] on div "Declaration About an Individual Debtor's Schedules [DATE] to [DATE] Moore_Duane…" at bounding box center [280, 270] width 168 height 345
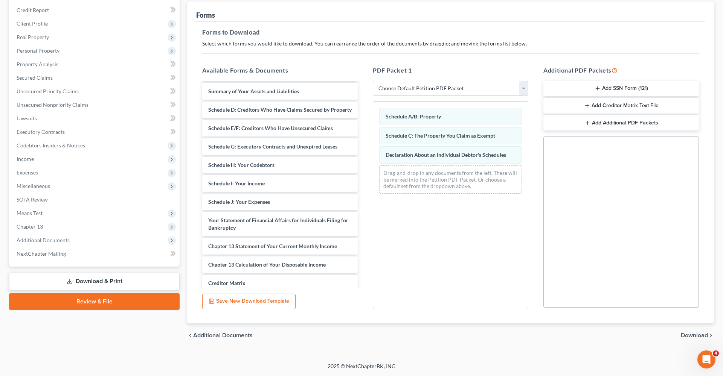
scroll to position [88, 0]
click at [694, 334] on span "Download" at bounding box center [694, 336] width 27 height 6
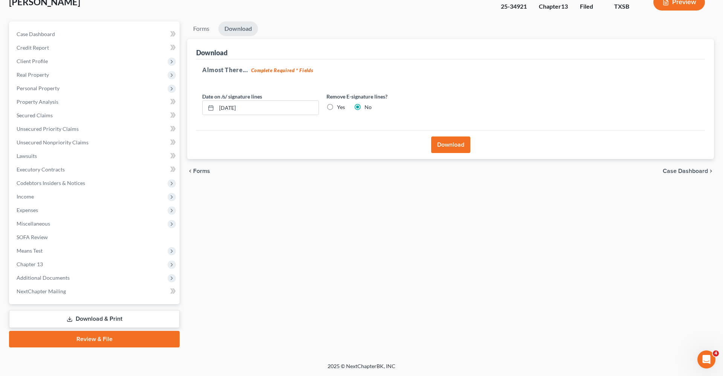
click at [451, 146] on button "Download" at bounding box center [450, 145] width 39 height 17
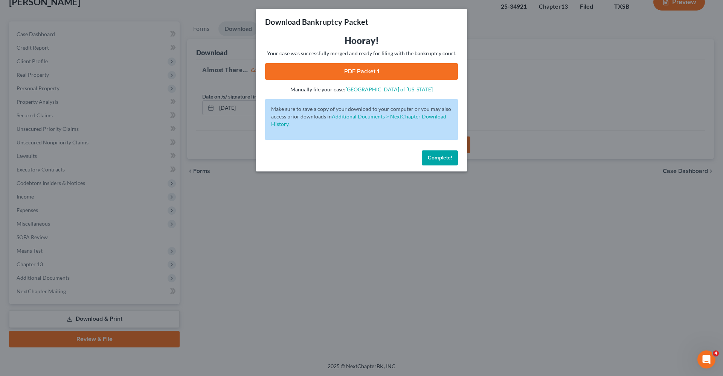
click at [357, 71] on link "PDF Packet 1" at bounding box center [361, 71] width 193 height 17
click at [447, 157] on span "Complete!" at bounding box center [440, 158] width 24 height 6
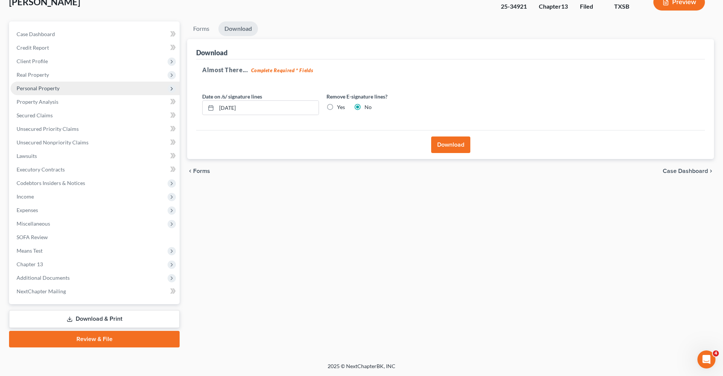
click at [30, 88] on span "Personal Property" at bounding box center [38, 88] width 43 height 6
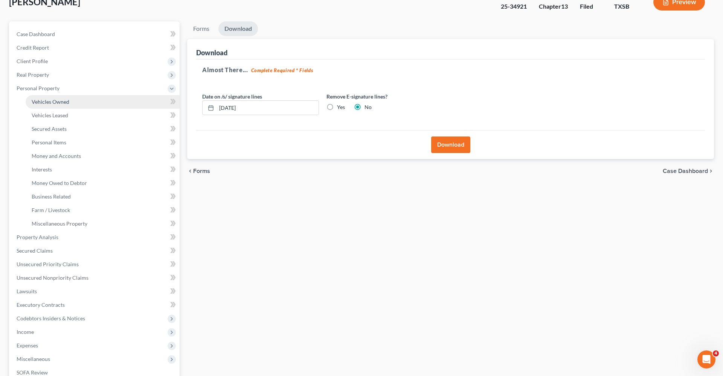
click at [55, 102] on span "Vehicles Owned" at bounding box center [51, 102] width 38 height 6
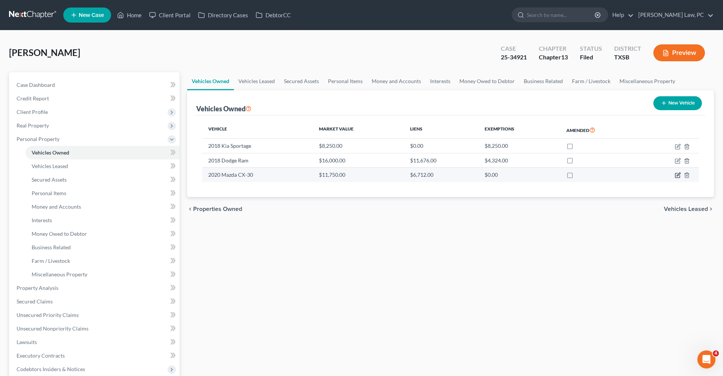
click at [677, 175] on icon "button" at bounding box center [678, 175] width 6 height 6
select select "0"
select select "6"
select select "2"
select select "0"
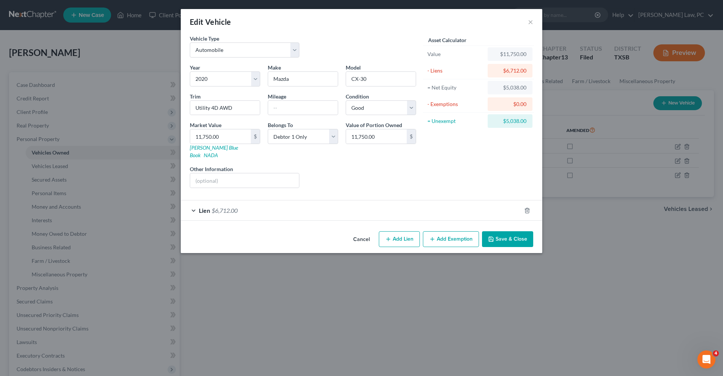
click at [285, 201] on div "Lien $6,712.00" at bounding box center [351, 211] width 340 height 20
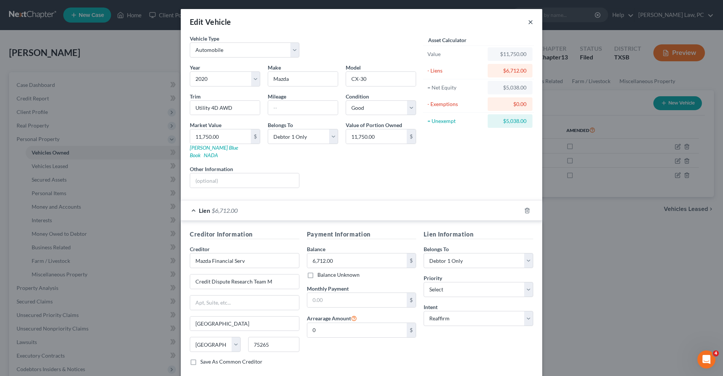
click at [529, 21] on button "×" at bounding box center [530, 21] width 5 height 9
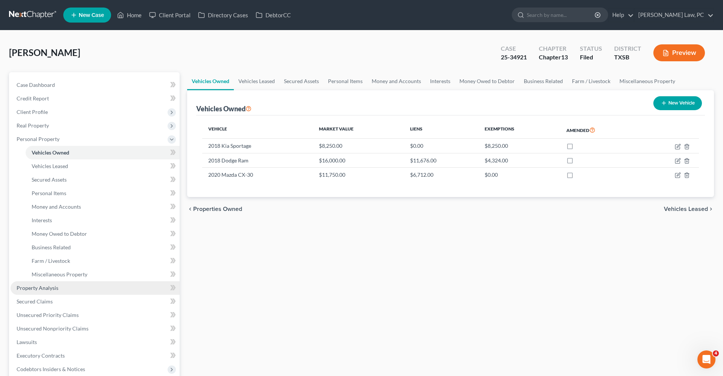
click at [37, 288] on span "Property Analysis" at bounding box center [38, 288] width 42 height 6
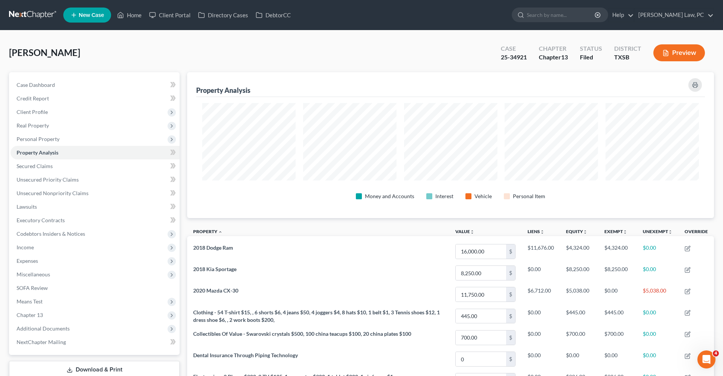
scroll to position [146, 527]
click at [30, 20] on link at bounding box center [33, 15] width 48 height 14
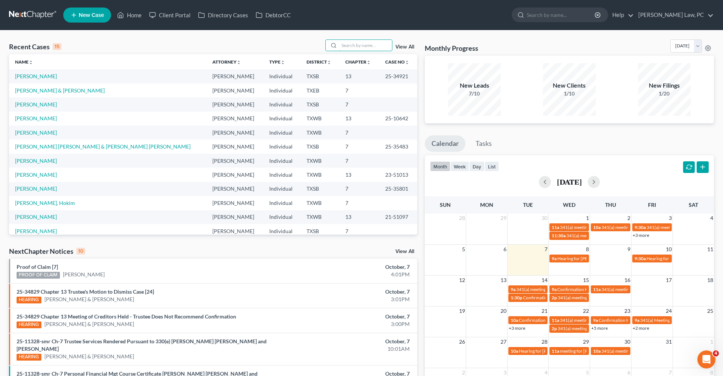
click at [352, 46] on input "search" at bounding box center [365, 45] width 53 height 11
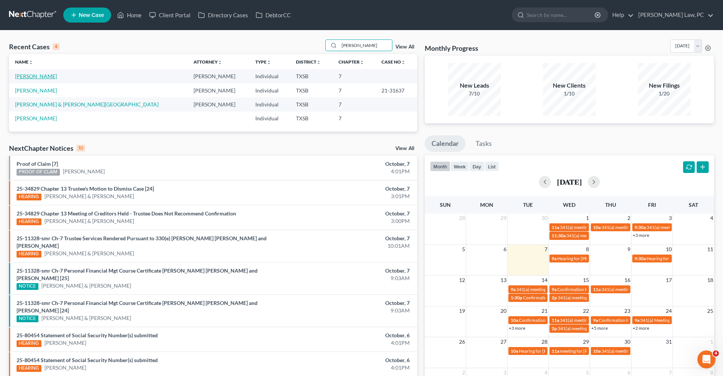
type input "[PERSON_NAME]"
click at [30, 77] on link "[PERSON_NAME]" at bounding box center [36, 76] width 42 height 6
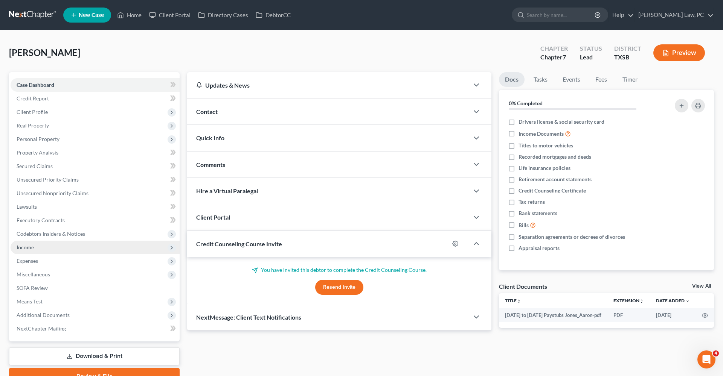
click at [29, 248] on span "Income" at bounding box center [25, 247] width 17 height 6
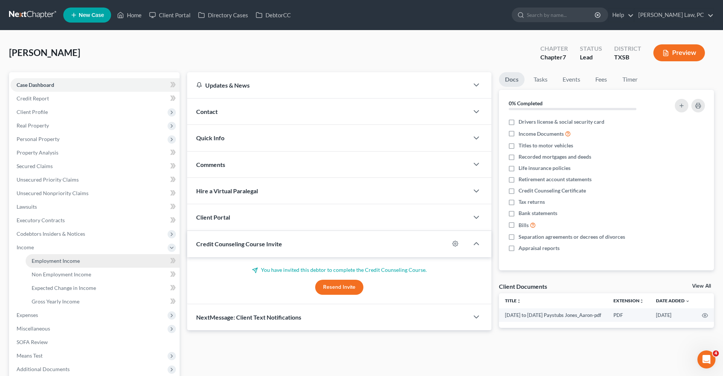
click at [57, 264] on span "Employment Income" at bounding box center [56, 261] width 48 height 6
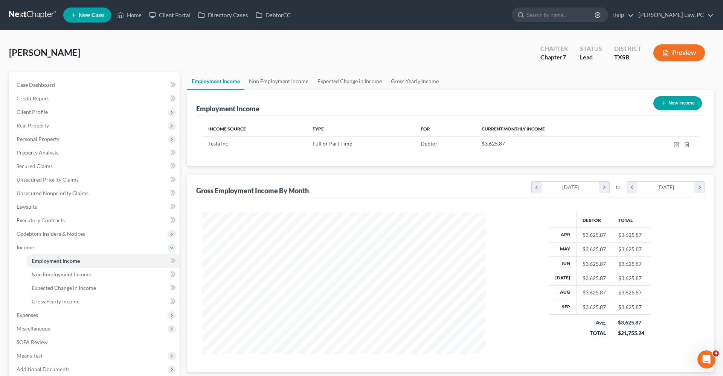
scroll to position [142, 299]
click at [677, 143] on icon "button" at bounding box center [677, 145] width 6 height 6
select select "0"
select select "46"
select select "2"
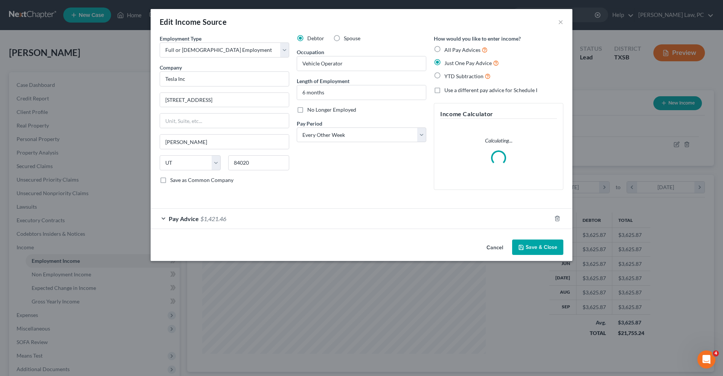
click at [248, 214] on div "Pay Advice $1,421.46" at bounding box center [351, 219] width 401 height 20
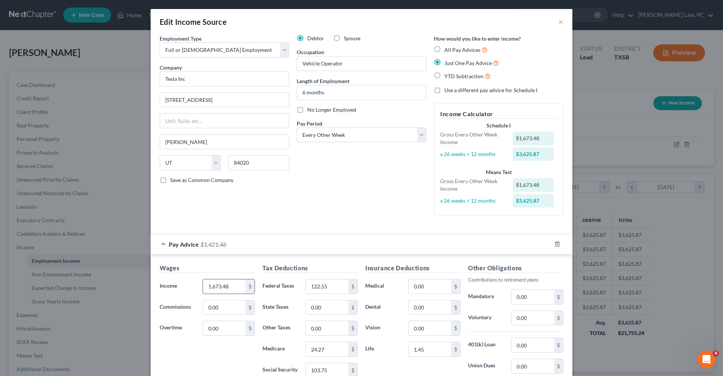
click at [233, 283] on input "1,673.48" at bounding box center [224, 287] width 43 height 14
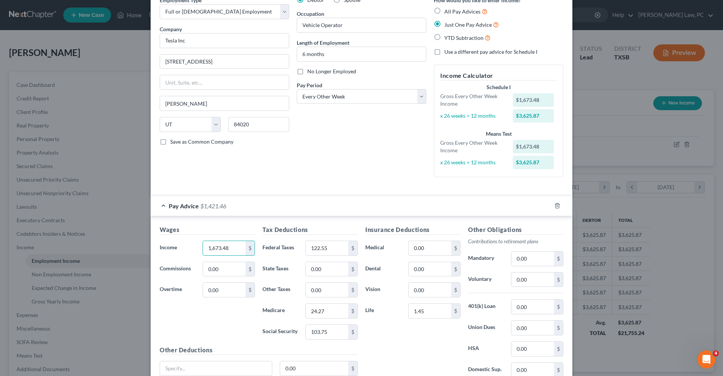
click at [162, 205] on div "Pay Advice $1,421.46" at bounding box center [351, 206] width 401 height 20
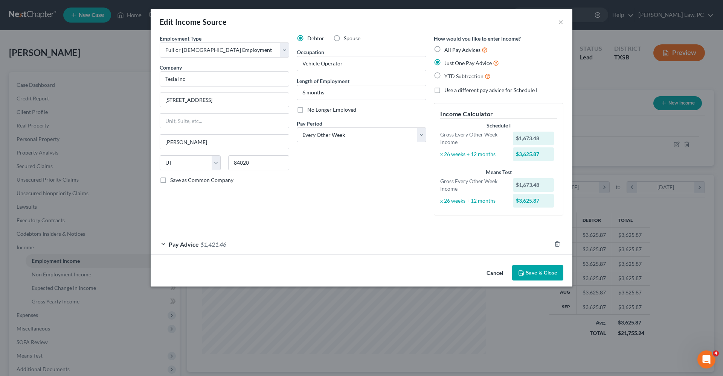
scroll to position [0, 0]
click at [533, 272] on button "Save & Close" at bounding box center [537, 273] width 51 height 16
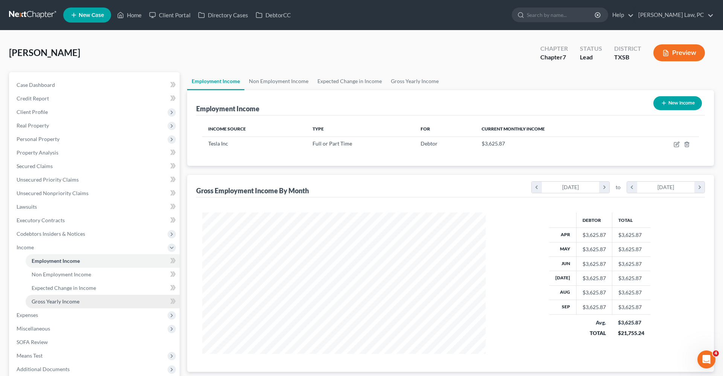
click at [72, 302] on span "Gross Yearly Income" at bounding box center [56, 302] width 48 height 6
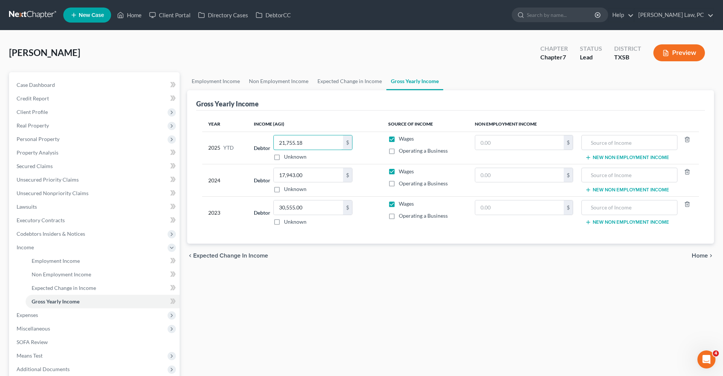
drag, startPoint x: 307, startPoint y: 144, endPoint x: 255, endPoint y: 143, distance: 52.3
click at [255, 143] on div "Debtor 21,755.18 $ Unknown Balance Undetermined 21,755.18 $ Unknown" at bounding box center [315, 148] width 122 height 26
type input "23,696.83"
click at [28, 315] on span "Expenses" at bounding box center [27, 315] width 21 height 6
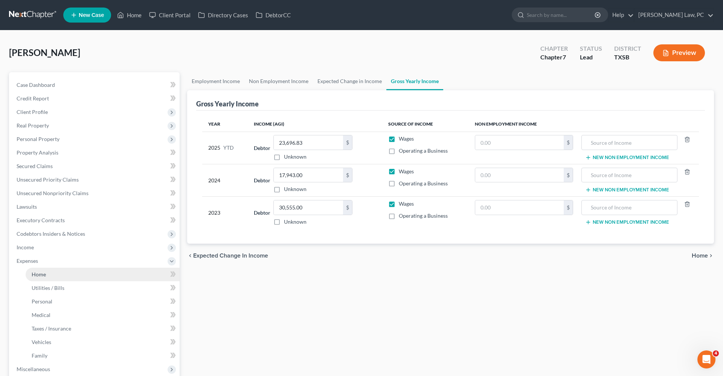
click at [43, 273] on span "Home" at bounding box center [39, 274] width 14 height 6
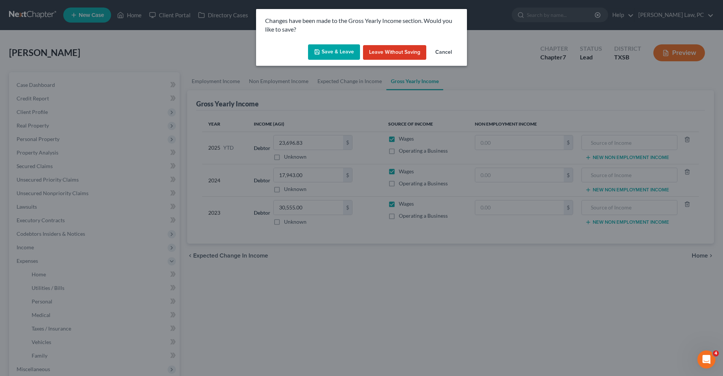
click at [327, 54] on button "Save & Leave" at bounding box center [334, 52] width 52 height 16
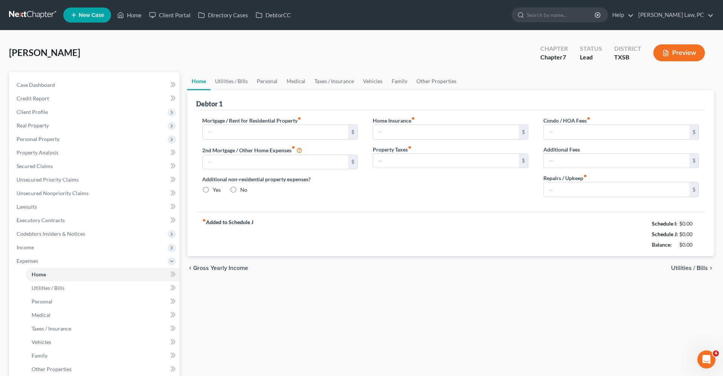
type input "0.00"
radio input "true"
type input "0.00"
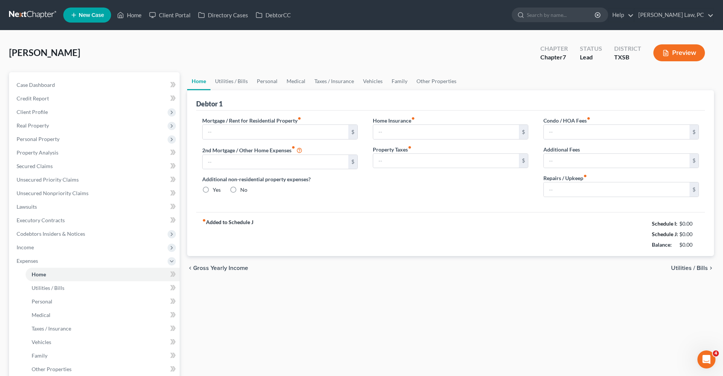
type input "0.00"
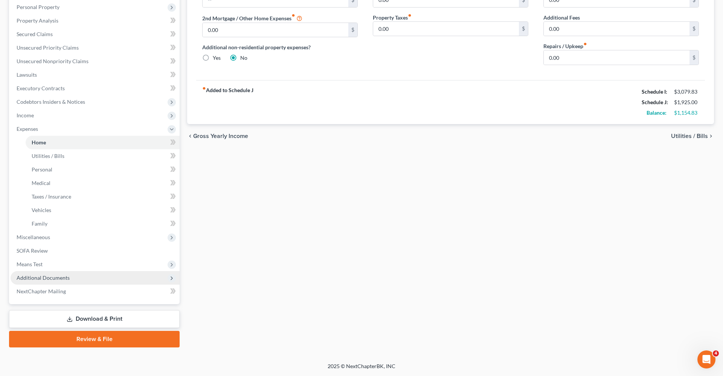
click at [48, 275] on span "Additional Documents" at bounding box center [95, 278] width 169 height 14
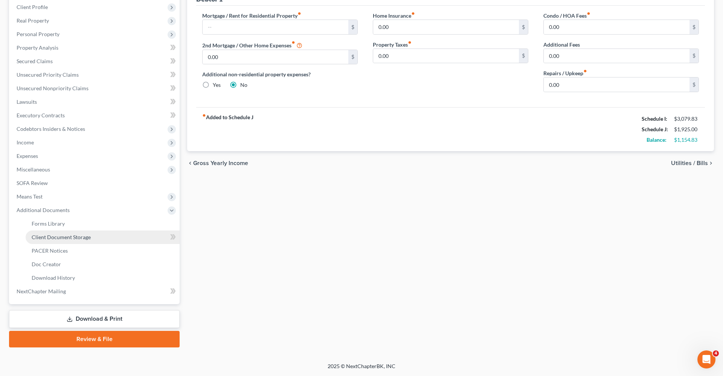
click at [58, 238] on span "Client Document Storage" at bounding box center [61, 237] width 59 height 6
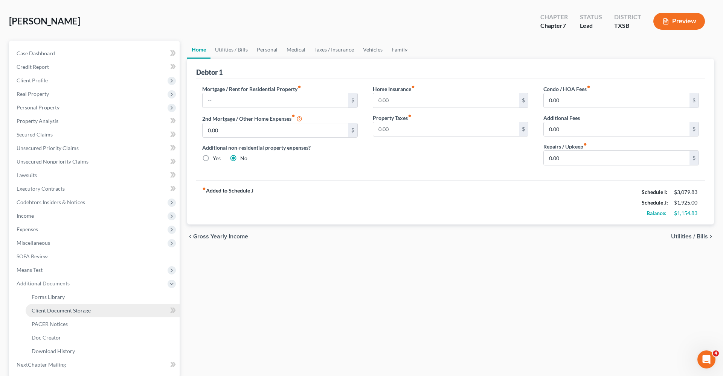
select select "39"
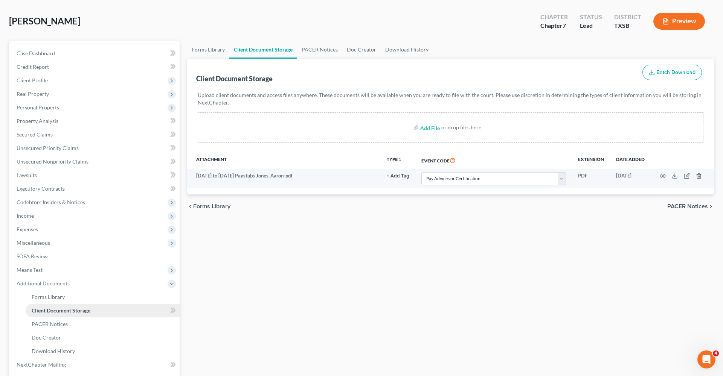
scroll to position [0, 0]
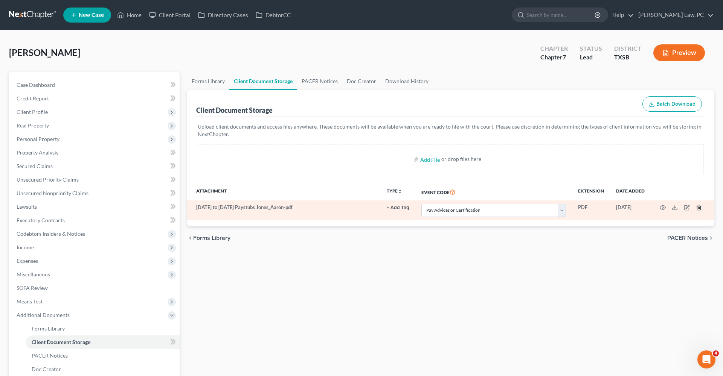
click at [699, 209] on line "button" at bounding box center [699, 209] width 0 height 2
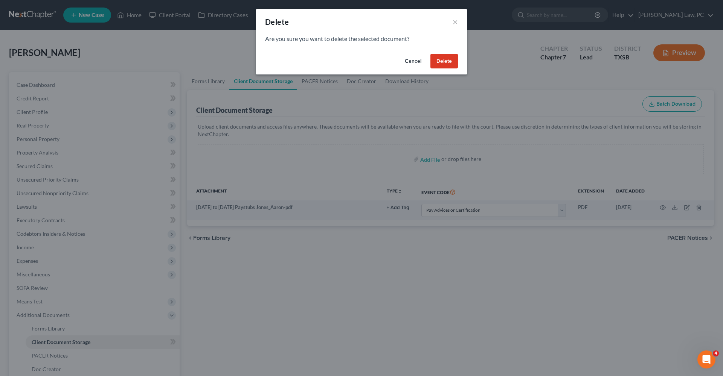
click at [453, 62] on button "Delete" at bounding box center [443, 61] width 27 height 15
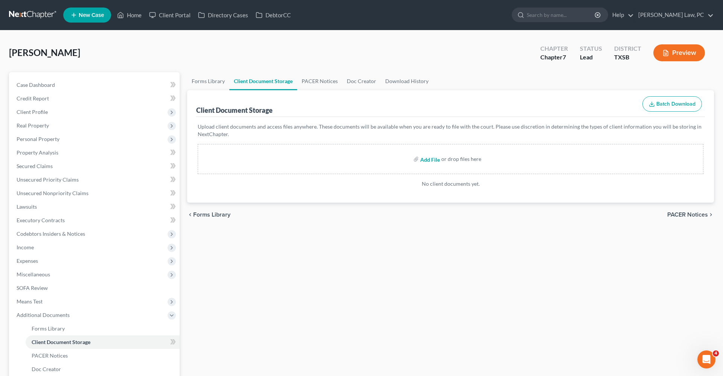
click at [428, 163] on input "file" at bounding box center [429, 159] width 18 height 14
type input "C:\fakepath\[DATE] to [DATE] Paystubs Jones_Aaron.pdf"
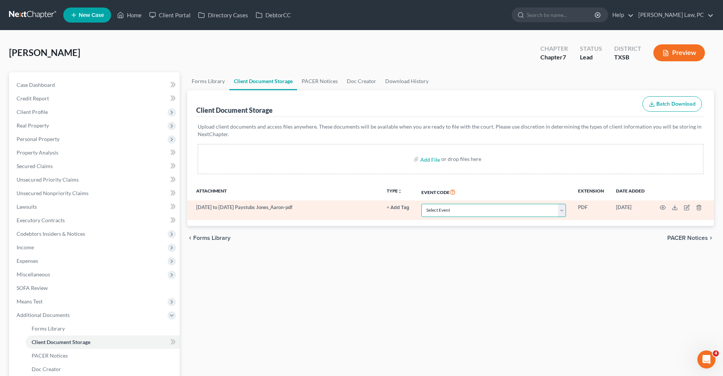
select select "39"
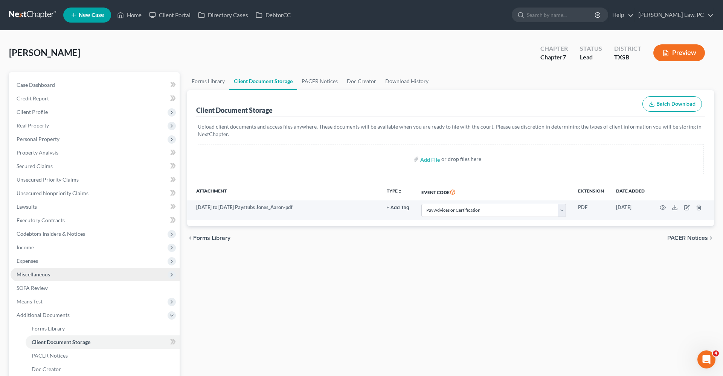
click at [24, 277] on span "Miscellaneous" at bounding box center [34, 274] width 34 height 6
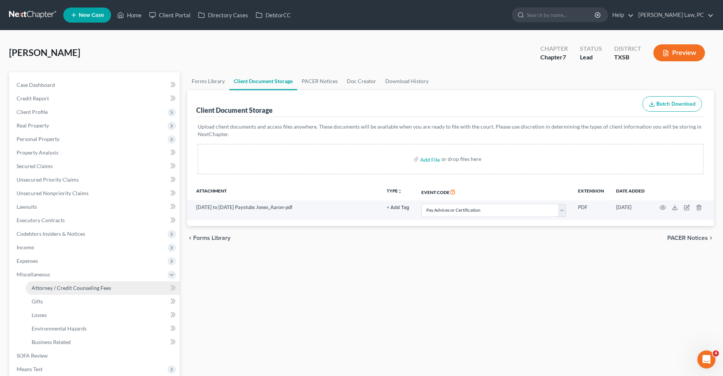
click at [43, 285] on span "Attorney / Credit Counseling Fees" at bounding box center [71, 288] width 79 height 6
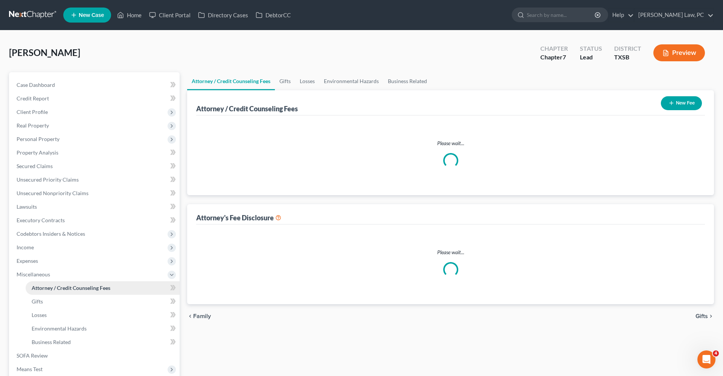
select select "4"
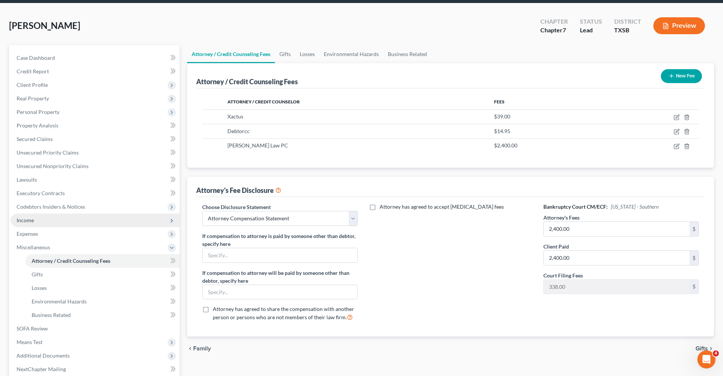
scroll to position [45, 0]
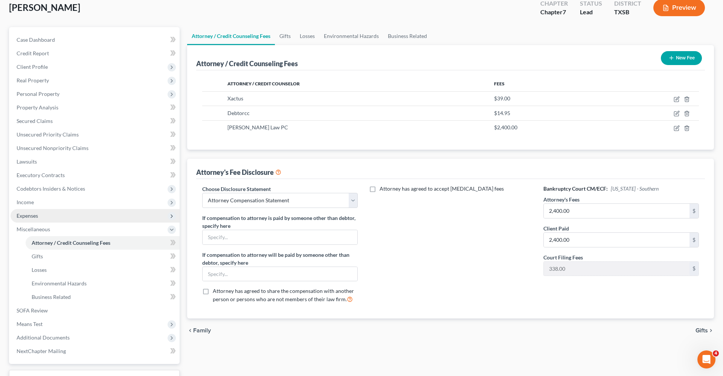
click at [34, 217] on span "Expenses" at bounding box center [27, 216] width 21 height 6
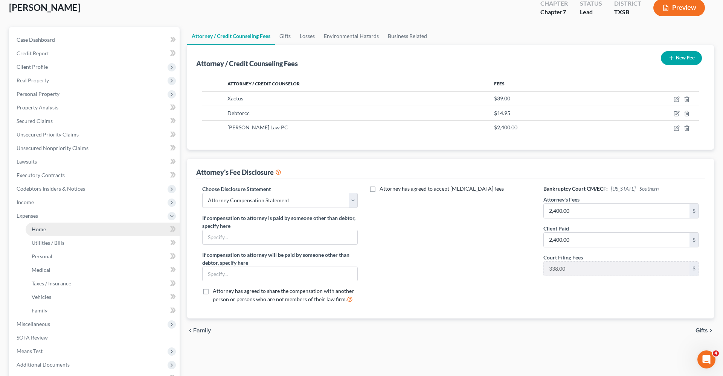
click at [40, 228] on span "Home" at bounding box center [39, 229] width 14 height 6
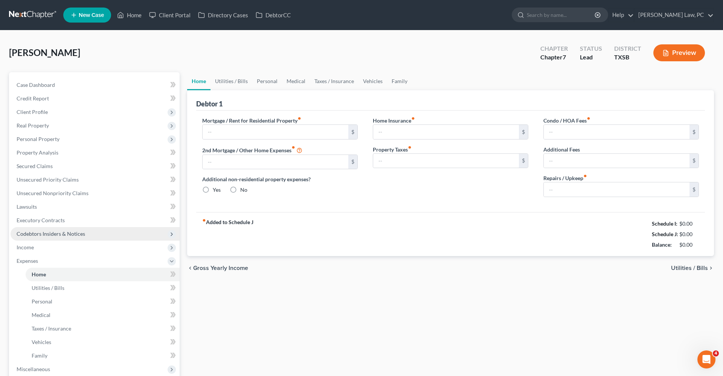
type input "0.00"
radio input "true"
type input "0.00"
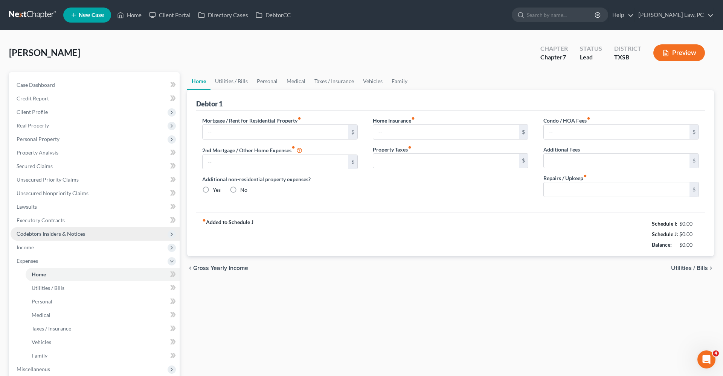
type input "0.00"
click at [42, 233] on span "Codebtors Insiders & Notices" at bounding box center [51, 234] width 69 height 6
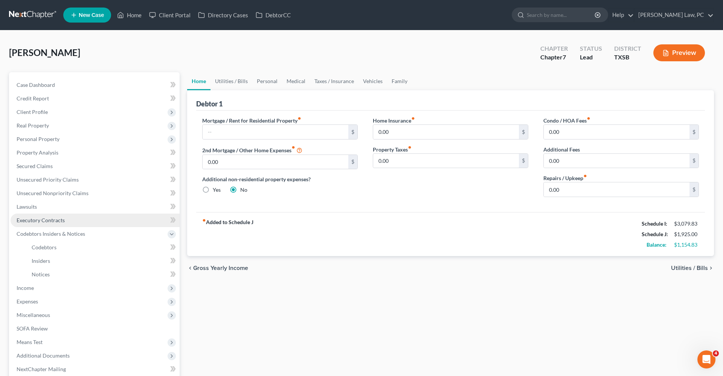
click at [29, 218] on span "Executory Contracts" at bounding box center [41, 220] width 48 height 6
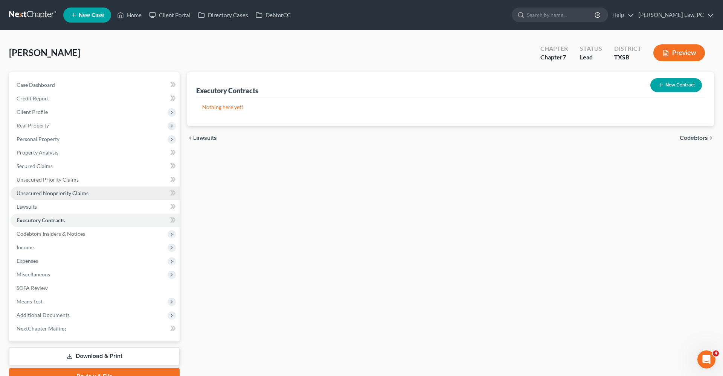
click at [26, 197] on link "Unsecured Nonpriority Claims" at bounding box center [95, 194] width 169 height 14
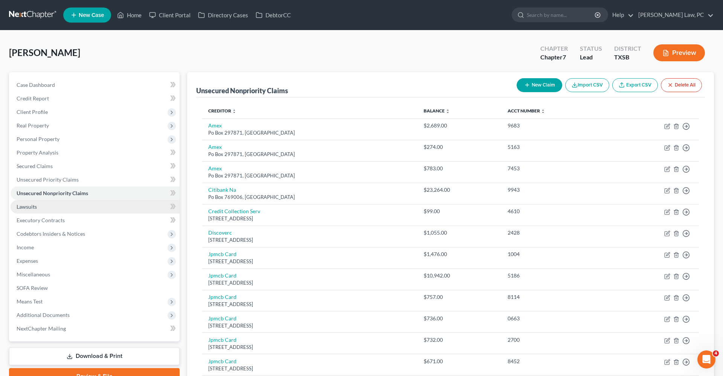
click at [28, 206] on span "Lawsuits" at bounding box center [27, 207] width 20 height 6
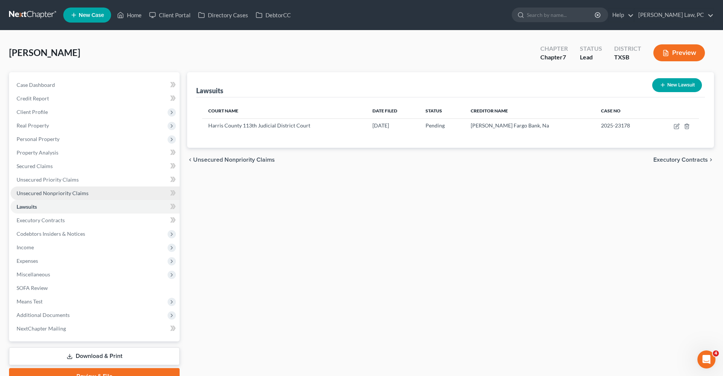
click at [52, 194] on span "Unsecured Nonpriority Claims" at bounding box center [53, 193] width 72 height 6
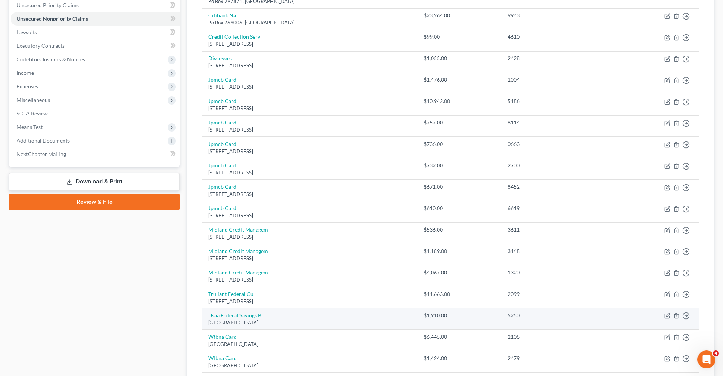
scroll to position [124, 0]
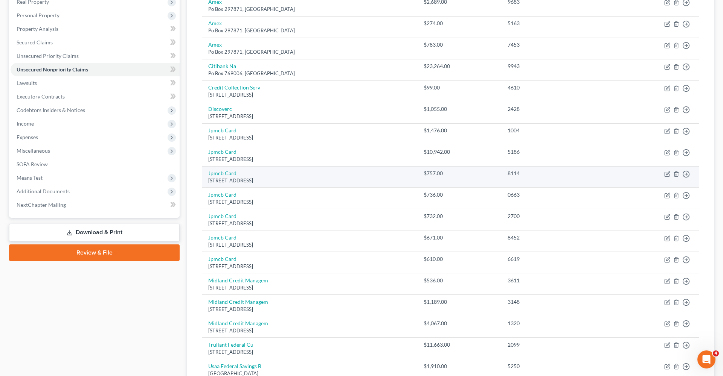
click at [221, 175] on td "Jpmcb Card [STREET_ADDRESS]" at bounding box center [309, 176] width 215 height 21
click at [219, 174] on link "Jpmcb Card" at bounding box center [222, 173] width 28 height 6
select select "7"
select select "2"
select select "0"
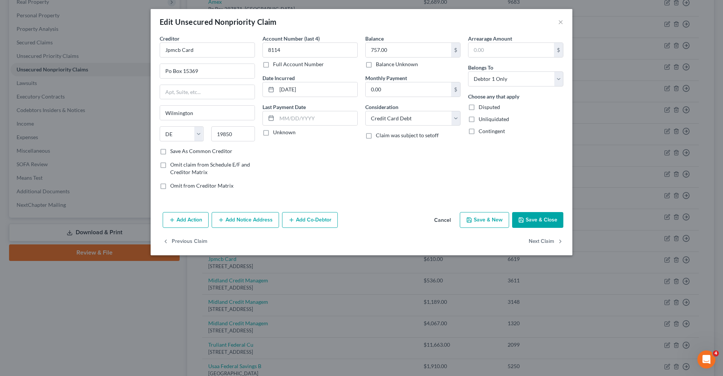
click at [538, 218] on button "Save & Close" at bounding box center [537, 220] width 51 height 16
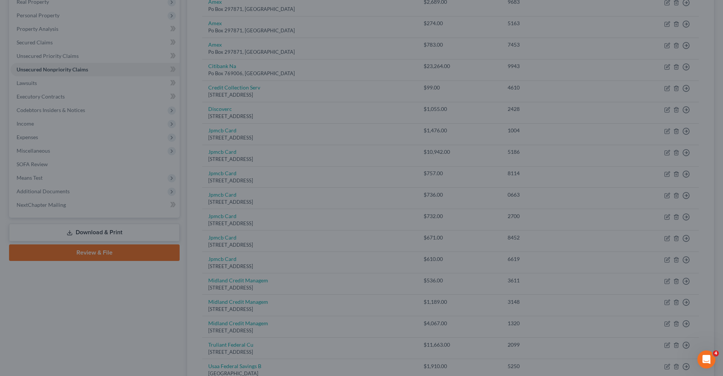
type input "0"
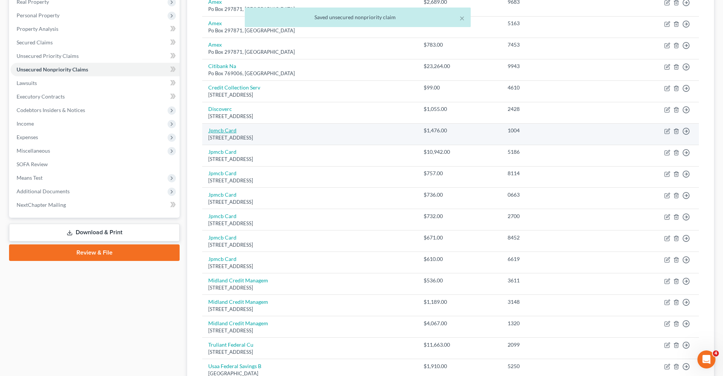
click at [229, 131] on link "Jpmcb Card" at bounding box center [222, 130] width 28 height 6
select select "7"
select select "2"
select select "0"
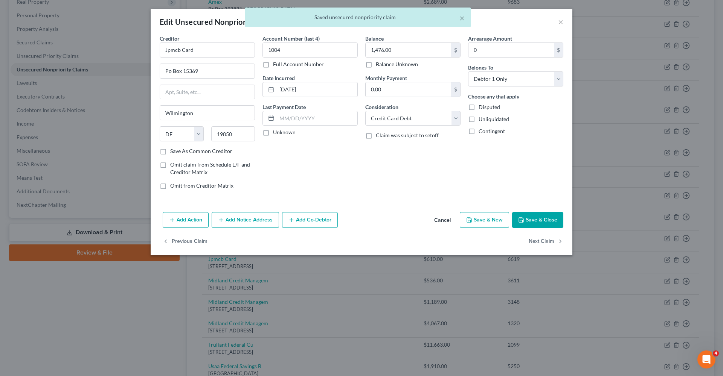
click at [535, 214] on button "Save & Close" at bounding box center [537, 220] width 51 height 16
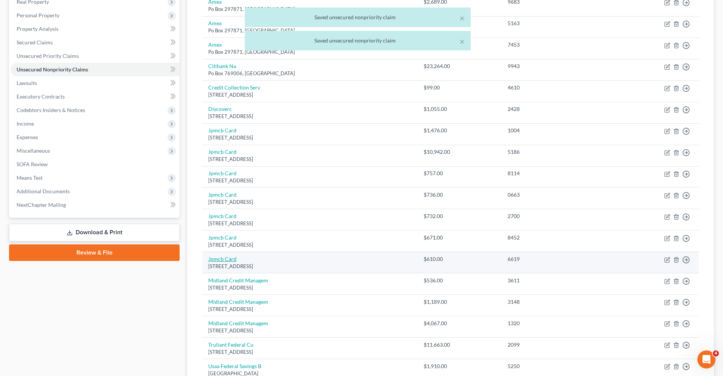
click at [227, 257] on link "Jpmcb Card" at bounding box center [222, 259] width 28 height 6
select select "7"
select select "2"
select select "0"
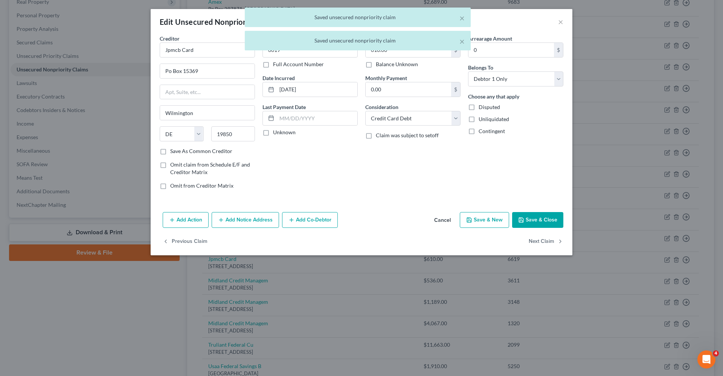
click at [532, 224] on button "Save & Close" at bounding box center [537, 220] width 51 height 16
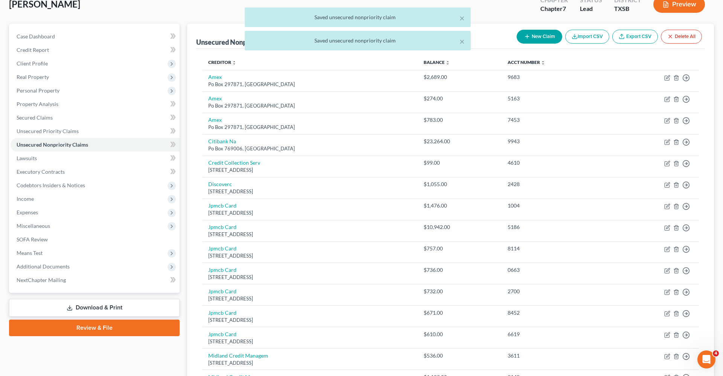
scroll to position [39, 0]
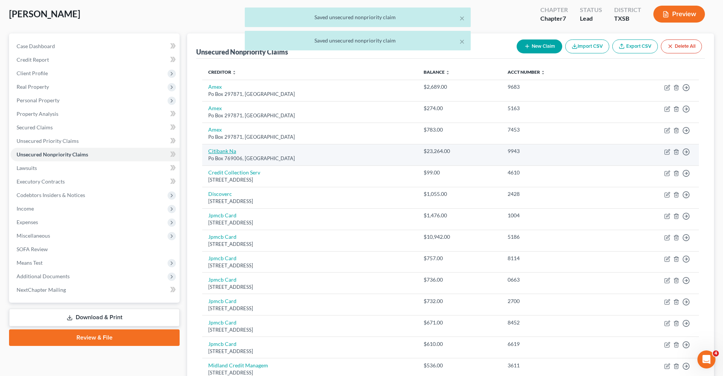
click at [230, 149] on link "Citibank Na" at bounding box center [222, 151] width 28 height 6
select select "45"
select select "0"
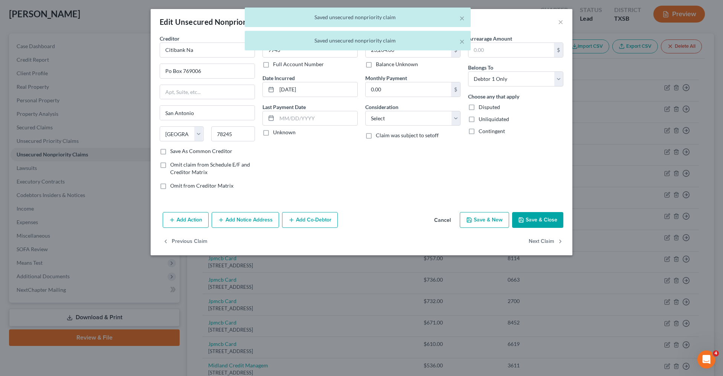
click at [537, 220] on button "Save & Close" at bounding box center [537, 220] width 51 height 16
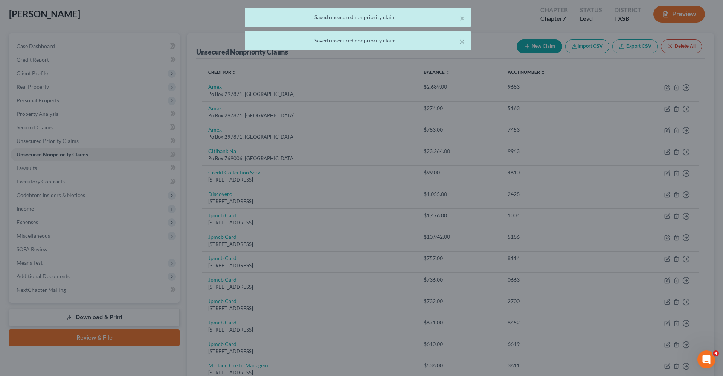
type input "0"
